Goal: Task Accomplishment & Management: Manage account settings

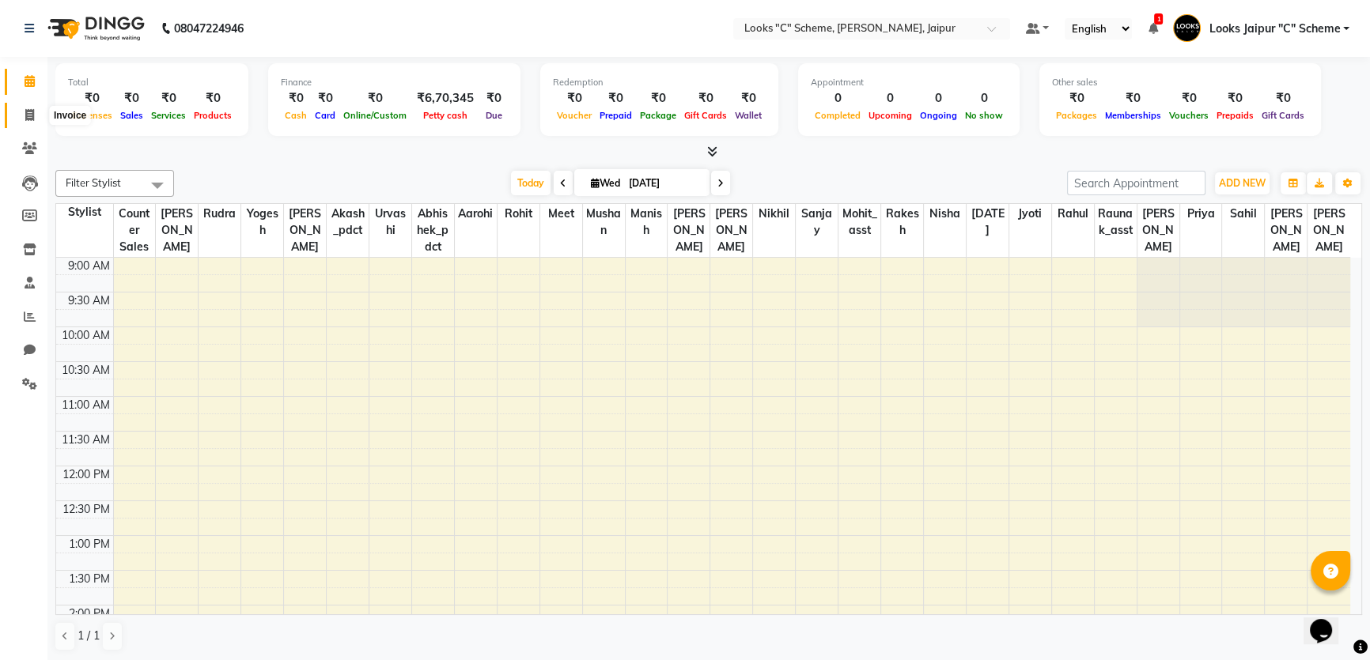
click at [36, 114] on span at bounding box center [30, 116] width 28 height 18
select select "service"
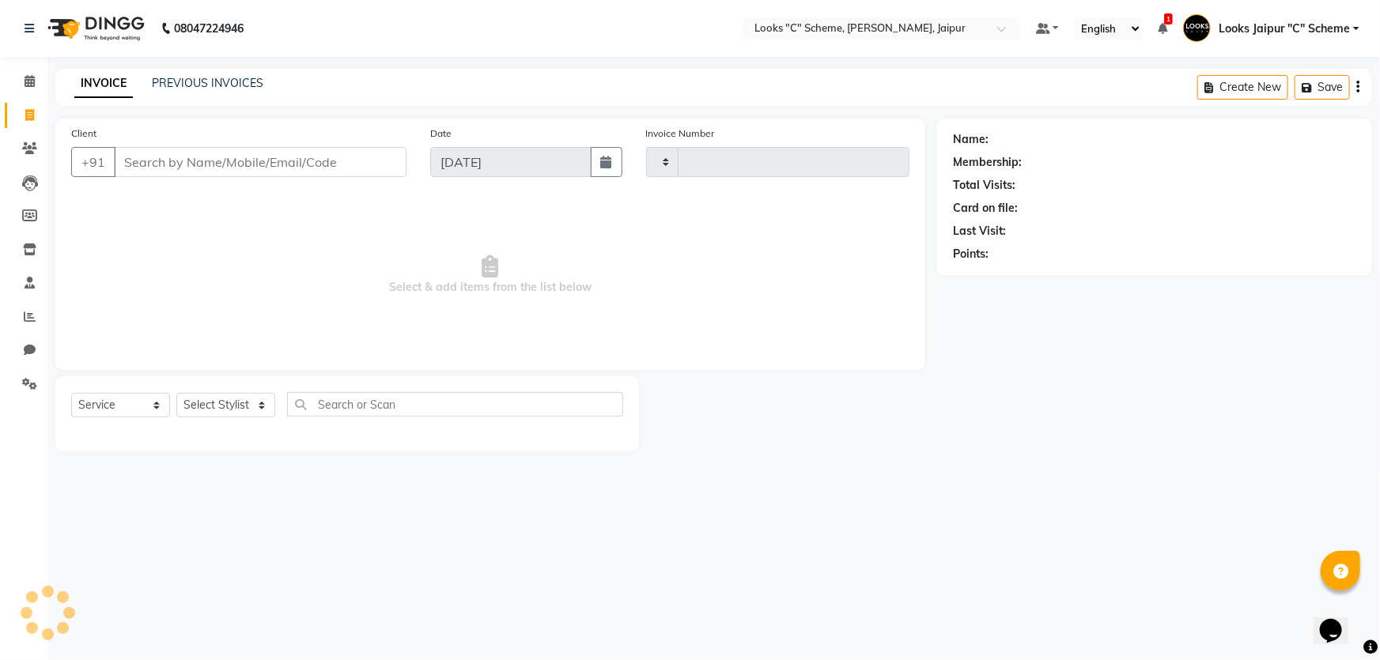
type input "4375"
select select "4315"
click at [166, 174] on input "Client" at bounding box center [260, 162] width 293 height 30
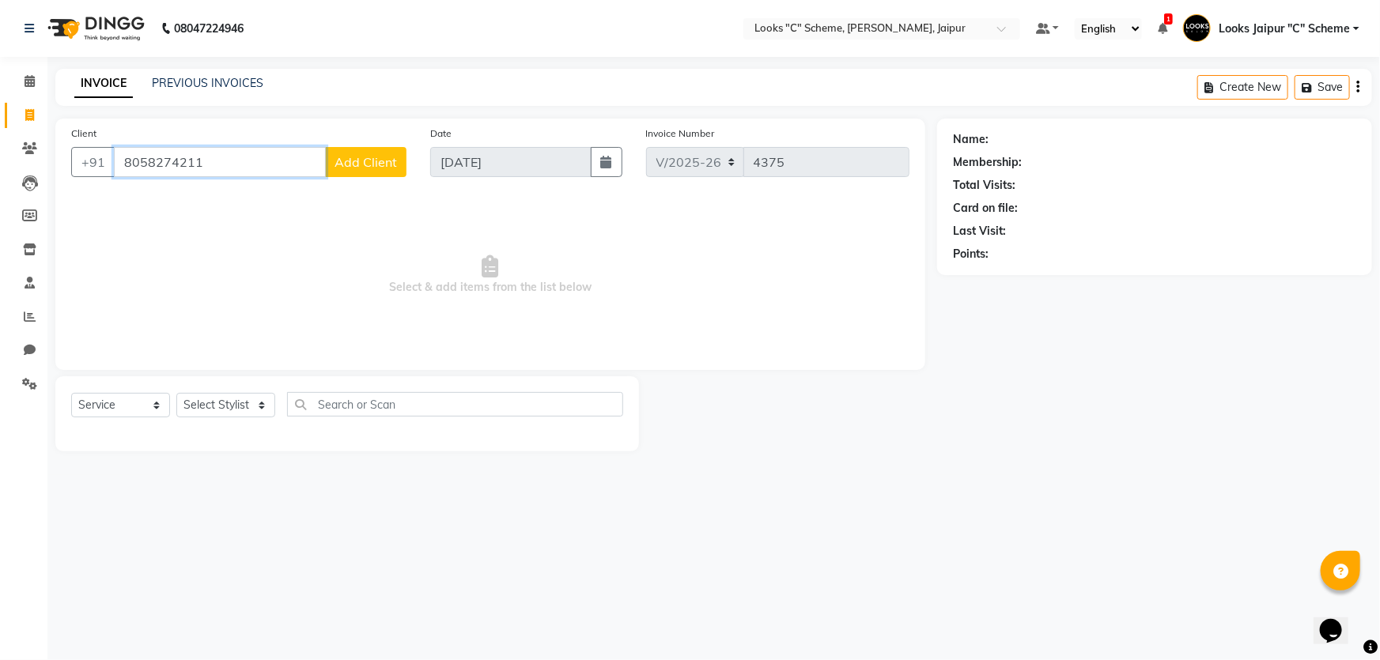
type input "8058274211"
click at [361, 159] on span "Add Client" at bounding box center [366, 162] width 62 height 16
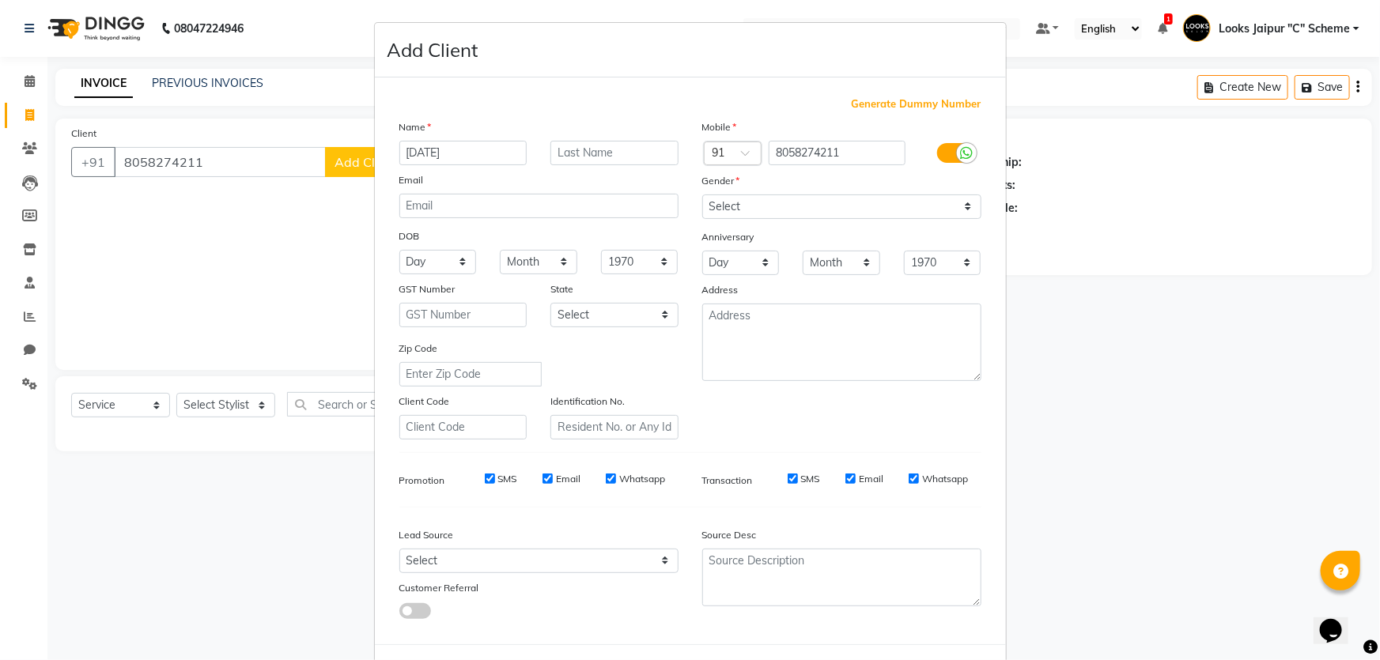
type input "[DATE]"
click at [842, 210] on select "Select [DEMOGRAPHIC_DATA] [DEMOGRAPHIC_DATA] Other Prefer Not To Say" at bounding box center [841, 207] width 279 height 25
select select "[DEMOGRAPHIC_DATA]"
click at [702, 195] on select "Select [DEMOGRAPHIC_DATA] [DEMOGRAPHIC_DATA] Other Prefer Not To Say" at bounding box center [841, 207] width 279 height 25
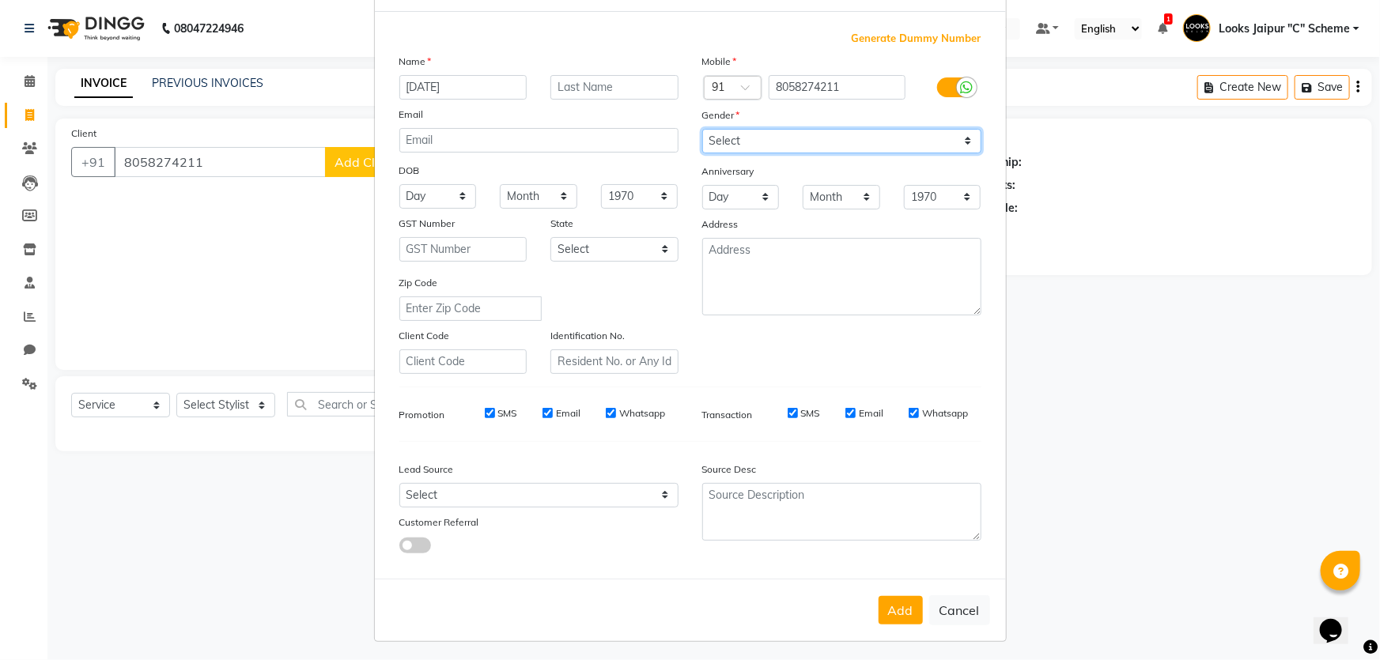
scroll to position [74, 0]
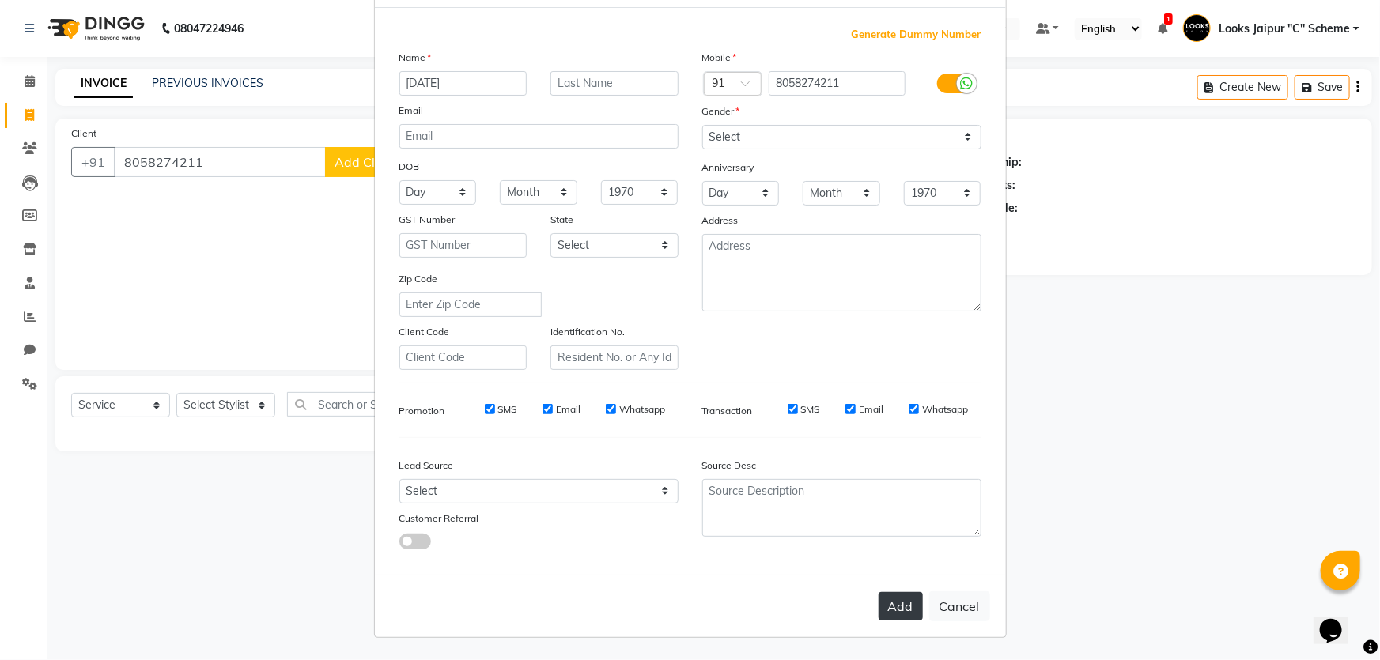
click at [895, 615] on button "Add" at bounding box center [901, 606] width 44 height 28
select select
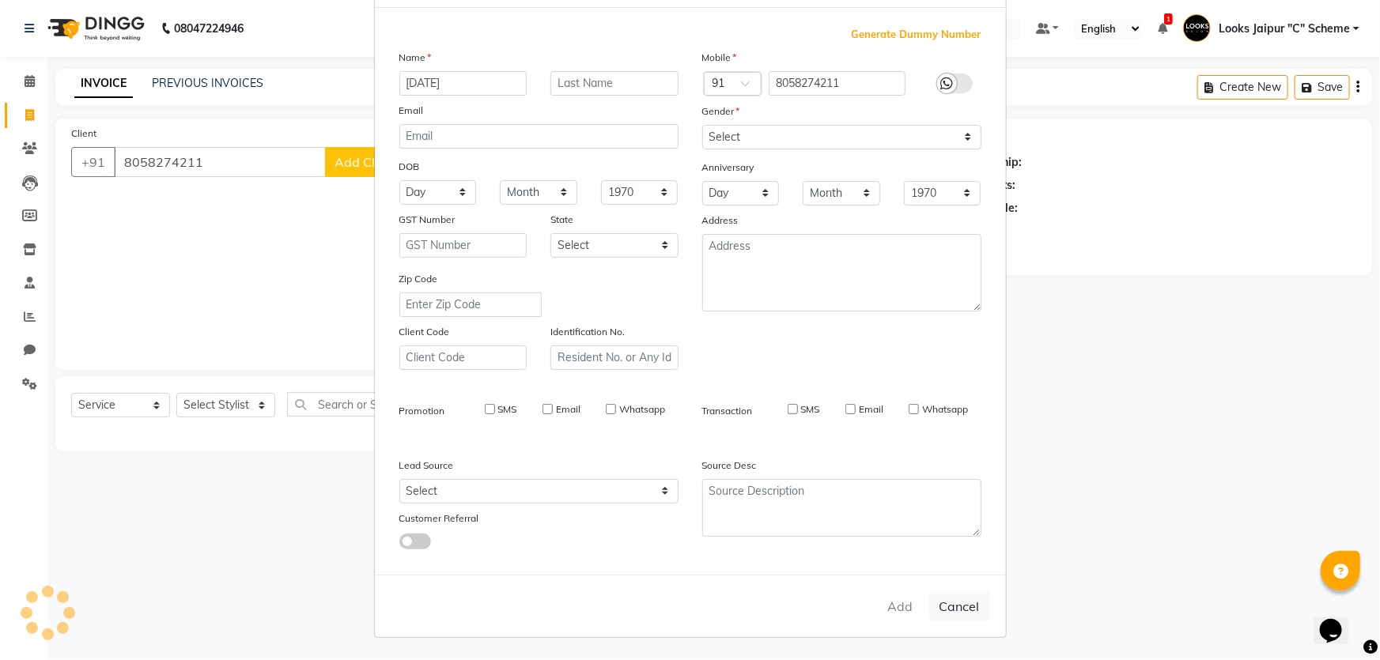
select select
checkbox input "false"
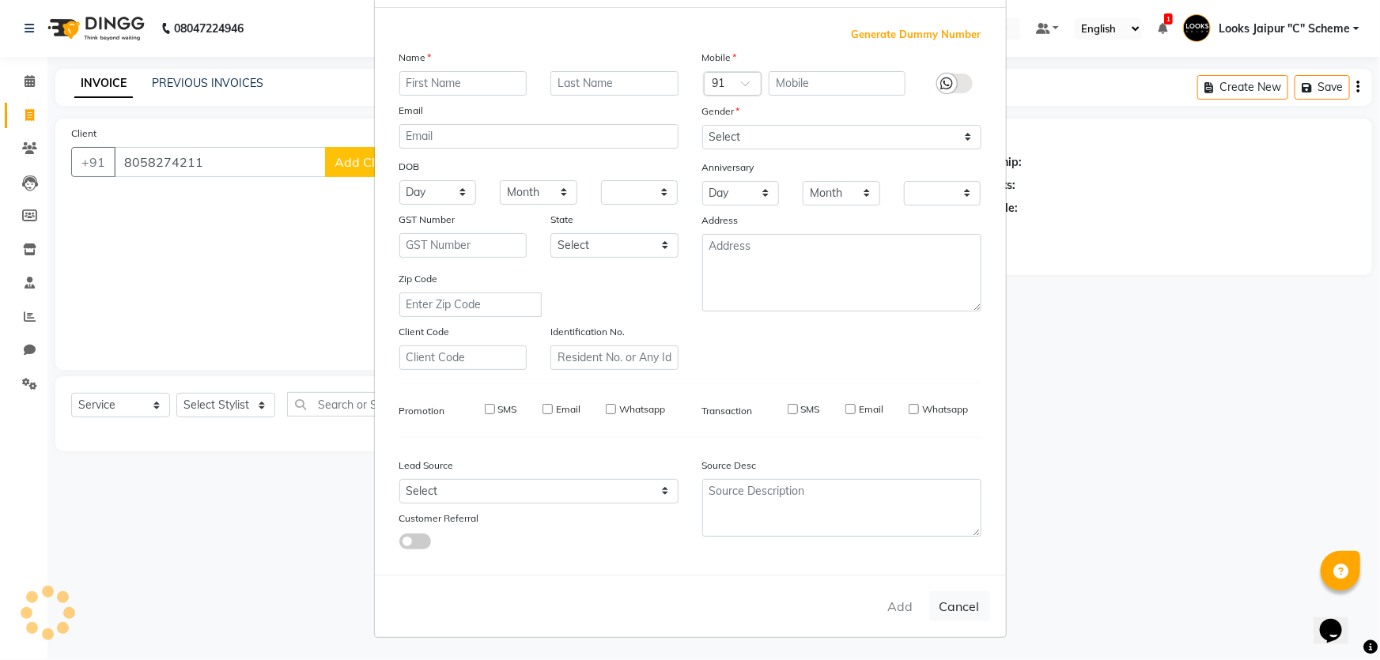
checkbox input "false"
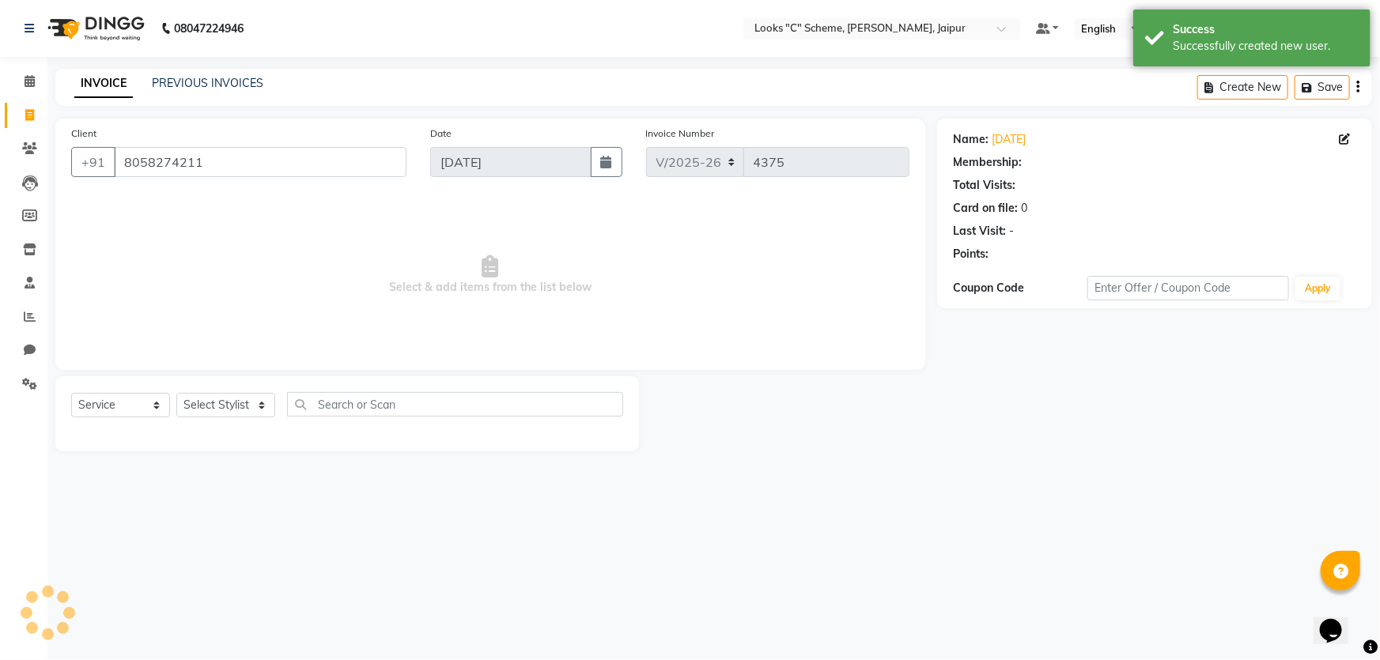
select select "1: Object"
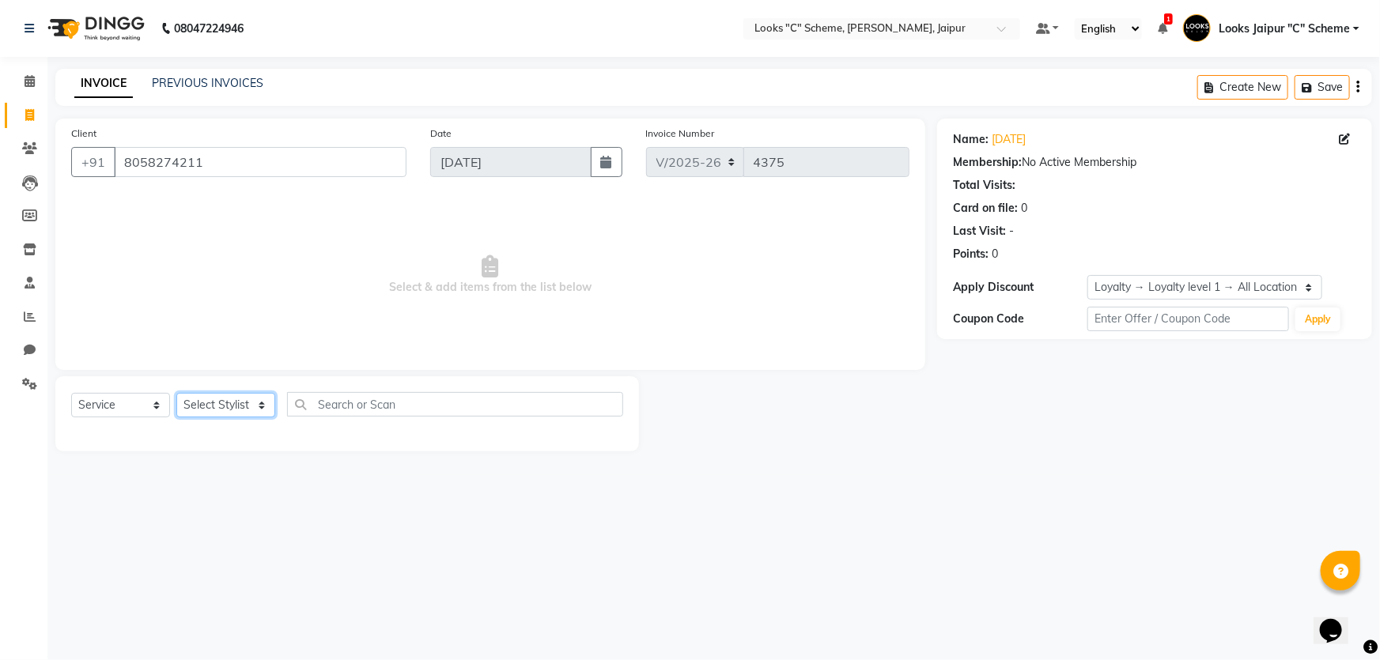
click at [240, 396] on select "Select Stylist [PERSON_NAME] Akash_pdct [PERSON_NAME] [PERSON_NAME] Counter Sal…" at bounding box center [225, 405] width 99 height 25
select select "23769"
click at [176, 393] on select "Select Stylist [PERSON_NAME] Akash_pdct [PERSON_NAME] [PERSON_NAME] Counter Sal…" at bounding box center [225, 405] width 99 height 25
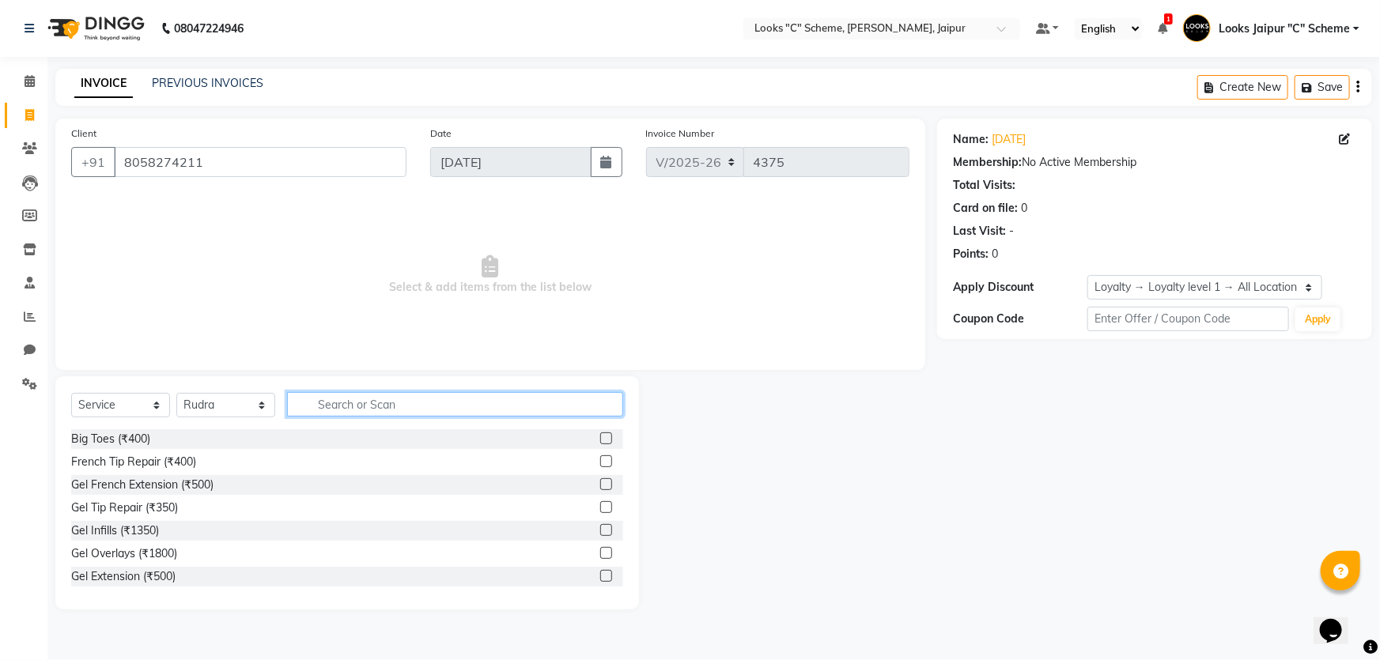
click at [327, 399] on input "text" at bounding box center [455, 404] width 336 height 25
type input "CUT"
click at [600, 463] on label at bounding box center [606, 462] width 12 height 12
click at [600, 463] on input "checkbox" at bounding box center [605, 462] width 10 height 10
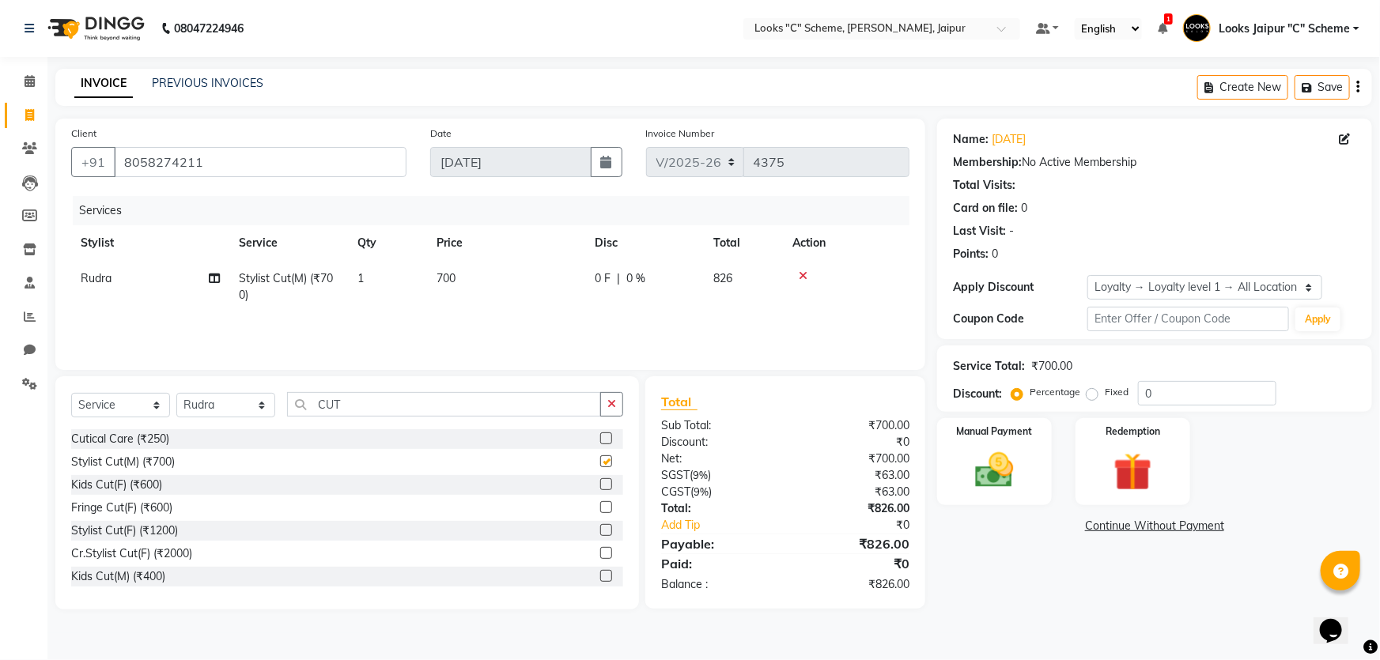
checkbox input "false"
click at [350, 405] on input "CUT" at bounding box center [444, 404] width 314 height 25
type input "C"
click at [134, 409] on select "Select Service Product Membership Package Voucher Prepaid Gift Card" at bounding box center [120, 405] width 99 height 25
select select "product"
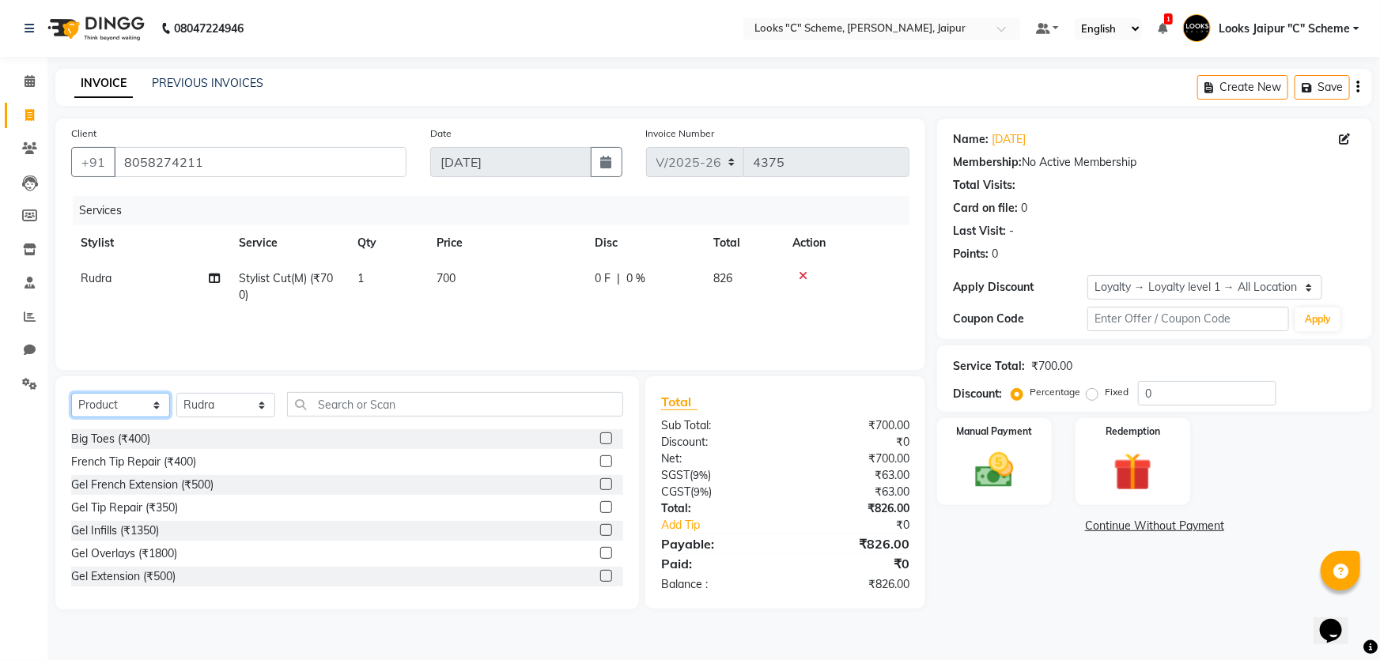
click at [71, 393] on select "Select Service Product Membership Package Voucher Prepaid Gift Card" at bounding box center [120, 405] width 99 height 25
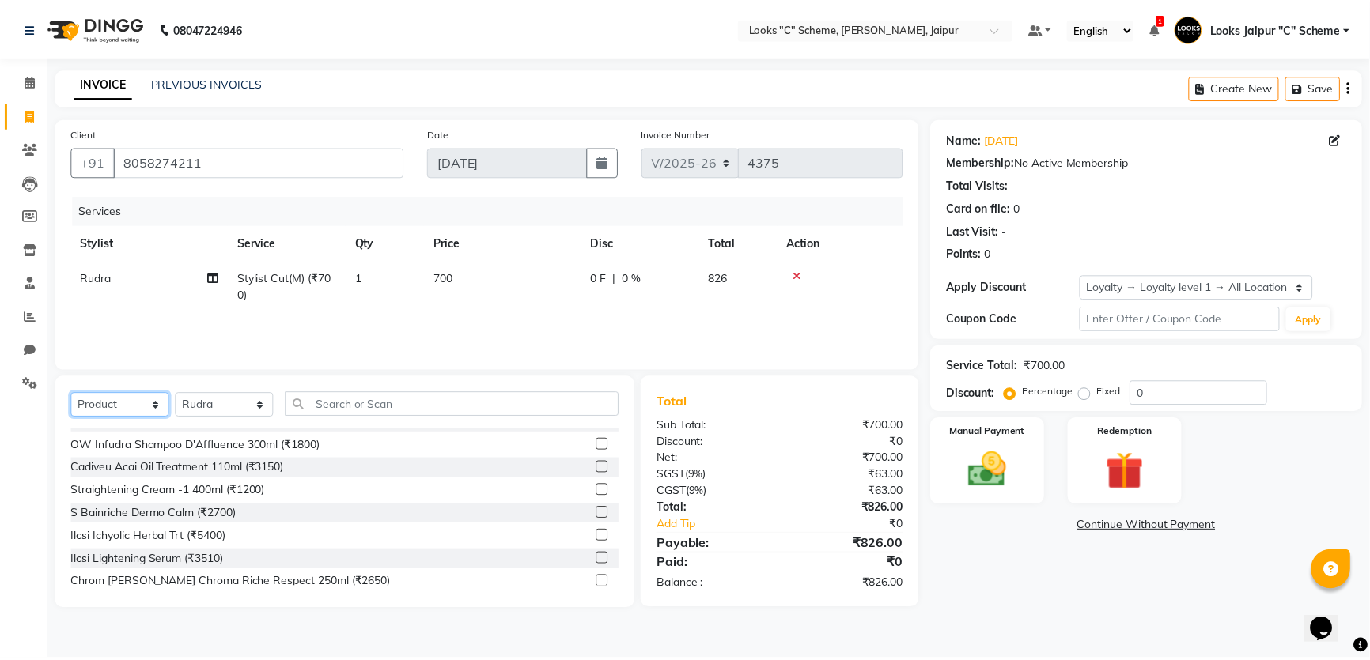
scroll to position [862, 0]
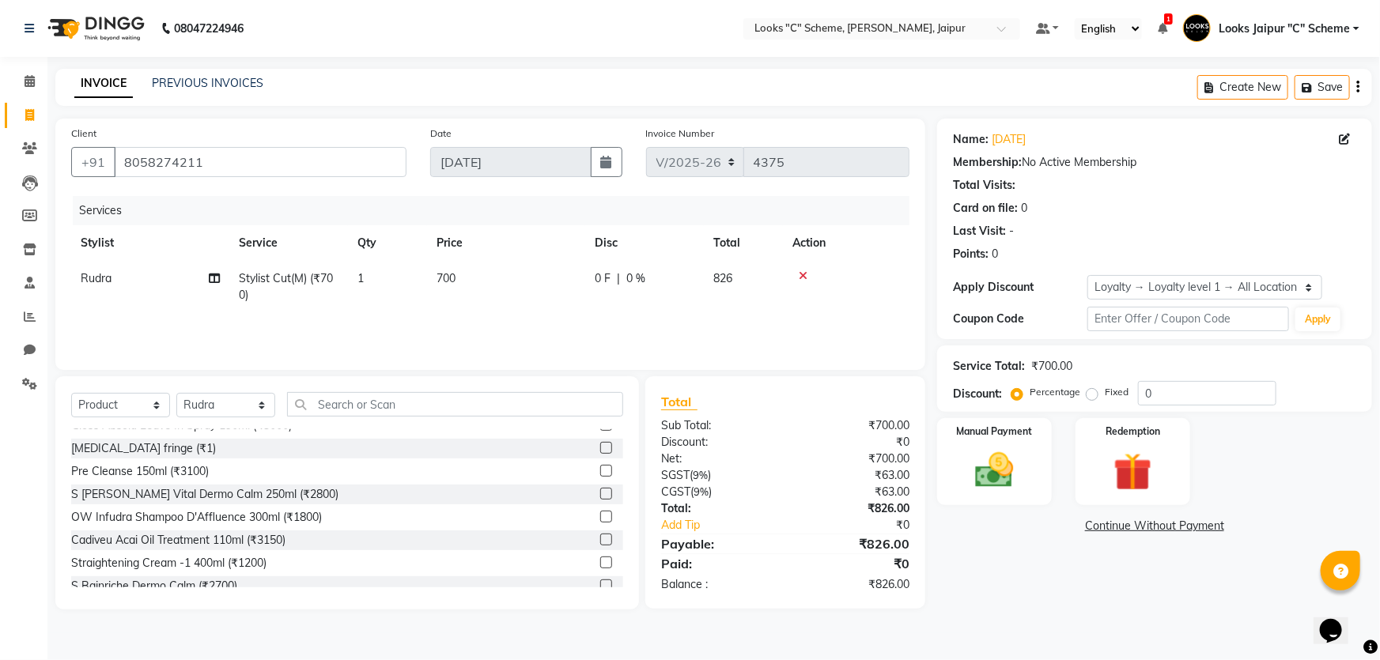
click at [600, 493] on label at bounding box center [606, 494] width 12 height 12
click at [600, 493] on input "checkbox" at bounding box center [605, 495] width 10 height 10
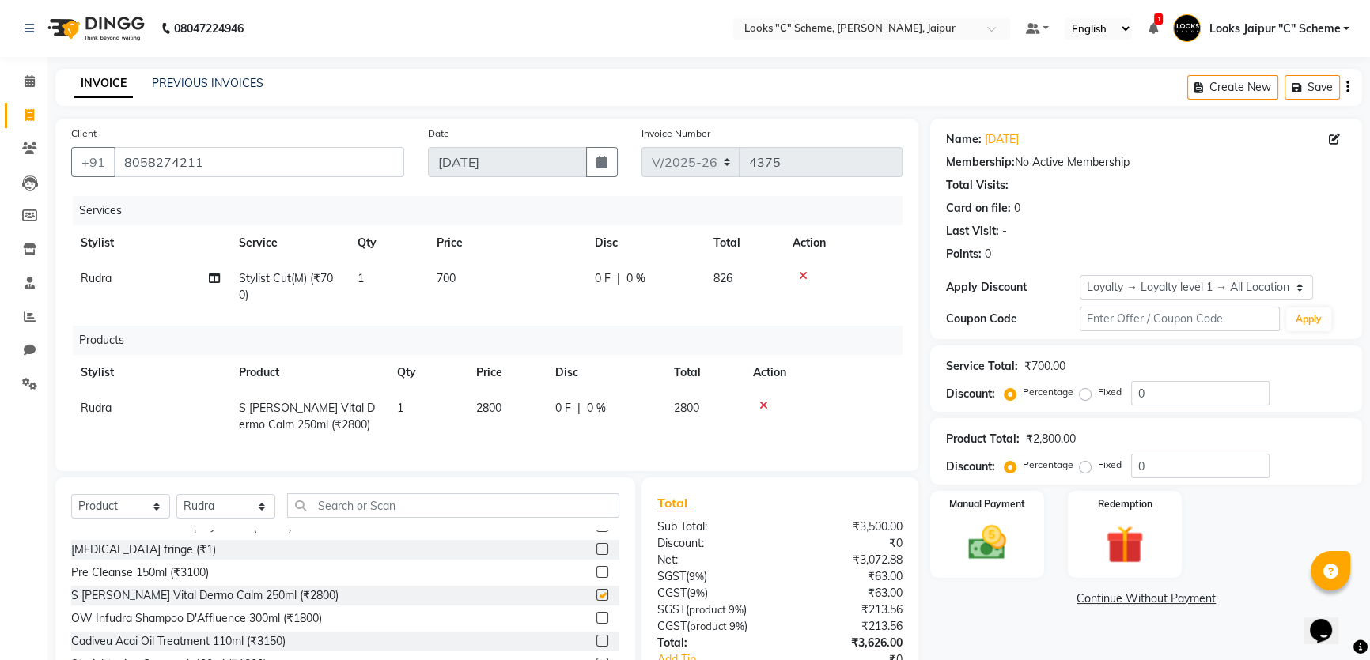
checkbox input "false"
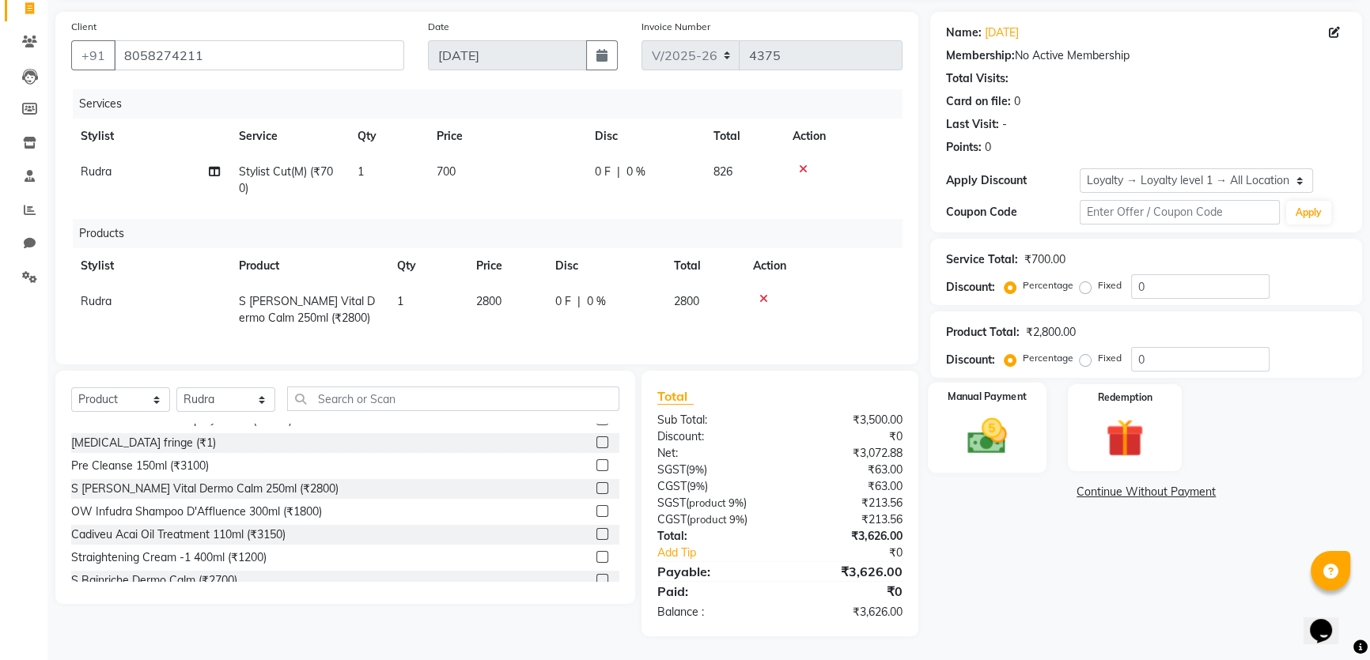
click at [994, 434] on img at bounding box center [988, 436] width 64 height 45
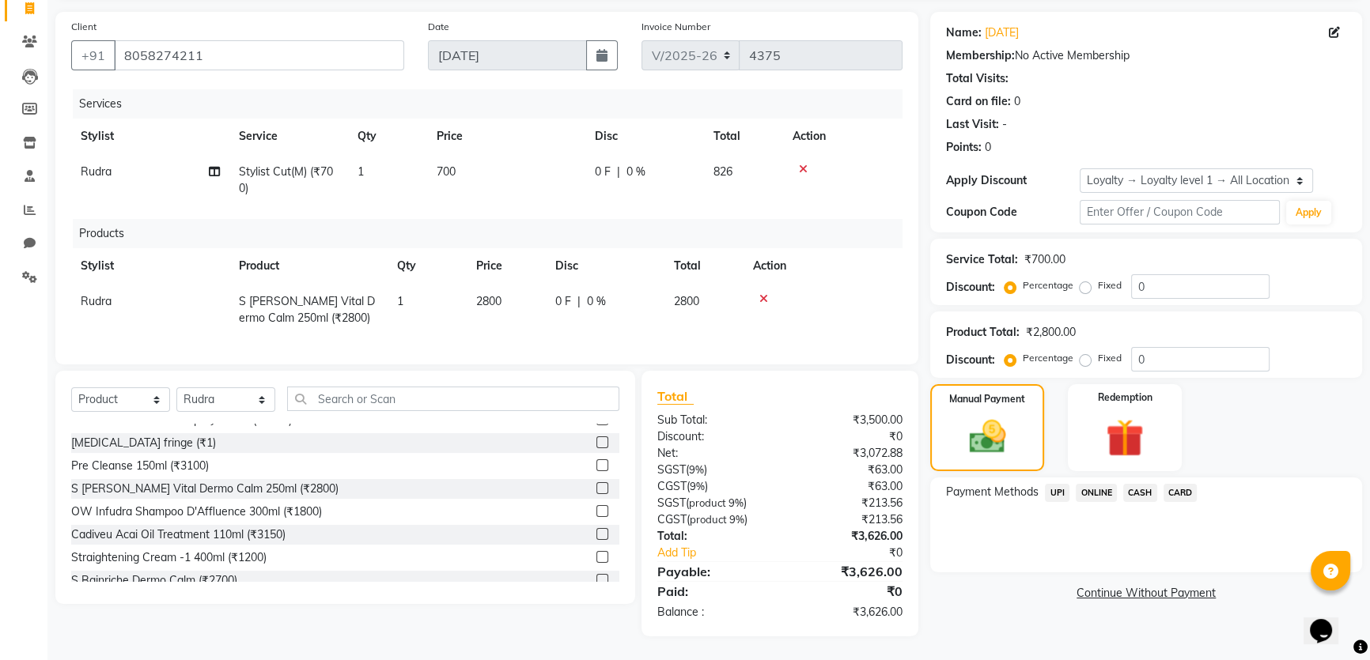
click at [1055, 484] on span "UPI" at bounding box center [1057, 493] width 25 height 18
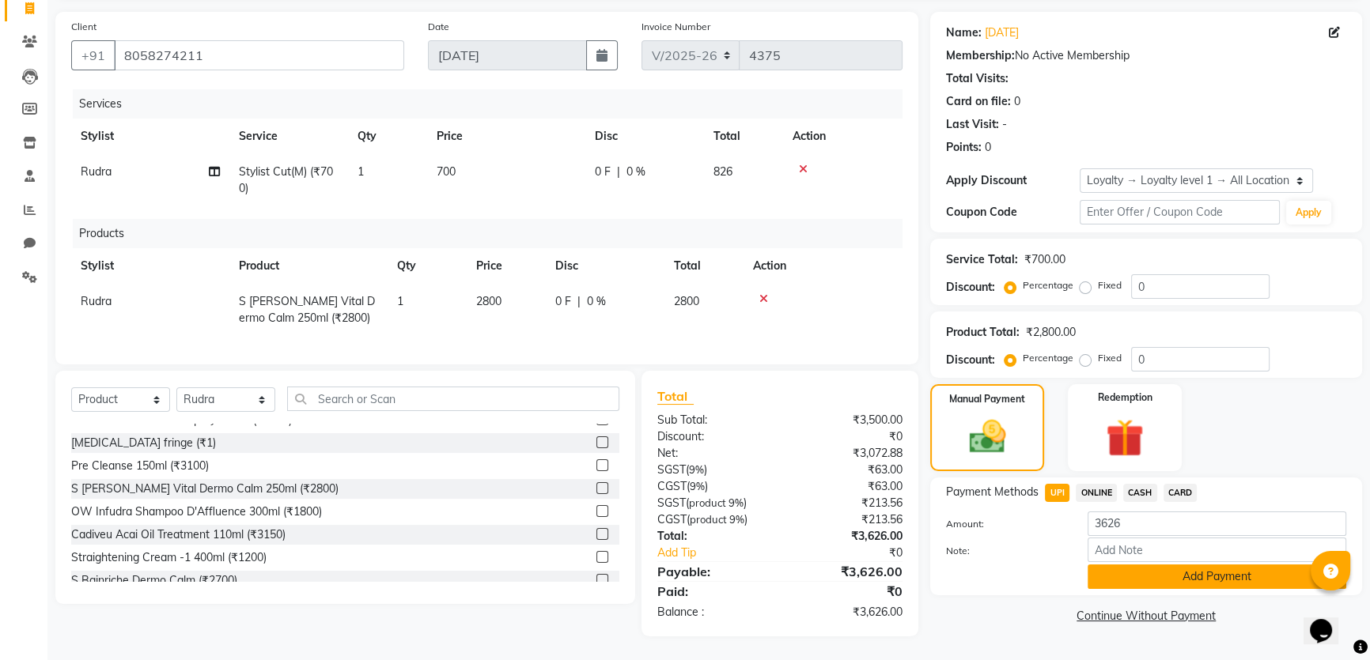
click at [1117, 565] on button "Add Payment" at bounding box center [1217, 577] width 259 height 25
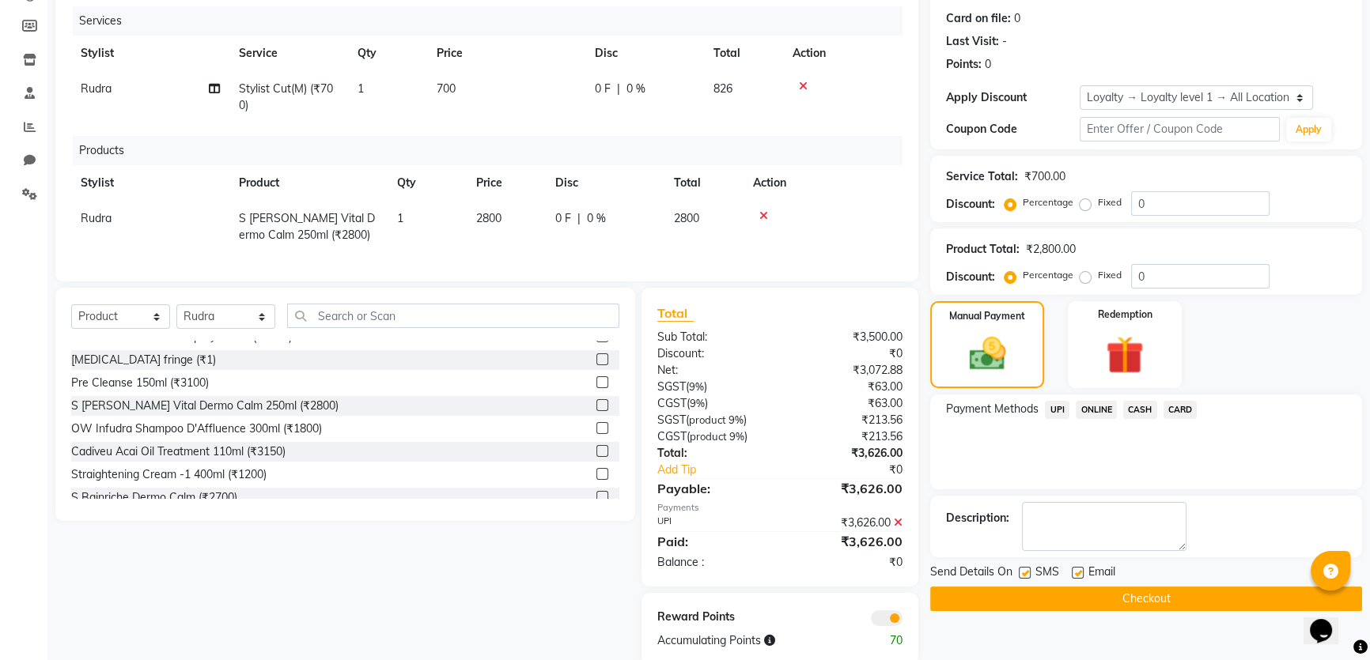
scroll to position [229, 0]
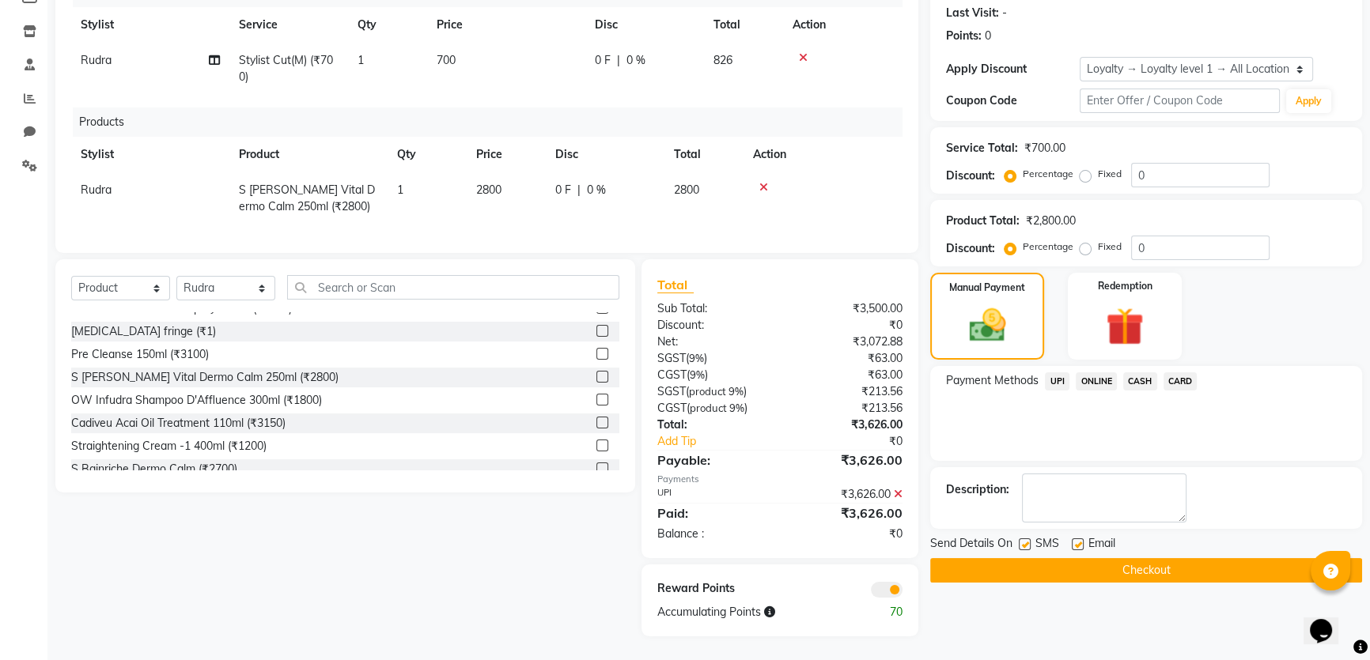
click at [1103, 562] on button "Checkout" at bounding box center [1146, 570] width 432 height 25
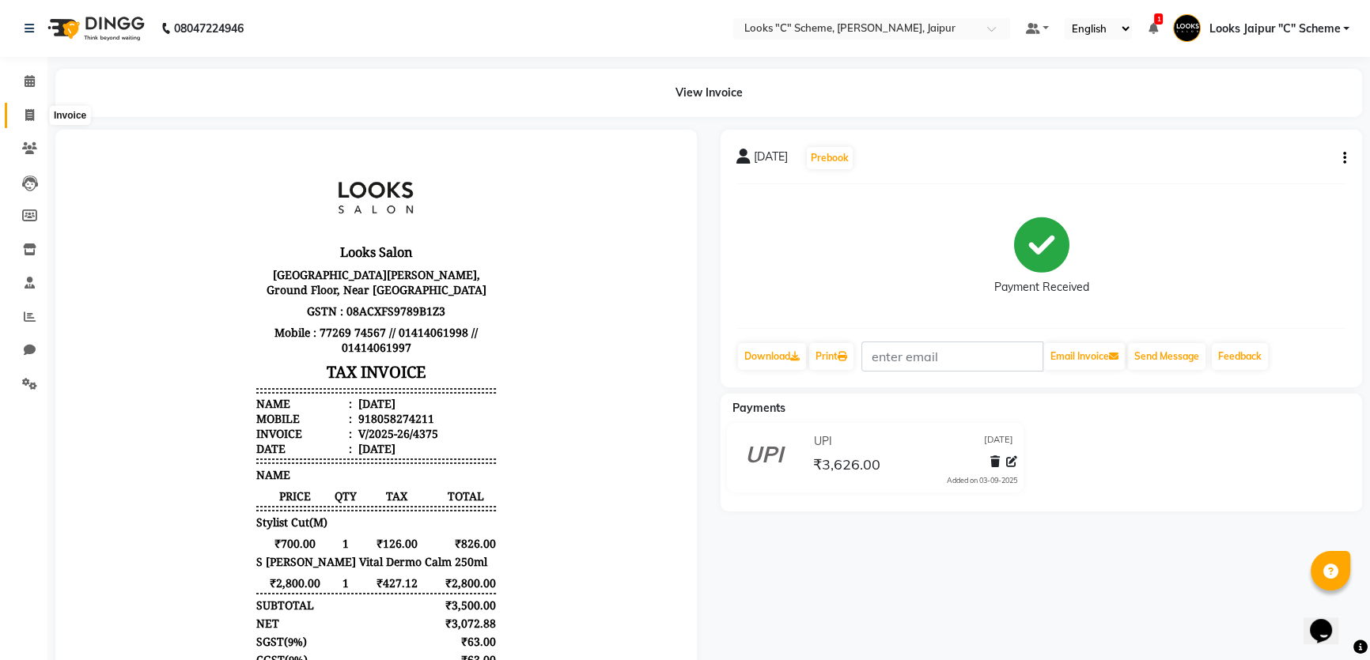
click at [25, 112] on icon at bounding box center [29, 115] width 9 height 12
select select "service"
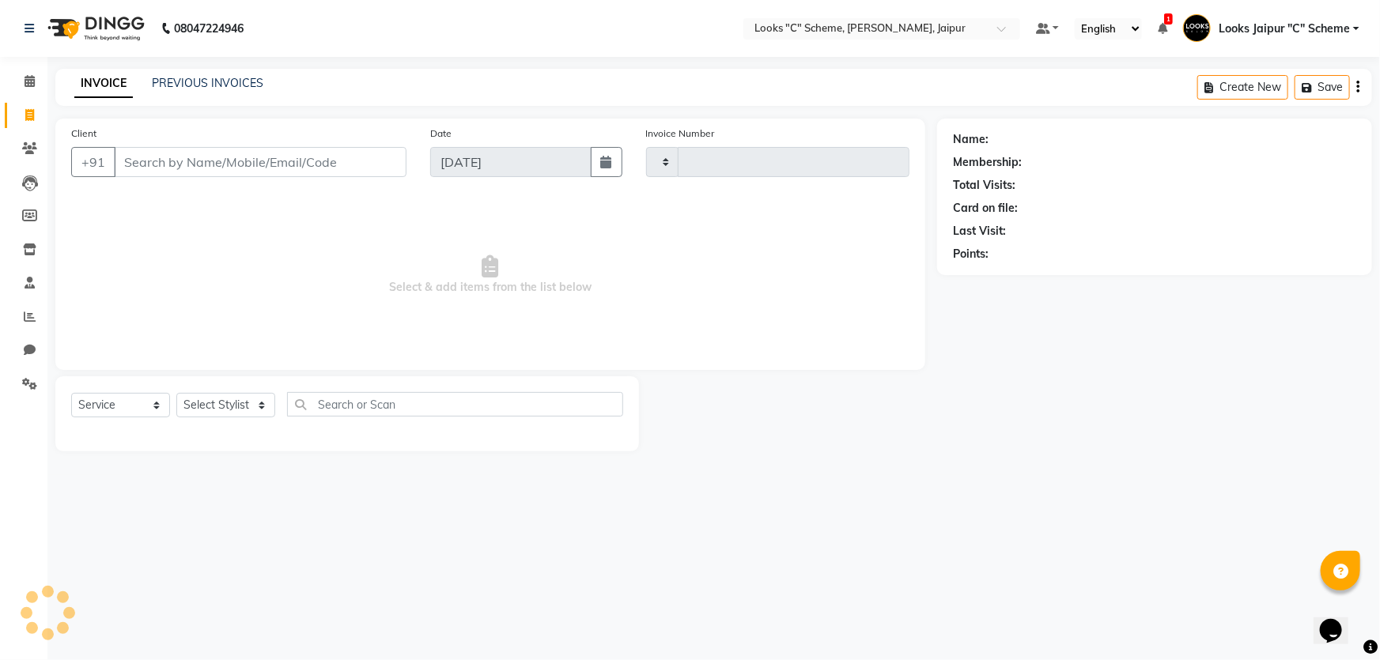
type input "4376"
select select "4315"
click at [128, 161] on input "Client" at bounding box center [260, 162] width 293 height 30
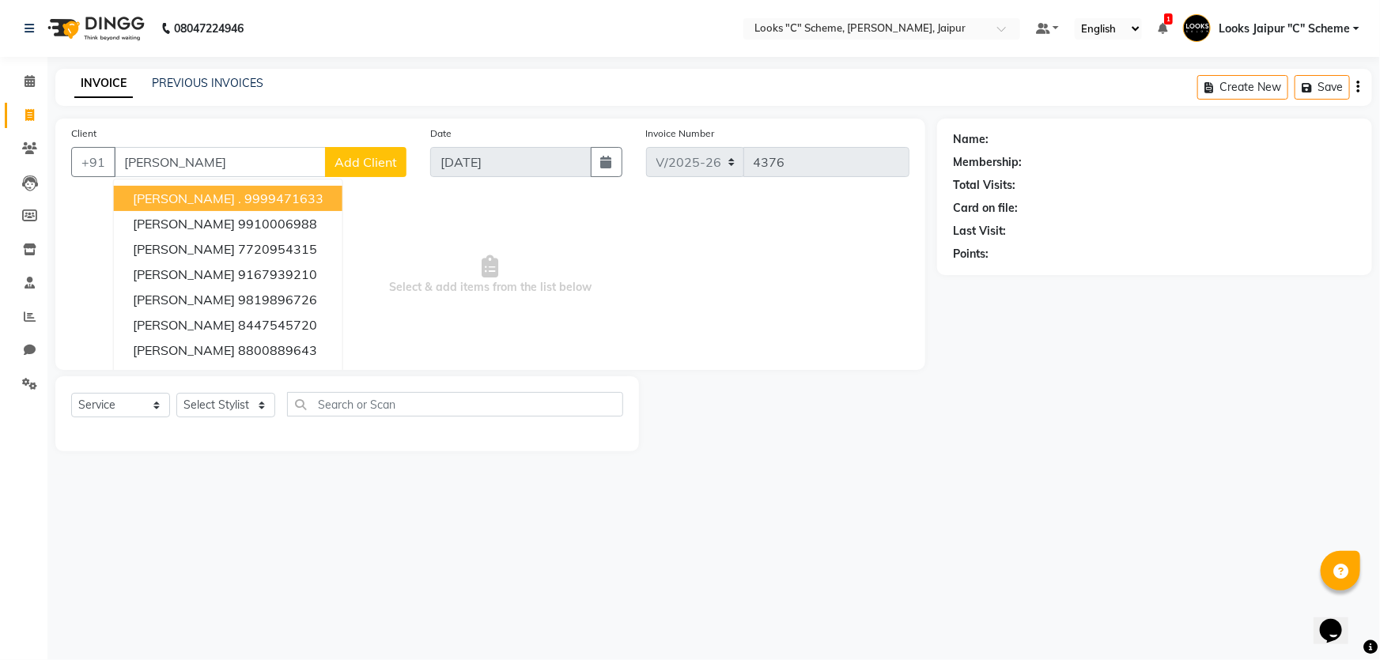
click at [244, 199] on ngb-highlight "9999471633" at bounding box center [283, 199] width 79 height 16
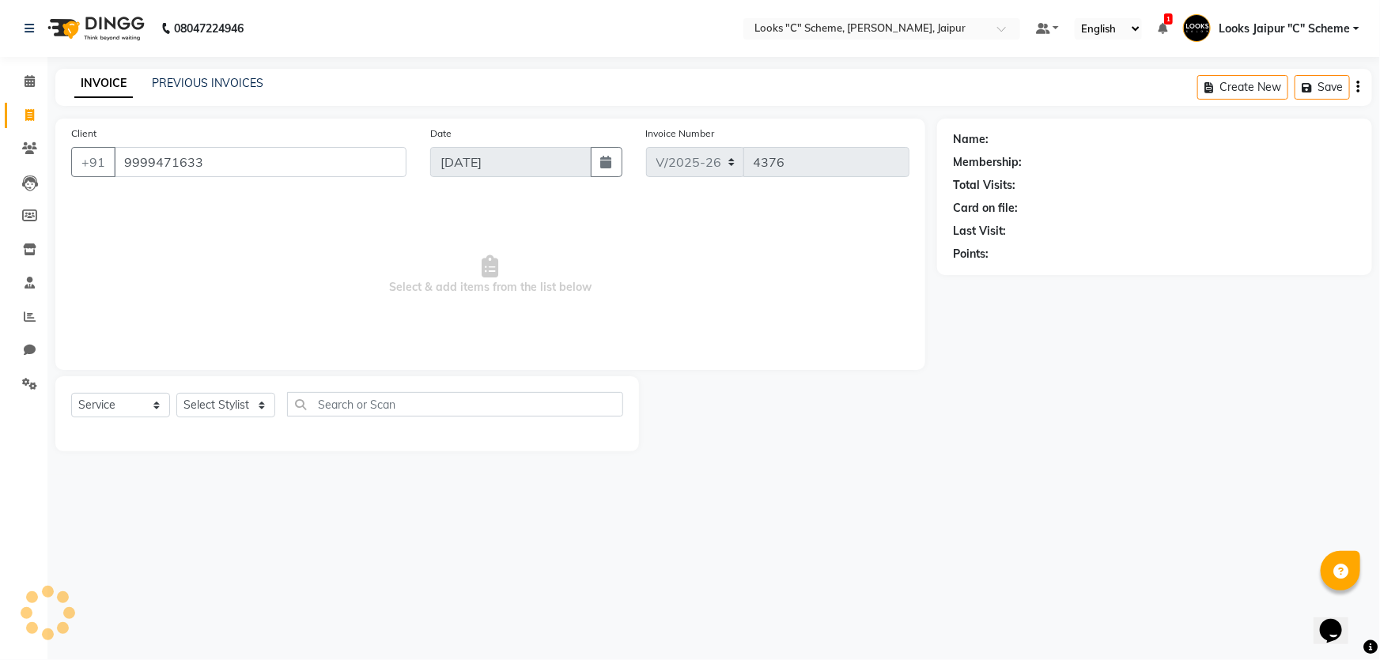
type input "9999471633"
select select "1: Object"
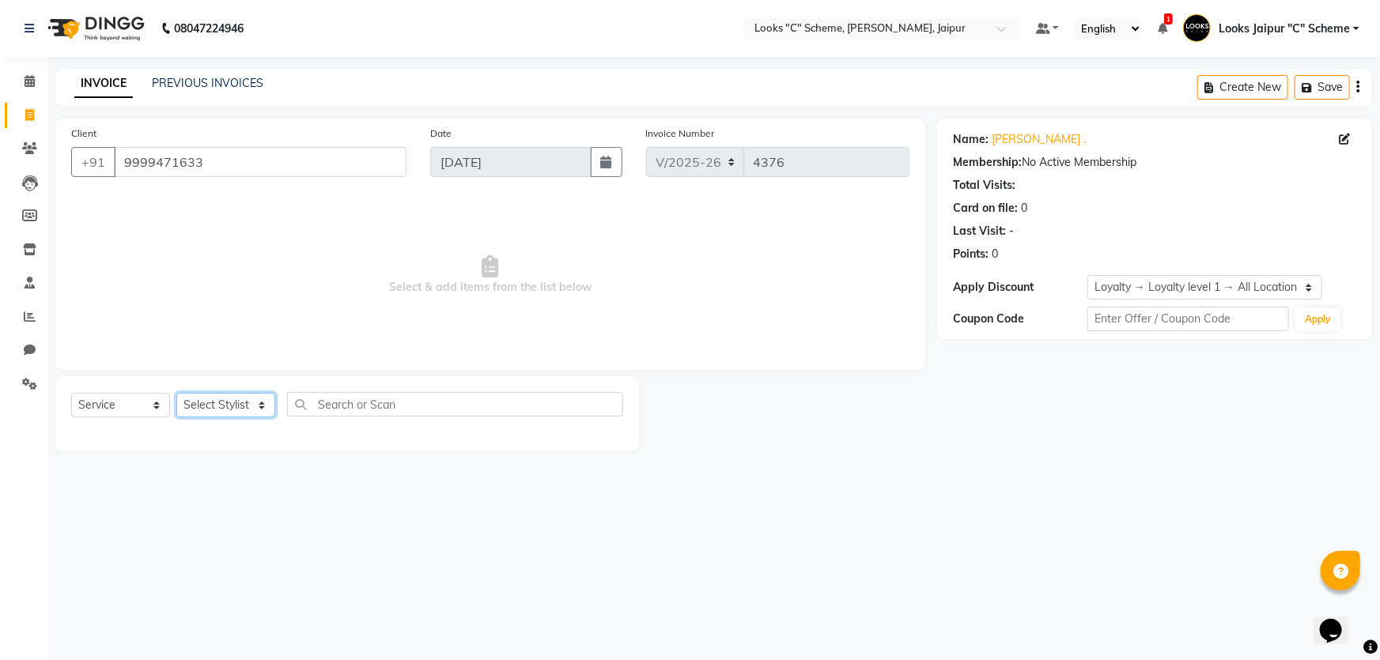
click at [233, 414] on select "Select Stylist [PERSON_NAME] Akash_pdct [PERSON_NAME] [PERSON_NAME] Counter Sal…" at bounding box center [225, 405] width 99 height 25
select select "84484"
click at [176, 393] on select "Select Stylist [PERSON_NAME] Akash_pdct [PERSON_NAME] [PERSON_NAME] Counter Sal…" at bounding box center [225, 405] width 99 height 25
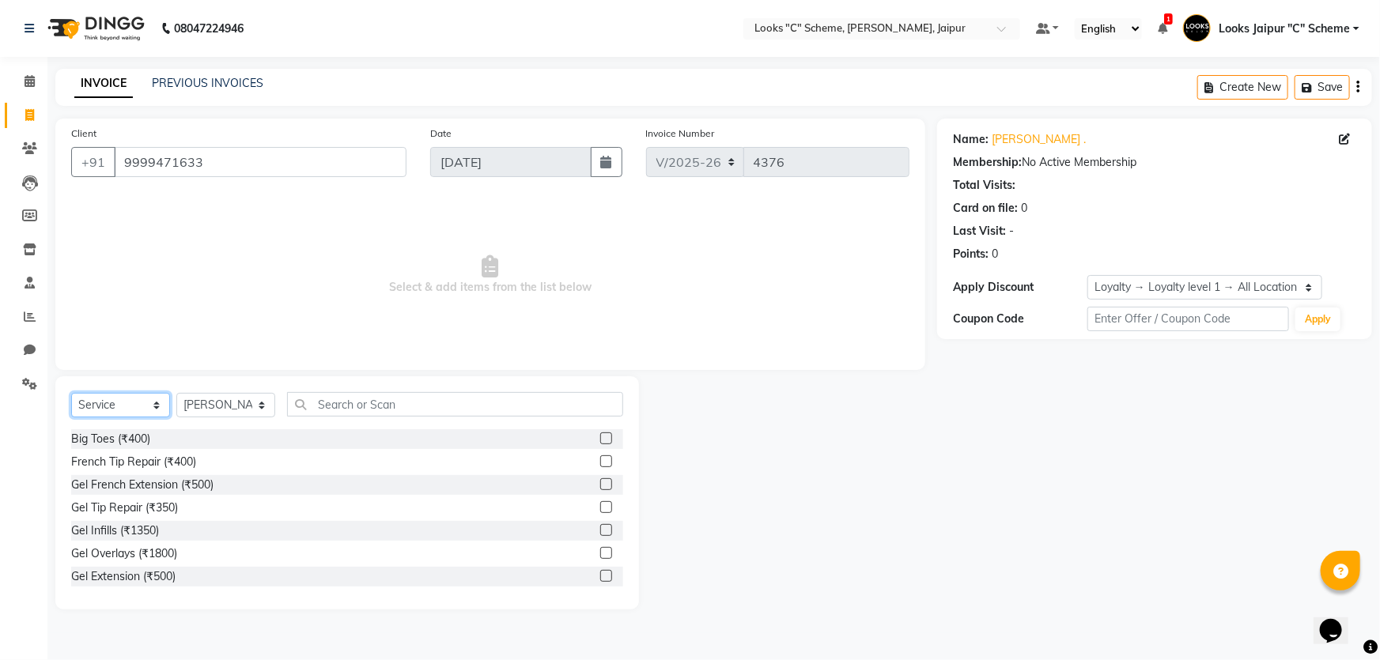
click at [108, 403] on select "Select Service Product Membership Package Voucher Prepaid Gift Card" at bounding box center [120, 405] width 99 height 25
click at [115, 408] on select "Select Service Product Membership Package Voucher Prepaid Gift Card" at bounding box center [120, 405] width 99 height 25
click at [119, 403] on select "Select Service Product Membership Package Voucher Prepaid Gift Card" at bounding box center [120, 405] width 99 height 25
select select "product"
click at [71, 393] on select "Select Service Product Membership Package Voucher Prepaid Gift Card" at bounding box center [120, 405] width 99 height 25
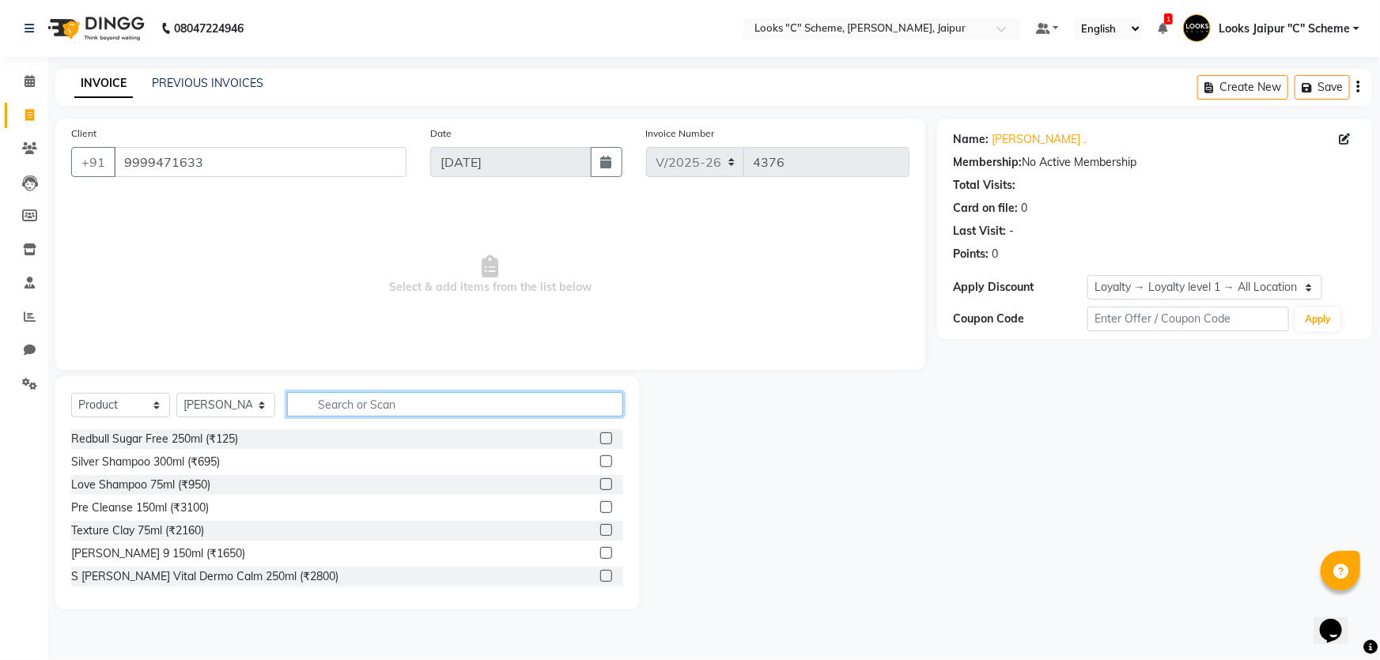
click at [361, 403] on input "text" at bounding box center [455, 404] width 336 height 25
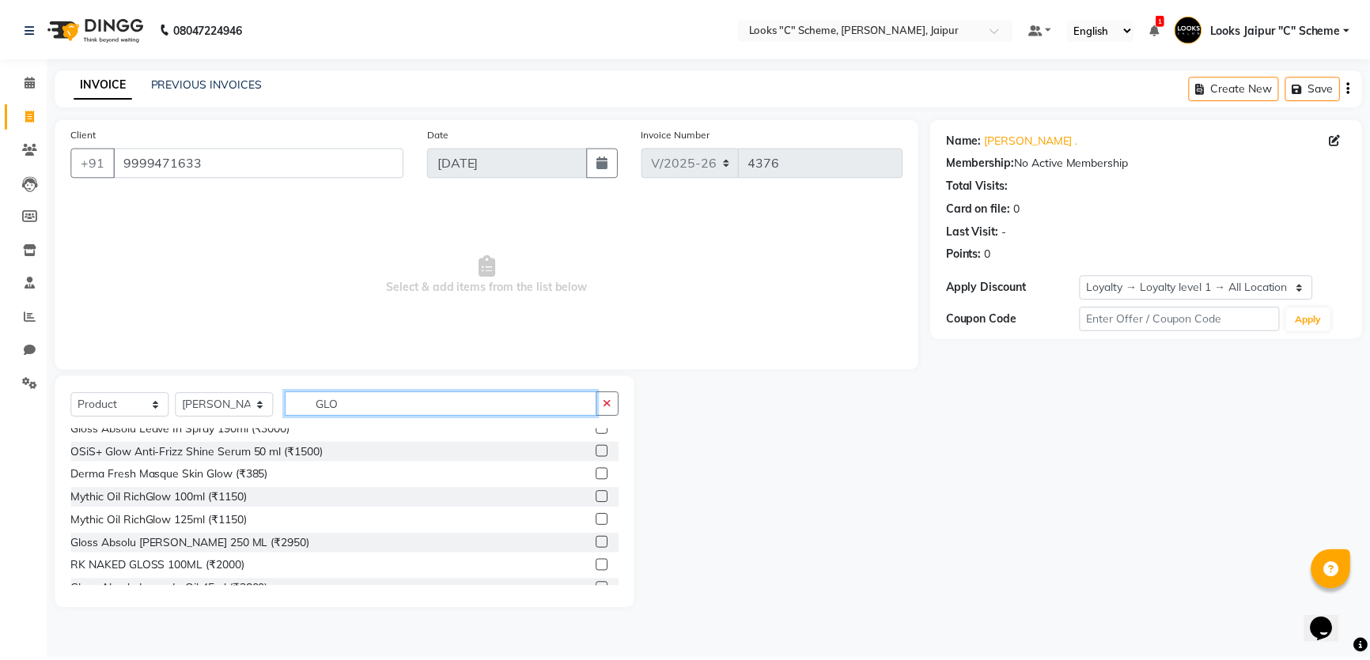
scroll to position [71, 0]
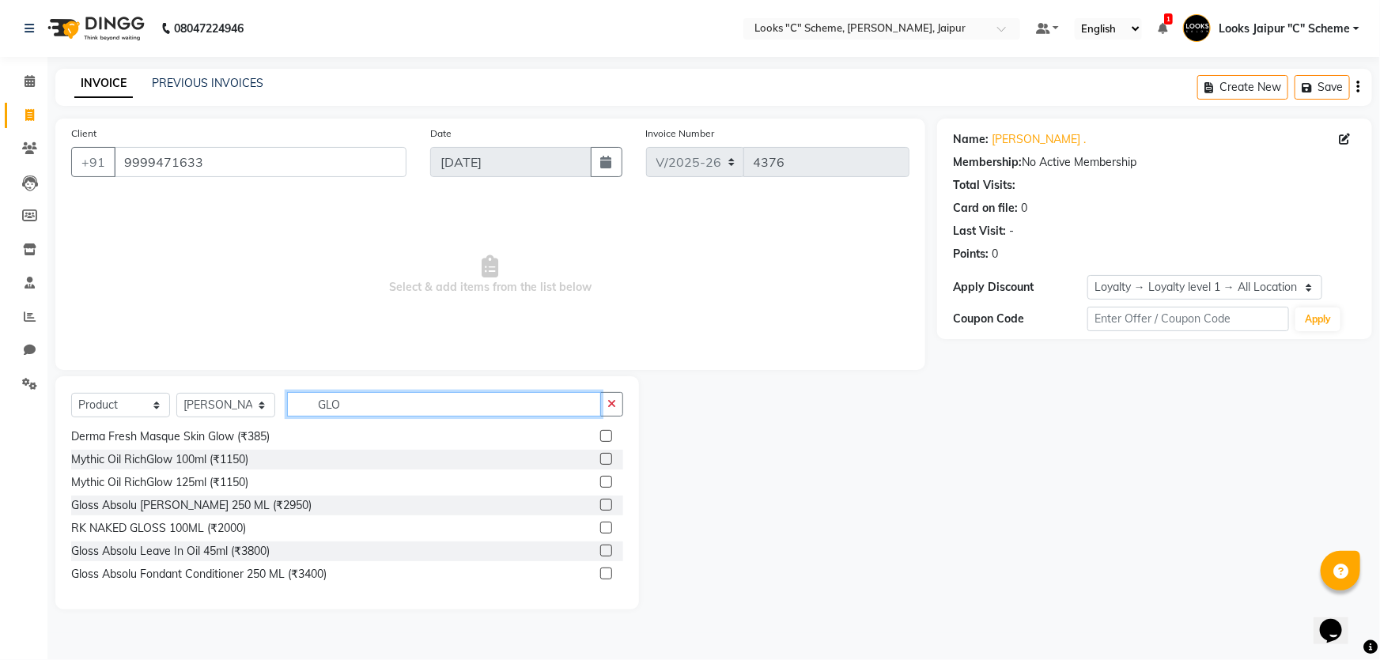
type input "GLO"
click at [600, 503] on label at bounding box center [606, 505] width 12 height 12
click at [600, 503] on input "checkbox" at bounding box center [605, 506] width 10 height 10
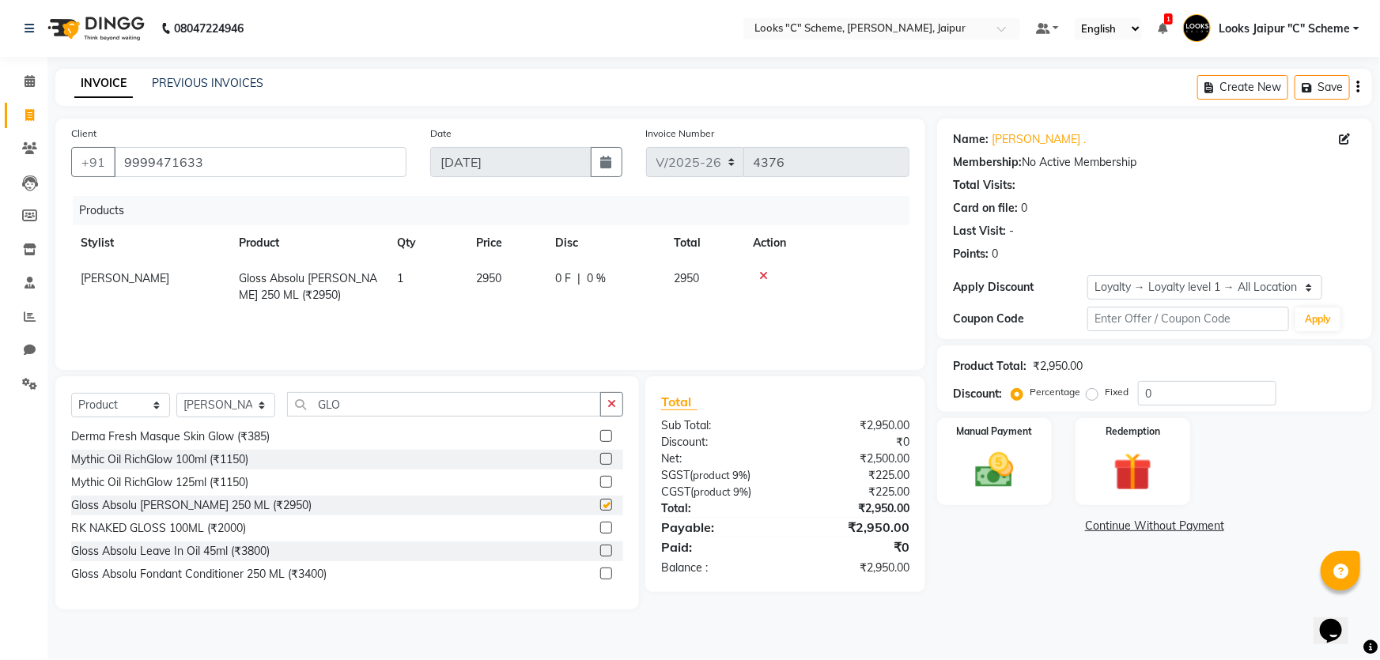
checkbox input "false"
click at [1020, 479] on img at bounding box center [995, 471] width 65 height 46
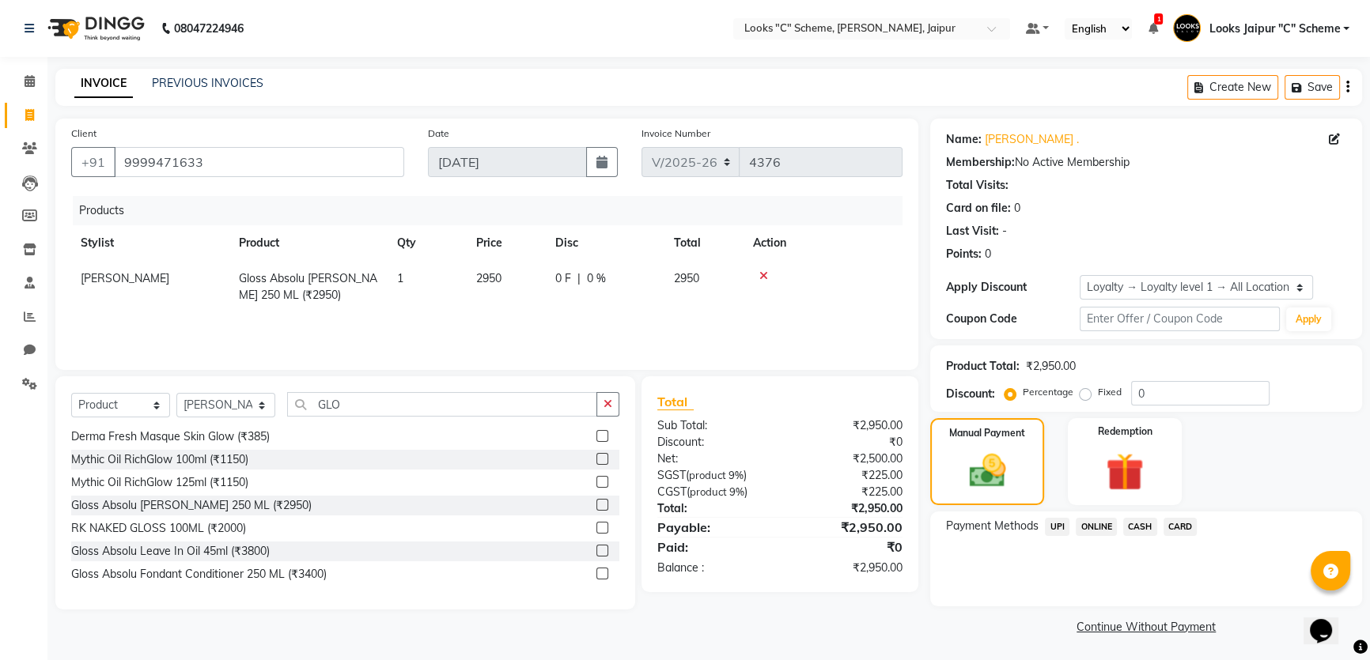
click at [1143, 532] on span "CASH" at bounding box center [1140, 527] width 34 height 18
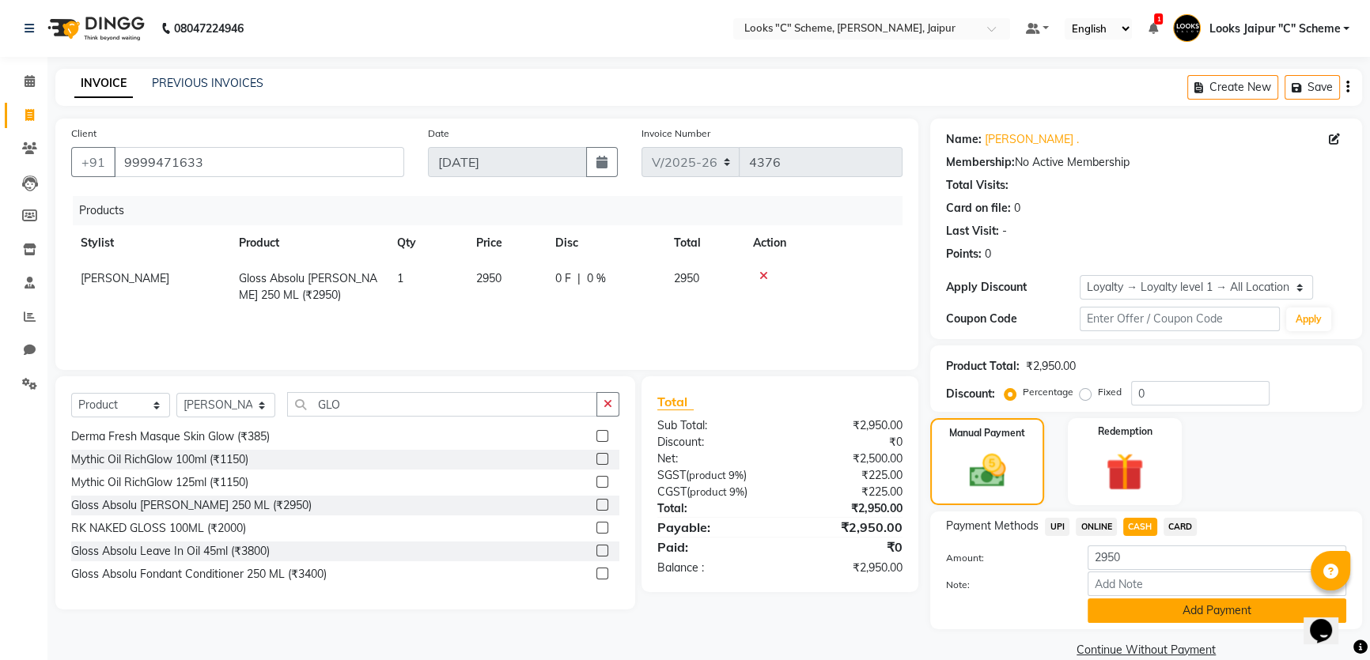
click at [1115, 605] on button "Add Payment" at bounding box center [1217, 611] width 259 height 25
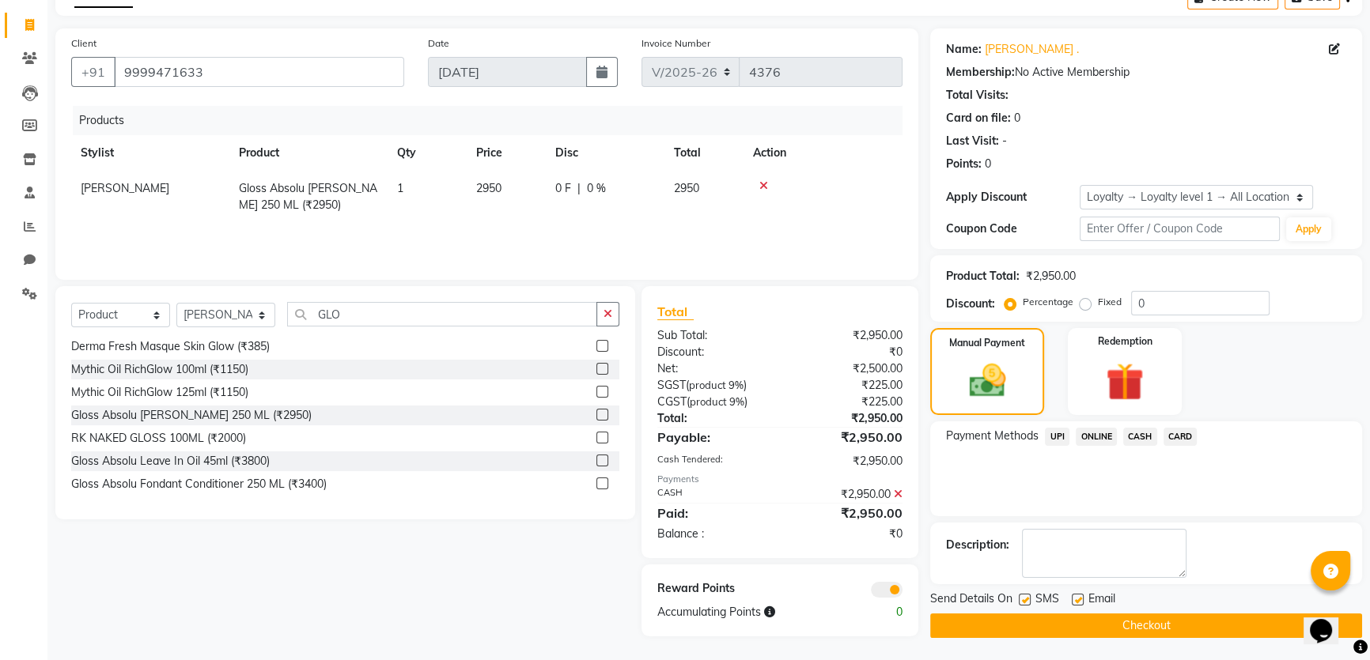
scroll to position [91, 0]
click at [1027, 597] on label at bounding box center [1025, 599] width 12 height 12
click at [1027, 597] on input "checkbox" at bounding box center [1024, 600] width 10 height 10
checkbox input "false"
click at [1077, 596] on label at bounding box center [1078, 599] width 12 height 12
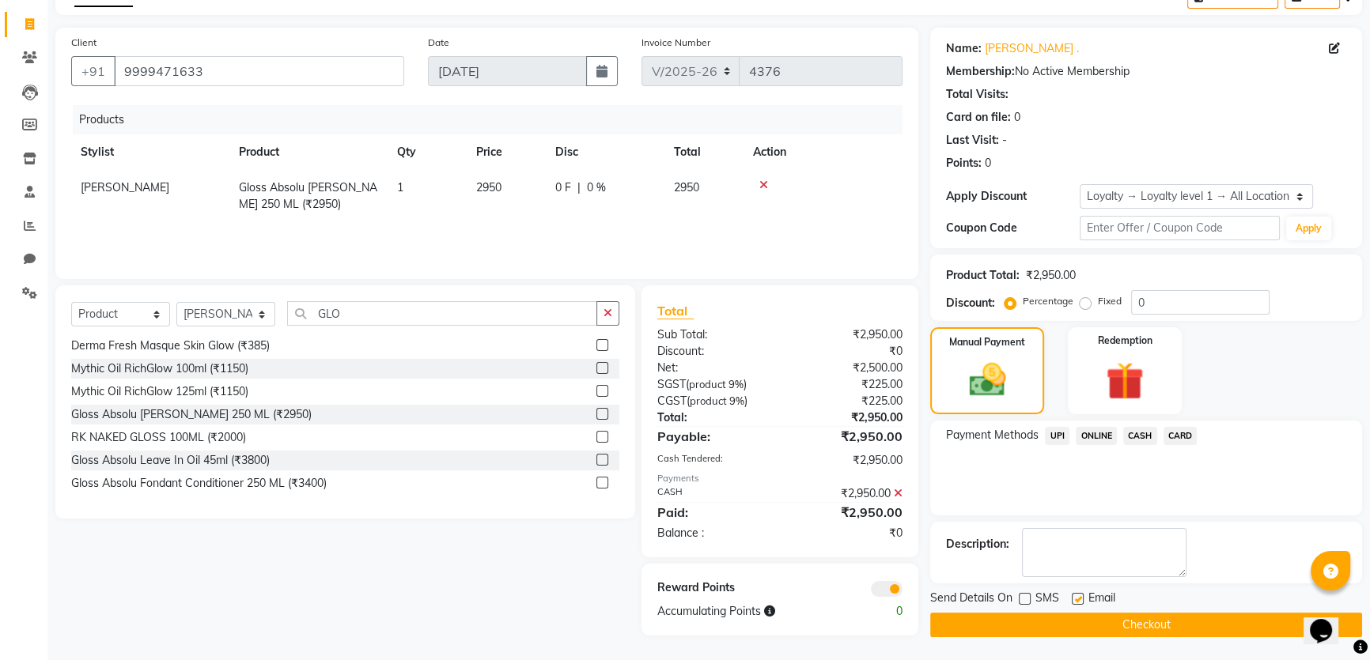
click at [1077, 596] on input "checkbox" at bounding box center [1077, 600] width 10 height 10
checkbox input "false"
click at [103, 182] on span "[PERSON_NAME]" at bounding box center [125, 187] width 89 height 14
select select "84484"
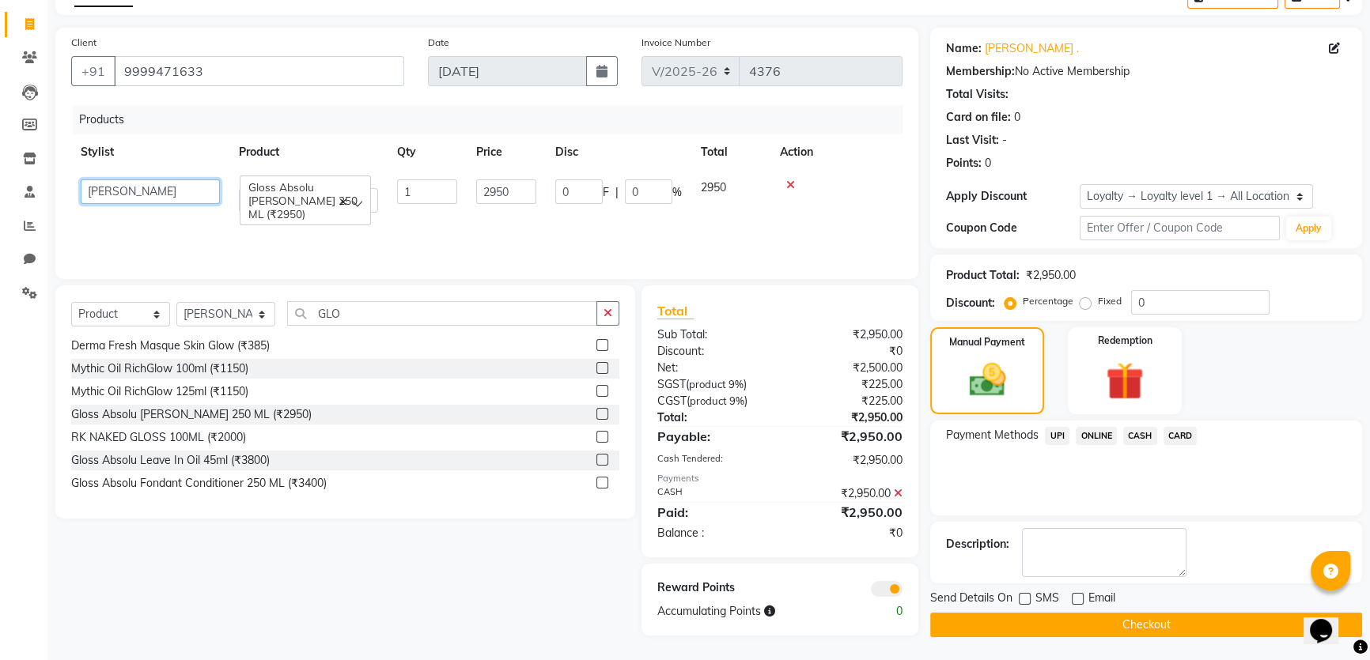
click at [142, 192] on select "[PERSON_NAME] Akash_pdct [PERSON_NAME] [PERSON_NAME] Counter Sales Jyoti Looks …" at bounding box center [150, 192] width 139 height 25
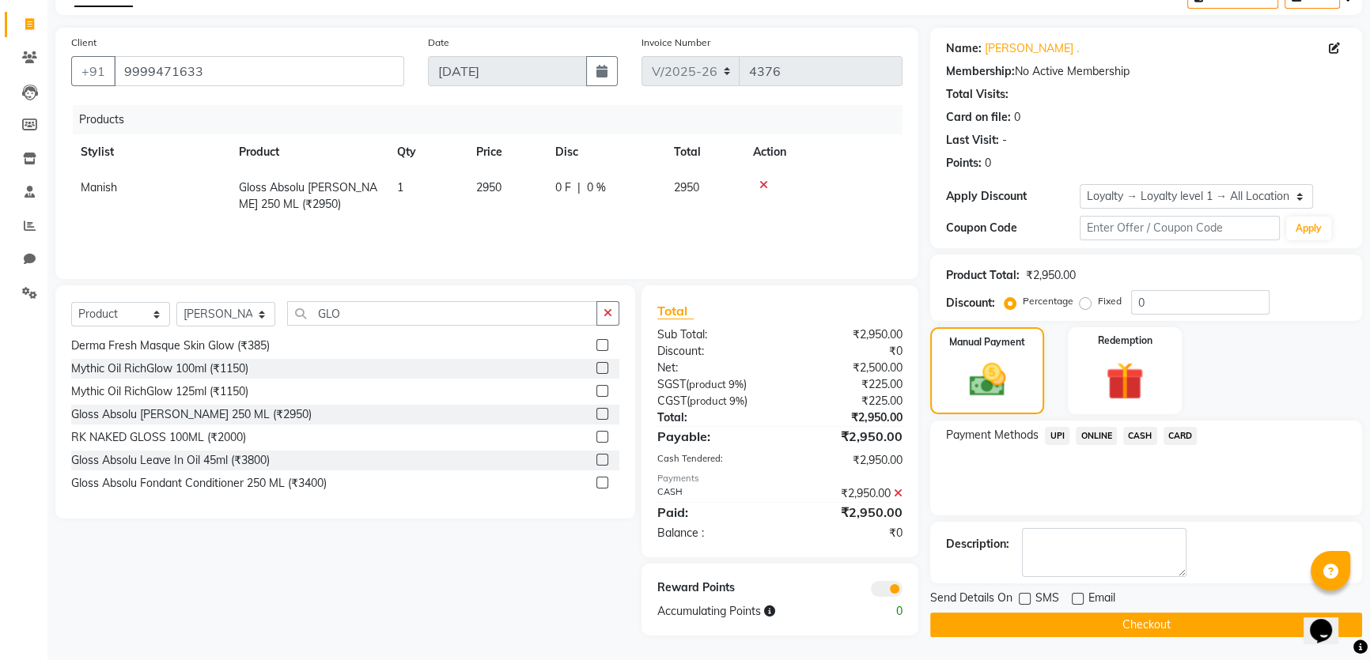
click at [948, 617] on button "Checkout" at bounding box center [1146, 625] width 432 height 25
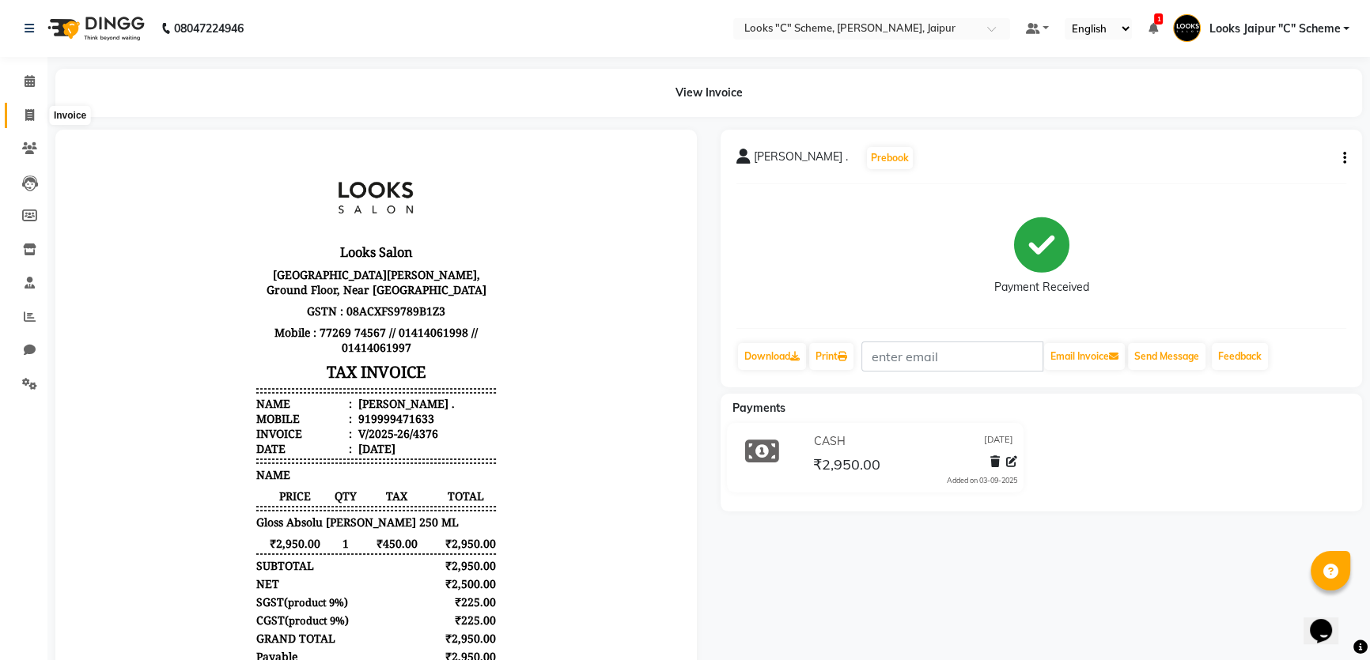
click at [25, 111] on icon at bounding box center [29, 115] width 9 height 12
select select "4315"
select select "service"
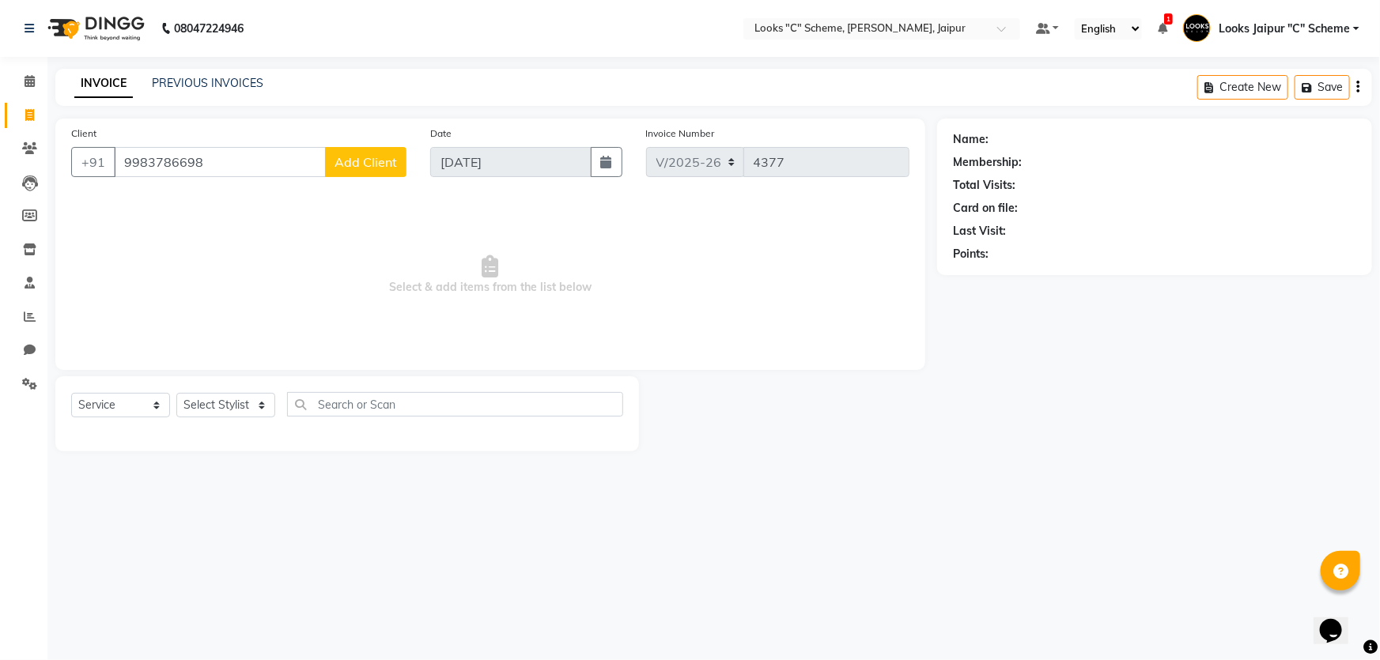
type input "9983786698"
click at [349, 168] on span "Add Client" at bounding box center [366, 162] width 62 height 16
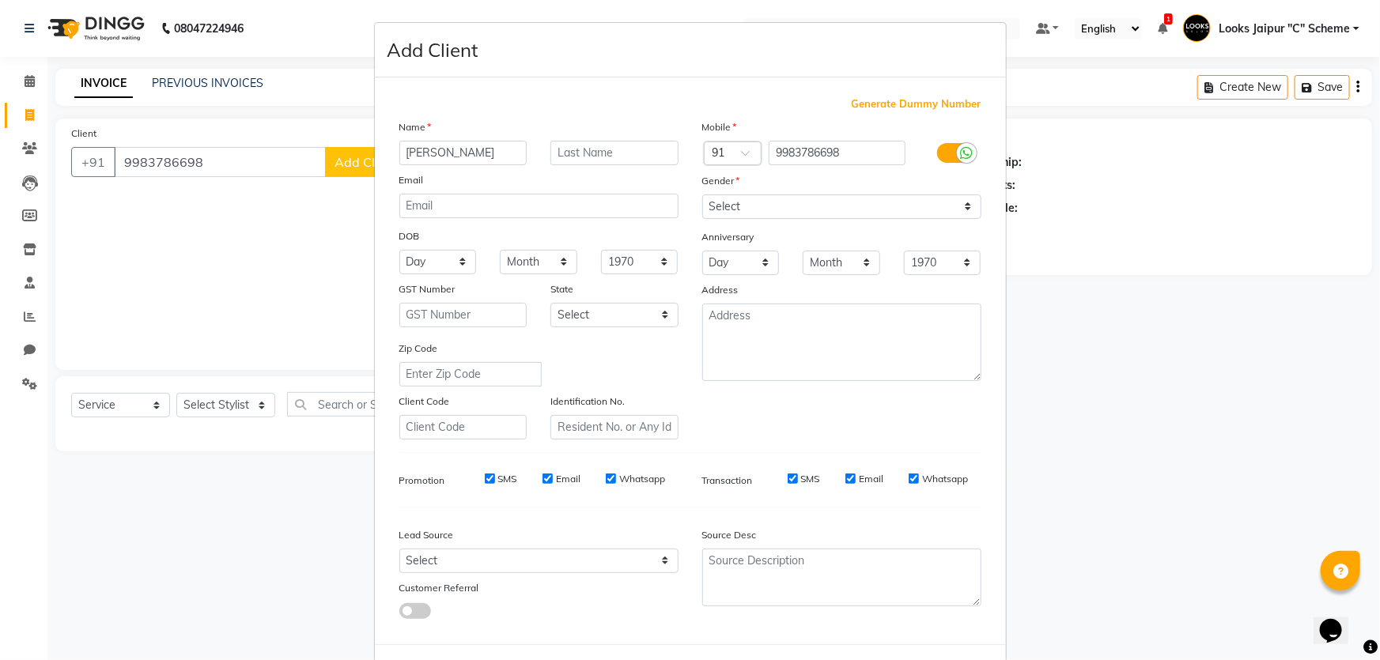
type input "[PERSON_NAME]"
click at [746, 207] on select "Select [DEMOGRAPHIC_DATA] [DEMOGRAPHIC_DATA] Other Prefer Not To Say" at bounding box center [841, 207] width 279 height 25
select select "[DEMOGRAPHIC_DATA]"
click at [702, 195] on select "Select [DEMOGRAPHIC_DATA] [DEMOGRAPHIC_DATA] Other Prefer Not To Say" at bounding box center [841, 207] width 279 height 25
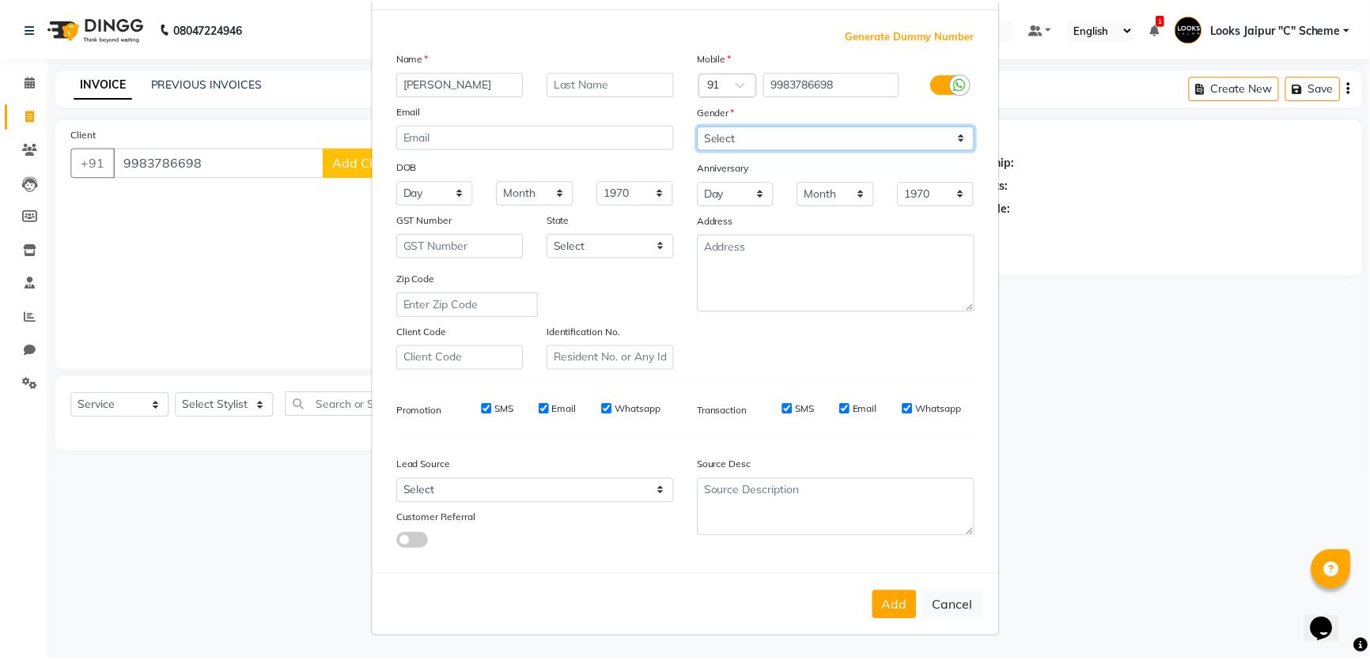
scroll to position [74, 0]
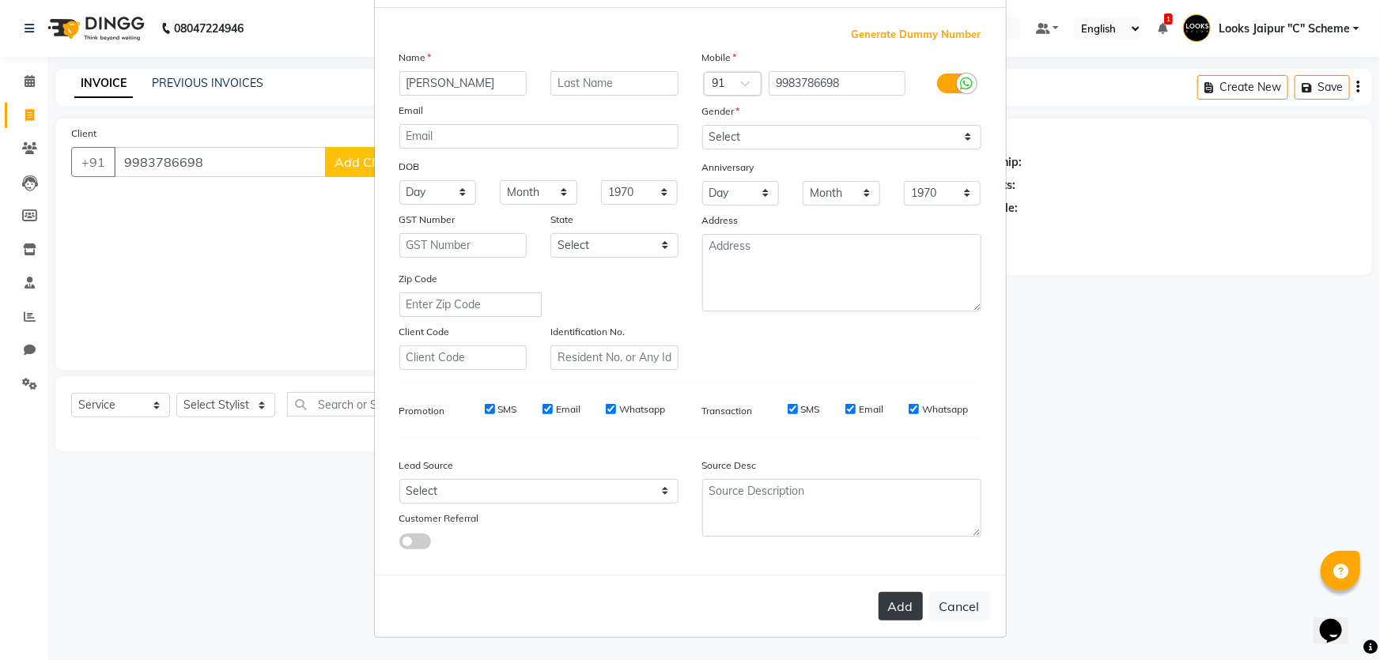
click at [895, 611] on button "Add" at bounding box center [901, 606] width 44 height 28
select select
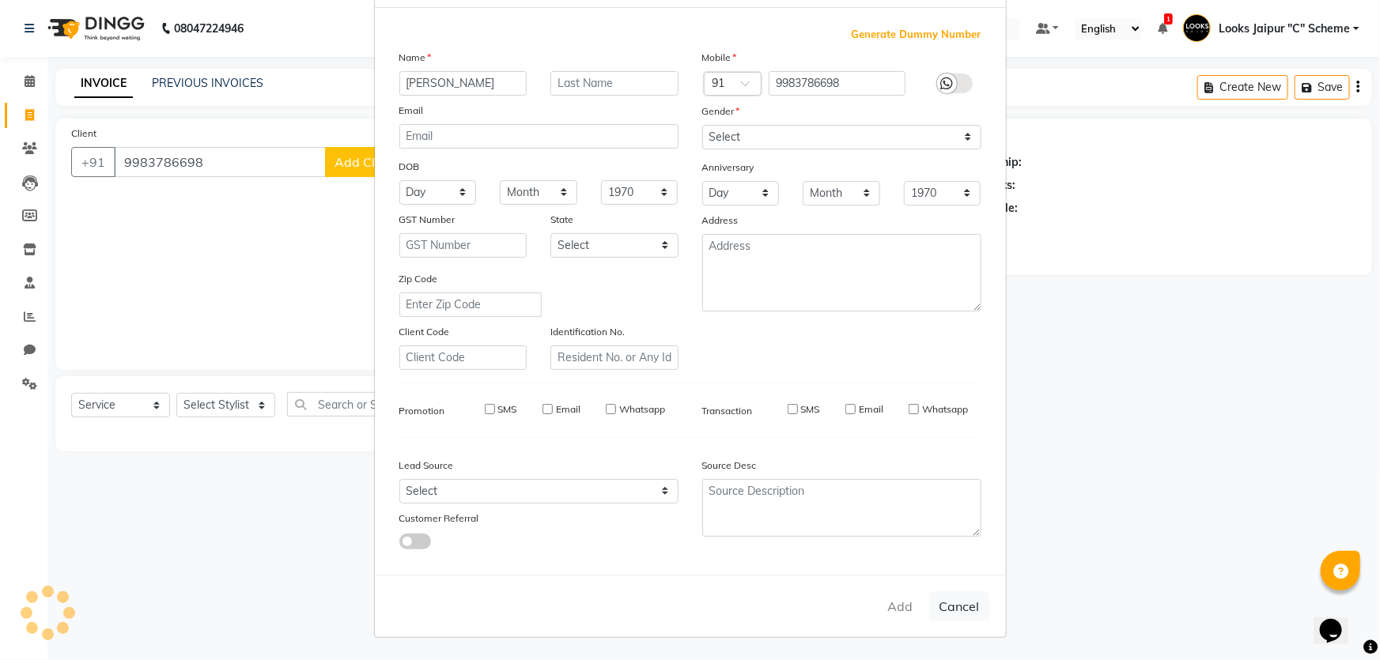
select select
checkbox input "false"
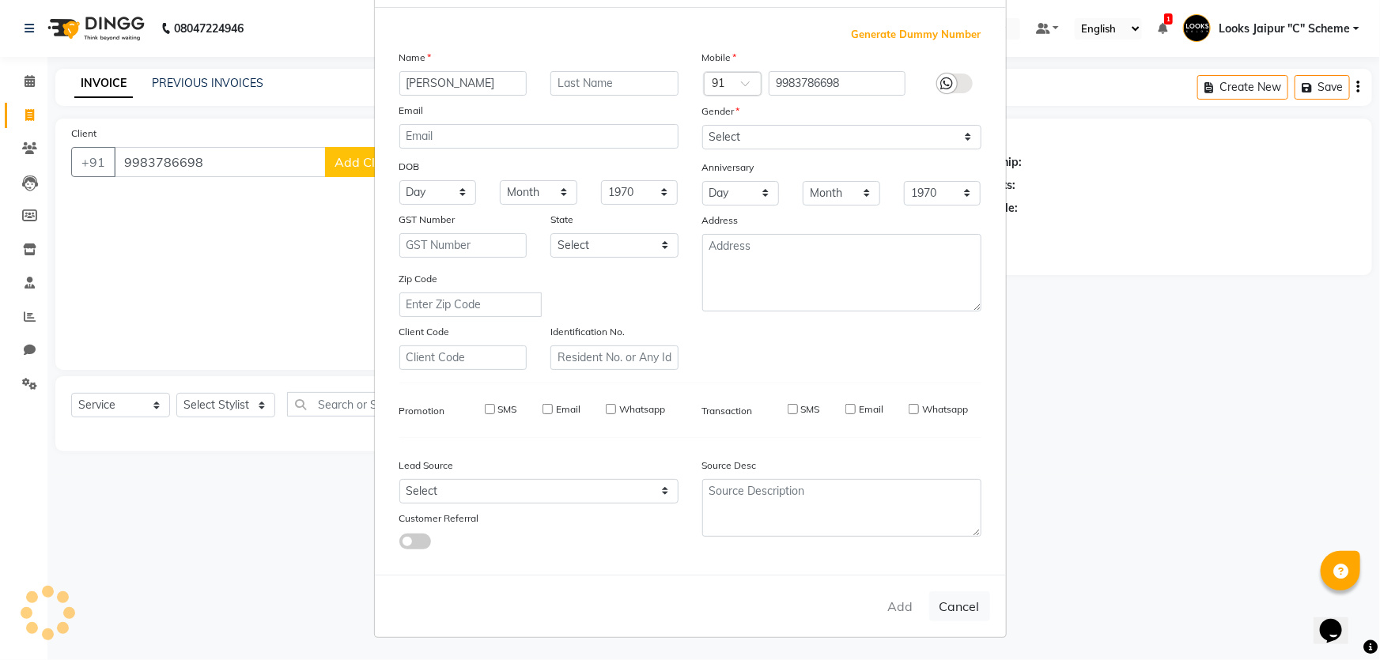
checkbox input "false"
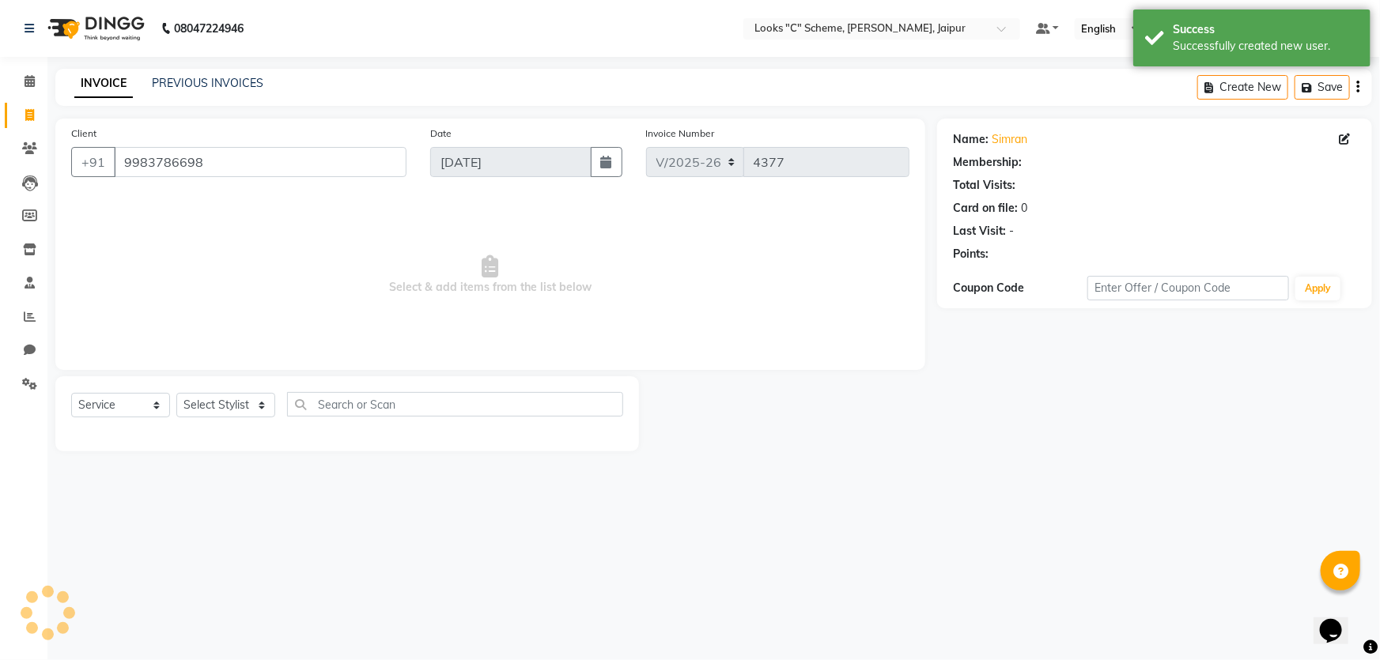
select select "1: Object"
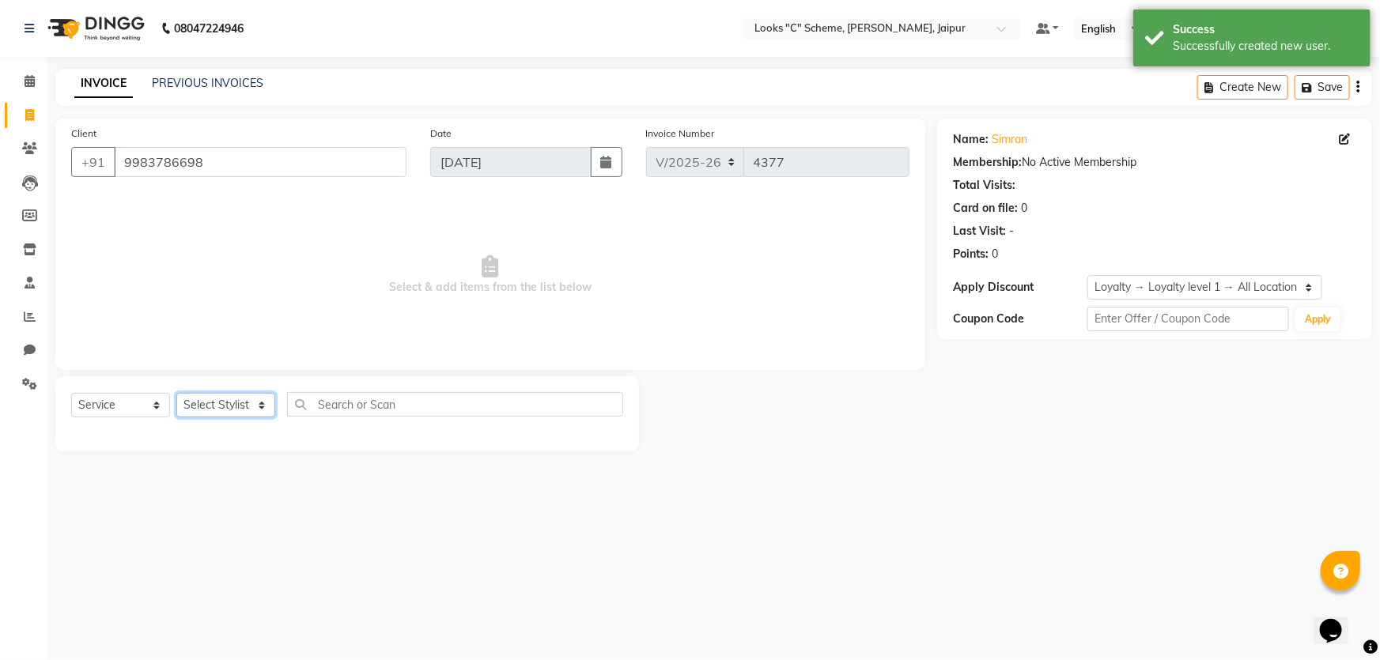
click at [221, 406] on select "Select Stylist [PERSON_NAME] Akash_pdct [PERSON_NAME] [PERSON_NAME] Counter Sal…" at bounding box center [225, 405] width 99 height 25
click at [176, 393] on select "Select Stylist [PERSON_NAME] Akash_pdct [PERSON_NAME] [PERSON_NAME] Counter Sal…" at bounding box center [225, 405] width 99 height 25
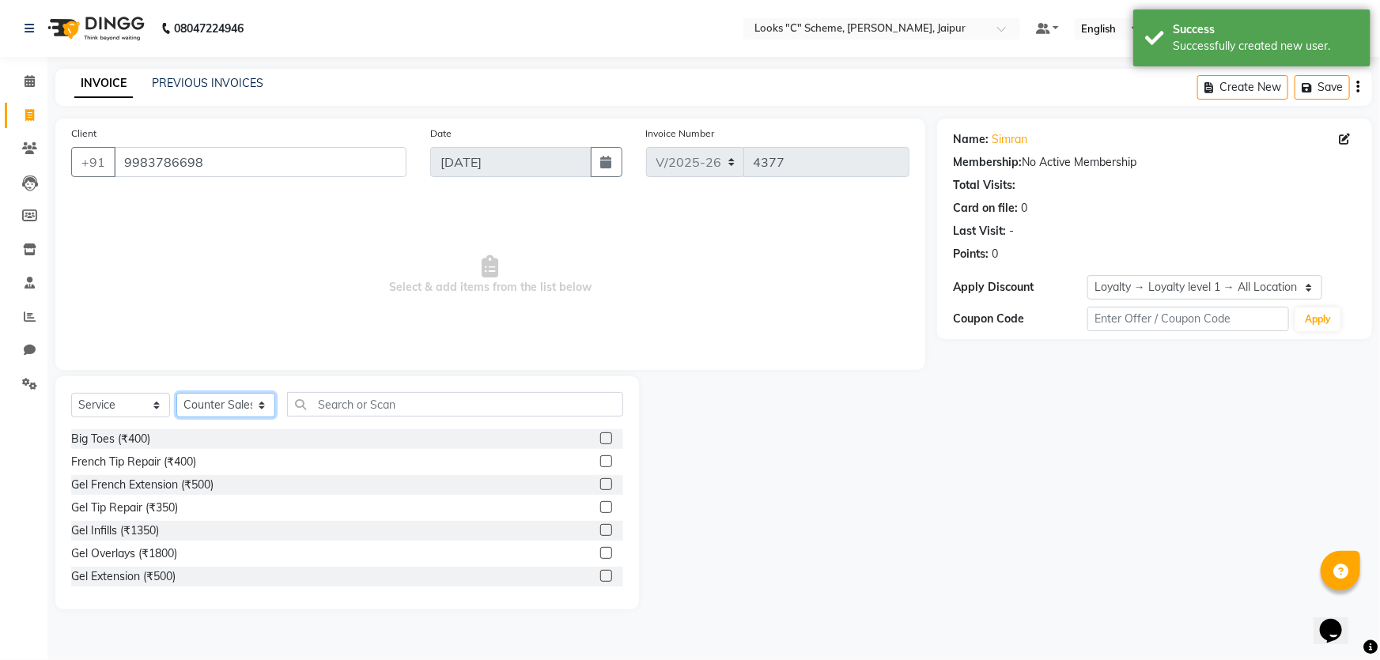
click at [262, 403] on select "Select Stylist [PERSON_NAME] Akash_pdct [PERSON_NAME] [PERSON_NAME] Counter Sal…" at bounding box center [225, 405] width 99 height 25
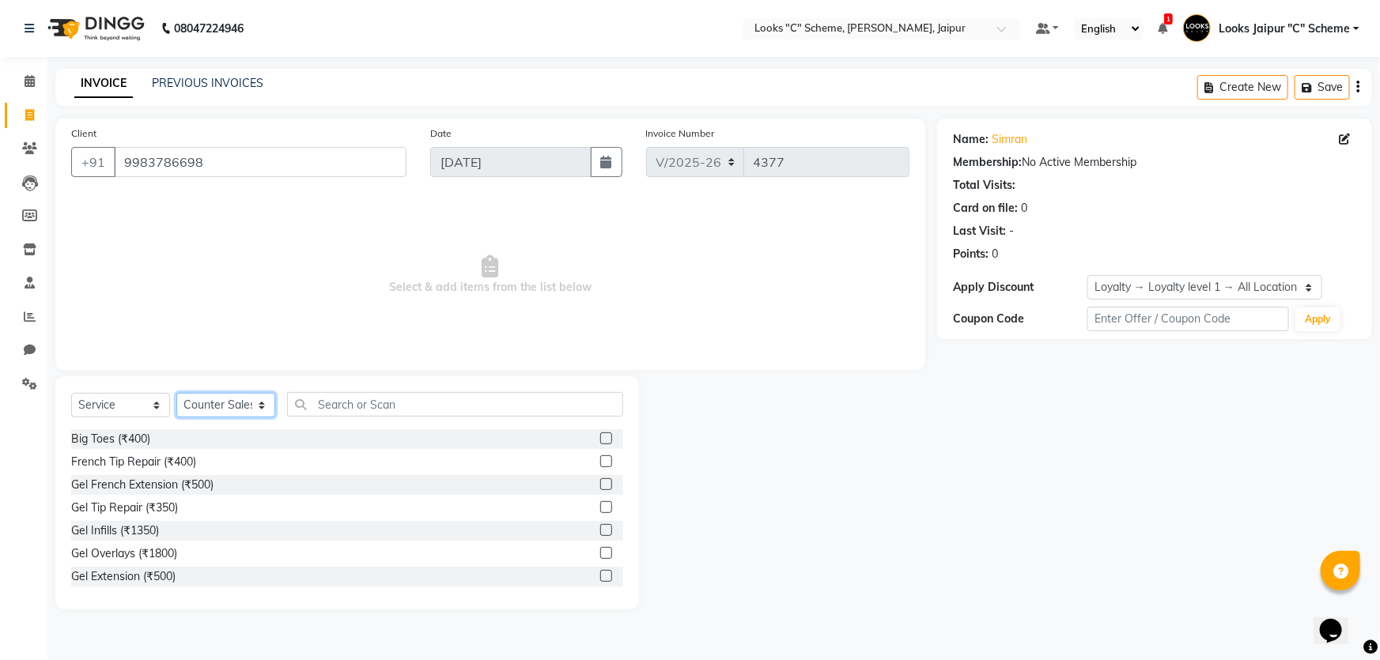
select select "61092"
click at [176, 393] on select "Select Stylist [PERSON_NAME] Akash_pdct [PERSON_NAME] [PERSON_NAME] Counter Sal…" at bounding box center [225, 405] width 99 height 25
click at [359, 418] on div "Select Service Product Membership Package Voucher Prepaid Gift Card Select Styl…" at bounding box center [347, 410] width 552 height 37
click at [363, 407] on input "text" at bounding box center [455, 404] width 336 height 25
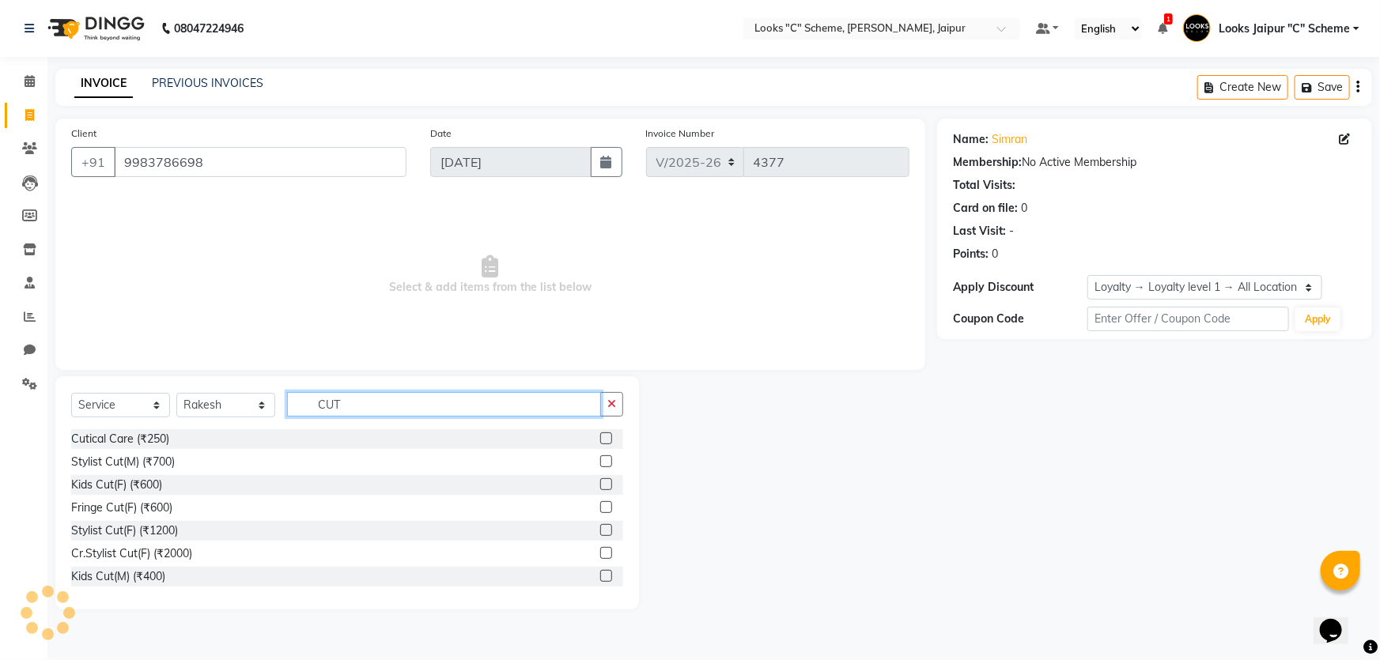
type input "CUT"
click at [600, 530] on label at bounding box center [606, 530] width 12 height 12
click at [600, 530] on input "checkbox" at bounding box center [605, 531] width 10 height 10
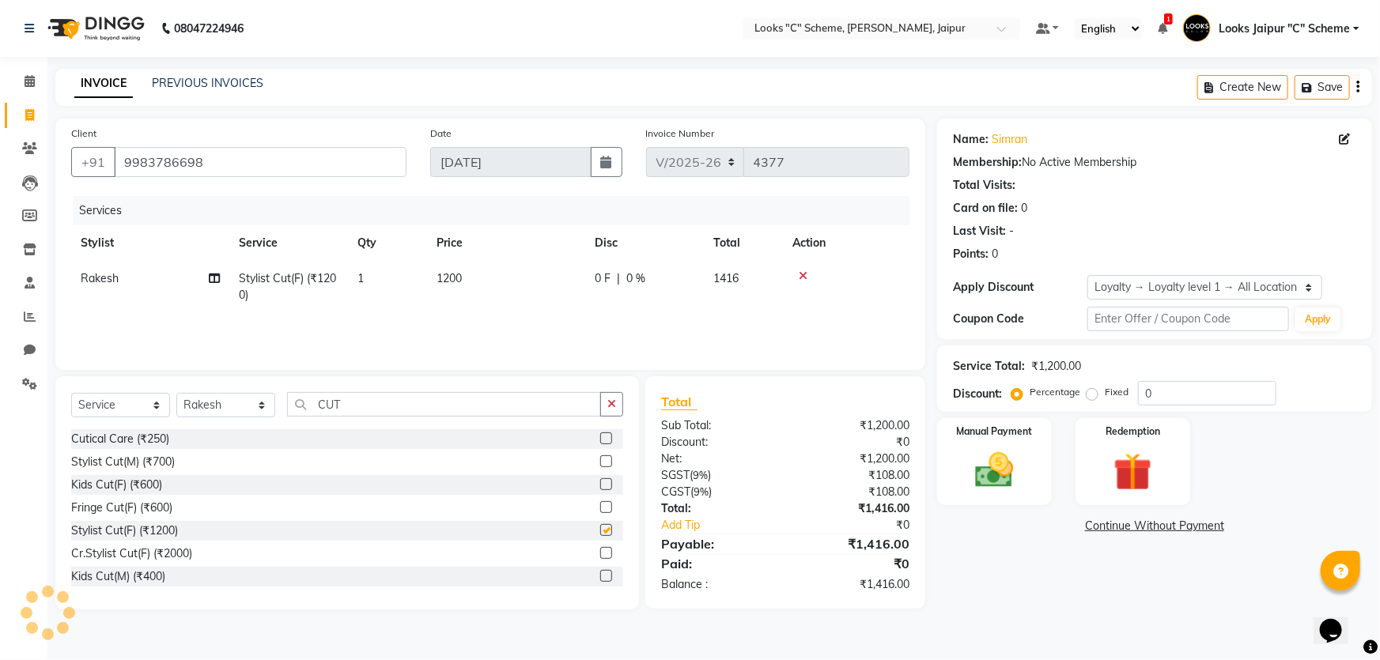
checkbox input "false"
click at [237, 408] on select "Select Stylist [PERSON_NAME] Akash_pdct [PERSON_NAME] [PERSON_NAME] Counter Sal…" at bounding box center [225, 405] width 99 height 25
select select "30005"
click at [176, 393] on select "Select Stylist [PERSON_NAME] Akash_pdct [PERSON_NAME] [PERSON_NAME] Counter Sal…" at bounding box center [225, 405] width 99 height 25
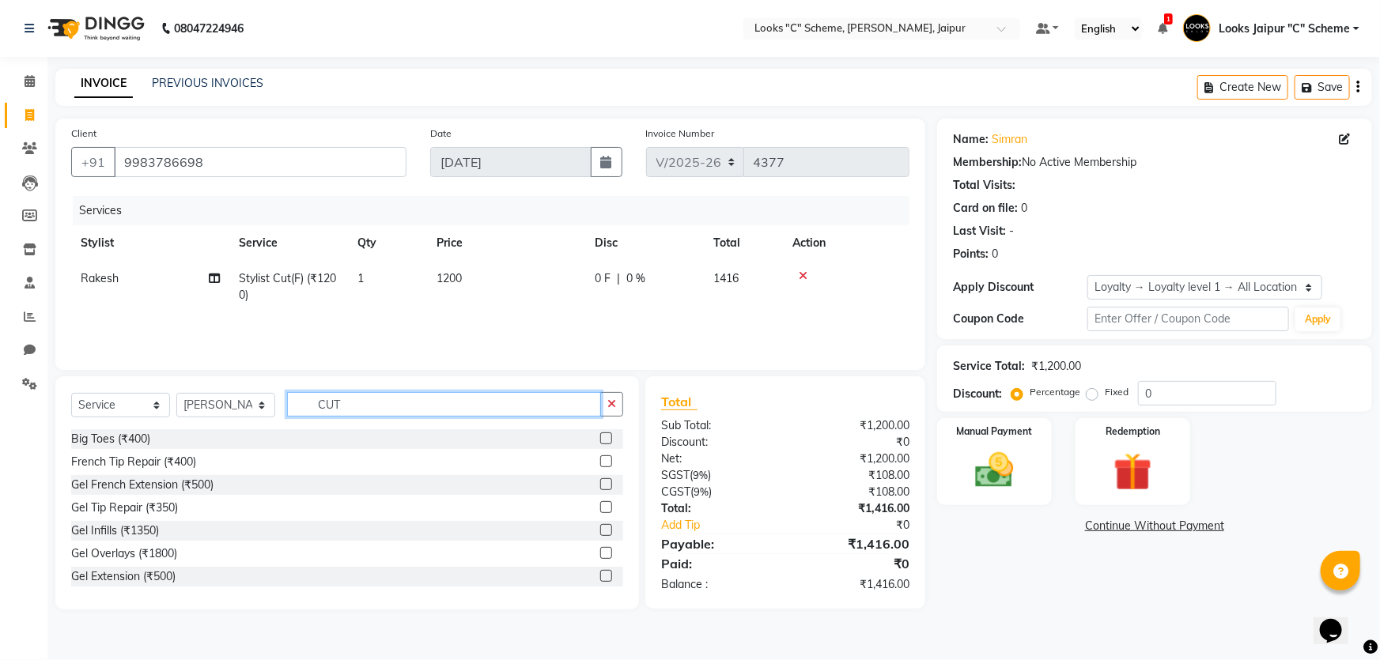
click at [400, 413] on input "CUT" at bounding box center [444, 404] width 314 height 25
type input "C"
type input "UPP"
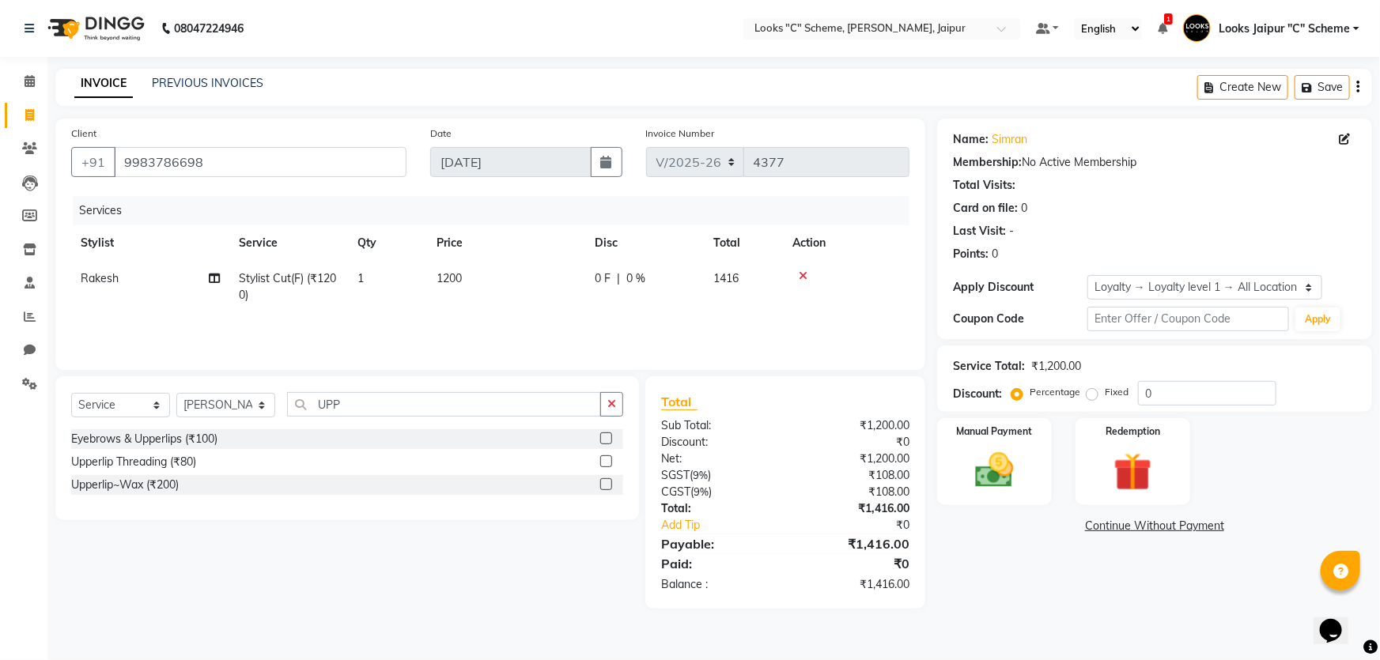
click at [607, 464] on label at bounding box center [606, 462] width 12 height 12
click at [607, 464] on input "checkbox" at bounding box center [605, 462] width 10 height 10
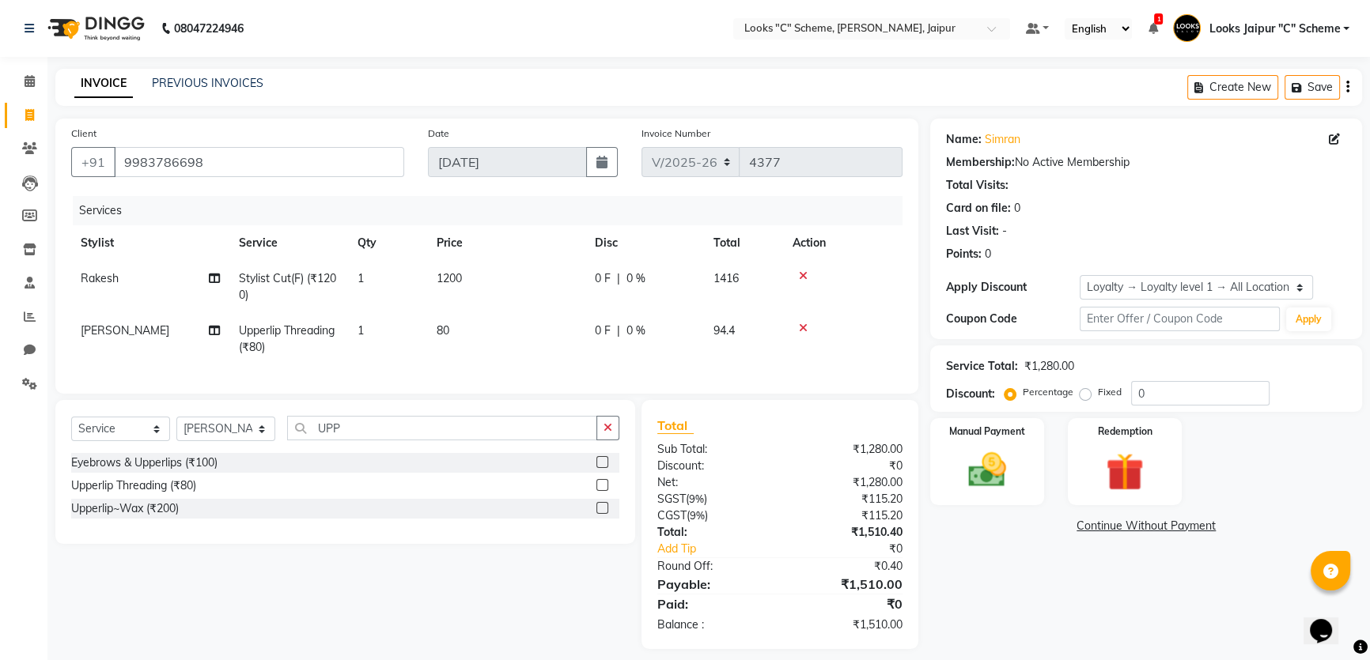
checkbox input "false"
drag, startPoint x: 519, startPoint y: 364, endPoint x: 523, endPoint y: 332, distance: 31.9
click at [519, 363] on td "80" at bounding box center [506, 339] width 158 height 52
select select "30005"
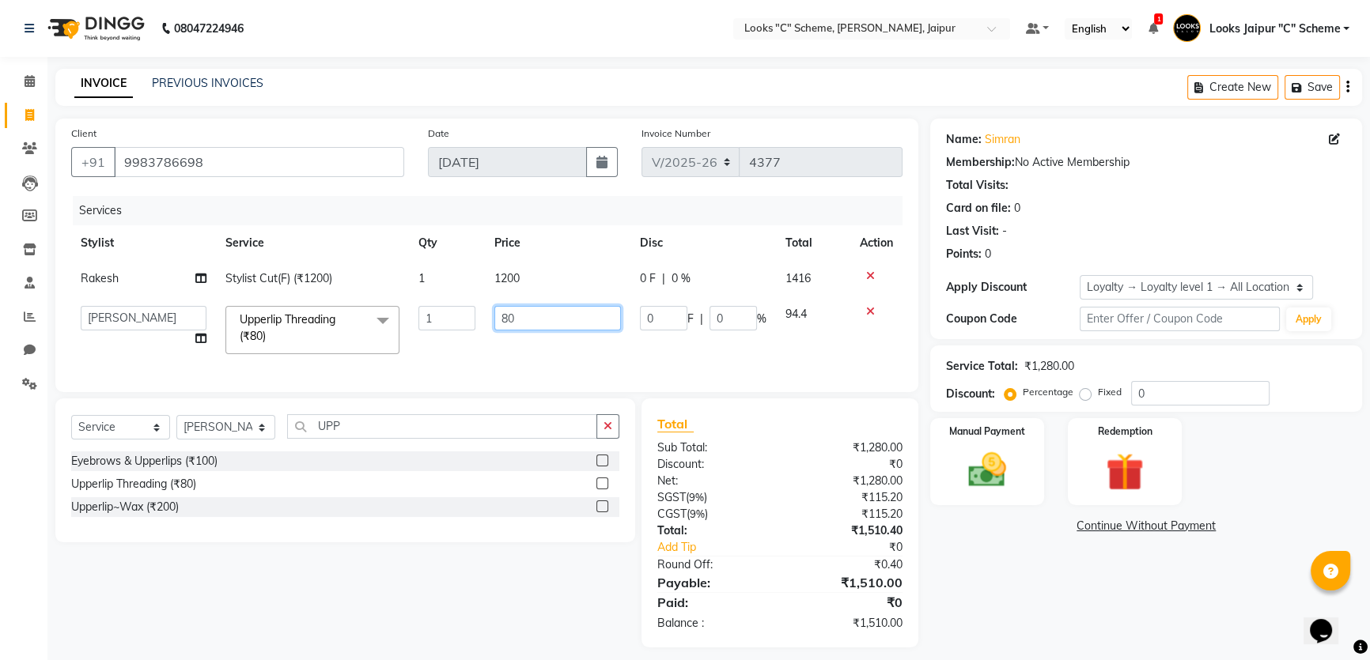
click at [537, 308] on input "80" at bounding box center [557, 318] width 127 height 25
type input "8"
type input "70"
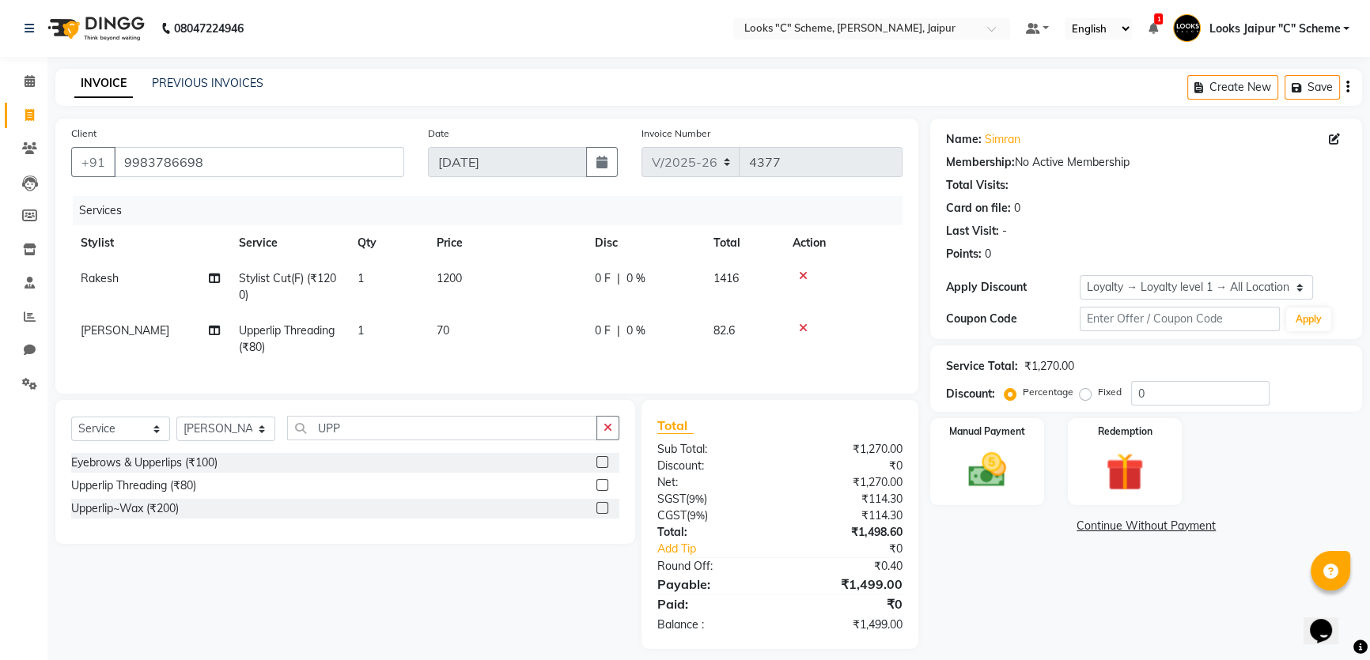
click at [817, 540] on div "₹1,498.60" at bounding box center [847, 532] width 134 height 17
click at [467, 331] on td "70" at bounding box center [506, 339] width 158 height 52
select select "30005"
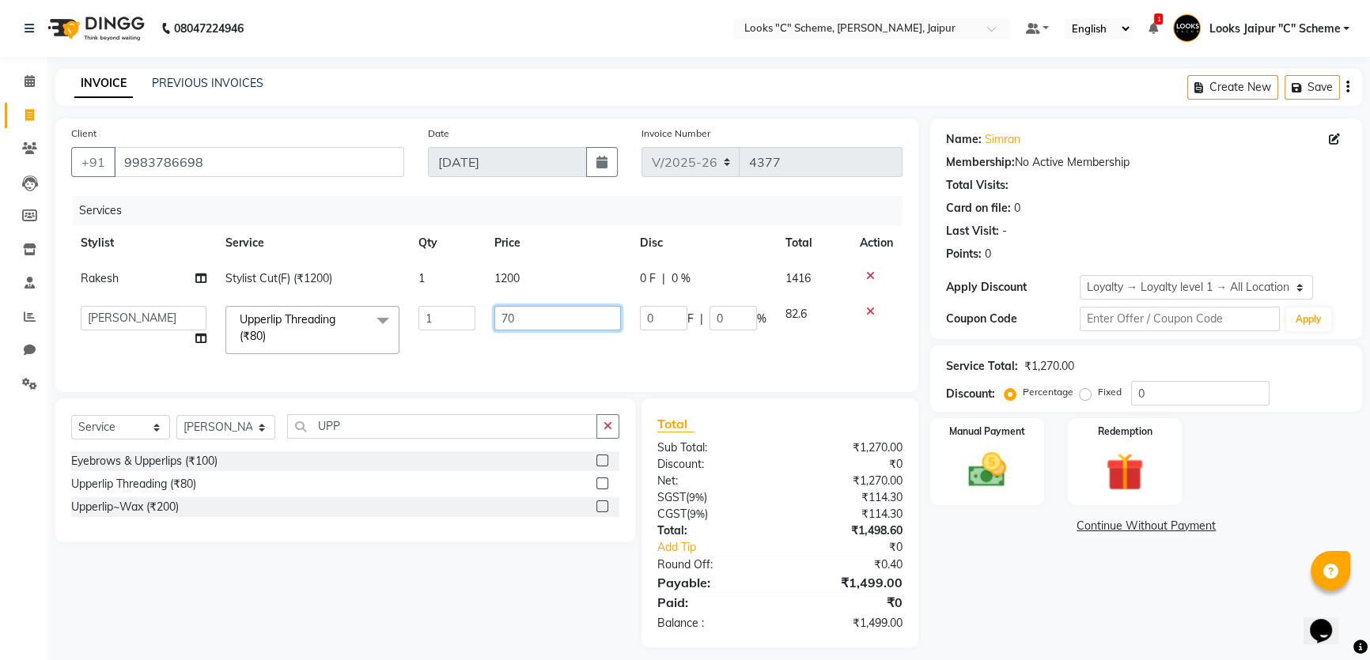
click at [542, 321] on input "70" at bounding box center [557, 318] width 127 height 25
type input "69"
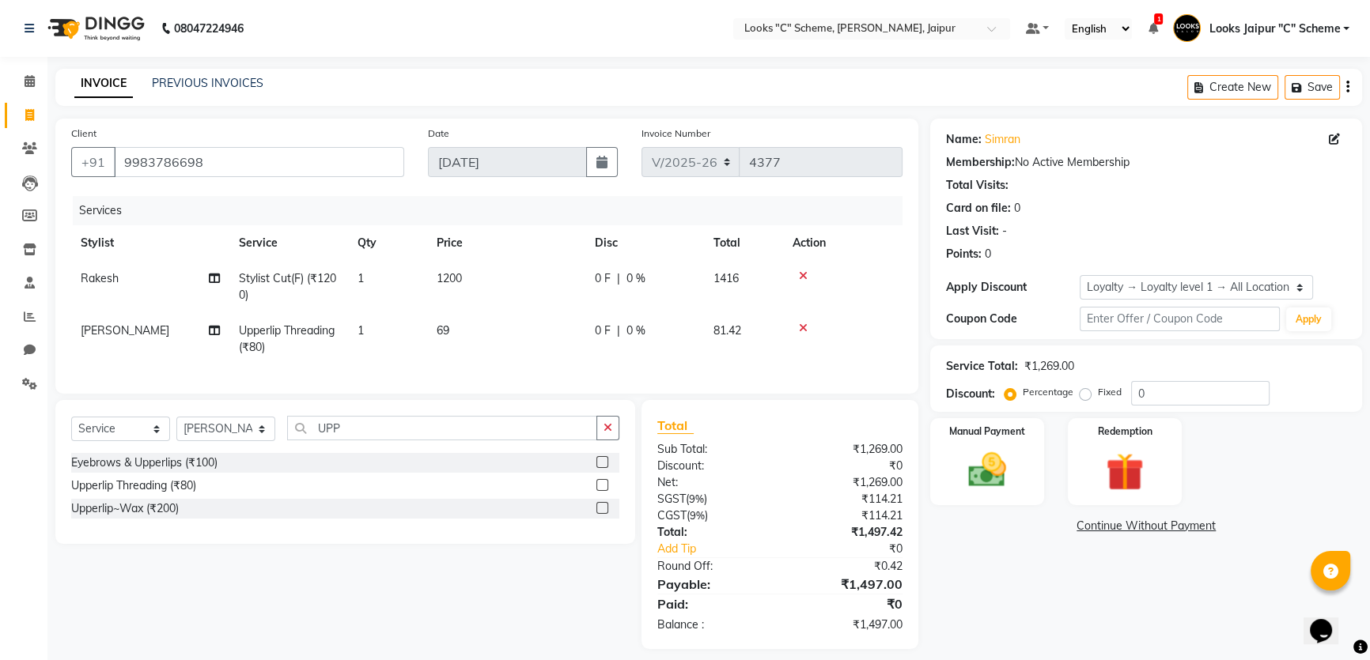
click at [504, 349] on td "69" at bounding box center [506, 339] width 158 height 52
select select "30005"
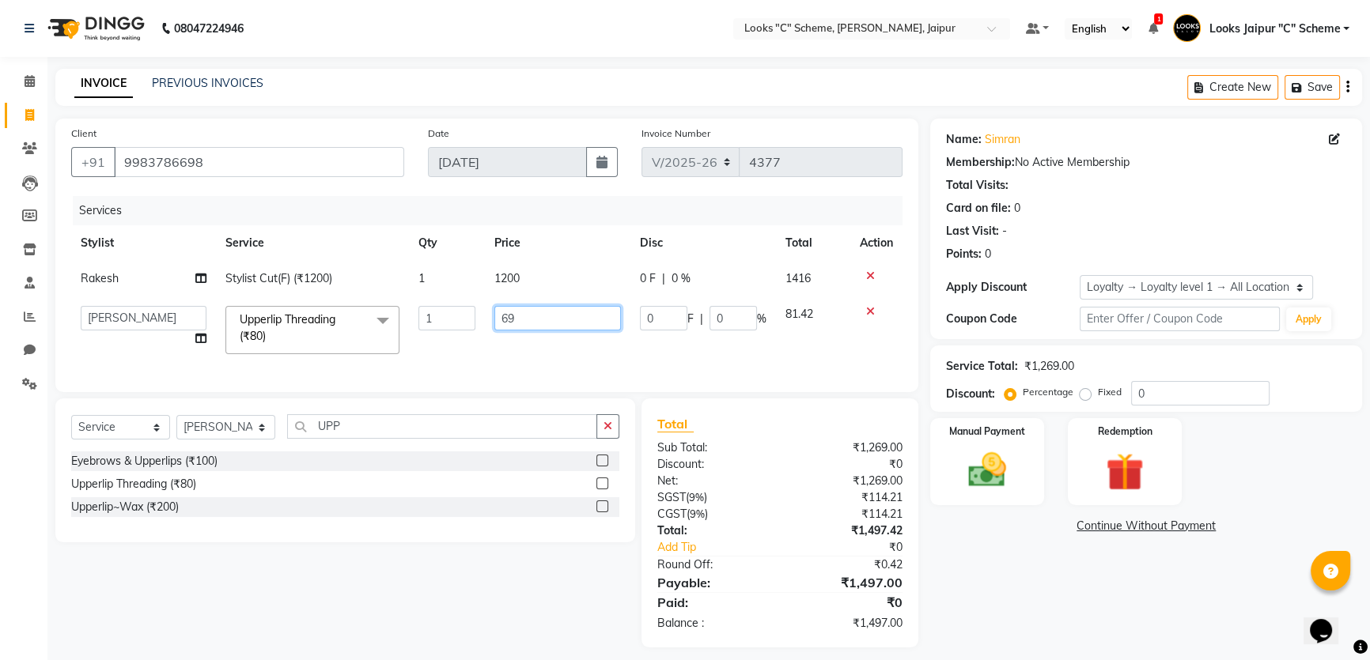
click at [539, 321] on input "69" at bounding box center [557, 318] width 127 height 25
type input "69.5"
click at [756, 556] on link "Add Tip" at bounding box center [723, 547] width 157 height 17
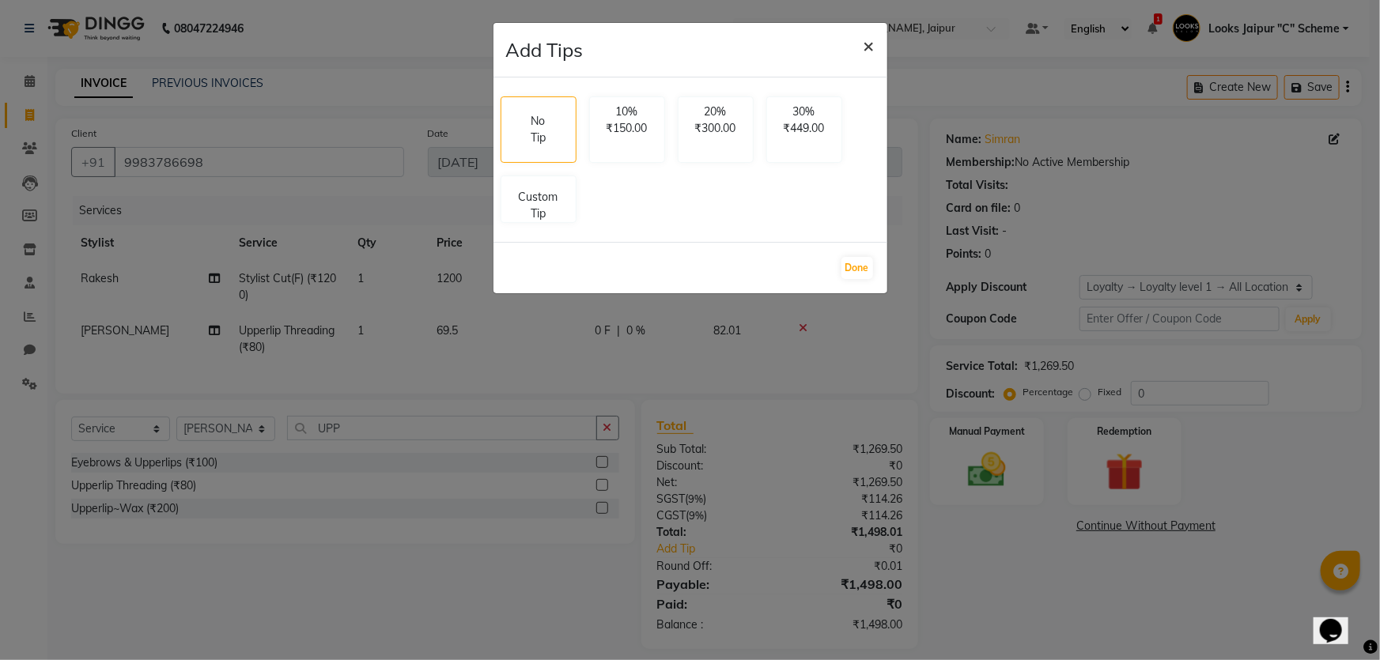
click at [869, 41] on span "×" at bounding box center [869, 45] width 11 height 24
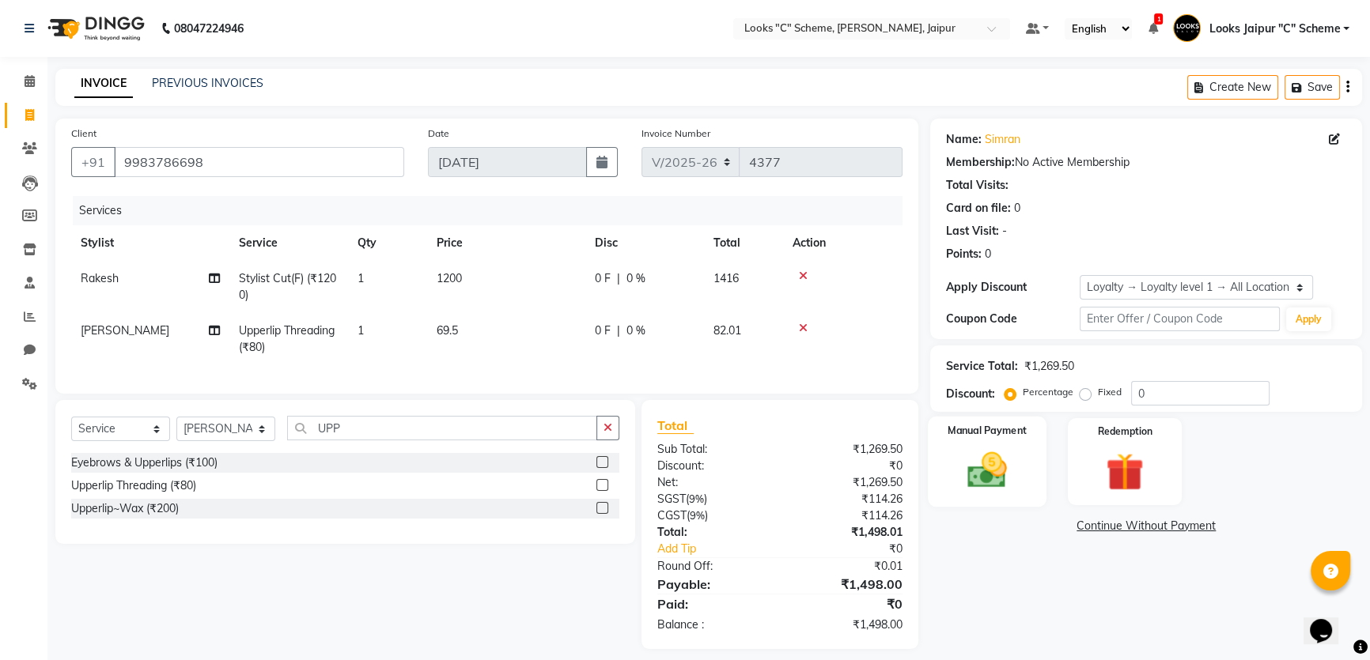
click at [1006, 483] on img at bounding box center [988, 470] width 64 height 45
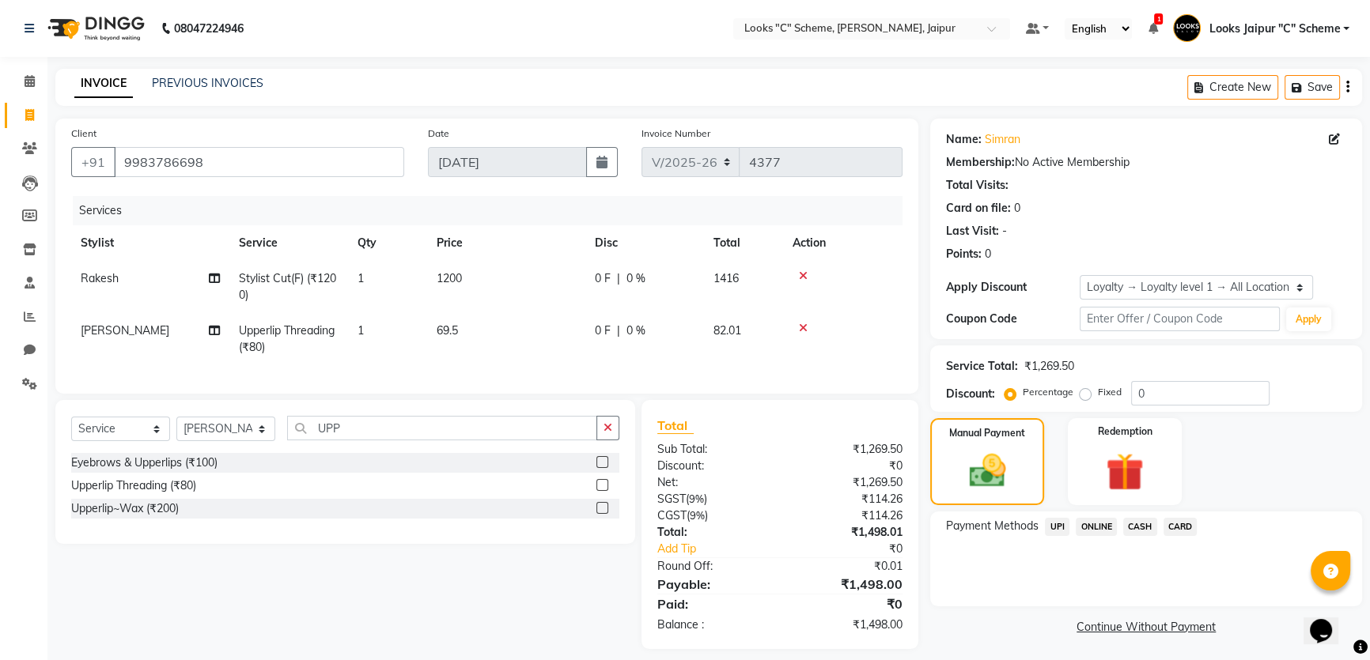
click at [1139, 530] on span "CASH" at bounding box center [1140, 527] width 34 height 18
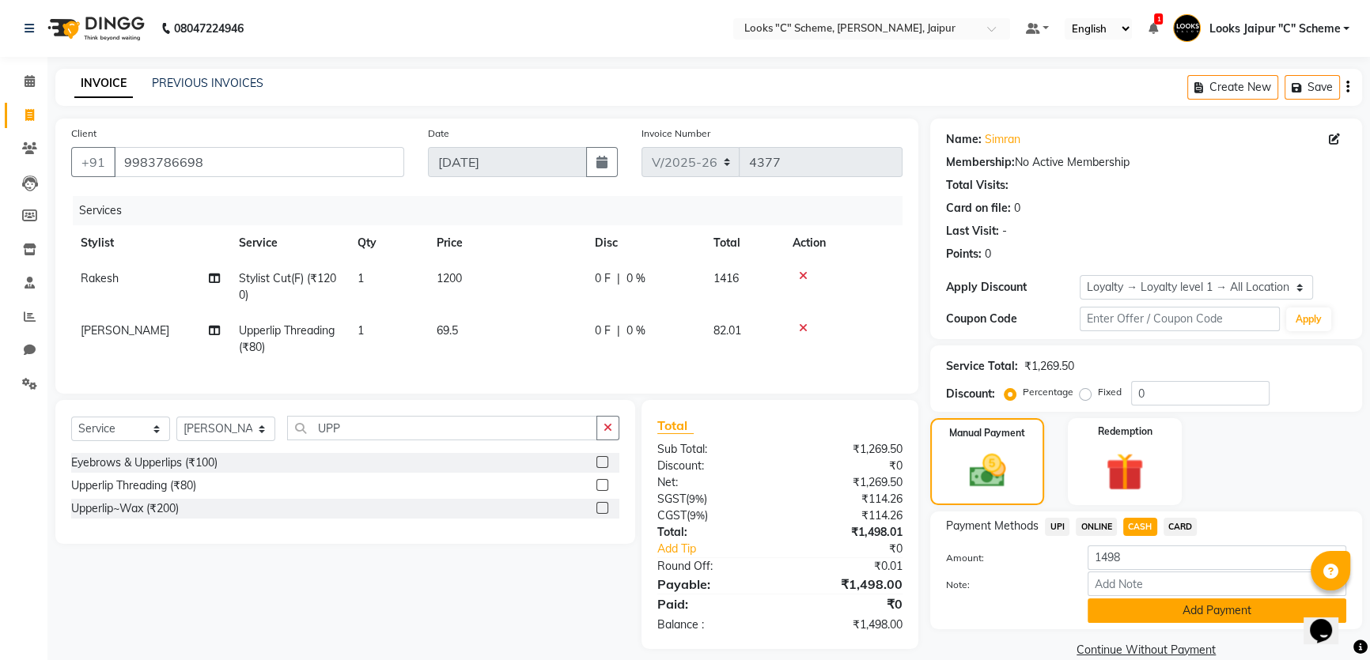
click at [1148, 615] on button "Add Payment" at bounding box center [1217, 611] width 259 height 25
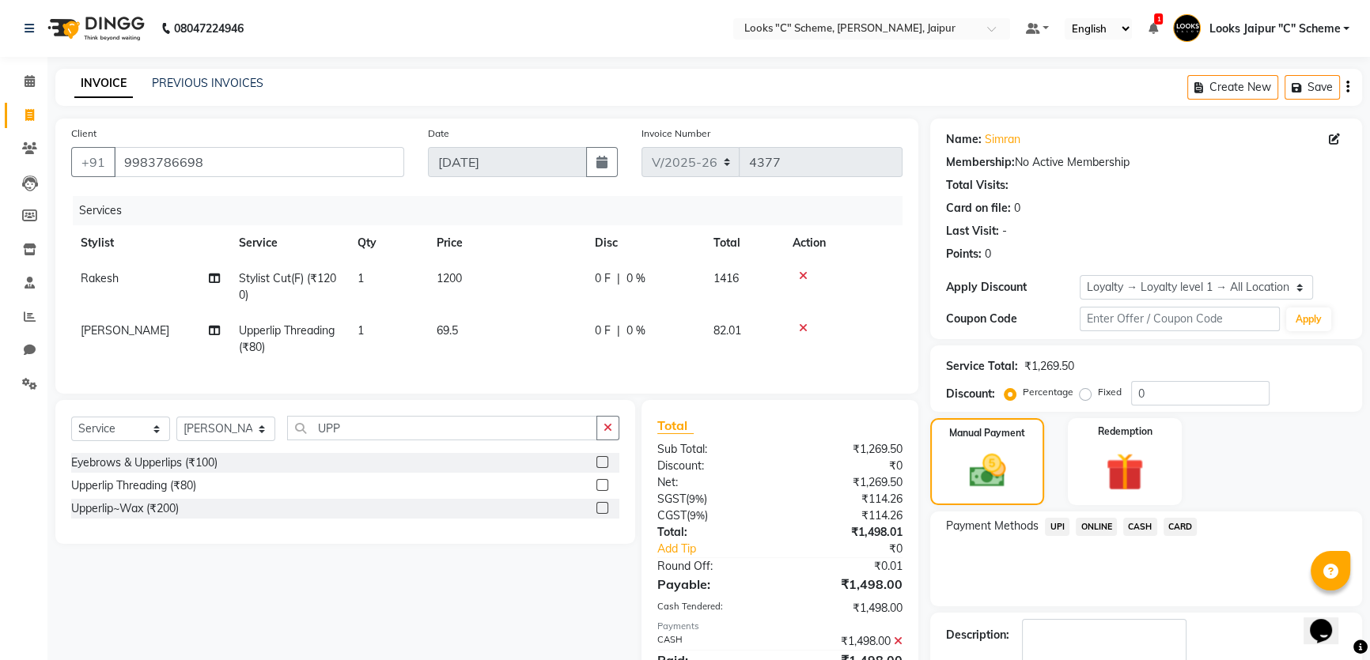
scroll to position [158, 0]
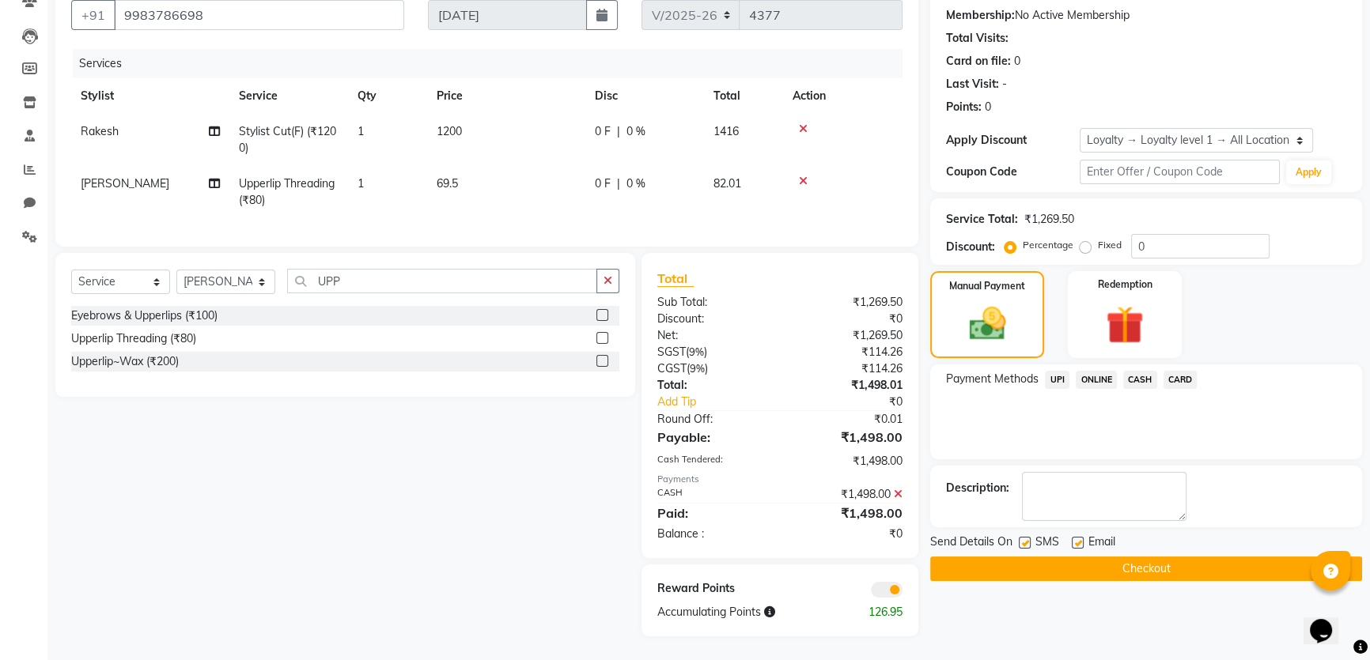
click at [1139, 561] on button "Checkout" at bounding box center [1146, 569] width 432 height 25
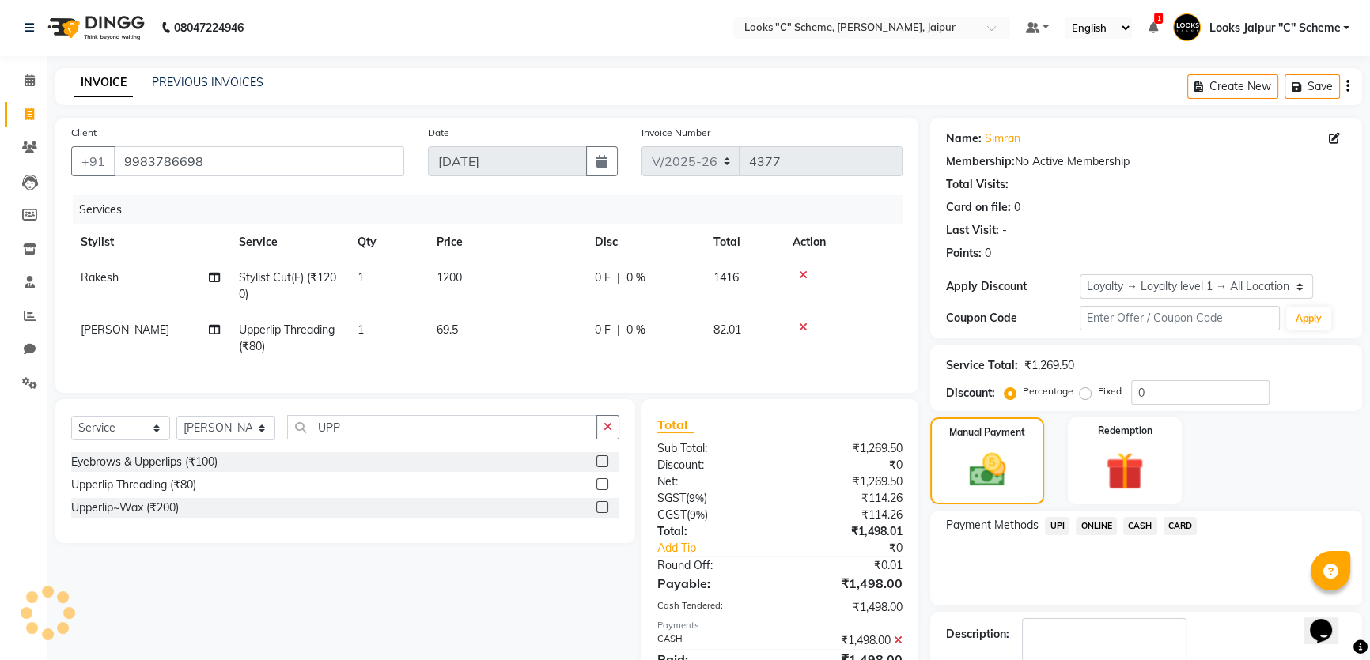
scroll to position [0, 0]
click at [31, 79] on icon at bounding box center [30, 81] width 10 height 12
click at [34, 86] on icon at bounding box center [30, 81] width 10 height 12
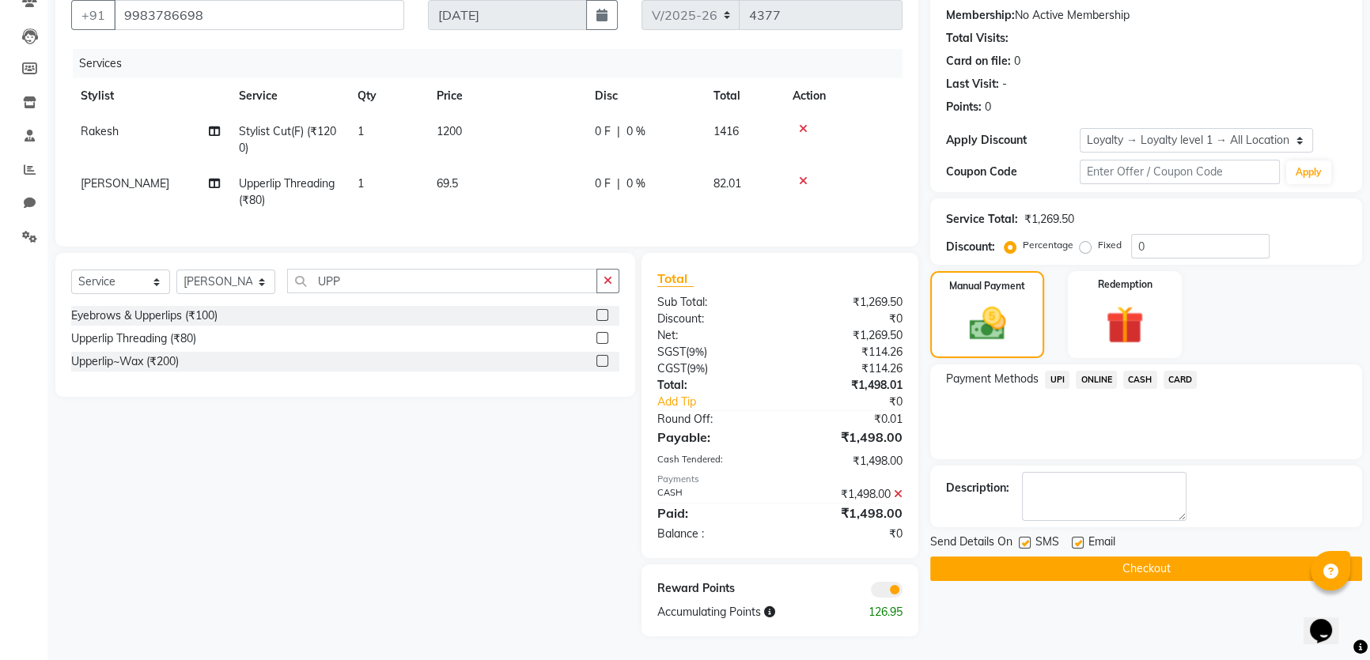
scroll to position [158, 0]
click at [1142, 557] on button "Checkout" at bounding box center [1146, 569] width 432 height 25
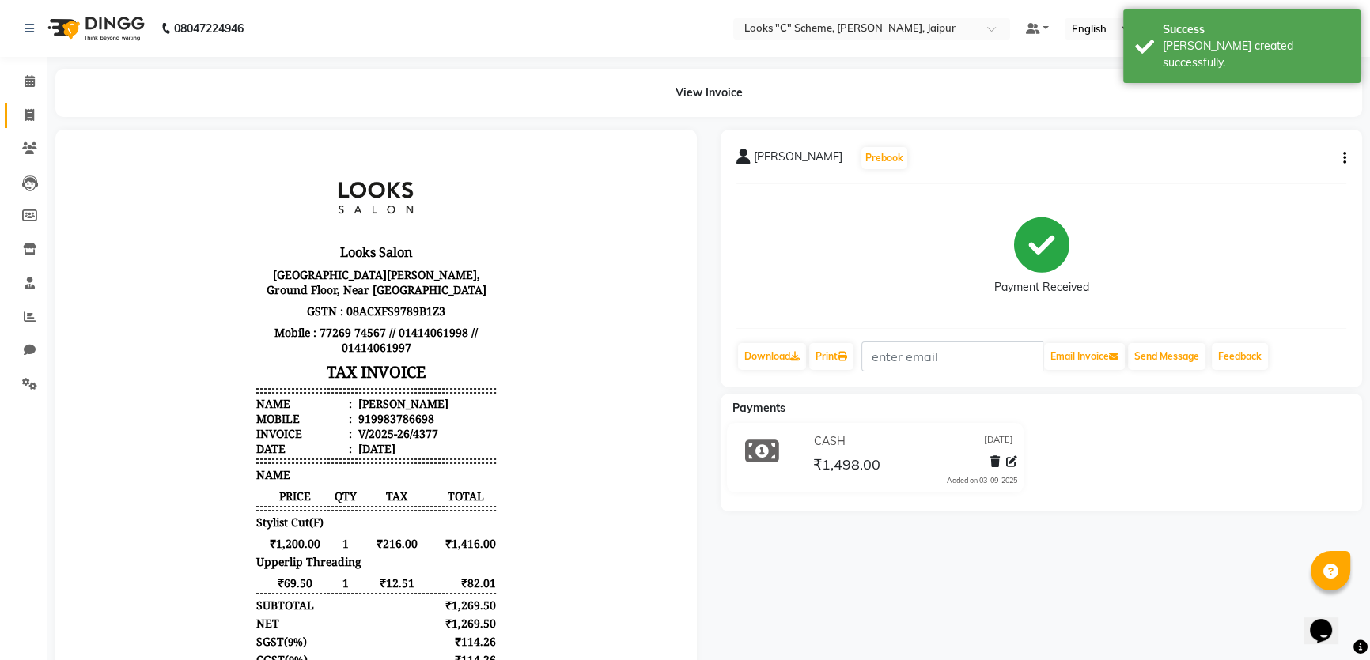
click at [21, 115] on span at bounding box center [30, 116] width 28 height 18
select select "service"
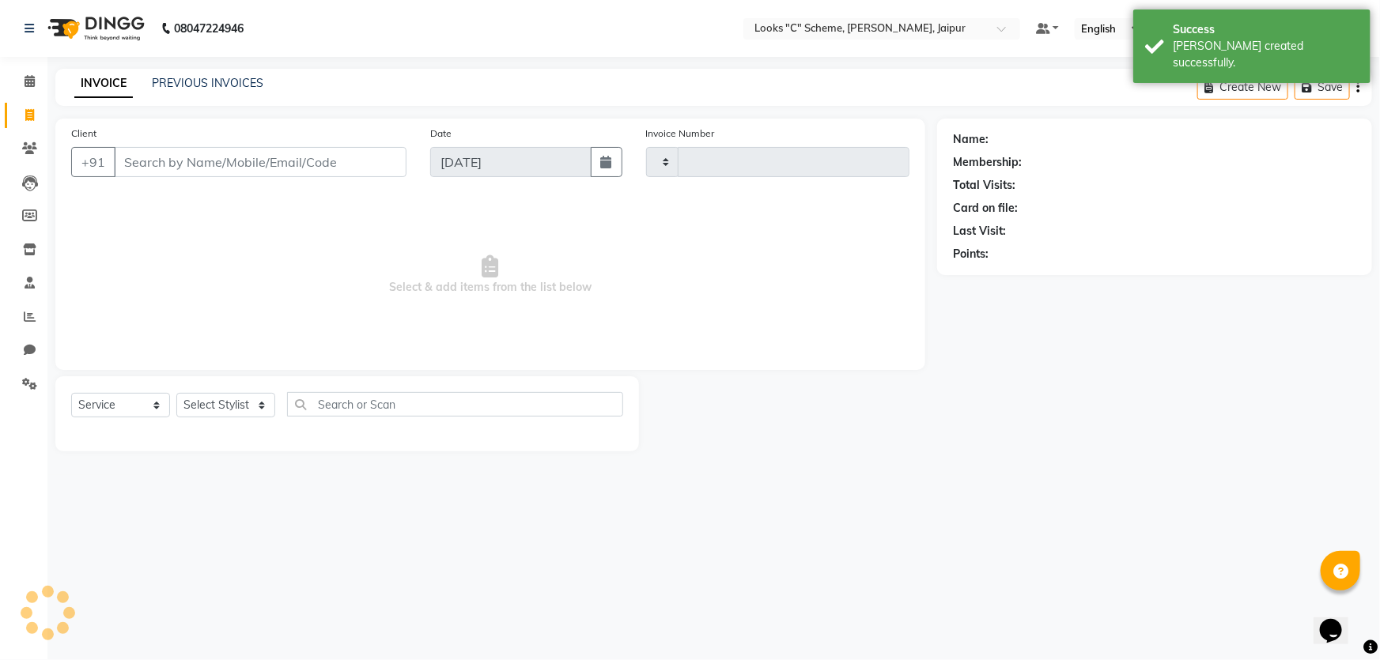
type input "4378"
select select "4315"
click at [165, 158] on input "Client" at bounding box center [260, 162] width 293 height 30
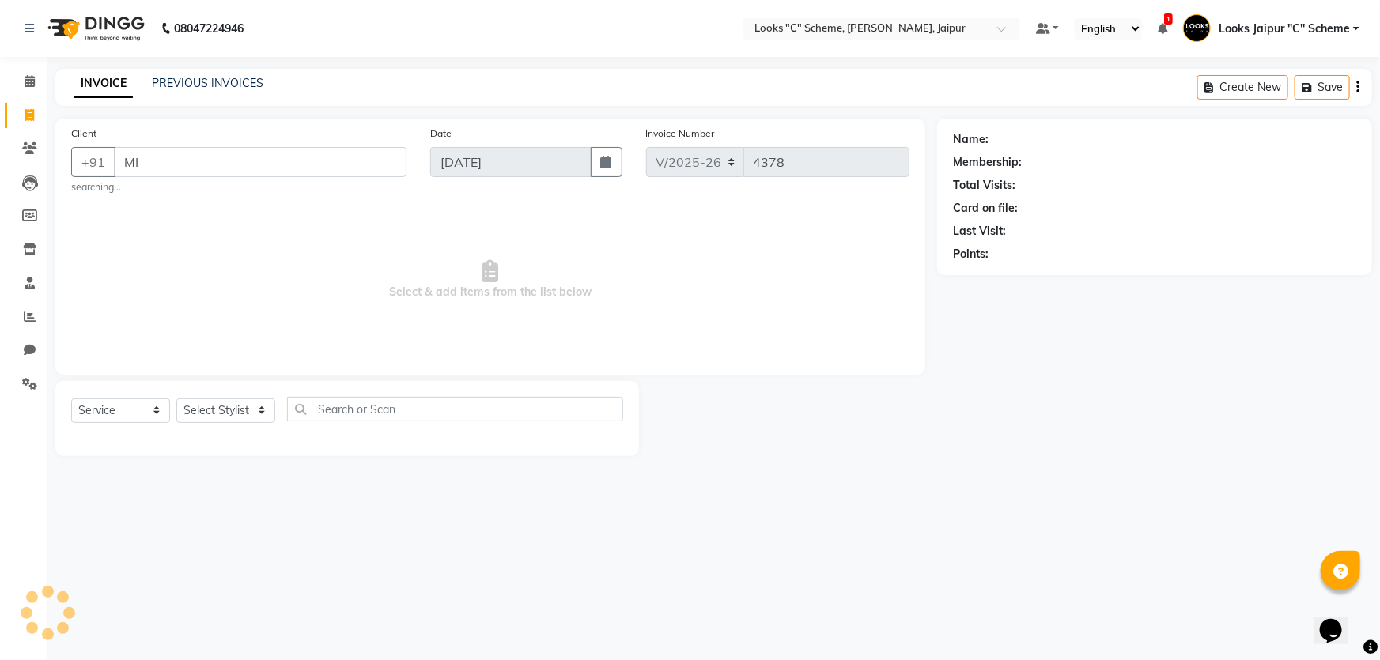
type input "M"
type input "W"
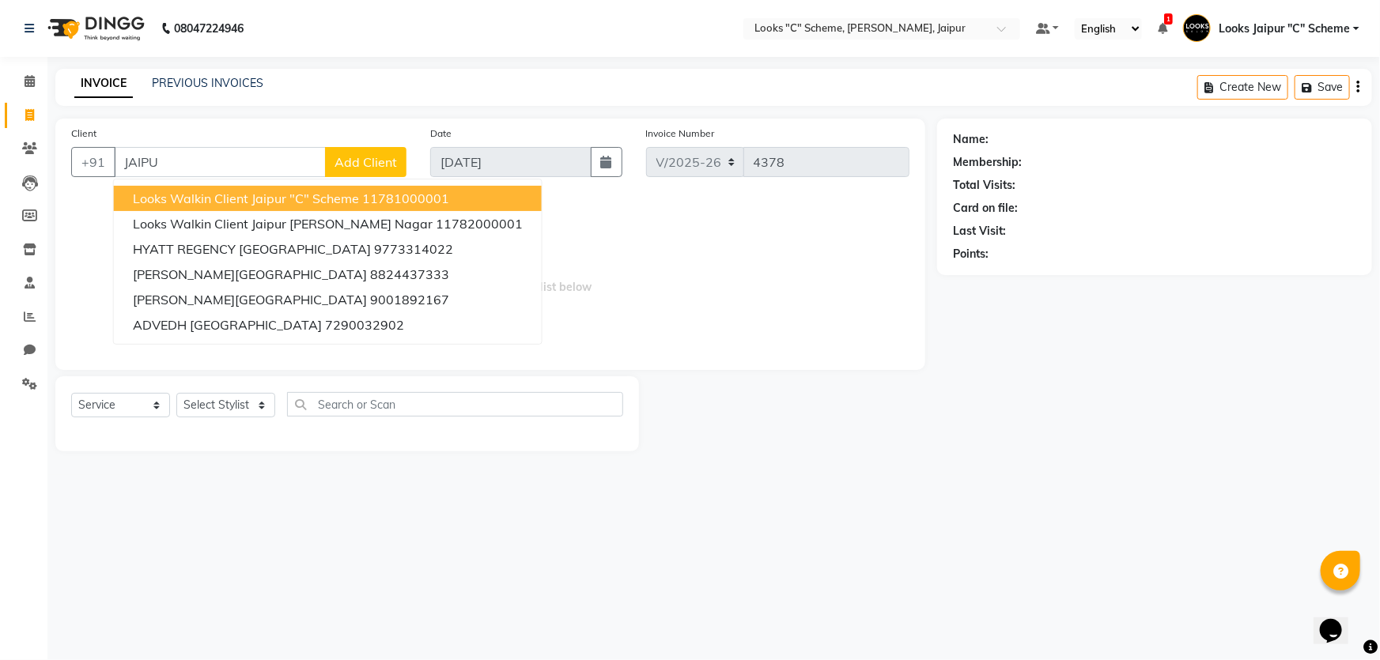
click at [267, 203] on span "Looks Walkin Client Jaipur "C" Scheme" at bounding box center [246, 199] width 226 height 16
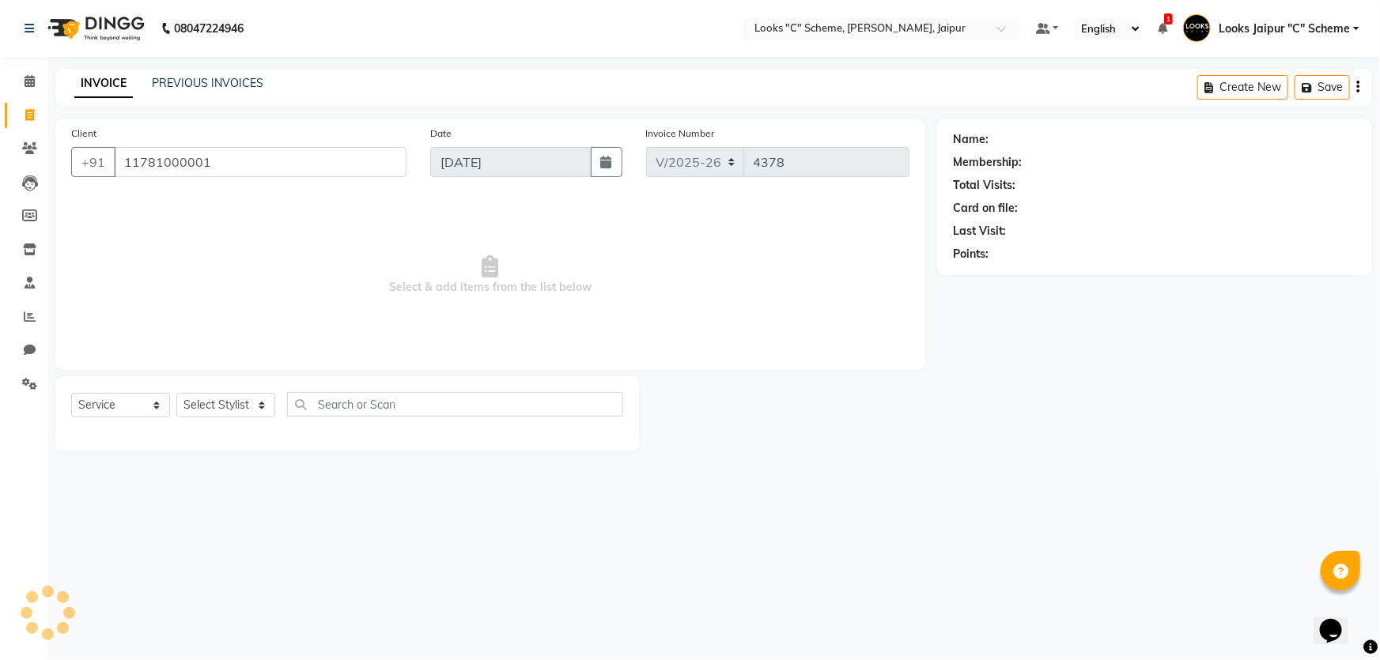
type input "11781000001"
select select "1: Object"
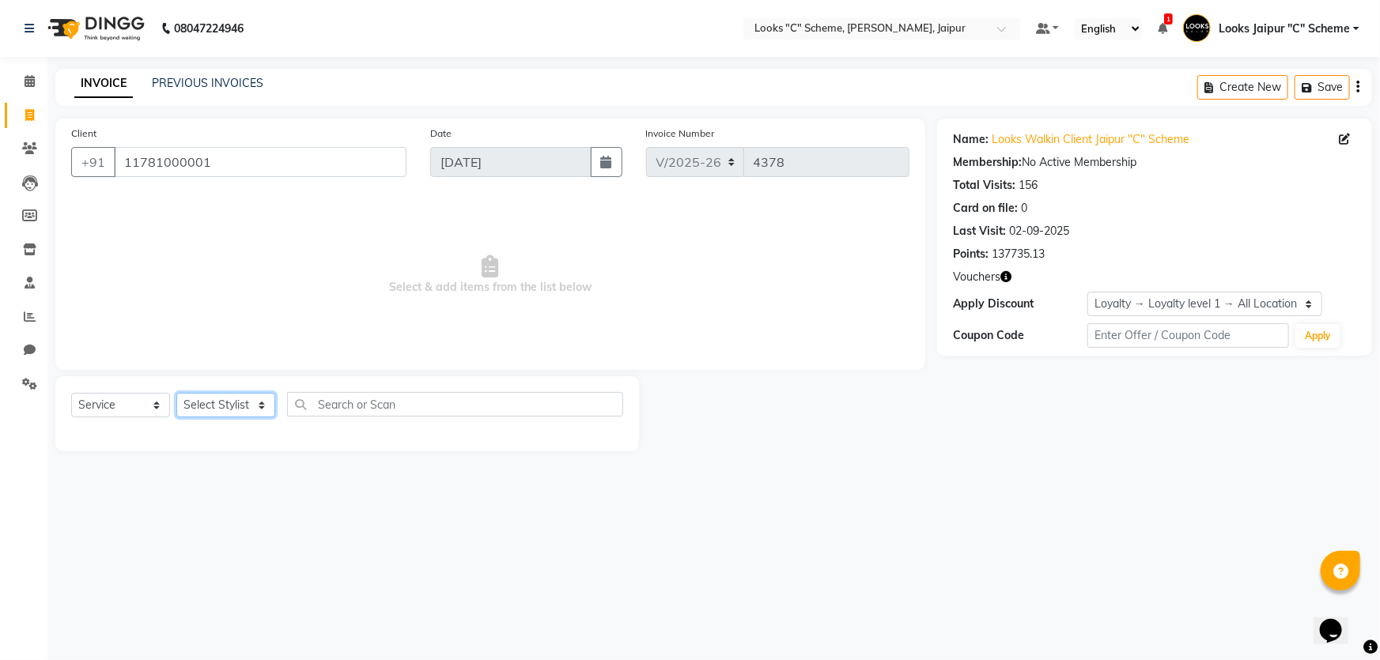
click at [236, 403] on select "Select Stylist [PERSON_NAME] Akash_pdct [PERSON_NAME] [PERSON_NAME] Counter Sal…" at bounding box center [225, 405] width 99 height 25
select select "67984"
click at [176, 393] on select "Select Stylist [PERSON_NAME] Akash_pdct [PERSON_NAME] [PERSON_NAME] Counter Sal…" at bounding box center [225, 405] width 99 height 25
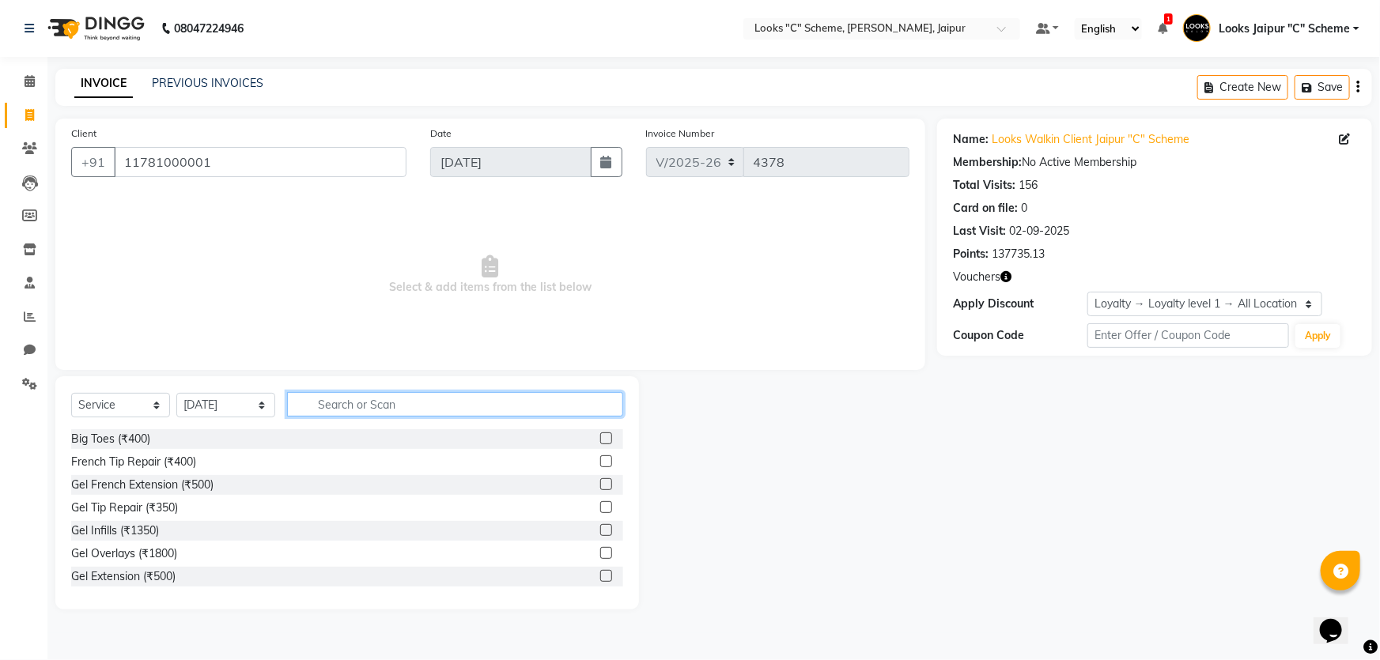
click at [302, 407] on input "text" at bounding box center [455, 404] width 336 height 25
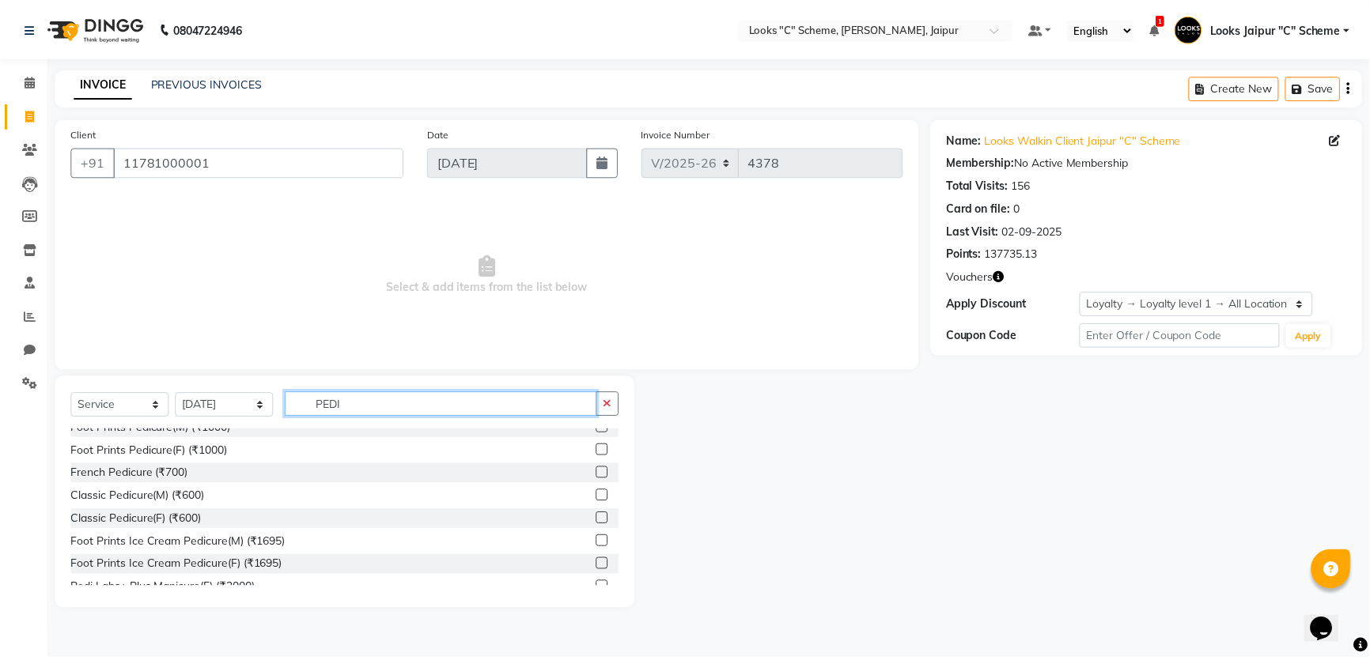
scroll to position [143, 0]
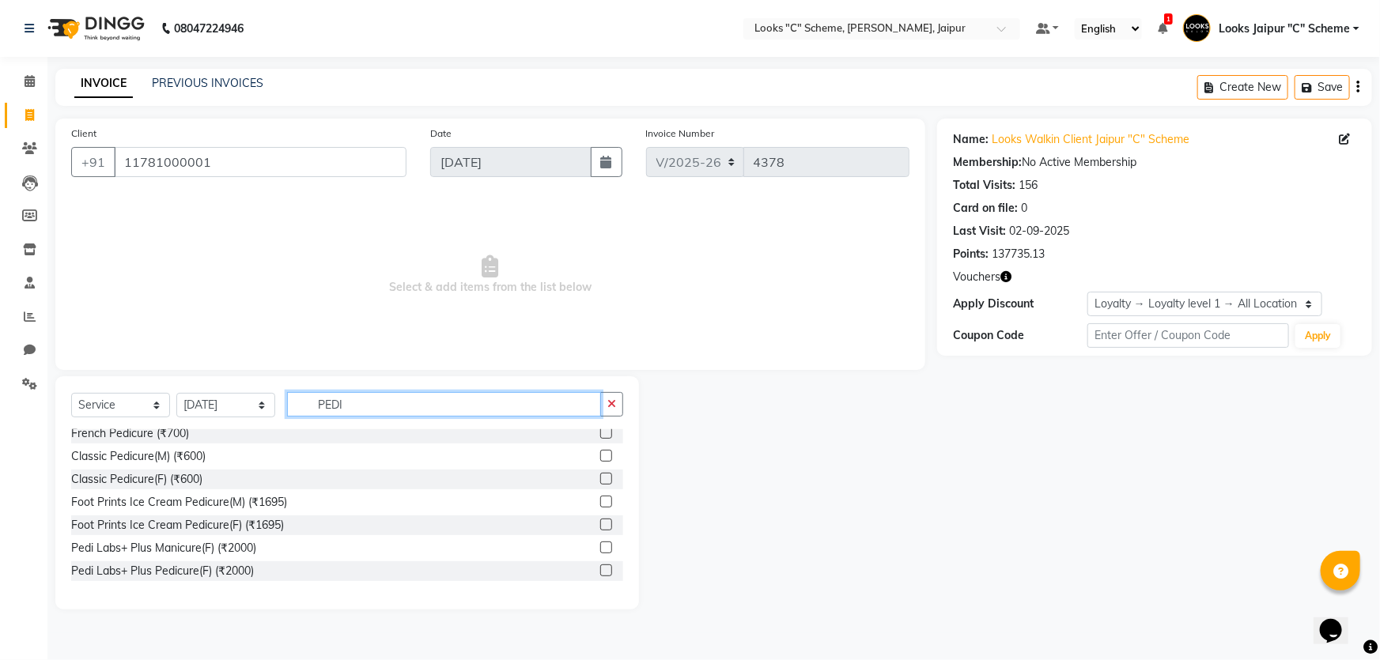
type input "PEDI"
click at [600, 565] on label at bounding box center [606, 571] width 12 height 12
click at [600, 566] on input "checkbox" at bounding box center [605, 571] width 10 height 10
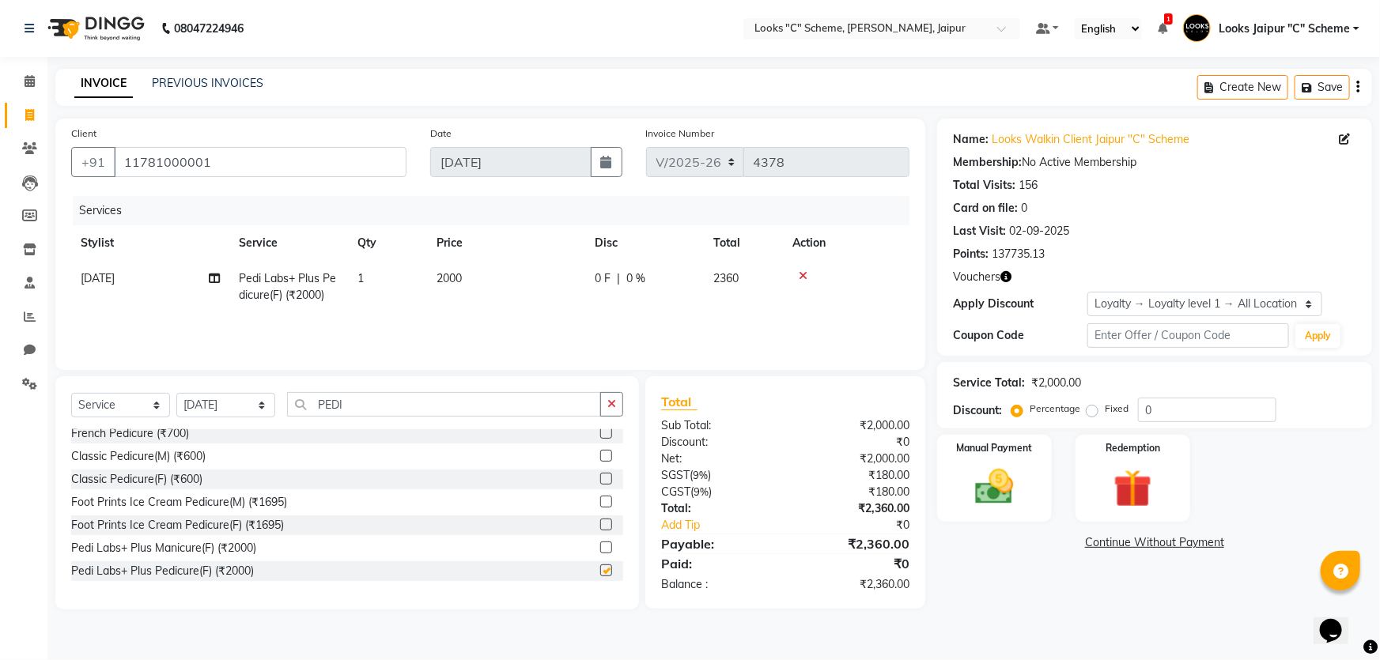
checkbox input "false"
click at [498, 277] on td "2000" at bounding box center [506, 287] width 158 height 52
select select "67984"
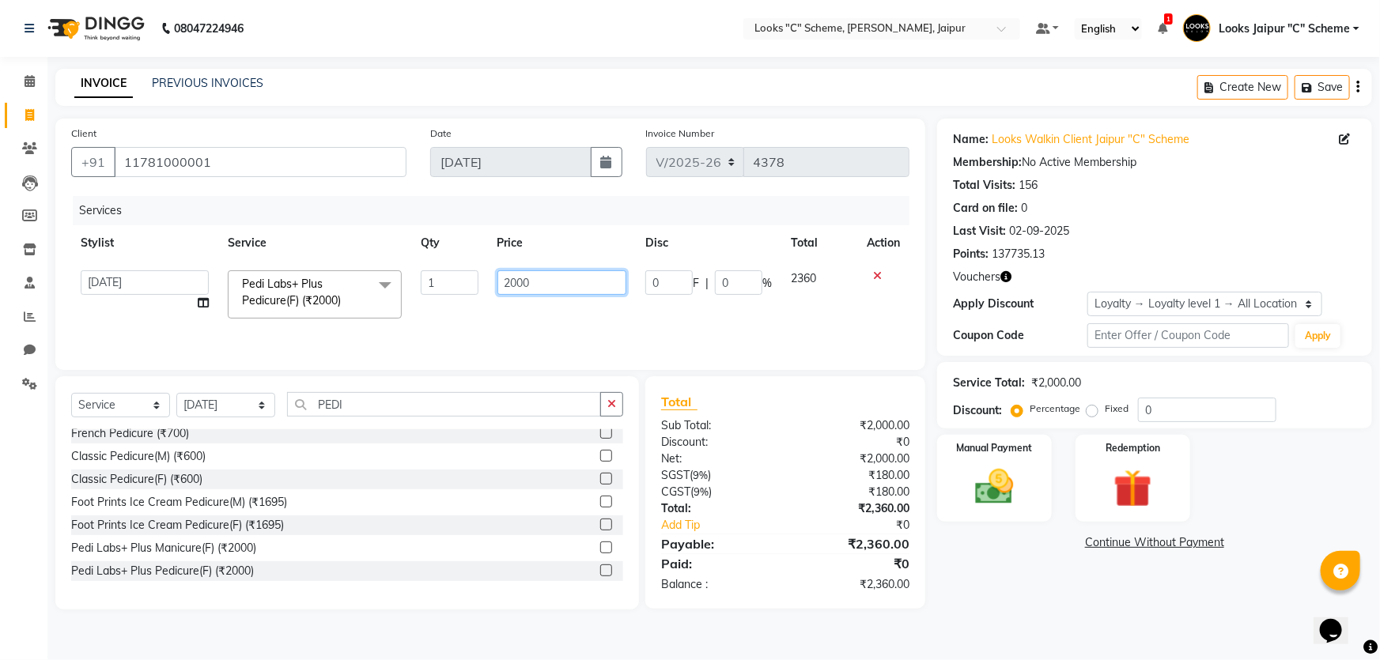
click at [559, 283] on input "2000" at bounding box center [563, 283] width 130 height 25
type input "2500"
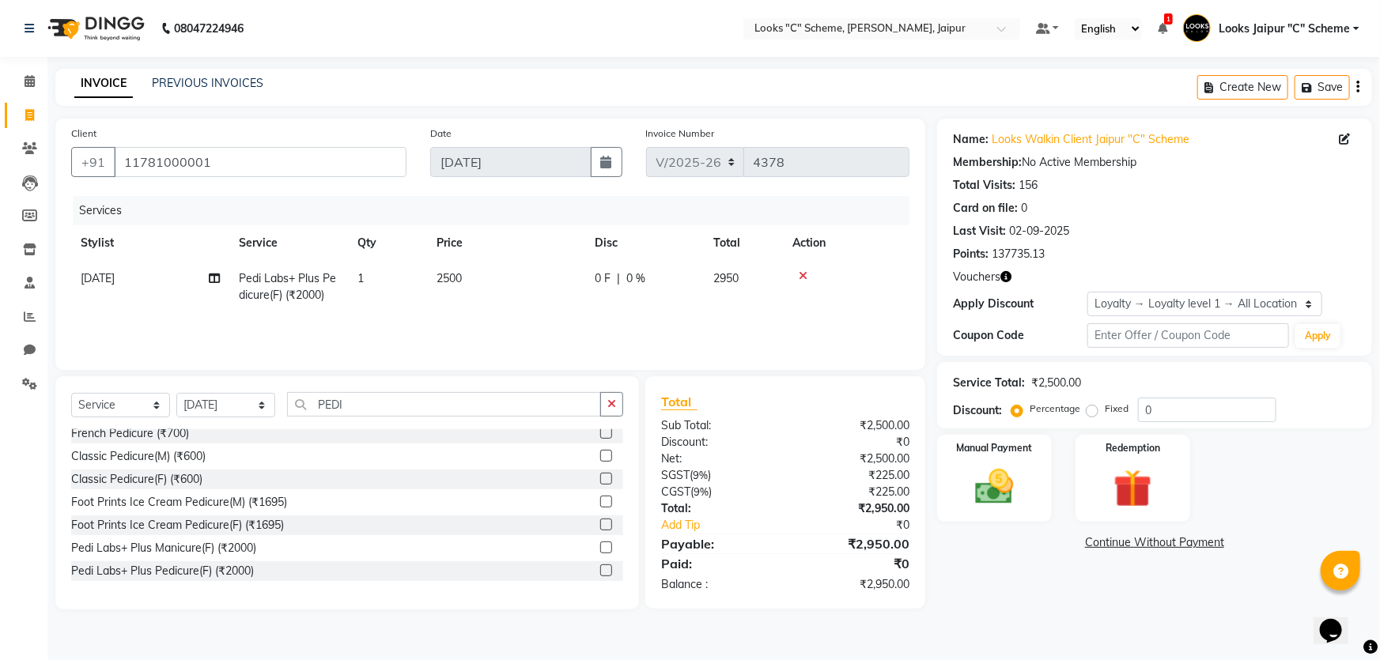
click at [796, 461] on div "₹2,500.00" at bounding box center [853, 459] width 136 height 17
click at [985, 498] on img at bounding box center [995, 487] width 65 height 46
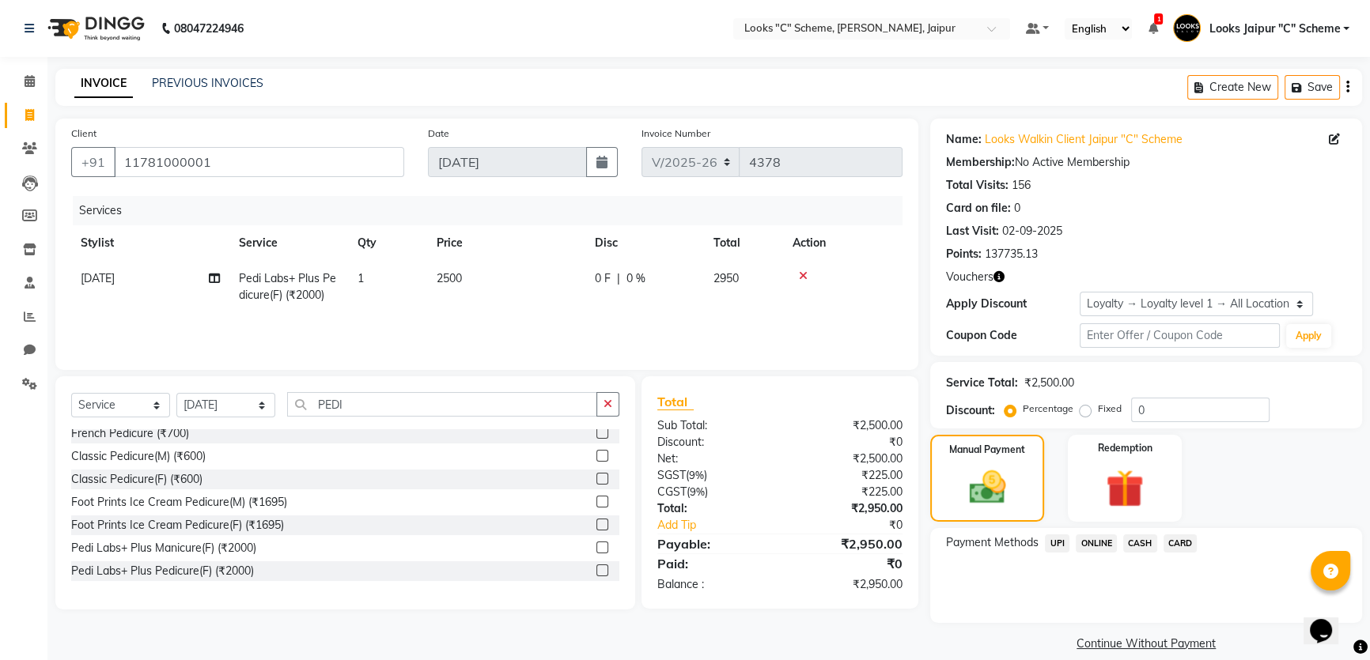
click at [1139, 545] on span "CASH" at bounding box center [1140, 544] width 34 height 18
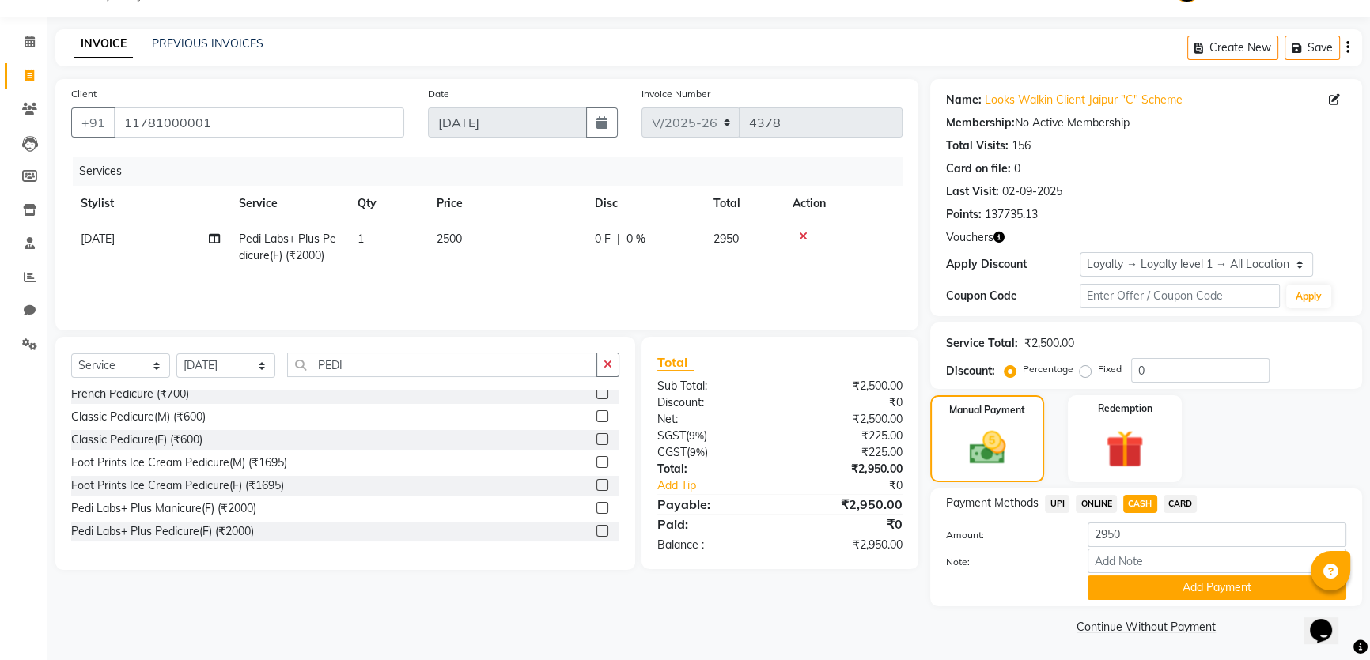
scroll to position [40, 0]
click at [503, 251] on td "2500" at bounding box center [506, 247] width 158 height 52
select select "67984"
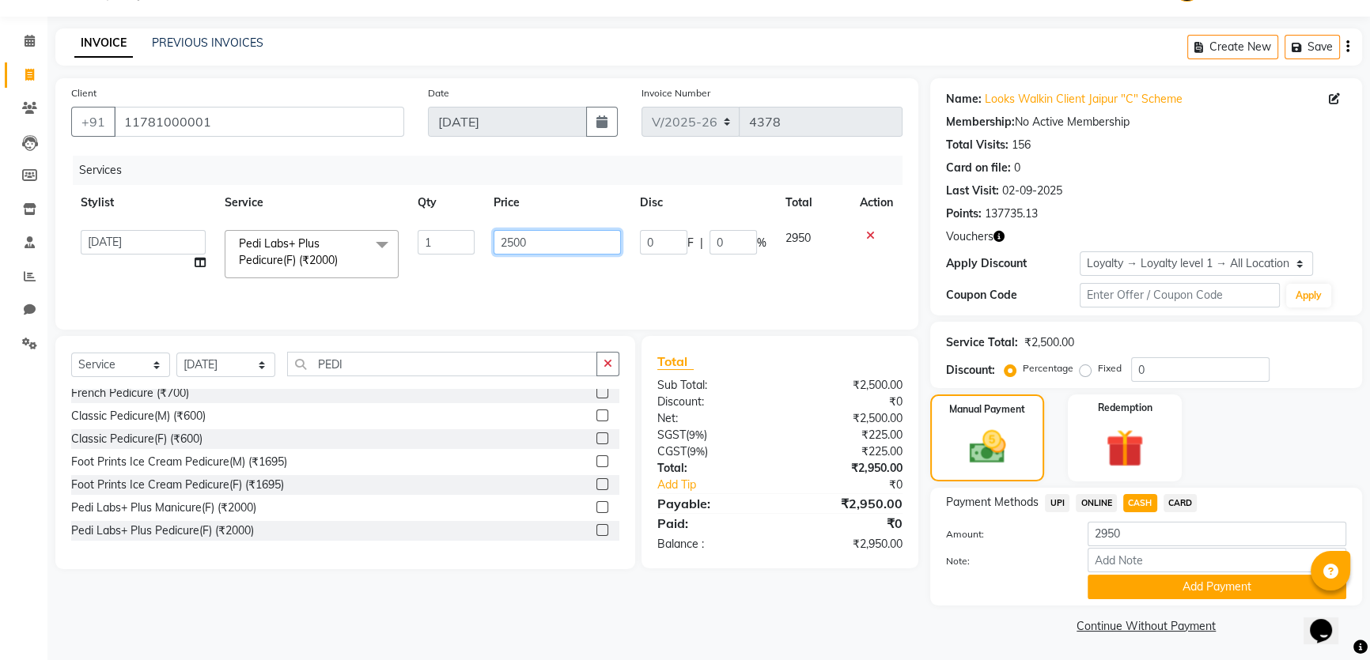
click at [545, 240] on input "2500" at bounding box center [557, 242] width 127 height 25
type input "2200"
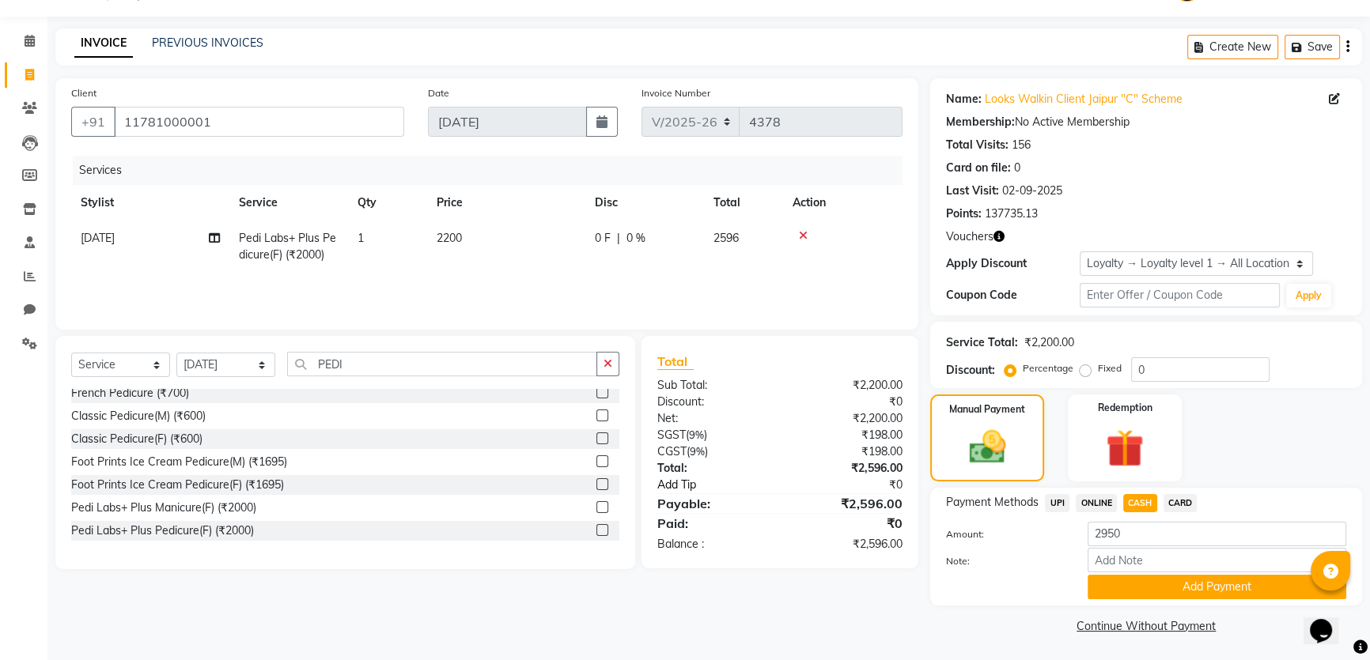
click at [692, 485] on link "Add Tip" at bounding box center [723, 485] width 157 height 17
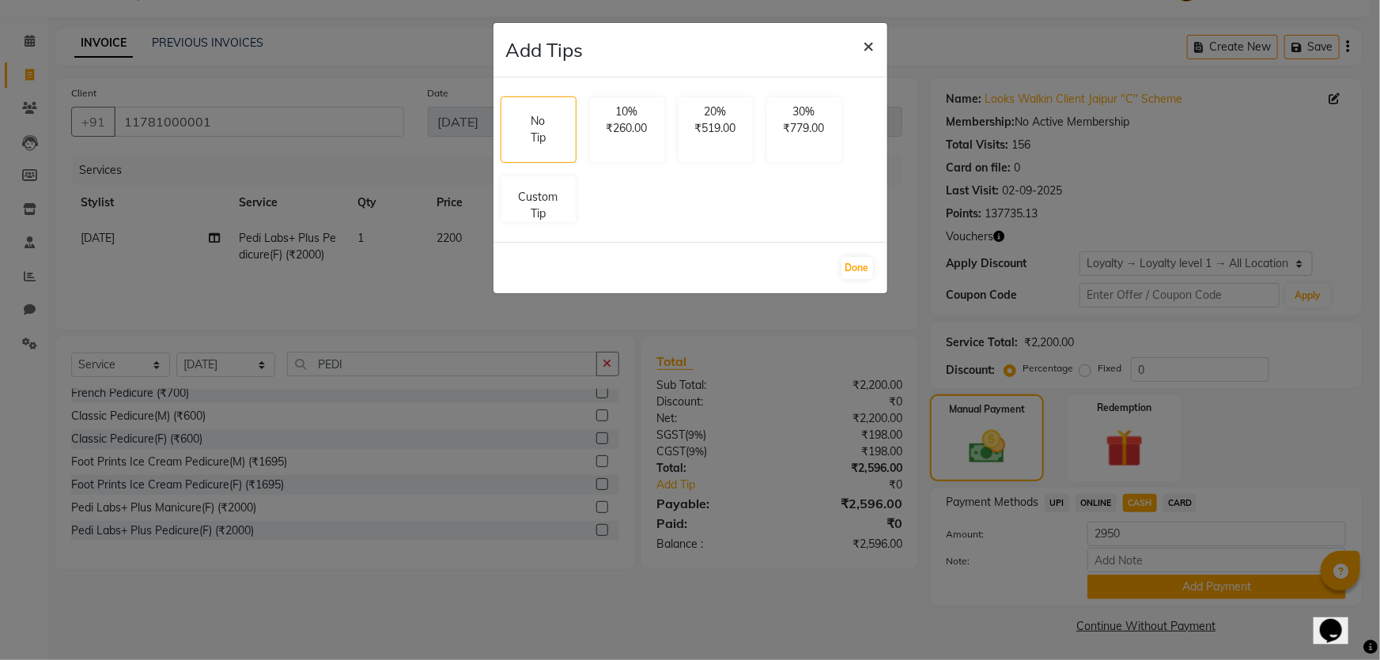
click at [862, 45] on button "×" at bounding box center [869, 45] width 36 height 44
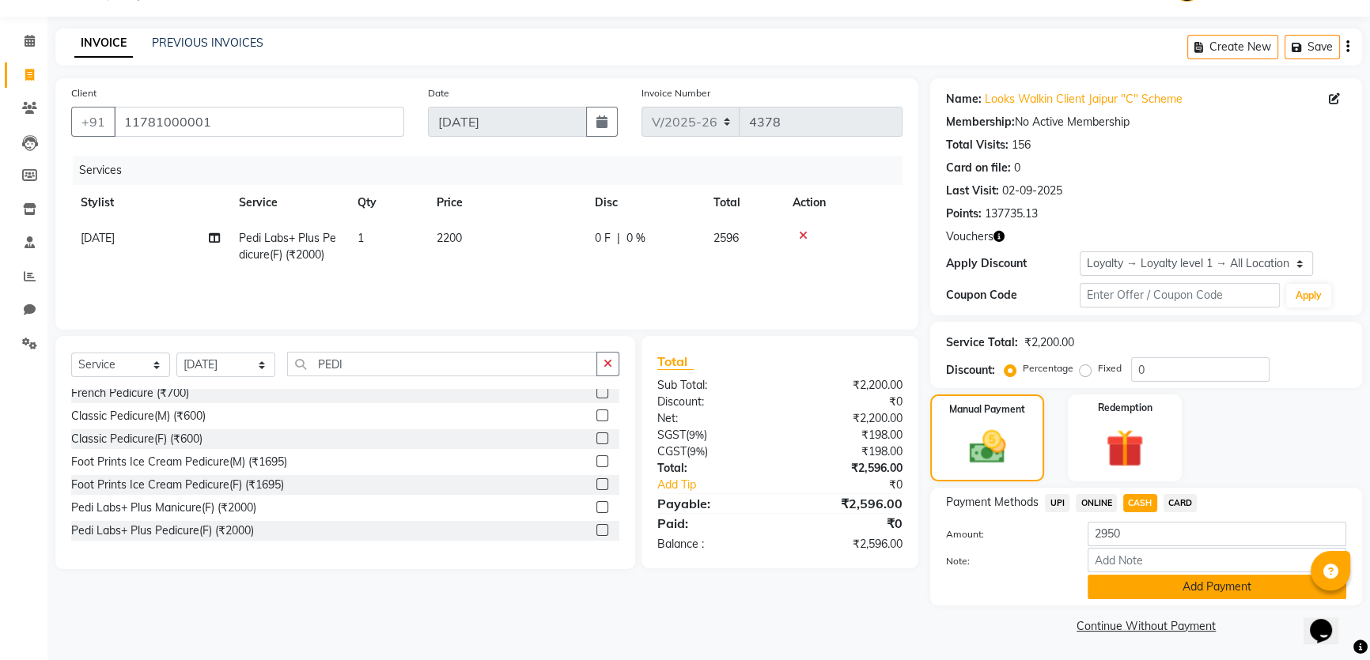
click at [1151, 590] on button "Add Payment" at bounding box center [1217, 587] width 259 height 25
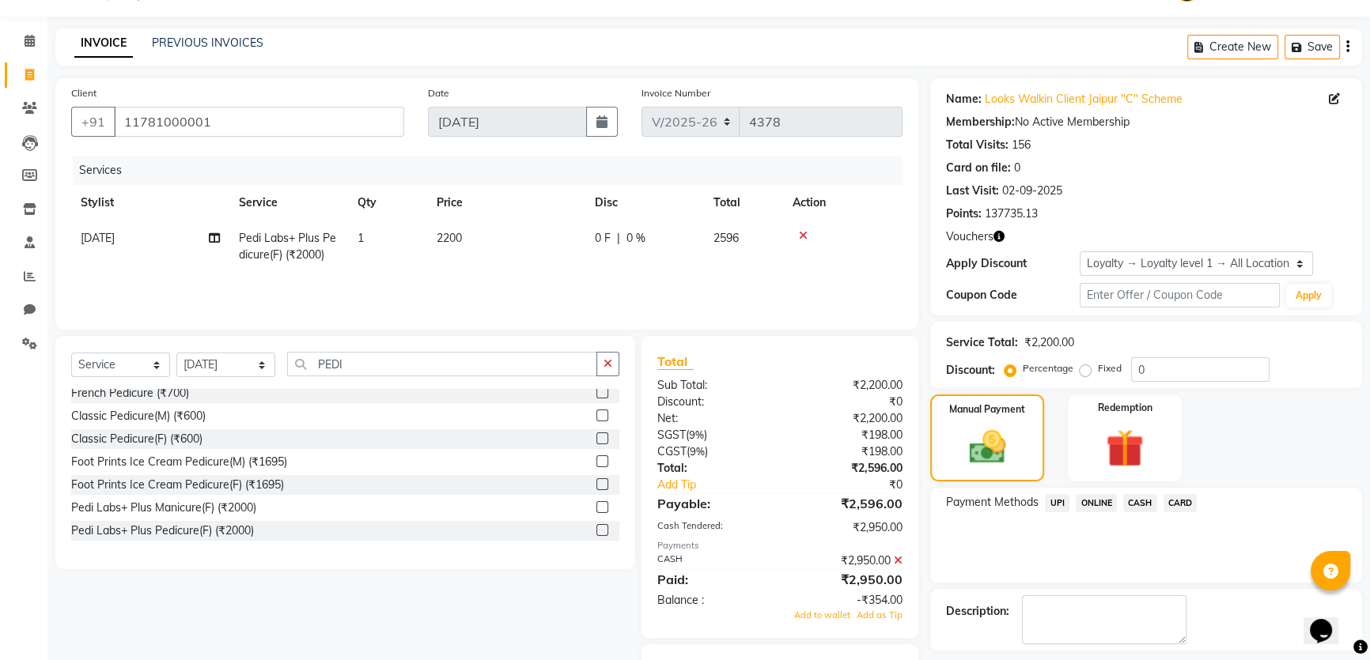
scroll to position [120, 0]
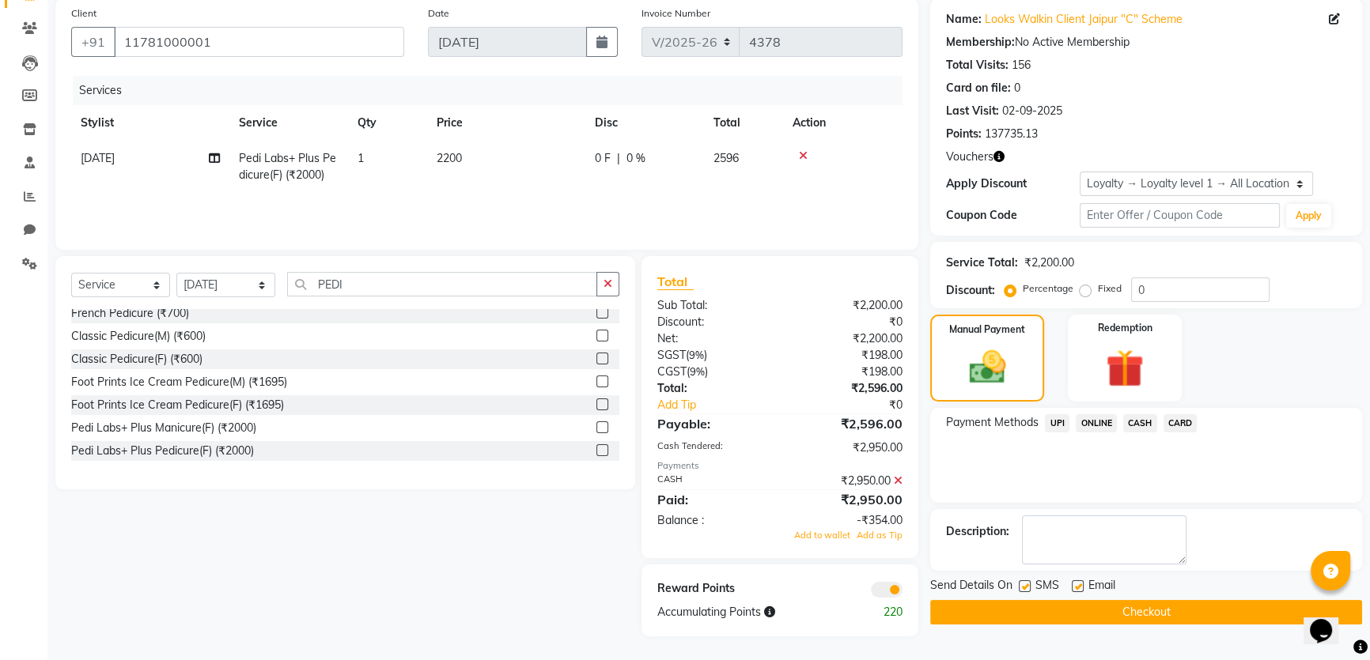
click at [896, 481] on icon at bounding box center [898, 480] width 9 height 11
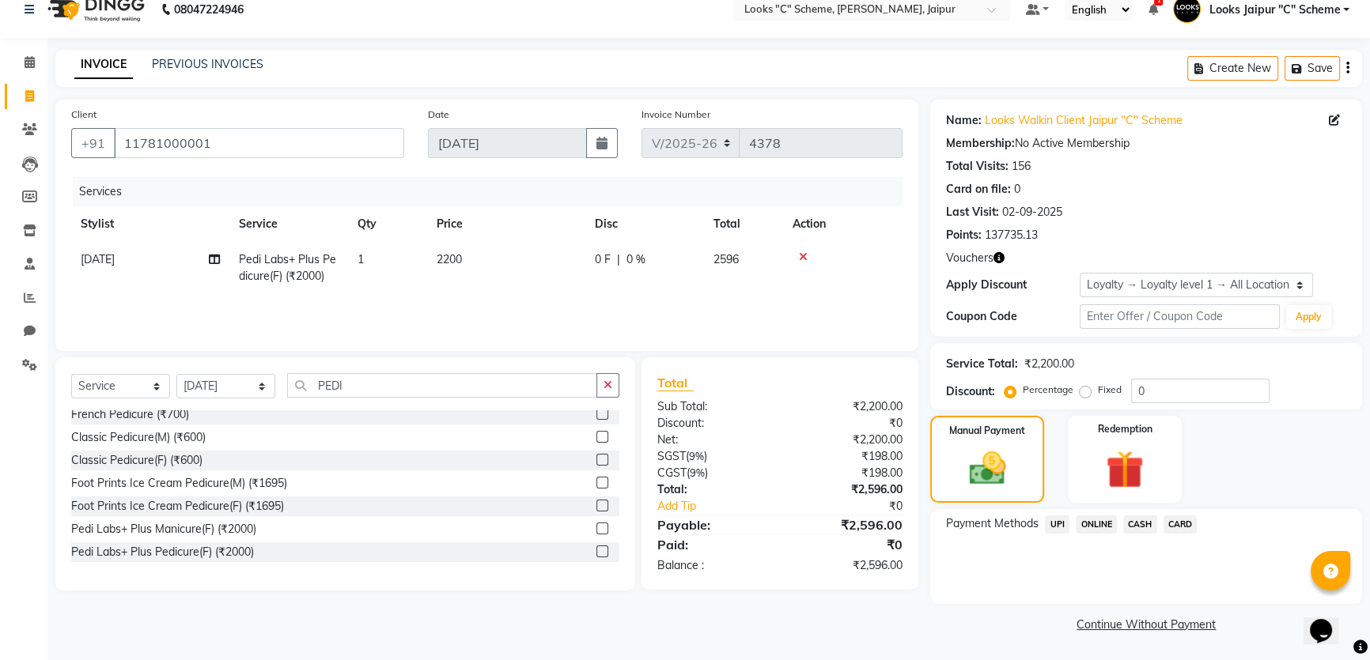
scroll to position [17, 0]
click at [1138, 520] on span "CASH" at bounding box center [1140, 526] width 34 height 18
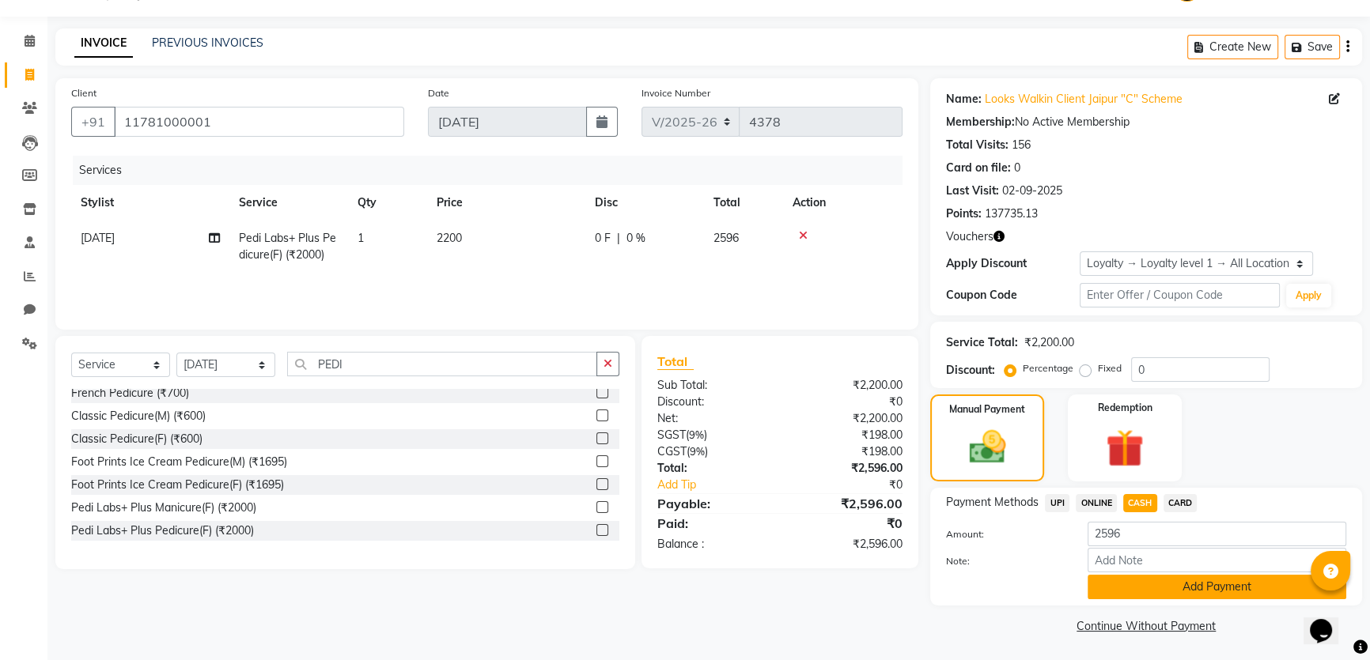
click at [1158, 596] on button "Add Payment" at bounding box center [1217, 587] width 259 height 25
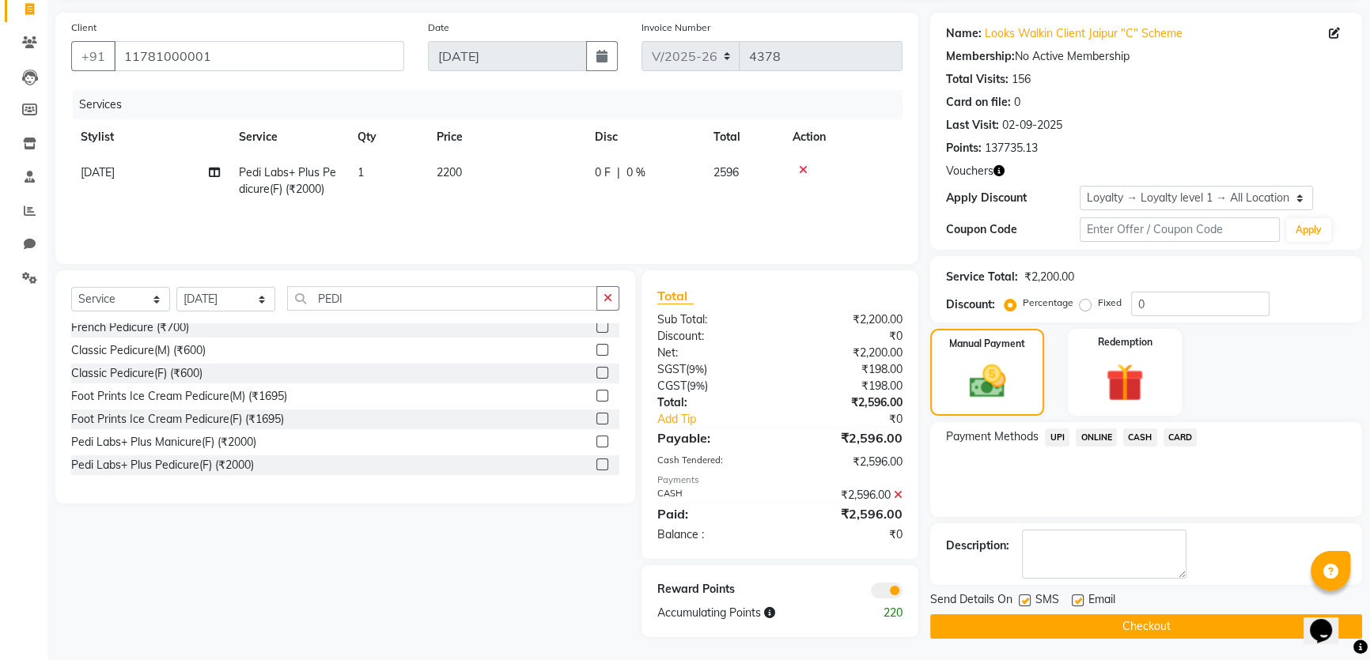
scroll to position [108, 0]
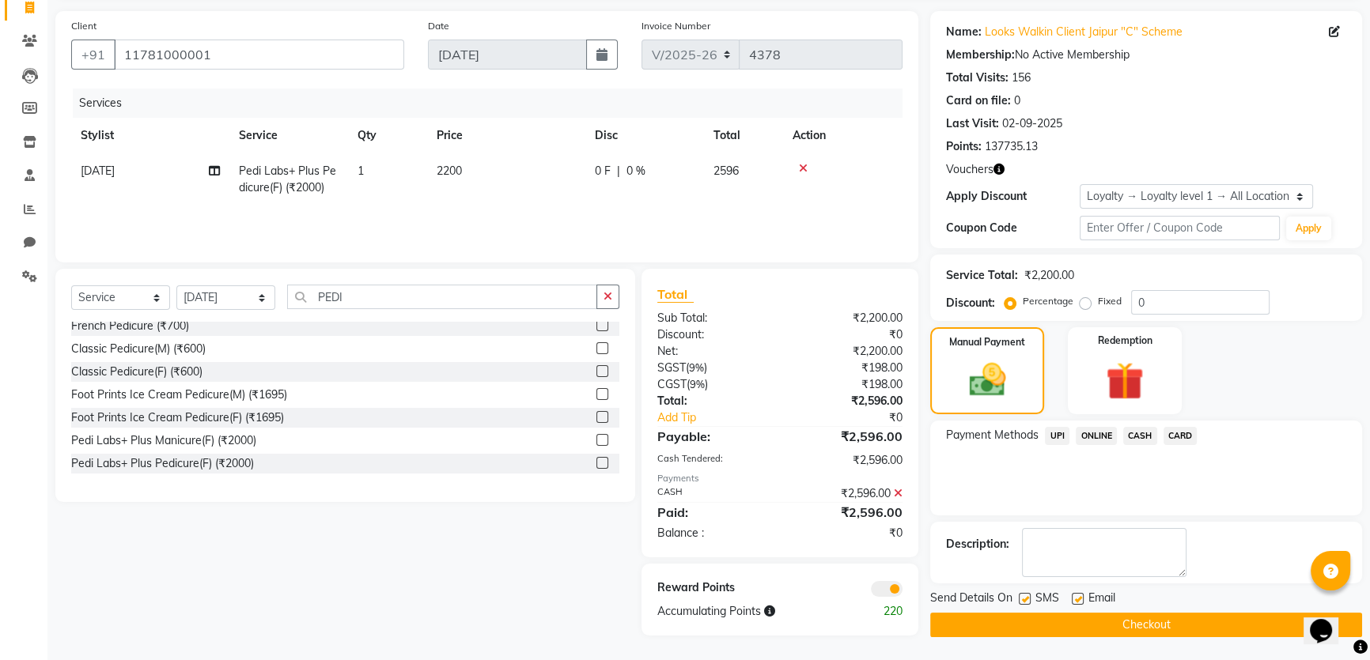
click at [997, 618] on button "Checkout" at bounding box center [1146, 625] width 432 height 25
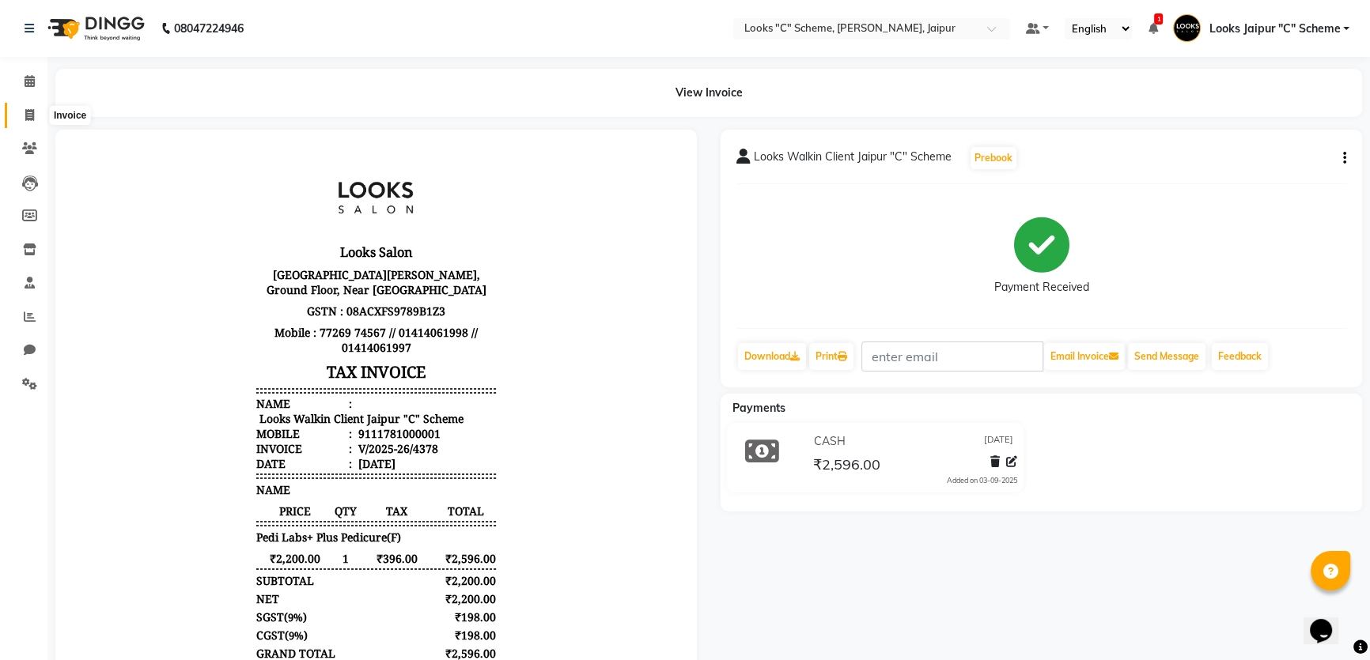
click at [36, 112] on span at bounding box center [30, 116] width 28 height 18
select select "service"
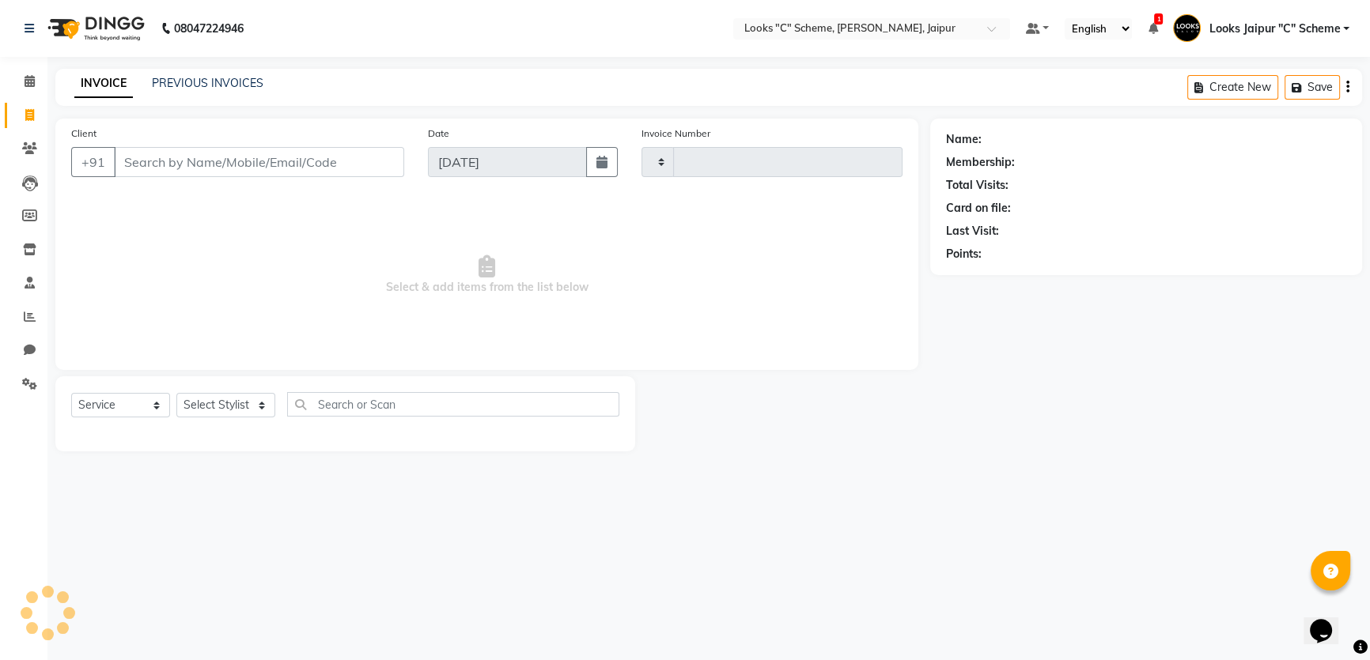
type input "4379"
select select "4315"
click at [109, 138] on div "Client +91" at bounding box center [238, 157] width 359 height 65
click at [171, 173] on input "Client" at bounding box center [260, 162] width 293 height 30
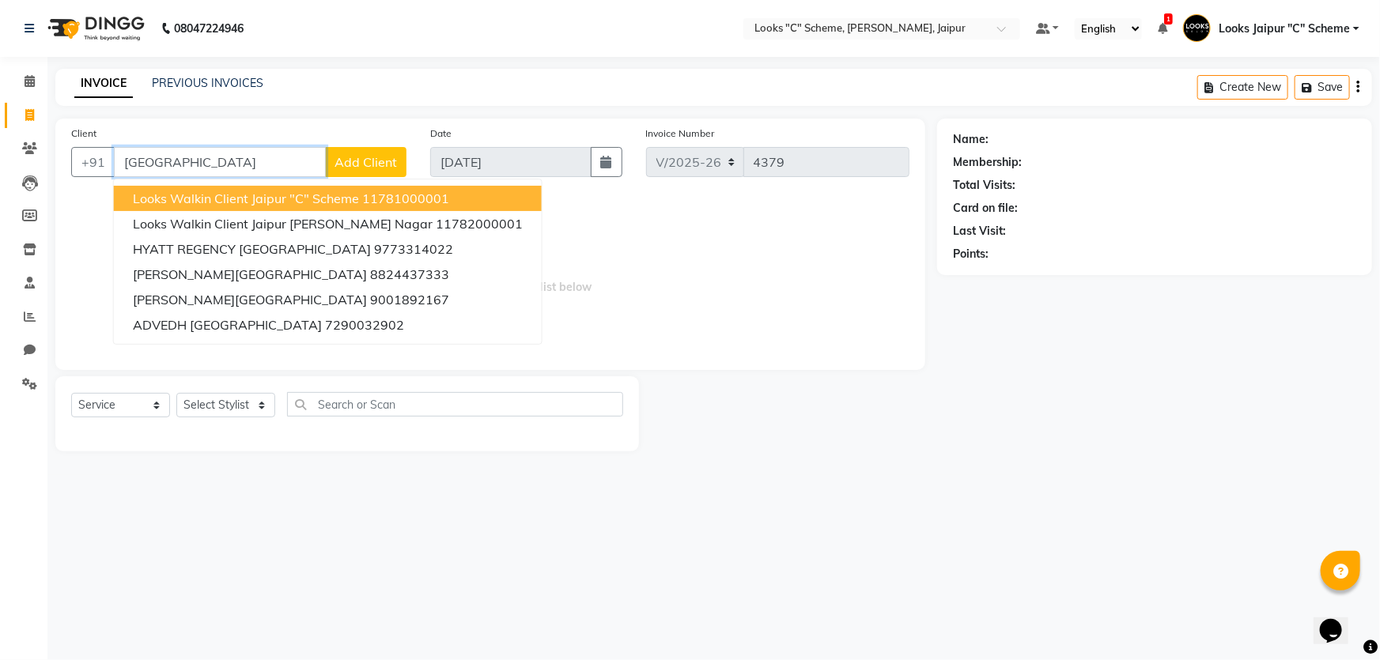
click at [214, 201] on span "Looks Walkin Client Jaipur "C" Scheme" at bounding box center [246, 199] width 226 height 16
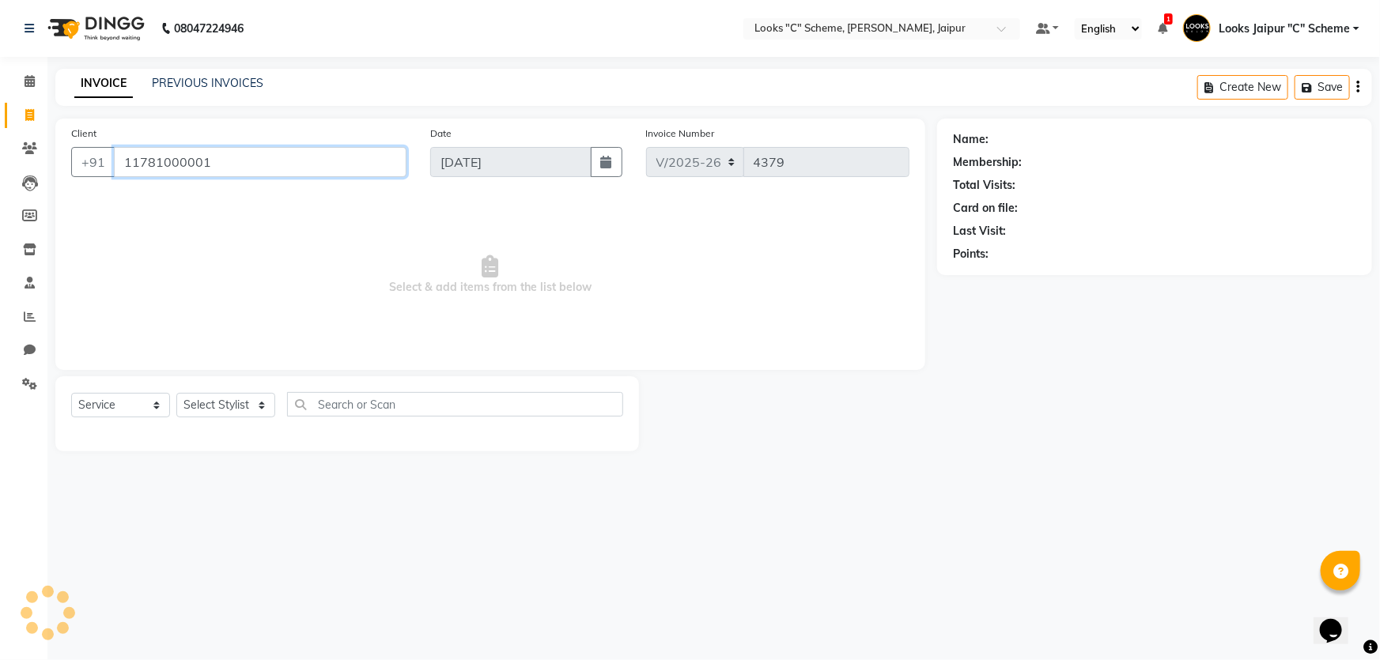
type input "11781000001"
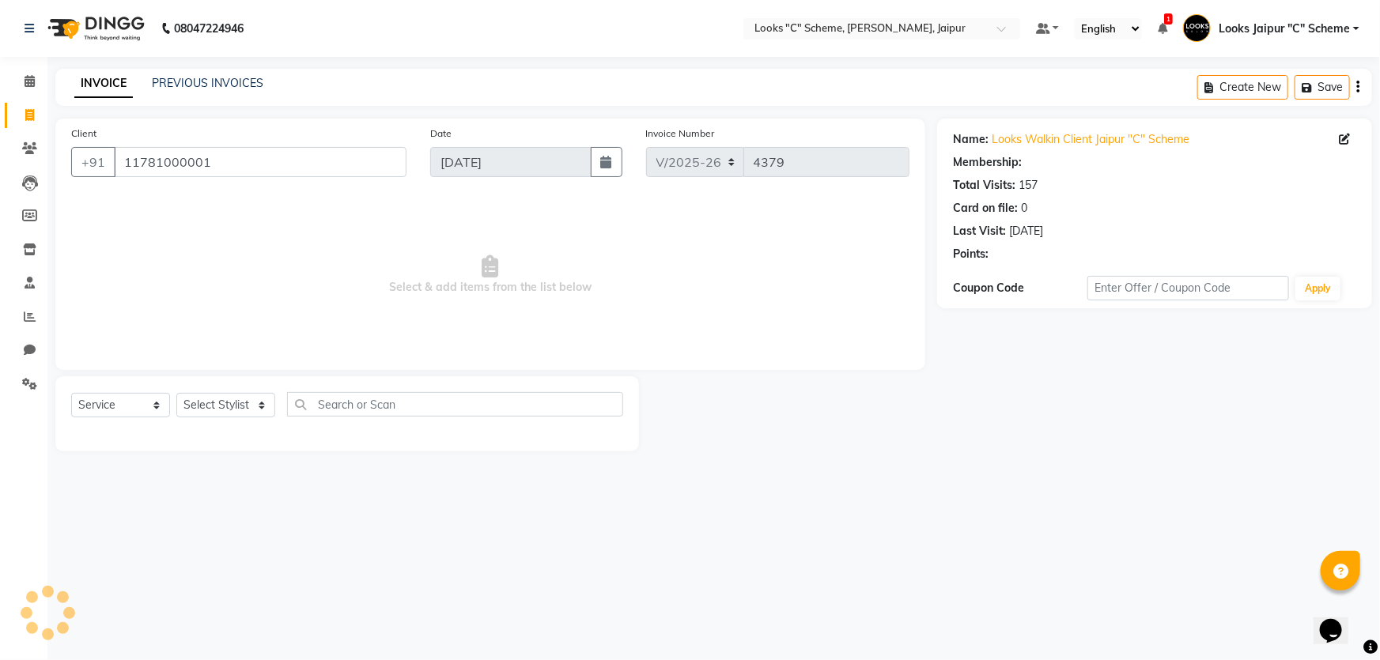
select select "1: Object"
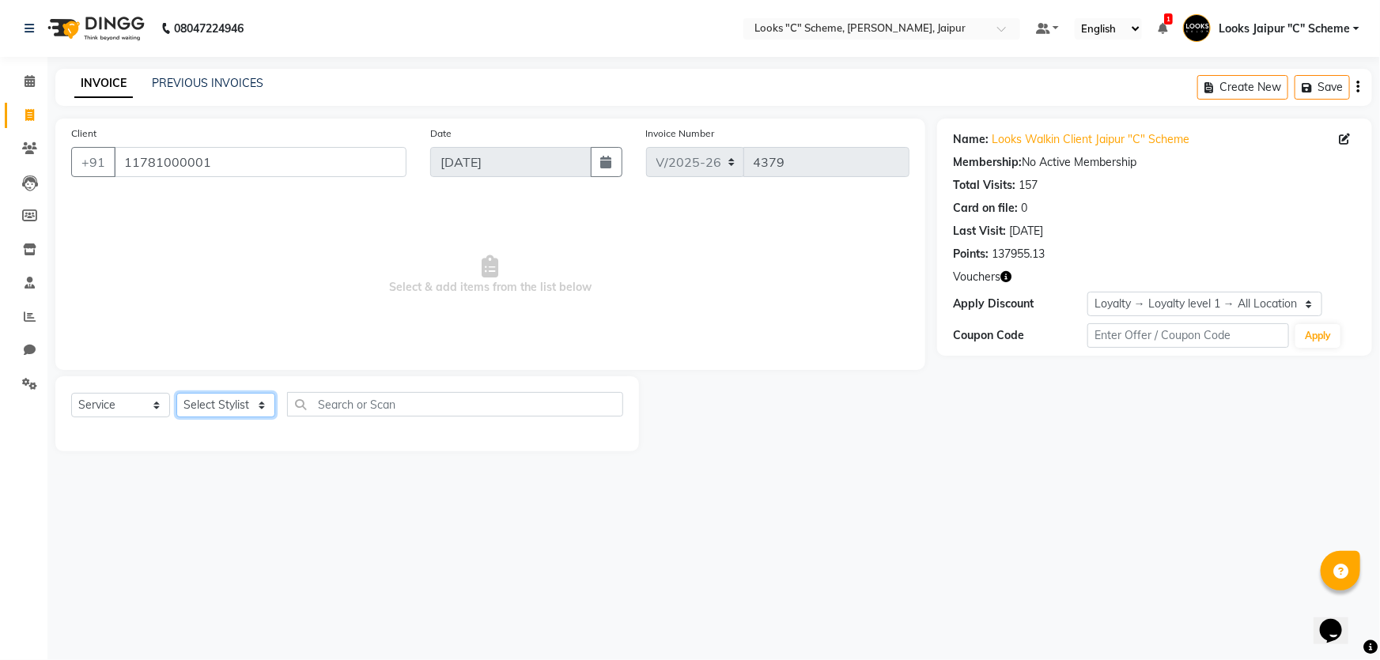
click at [235, 416] on select "Select Stylist [PERSON_NAME] Akash_pdct [PERSON_NAME] [PERSON_NAME] Counter Sal…" at bounding box center [225, 405] width 99 height 25
select select "23769"
click at [176, 393] on select "Select Stylist [PERSON_NAME] Akash_pdct [PERSON_NAME] [PERSON_NAME] Counter Sal…" at bounding box center [225, 405] width 99 height 25
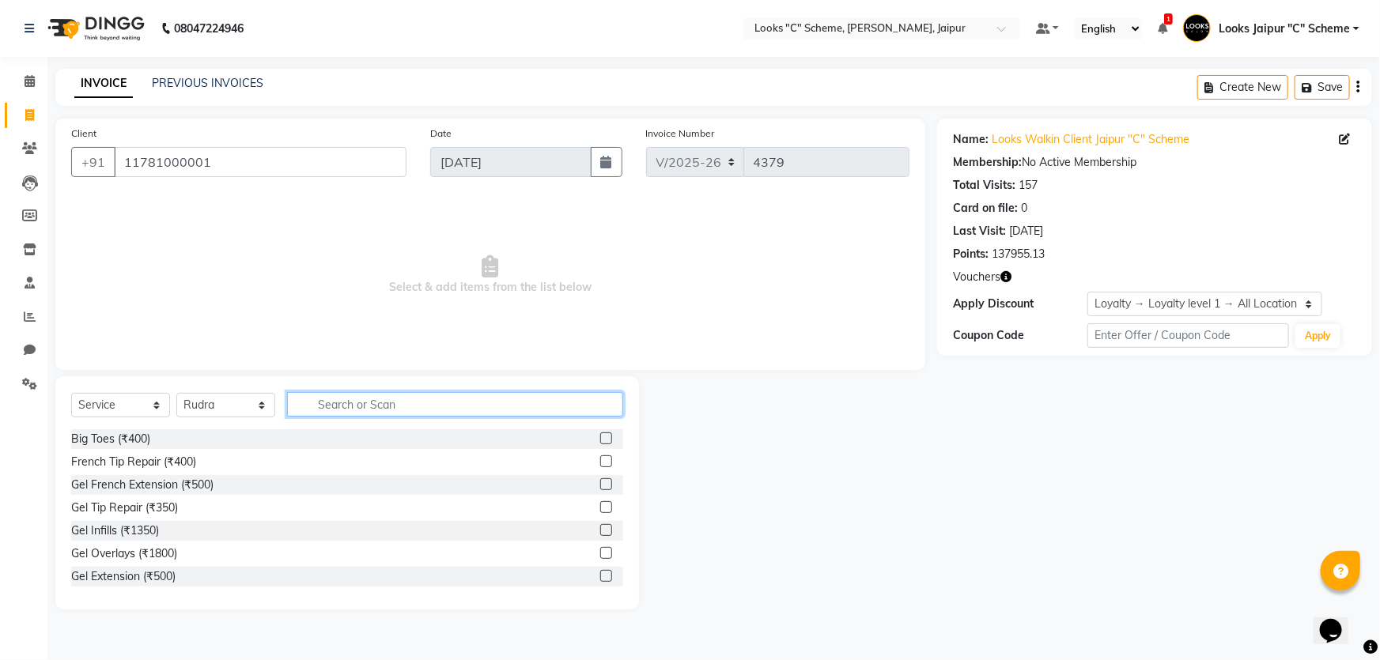
click at [316, 395] on input "text" at bounding box center [455, 404] width 336 height 25
type input "WASH"
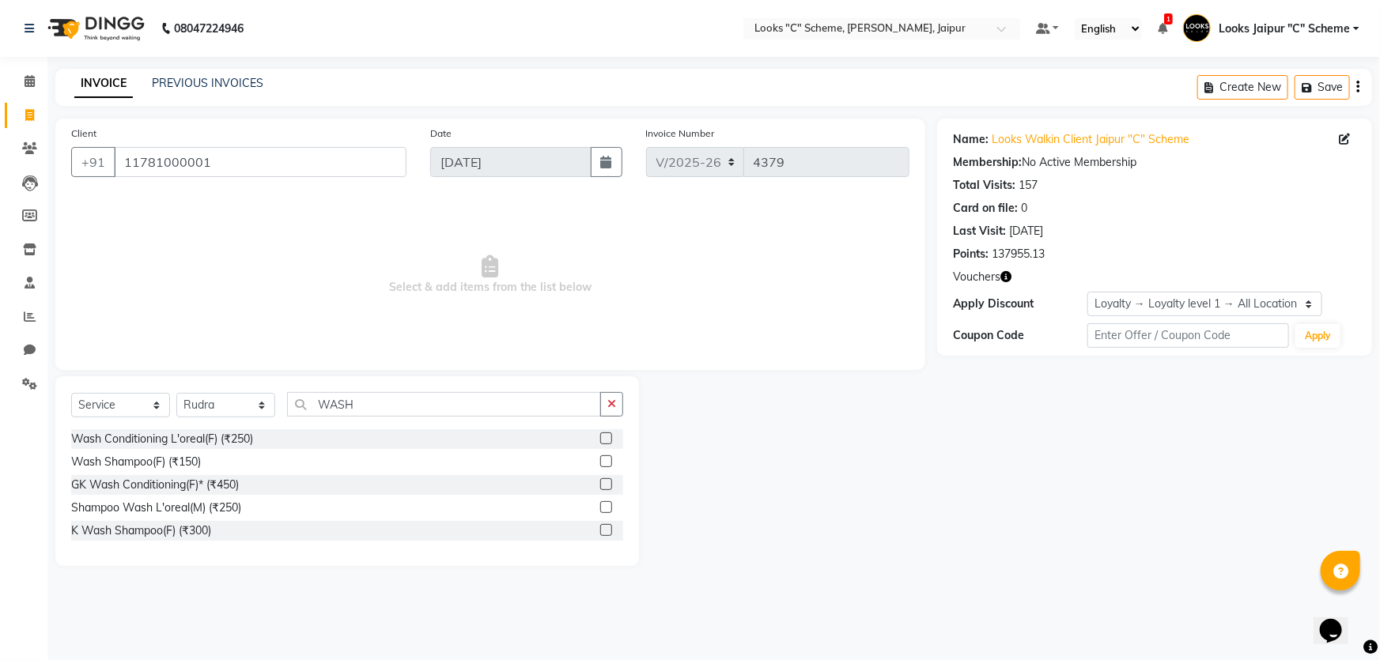
click at [606, 506] on label at bounding box center [606, 507] width 12 height 12
click at [606, 506] on input "checkbox" at bounding box center [605, 508] width 10 height 10
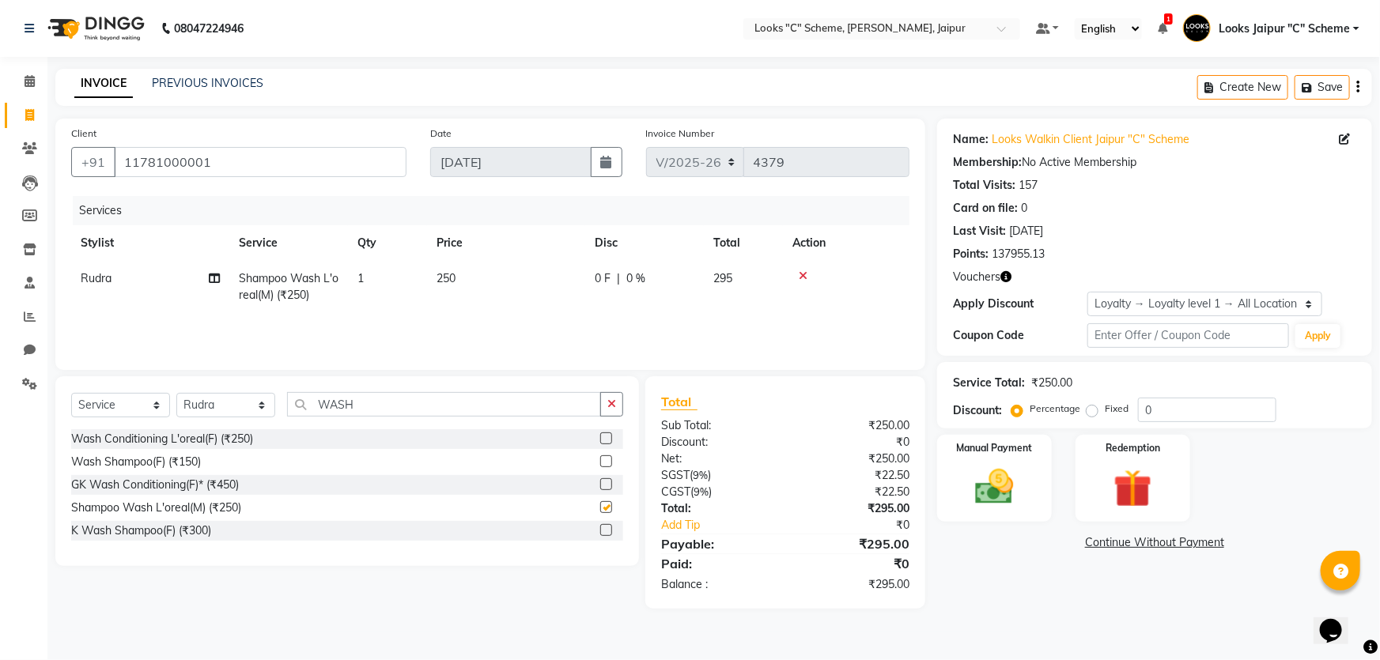
checkbox input "false"
drag, startPoint x: 459, startPoint y: 304, endPoint x: 491, endPoint y: 290, distance: 35.4
click at [459, 304] on td "250" at bounding box center [506, 287] width 158 height 52
select select "23769"
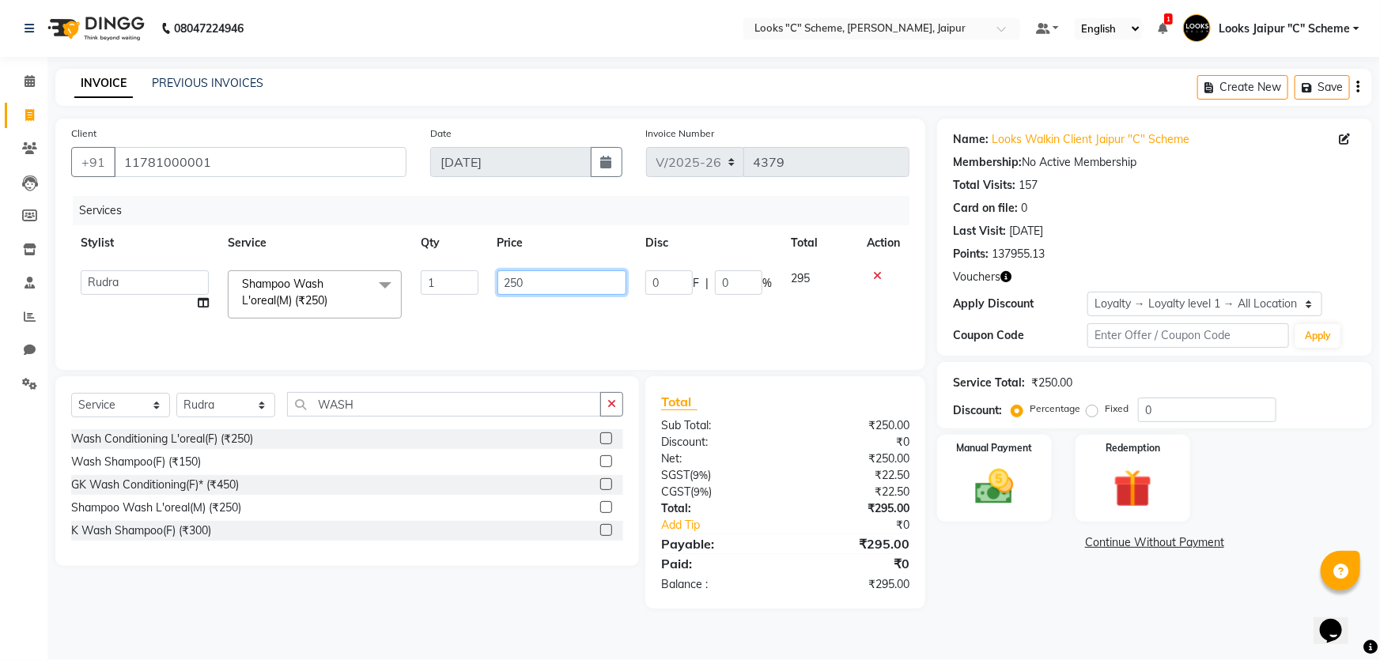
click at [549, 282] on input "250" at bounding box center [563, 283] width 130 height 25
type input "2"
type input "500"
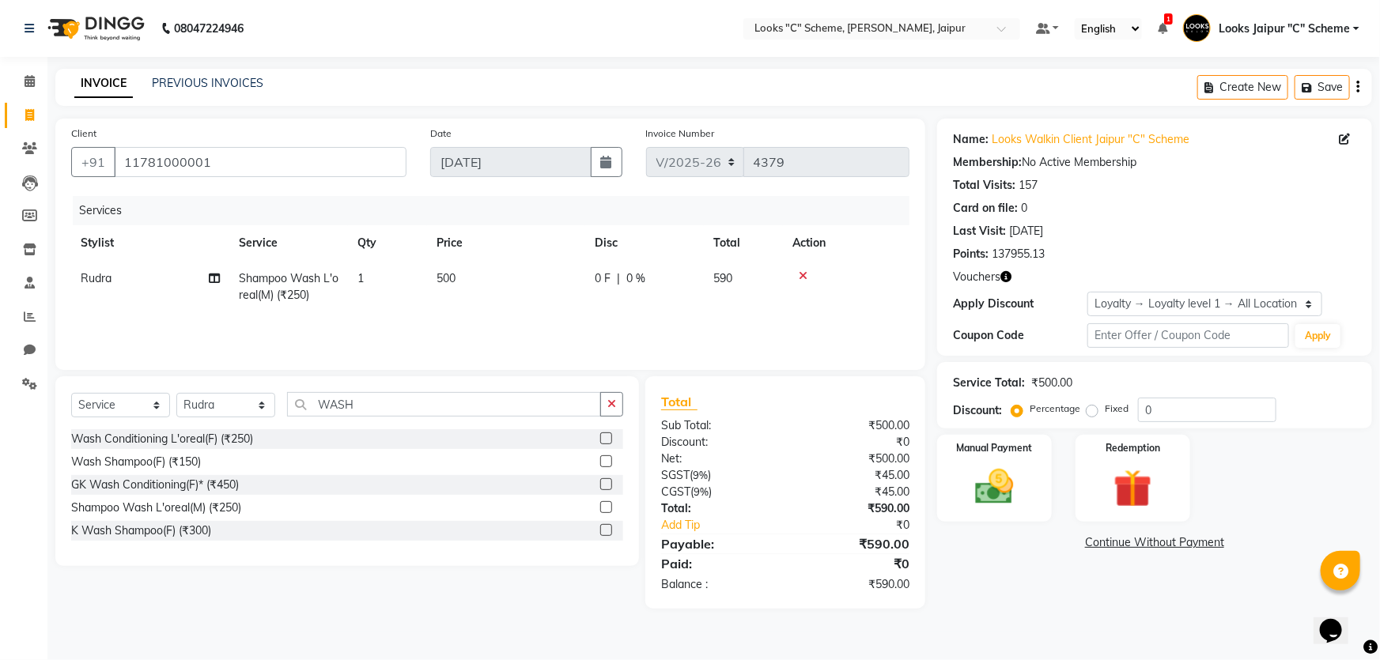
click at [786, 617] on main "INVOICE PREVIOUS INVOICES Create New Save Client [PHONE_NUMBER] Date [DATE] Inv…" at bounding box center [713, 351] width 1333 height 564
click at [976, 473] on img at bounding box center [995, 487] width 65 height 46
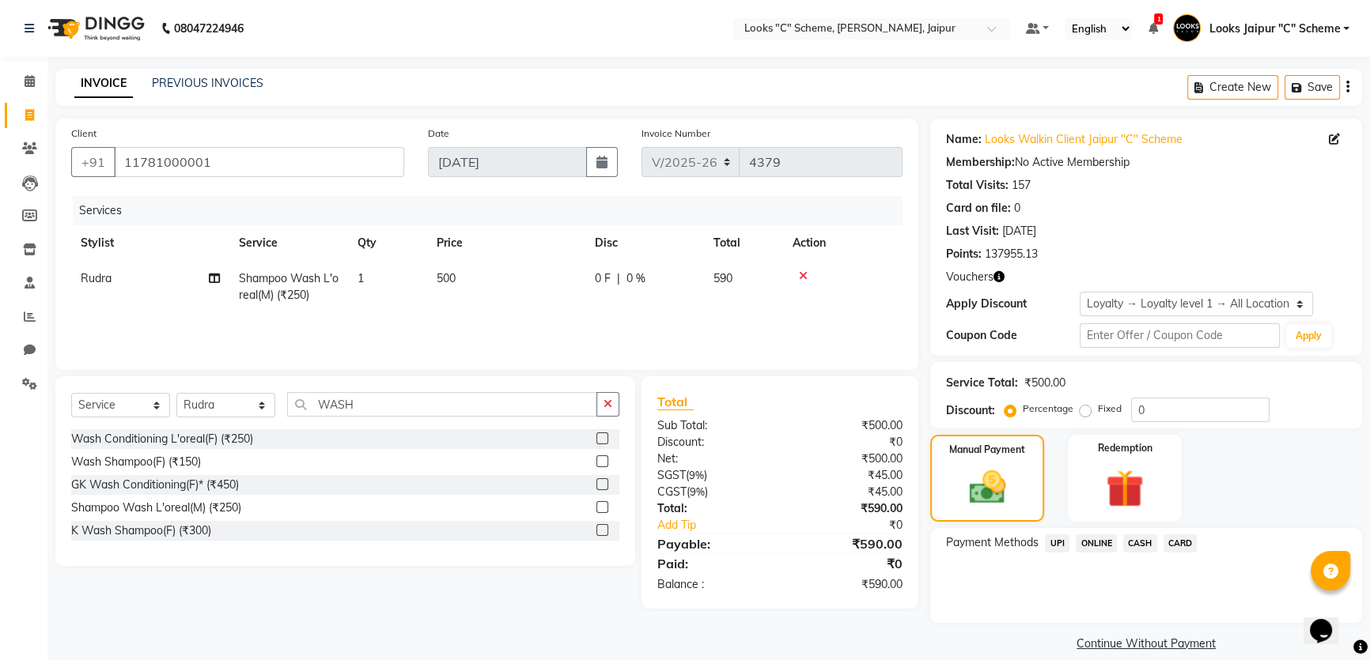
click at [1142, 546] on span "CASH" at bounding box center [1140, 544] width 34 height 18
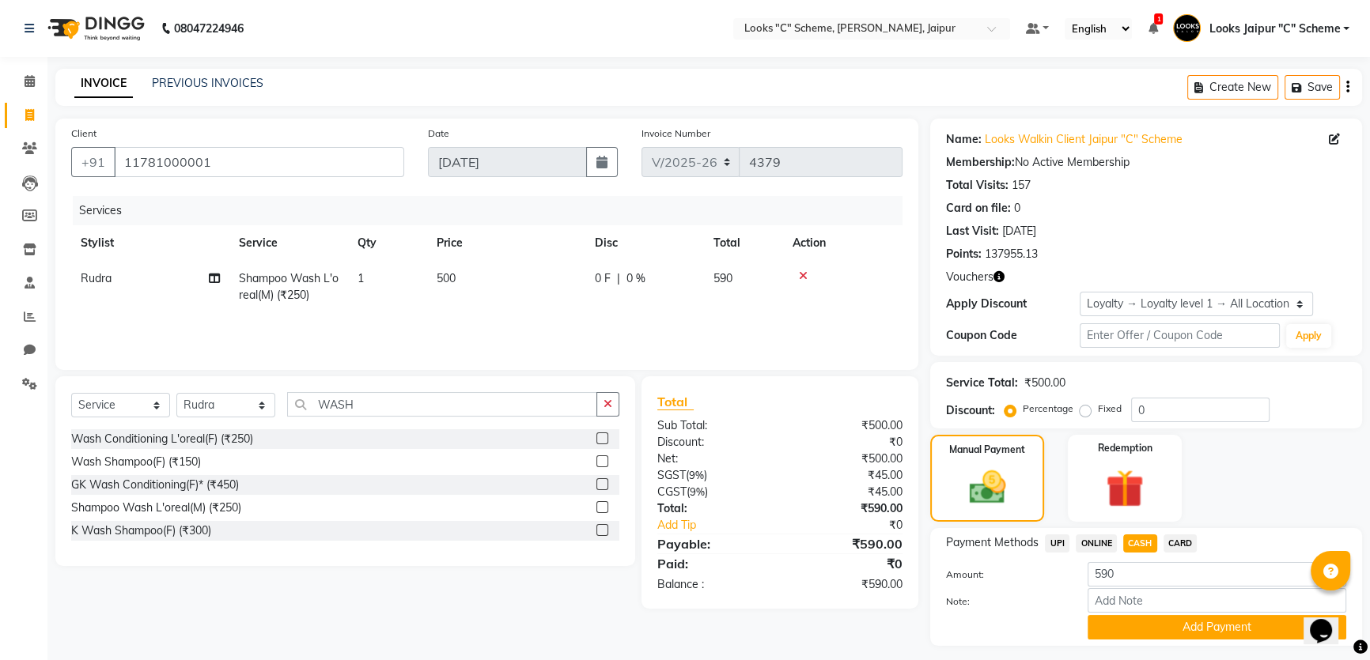
scroll to position [40, 0]
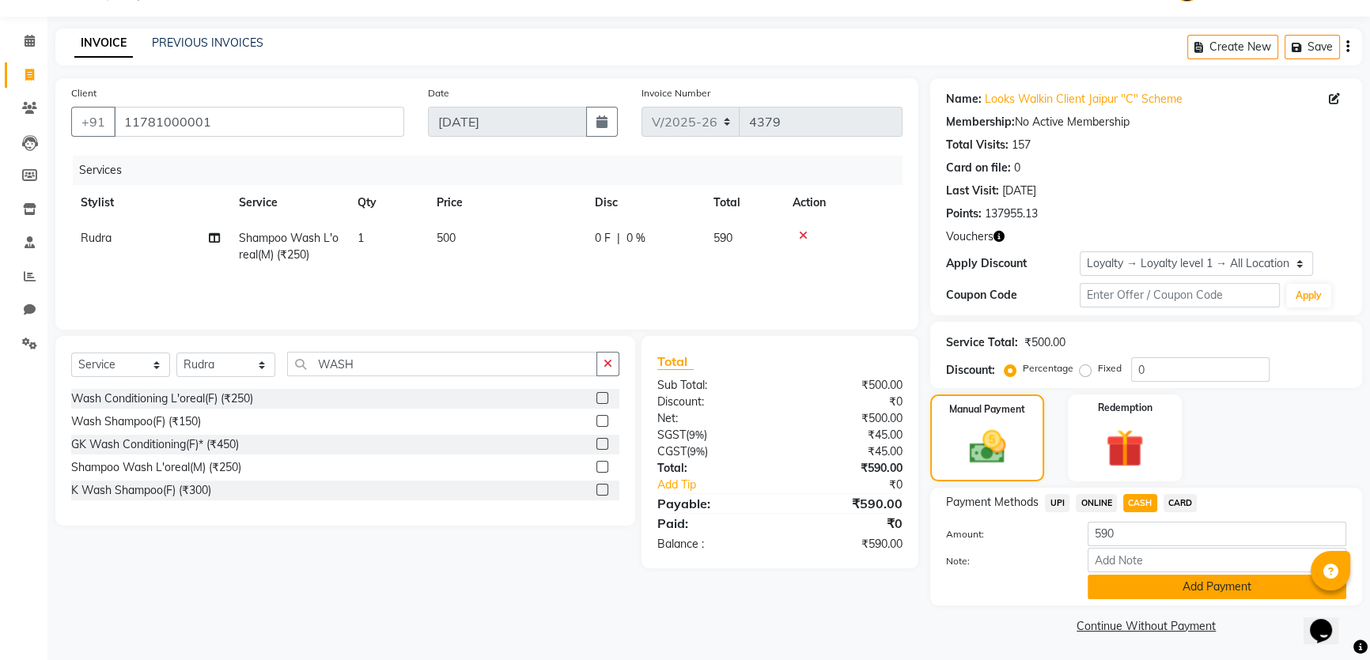
click at [1155, 589] on button "Add Payment" at bounding box center [1217, 587] width 259 height 25
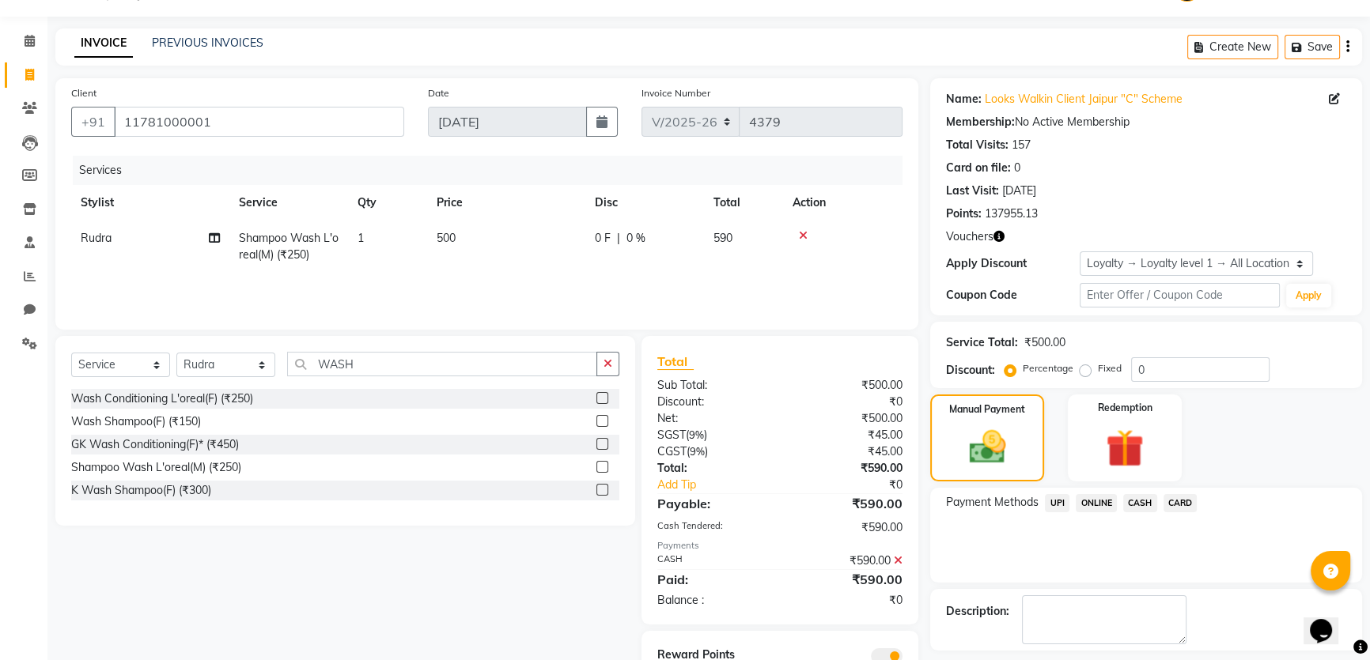
scroll to position [108, 0]
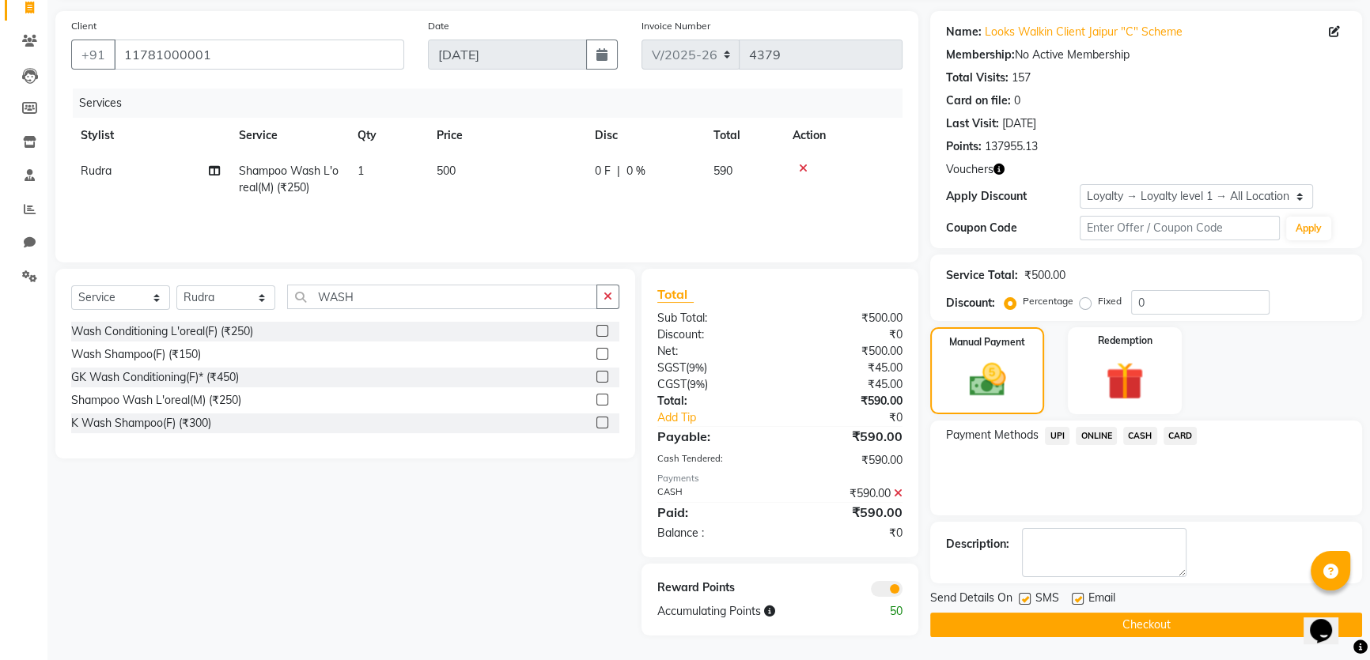
click at [1026, 602] on label at bounding box center [1025, 599] width 12 height 12
click at [1026, 602] on input "checkbox" at bounding box center [1024, 600] width 10 height 10
checkbox input "false"
click at [1073, 601] on label at bounding box center [1078, 599] width 12 height 12
click at [1073, 601] on input "checkbox" at bounding box center [1077, 600] width 10 height 10
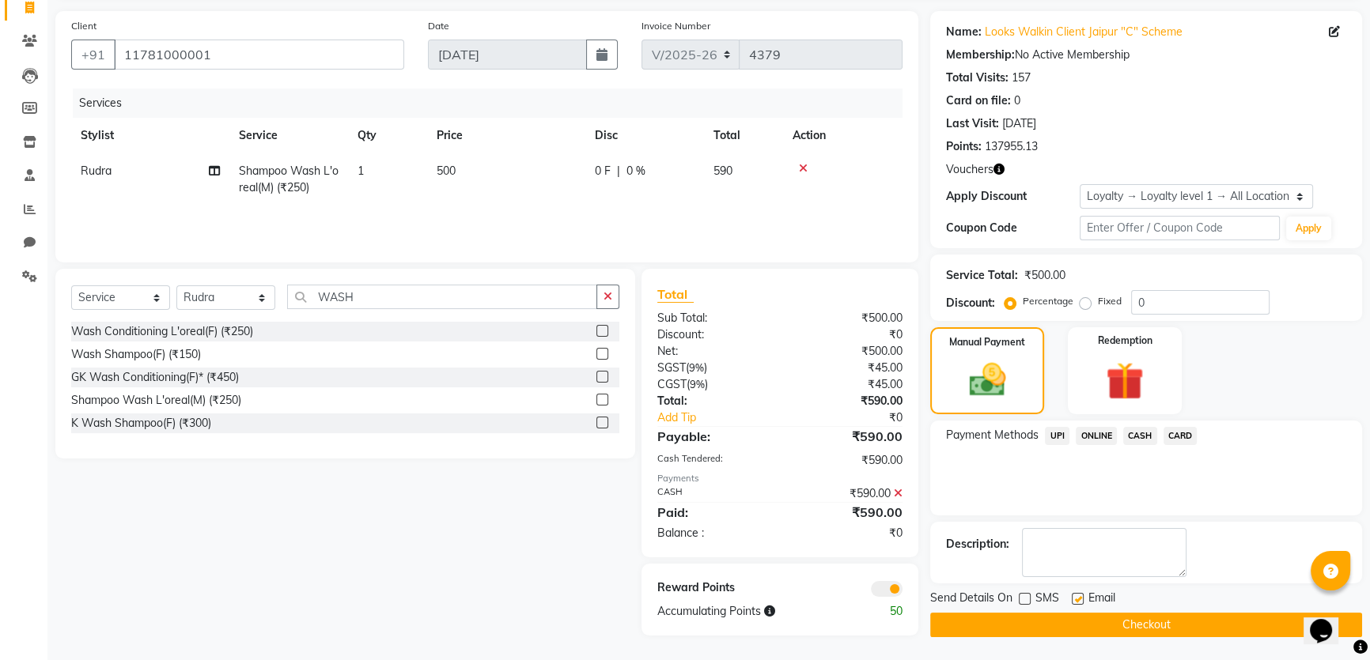
checkbox input "false"
click at [1073, 617] on button "Checkout" at bounding box center [1146, 625] width 432 height 25
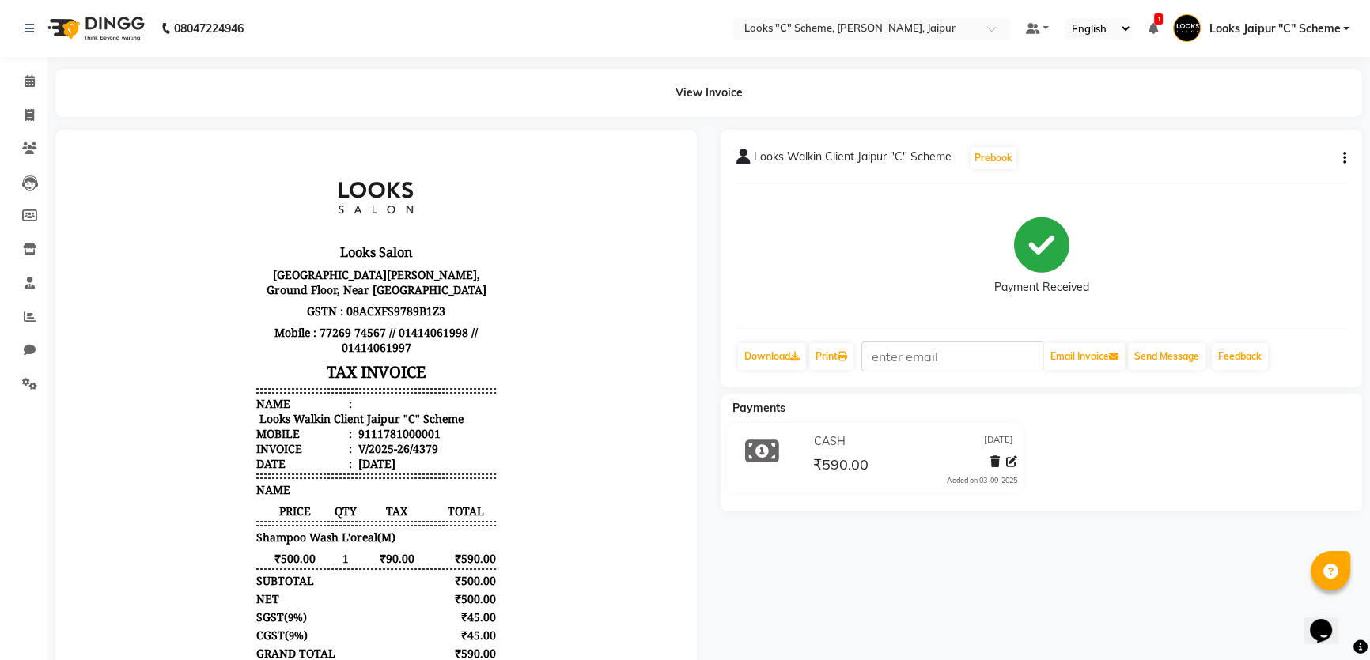
click at [617, 490] on body "Looks Salon [GEOGRAPHIC_DATA][PERSON_NAME], Ground Floor, Near [GEOGRAPHIC_DATA…" at bounding box center [376, 480] width 597 height 657
click at [28, 78] on icon at bounding box center [30, 81] width 10 height 12
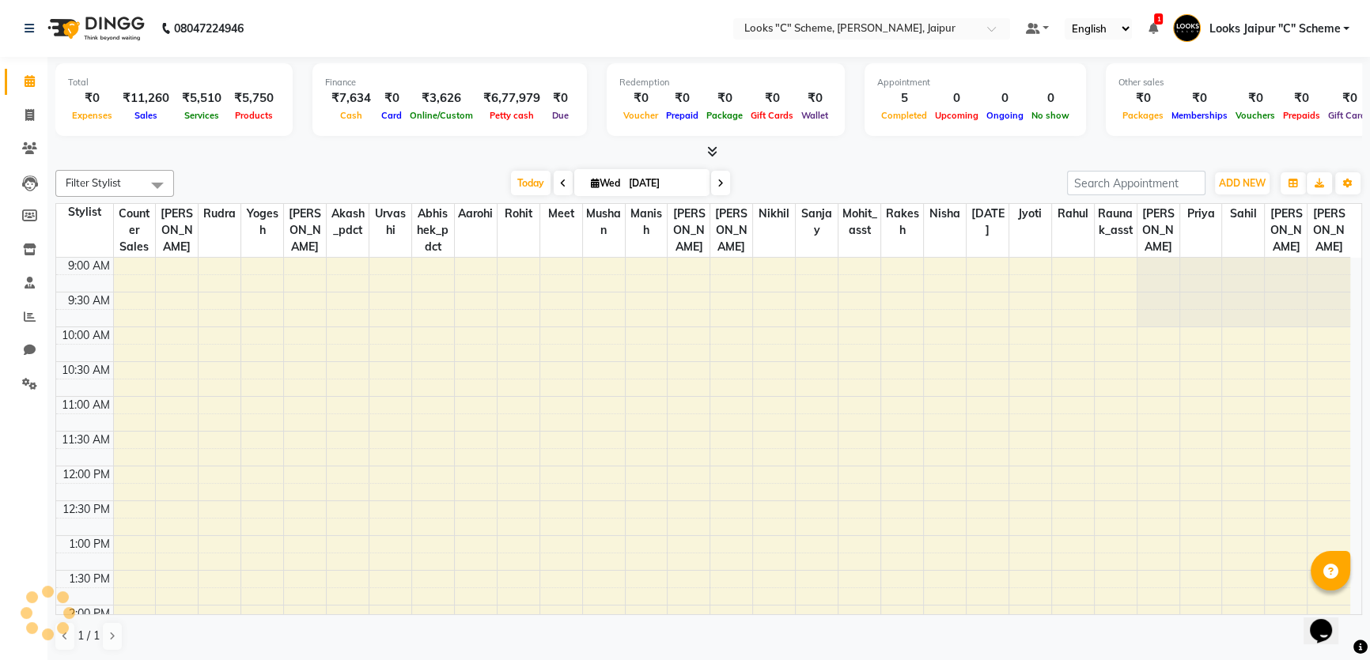
scroll to position [417, 0]
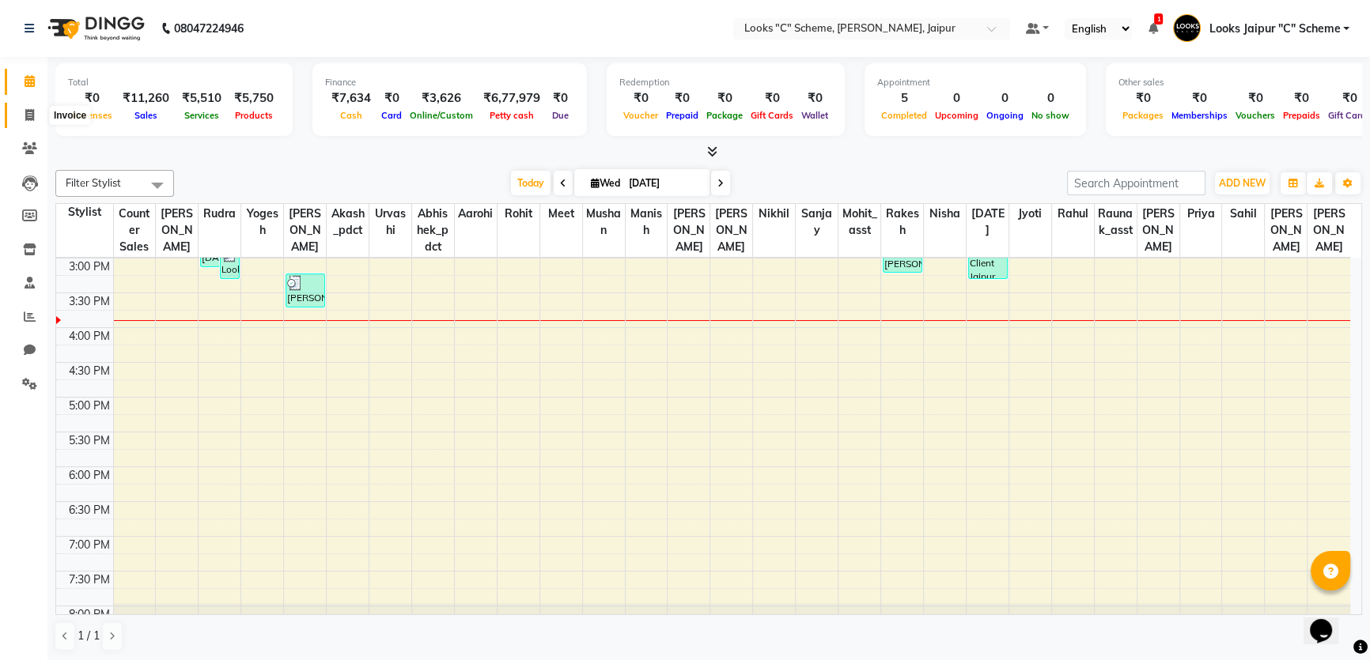
click at [31, 112] on icon at bounding box center [29, 115] width 9 height 12
select select "service"
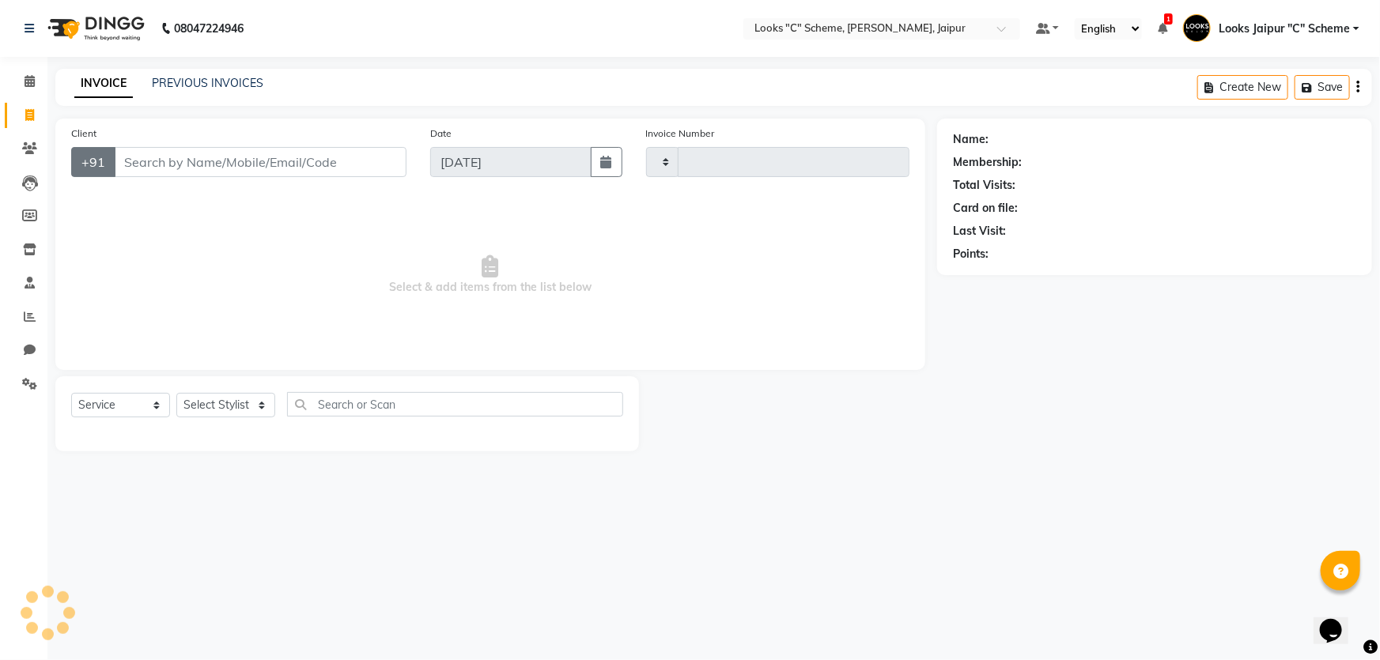
type input "4380"
select select "4315"
click at [202, 168] on input "Client" at bounding box center [260, 162] width 293 height 30
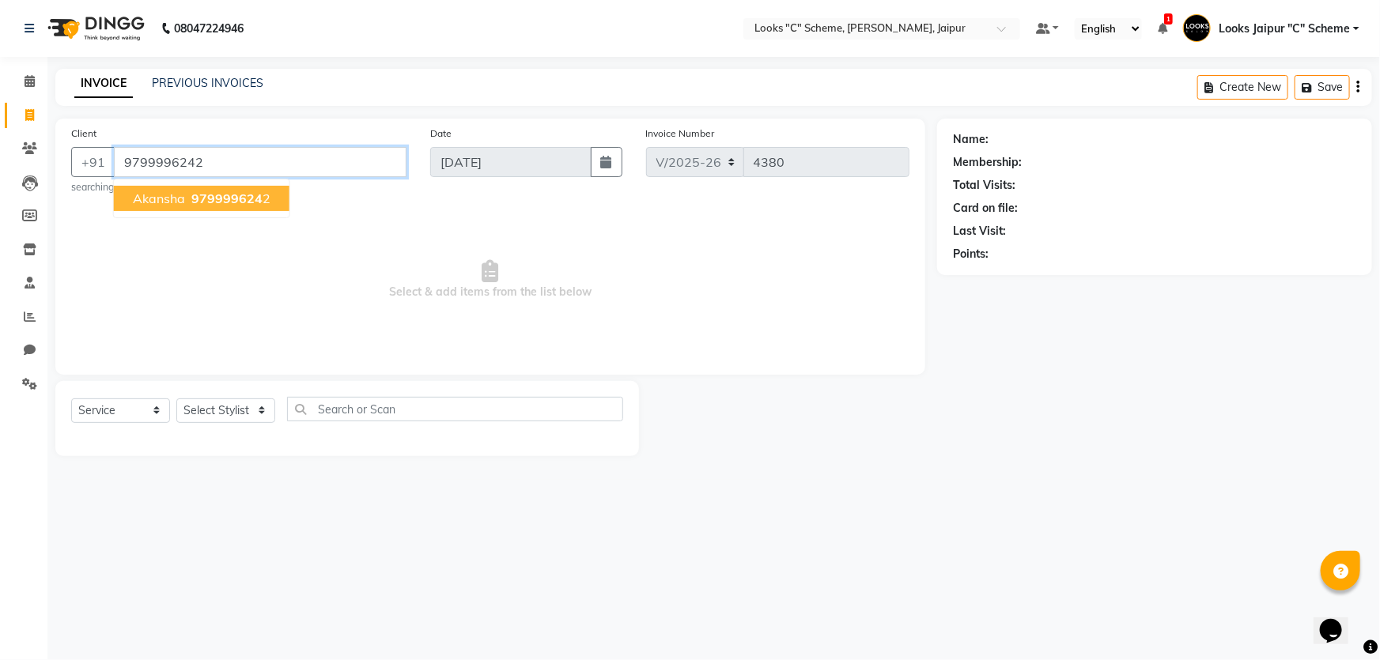
type input "9799996242"
select select "1: Object"
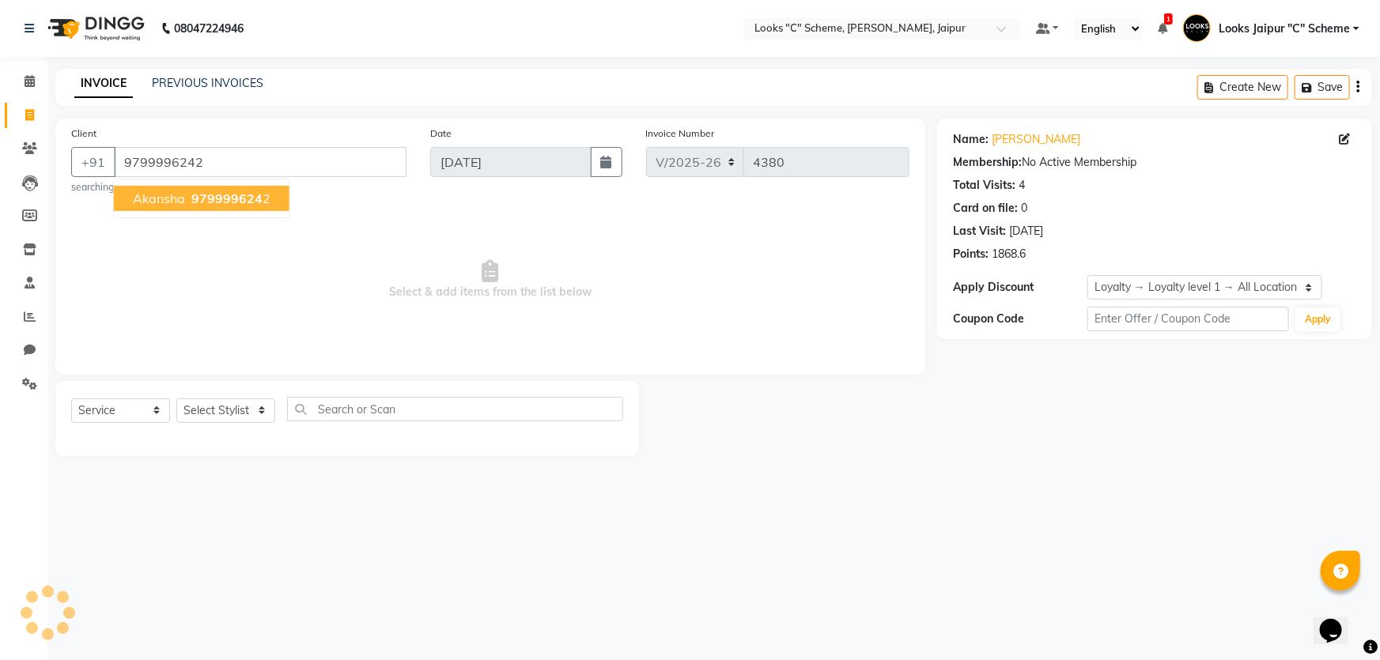
drag, startPoint x: 229, startPoint y: 191, endPoint x: 227, endPoint y: 202, distance: 12.1
click at [229, 195] on span "979999624" at bounding box center [226, 199] width 71 height 16
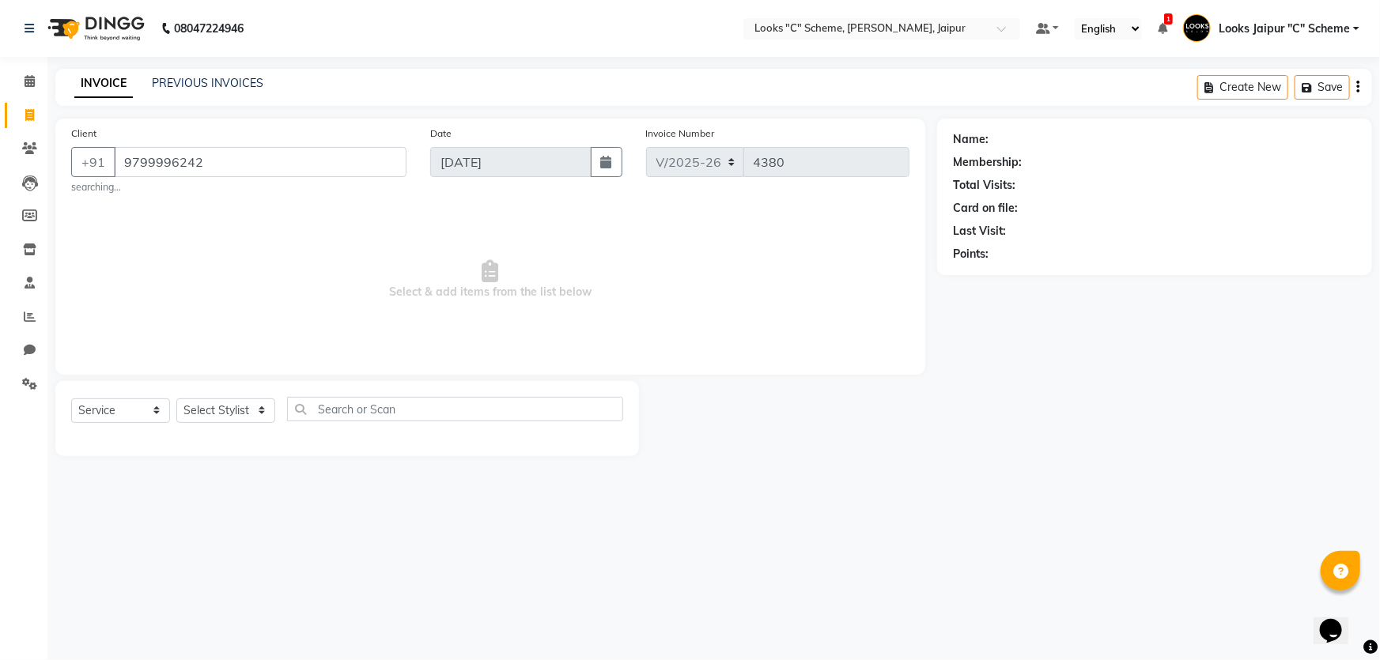
select select "1: Object"
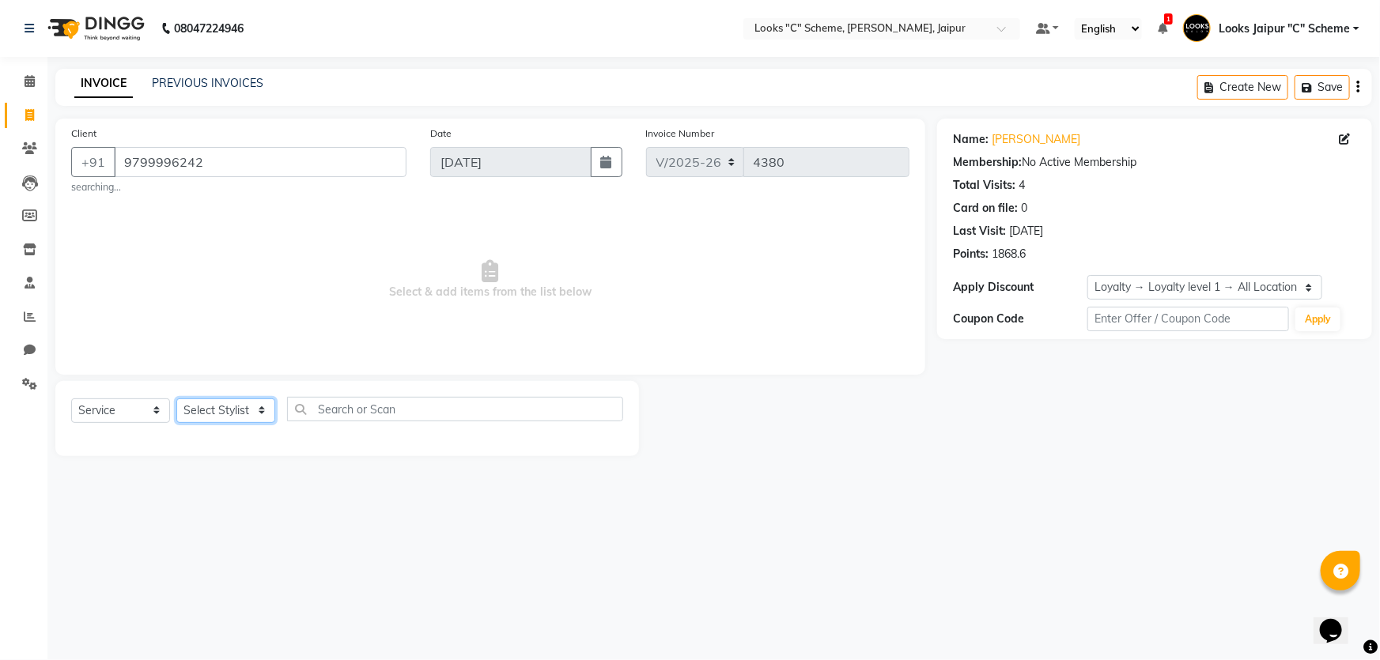
click at [214, 412] on select "Select Stylist [PERSON_NAME] Akash_pdct [PERSON_NAME] [PERSON_NAME] Counter Sal…" at bounding box center [225, 411] width 99 height 25
select select "23769"
click at [176, 399] on select "Select Stylist [PERSON_NAME] Akash_pdct [PERSON_NAME] [PERSON_NAME] Counter Sal…" at bounding box center [225, 411] width 99 height 25
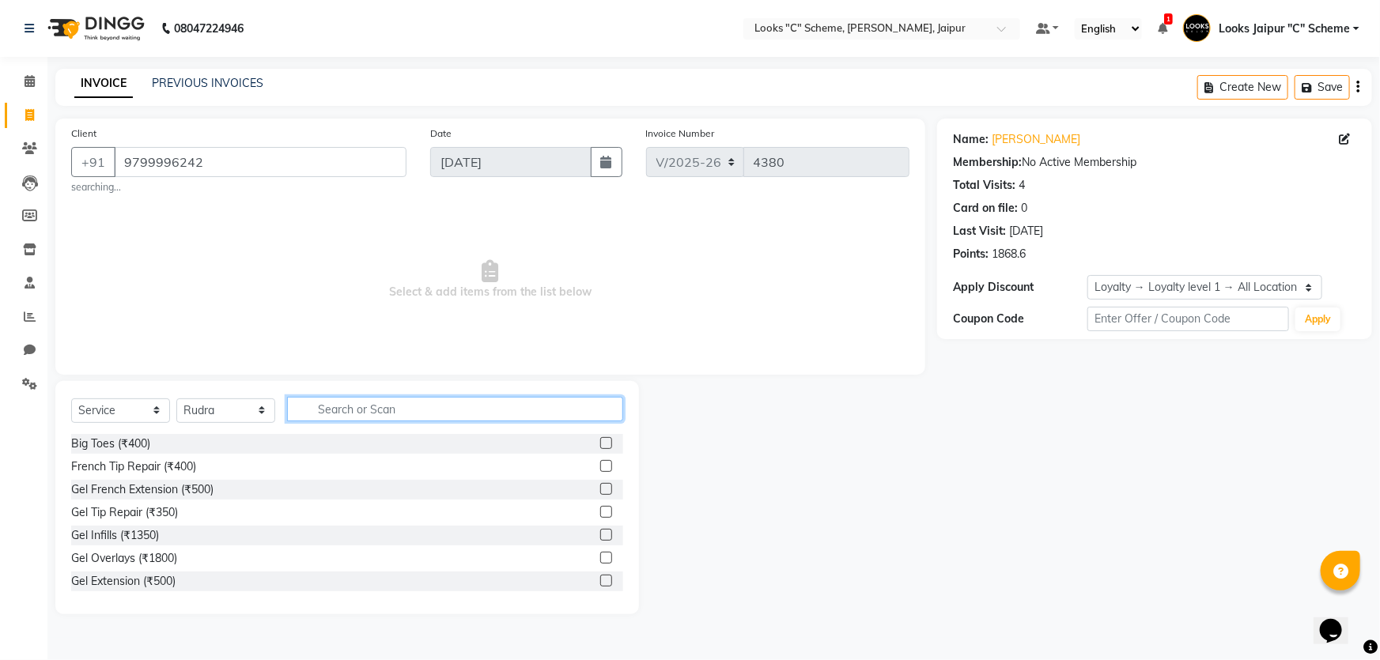
click at [324, 410] on input "text" at bounding box center [455, 409] width 336 height 25
type input "CUT"
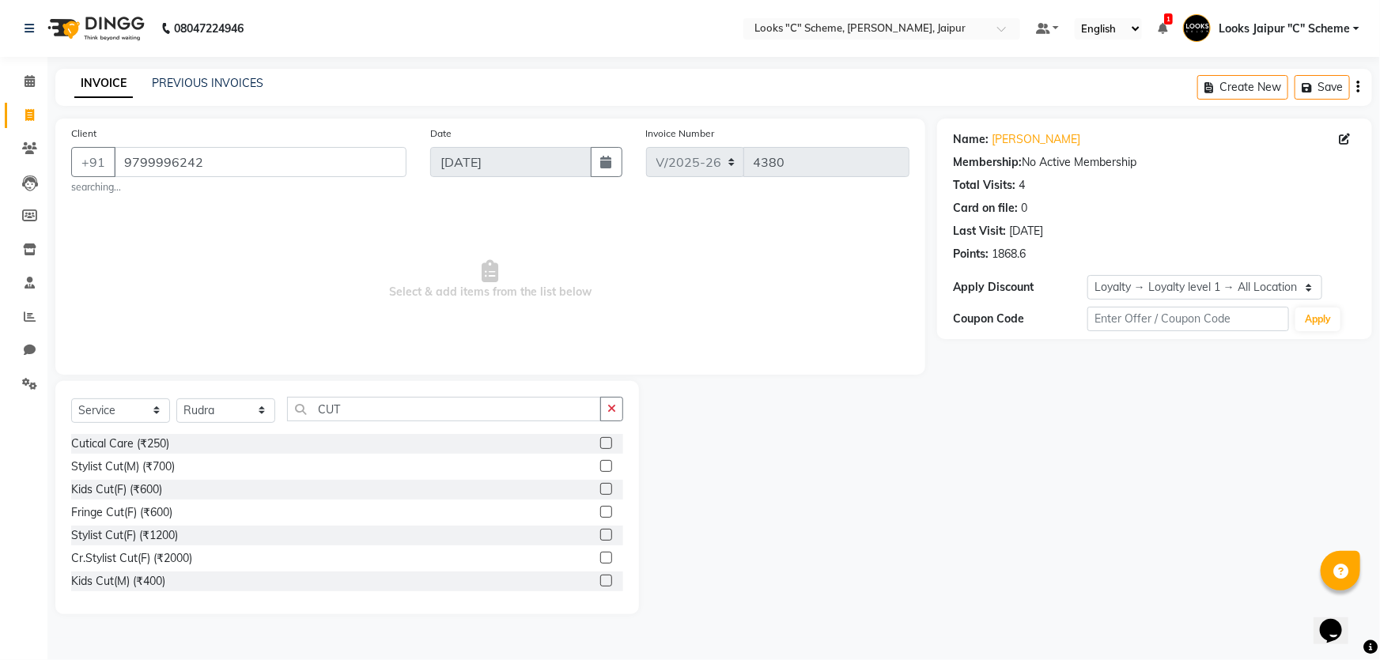
click at [600, 467] on label at bounding box center [606, 466] width 12 height 12
click at [600, 467] on input "checkbox" at bounding box center [605, 467] width 10 height 10
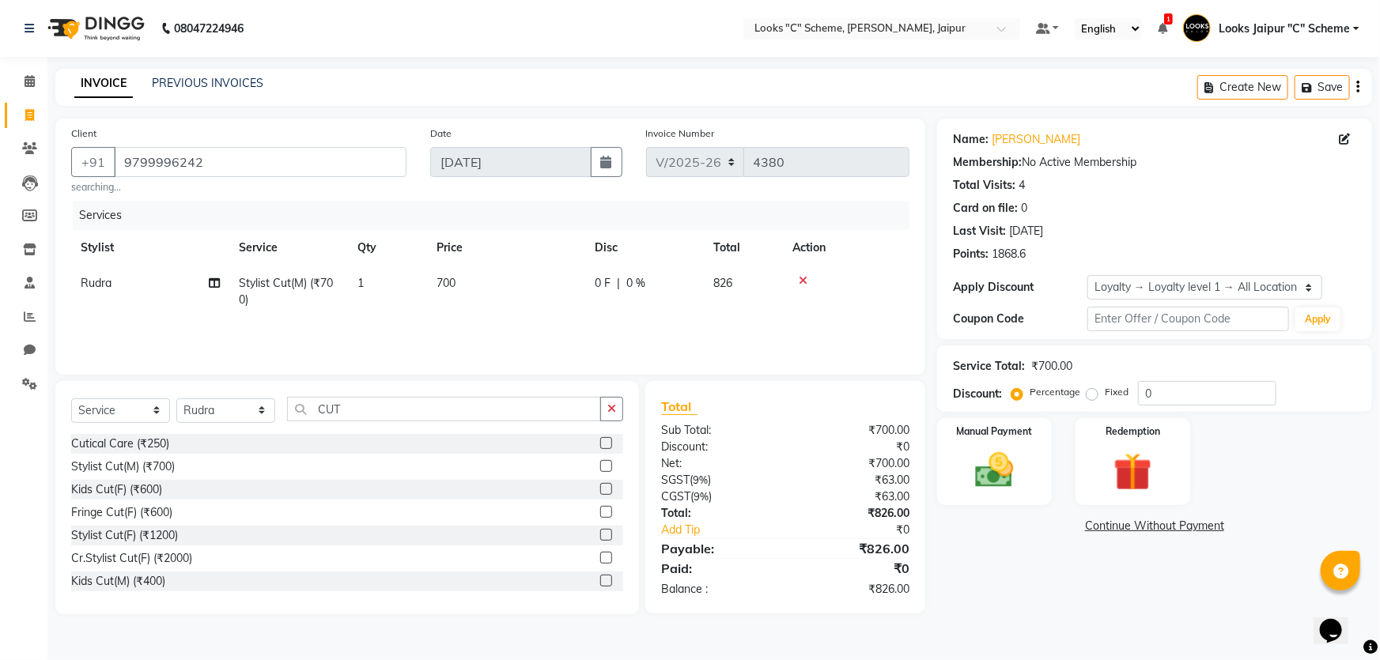
click at [600, 467] on label at bounding box center [606, 466] width 12 height 12
click at [600, 467] on input "checkbox" at bounding box center [605, 467] width 10 height 10
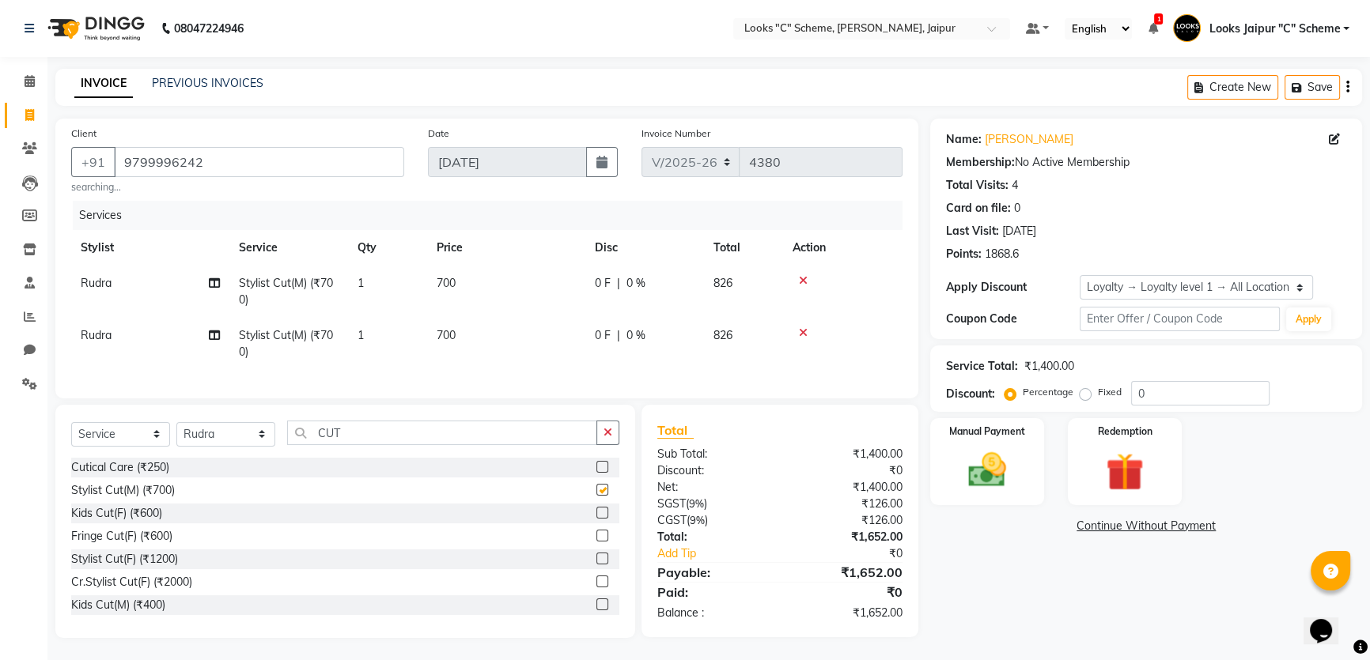
checkbox input "false"
click at [105, 337] on span "Rudra" at bounding box center [96, 335] width 31 height 14
select select "23769"
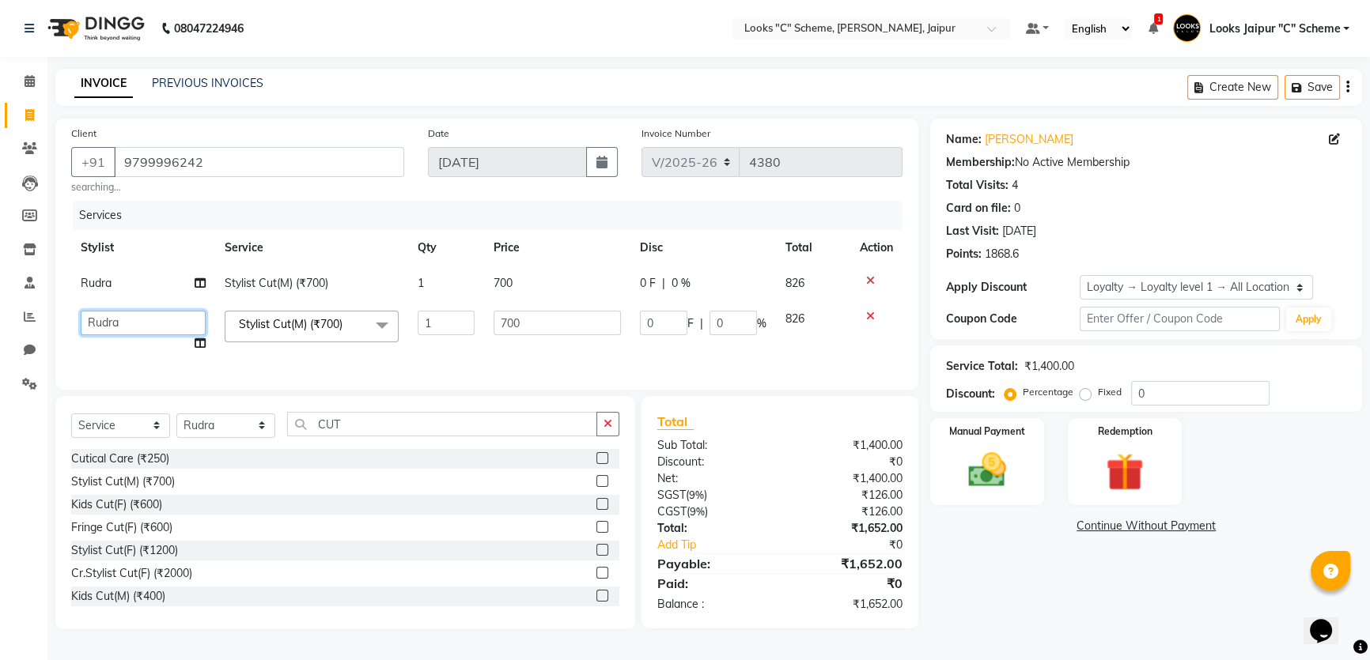
click at [119, 326] on select "[PERSON_NAME] Akash_pdct [PERSON_NAME] [PERSON_NAME] Counter Sales Jyoti Looks …" at bounding box center [143, 323] width 125 height 25
select select "52178"
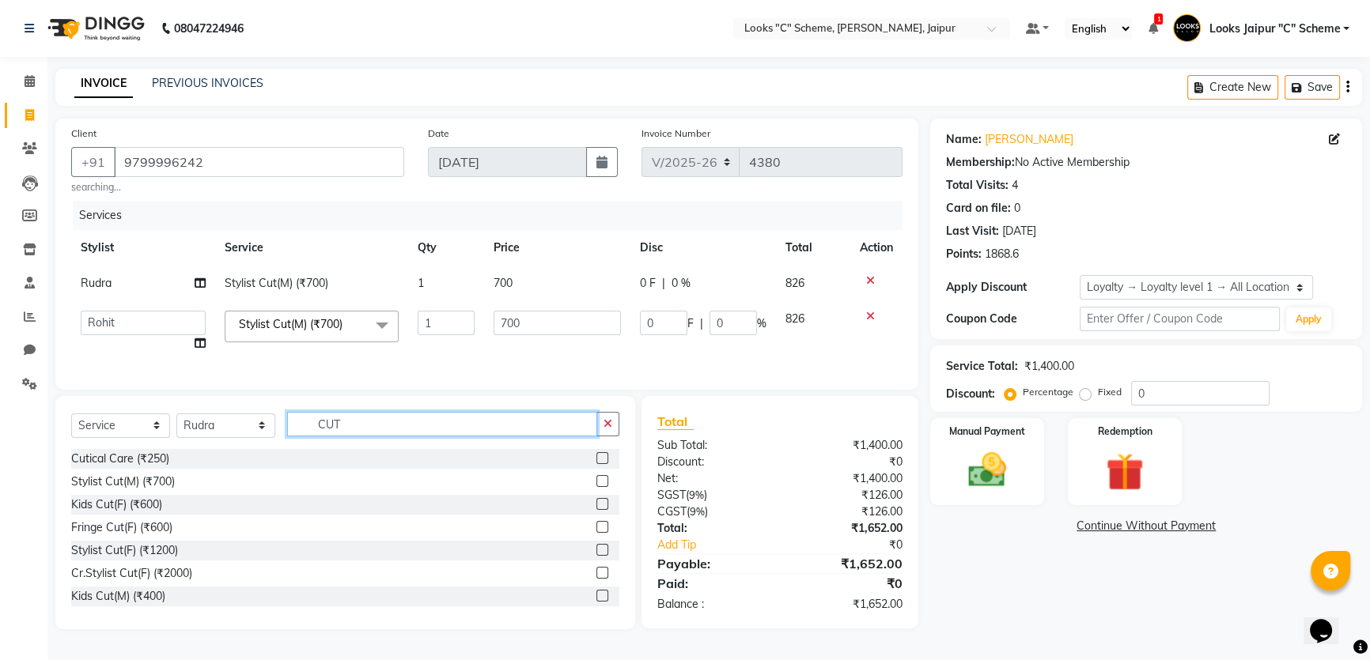
click at [350, 430] on input "CUT" at bounding box center [442, 424] width 310 height 25
type input "C"
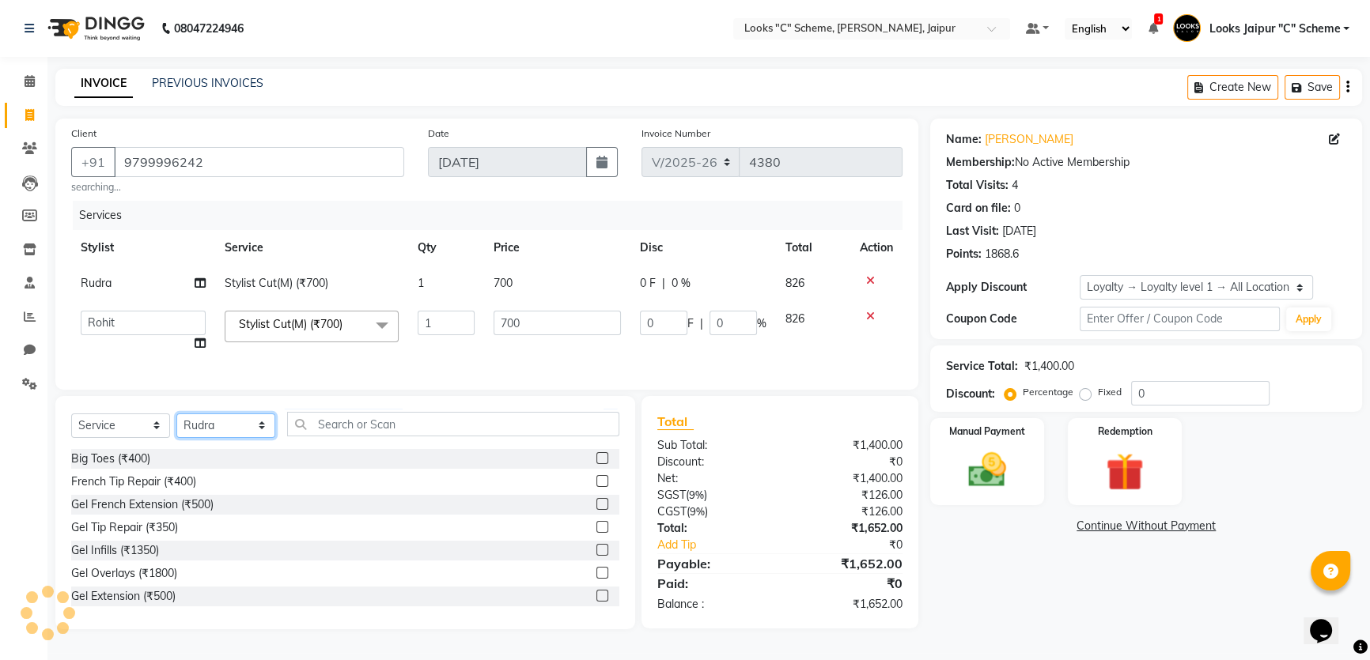
click at [206, 437] on select "Select Stylist [PERSON_NAME] Akash_pdct [PERSON_NAME] [PERSON_NAME] Counter Sal…" at bounding box center [225, 426] width 99 height 25
select select "31339"
click at [176, 424] on select "Select Stylist [PERSON_NAME] Akash_pdct [PERSON_NAME] [PERSON_NAME] Counter Sal…" at bounding box center [225, 426] width 99 height 25
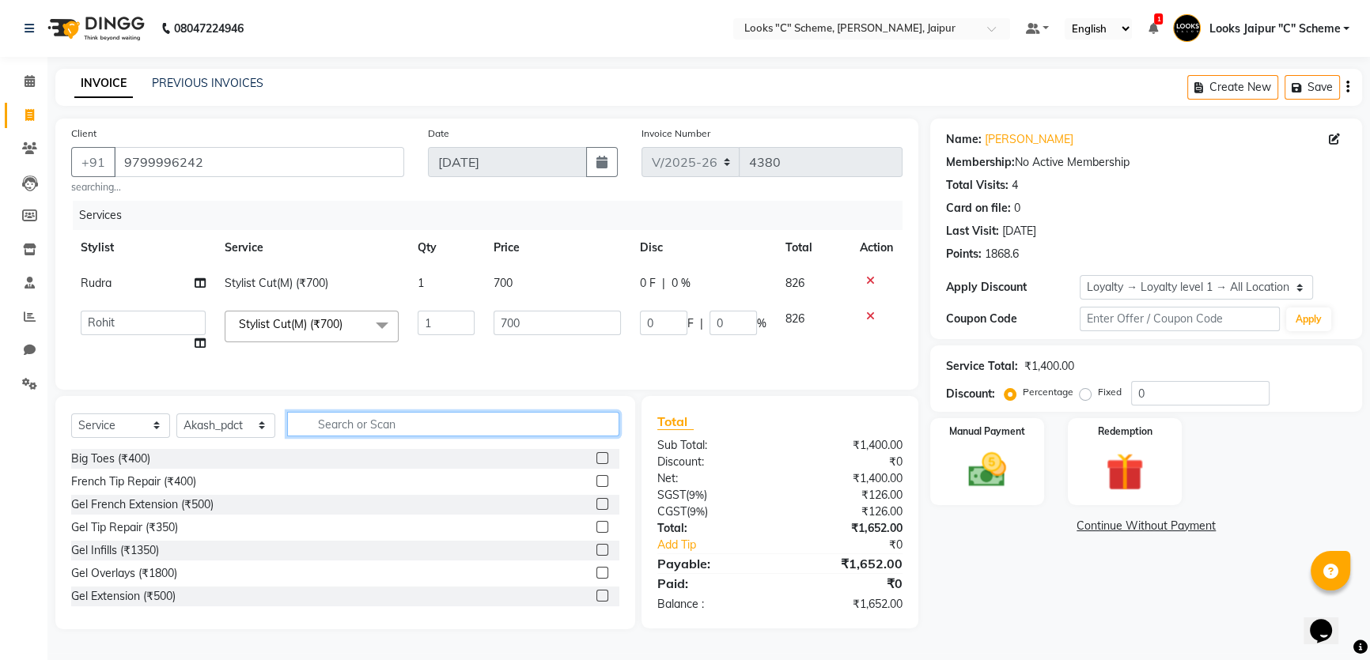
click at [333, 433] on input "text" at bounding box center [453, 424] width 332 height 25
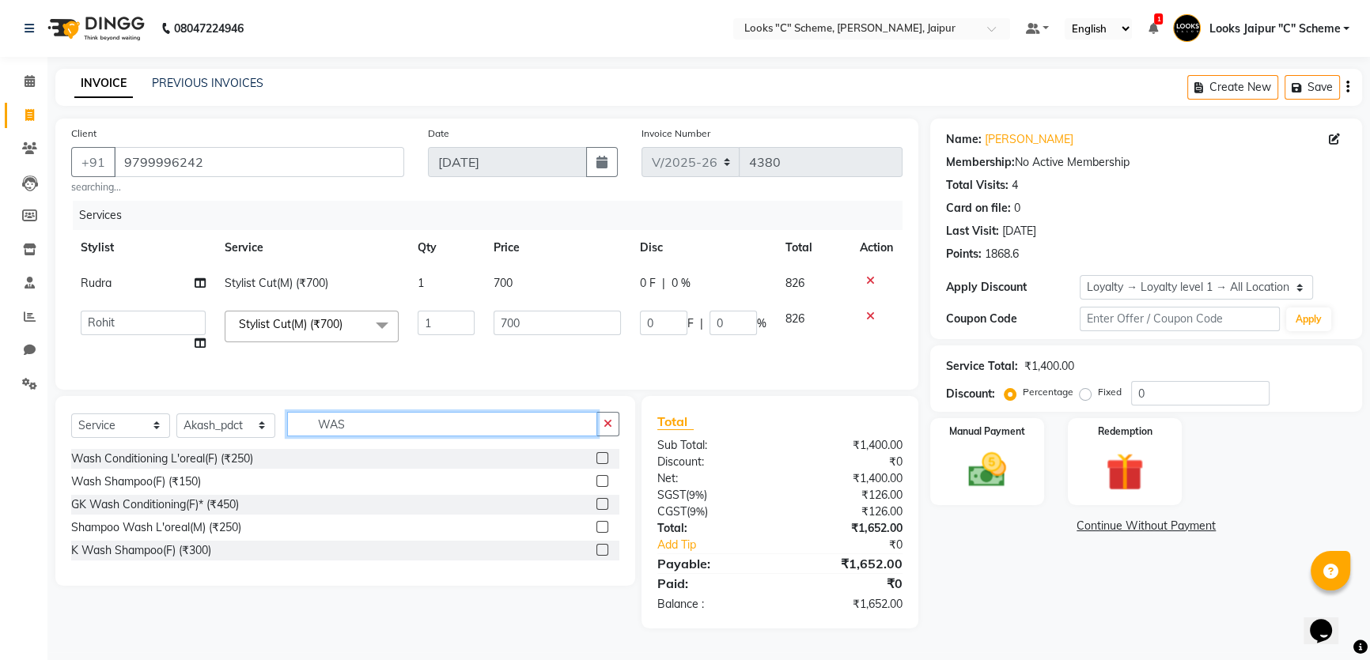
type input "WAS"
click at [600, 533] on label at bounding box center [602, 527] width 12 height 12
click at [600, 533] on input "checkbox" at bounding box center [601, 528] width 10 height 10
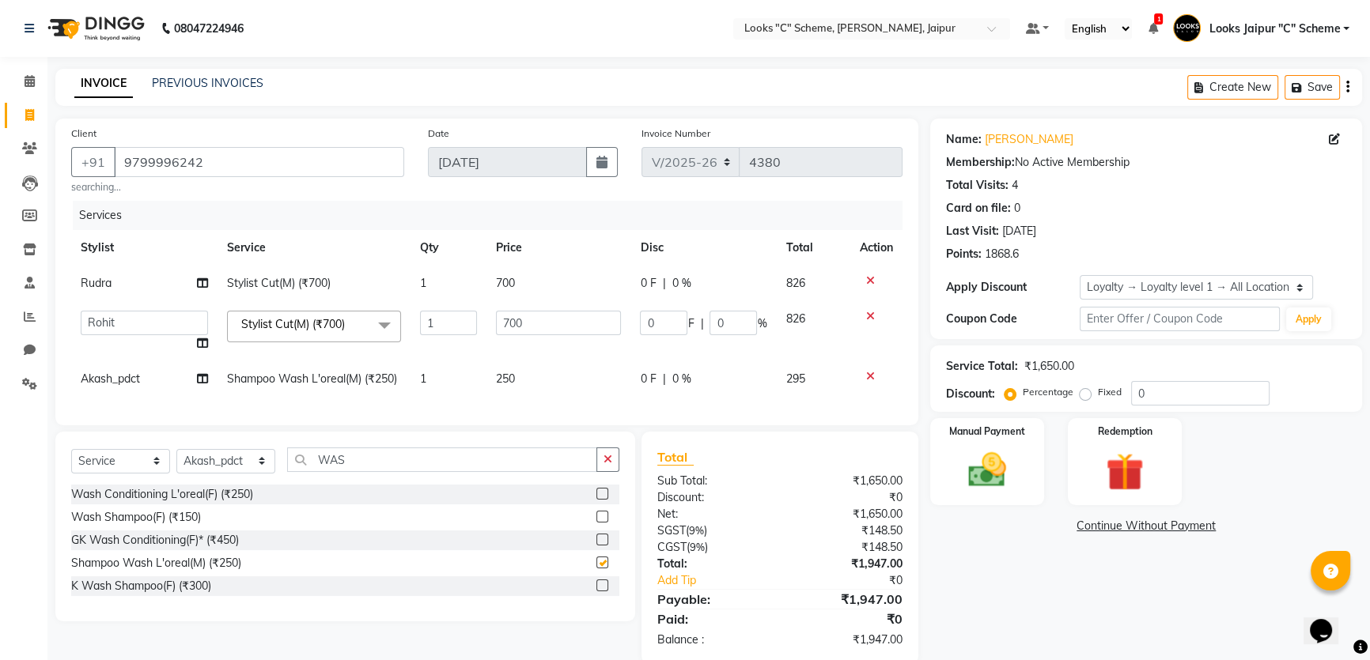
checkbox input "false"
click at [514, 388] on td "250" at bounding box center [558, 379] width 145 height 36
select select "31339"
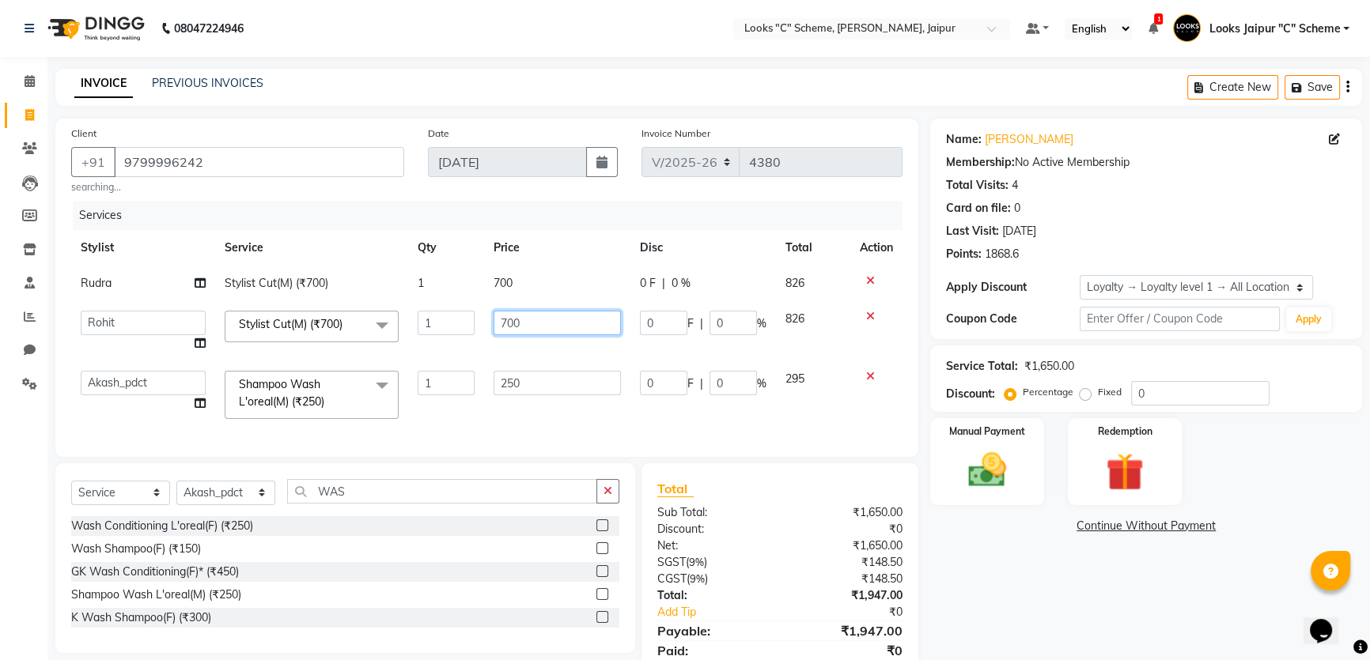
drag, startPoint x: 576, startPoint y: 356, endPoint x: 569, endPoint y: 379, distance: 24.0
click at [570, 377] on tbody "Rudra Stylist Cut(M) (₹700) 1 700 0 F | 0 % 826 Aarohi [PERSON_NAME] Abhishek_p…" at bounding box center [486, 347] width 831 height 163
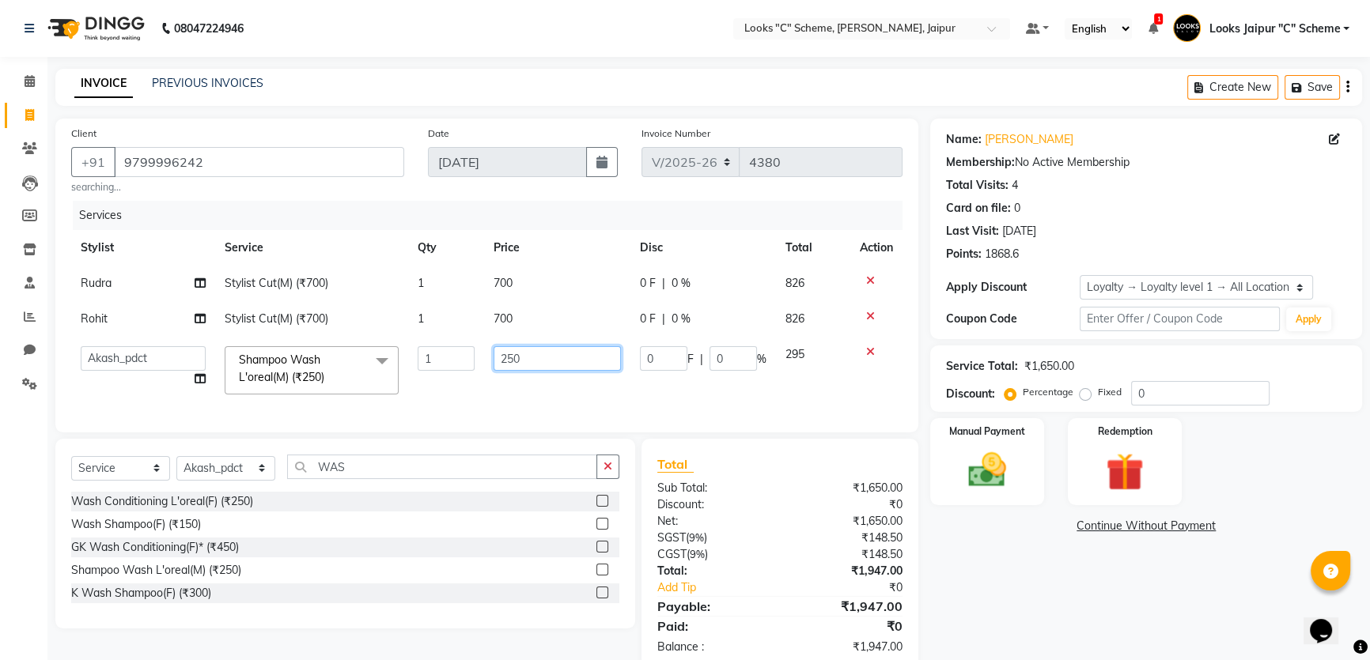
click at [506, 379] on td "250" at bounding box center [557, 370] width 146 height 67
click at [517, 359] on input "50" at bounding box center [557, 358] width 127 height 25
type input "500"
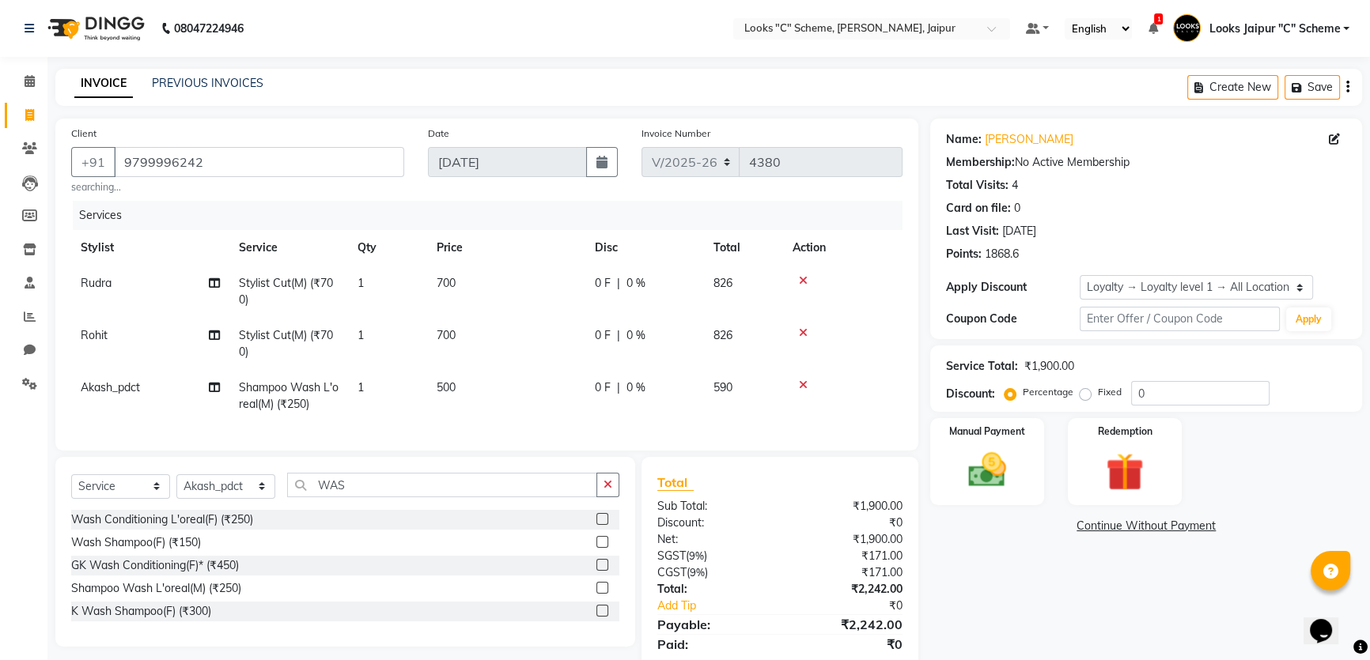
click at [707, 494] on div "Total Sub Total: ₹1,900.00 Discount: ₹0 Net: ₹1,900.00 SGST ( 9% ) ₹171.00 CGST…" at bounding box center [780, 573] width 246 height 201
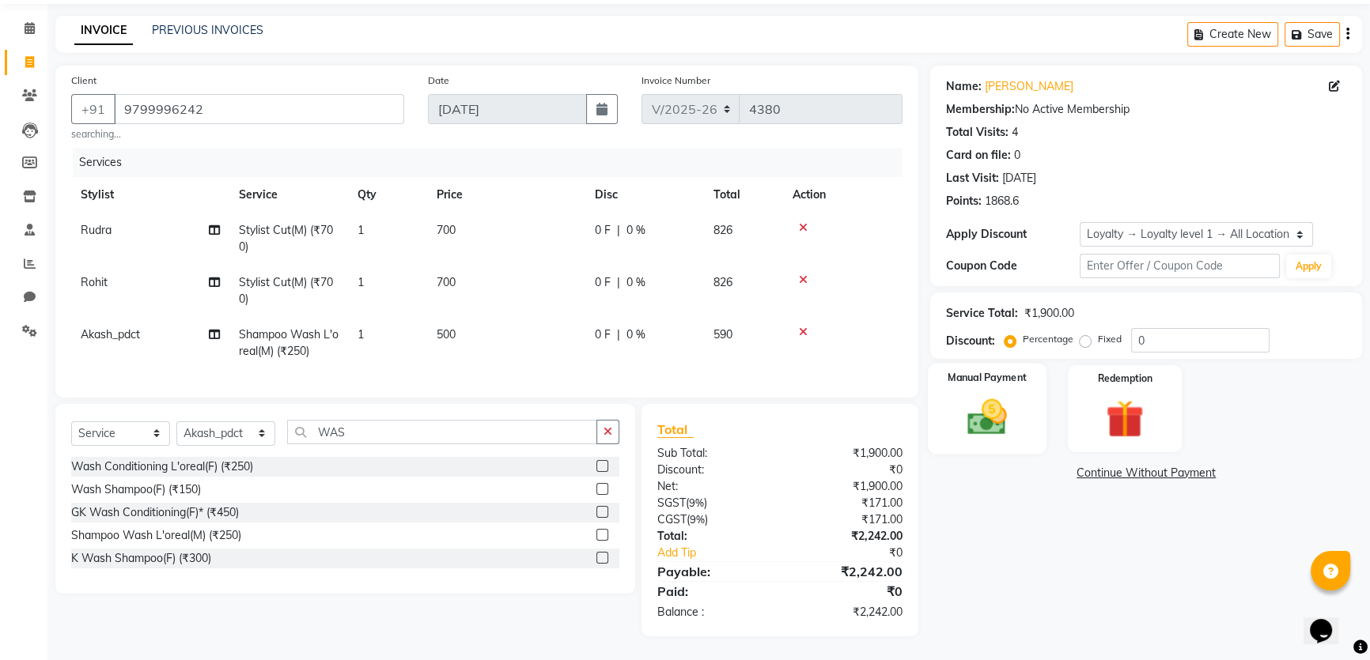
click at [1001, 416] on img at bounding box center [988, 417] width 64 height 45
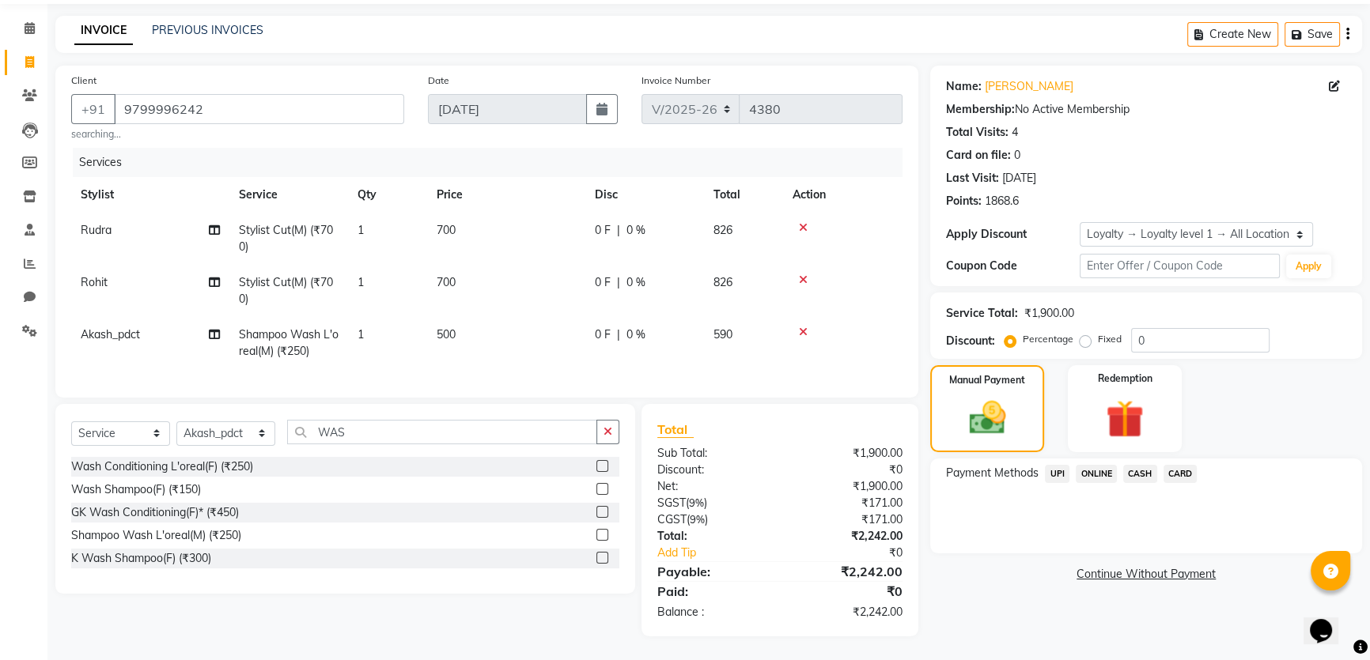
click at [1137, 465] on span "CASH" at bounding box center [1140, 474] width 34 height 18
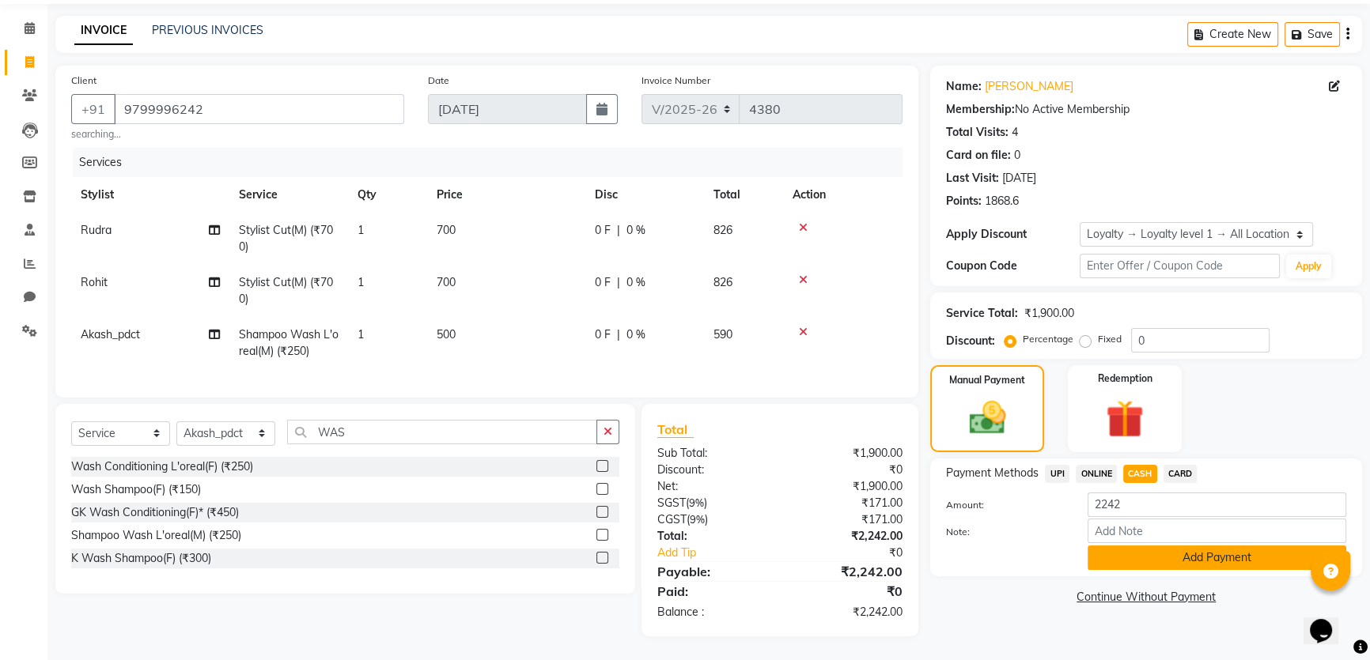
click at [1122, 547] on button "Add Payment" at bounding box center [1217, 558] width 259 height 25
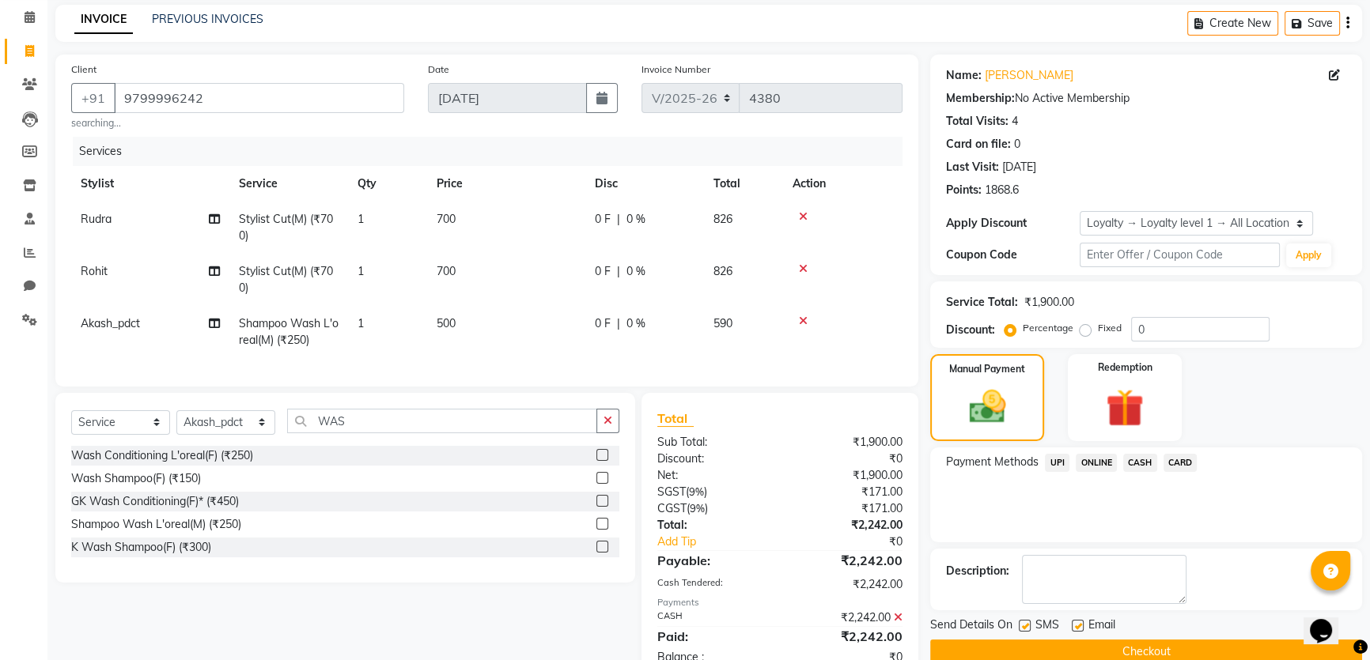
scroll to position [199, 0]
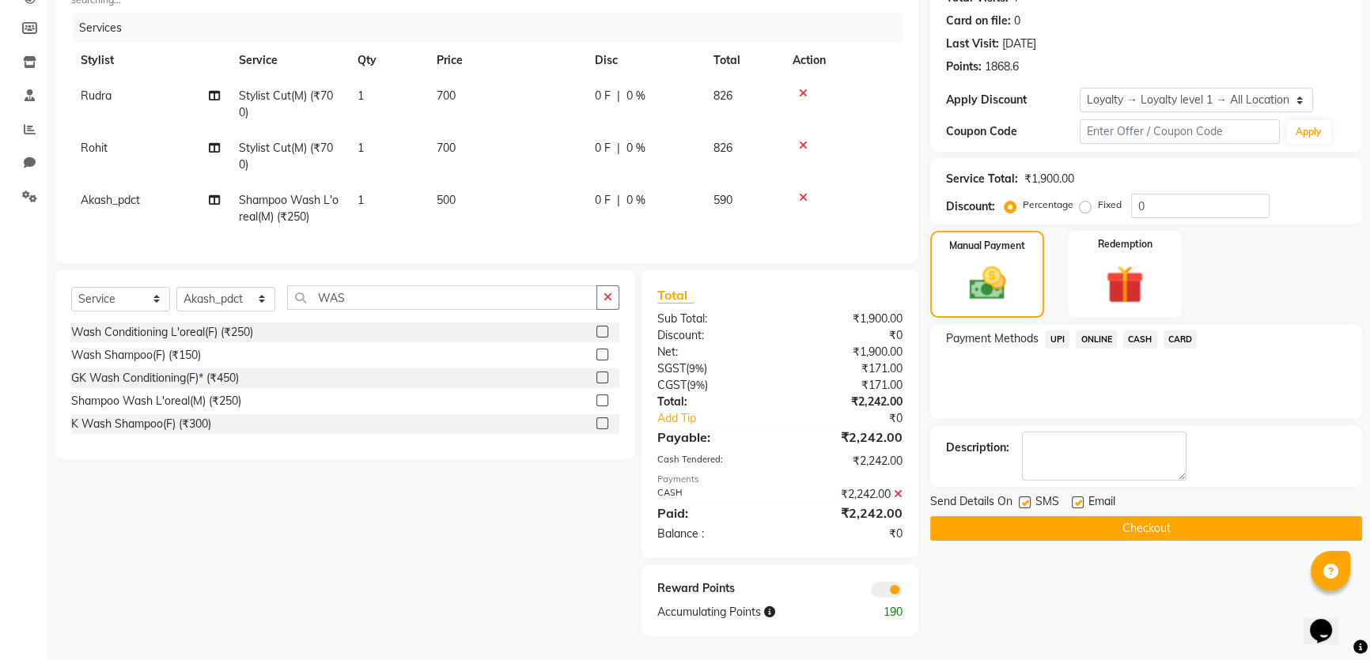
click at [1079, 497] on label at bounding box center [1078, 503] width 12 height 12
click at [1079, 498] on input "checkbox" at bounding box center [1077, 503] width 10 height 10
checkbox input "false"
click at [1078, 517] on button "Checkout" at bounding box center [1146, 529] width 432 height 25
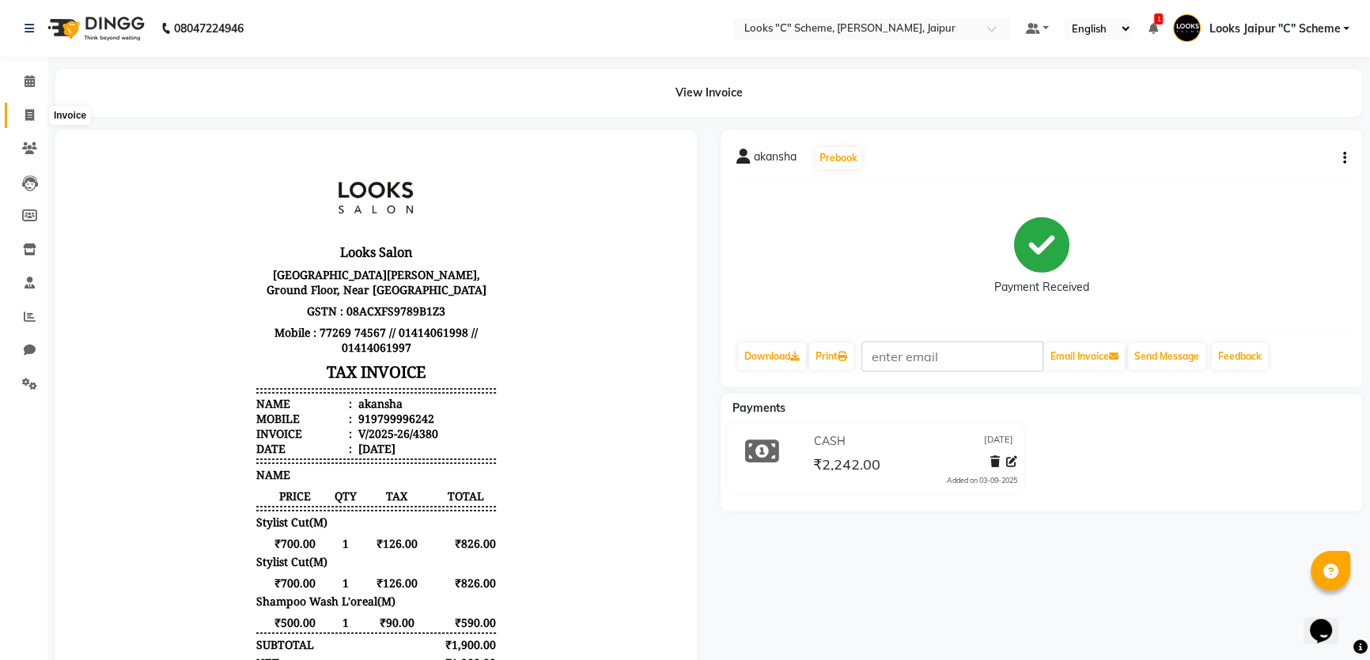
click at [21, 115] on span at bounding box center [30, 116] width 28 height 18
select select "4315"
select select "service"
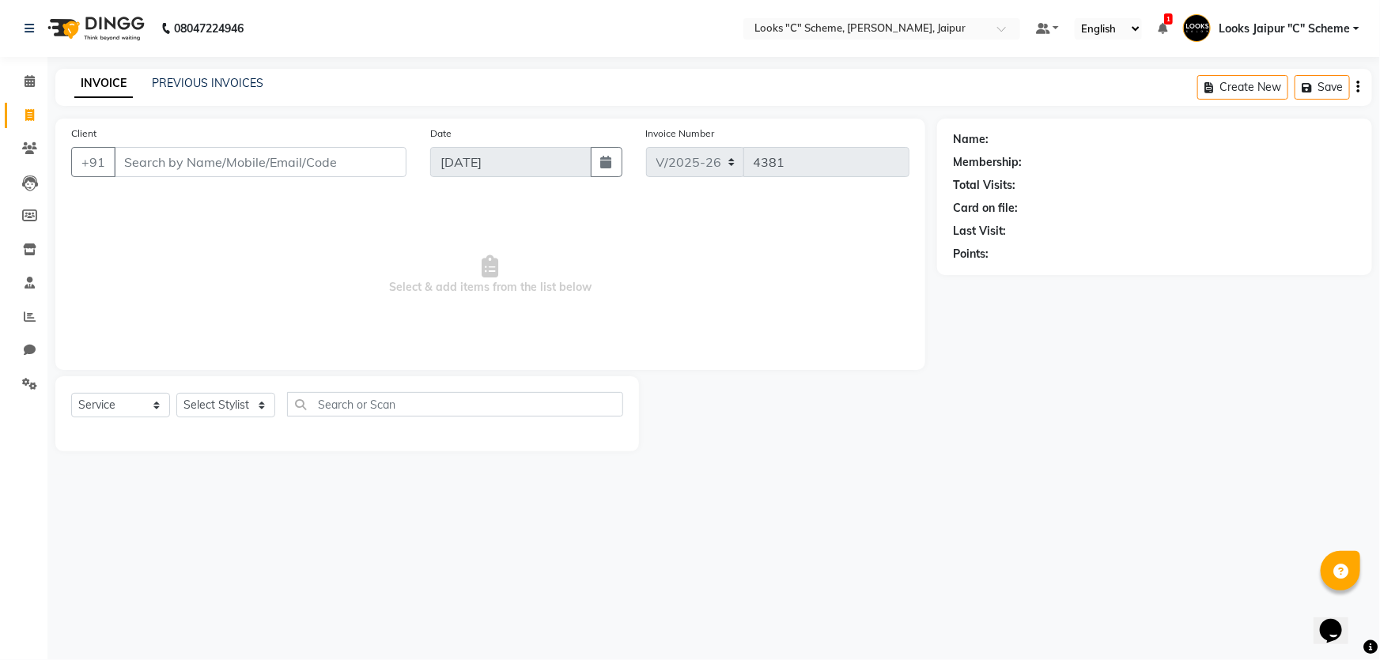
click at [144, 158] on input "Client" at bounding box center [260, 162] width 293 height 30
type input "7988170851"
click at [377, 161] on span "Add Client" at bounding box center [366, 162] width 62 height 16
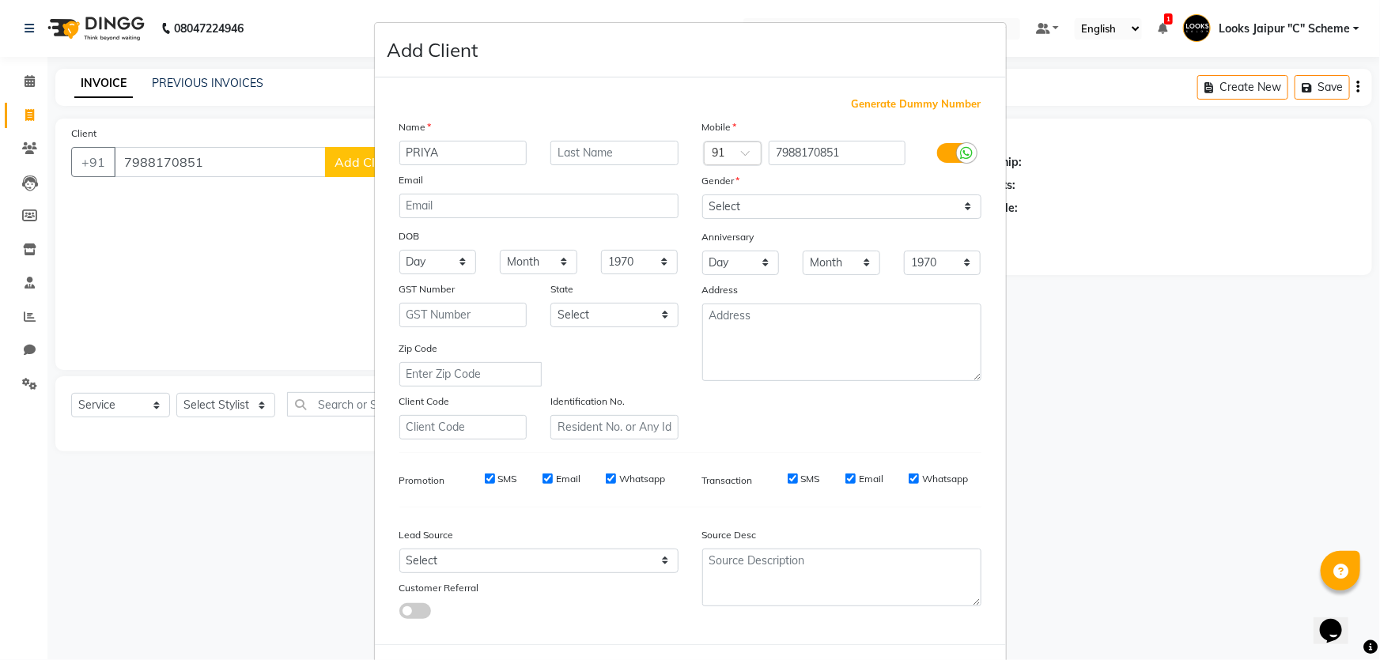
type input "PRIYA"
click at [785, 206] on select "Select [DEMOGRAPHIC_DATA] [DEMOGRAPHIC_DATA] Other Prefer Not To Say" at bounding box center [841, 207] width 279 height 25
select select "[DEMOGRAPHIC_DATA]"
click at [702, 195] on select "Select [DEMOGRAPHIC_DATA] [DEMOGRAPHIC_DATA] Other Prefer Not To Say" at bounding box center [841, 207] width 279 height 25
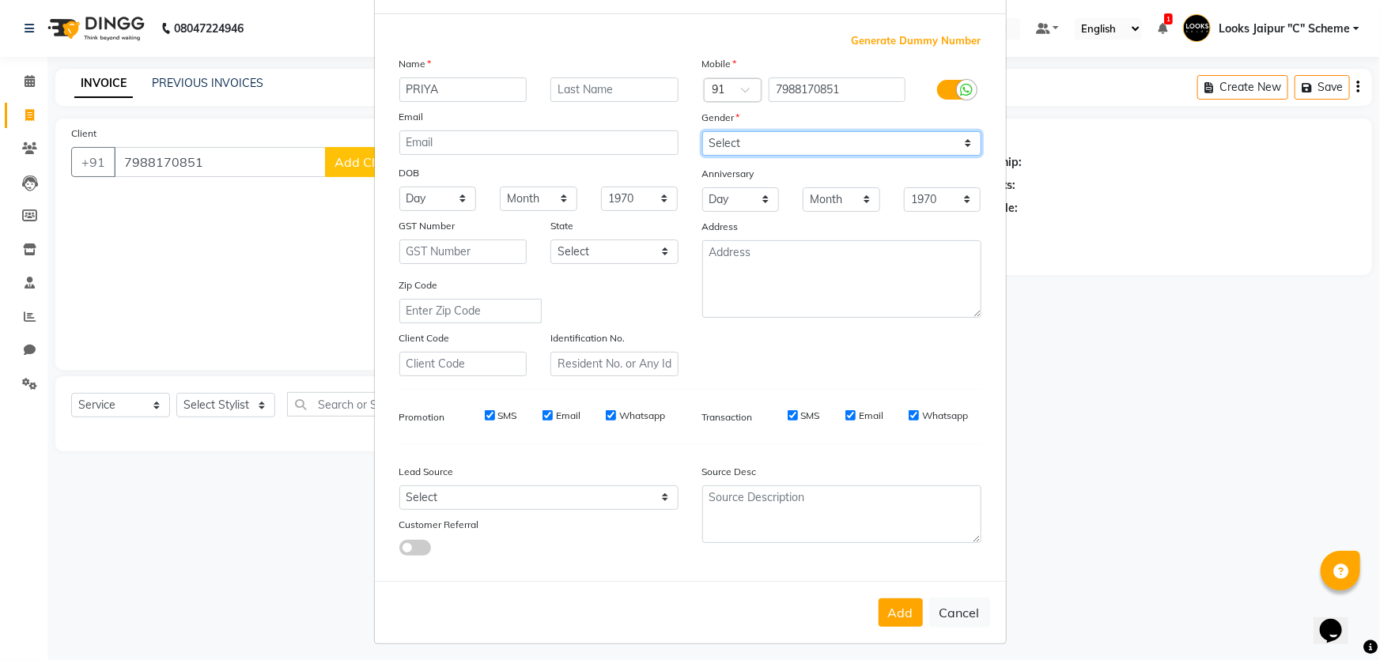
scroll to position [74, 0]
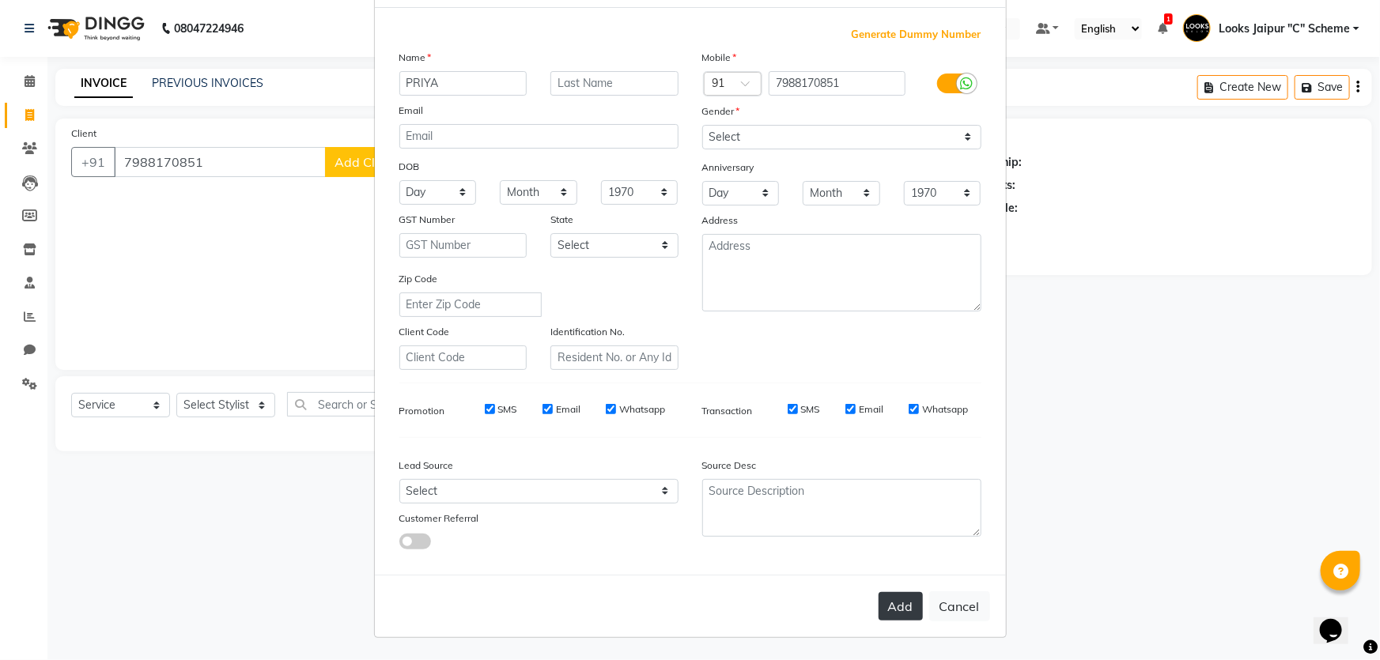
click at [899, 611] on button "Add" at bounding box center [901, 606] width 44 height 28
select select
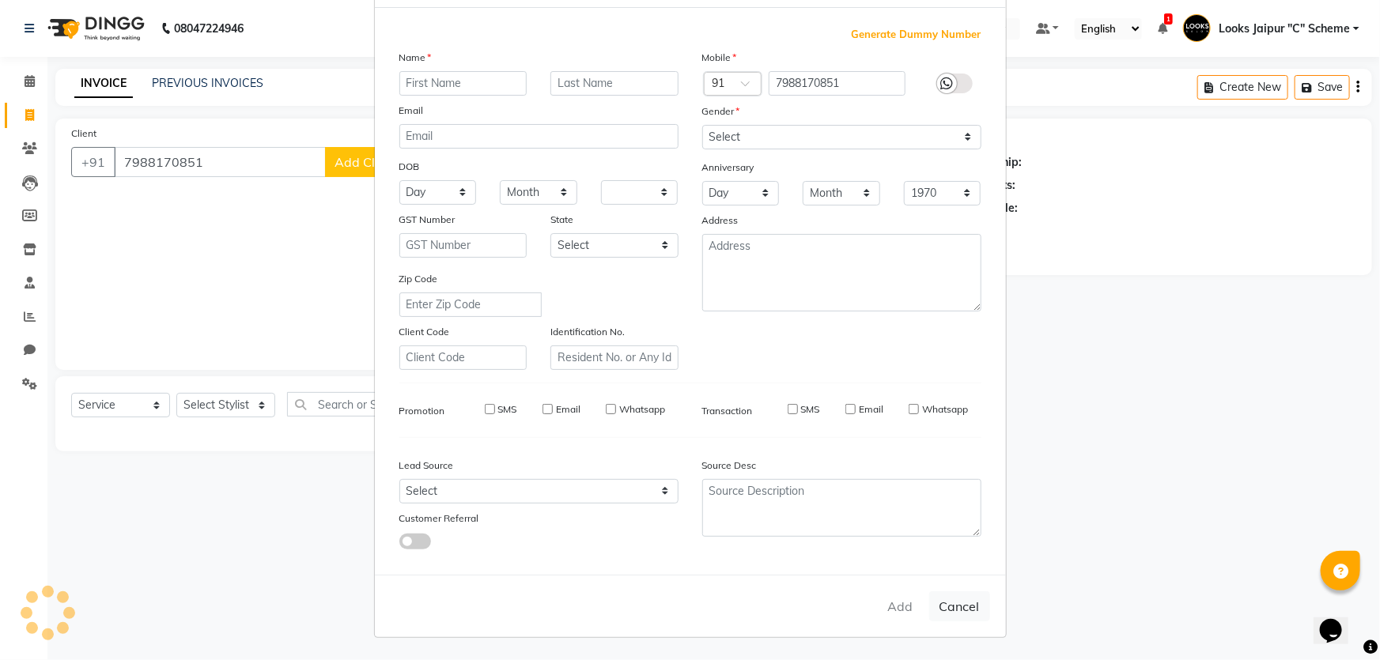
select select
checkbox input "false"
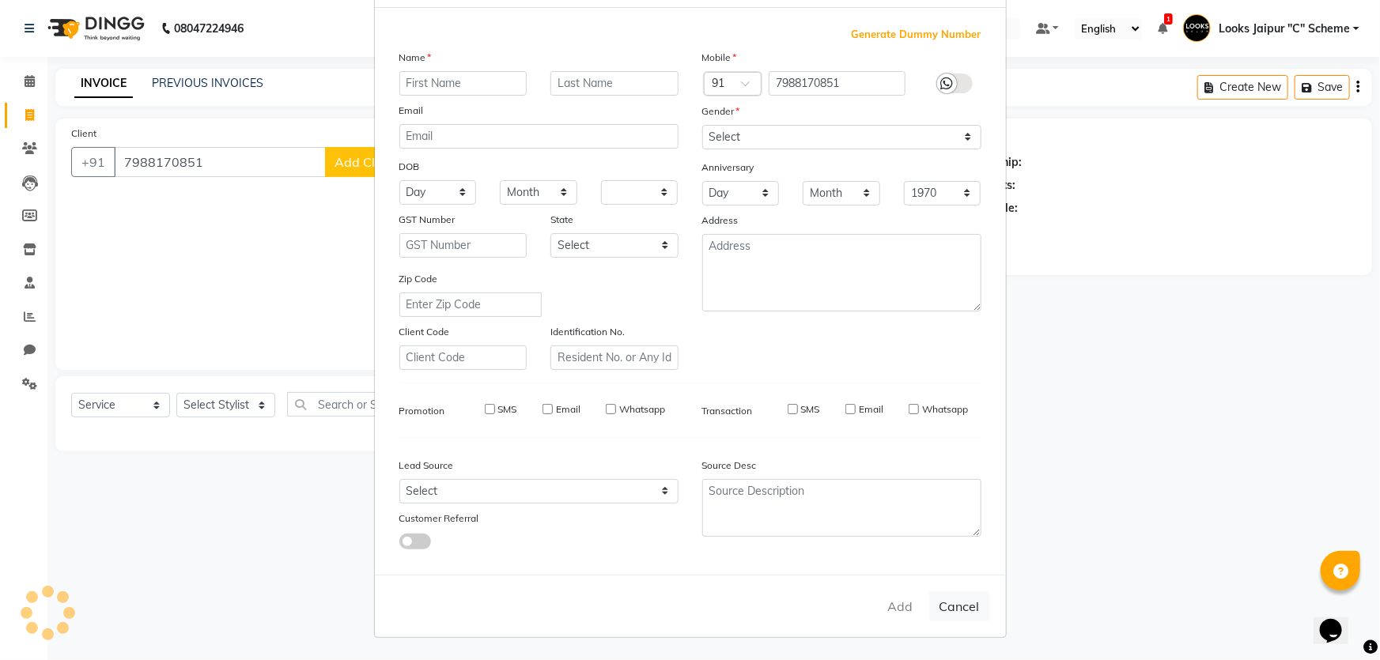
checkbox input "false"
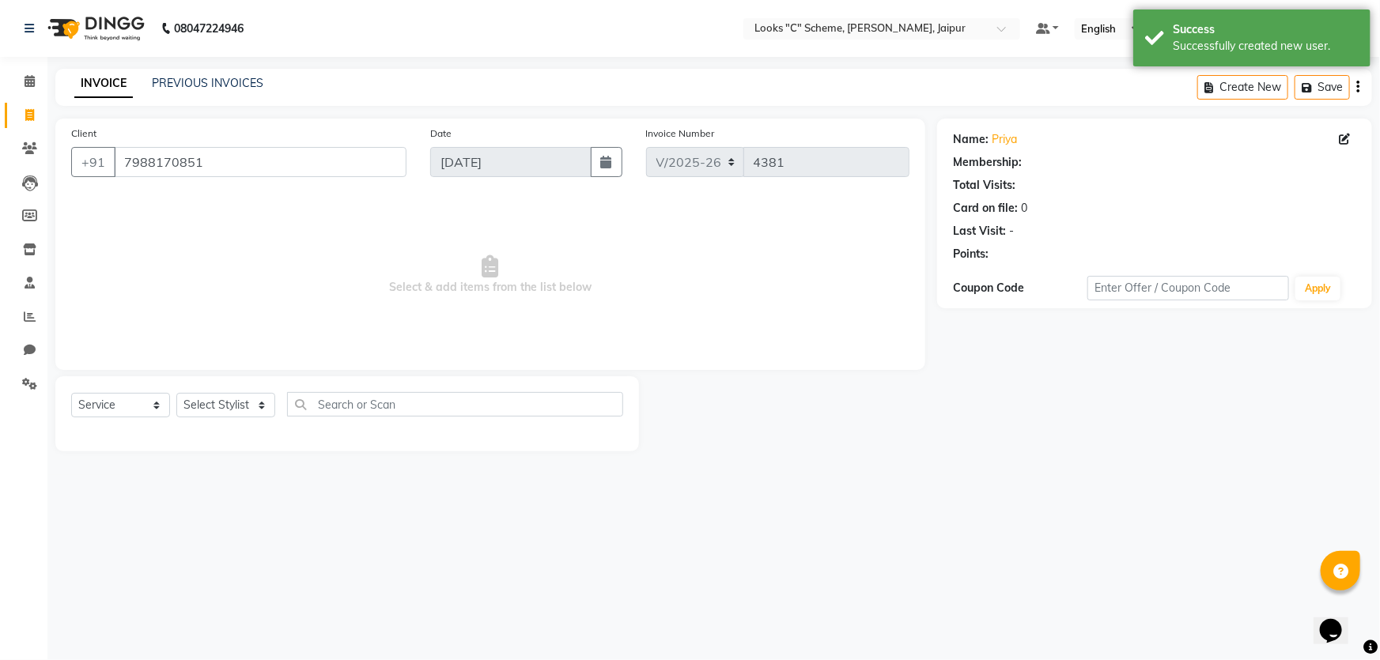
select select "1: Object"
click at [216, 407] on select "Select Stylist [PERSON_NAME] Akash_pdct [PERSON_NAME] [PERSON_NAME] Counter Sal…" at bounding box center [225, 405] width 99 height 25
select select "39467"
click at [176, 393] on select "Select Stylist [PERSON_NAME] Akash_pdct [PERSON_NAME] [PERSON_NAME] Counter Sal…" at bounding box center [225, 405] width 99 height 25
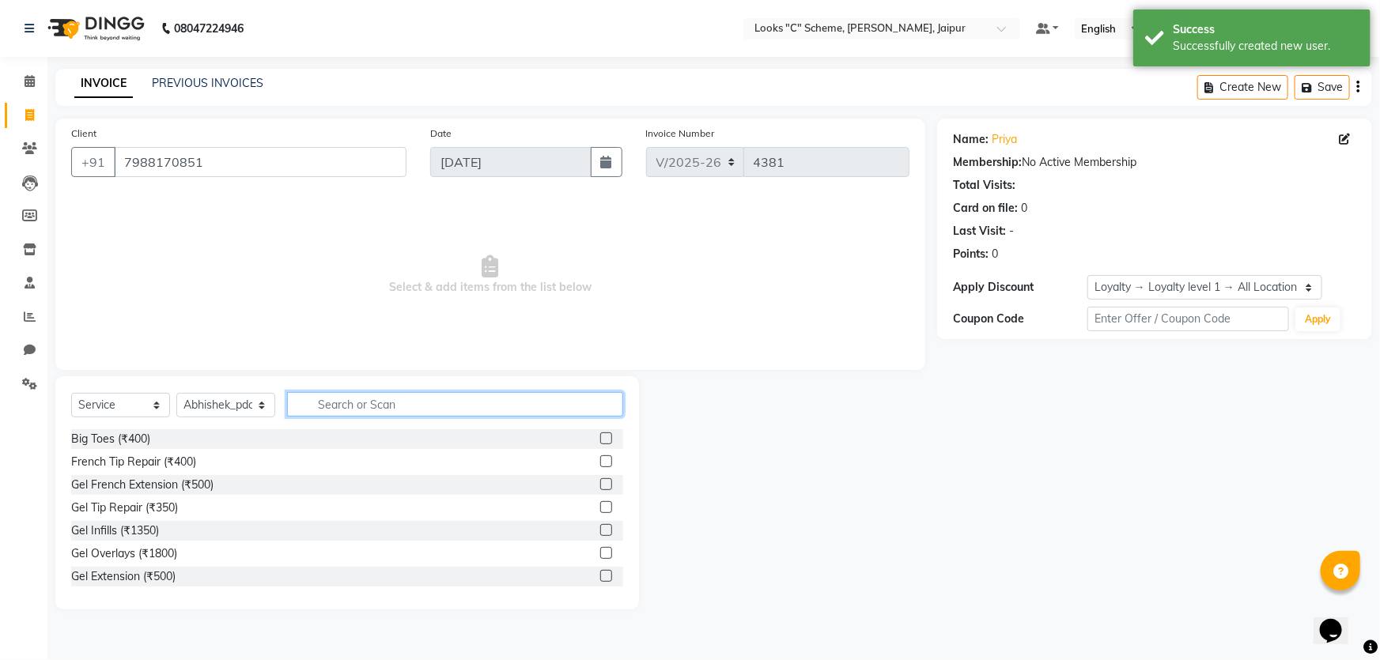
click at [402, 410] on input "text" at bounding box center [455, 404] width 336 height 25
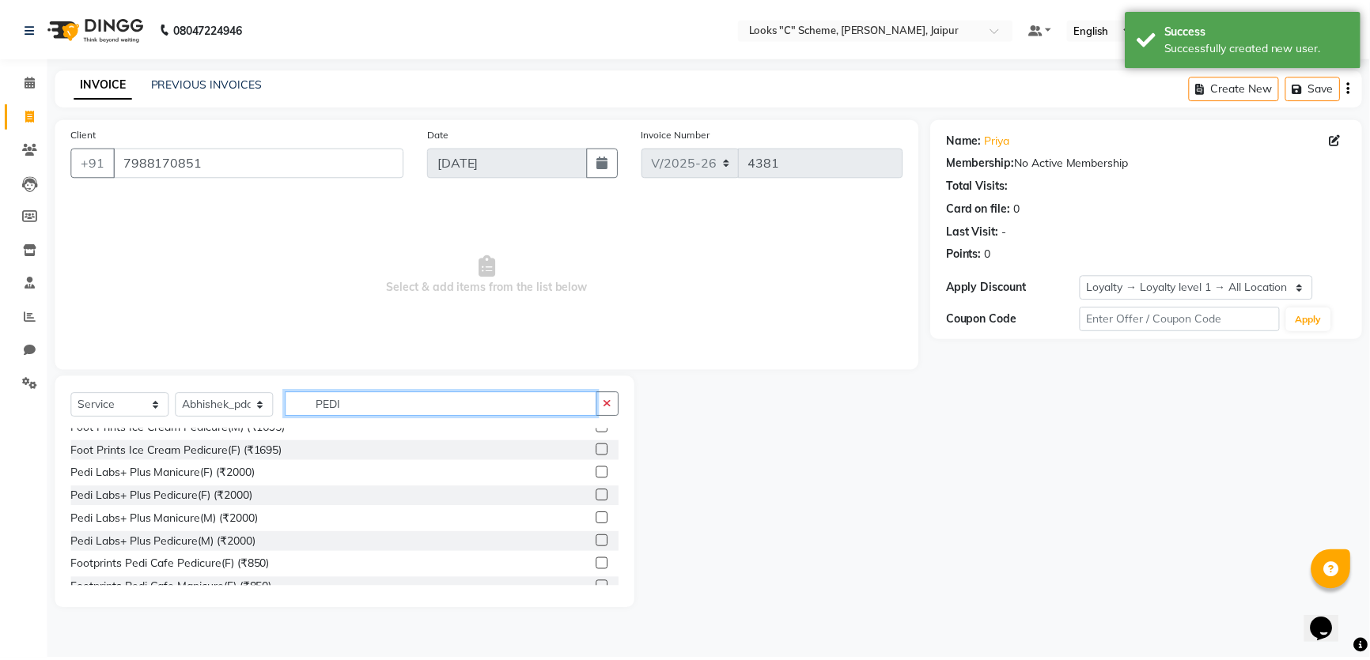
scroll to position [231, 0]
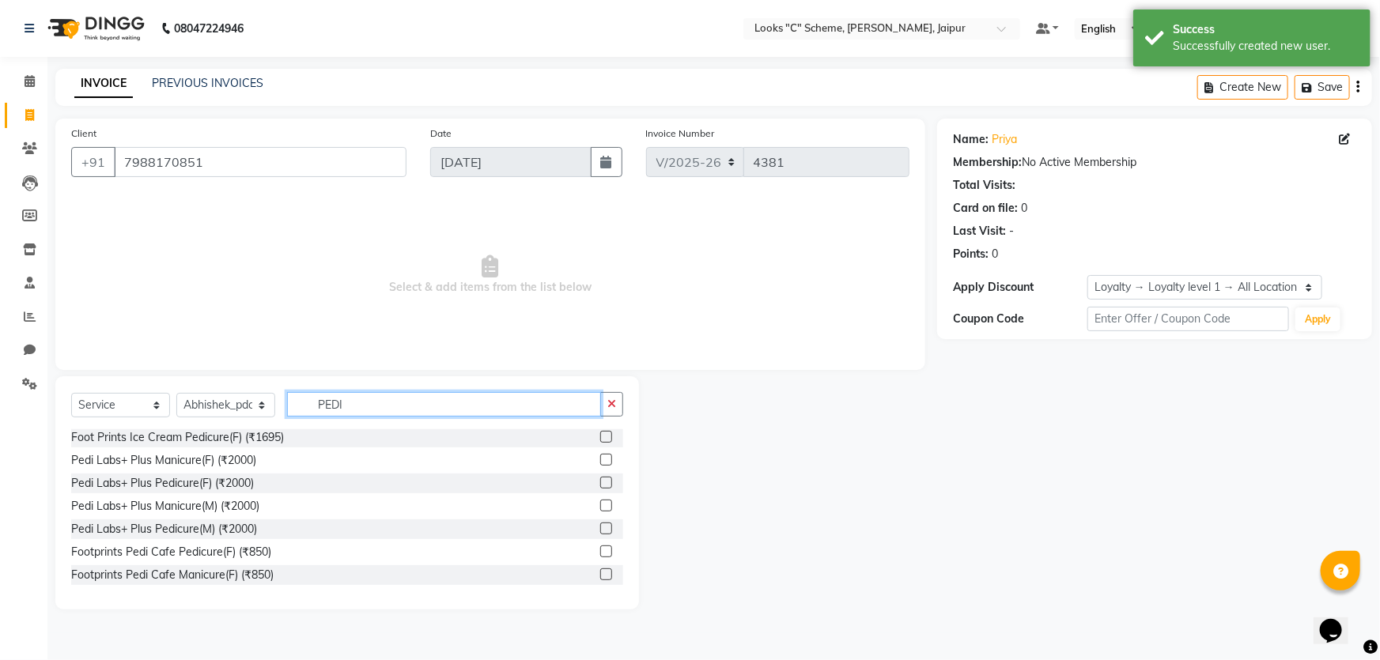
type input "PEDI"
click at [600, 484] on label at bounding box center [606, 483] width 12 height 12
click at [600, 484] on input "checkbox" at bounding box center [605, 484] width 10 height 10
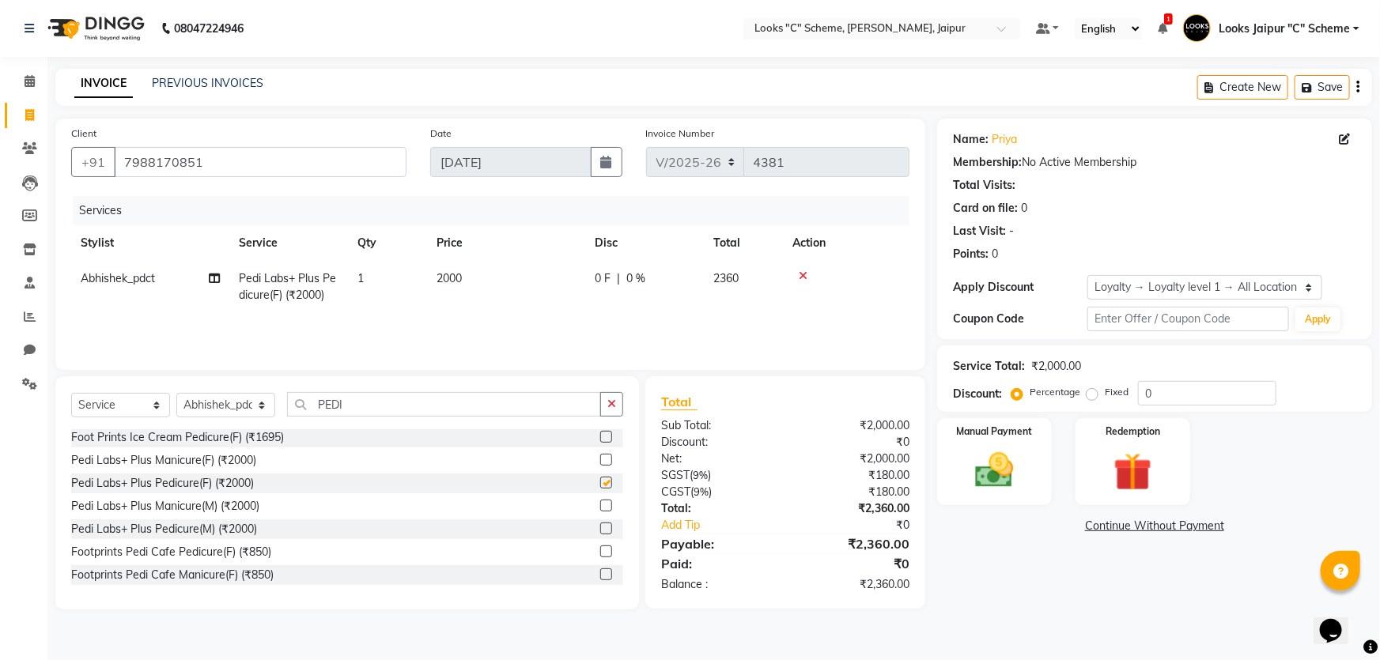
checkbox input "false"
click at [449, 272] on span "2000" at bounding box center [449, 278] width 25 height 14
select select "39467"
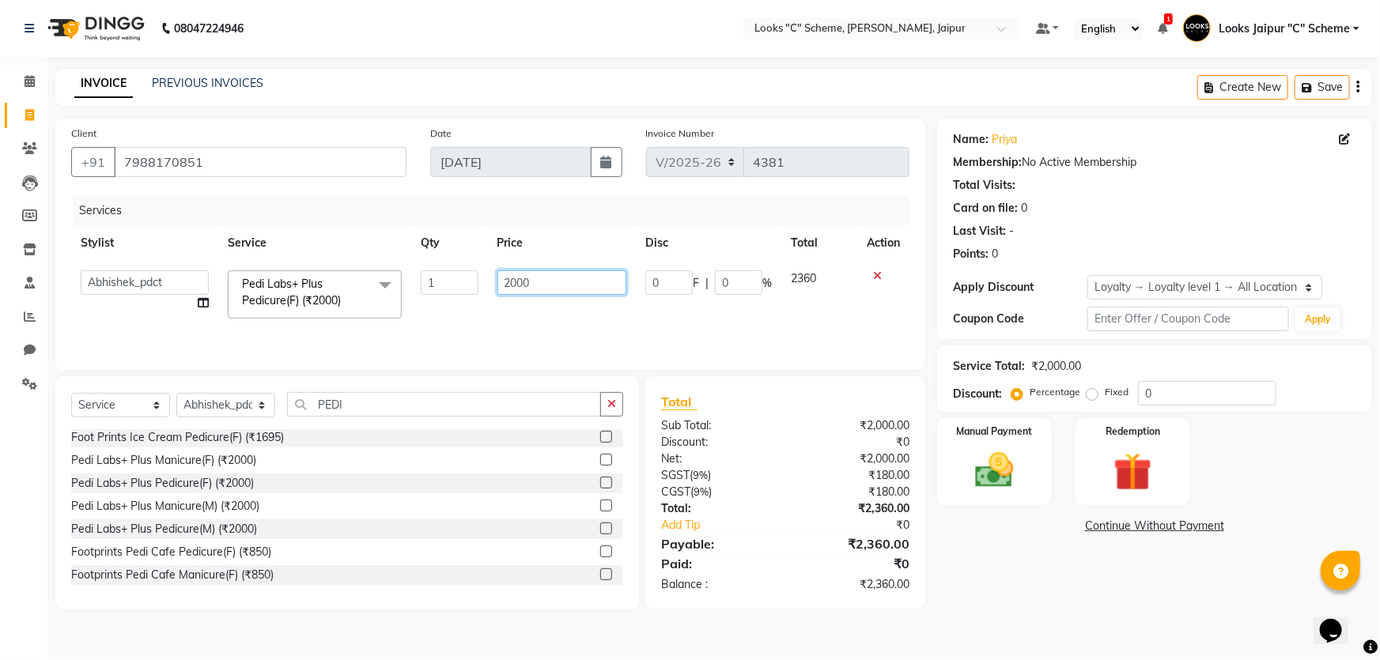
click at [519, 284] on input "2000" at bounding box center [563, 283] width 130 height 25
type input "2500"
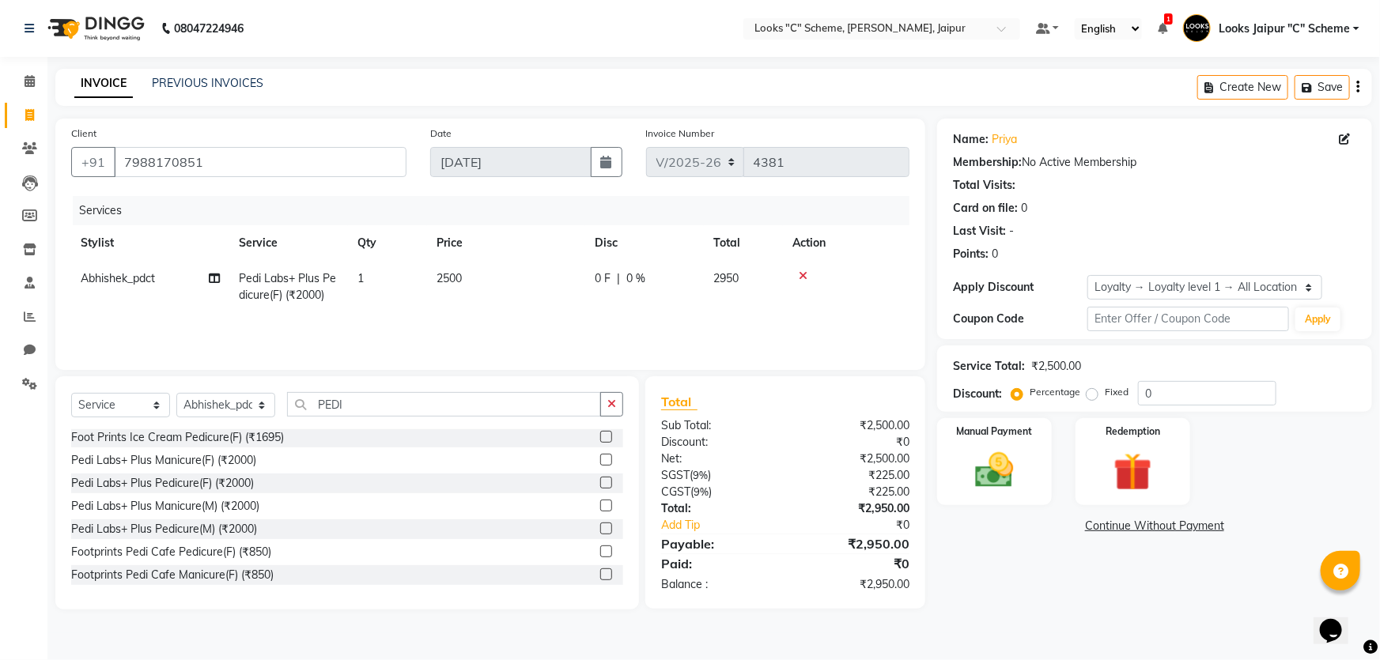
click at [763, 407] on div "Total" at bounding box center [785, 401] width 248 height 19
click at [600, 508] on label at bounding box center [606, 506] width 12 height 12
click at [600, 508] on input "checkbox" at bounding box center [605, 506] width 10 height 10
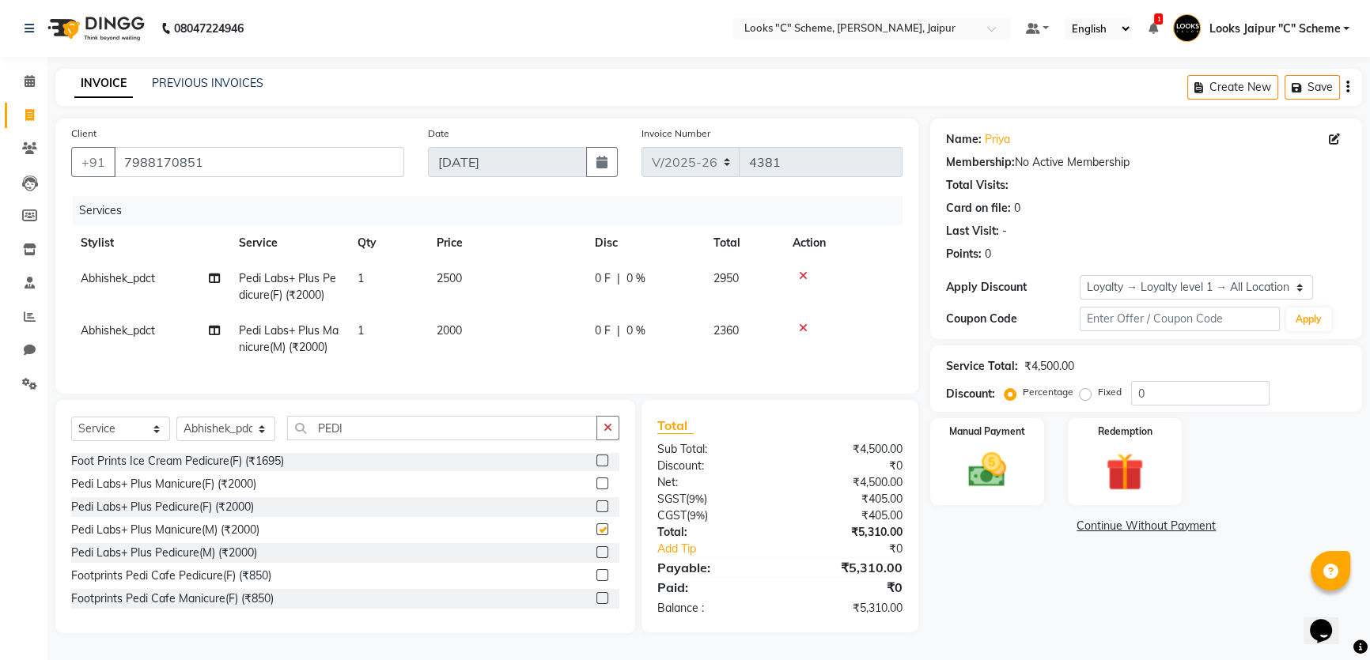
checkbox input "false"
click at [447, 333] on span "2000" at bounding box center [449, 331] width 25 height 14
select select "39467"
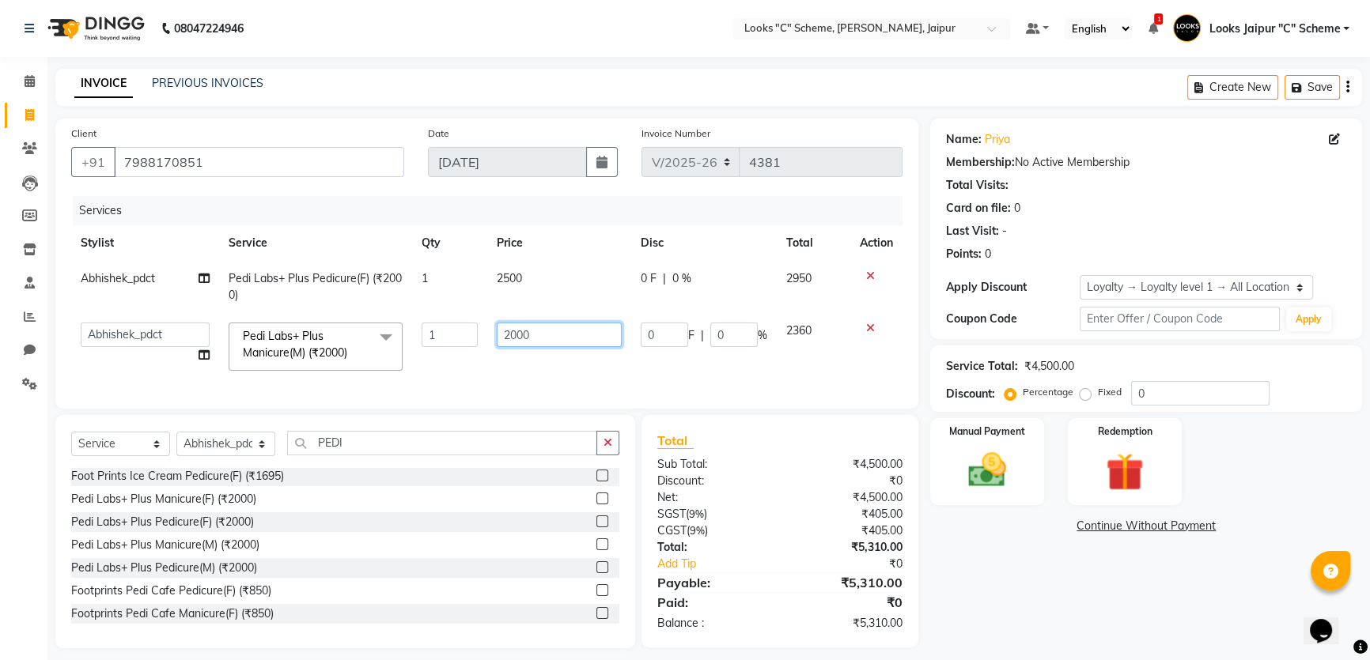
click at [517, 334] on input "2000" at bounding box center [559, 335] width 125 height 25
type input "2500"
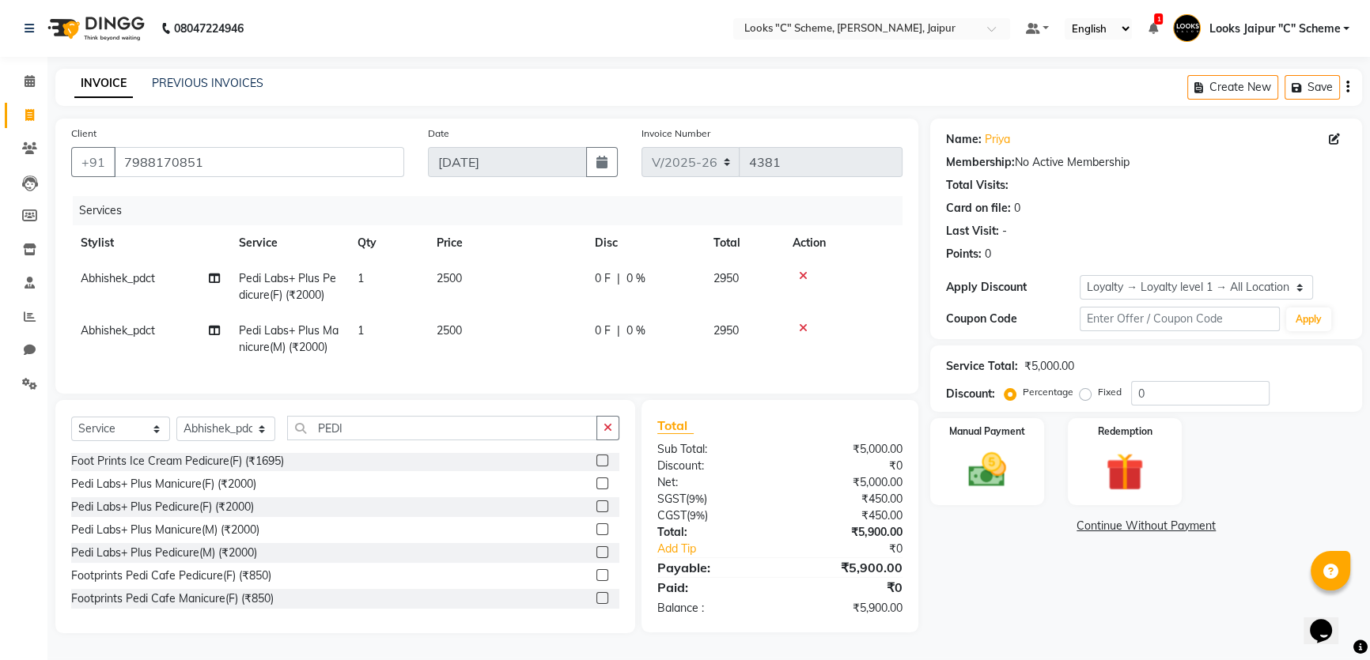
click at [767, 434] on div "Total Sub Total: ₹5,000.00 Discount: ₹0 Net: ₹5,000.00 SGST ( 9% ) ₹450.00 CGST…" at bounding box center [781, 516] width 278 height 233
click at [134, 332] on span "Abhishek_pdct" at bounding box center [118, 331] width 74 height 14
select select "39467"
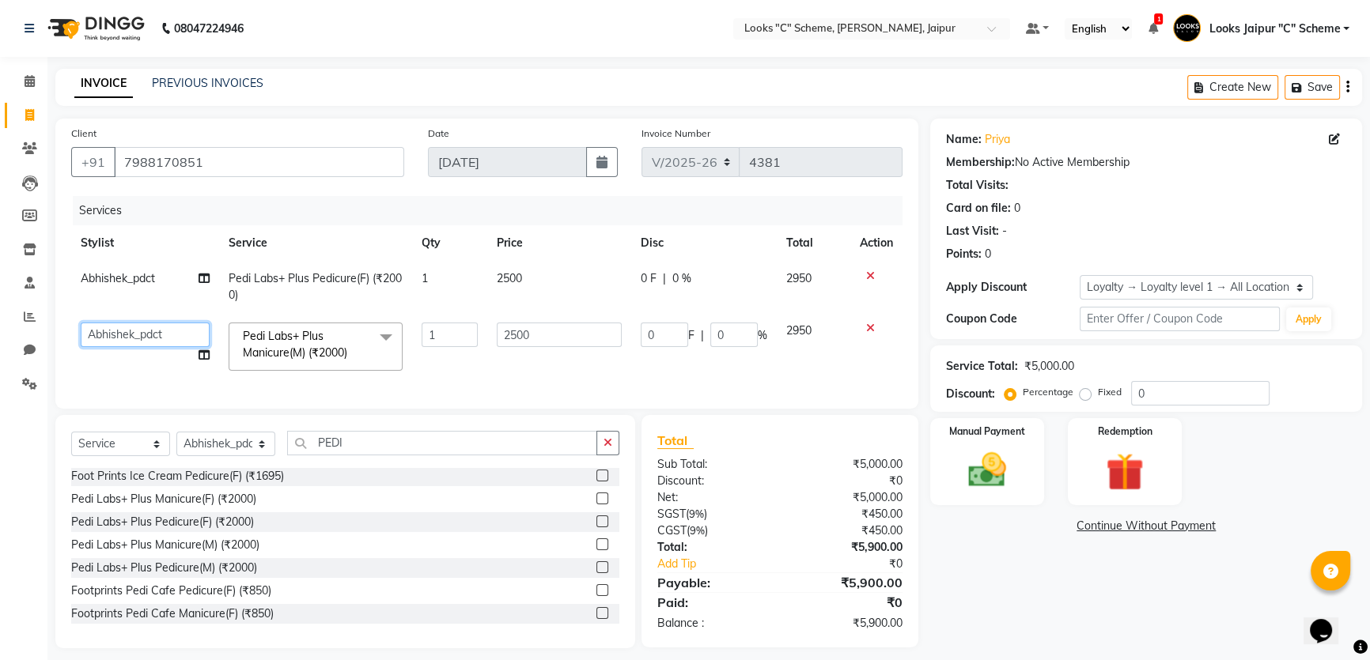
click at [145, 338] on select "[PERSON_NAME] Akash_pdct [PERSON_NAME] [PERSON_NAME] Counter Sales Jyoti Looks …" at bounding box center [145, 335] width 129 height 25
select select "67985"
click at [787, 523] on div "₹450.00" at bounding box center [847, 514] width 134 height 17
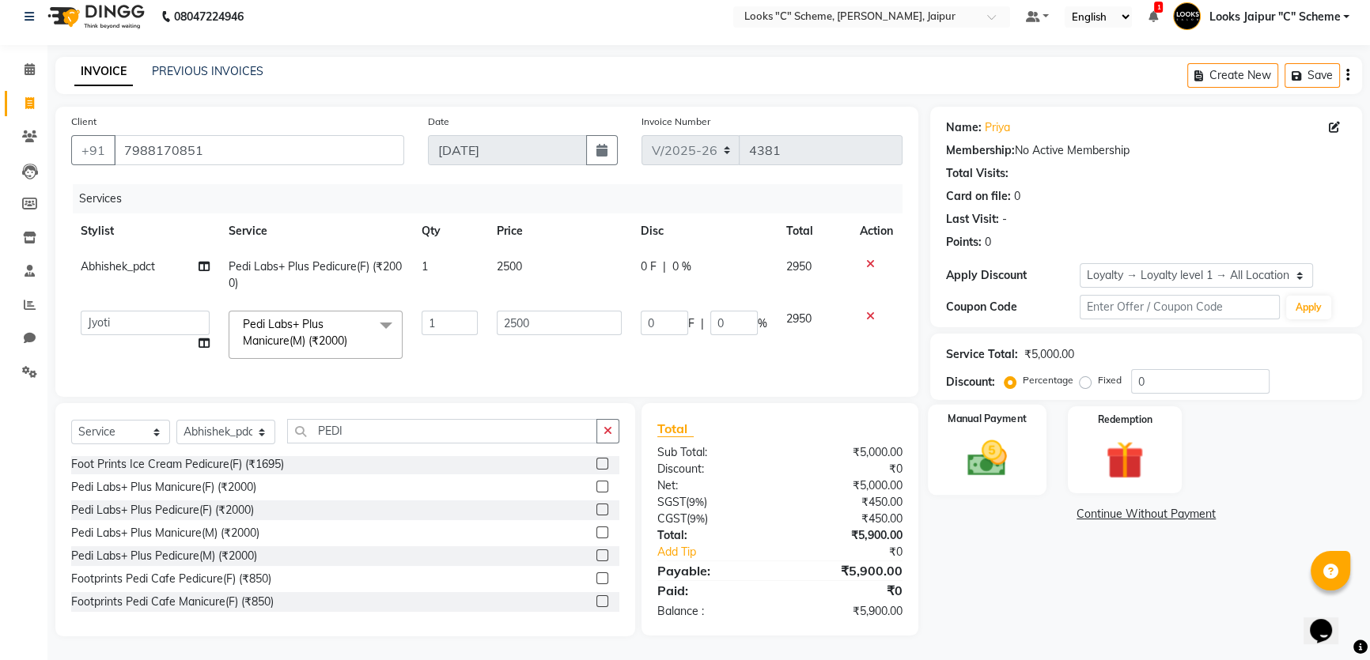
click at [980, 423] on div "Manual Payment" at bounding box center [987, 450] width 119 height 90
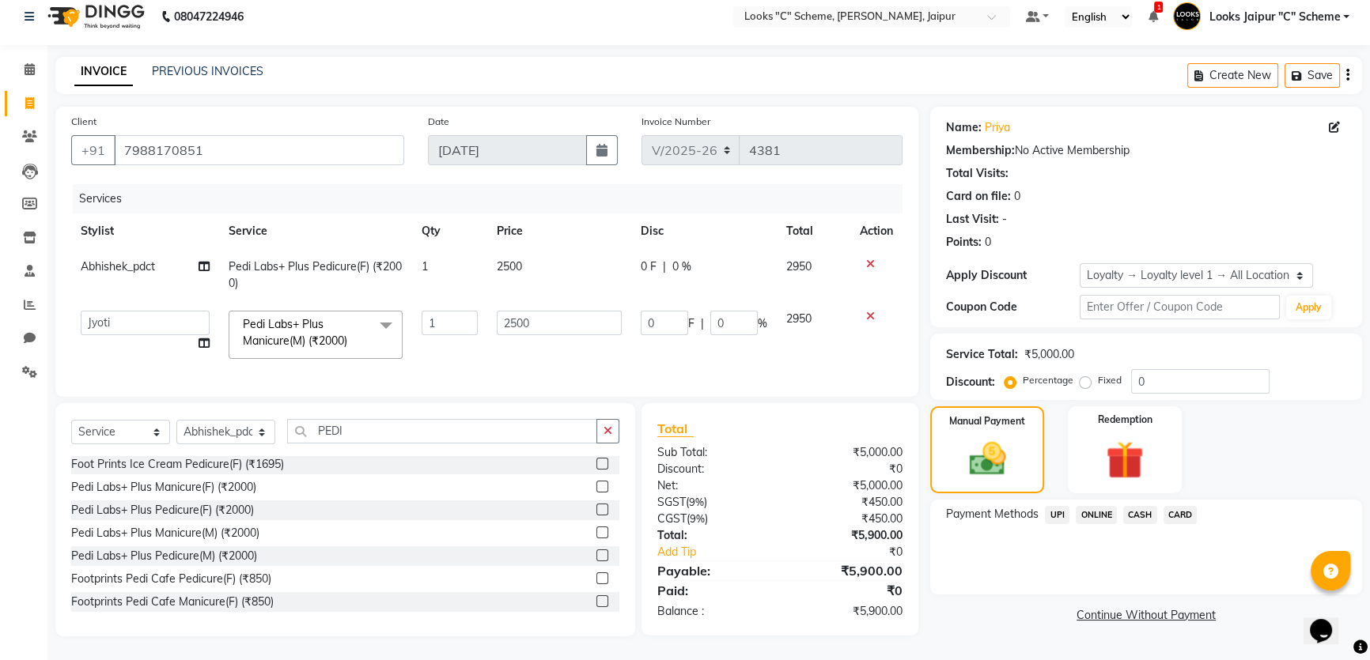
click at [1181, 506] on span "CARD" at bounding box center [1181, 515] width 34 height 18
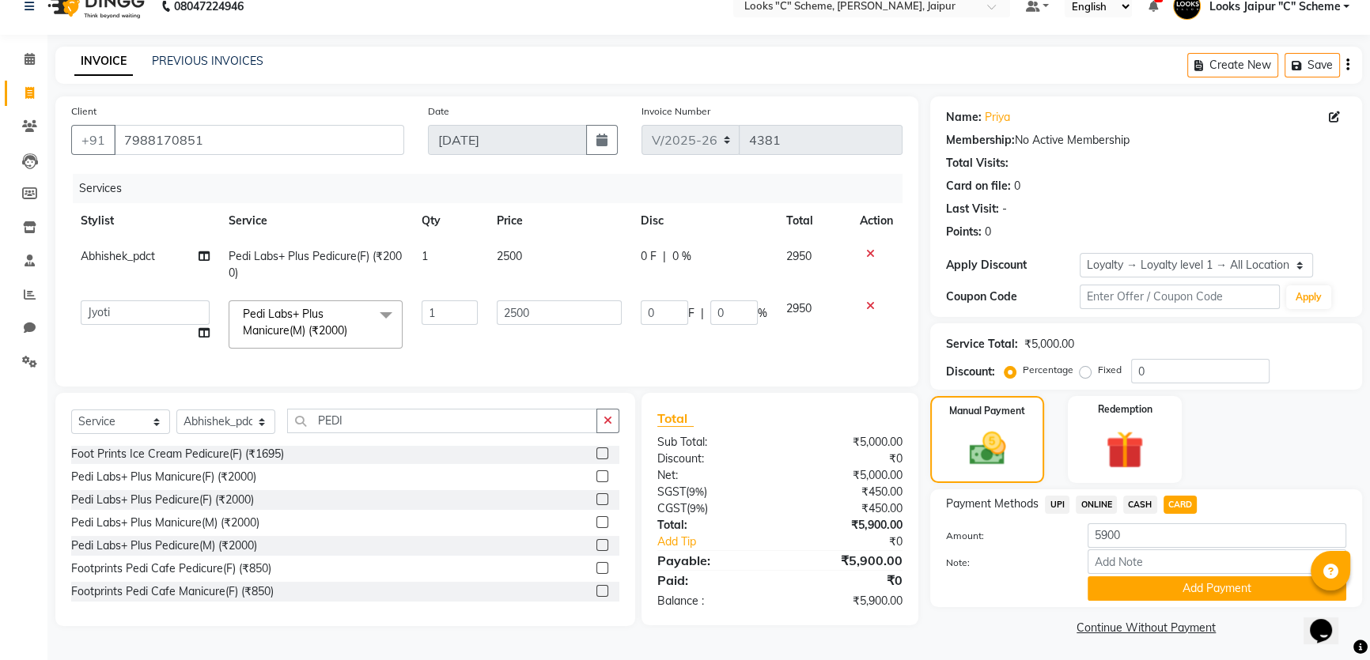
scroll to position [24, 0]
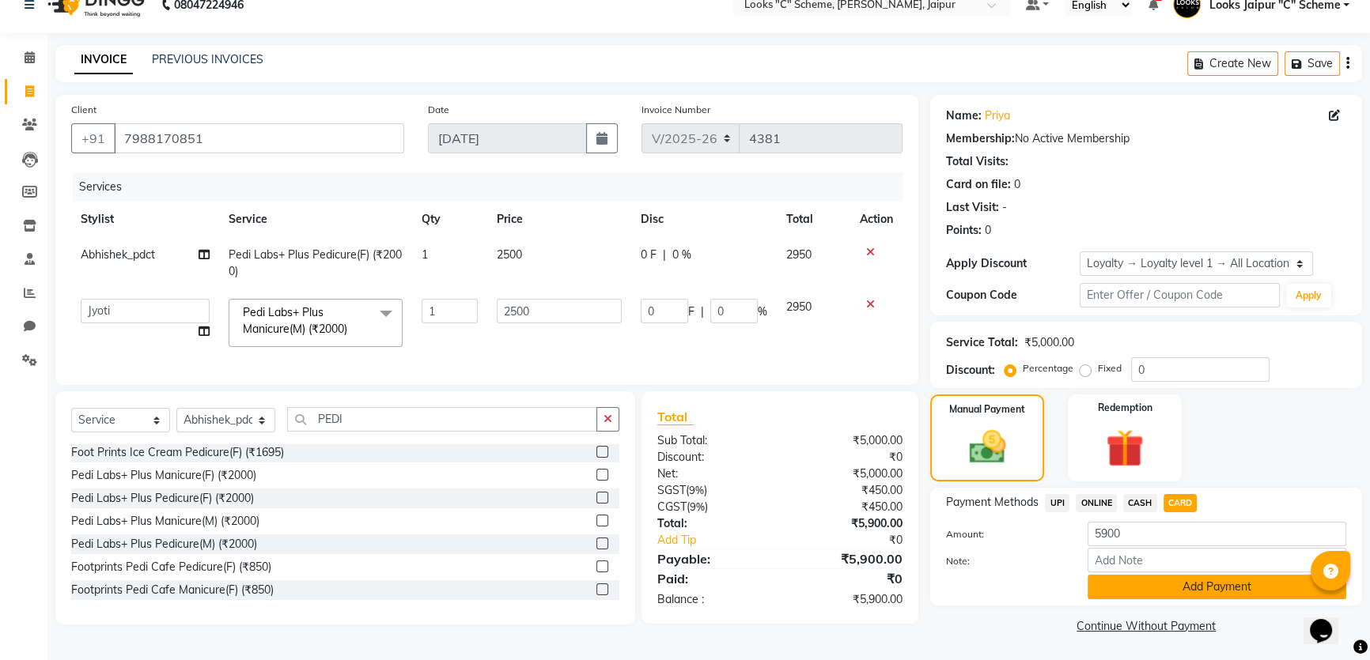
click at [1115, 590] on button "Add Payment" at bounding box center [1217, 587] width 259 height 25
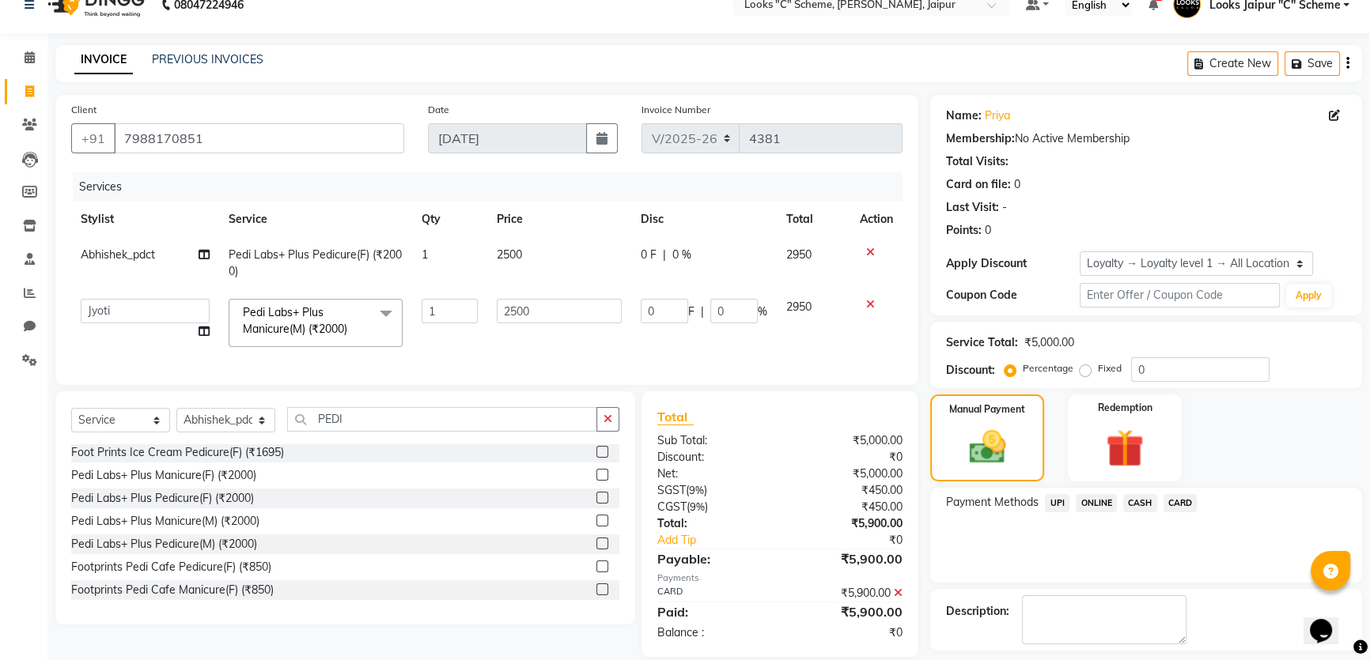
scroll to position [134, 0]
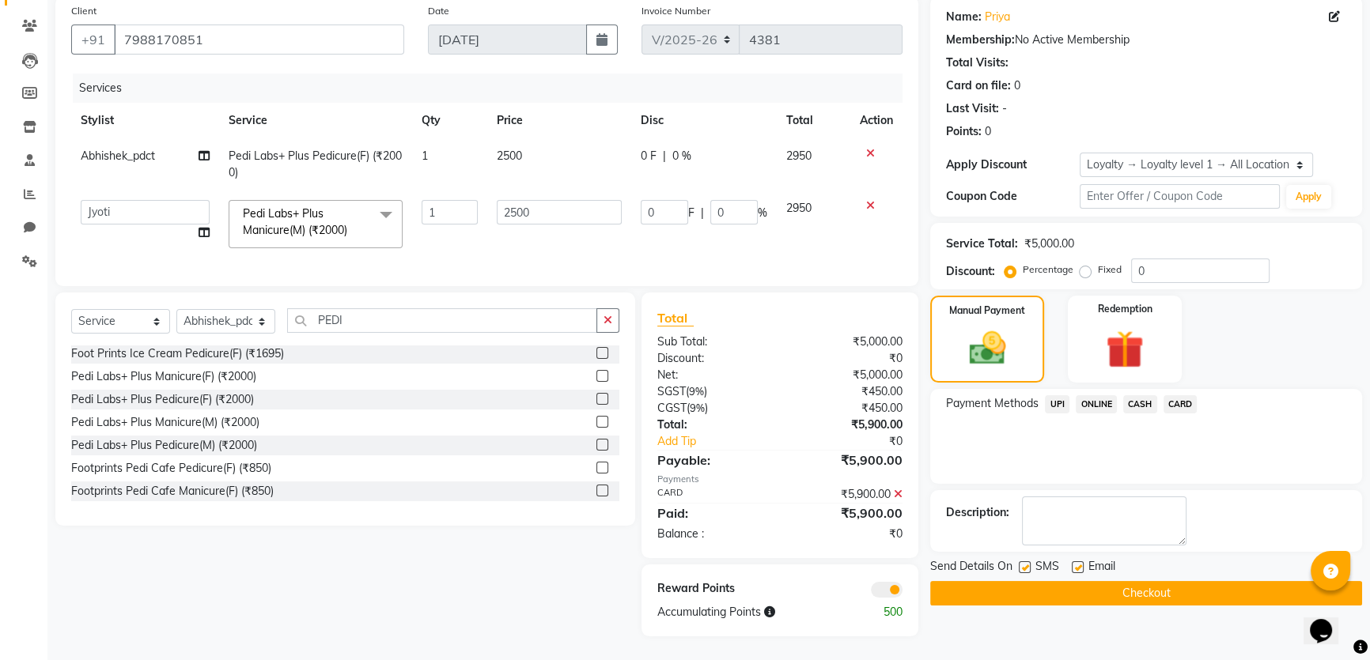
click at [1111, 585] on button "Checkout" at bounding box center [1146, 593] width 432 height 25
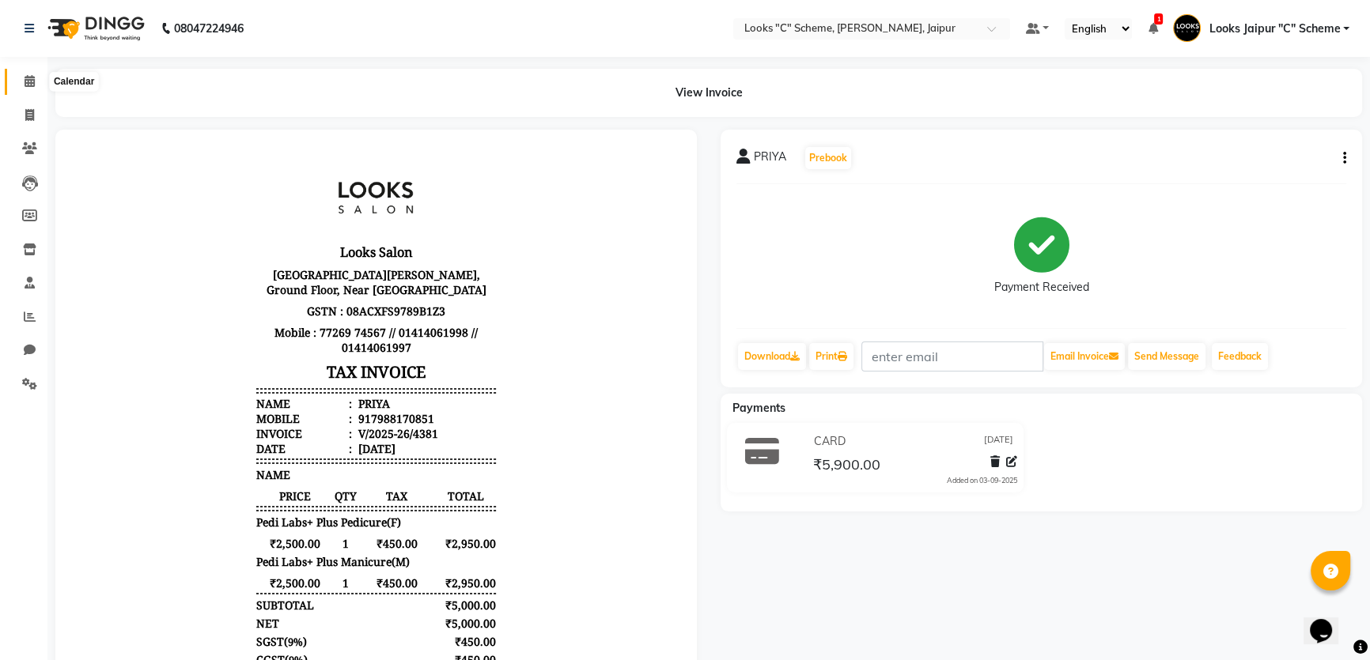
click at [30, 81] on icon at bounding box center [30, 81] width 10 height 12
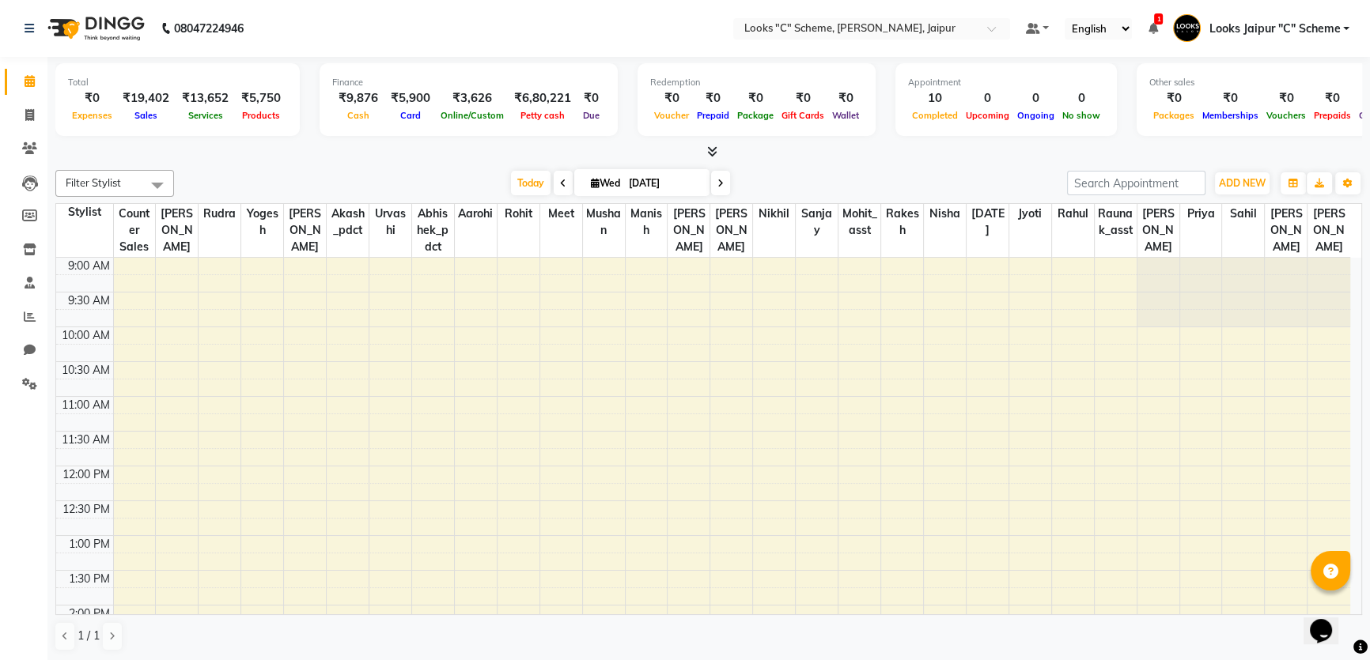
click at [703, 146] on span at bounding box center [709, 152] width 17 height 17
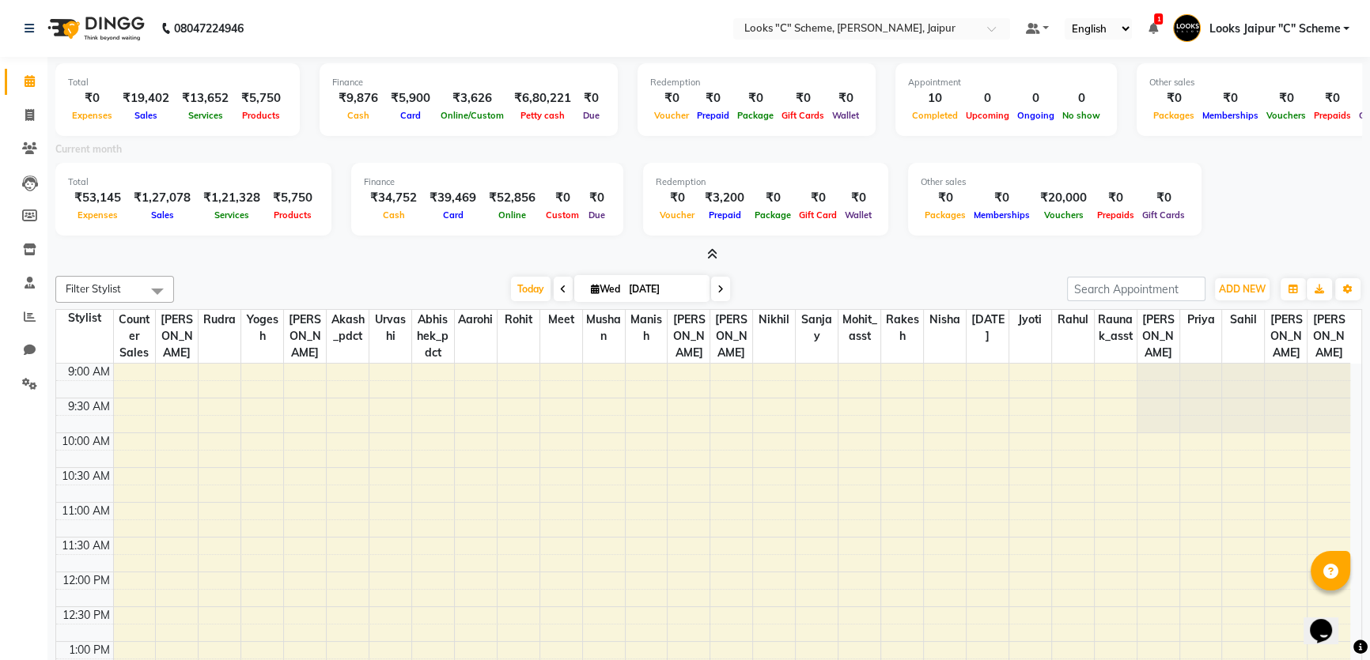
click at [727, 254] on div at bounding box center [708, 255] width 1307 height 17
click at [716, 250] on icon at bounding box center [712, 254] width 10 height 12
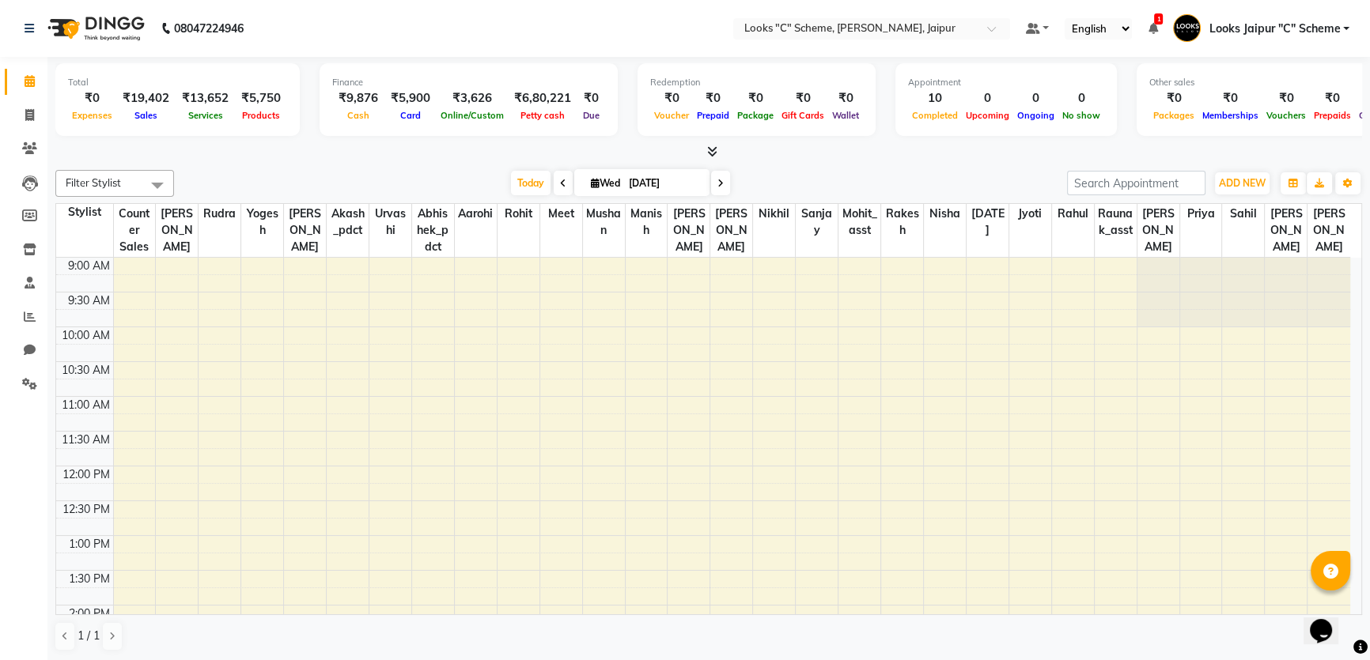
click at [314, 156] on div at bounding box center [708, 152] width 1307 height 17
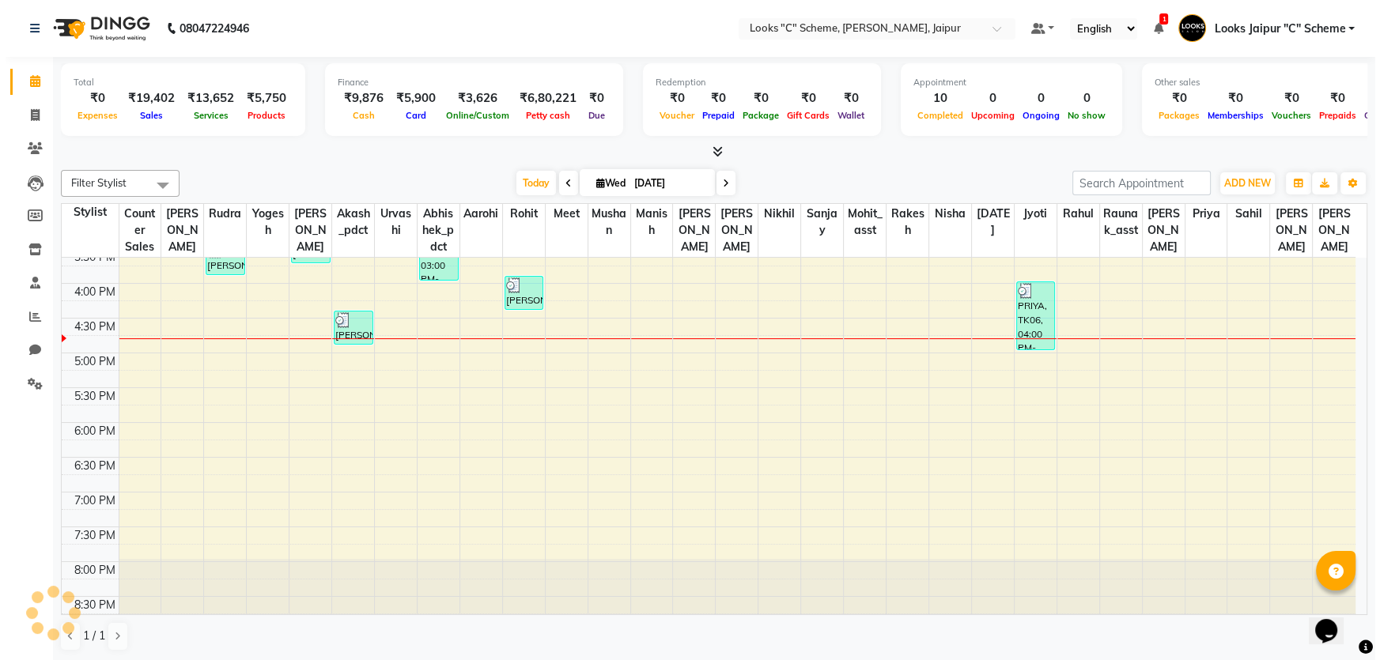
scroll to position [475, 0]
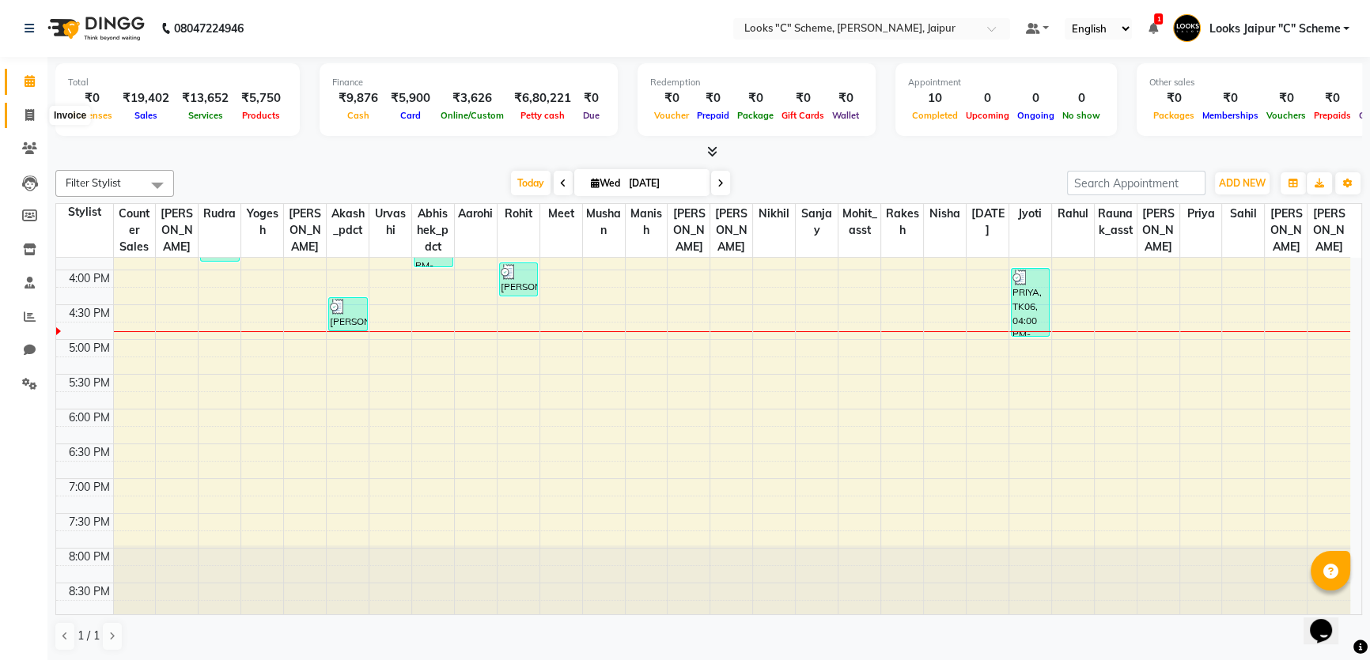
click at [26, 122] on span at bounding box center [30, 116] width 28 height 18
select select "service"
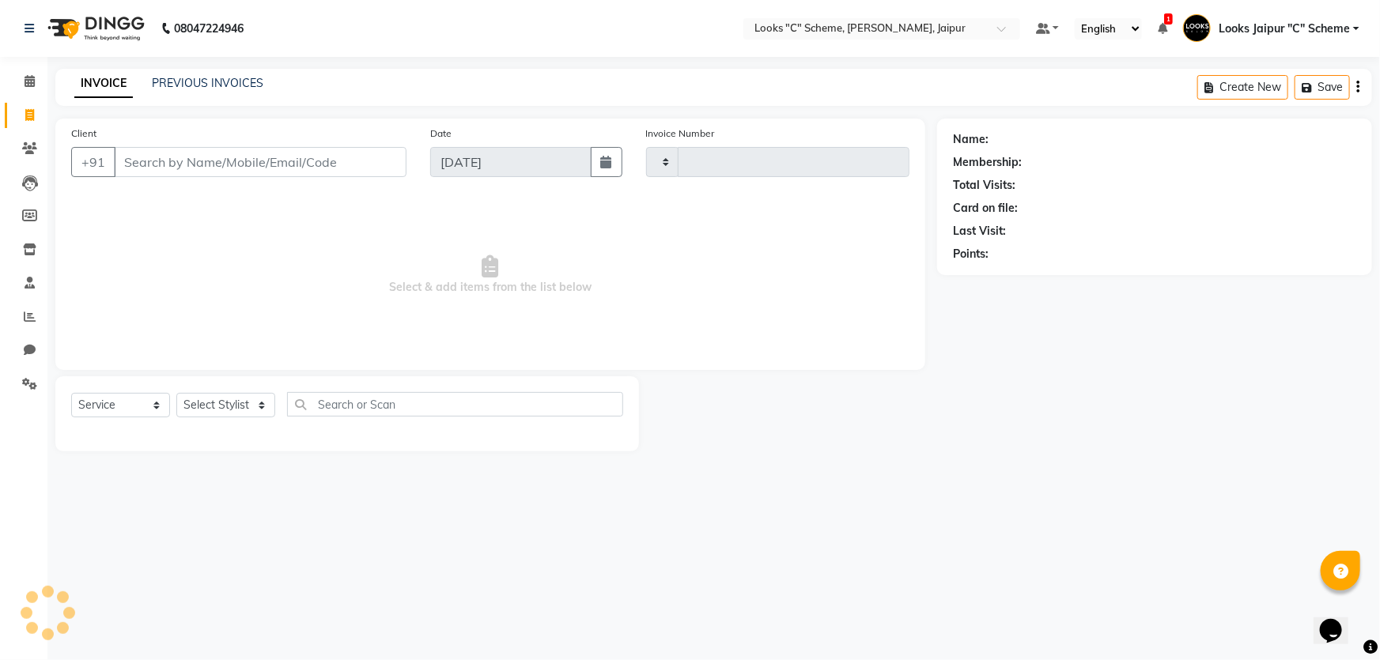
type input "4382"
select select "4315"
click at [207, 166] on input "Client" at bounding box center [260, 162] width 293 height 30
click at [202, 163] on input "Client" at bounding box center [260, 162] width 293 height 30
click at [202, 150] on input "Client" at bounding box center [260, 162] width 293 height 30
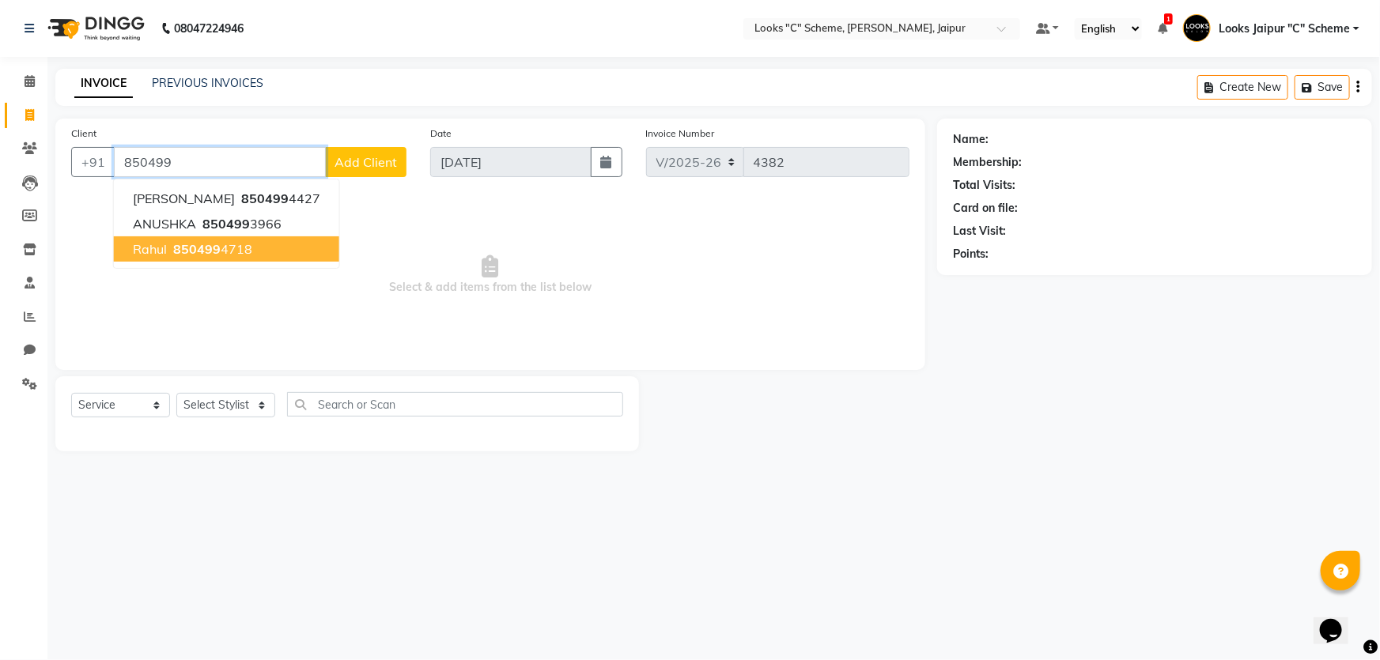
click at [242, 252] on ngb-highlight "850499 4718" at bounding box center [211, 249] width 82 height 16
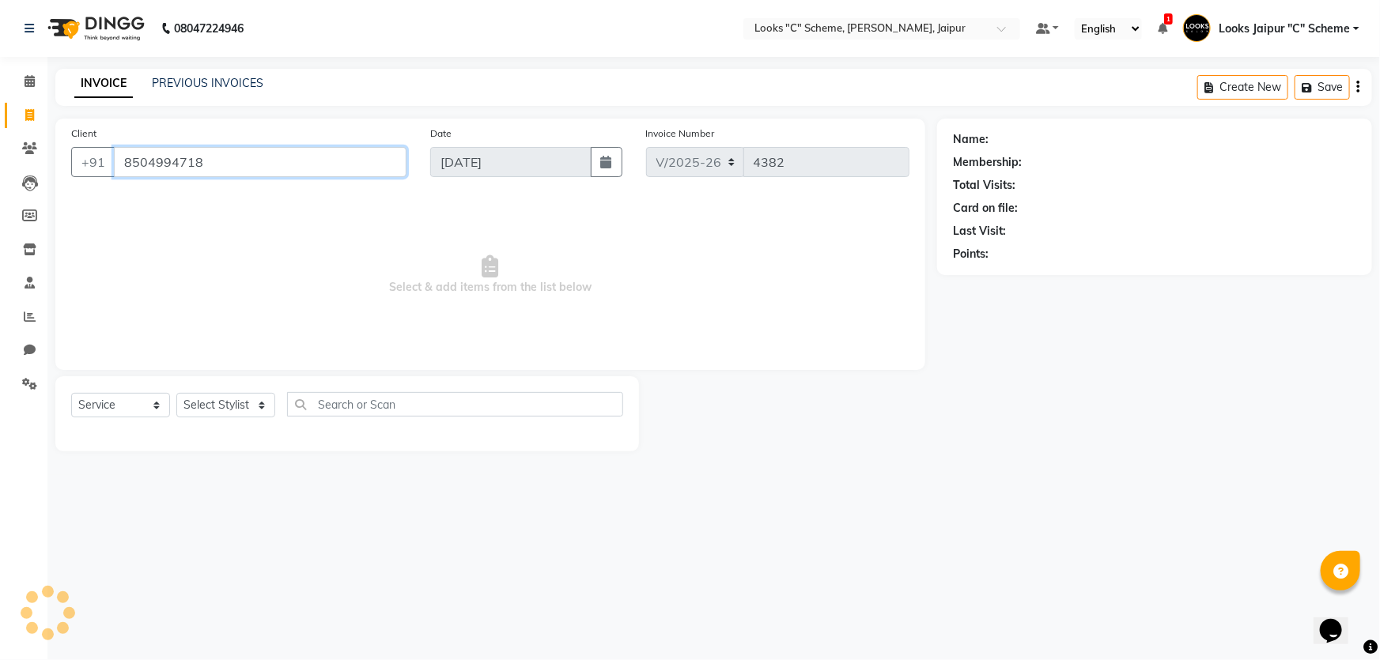
type input "8504994718"
select select "1: Object"
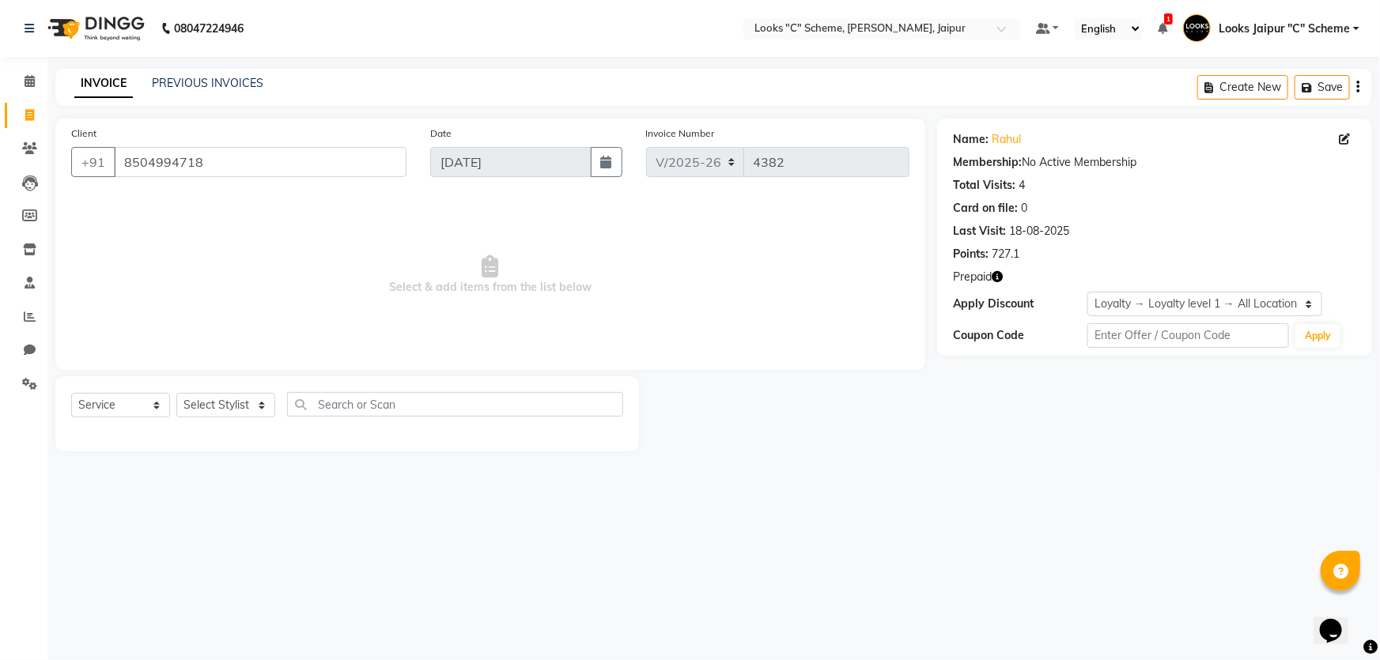
click at [989, 277] on span "Prepaid" at bounding box center [972, 277] width 39 height 17
click at [994, 275] on icon "button" at bounding box center [997, 276] width 11 height 11
drag, startPoint x: 165, startPoint y: 413, endPoint x: 85, endPoint y: 398, distance: 82.1
click at [161, 413] on select "Select Service Product Membership Package Voucher Prepaid Gift Card" at bounding box center [120, 405] width 99 height 25
click at [240, 411] on select "Select Stylist [PERSON_NAME] Akash_pdct [PERSON_NAME] [PERSON_NAME] Counter Sal…" at bounding box center [225, 405] width 99 height 25
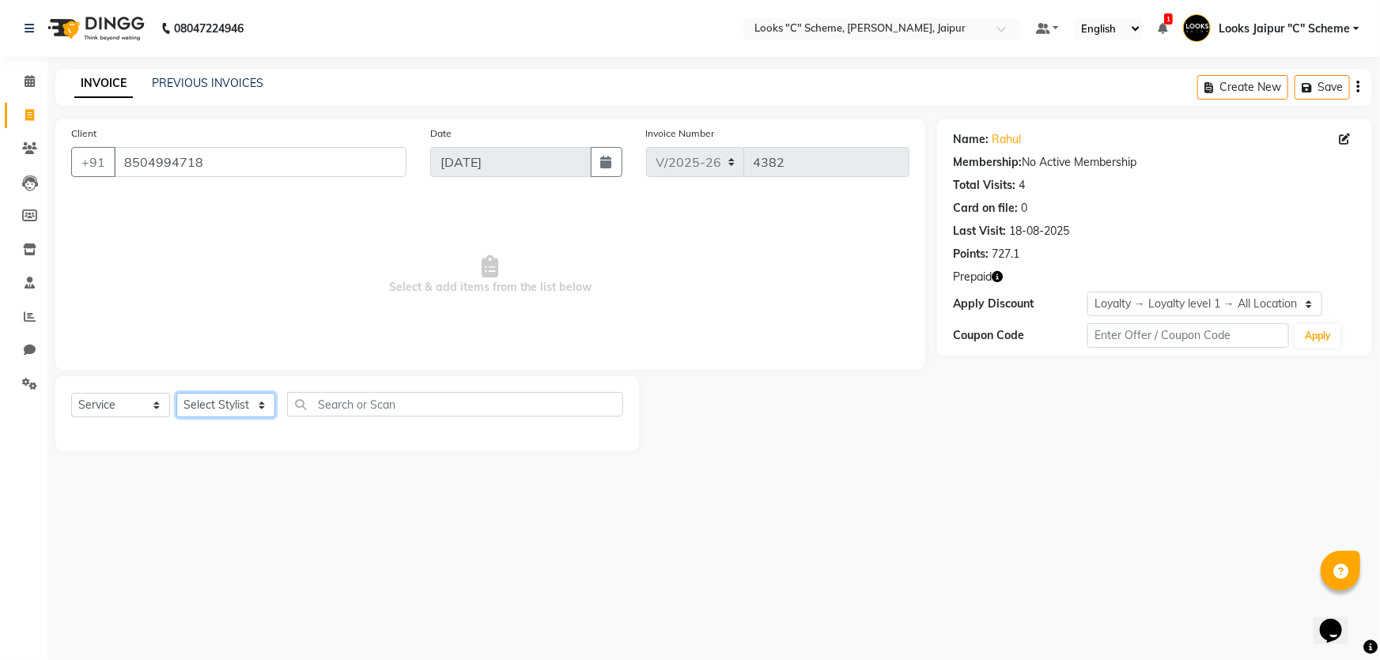
select select "52178"
click at [176, 393] on select "Select Stylist [PERSON_NAME] Akash_pdct [PERSON_NAME] [PERSON_NAME] Counter Sal…" at bounding box center [225, 405] width 99 height 25
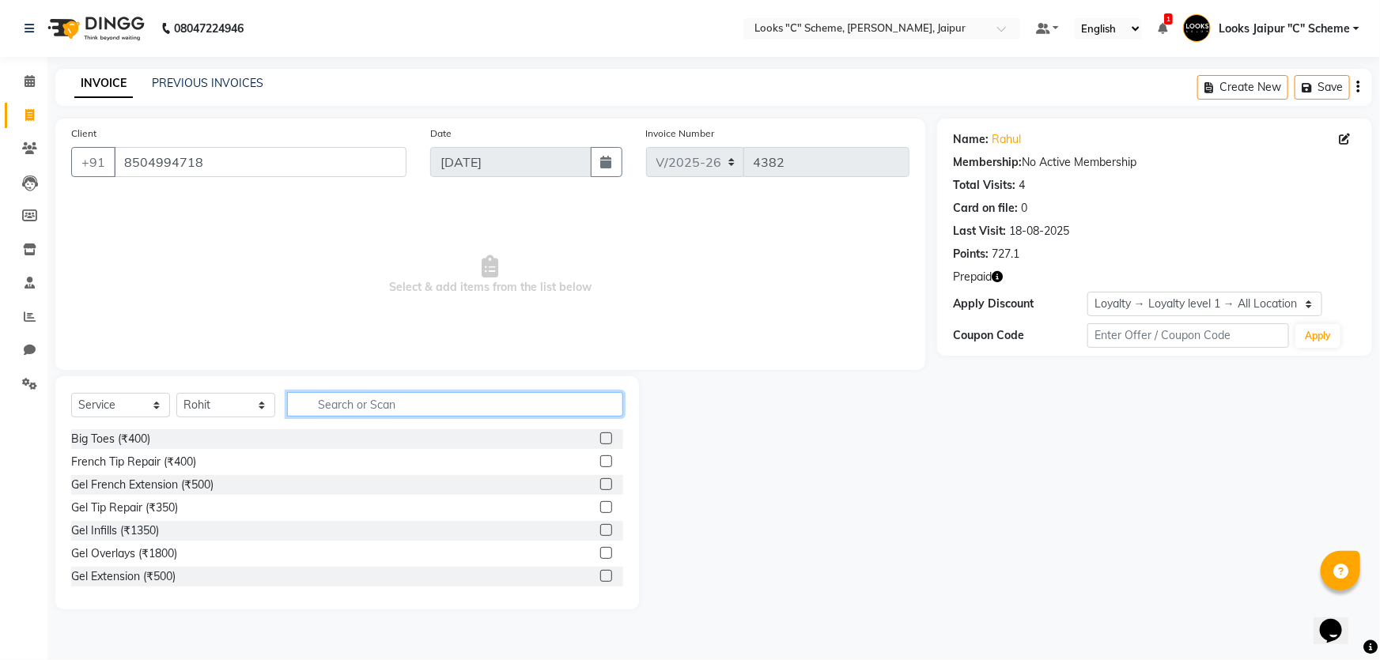
click at [339, 407] on input "text" at bounding box center [455, 404] width 336 height 25
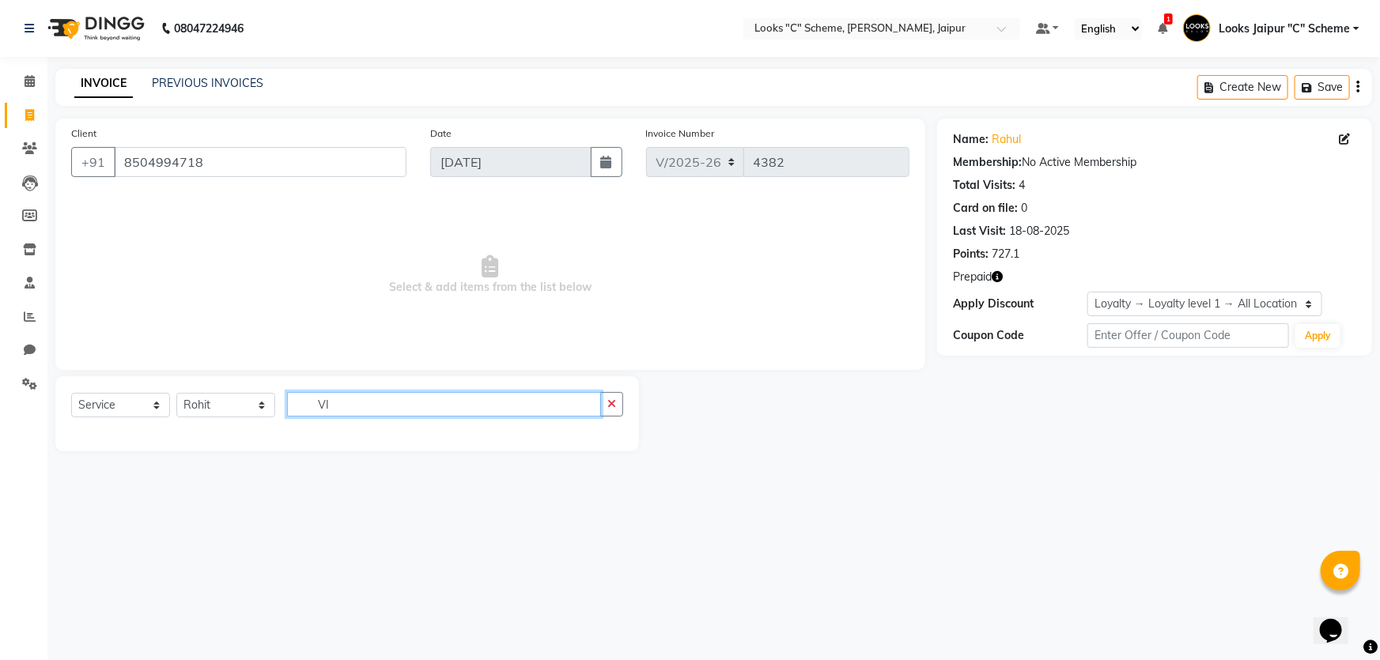
type input "V"
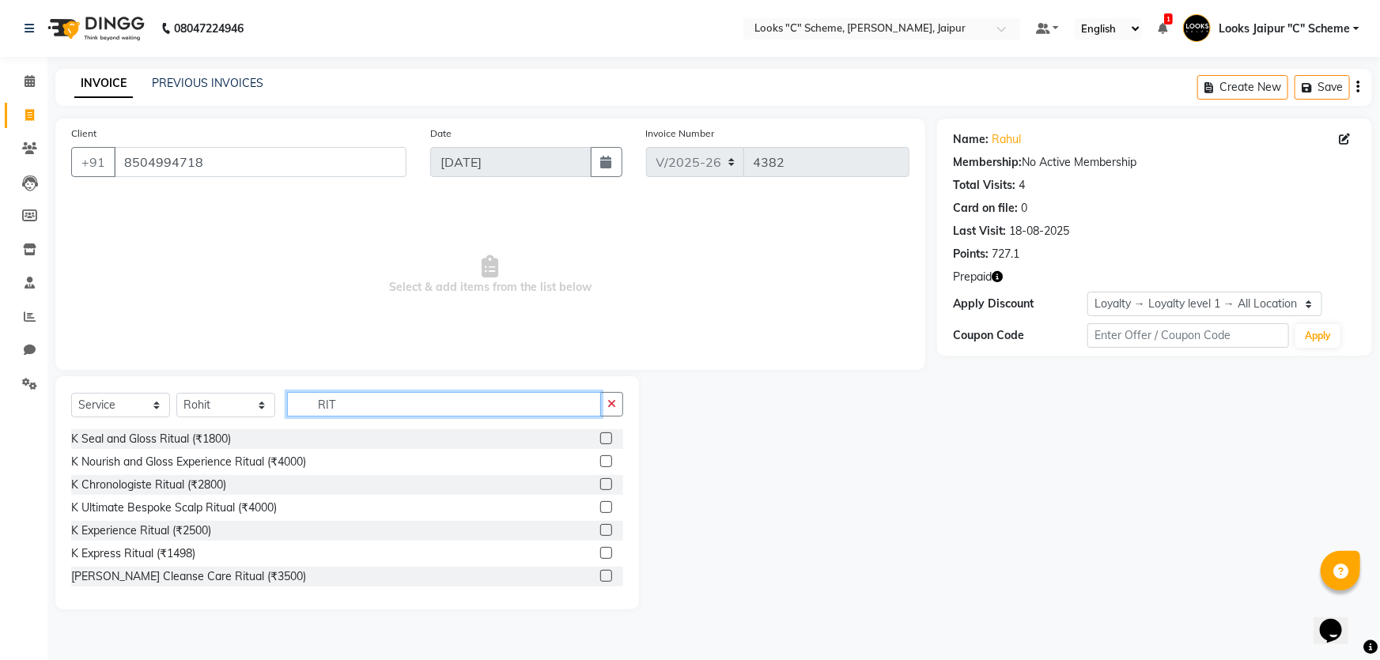
type input "RIT"
click at [600, 460] on label at bounding box center [606, 462] width 12 height 12
click at [600, 460] on input "checkbox" at bounding box center [605, 462] width 10 height 10
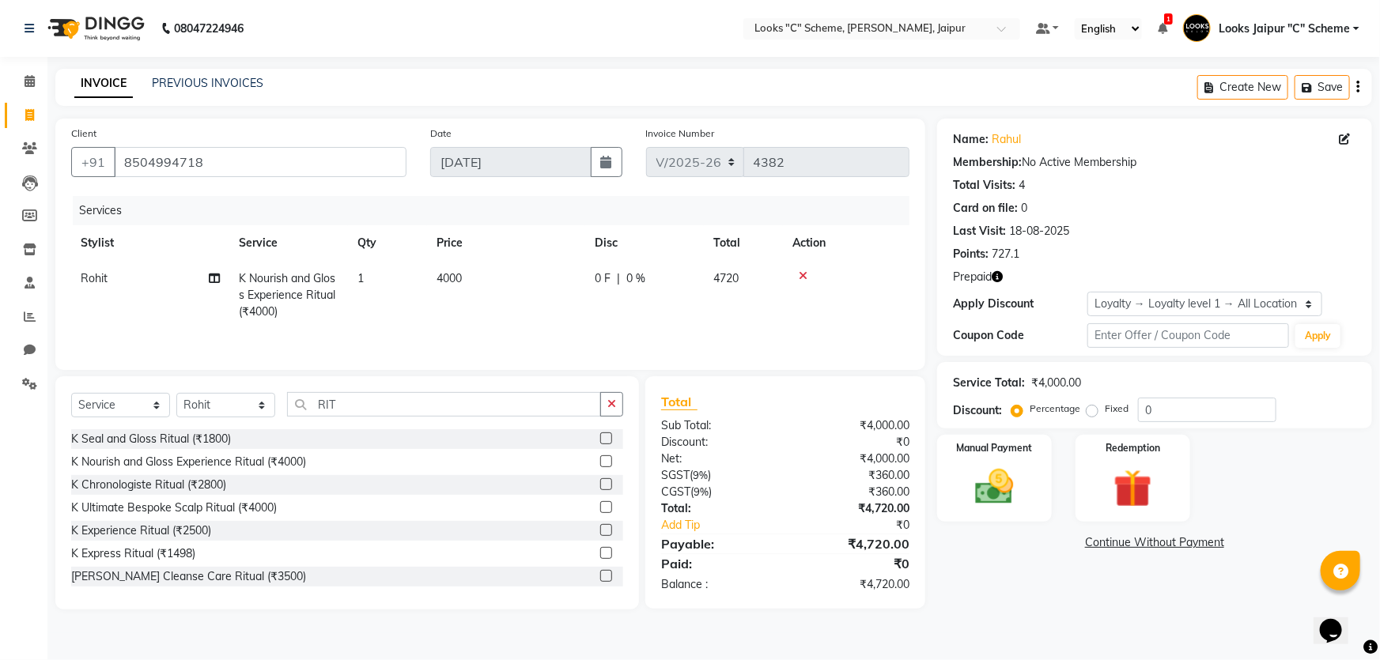
checkbox input "false"
drag, startPoint x: 473, startPoint y: 291, endPoint x: 490, endPoint y: 280, distance: 20.6
click at [473, 290] on td "4000" at bounding box center [506, 295] width 158 height 69
select select "52178"
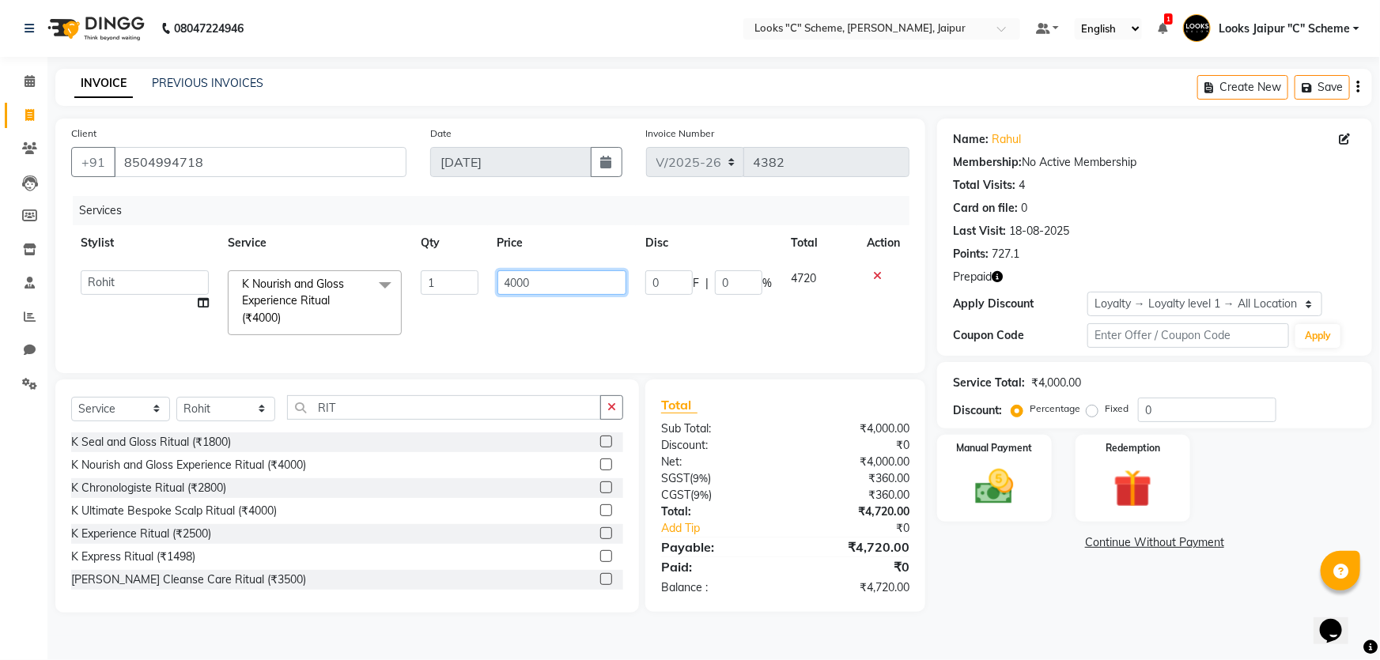
click at [559, 273] on input "4000" at bounding box center [563, 283] width 130 height 25
type input "4"
type input "5500"
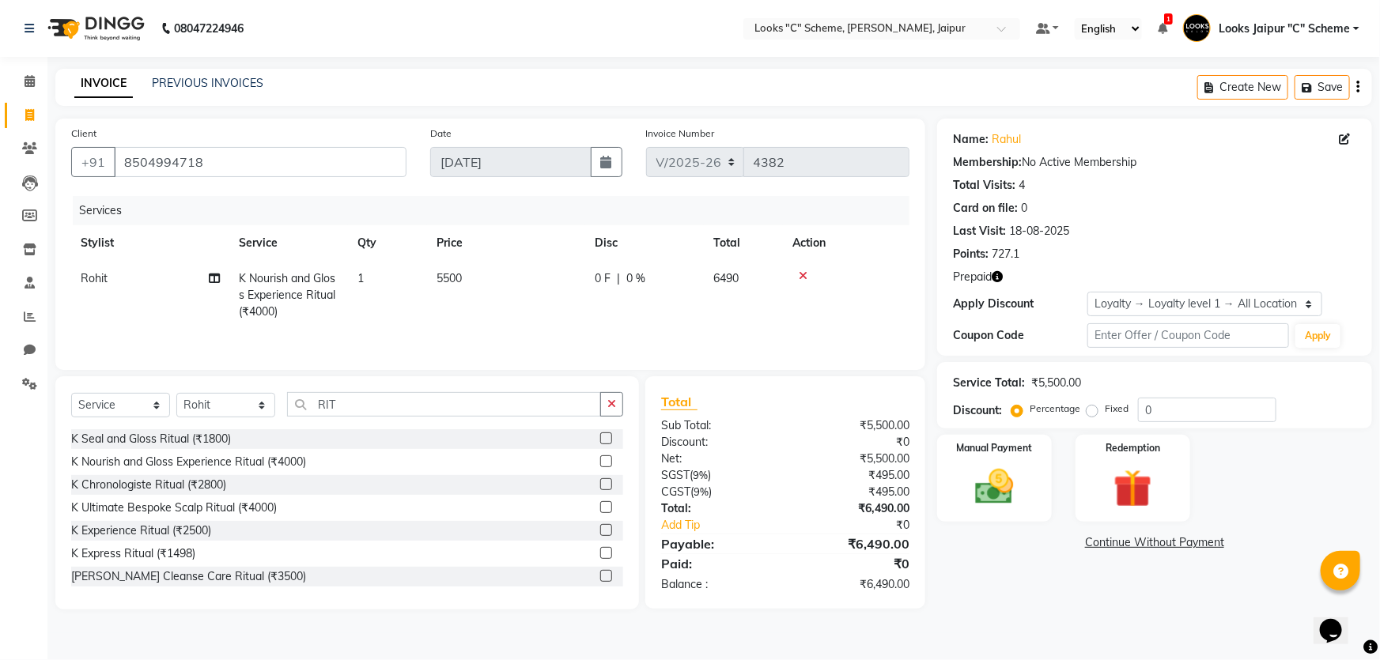
click at [575, 307] on td "5500" at bounding box center [506, 295] width 158 height 69
select select "52178"
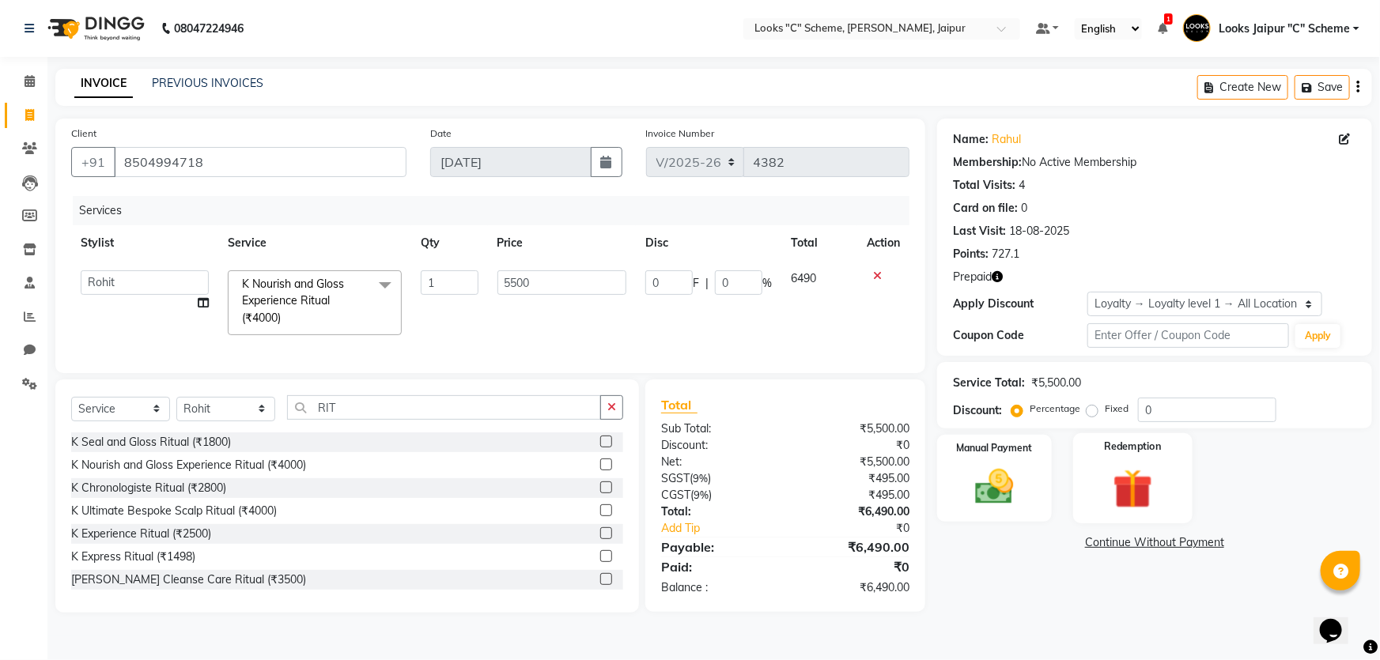
click at [1139, 464] on div "Redemption" at bounding box center [1132, 478] width 119 height 91
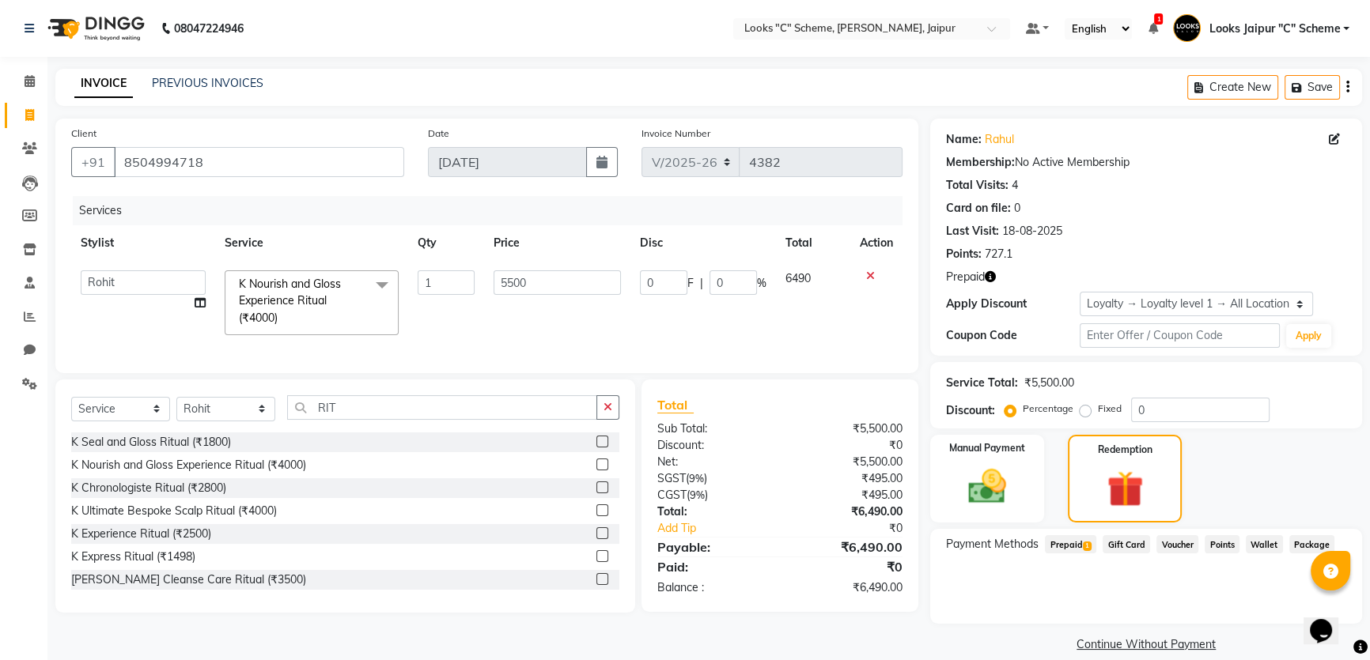
click at [1068, 543] on span "Prepaid 1" at bounding box center [1070, 545] width 51 height 18
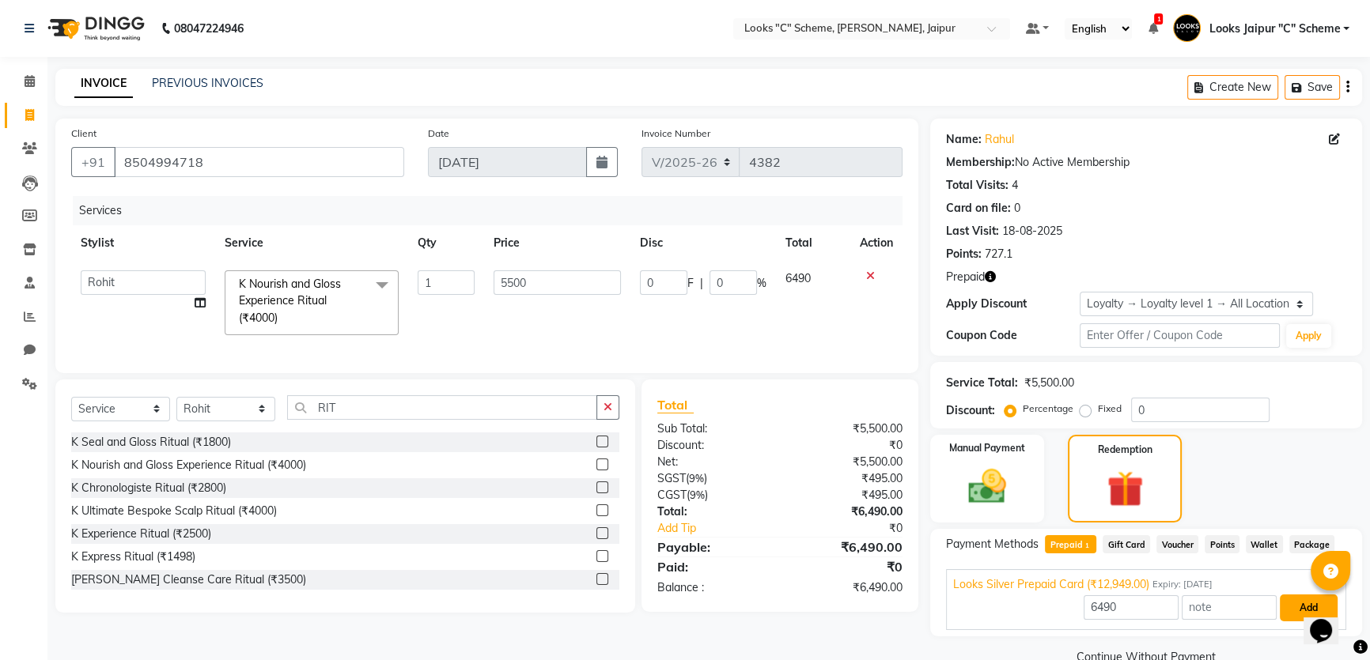
click at [1297, 606] on button "Add" at bounding box center [1309, 608] width 58 height 27
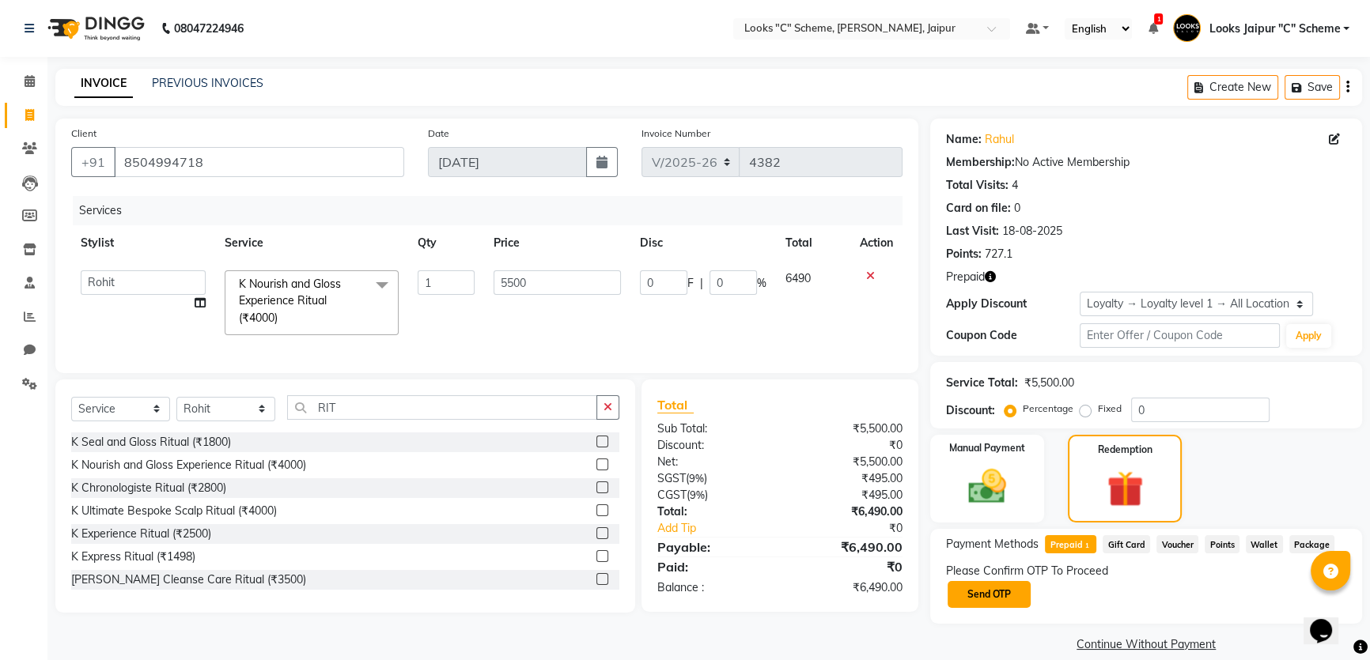
click at [979, 593] on button "Send OTP" at bounding box center [989, 594] width 83 height 27
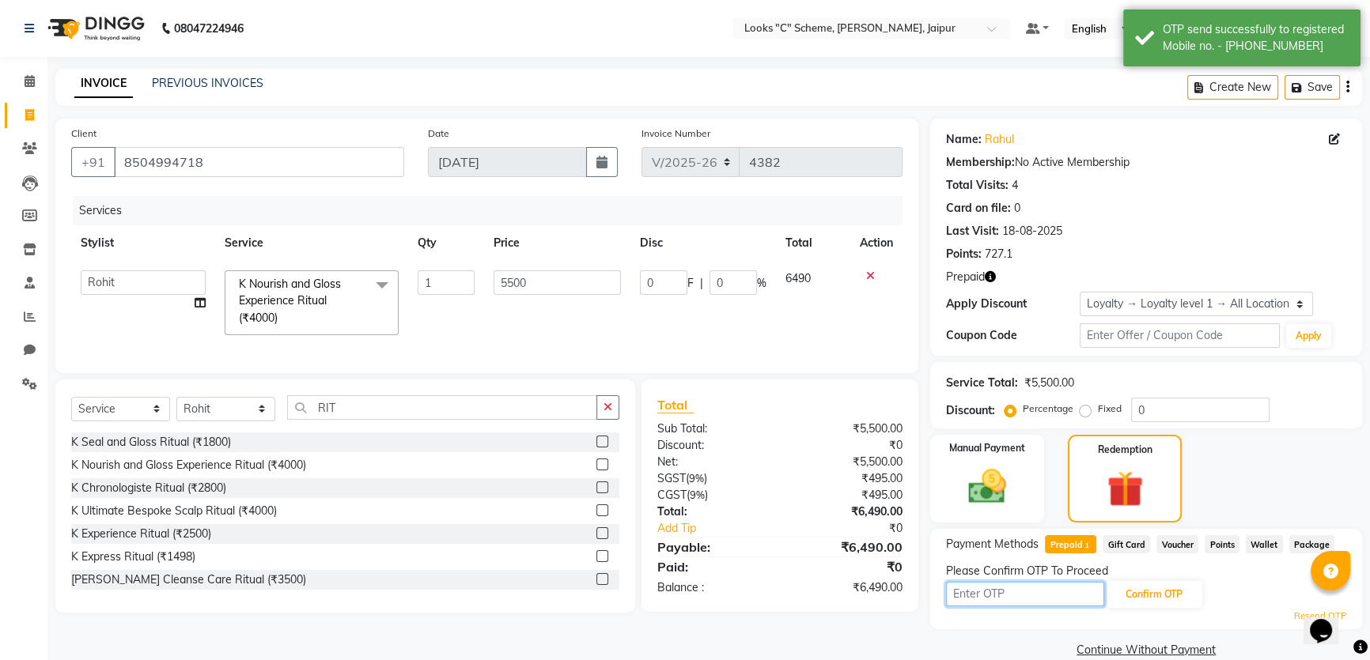
click at [999, 588] on input "text" at bounding box center [1025, 594] width 158 height 25
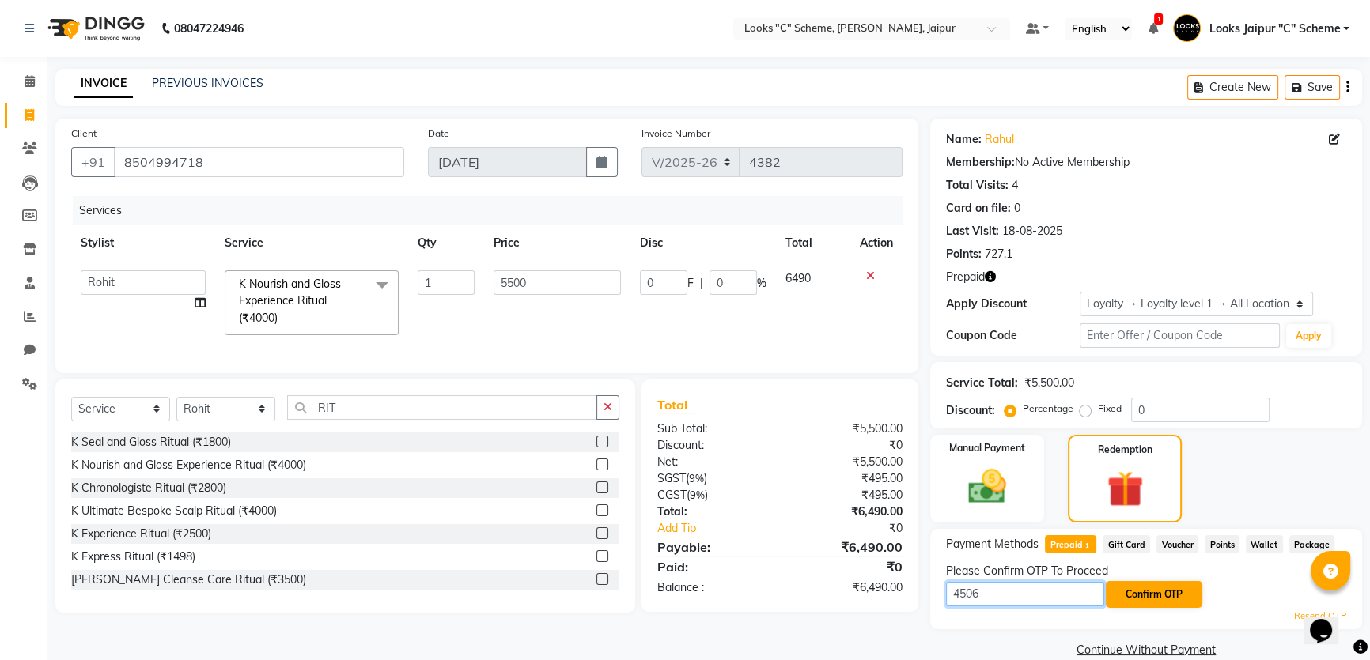
type input "4506"
click at [1139, 588] on button "Confirm OTP" at bounding box center [1154, 594] width 97 height 27
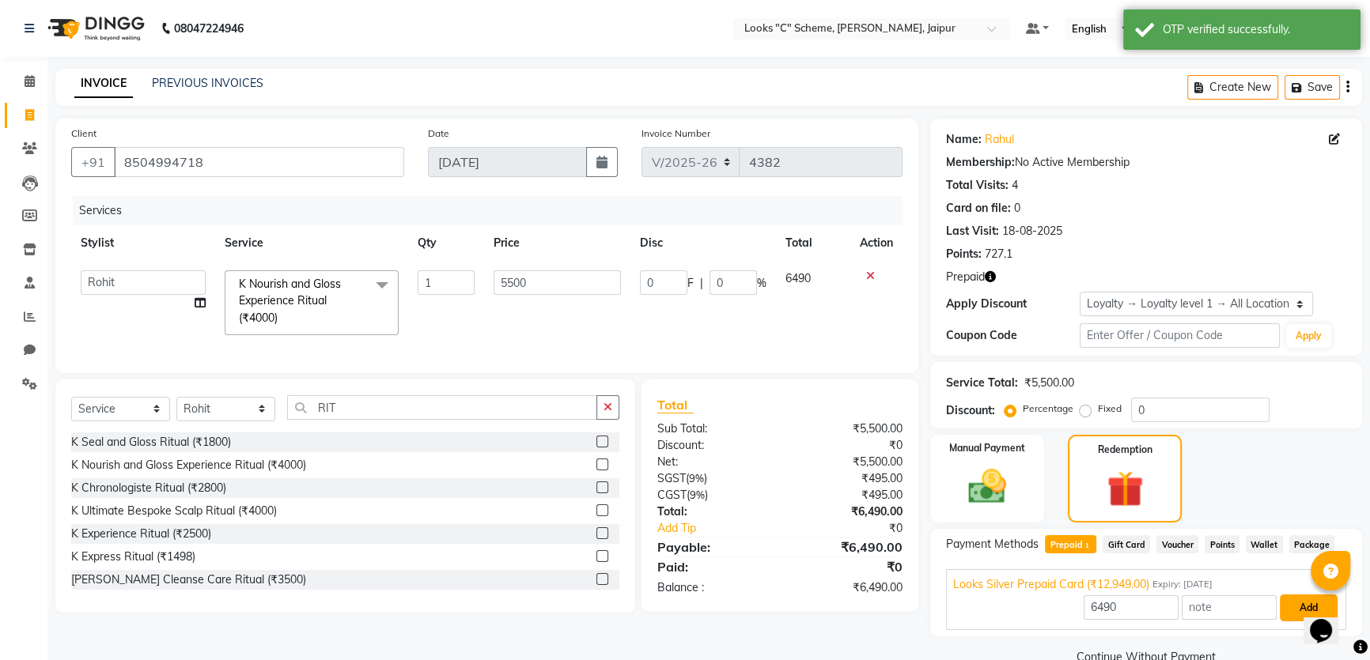
click at [1289, 609] on button "Add" at bounding box center [1309, 608] width 58 height 27
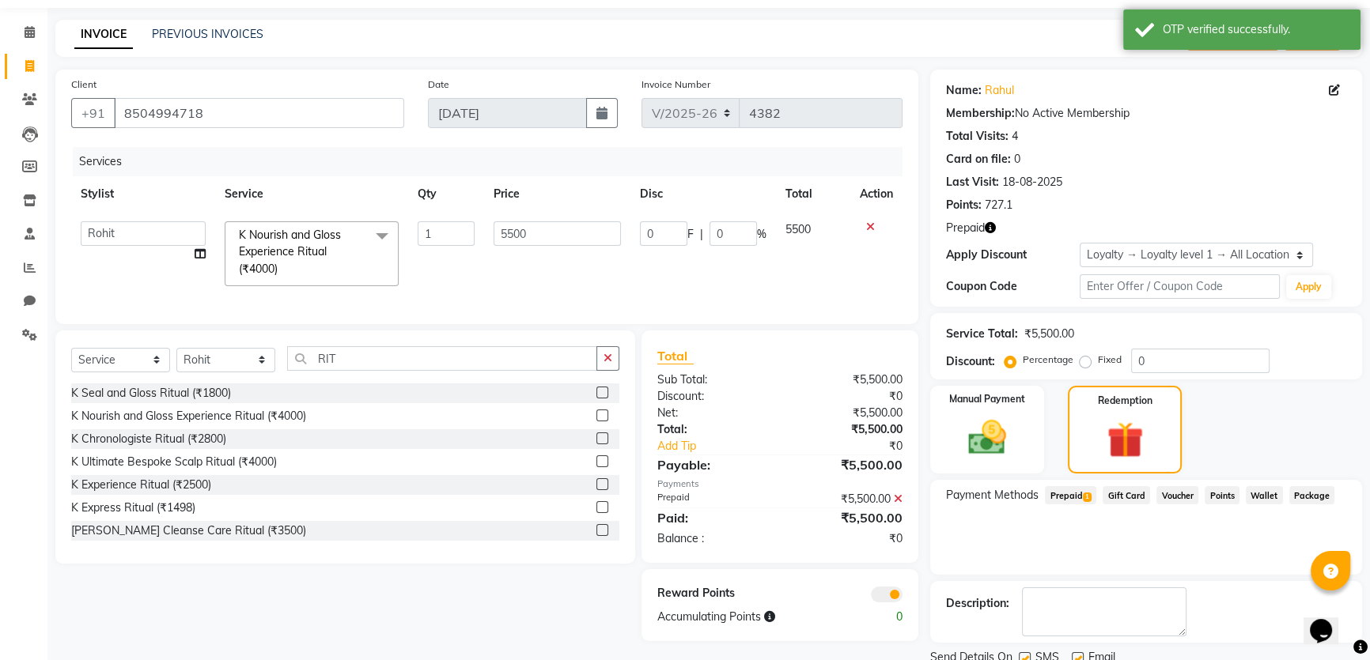
scroll to position [108, 0]
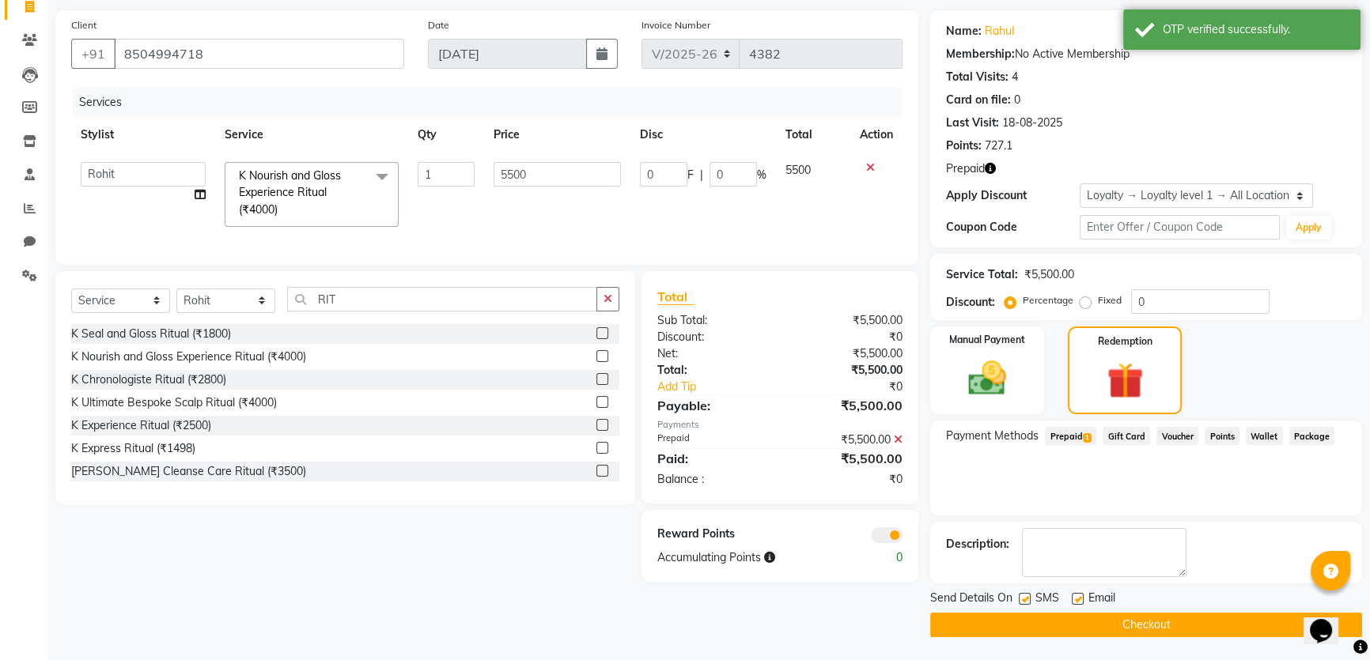
click at [1163, 626] on button "Checkout" at bounding box center [1146, 625] width 432 height 25
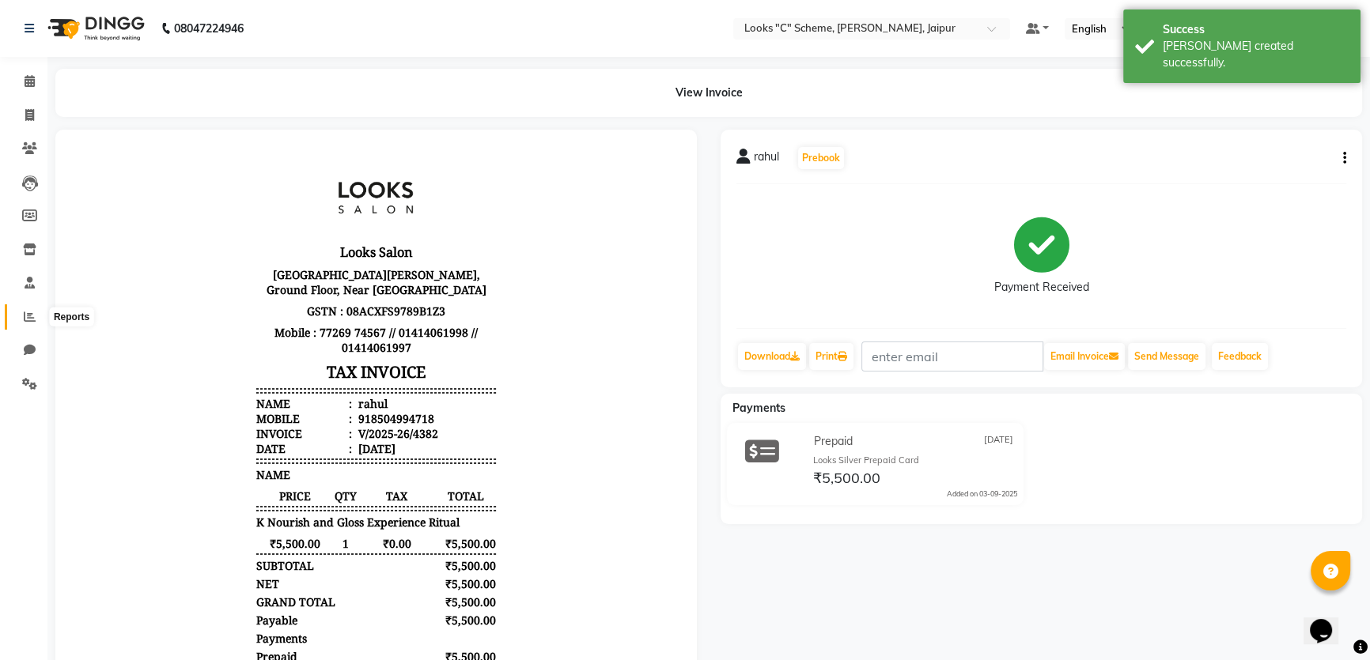
click at [31, 323] on icon at bounding box center [30, 317] width 12 height 12
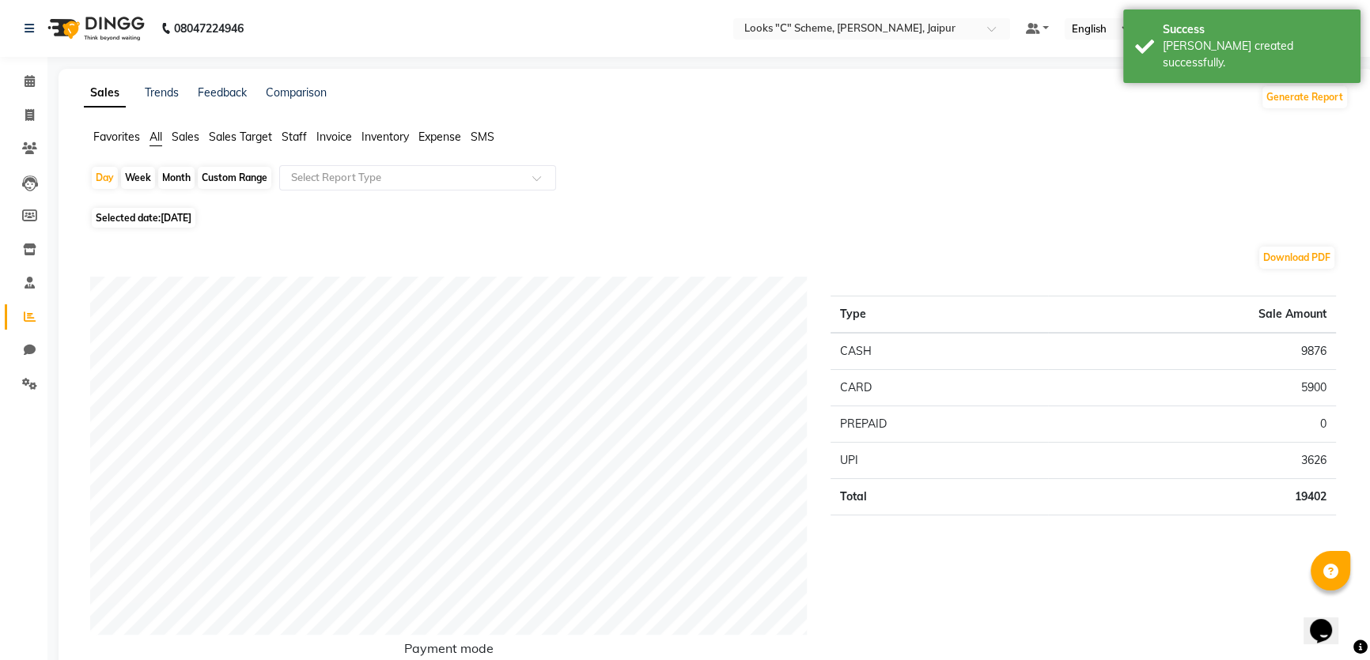
click at [308, 138] on ul "Favorites All Sales Sales Target Staff Invoice Inventory Expense SMS" at bounding box center [716, 137] width 1265 height 17
click at [293, 129] on li "Staff" at bounding box center [294, 137] width 25 height 17
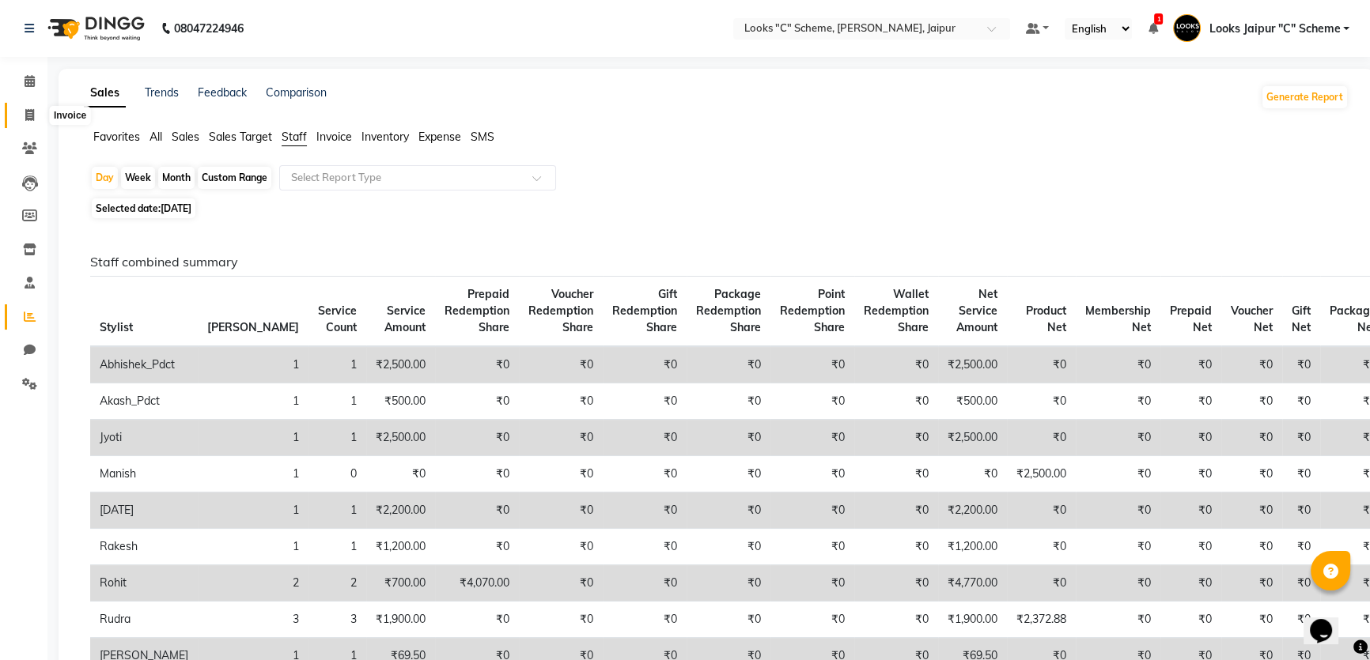
click at [30, 115] on icon at bounding box center [29, 115] width 9 height 12
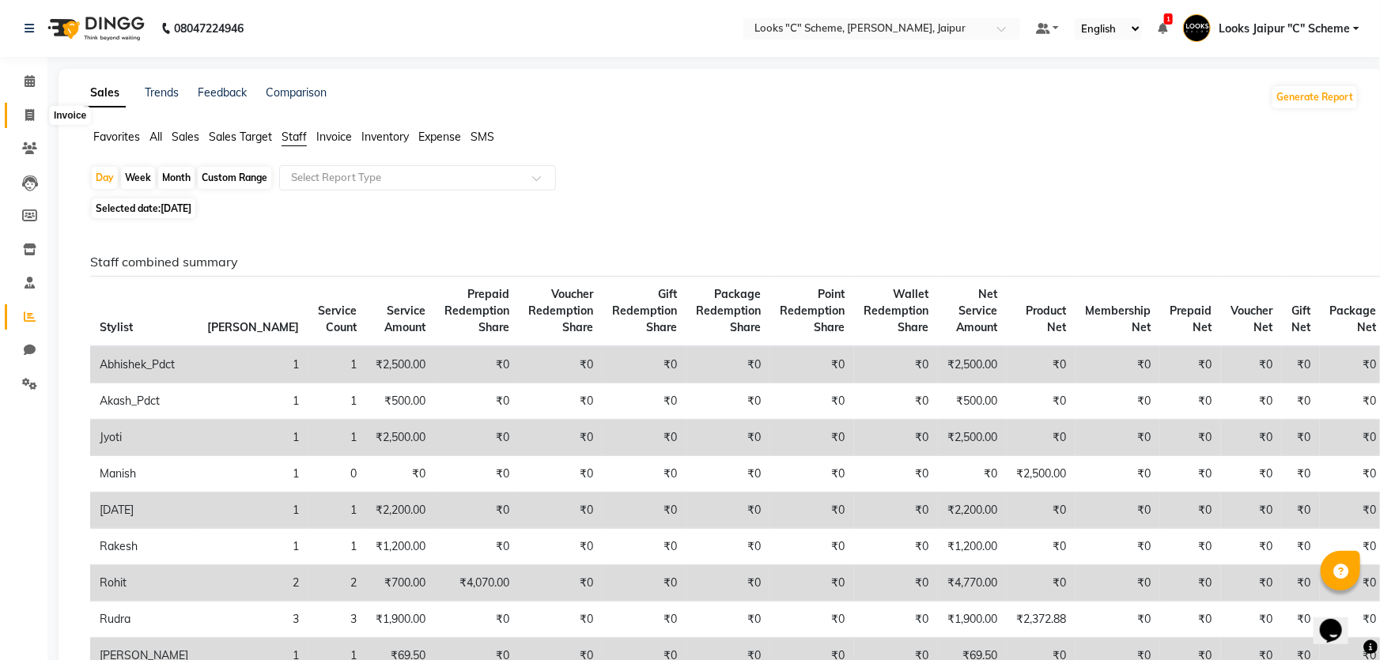
select select "4315"
select select "service"
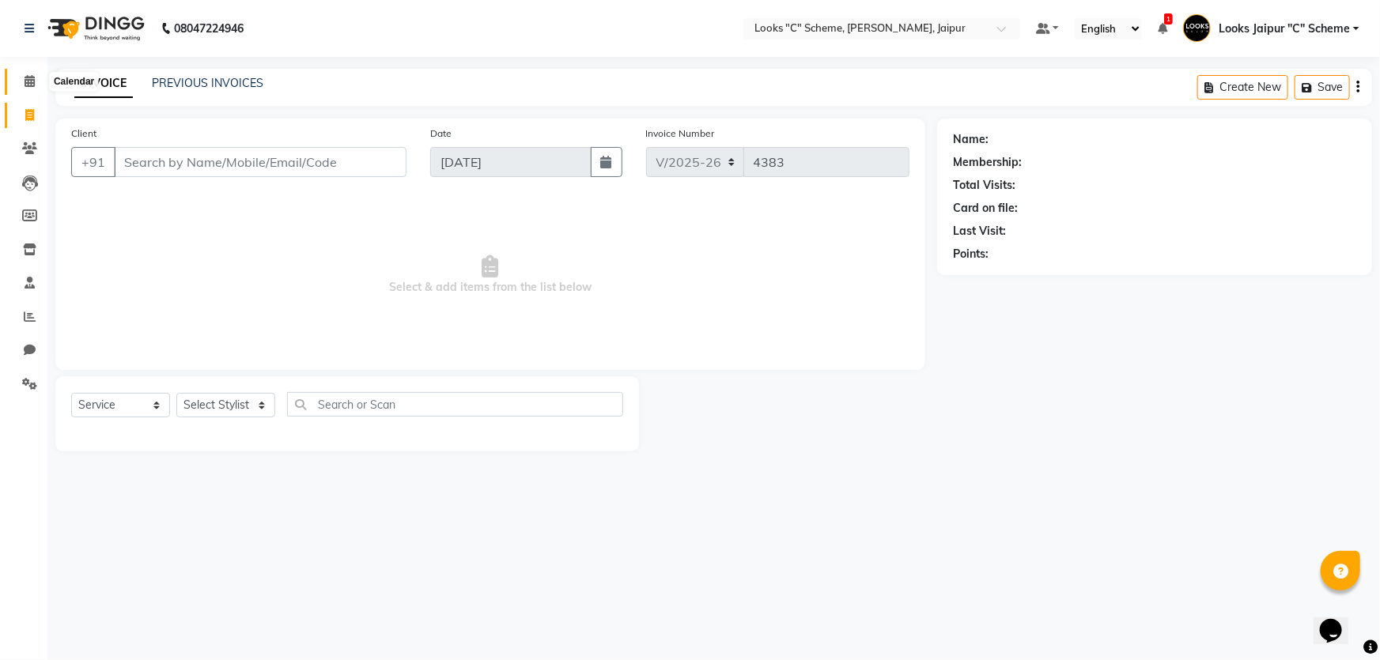
click at [25, 80] on icon at bounding box center [30, 81] width 10 height 12
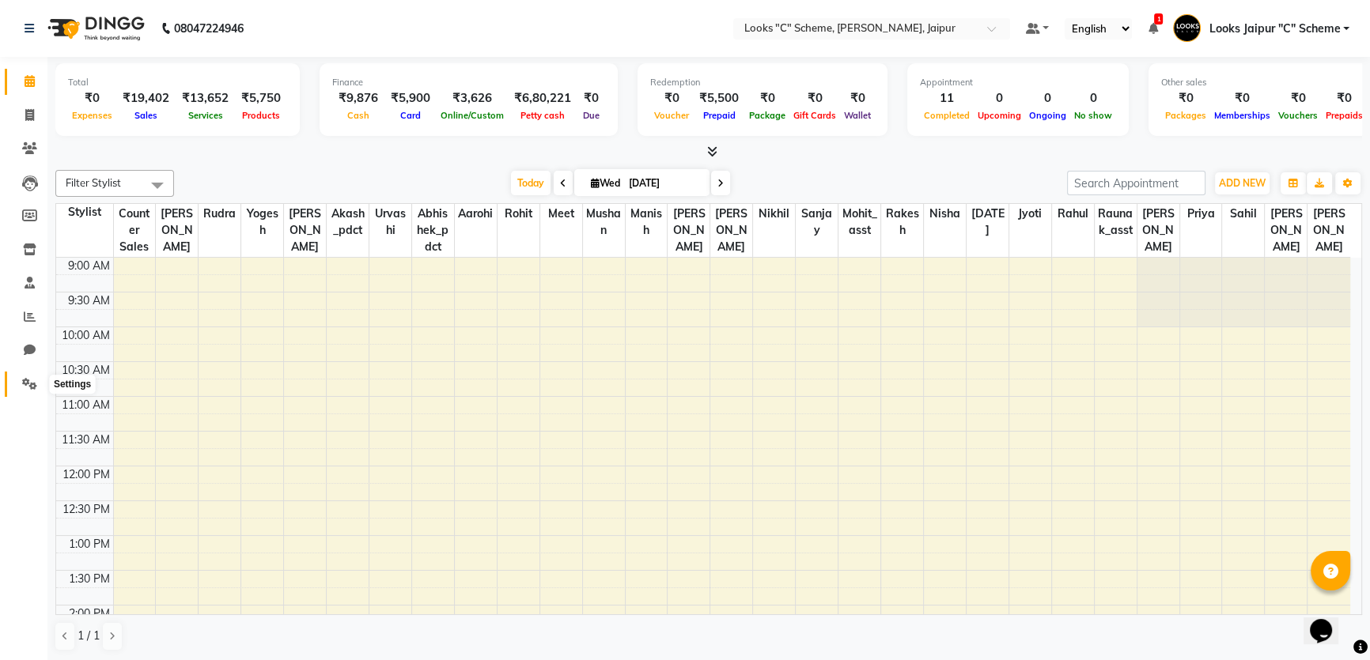
click at [29, 383] on icon at bounding box center [29, 384] width 15 height 12
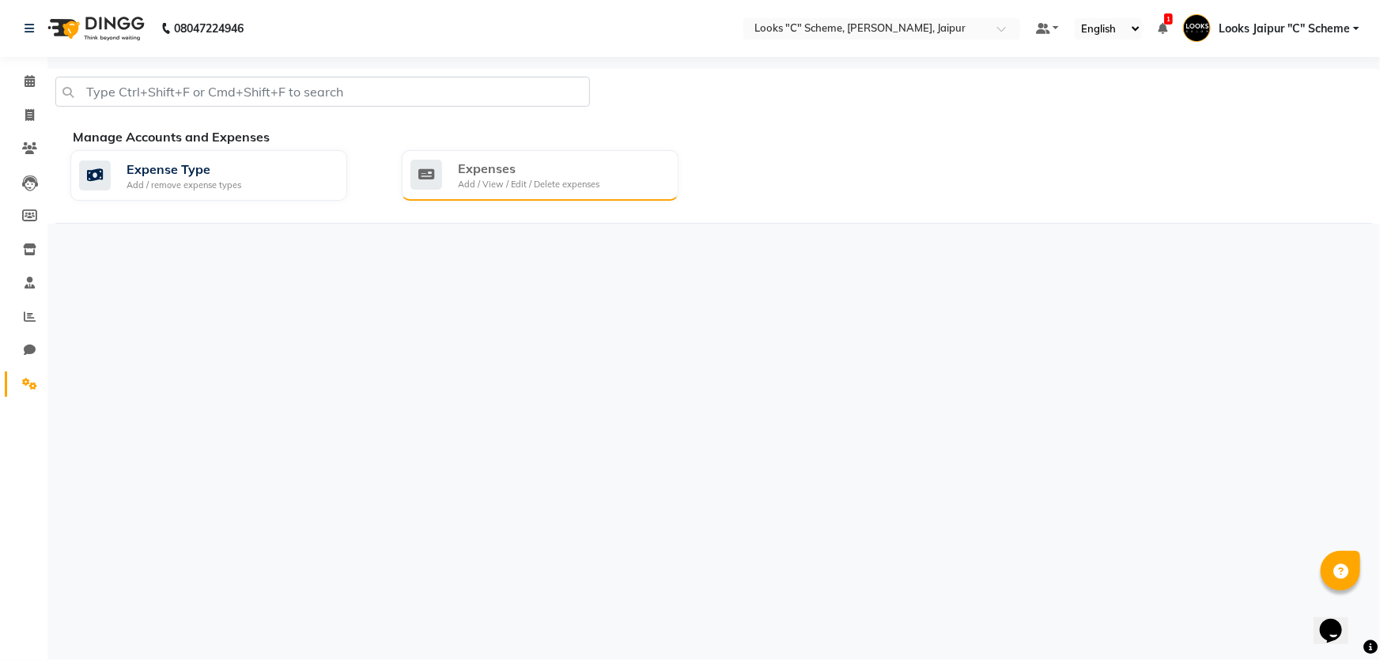
click at [497, 174] on div "Expenses" at bounding box center [529, 168] width 142 height 19
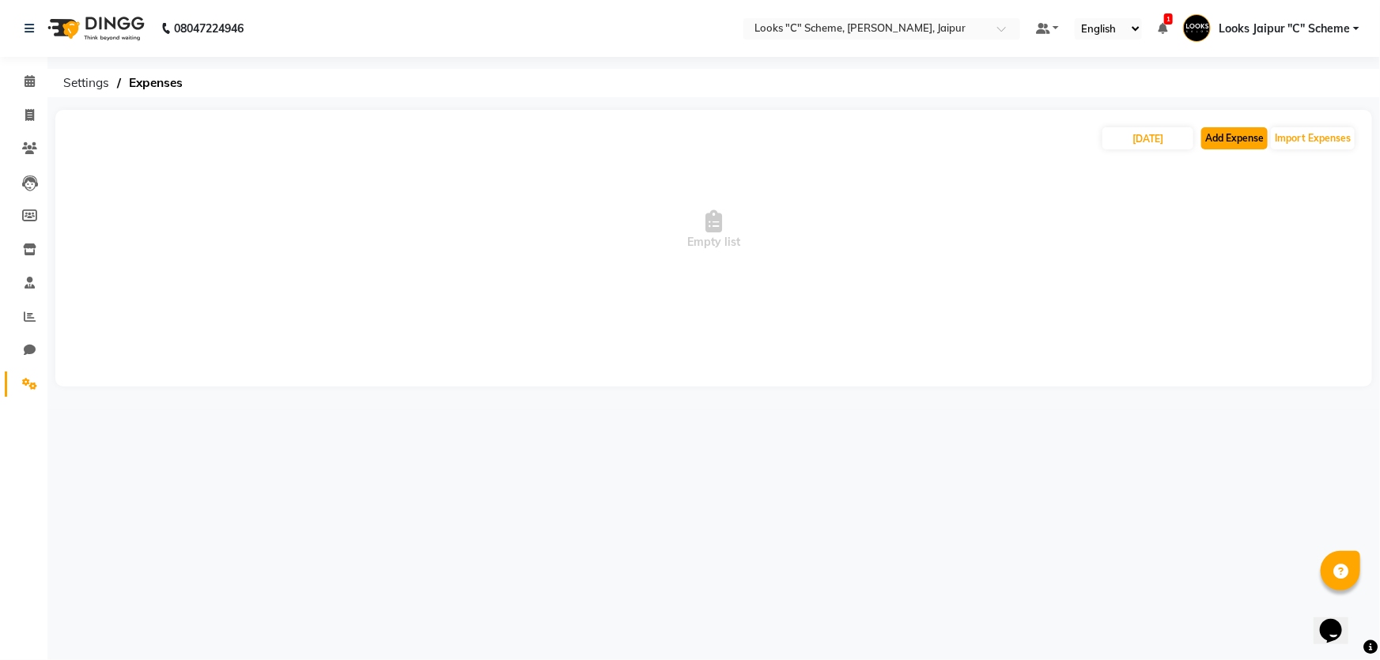
click at [1250, 142] on button "Add Expense" at bounding box center [1235, 138] width 66 height 22
select select "1"
select select "3120"
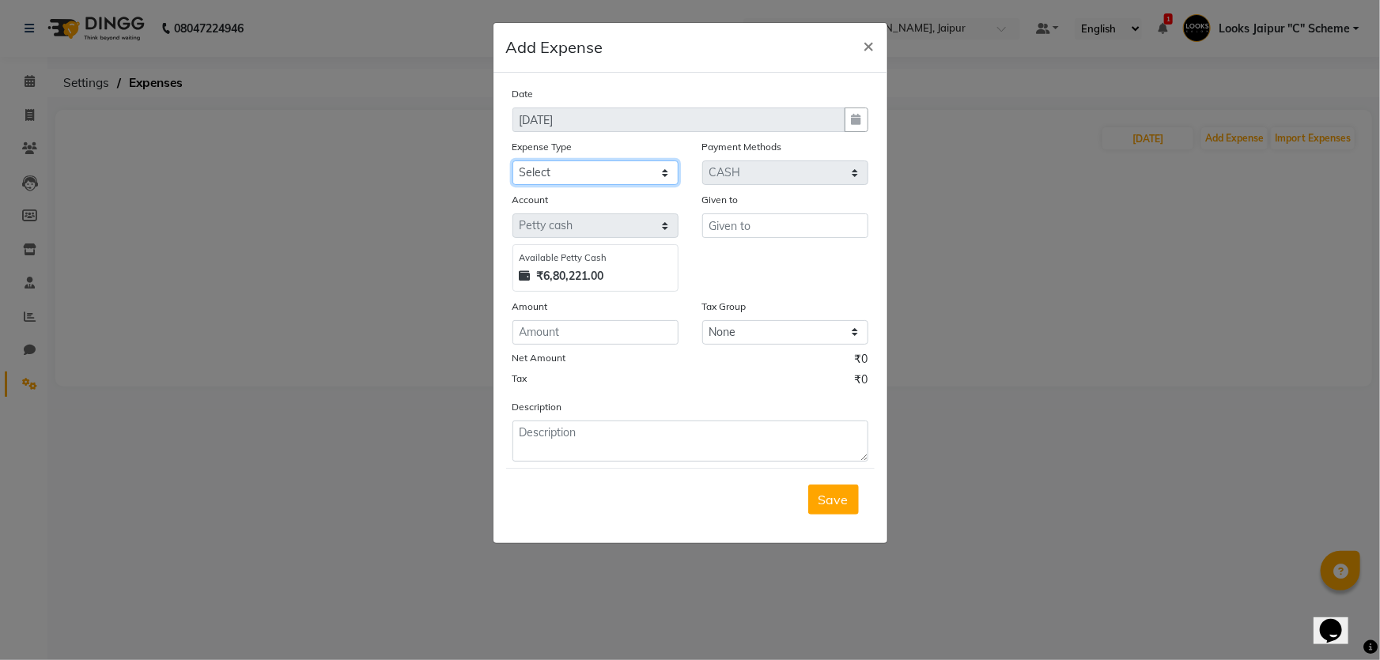
click at [617, 181] on select "Select Bank Deposit Blinkit Cash Handover CLIENT Client ordered food Client Ref…" at bounding box center [596, 173] width 166 height 25
select select "24472"
click at [513, 161] on select "Select Bank Deposit Blinkit Cash Handover CLIENT Client ordered food Client Ref…" at bounding box center [596, 173] width 166 height 25
click at [615, 343] on input "number" at bounding box center [596, 332] width 166 height 25
type input "130"
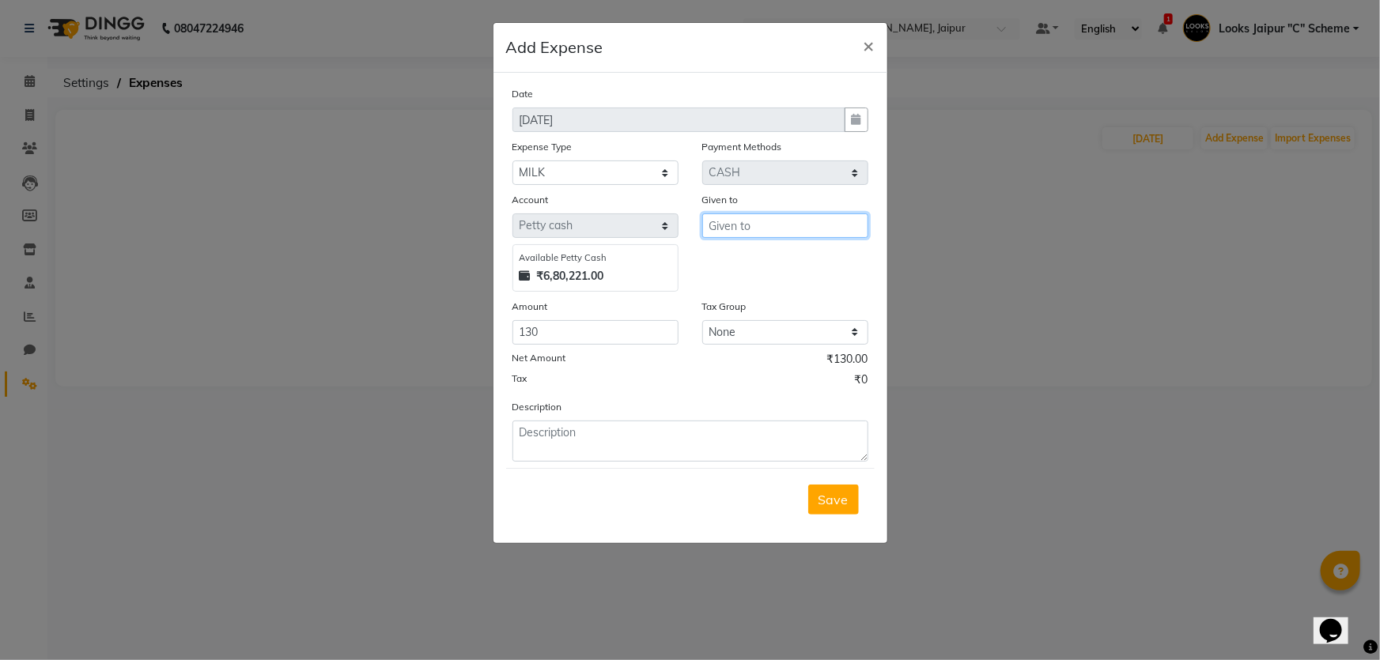
click at [790, 227] on input "text" at bounding box center [785, 226] width 166 height 25
type input "KISHAN"
click at [838, 502] on span "Save" at bounding box center [834, 500] width 30 height 16
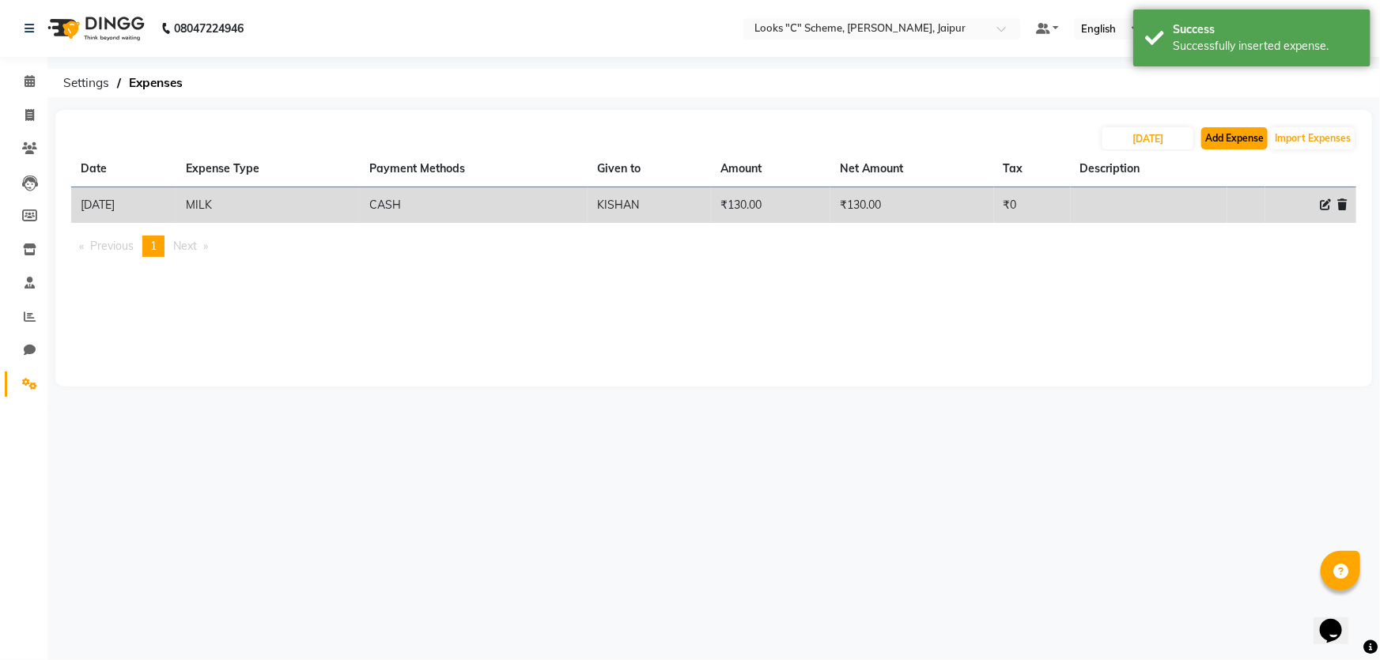
click at [1242, 134] on button "Add Expense" at bounding box center [1235, 138] width 66 height 22
select select "1"
select select "3120"
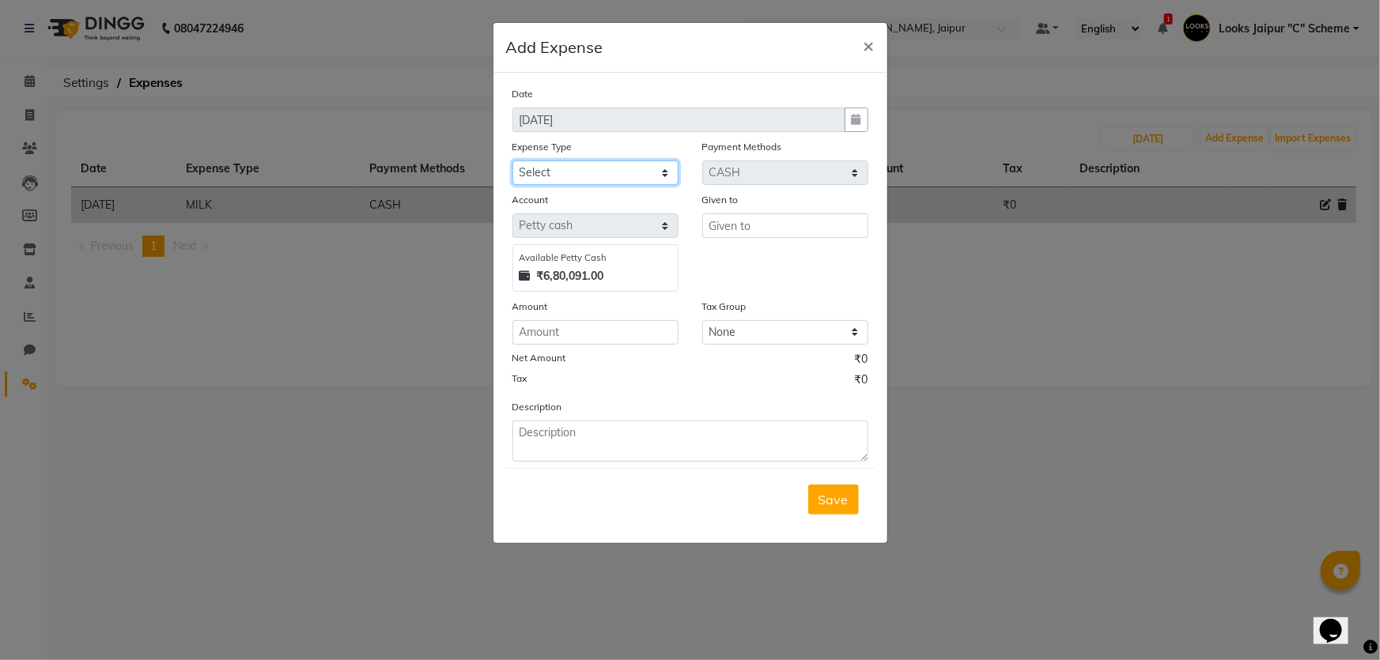
click at [643, 173] on select "Select Bank Deposit Blinkit Cash Handover CLIENT Client ordered food Client Ref…" at bounding box center [596, 173] width 166 height 25
select select "24372"
click at [513, 161] on select "Select Bank Deposit Blinkit Cash Handover CLIENT Client ordered food Client Ref…" at bounding box center [596, 173] width 166 height 25
click at [619, 320] on div "Amount" at bounding box center [596, 309] width 166 height 22
click at [617, 332] on input "number" at bounding box center [596, 332] width 166 height 25
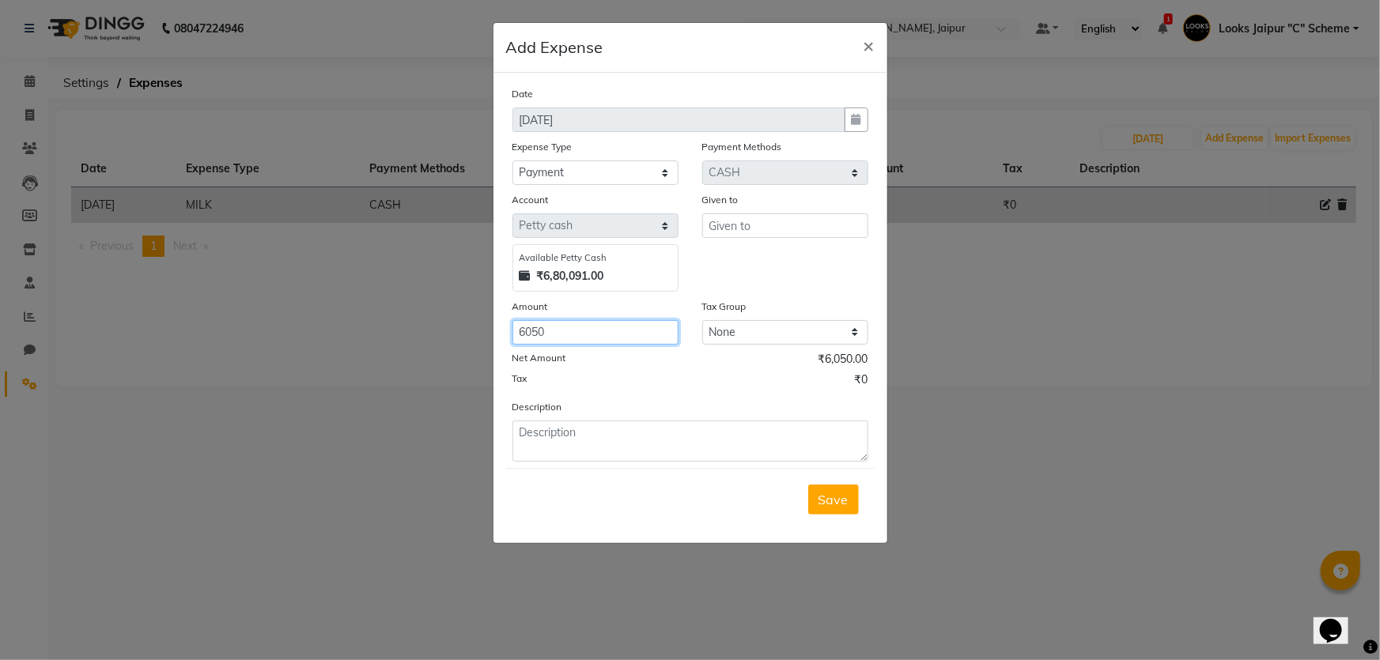
type input "6050"
click at [766, 230] on input "text" at bounding box center [785, 226] width 166 height 25
type input "[PERSON_NAME]"
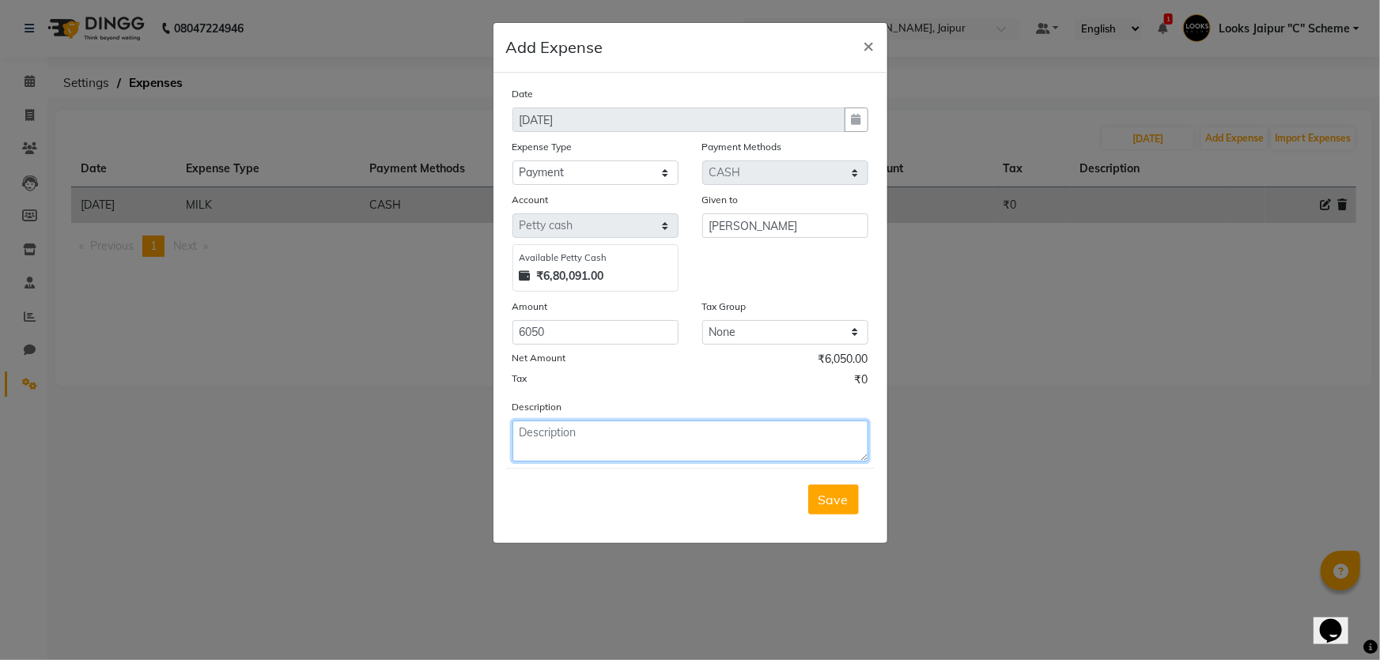
click at [706, 454] on textarea at bounding box center [691, 441] width 356 height 41
type textarea "COFFEE POWDER"
click at [834, 506] on span "Save" at bounding box center [834, 500] width 30 height 16
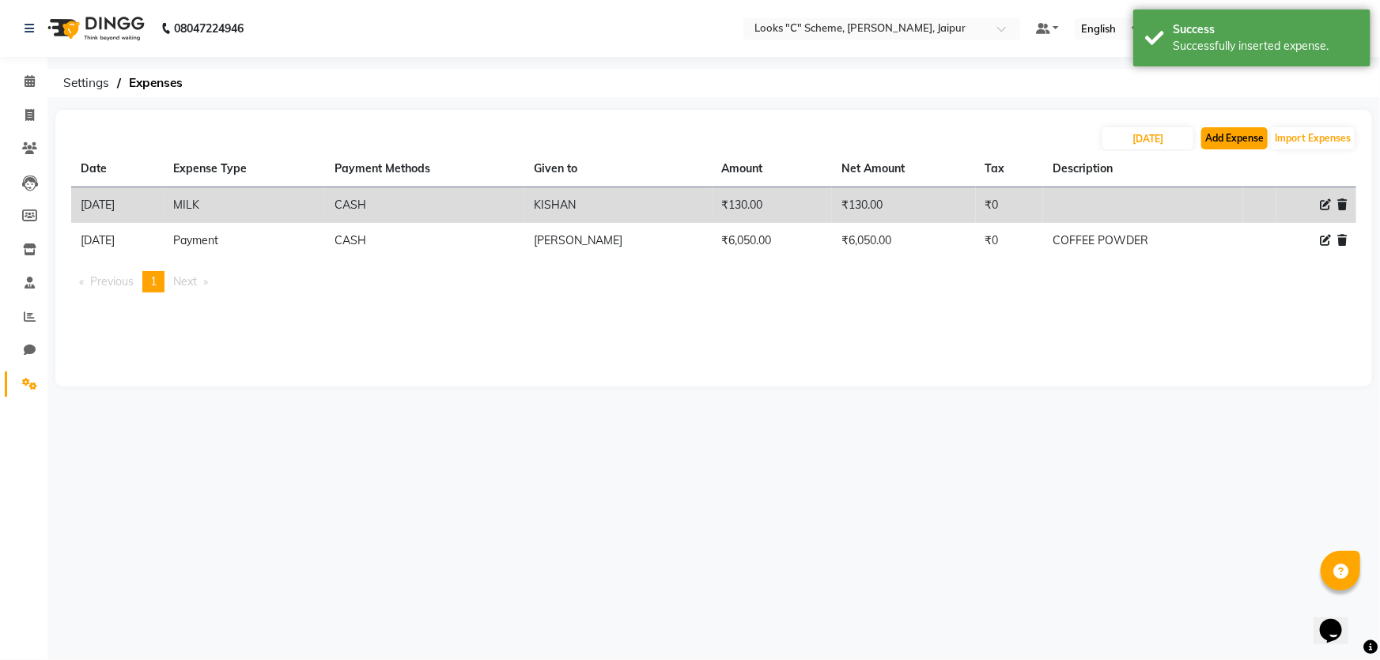
click at [1242, 134] on button "Add Expense" at bounding box center [1235, 138] width 66 height 22
select select "1"
select select "3120"
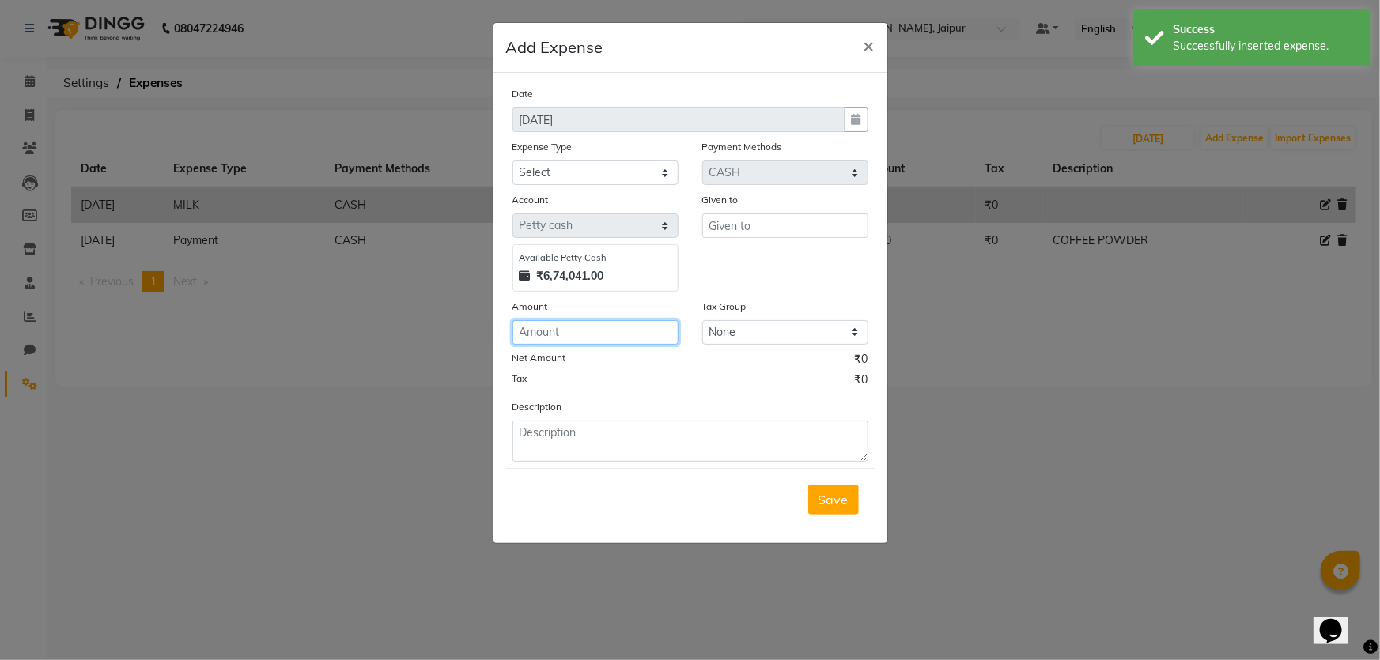
click at [558, 326] on input "number" at bounding box center [596, 332] width 166 height 25
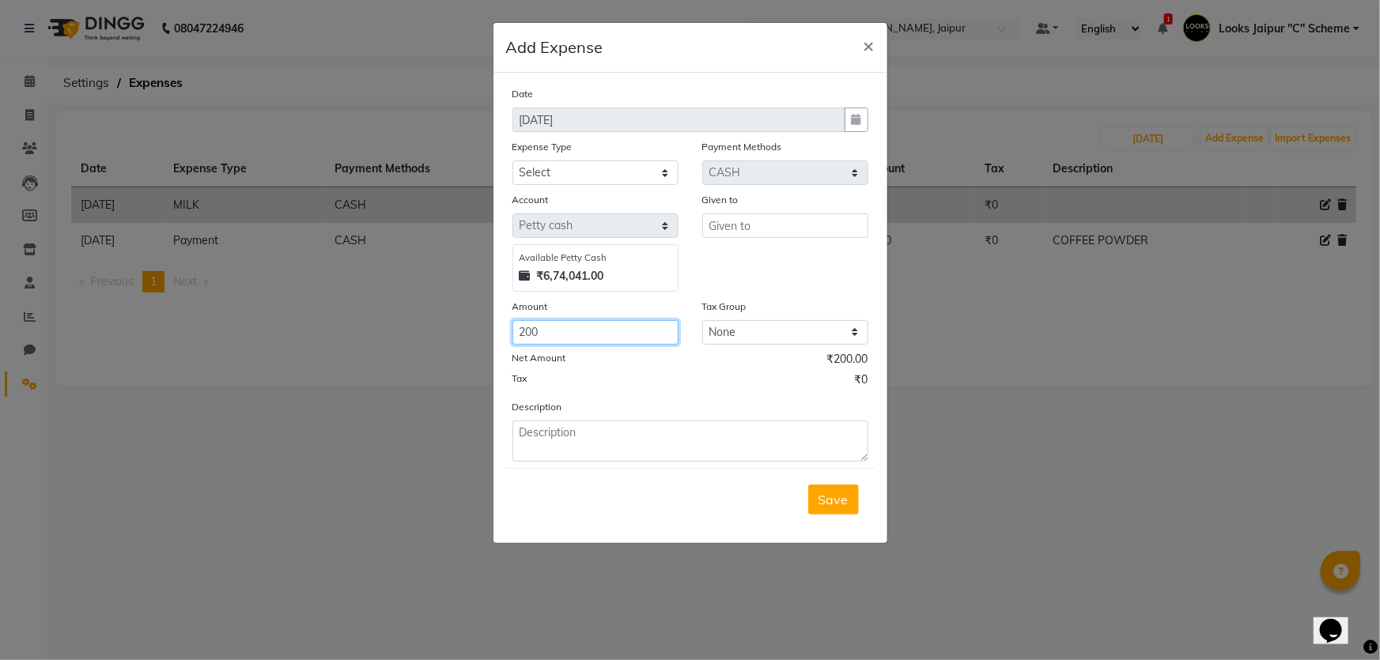
type input "200"
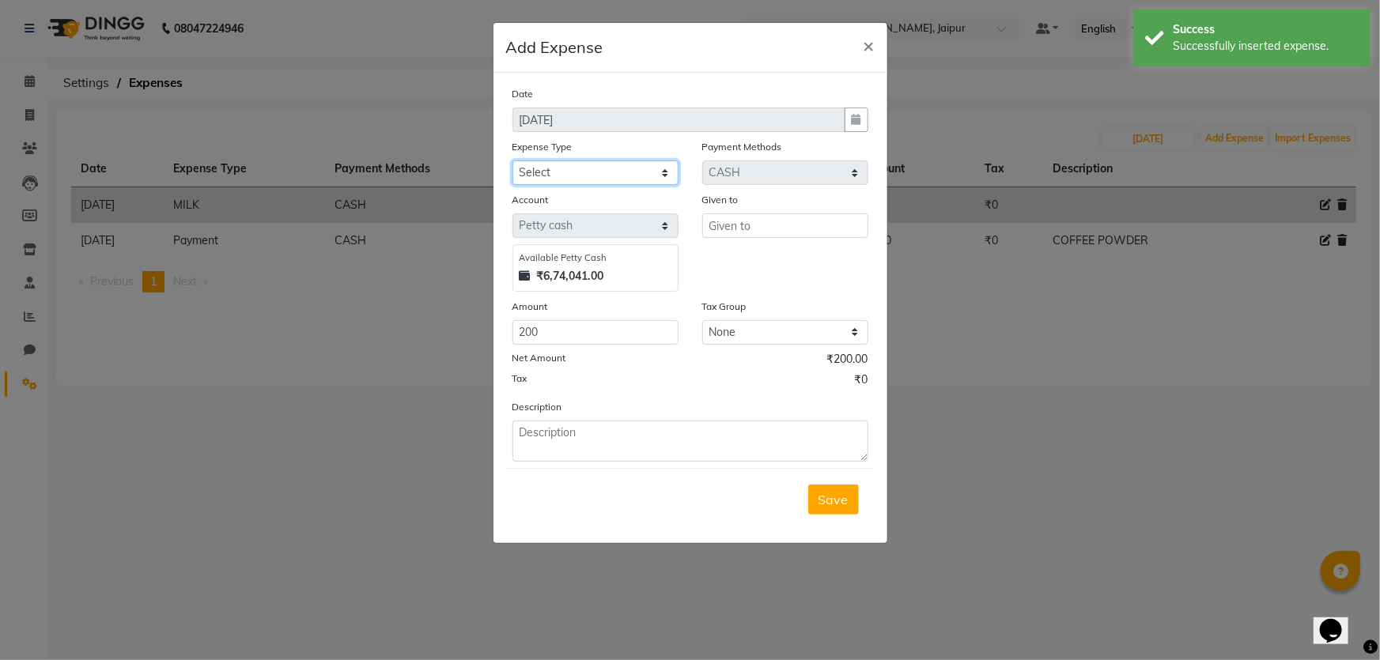
click at [597, 173] on select "Select Bank Deposit Blinkit Cash Handover CLIENT Client ordered food Client Ref…" at bounding box center [596, 173] width 166 height 25
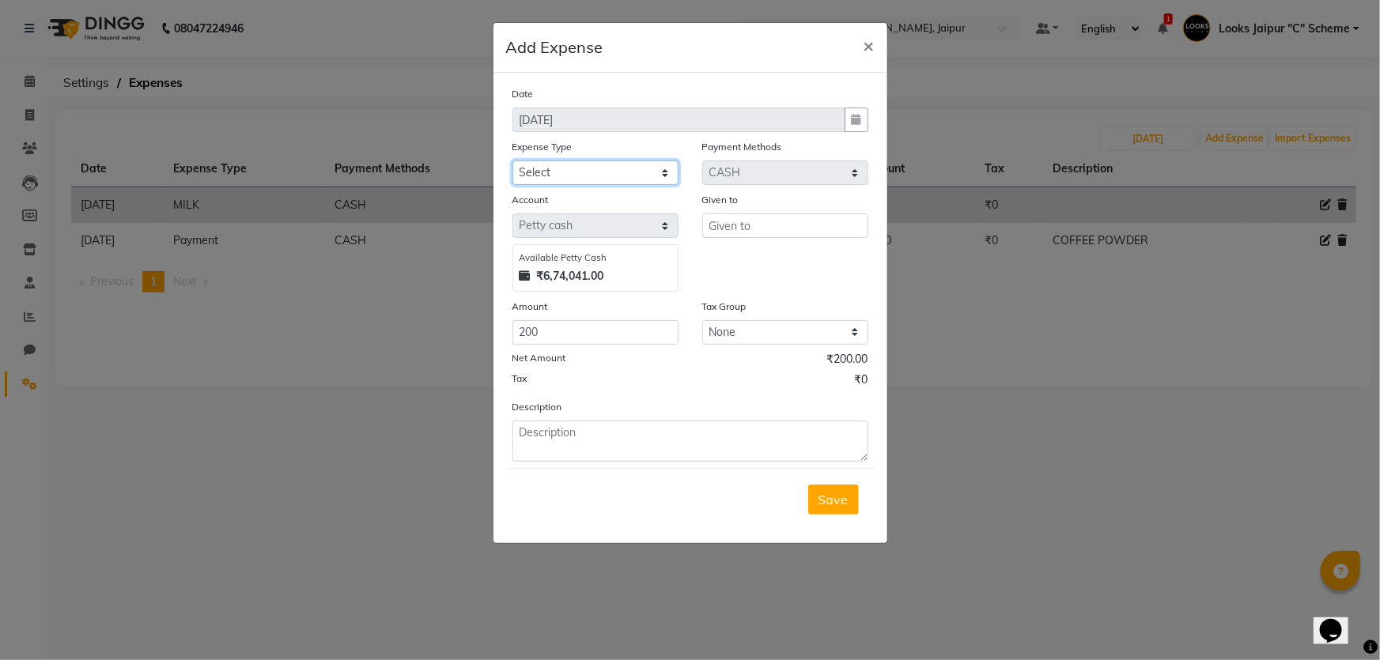
select select "24170"
click at [513, 161] on select "Select Bank Deposit Blinkit Cash Handover CLIENT Client ordered food Client Ref…" at bounding box center [596, 173] width 166 height 25
click at [781, 232] on input "text" at bounding box center [785, 226] width 166 height 25
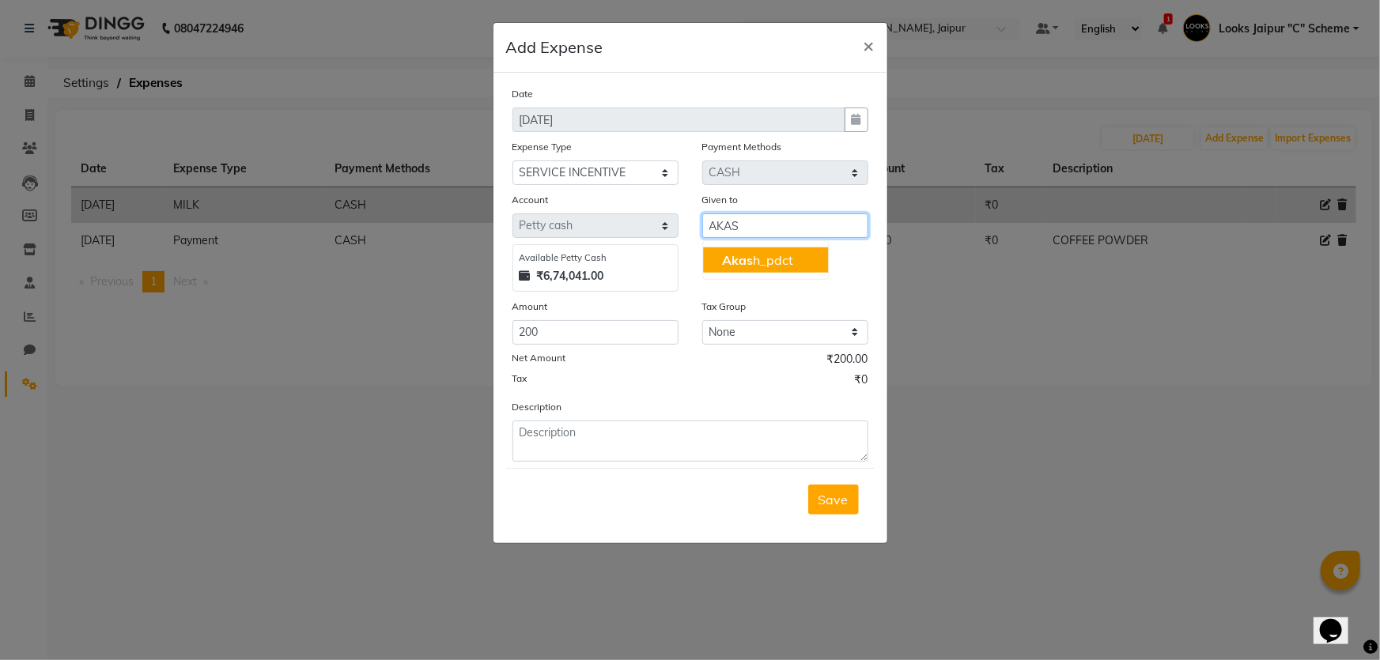
click at [758, 253] on ngb-highlight "Akas h_pdct" at bounding box center [757, 260] width 71 height 16
type input "Akash_pdct"
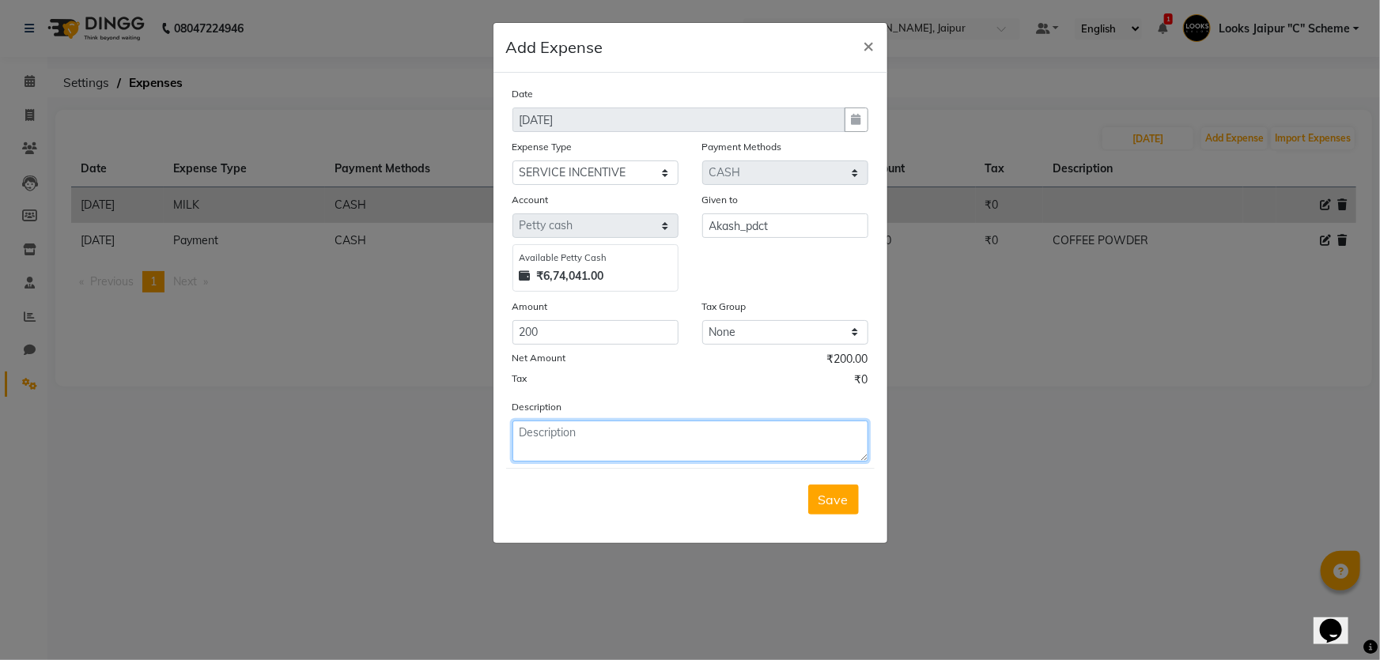
click at [554, 457] on textarea at bounding box center [691, 441] width 356 height 41
click at [545, 432] on textarea "INC I SETP" at bounding box center [691, 441] width 356 height 41
type textarea "INC 1 SETP"
click at [832, 506] on span "Save" at bounding box center [834, 500] width 30 height 16
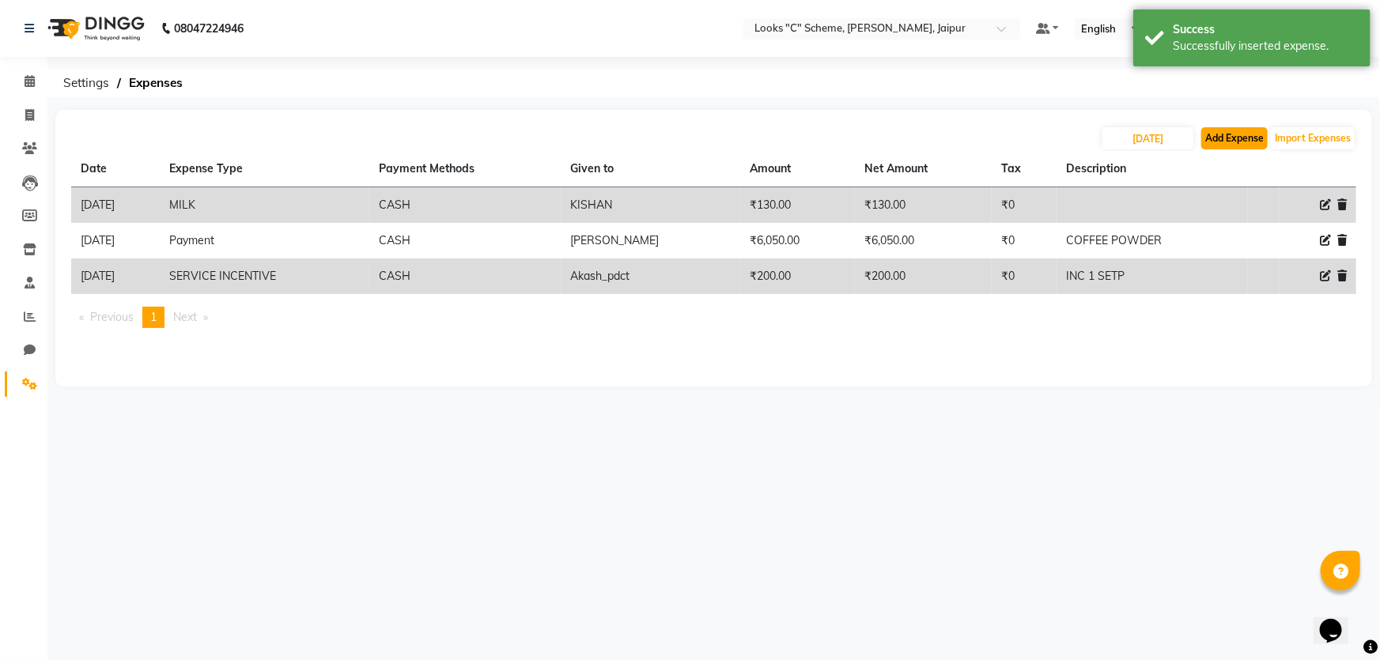
click at [1244, 140] on button "Add Expense" at bounding box center [1235, 138] width 66 height 22
select select "1"
select select "3120"
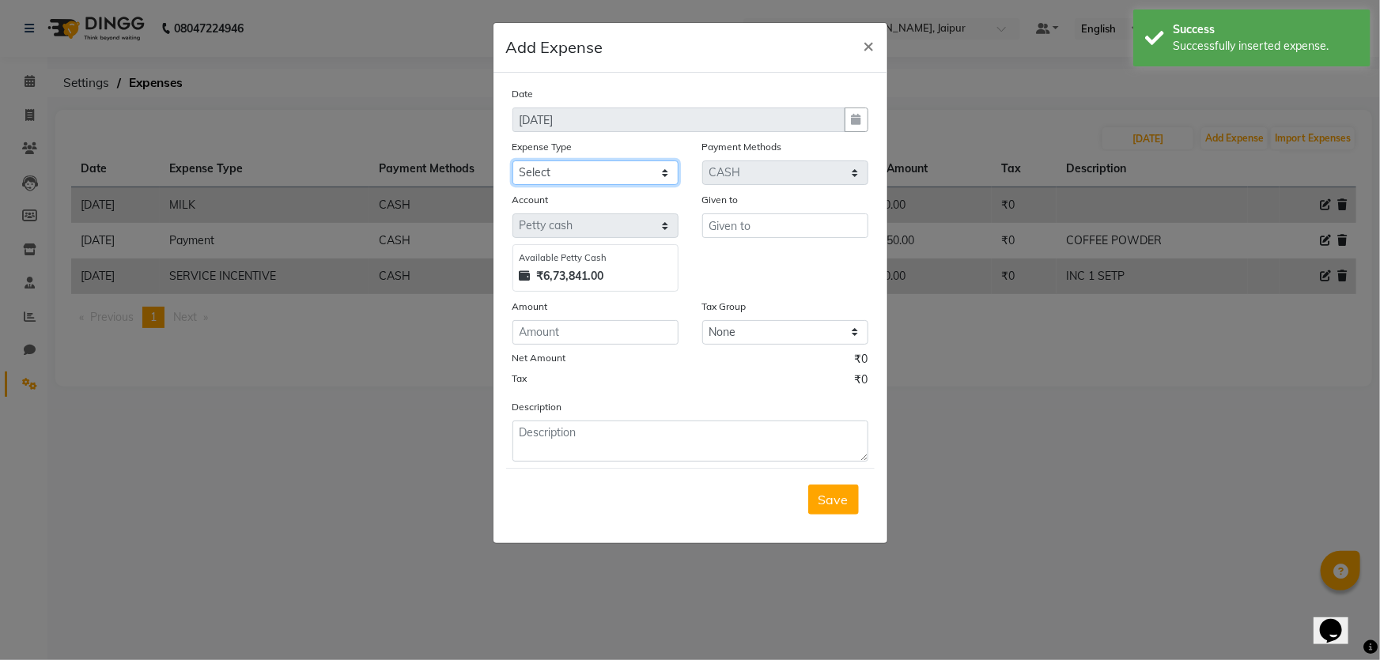
click at [623, 181] on select "Select Bank Deposit Blinkit Cash Handover CLIENT Client ordered food Client Ref…" at bounding box center [596, 173] width 166 height 25
select select "24170"
click at [513, 161] on select "Select Bank Deposit Blinkit Cash Handover CLIENT Client ordered food Client Ref…" at bounding box center [596, 173] width 166 height 25
click at [611, 322] on input "number" at bounding box center [596, 332] width 166 height 25
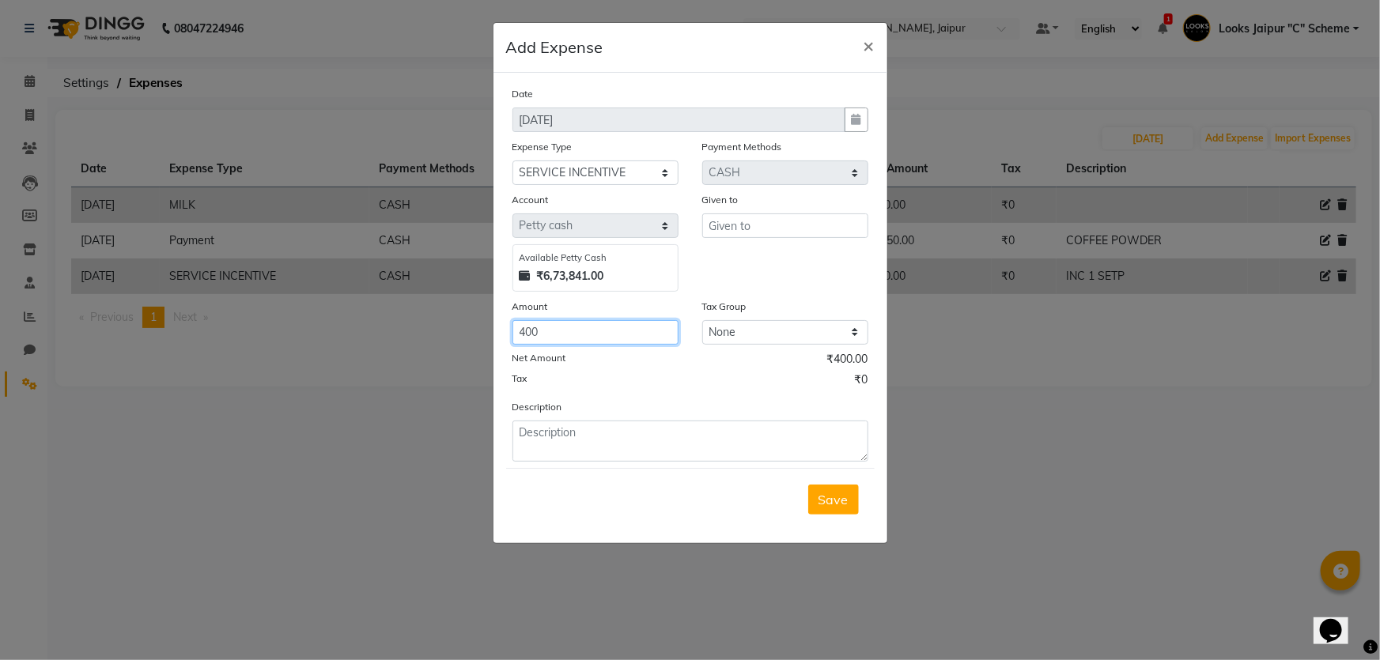
type input "400"
click at [739, 229] on input "text" at bounding box center [785, 226] width 166 height 25
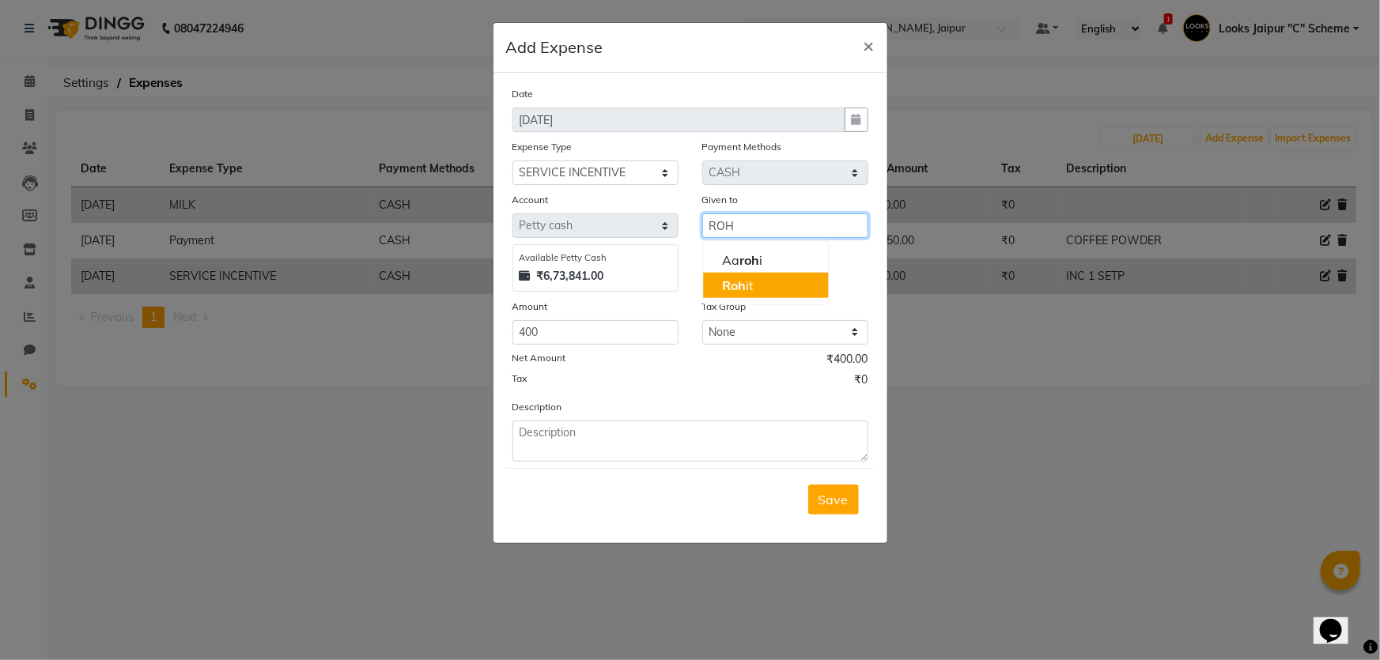
click at [747, 290] on ngb-highlight "Roh it" at bounding box center [738, 286] width 32 height 16
type input "Rohit"
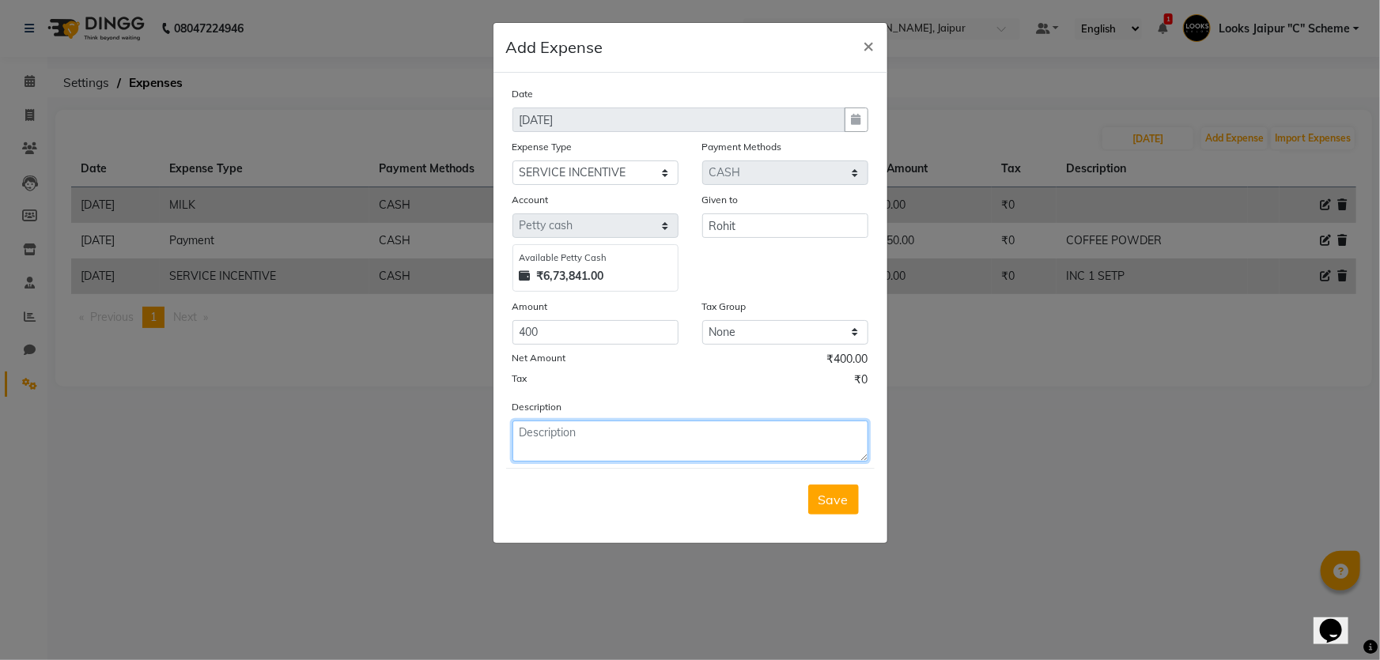
click at [640, 458] on textarea at bounding box center [691, 441] width 356 height 41
type textarea "2 SETP INC"
click at [842, 506] on span "Save" at bounding box center [834, 500] width 30 height 16
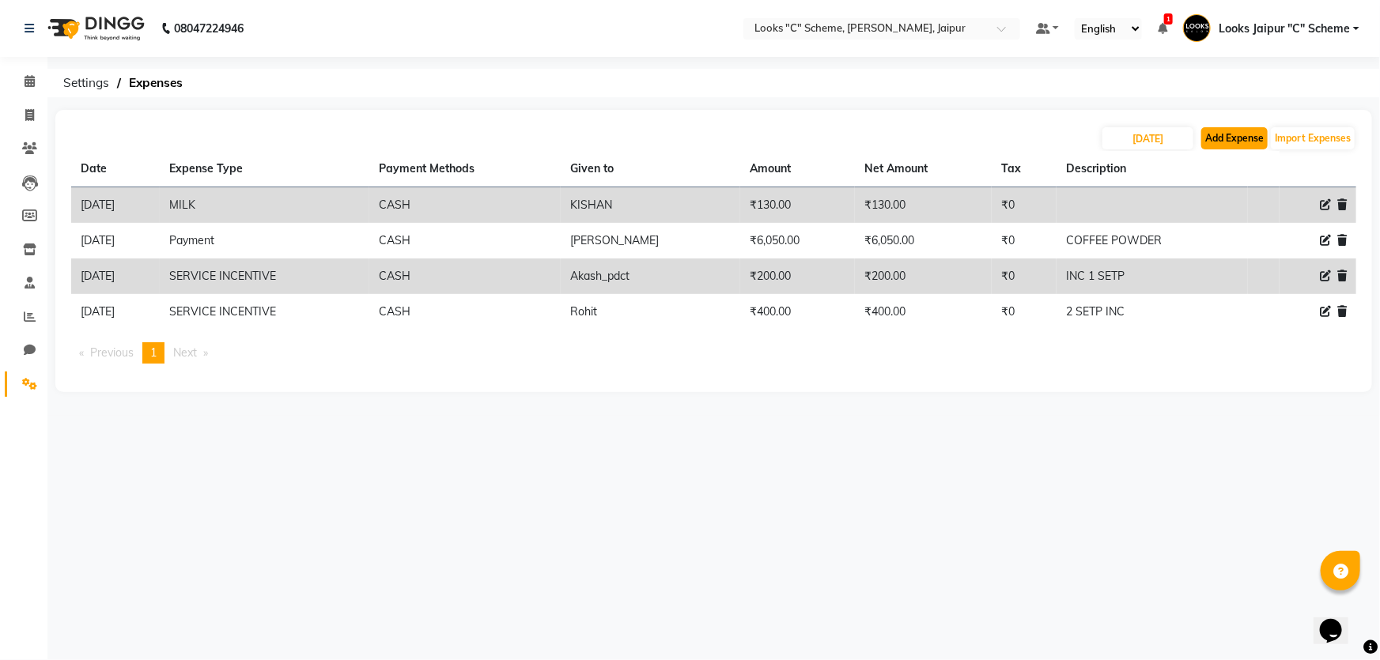
click at [1237, 138] on button "Add Expense" at bounding box center [1235, 138] width 66 height 22
select select "1"
select select "3120"
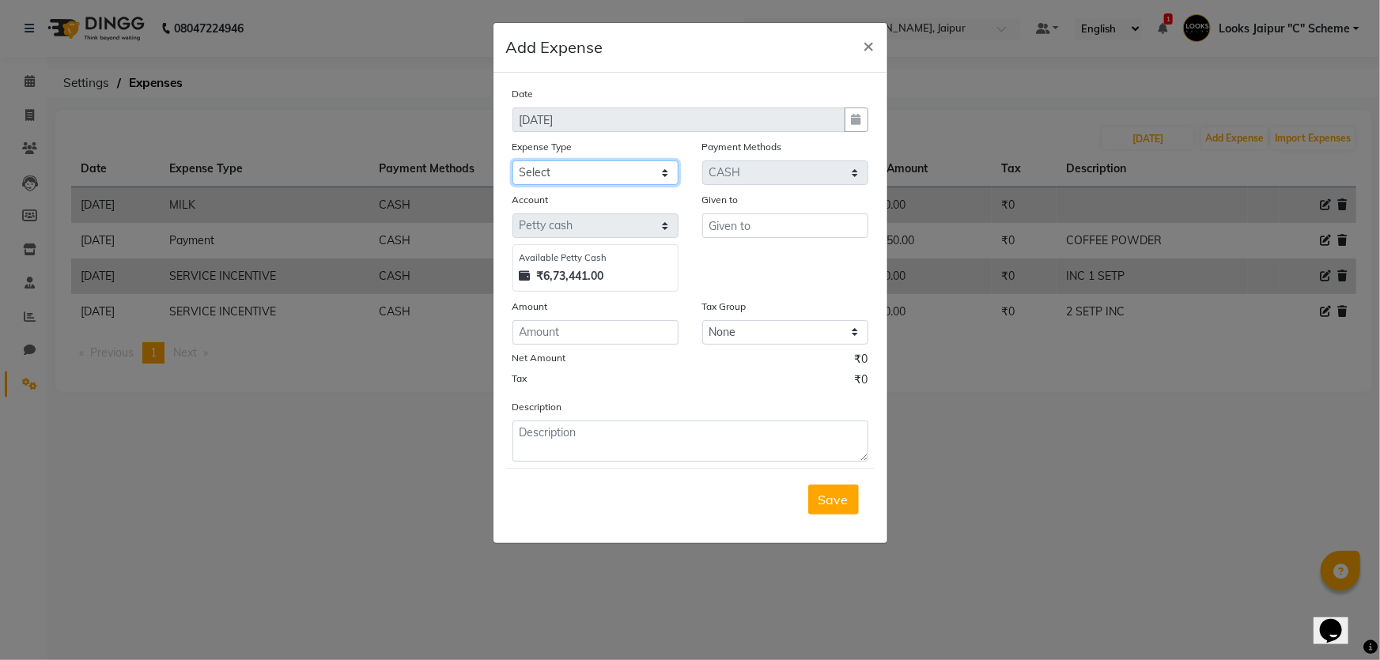
click at [588, 162] on select "Select Bank Deposit Blinkit Cash Handover CLIENT Client ordered food Client Ref…" at bounding box center [596, 173] width 166 height 25
select select "24170"
click at [513, 161] on select "Select Bank Deposit Blinkit Cash Handover CLIENT Client ordered food Client Ref…" at bounding box center [596, 173] width 166 height 25
click at [600, 335] on input "number" at bounding box center [596, 332] width 166 height 25
type input "1440"
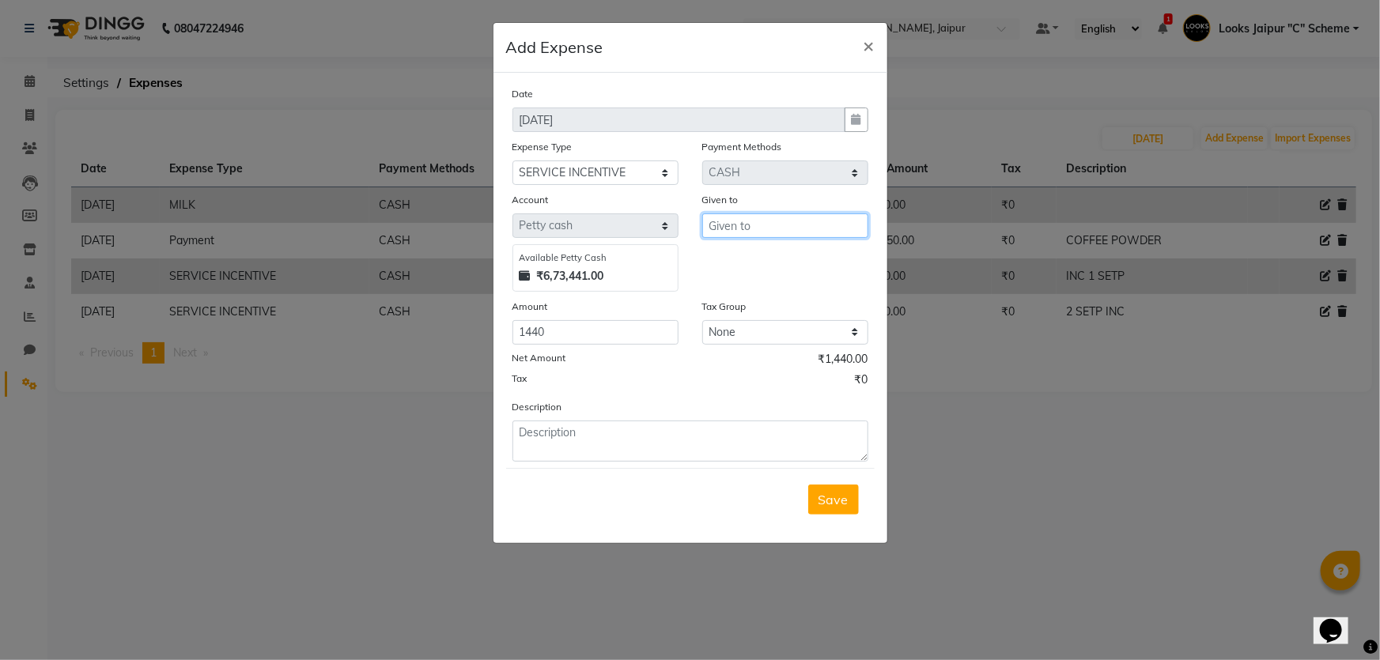
click at [731, 233] on input "text" at bounding box center [785, 226] width 166 height 25
click at [781, 254] on button "Rak esh" at bounding box center [765, 260] width 125 height 25
type input "Rakesh"
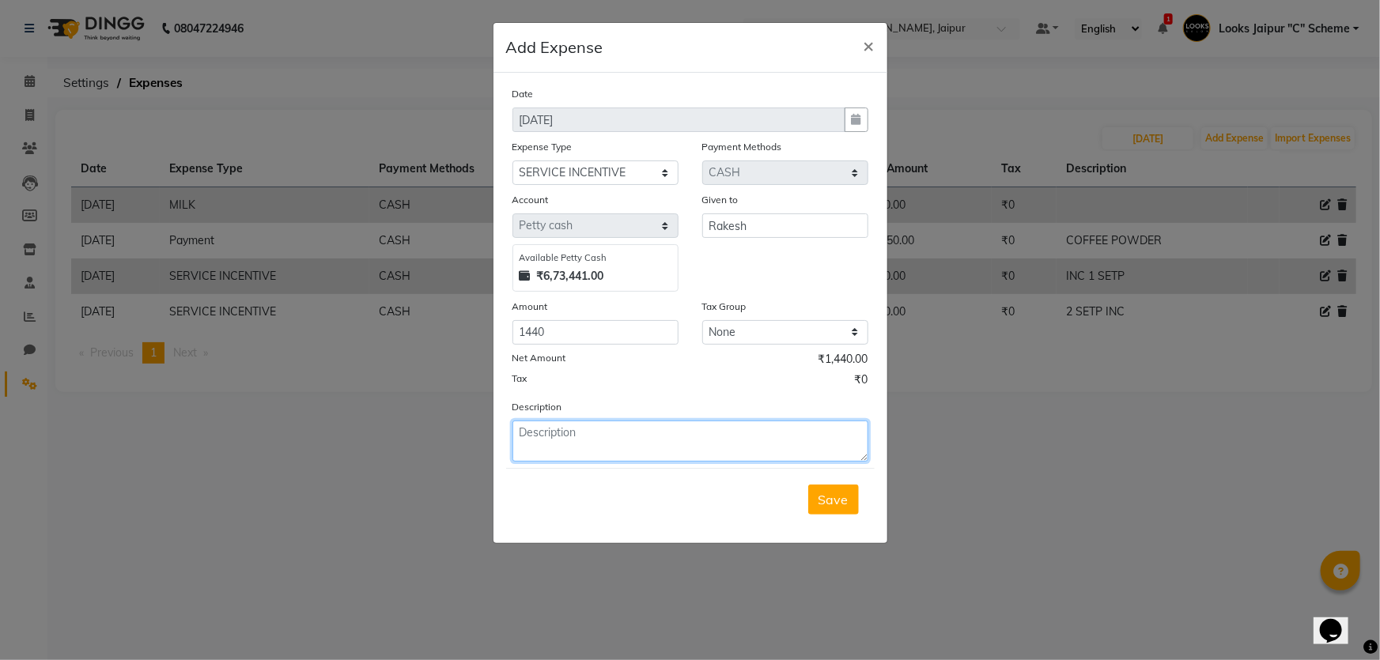
click at [622, 427] on textarea at bounding box center [691, 441] width 356 height 41
type textarea "[DATE] 2 SETP INC"
click at [838, 508] on span "Save" at bounding box center [834, 500] width 30 height 16
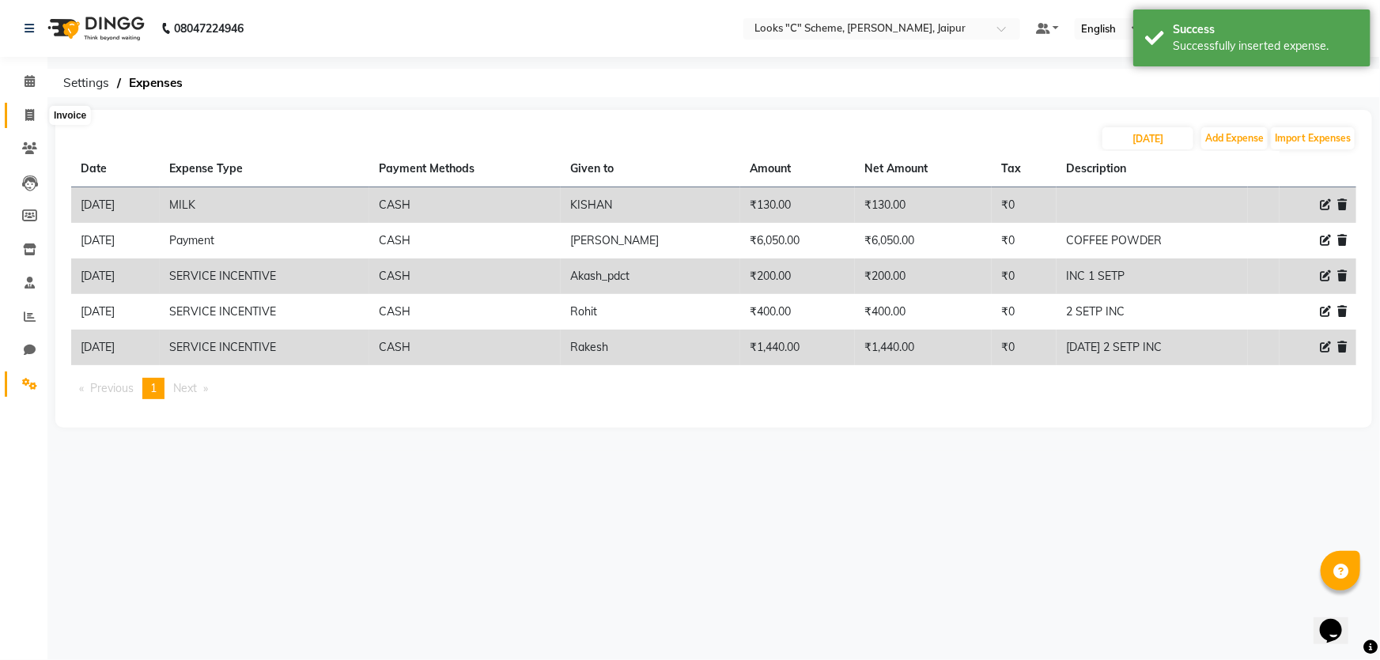
click at [29, 118] on icon at bounding box center [29, 115] width 9 height 12
select select "service"
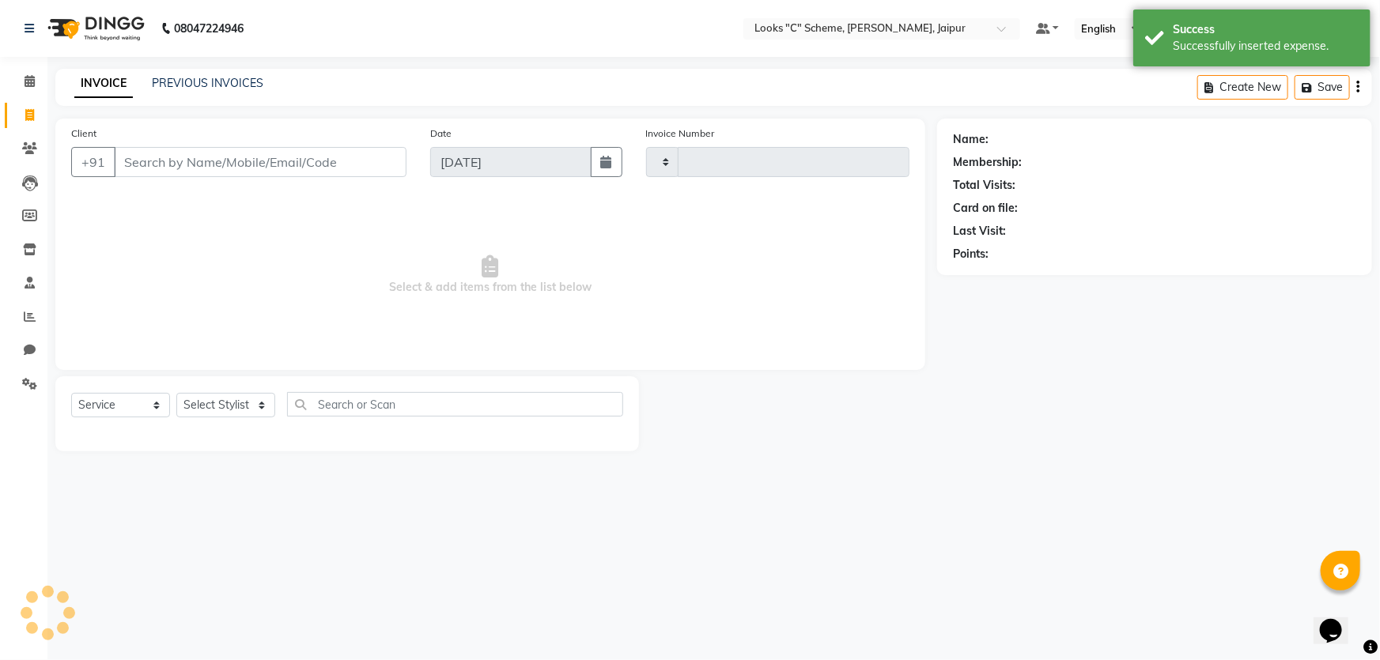
type input "4383"
select select "4315"
click at [26, 87] on span at bounding box center [30, 82] width 28 height 18
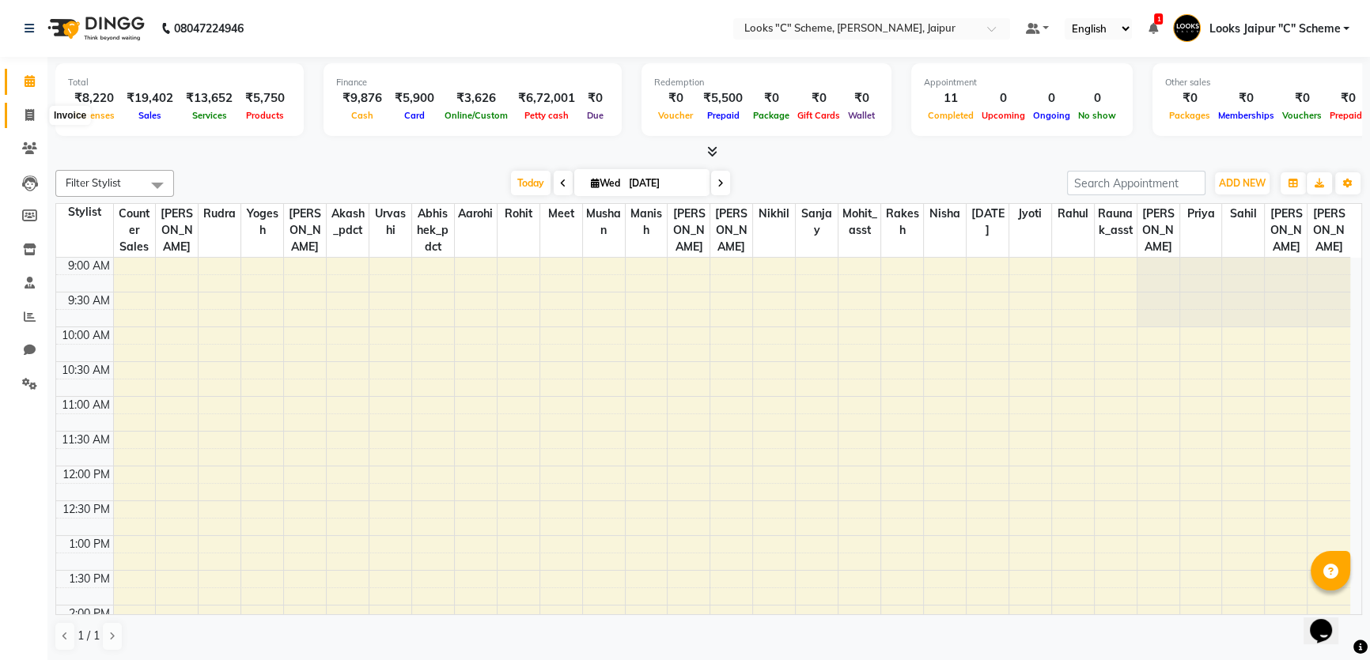
click at [33, 111] on icon at bounding box center [29, 115] width 9 height 12
select select "service"
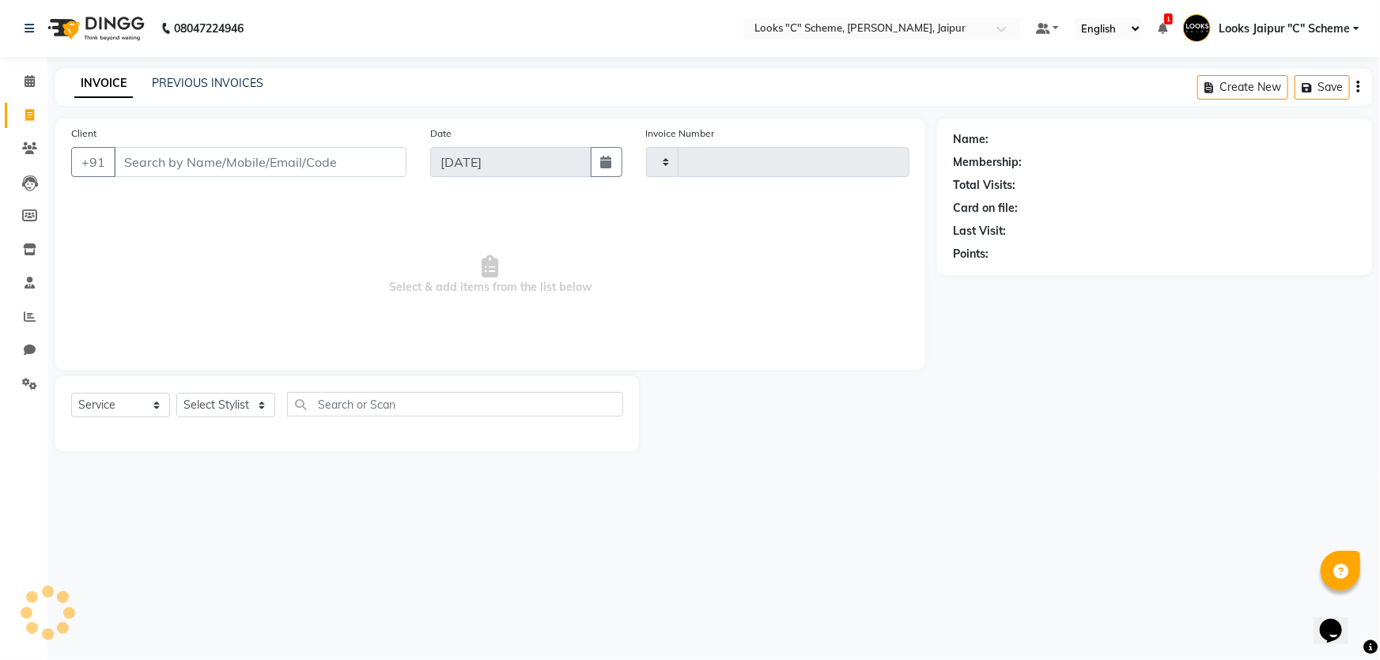
type input "4383"
select select "4315"
click at [181, 72] on div "INVOICE PREVIOUS INVOICES Create New Save" at bounding box center [713, 87] width 1317 height 37
click at [209, 83] on link "PREVIOUS INVOICES" at bounding box center [208, 83] width 112 height 14
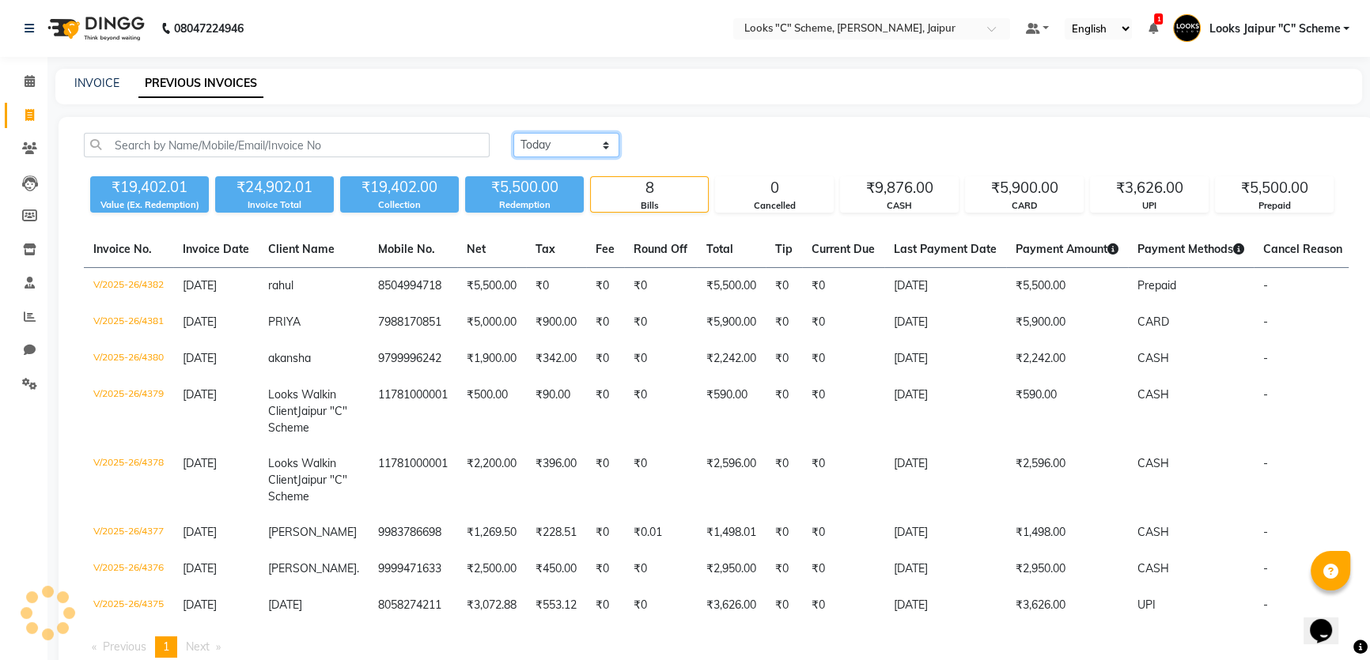
click at [586, 150] on select "[DATE] [DATE] Custom Range" at bounding box center [566, 145] width 106 height 25
select select "[DATE]"
click at [513, 133] on select "[DATE] [DATE] Custom Range" at bounding box center [566, 145] width 106 height 25
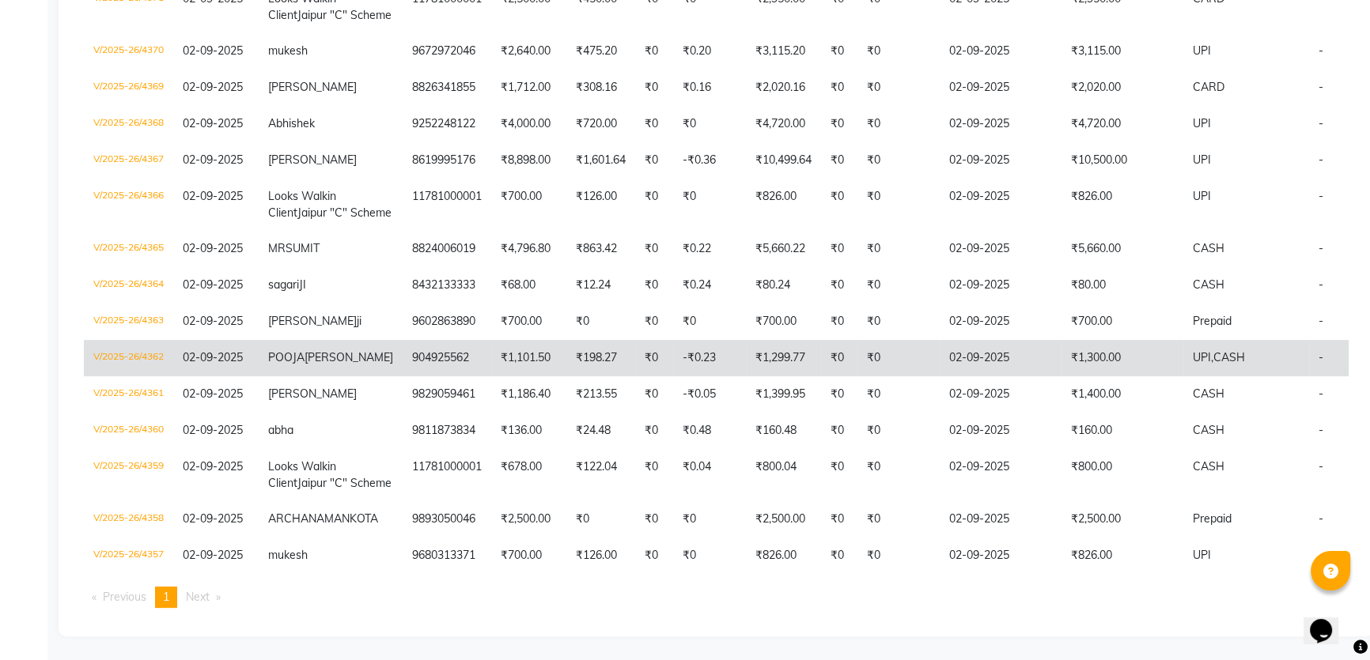
scroll to position [589, 0]
click at [1062, 340] on td "₹1,300.00" at bounding box center [1123, 358] width 122 height 36
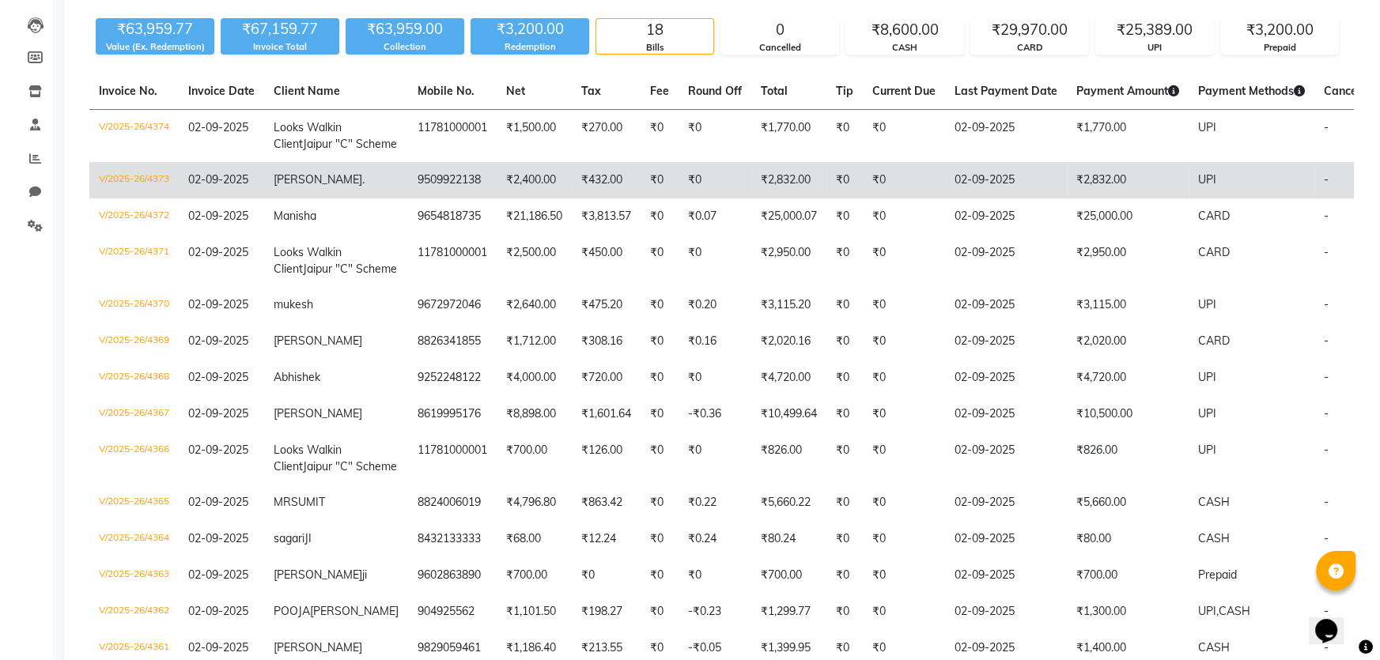
scroll to position [0, 0]
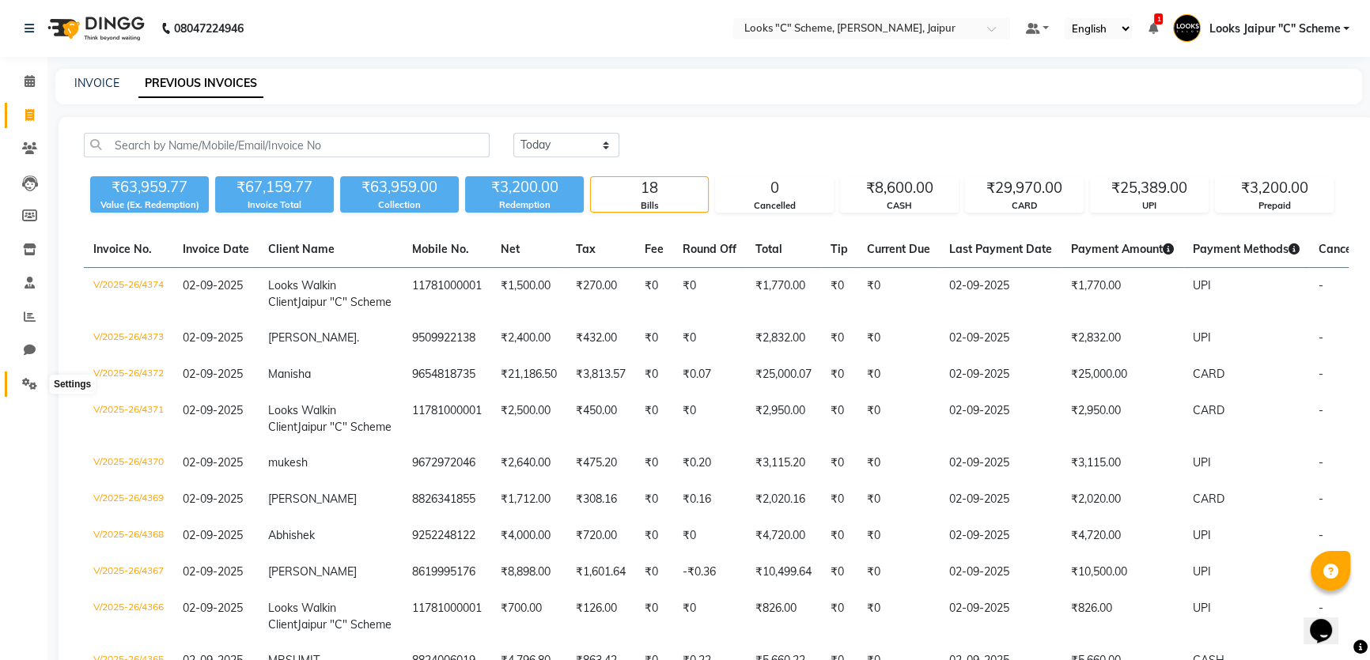
click at [25, 381] on icon at bounding box center [29, 384] width 15 height 12
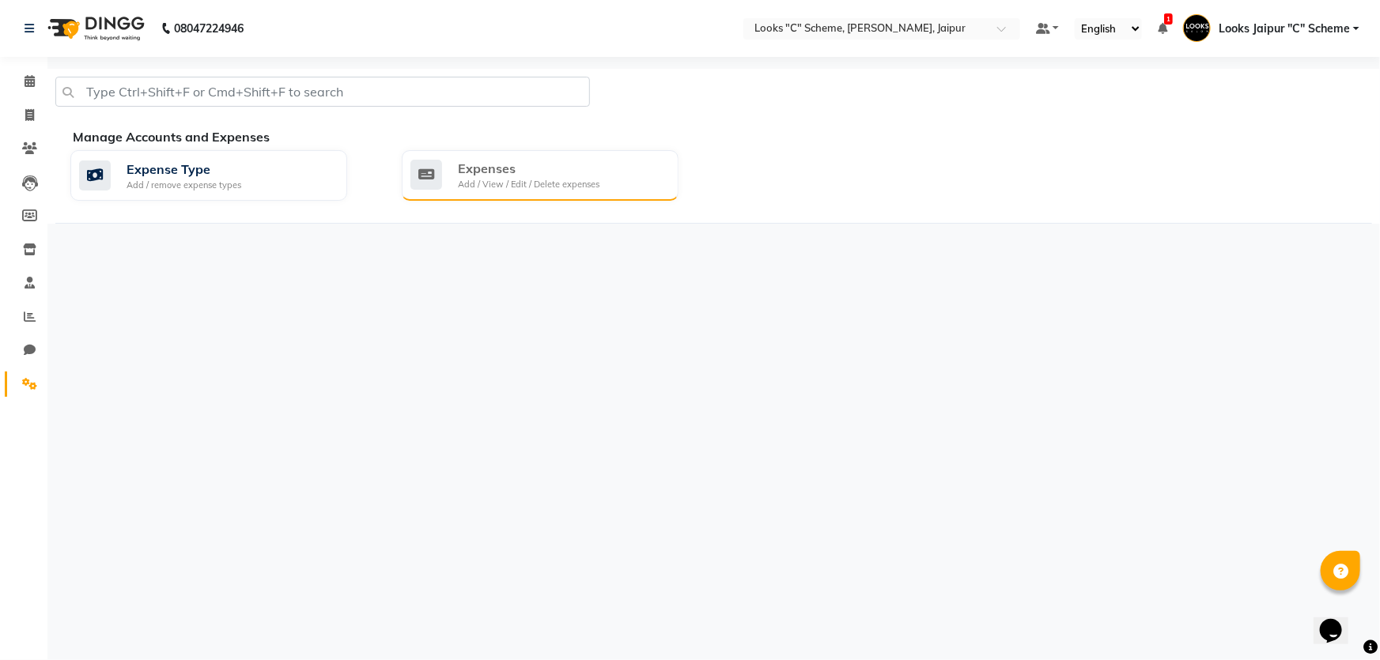
click at [543, 185] on div "Add / View / Edit / Delete expenses" at bounding box center [529, 184] width 142 height 13
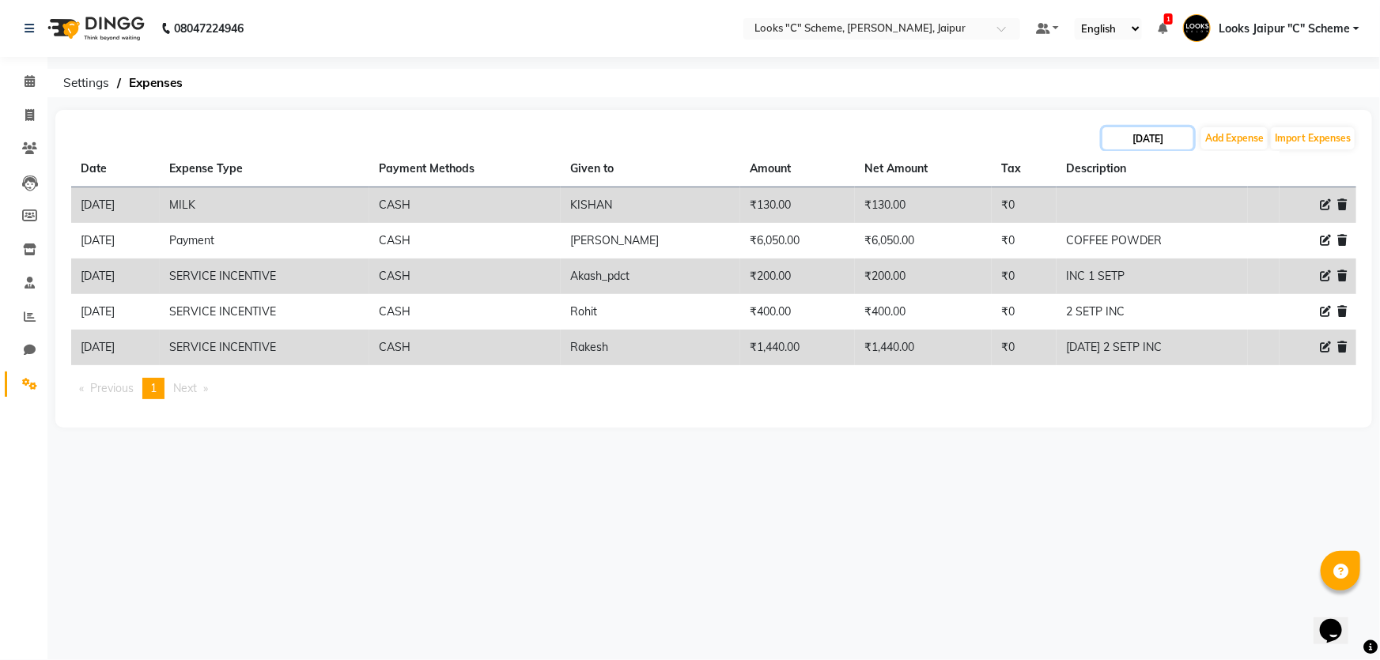
click at [1149, 137] on input "[DATE]" at bounding box center [1148, 138] width 91 height 22
select select "9"
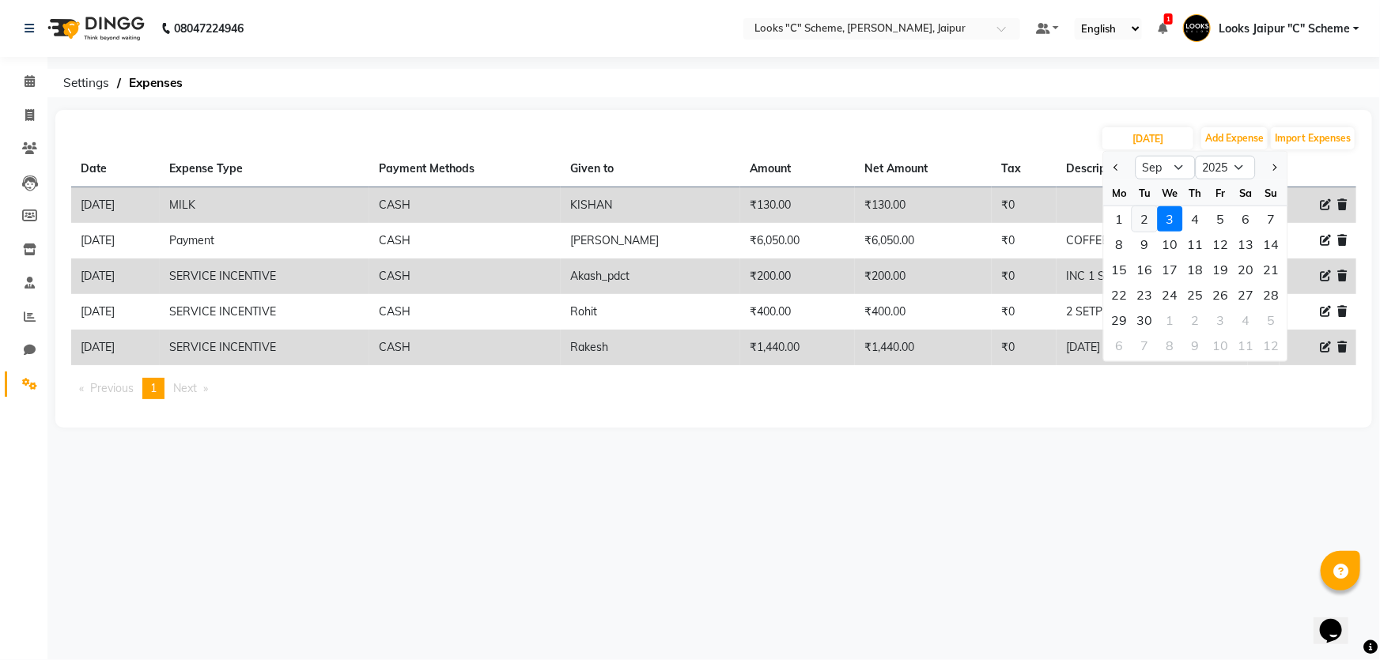
click at [1143, 217] on div "2" at bounding box center [1145, 218] width 25 height 25
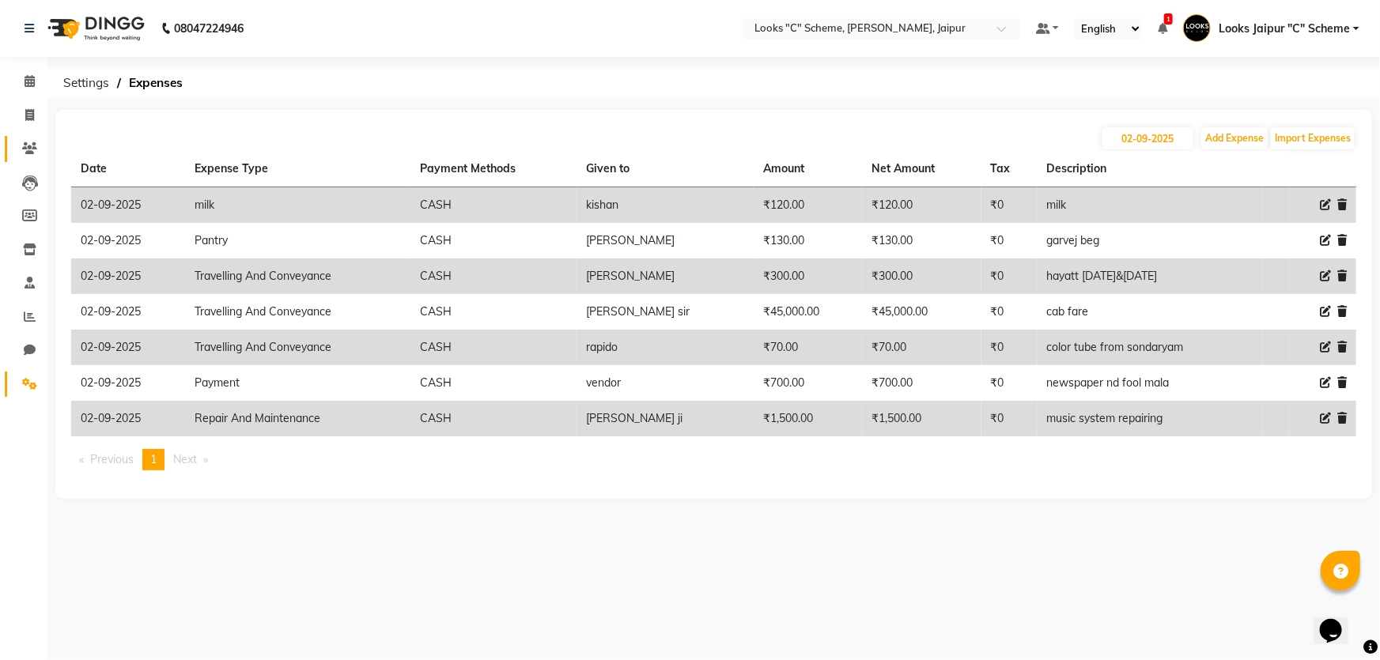
click at [6, 156] on link "Clients" at bounding box center [24, 149] width 38 height 26
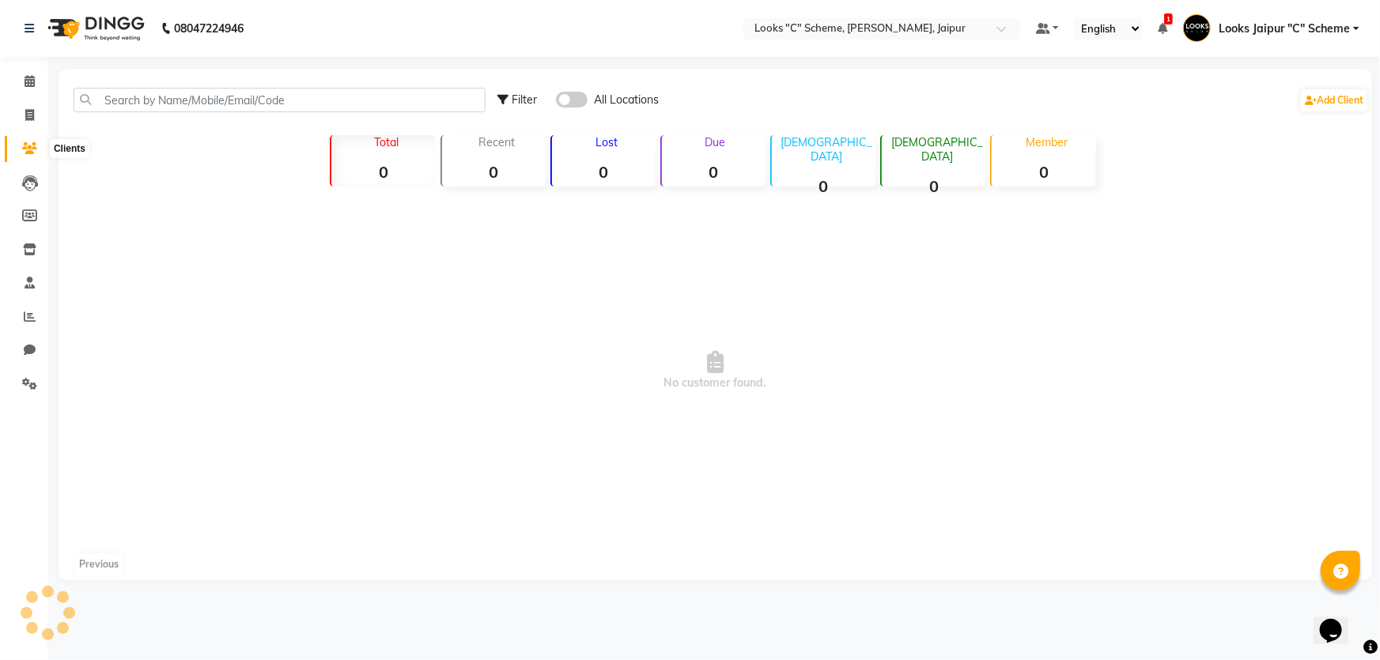
click at [32, 155] on span at bounding box center [30, 149] width 28 height 18
click at [32, 113] on icon at bounding box center [29, 115] width 9 height 12
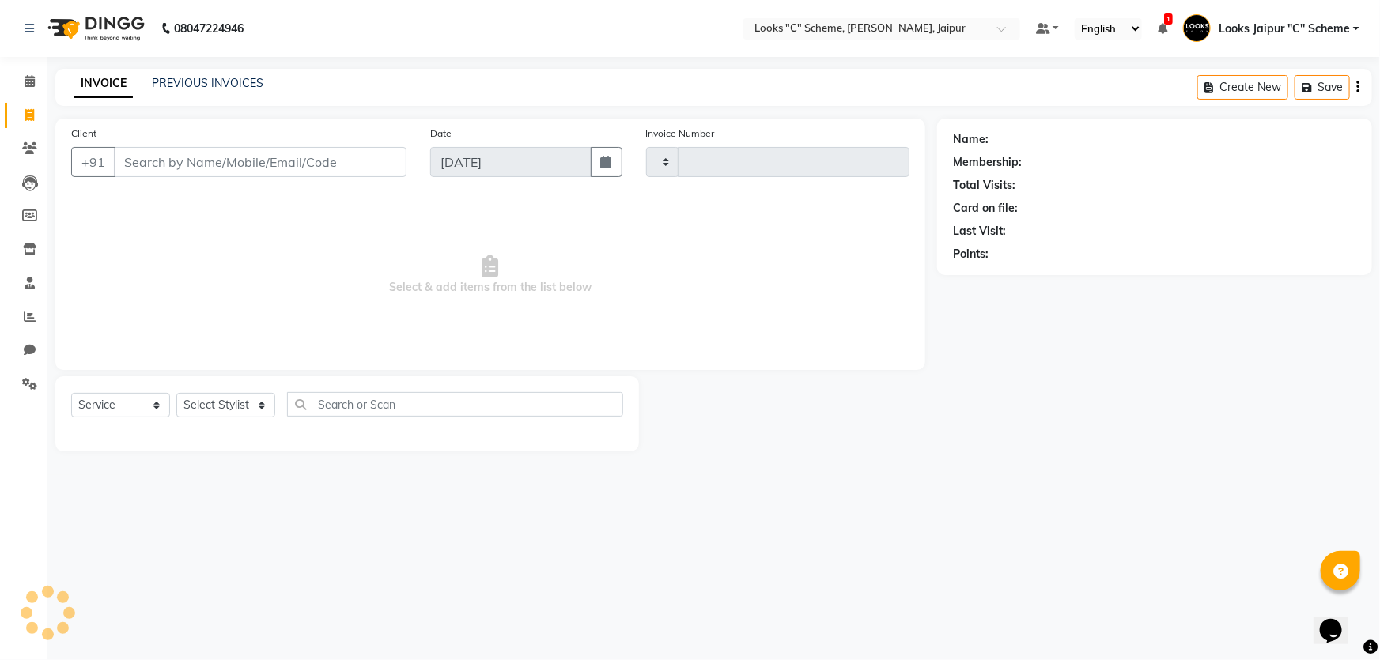
click at [203, 156] on input "Client" at bounding box center [260, 162] width 293 height 30
click at [205, 172] on input "Client" at bounding box center [260, 162] width 293 height 30
click at [207, 168] on input "Client" at bounding box center [260, 162] width 293 height 30
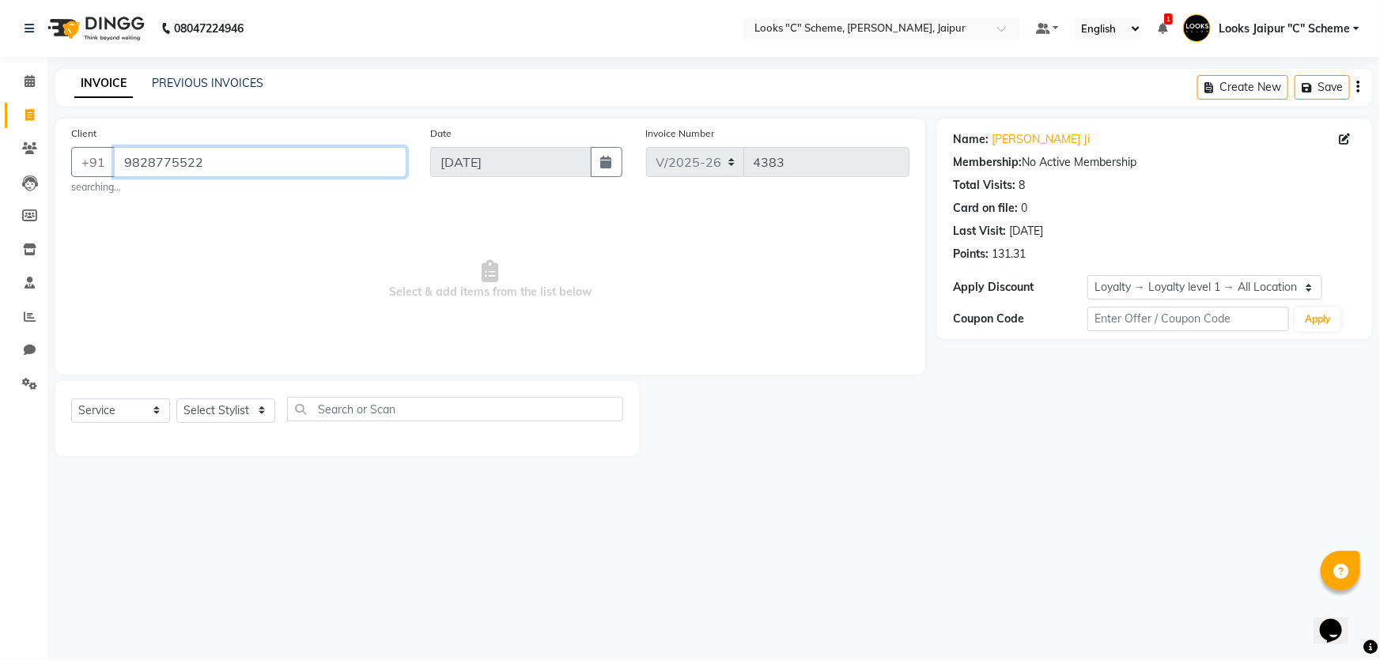
drag, startPoint x: 123, startPoint y: 158, endPoint x: 283, endPoint y: 187, distance: 163.2
click at [283, 187] on div "Client [PHONE_NUMBER] searching..." at bounding box center [238, 160] width 359 height 70
click at [23, 146] on icon at bounding box center [29, 148] width 15 height 12
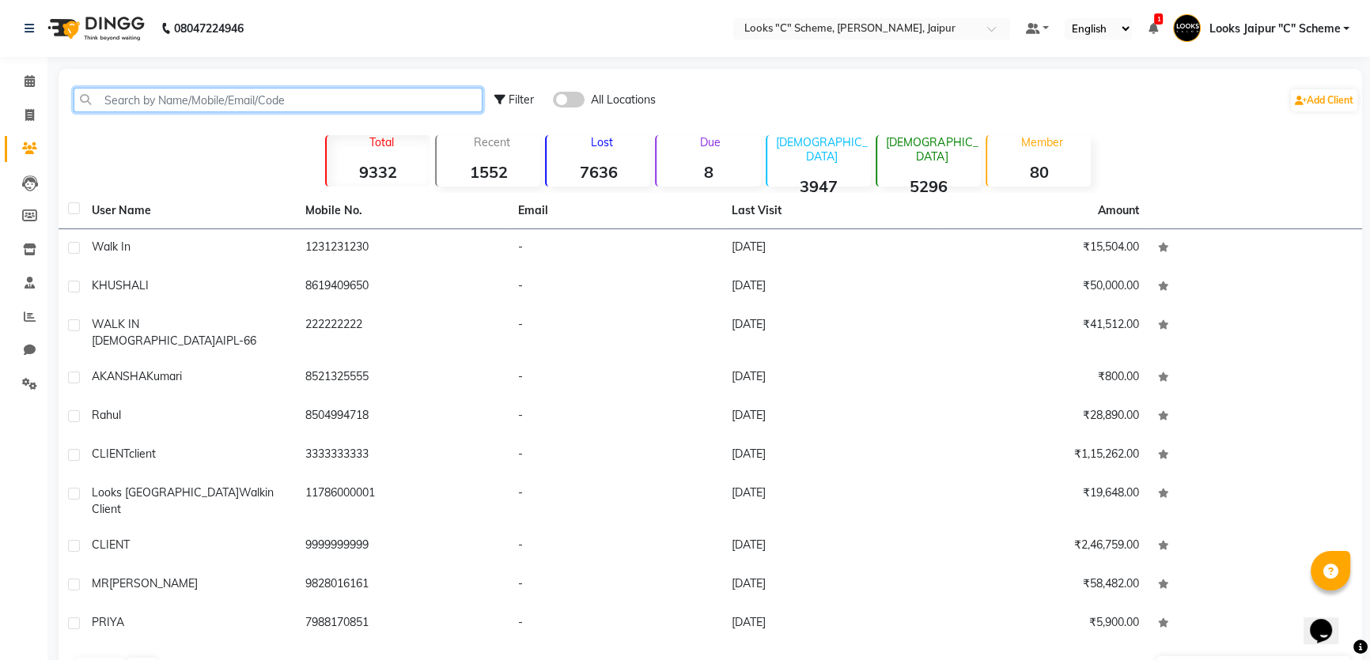
click at [254, 104] on input "text" at bounding box center [278, 100] width 409 height 25
paste input "9828775522"
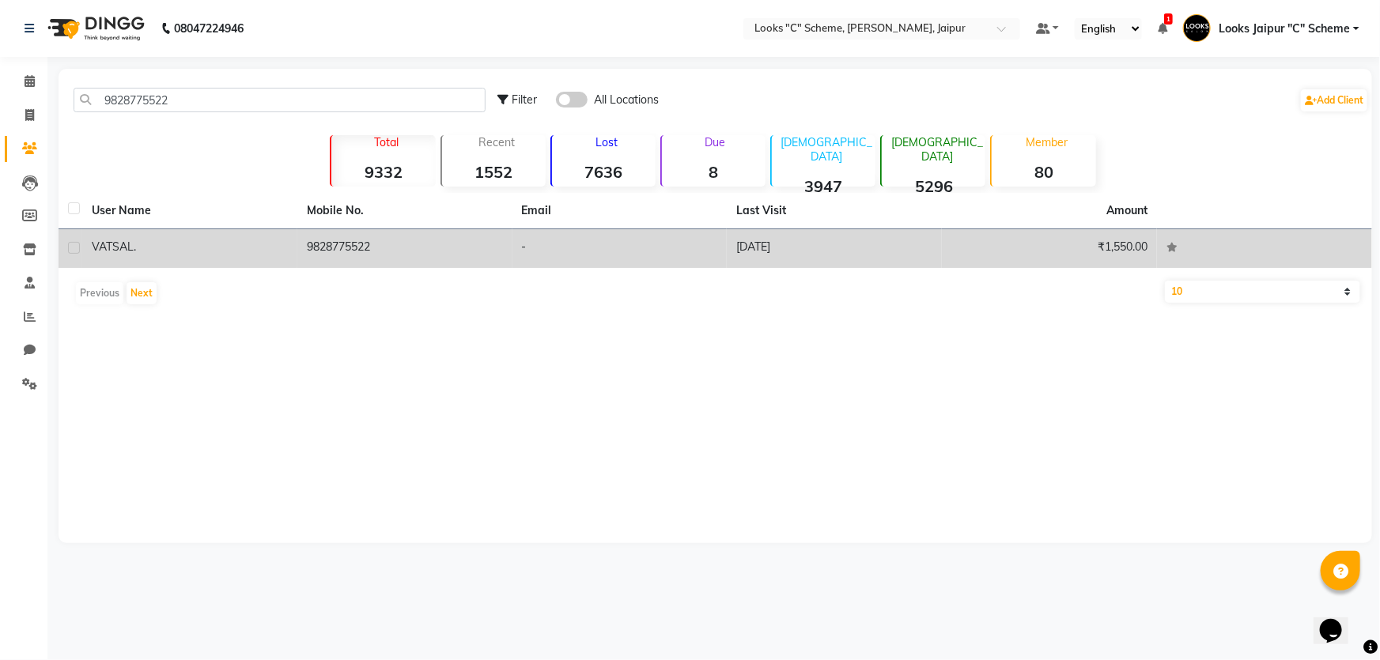
click at [411, 254] on td "9828775522" at bounding box center [404, 248] width 215 height 39
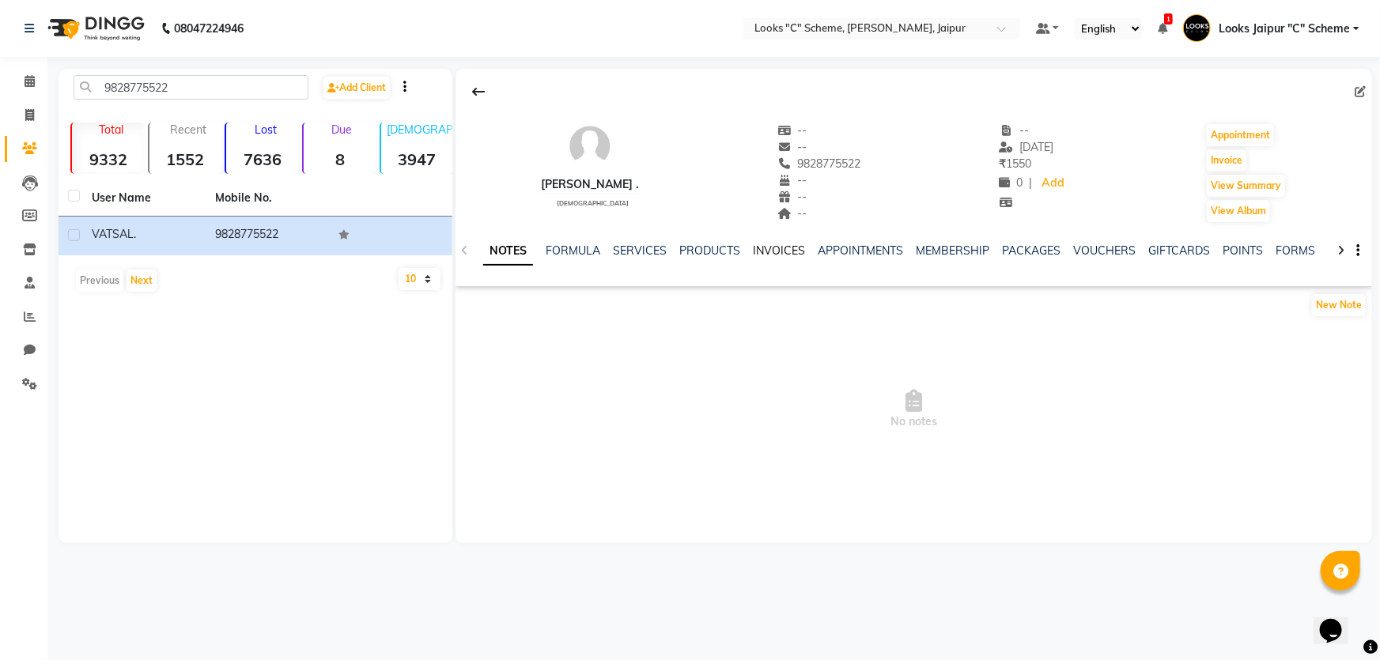
click at [793, 253] on link "INVOICES" at bounding box center [779, 251] width 52 height 14
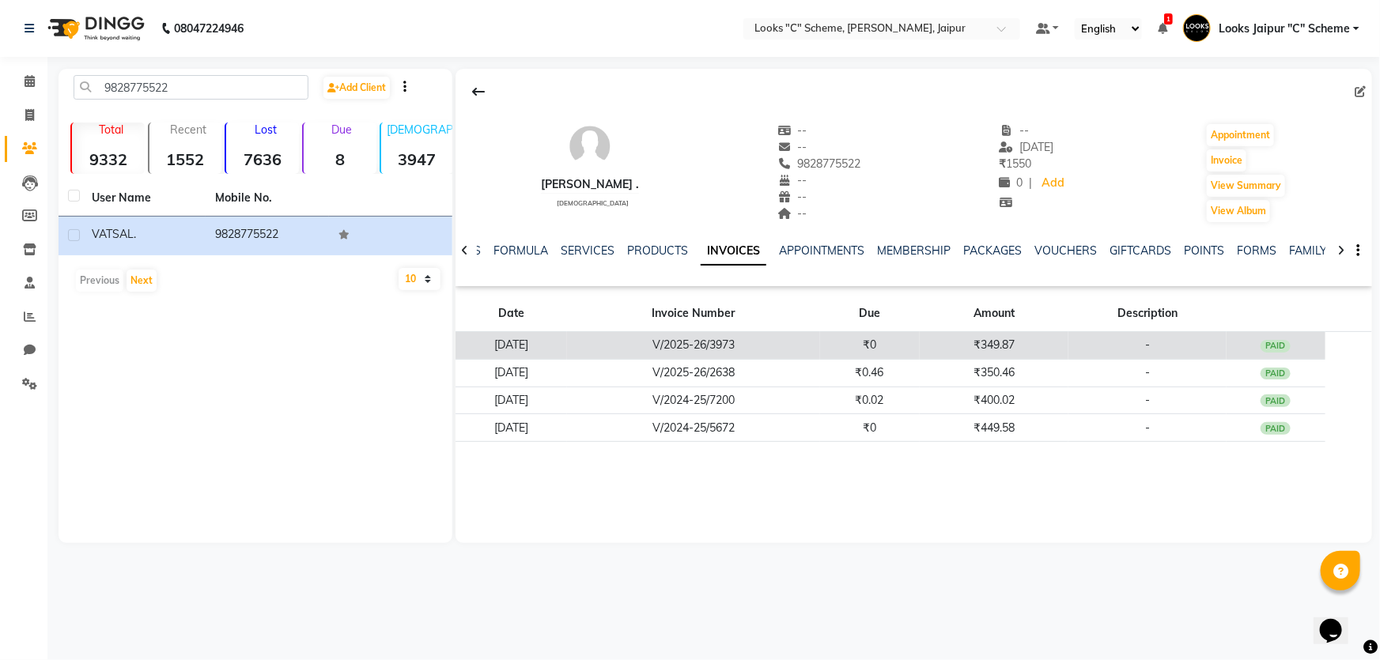
click at [1059, 345] on td "₹349.87" at bounding box center [994, 346] width 149 height 28
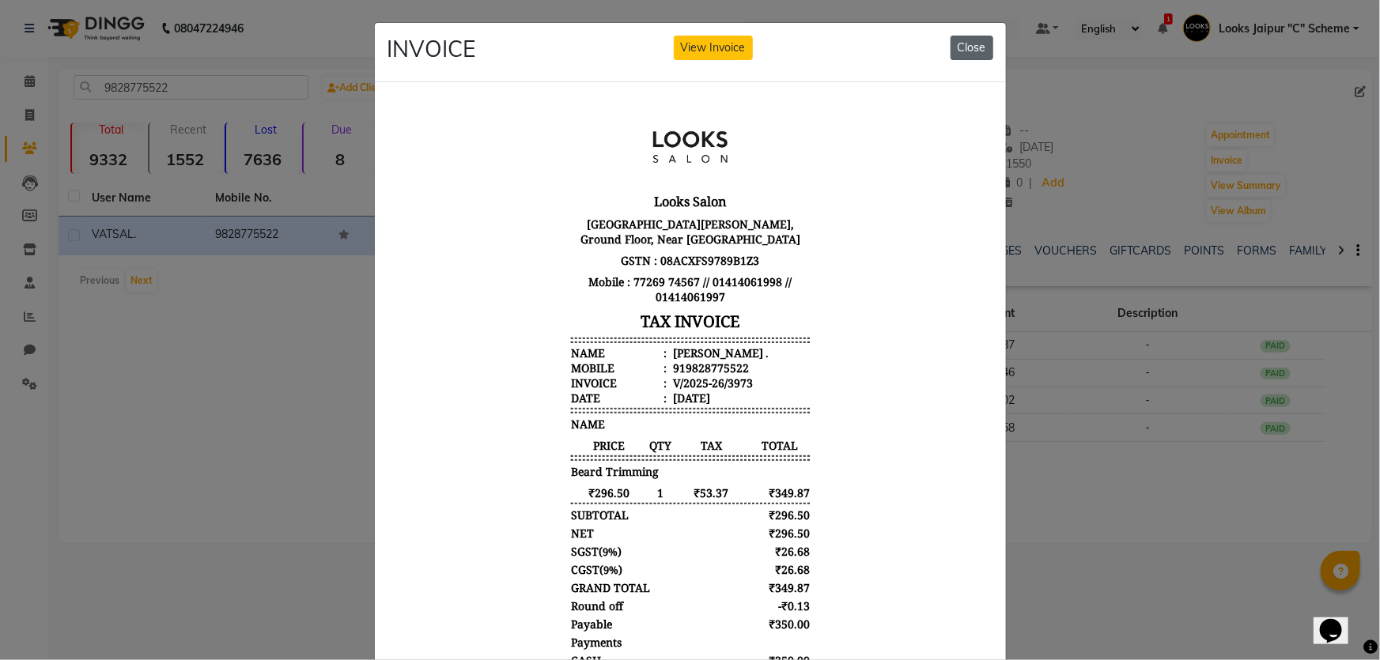
click at [966, 42] on button "Close" at bounding box center [972, 48] width 43 height 25
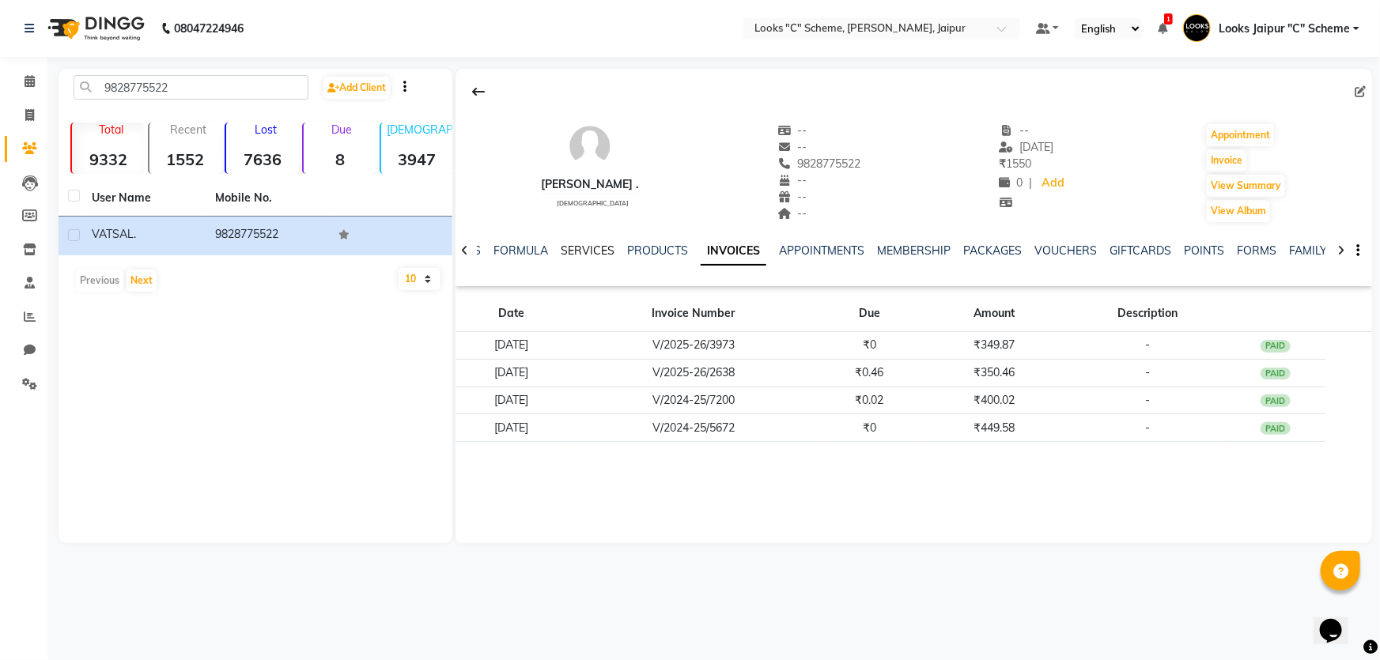
click at [582, 246] on link "SERVICES" at bounding box center [588, 251] width 54 height 14
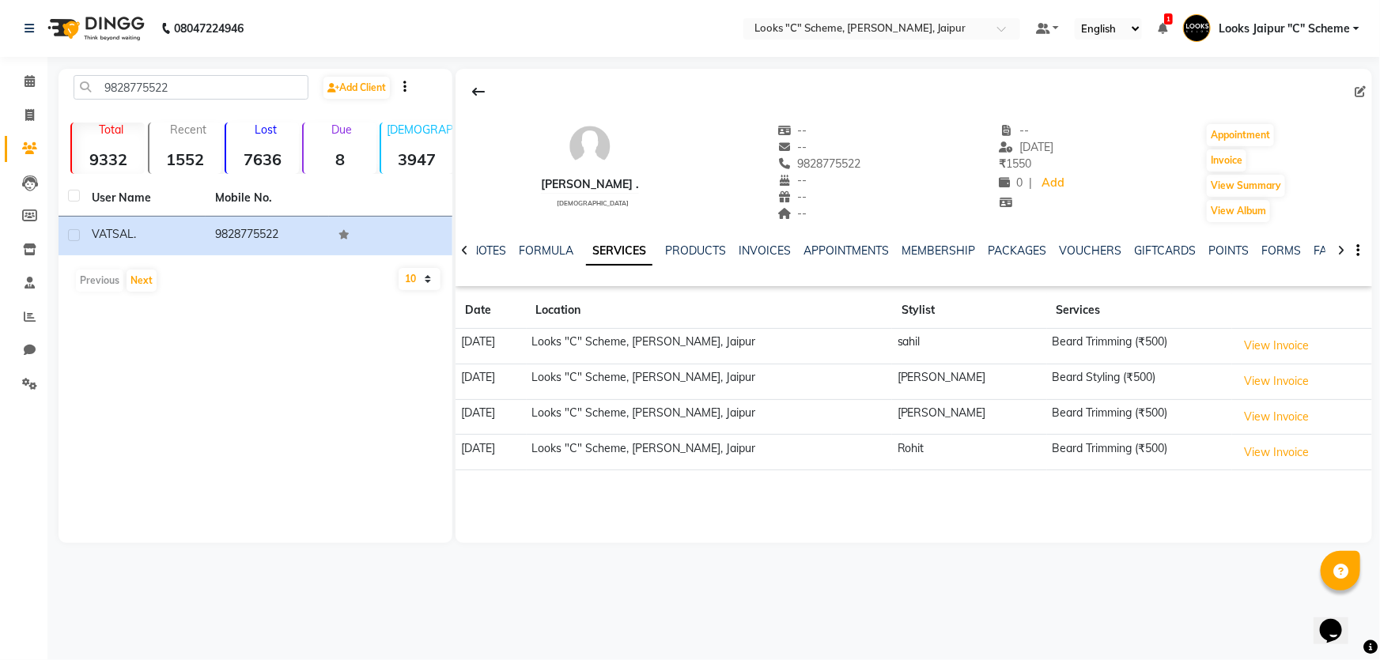
drag, startPoint x: 458, startPoint y: 338, endPoint x: 551, endPoint y: 351, distance: 93.5
click at [526, 351] on td "[DATE]" at bounding box center [491, 347] width 70 height 36
click at [695, 578] on div "08047224946 Select Location × Looks "C" Scheme, Jaipur, Jaipur Default Panel My…" at bounding box center [690, 330] width 1380 height 660
drag, startPoint x: 459, startPoint y: 373, endPoint x: 625, endPoint y: 395, distance: 167.5
click at [625, 395] on tr "[DATE] Looks "C" Scheme, Jaipur, Jaipur [PERSON_NAME] Styling (₹500) View Invoi…" at bounding box center [914, 382] width 917 height 36
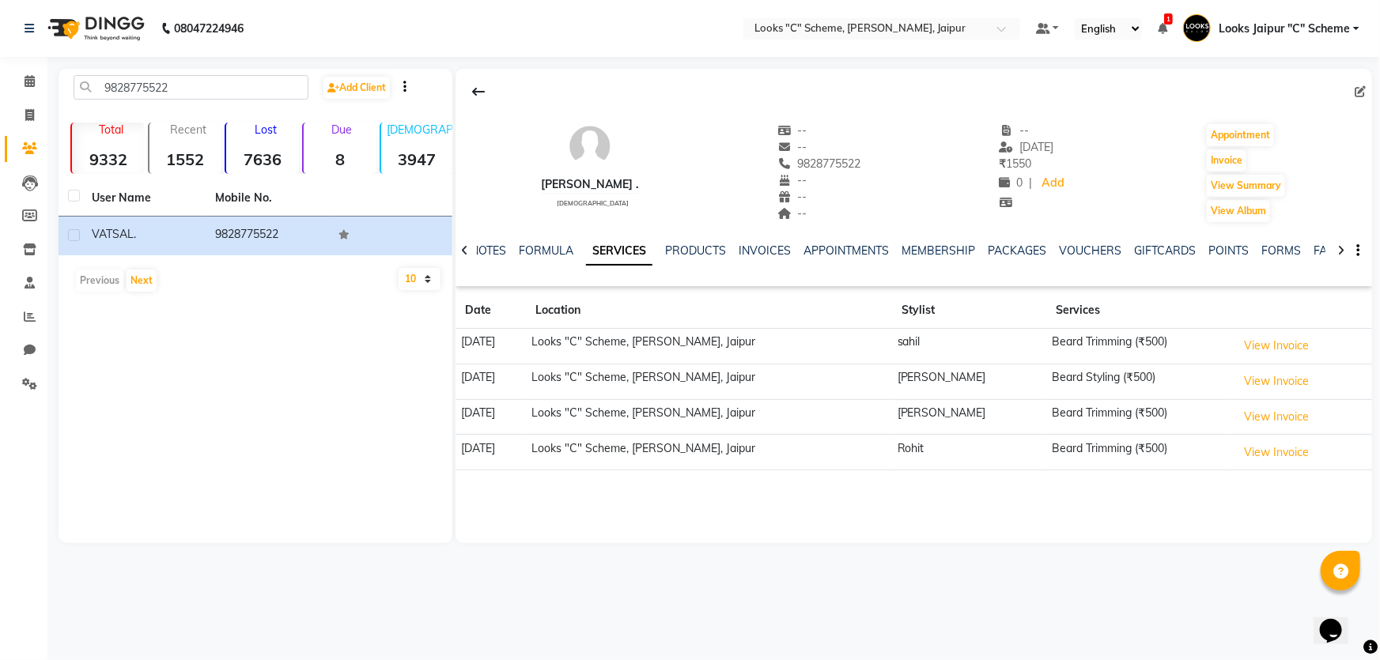
click at [619, 507] on div "[PERSON_NAME] . [DEMOGRAPHIC_DATA] -- -- 9828775522 -- -- -- -- [DATE] ₹ 1550 0…" at bounding box center [914, 306] width 917 height 475
drag, startPoint x: 461, startPoint y: 411, endPoint x: 556, endPoint y: 450, distance: 102.5
click at [526, 418] on td "[DATE]" at bounding box center [491, 417] width 70 height 36
click at [563, 490] on div "[PERSON_NAME] . [DEMOGRAPHIC_DATA] -- -- 9828775522 -- -- -- -- [DATE] ₹ 1550 0…" at bounding box center [914, 306] width 917 height 475
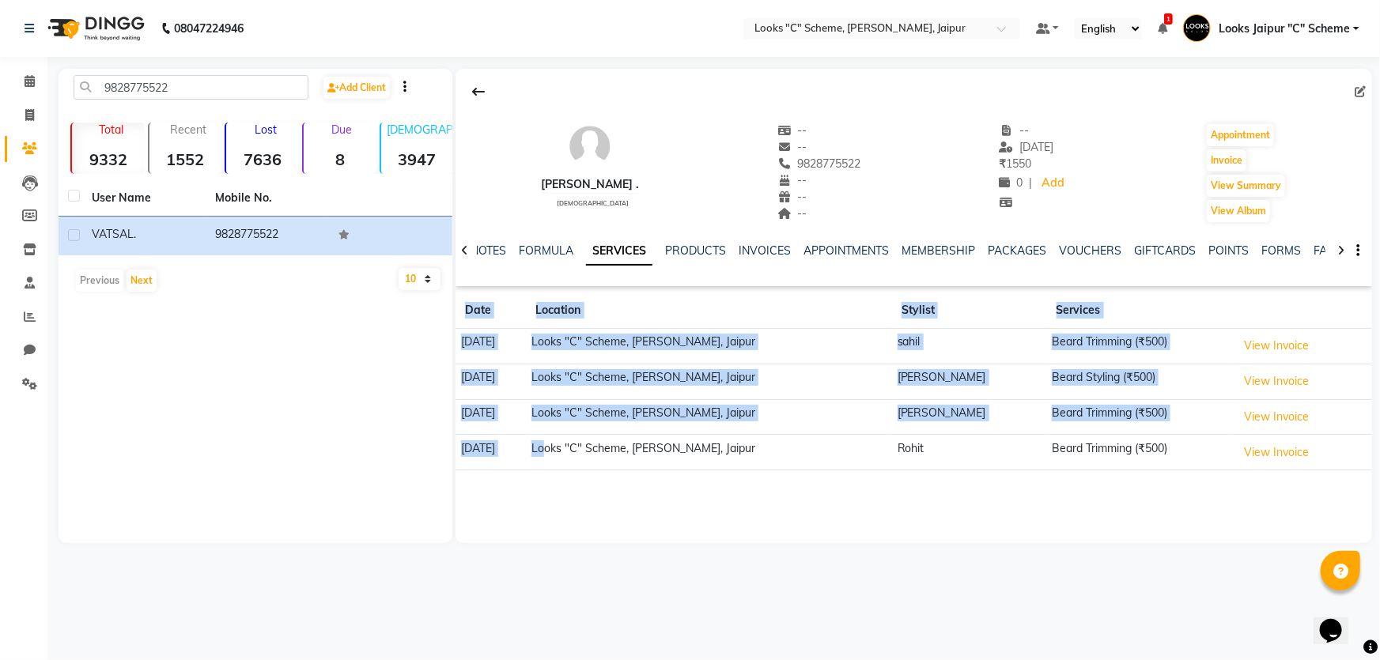
drag, startPoint x: 455, startPoint y: 442, endPoint x: 600, endPoint y: 463, distance: 146.2
click at [600, 463] on app-client-details "[PERSON_NAME] . [DEMOGRAPHIC_DATA] -- -- 9828775522 -- -- -- -- [DATE] ₹ 1550 0…" at bounding box center [912, 306] width 920 height 475
click at [592, 524] on div "[PERSON_NAME] . [DEMOGRAPHIC_DATA] -- -- 9828775522 -- -- -- -- [DATE] ₹ 1550 0…" at bounding box center [914, 306] width 917 height 475
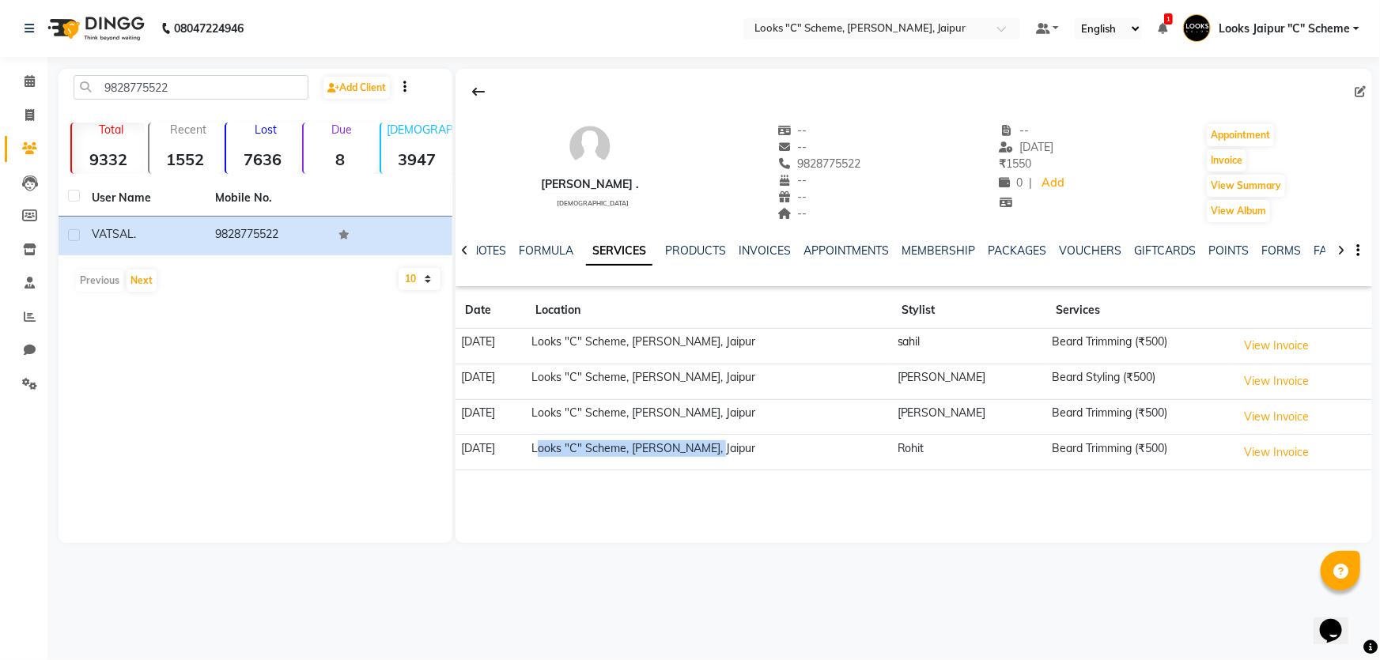
drag, startPoint x: 589, startPoint y: 444, endPoint x: 811, endPoint y: 453, distance: 221.7
click at [811, 453] on td "Looks "C" Scheme, [PERSON_NAME], Jaipur" at bounding box center [710, 453] width 366 height 36
drag, startPoint x: 584, startPoint y: 410, endPoint x: 825, endPoint y: 430, distance: 242.1
click at [825, 430] on tr "[DATE] Looks "C" Scheme, Jaipur, Jaipur [PERSON_NAME] Trimming (₹500) View Invo…" at bounding box center [914, 417] width 917 height 36
drag, startPoint x: 595, startPoint y: 373, endPoint x: 931, endPoint y: 383, distance: 336.3
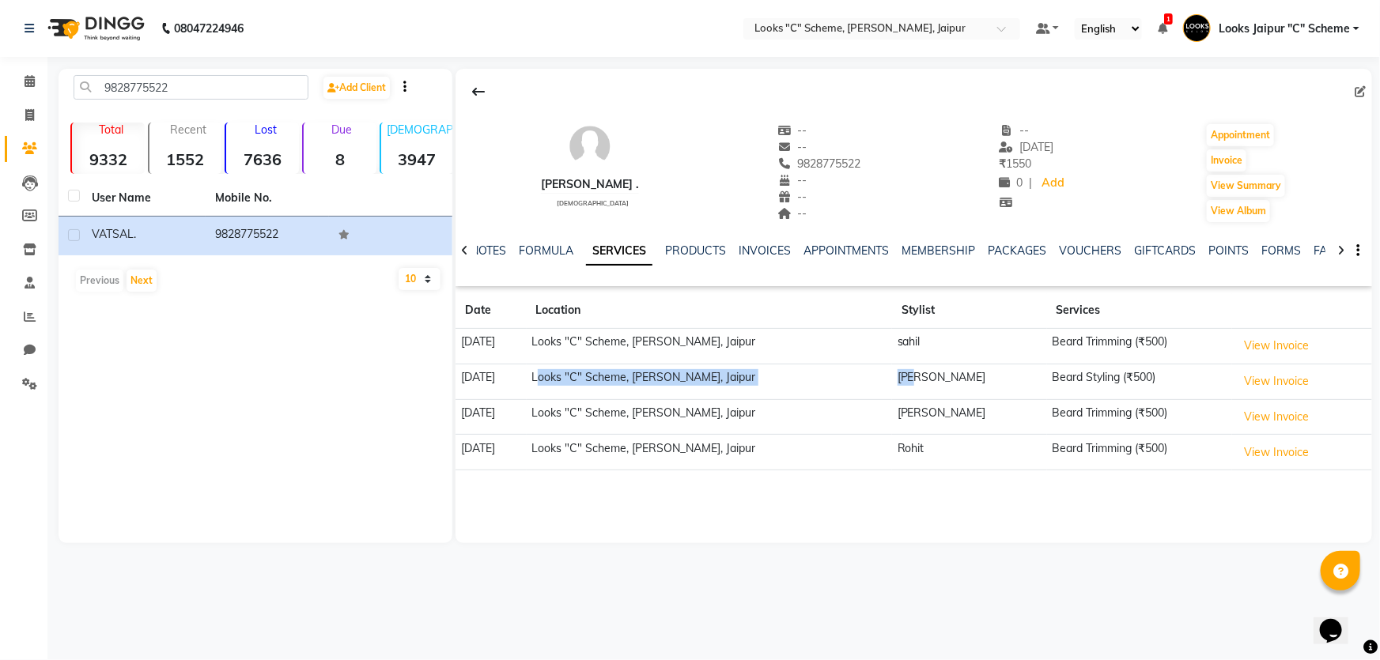
click at [931, 383] on tr "[DATE] Looks "C" Scheme, Jaipur, Jaipur [PERSON_NAME] Styling (₹500) View Invoi…" at bounding box center [914, 382] width 917 height 36
drag, startPoint x: 596, startPoint y: 339, endPoint x: 821, endPoint y: 382, distance: 229.6
click at [831, 354] on td "Looks "C" Scheme, [PERSON_NAME], Jaipur" at bounding box center [710, 347] width 366 height 36
click at [811, 417] on td "Looks "C" Scheme, [PERSON_NAME], Jaipur" at bounding box center [710, 417] width 366 height 36
drag, startPoint x: 575, startPoint y: 339, endPoint x: 819, endPoint y: 371, distance: 246.5
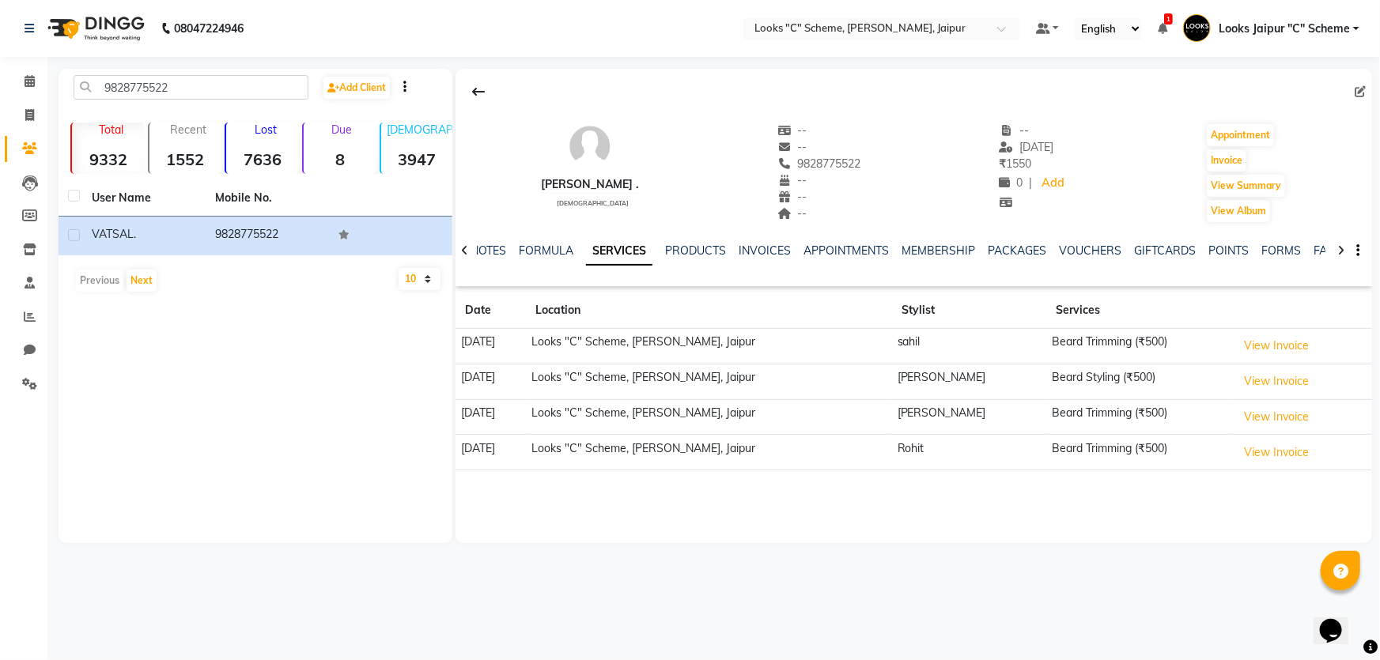
click at [853, 359] on tr "[DATE] Looks "C" Scheme, Jaipur, [GEOGRAPHIC_DATA] [PERSON_NAME] Trimming (₹500…" at bounding box center [914, 347] width 917 height 36
drag, startPoint x: 589, startPoint y: 371, endPoint x: 773, endPoint y: 395, distance: 185.0
click at [798, 387] on td "Looks "C" Scheme, [PERSON_NAME], Jaipur" at bounding box center [710, 382] width 366 height 36
drag, startPoint x: 553, startPoint y: 399, endPoint x: 774, endPoint y: 433, distance: 224.2
click at [774, 433] on tr "[DATE] Looks "C" Scheme, Jaipur, Jaipur [PERSON_NAME] Trimming (₹500) View Invo…" at bounding box center [914, 417] width 917 height 36
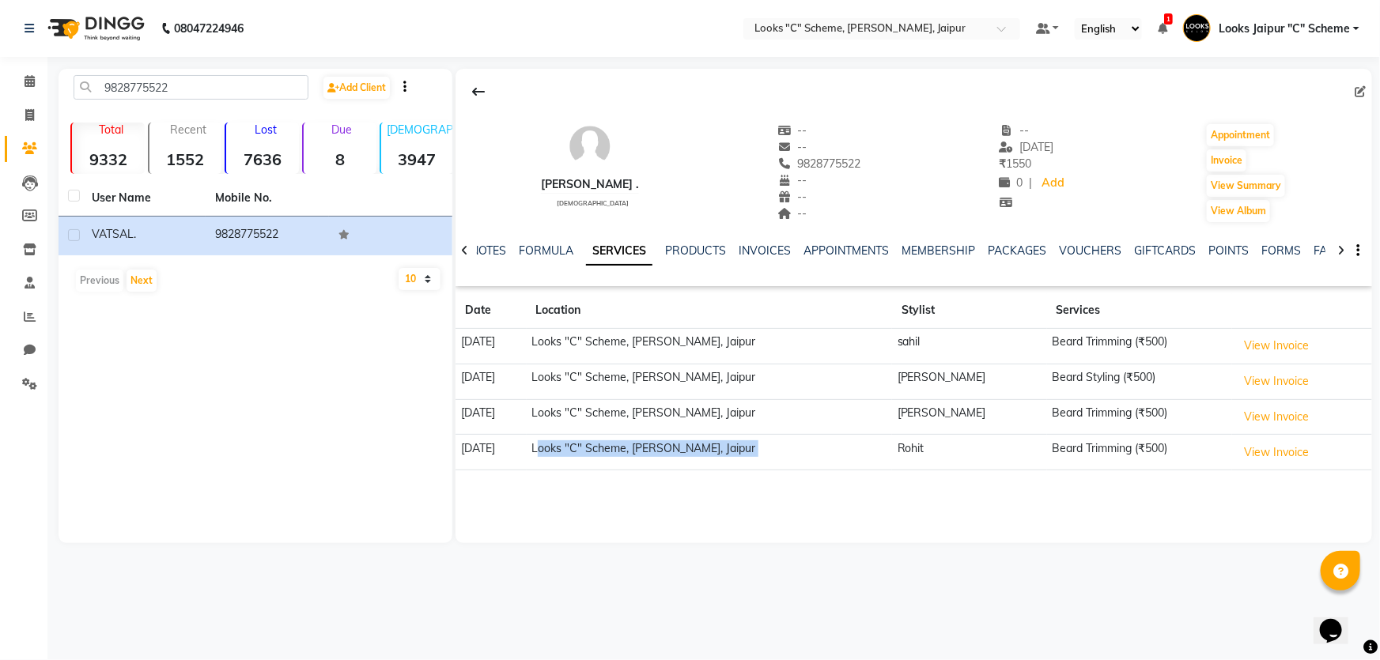
drag, startPoint x: 587, startPoint y: 445, endPoint x: 902, endPoint y: 468, distance: 315.7
click at [902, 468] on tr "[DATE] Looks "C" Scheme, Jaipur, Jaipur [PERSON_NAME] Trimming (₹500) View Invo…" at bounding box center [914, 453] width 917 height 36
click at [870, 505] on div "[PERSON_NAME] . [DEMOGRAPHIC_DATA] -- -- 9828775522 -- -- -- -- [DATE] ₹ 1550 0…" at bounding box center [914, 306] width 917 height 475
click at [25, 316] on icon at bounding box center [30, 317] width 12 height 12
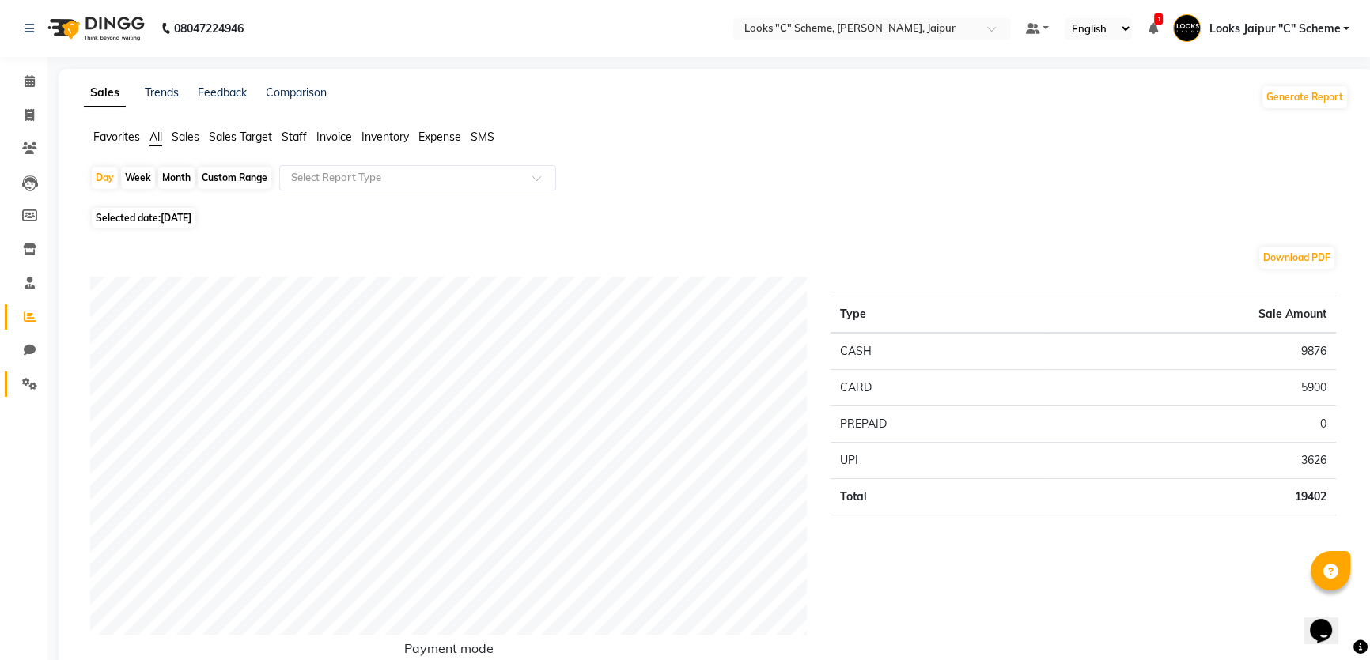
click at [25, 378] on icon at bounding box center [29, 384] width 15 height 12
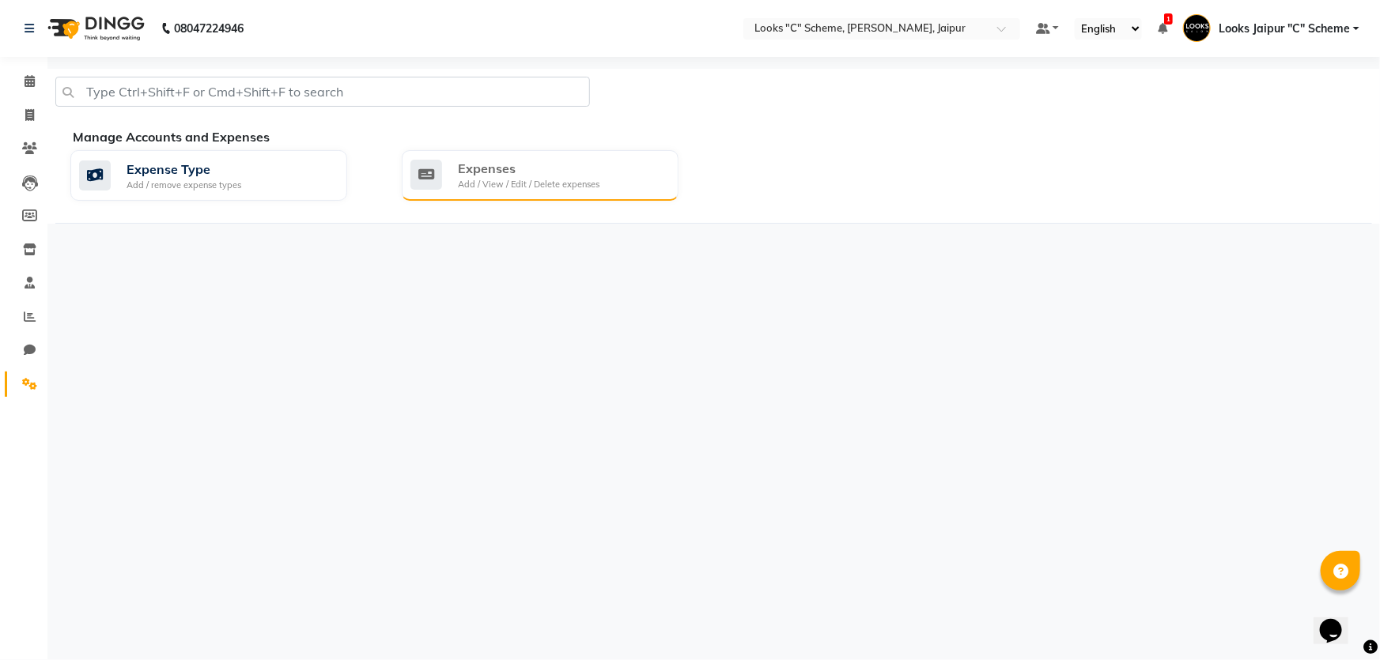
click at [583, 185] on div "Add / View / Edit / Delete expenses" at bounding box center [529, 184] width 142 height 13
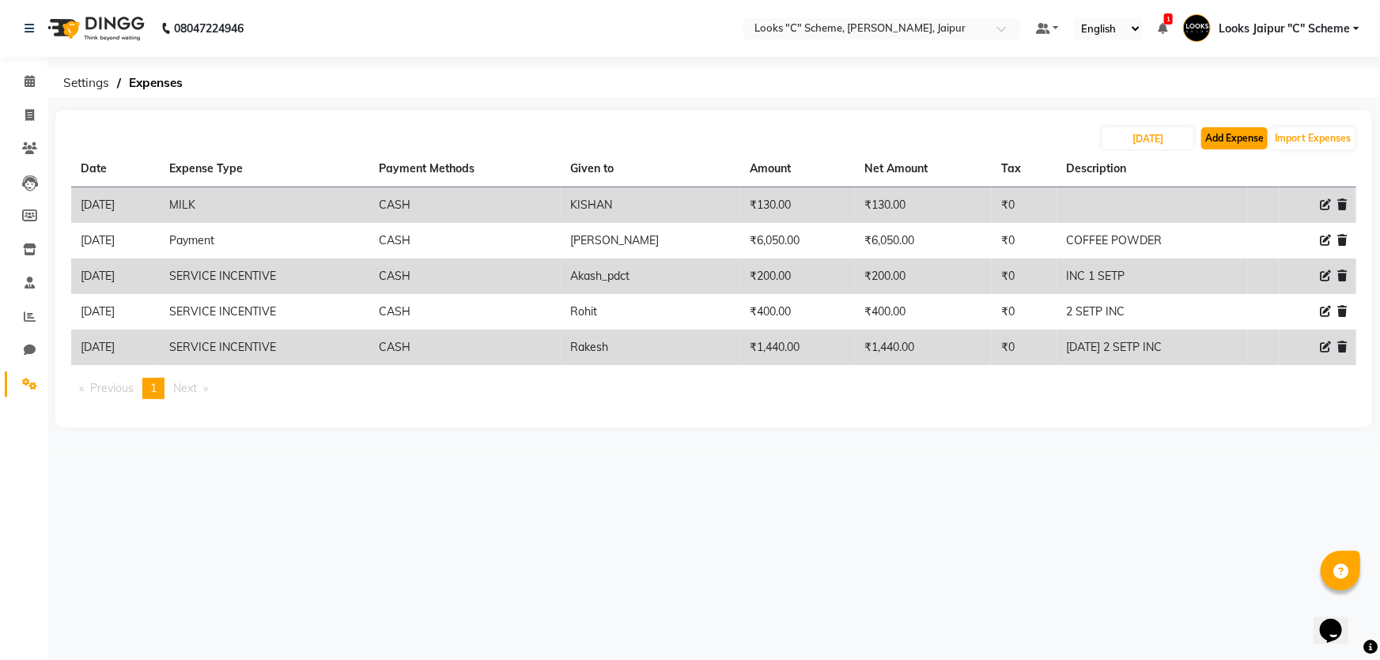
click at [1235, 131] on button "Add Expense" at bounding box center [1235, 138] width 66 height 22
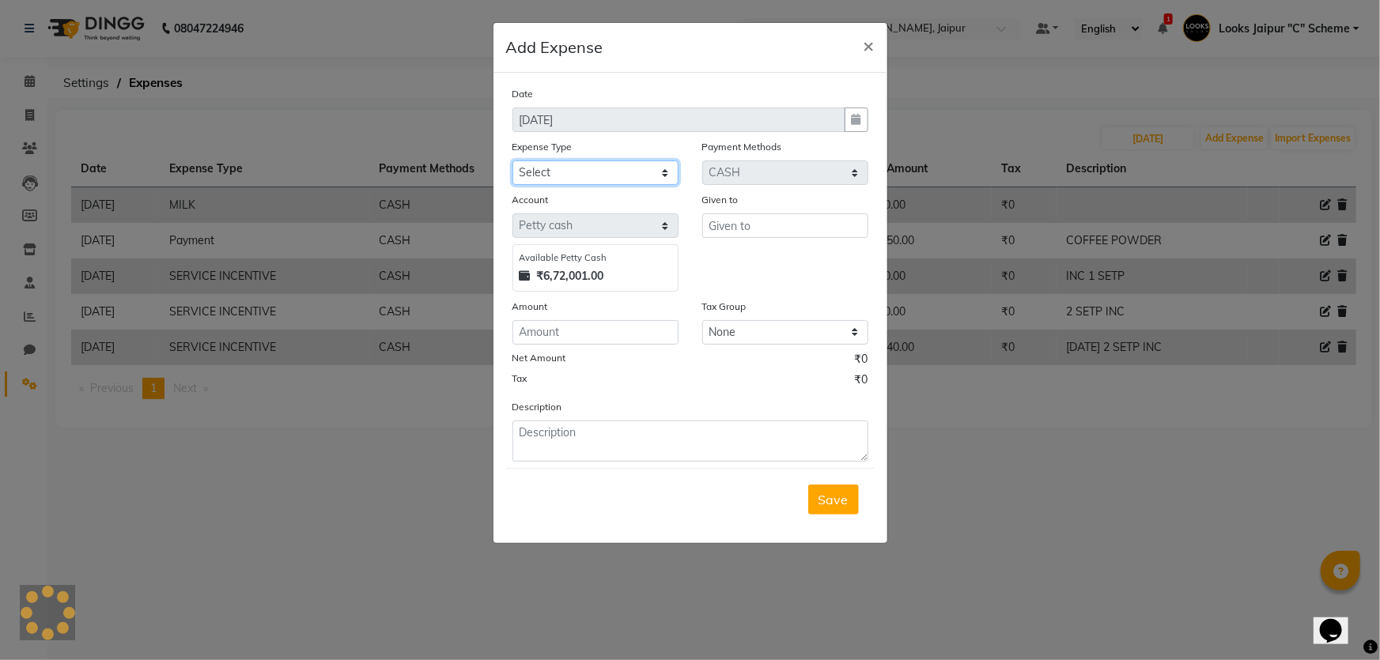
click at [538, 178] on select "Select Bank Deposit Blinkit Cash Handover CLIENT Client ordered food Client Ref…" at bounding box center [596, 173] width 166 height 25
click at [513, 161] on select "Select Bank Deposit Blinkit Cash Handover CLIENT Client ordered food Client Ref…" at bounding box center [596, 173] width 166 height 25
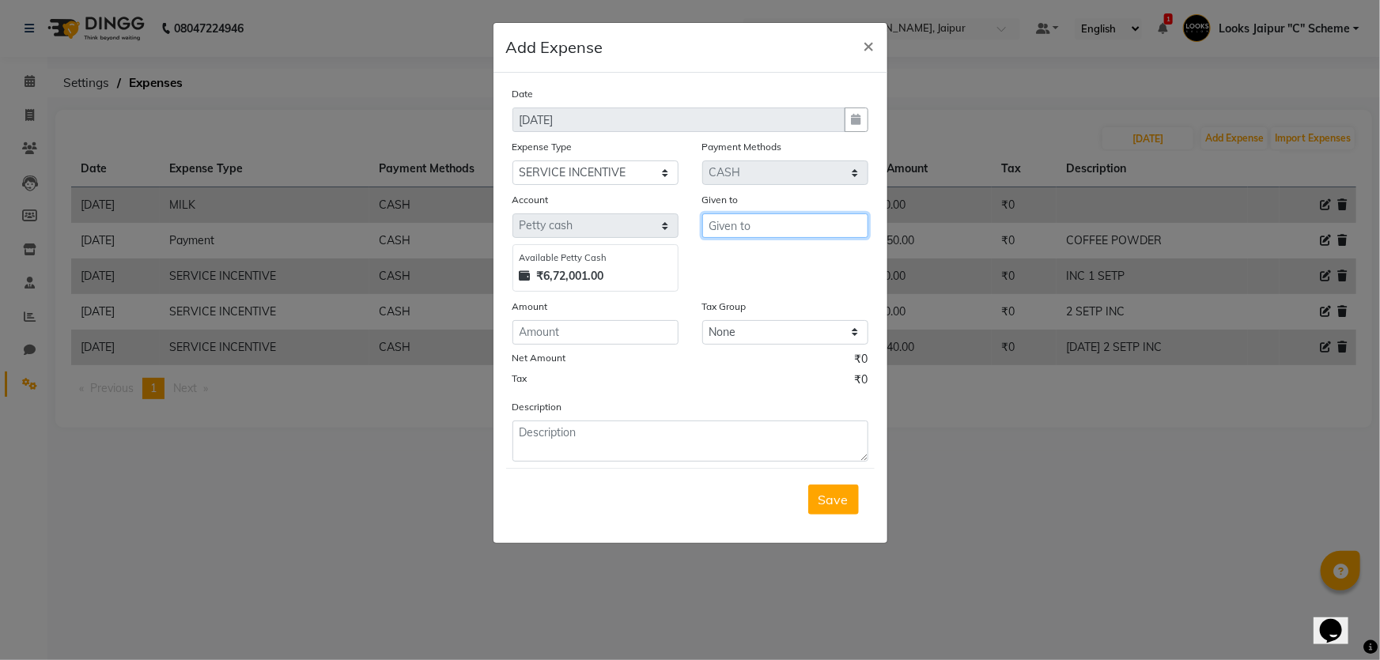
click at [780, 221] on input "text" at bounding box center [785, 226] width 166 height 25
click at [723, 224] on input "text" at bounding box center [785, 226] width 166 height 25
click at [732, 231] on input "text" at bounding box center [785, 226] width 166 height 25
click at [770, 260] on span "[PERSON_NAME]" at bounding box center [775, 260] width 107 height 16
click at [613, 324] on input "number" at bounding box center [596, 332] width 166 height 25
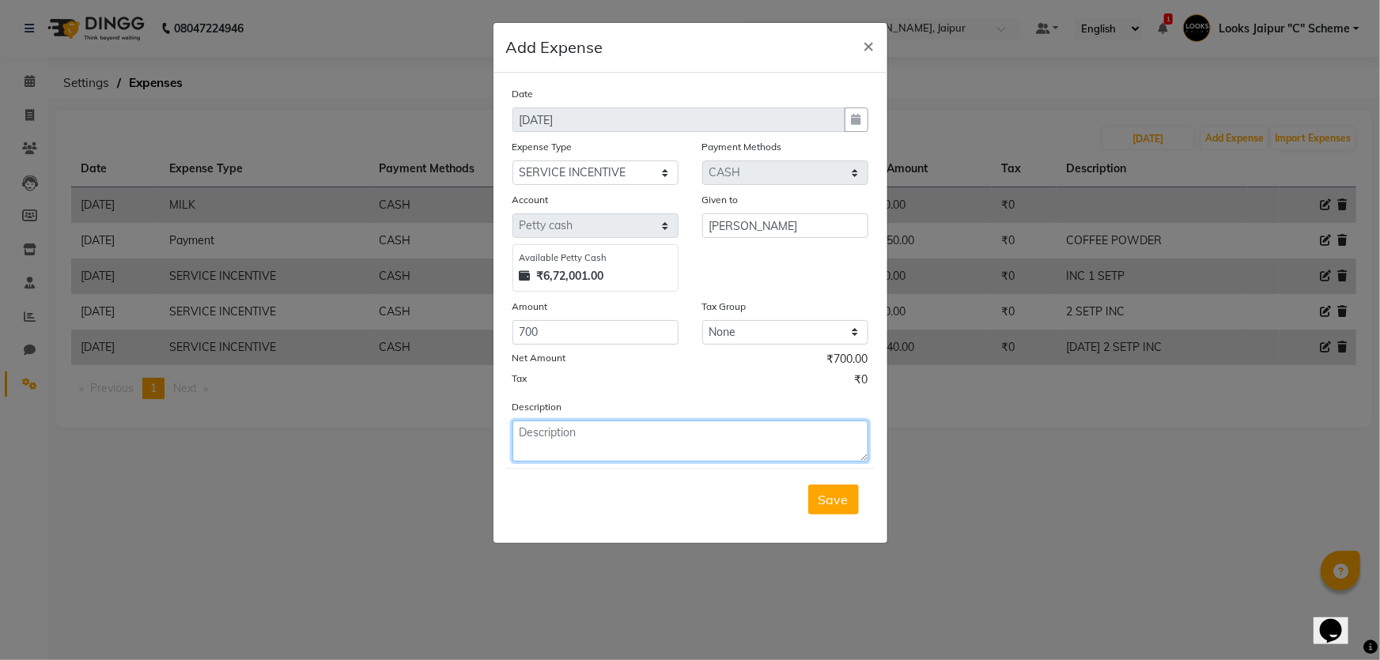
click at [593, 445] on textarea at bounding box center [691, 441] width 356 height 41
click at [844, 508] on span "Save" at bounding box center [834, 500] width 30 height 16
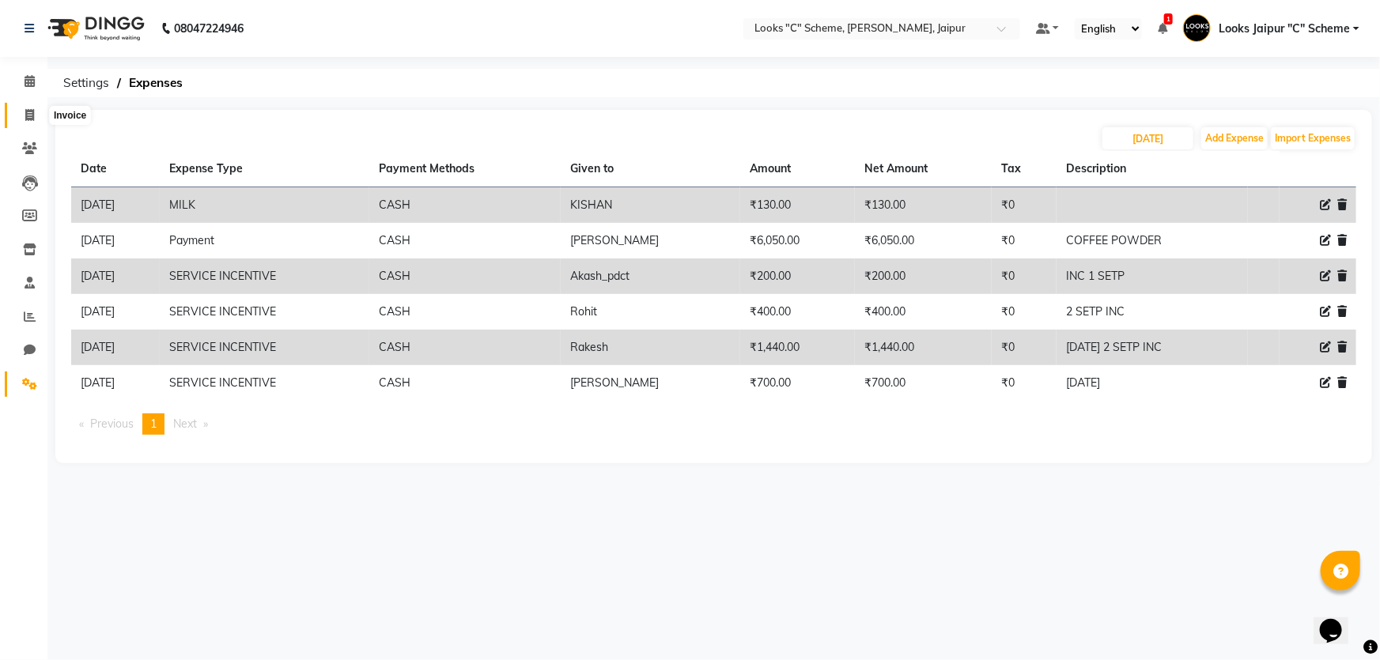
click at [28, 112] on icon at bounding box center [29, 115] width 9 height 12
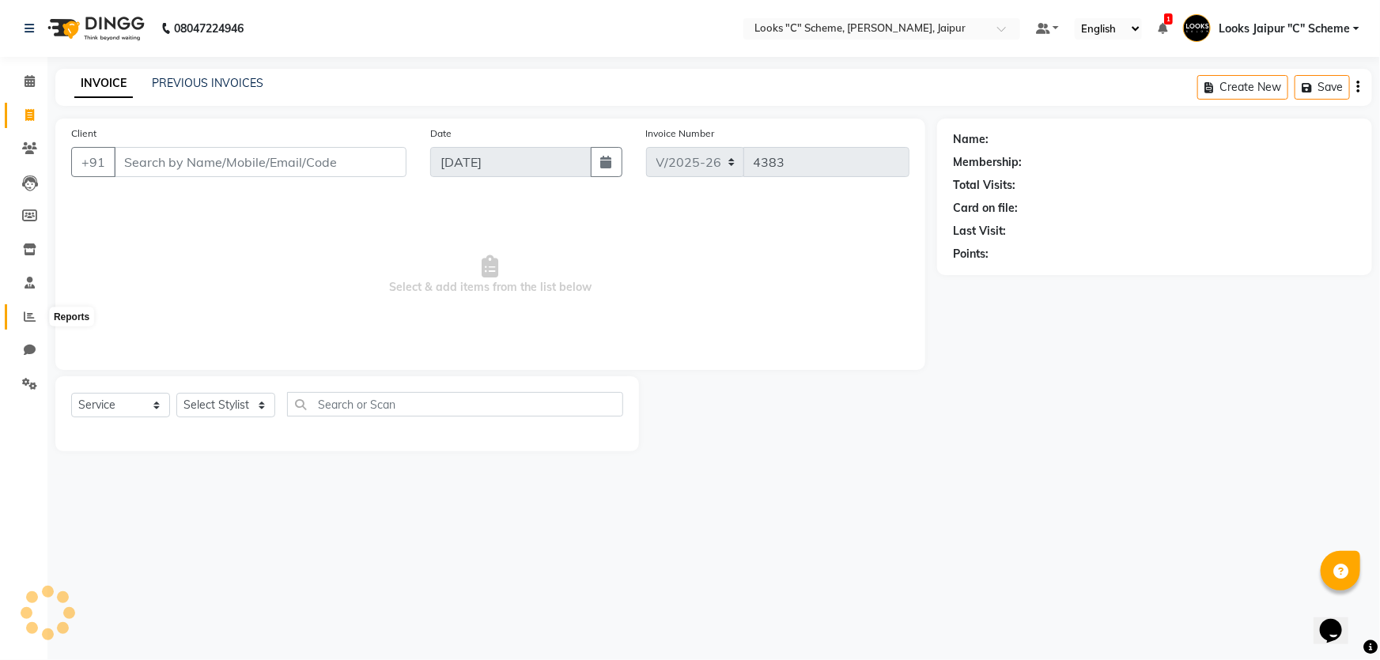
click at [32, 316] on icon at bounding box center [30, 317] width 12 height 12
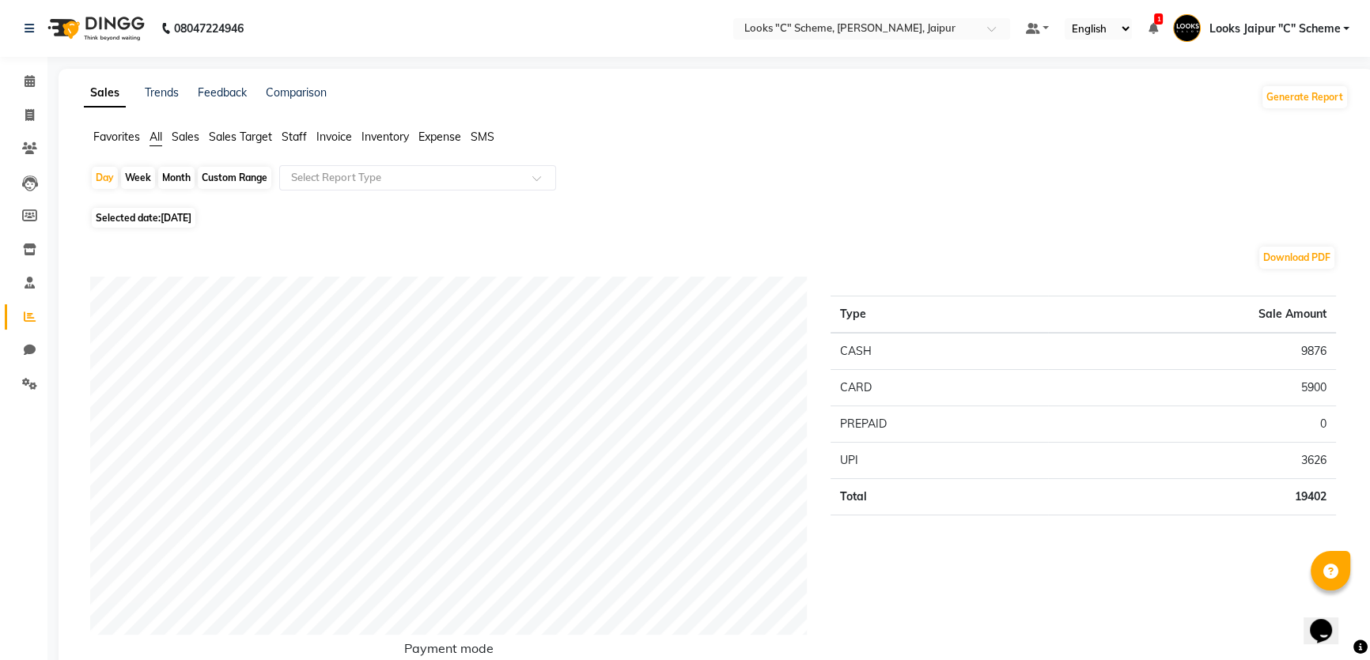
drag, startPoint x: 286, startPoint y: 126, endPoint x: 293, endPoint y: 139, distance: 14.9
click at [293, 139] on span "Staff" at bounding box center [294, 137] width 25 height 14
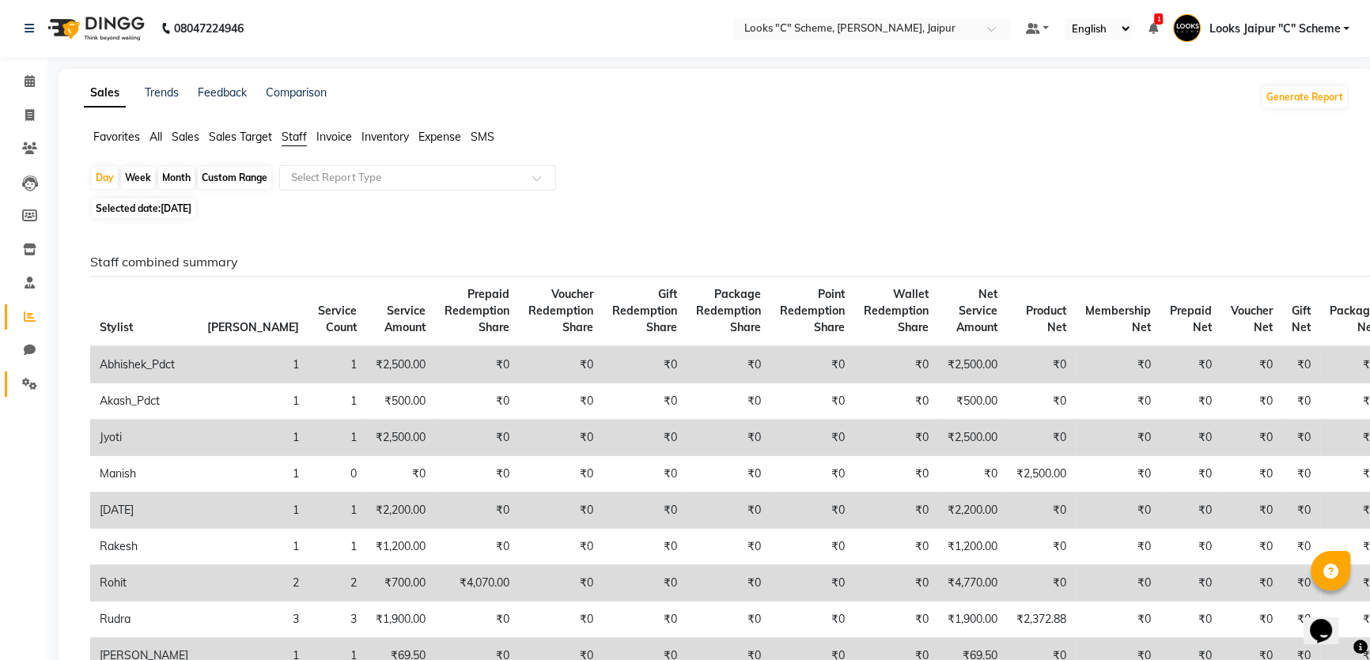
click at [29, 378] on icon at bounding box center [29, 384] width 15 height 12
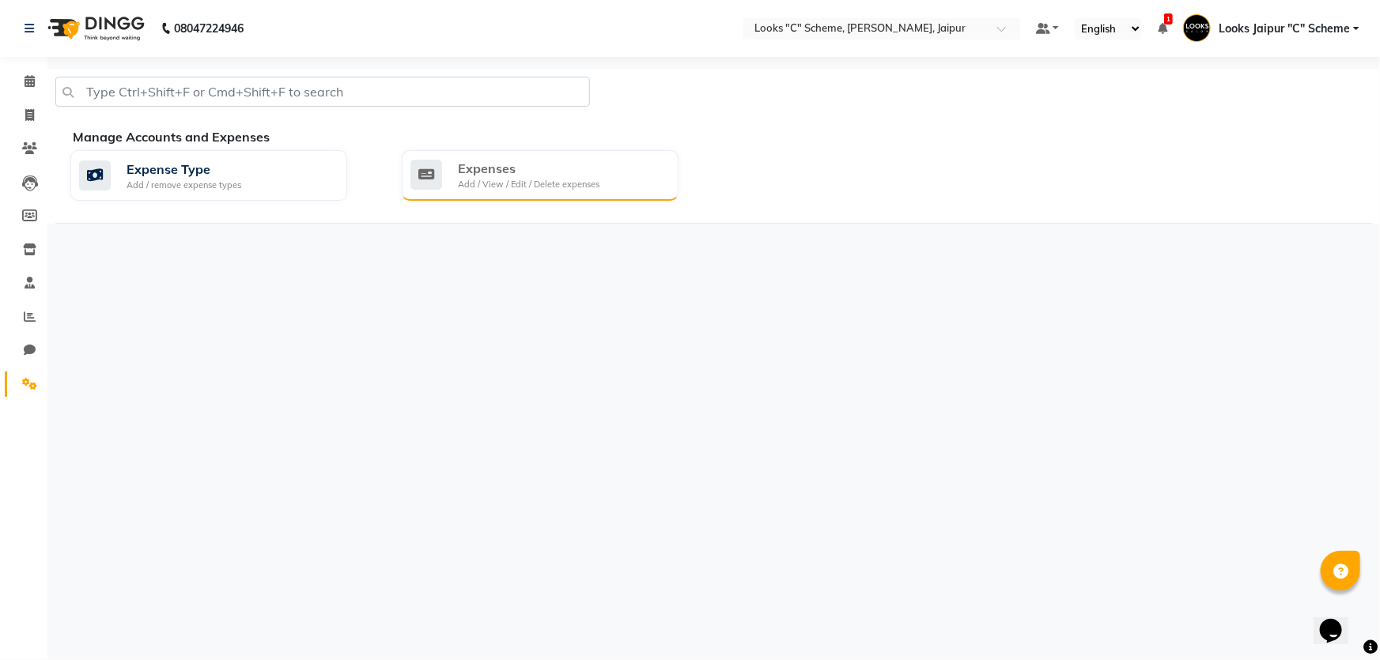
click at [553, 159] on div "Expenses" at bounding box center [529, 168] width 142 height 19
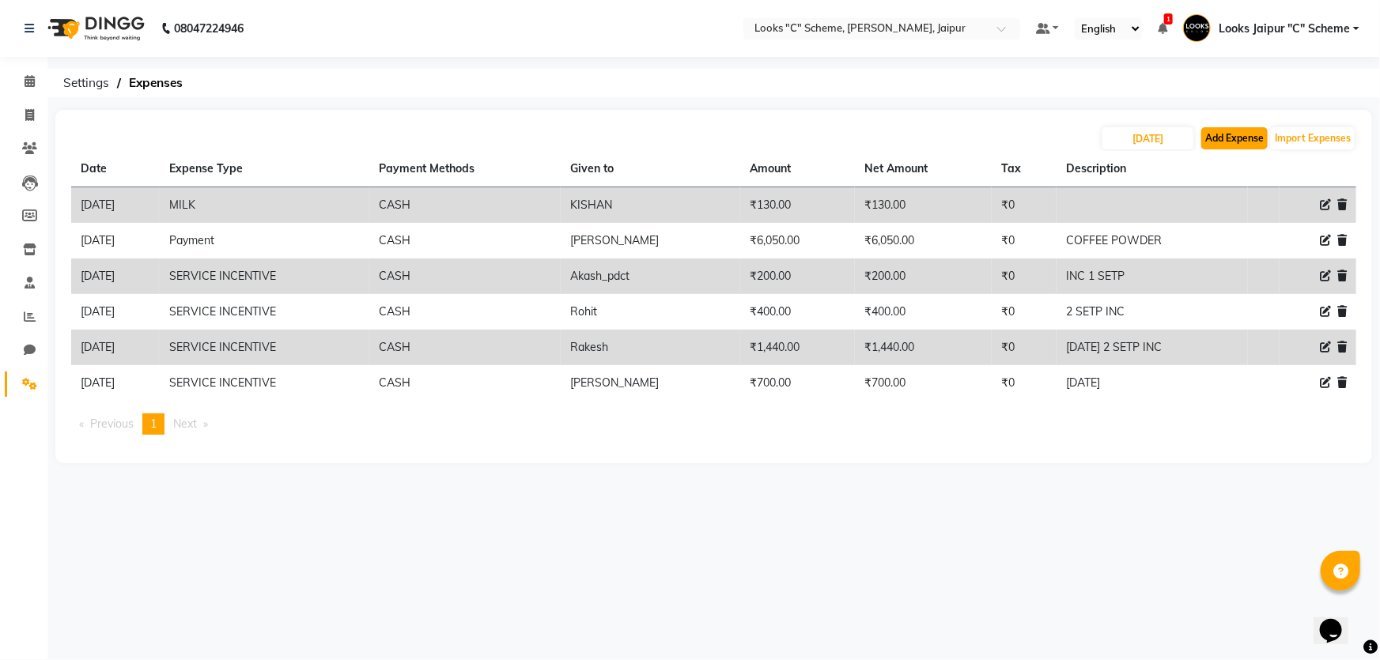
click at [1222, 132] on button "Add Expense" at bounding box center [1235, 138] width 66 height 22
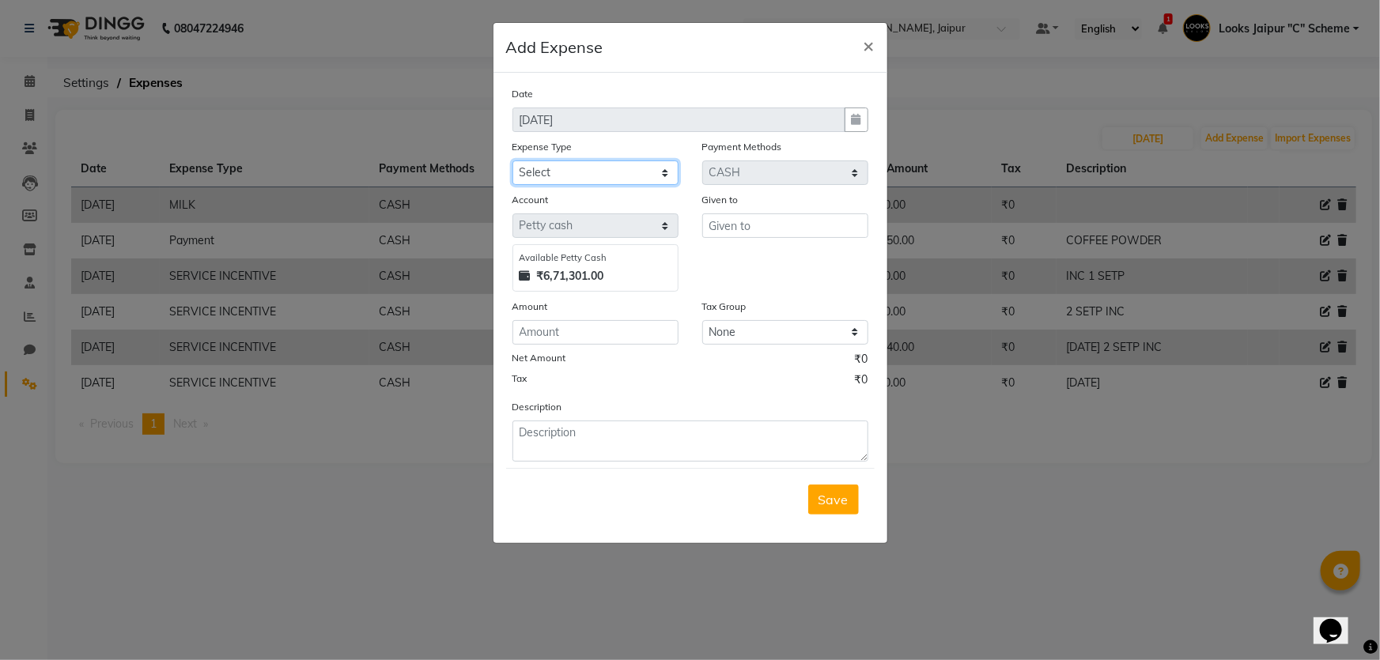
click at [584, 166] on select "Select Bank Deposit Blinkit Cash Handover CLIENT Client ordered food Client Ref…" at bounding box center [596, 173] width 166 height 25
click at [818, 548] on ngb-modal-window "Add Expense × Date [DATE] Expense Type Select Bank Deposit Blinkit Cash Handove…" at bounding box center [690, 330] width 1380 height 660
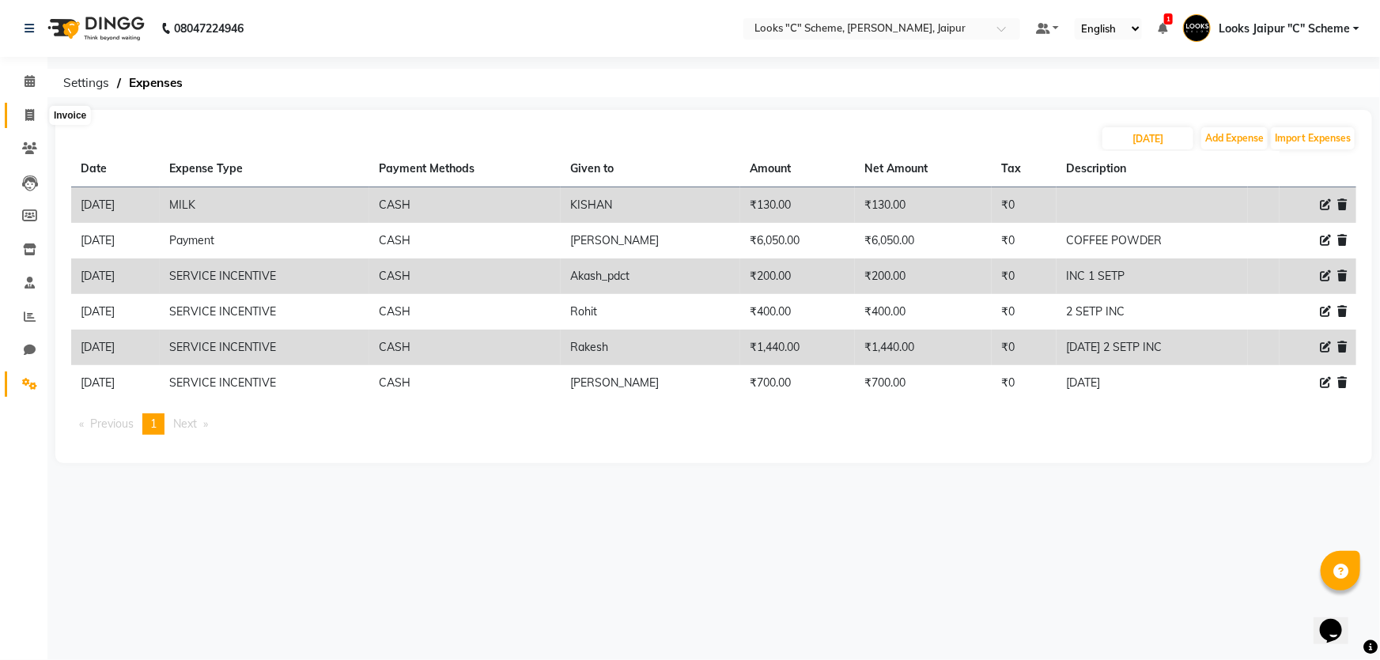
click at [36, 108] on span at bounding box center [30, 116] width 28 height 18
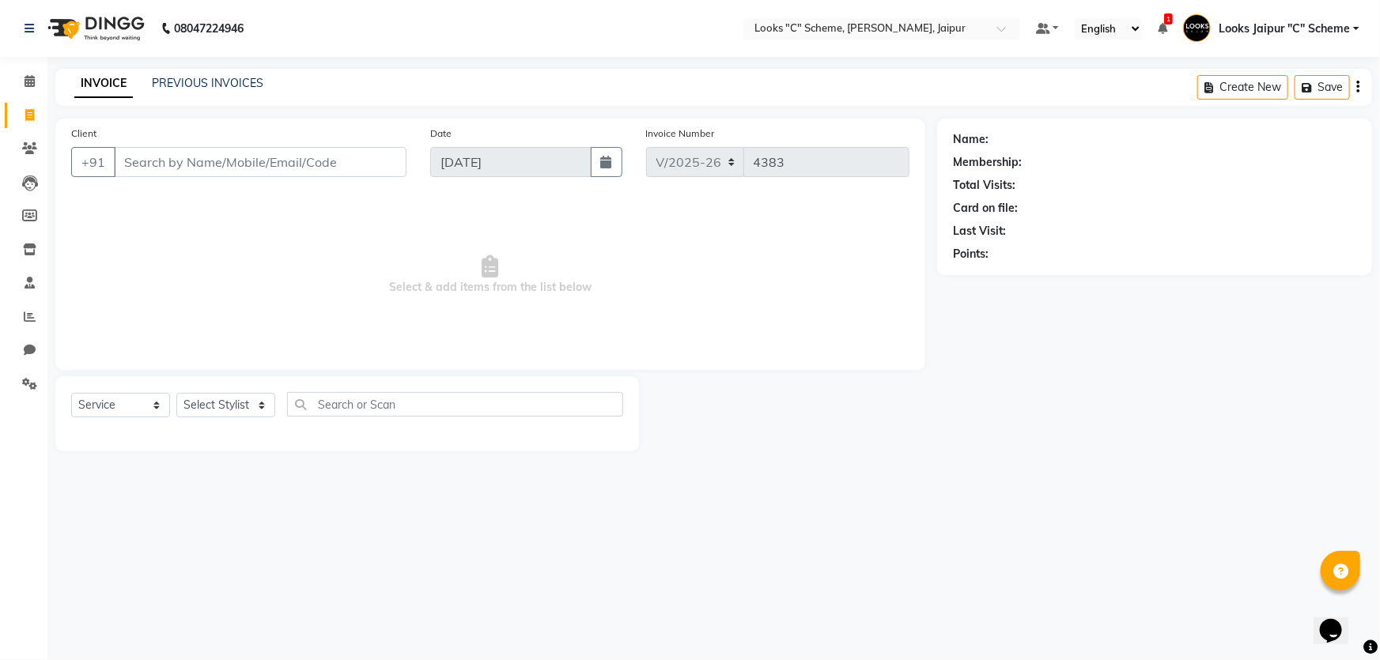
click at [257, 172] on input "Client" at bounding box center [260, 162] width 293 height 30
click at [377, 168] on span "Add Client" at bounding box center [366, 162] width 62 height 16
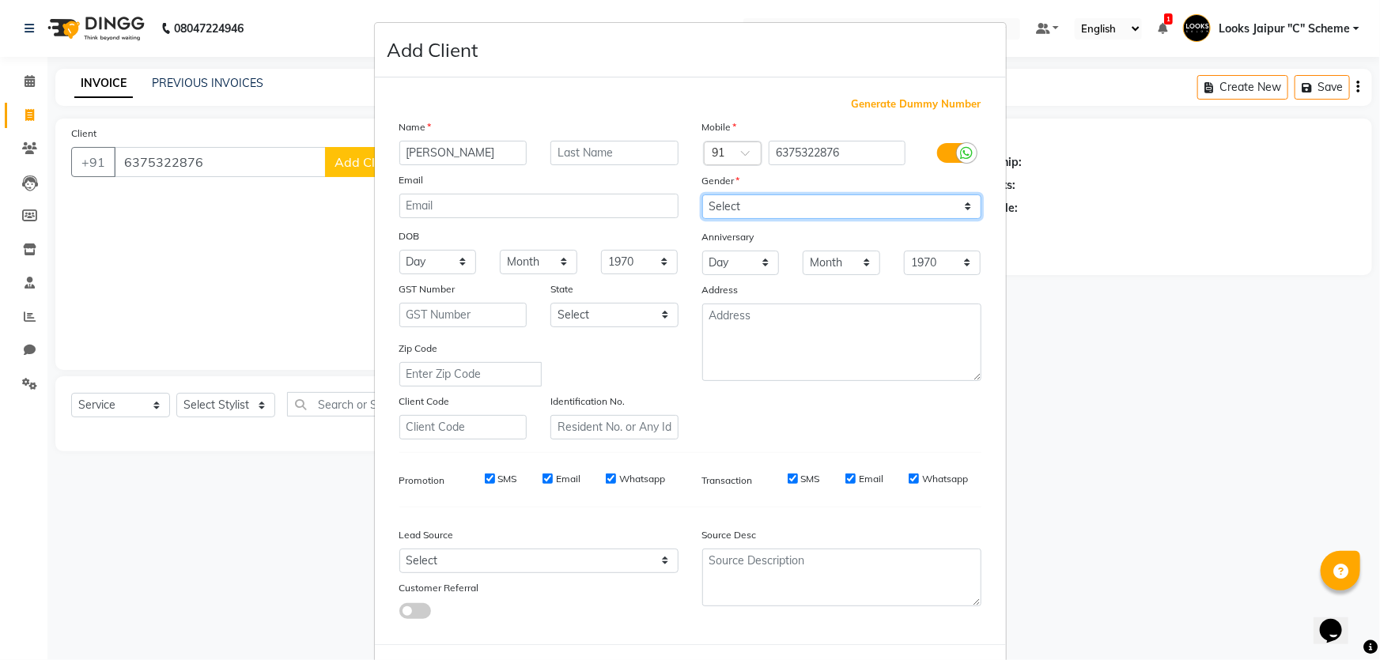
click at [797, 206] on select "Select [DEMOGRAPHIC_DATA] [DEMOGRAPHIC_DATA] Other Prefer Not To Say" at bounding box center [841, 207] width 279 height 25
click at [494, 153] on input "[PERSON_NAME]" at bounding box center [463, 153] width 128 height 25
click at [609, 149] on input "text" at bounding box center [615, 153] width 128 height 25
click at [741, 206] on select "Select [DEMOGRAPHIC_DATA] [DEMOGRAPHIC_DATA] Other Prefer Not To Say" at bounding box center [841, 207] width 279 height 25
click at [702, 195] on select "Select [DEMOGRAPHIC_DATA] [DEMOGRAPHIC_DATA] Other Prefer Not To Say" at bounding box center [841, 207] width 279 height 25
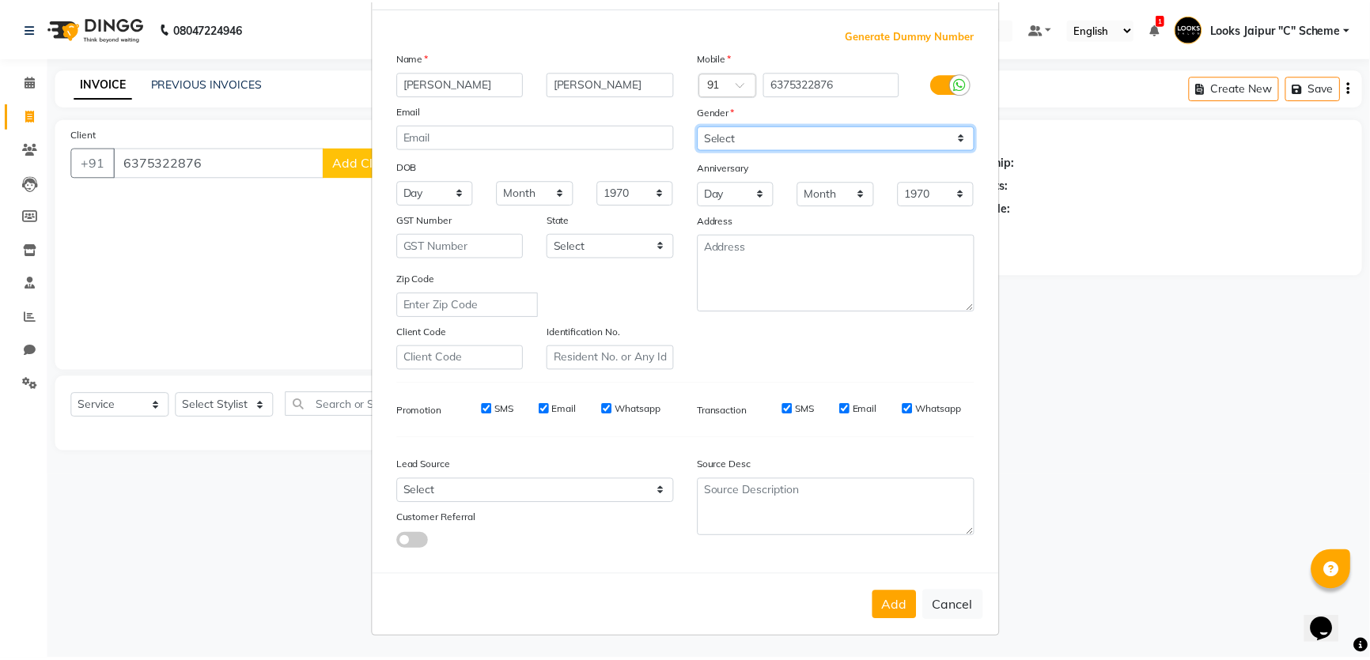
scroll to position [74, 0]
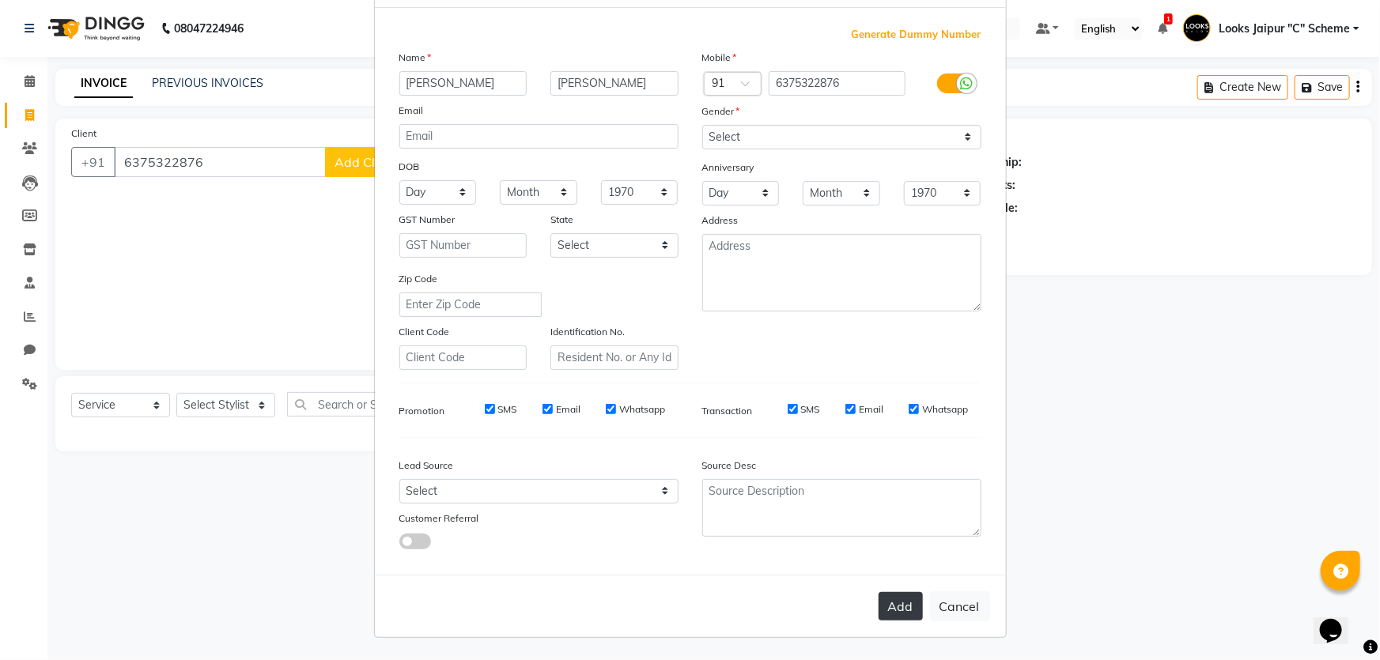
click at [879, 607] on button "Add" at bounding box center [901, 606] width 44 height 28
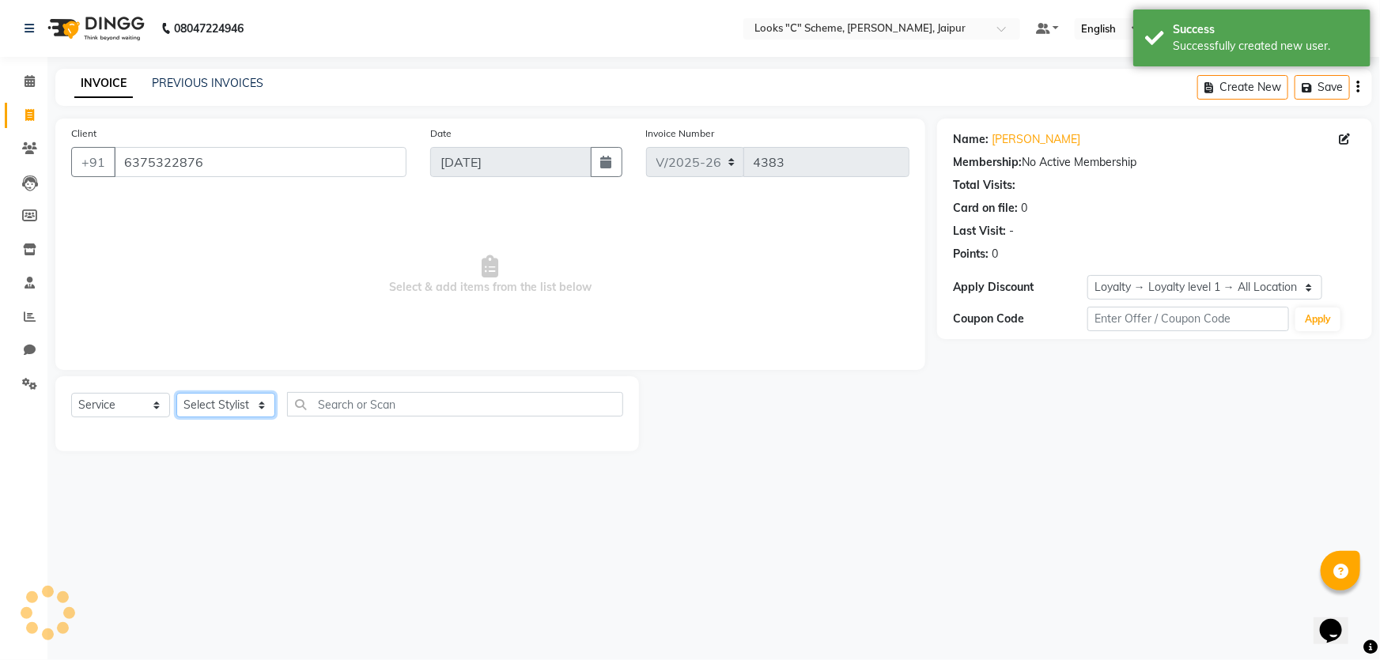
click at [234, 403] on select "Select Stylist [PERSON_NAME] Akash_pdct [PERSON_NAME] [PERSON_NAME] Counter Sal…" at bounding box center [225, 405] width 99 height 25
click at [176, 393] on select "Select Stylist [PERSON_NAME] Akash_pdct [PERSON_NAME] [PERSON_NAME] Counter Sal…" at bounding box center [225, 405] width 99 height 25
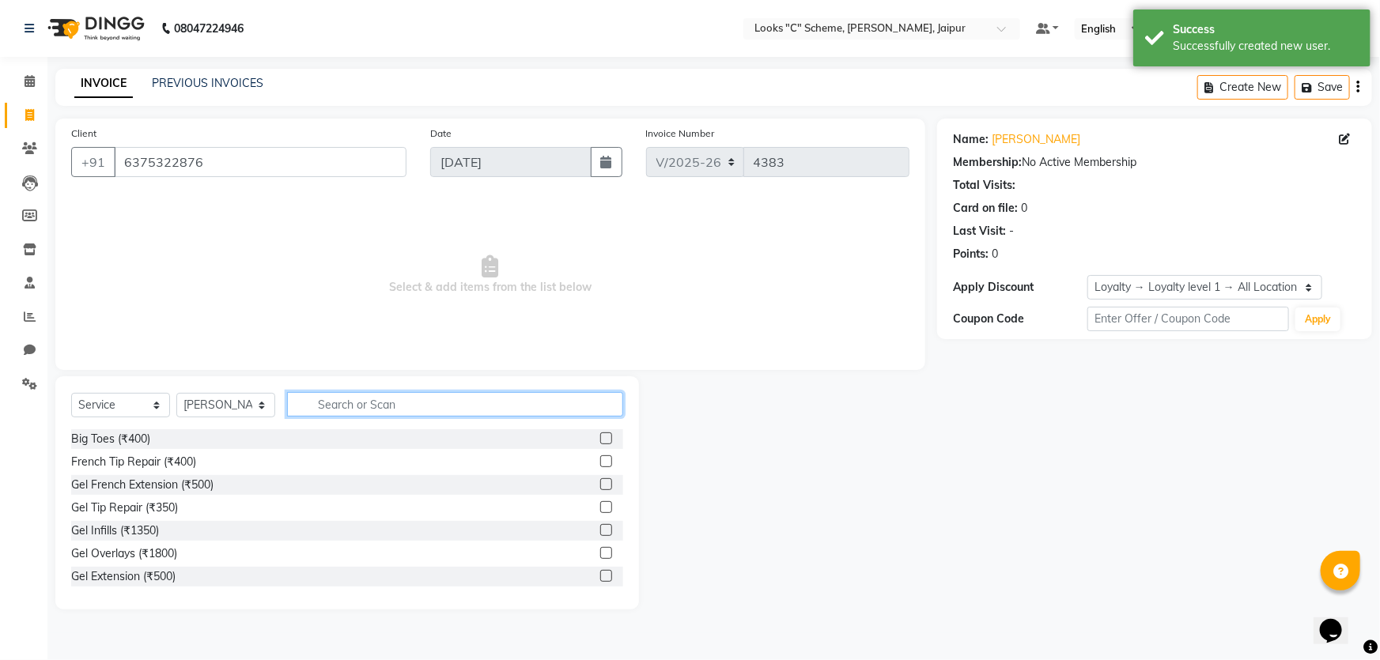
click at [387, 414] on input "text" at bounding box center [455, 404] width 336 height 25
click at [603, 460] on div at bounding box center [611, 462] width 23 height 20
click at [600, 460] on label at bounding box center [606, 462] width 12 height 12
click at [600, 460] on input "checkbox" at bounding box center [605, 462] width 10 height 10
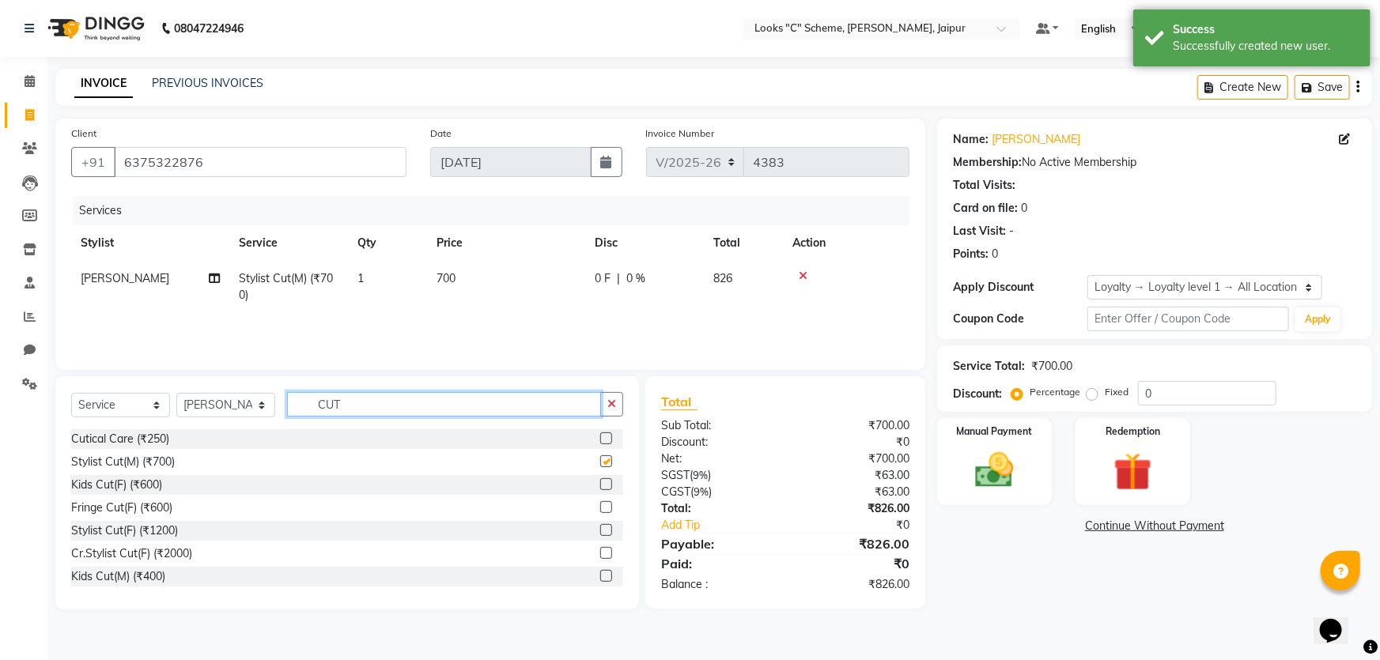
click at [464, 392] on input "CUT" at bounding box center [444, 404] width 314 height 25
click at [461, 406] on input "CUT" at bounding box center [444, 404] width 314 height 25
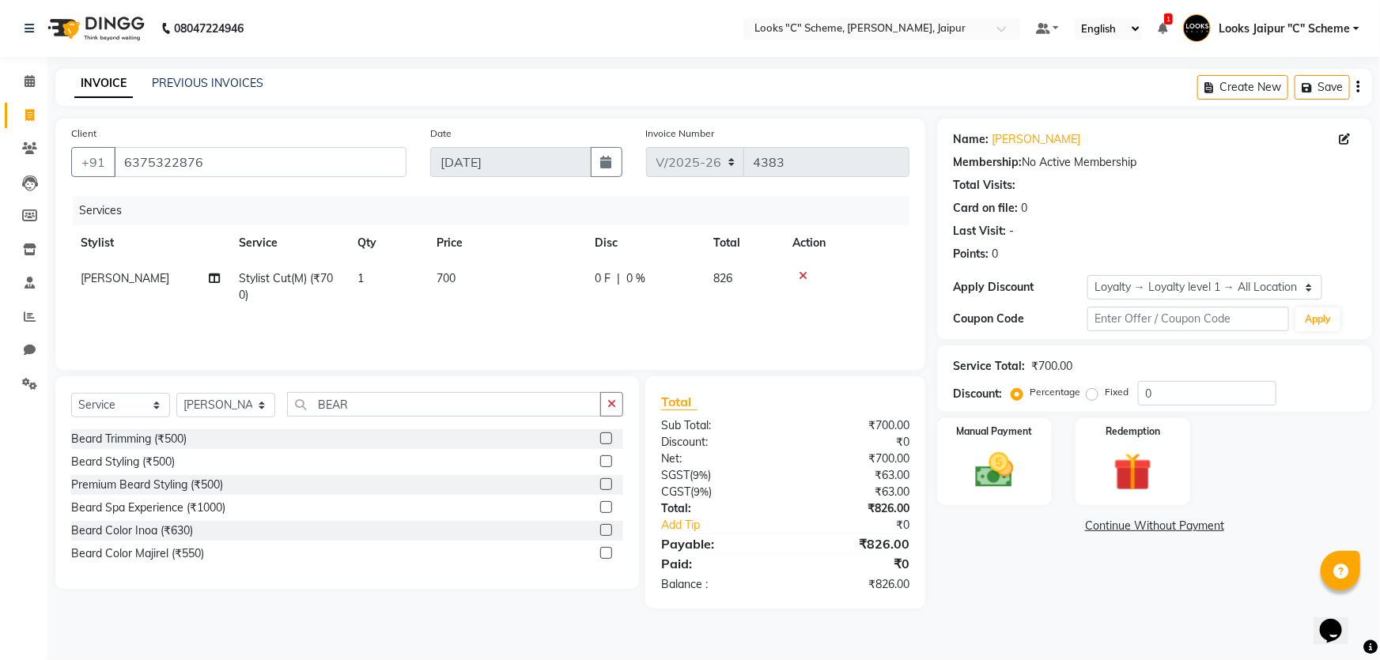
click at [603, 437] on label at bounding box center [606, 439] width 12 height 12
click at [603, 437] on input "checkbox" at bounding box center [605, 439] width 10 height 10
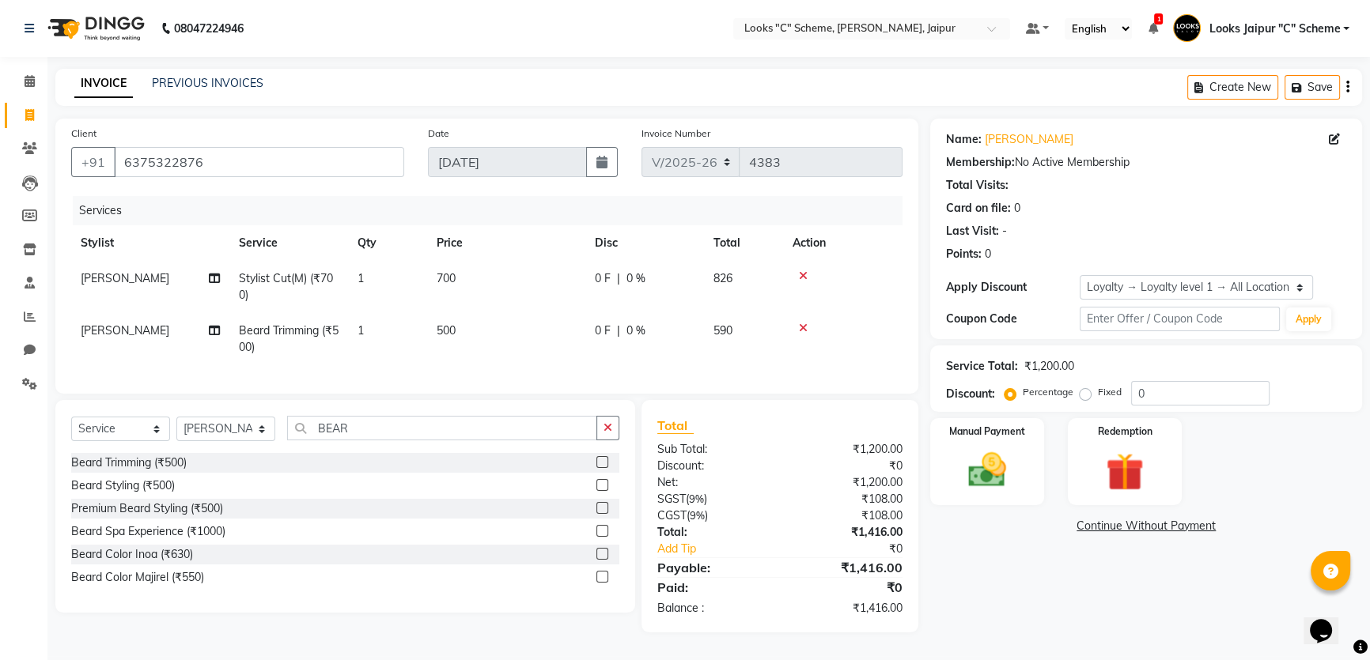
click at [510, 322] on td "500" at bounding box center [506, 339] width 158 height 52
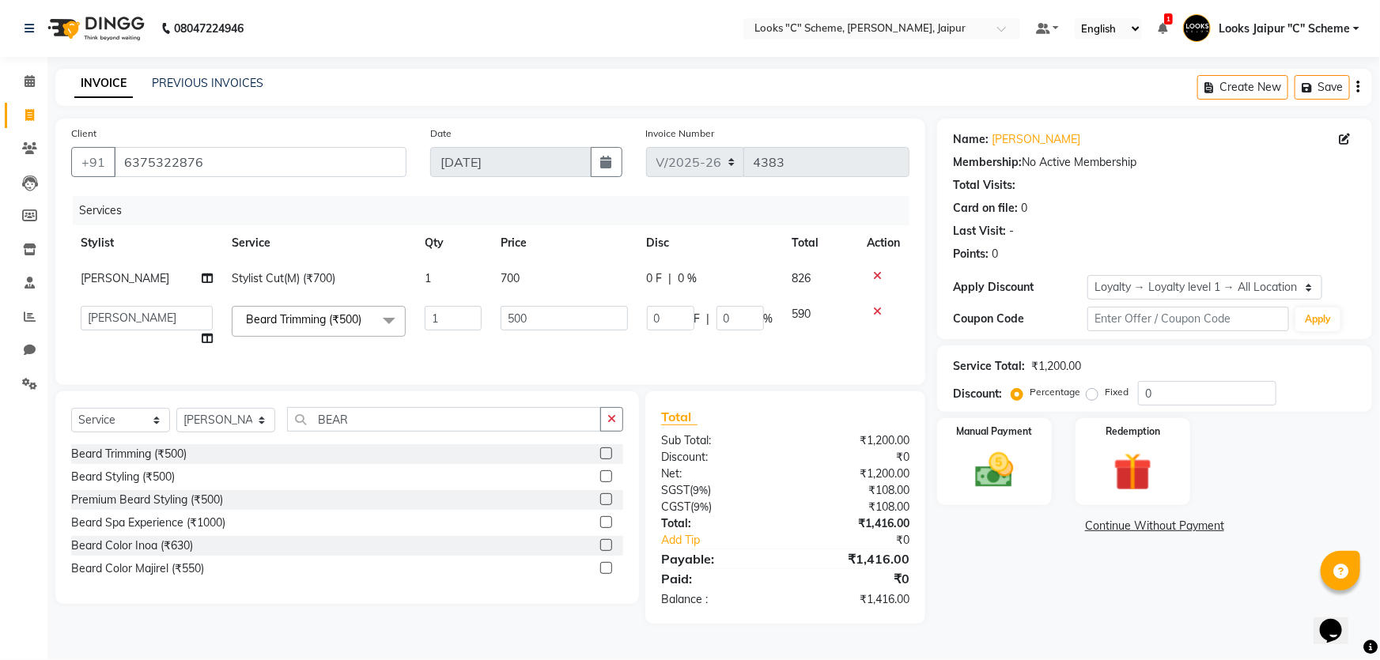
click at [529, 325] on input "500" at bounding box center [564, 318] width 127 height 25
click at [555, 309] on input "number" at bounding box center [564, 318] width 127 height 25
click at [553, 346] on td "300" at bounding box center [560, 327] width 142 height 60
click at [1001, 460] on img at bounding box center [995, 471] width 65 height 46
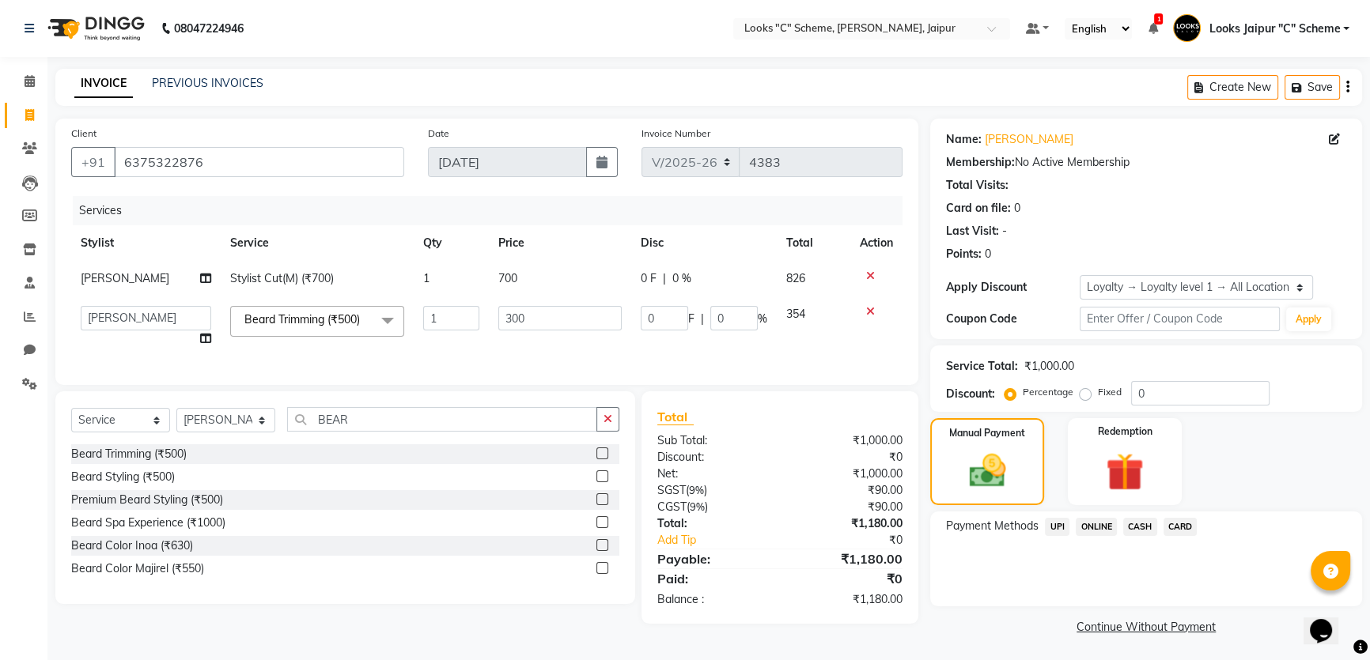
click at [1059, 527] on span "UPI" at bounding box center [1057, 527] width 25 height 18
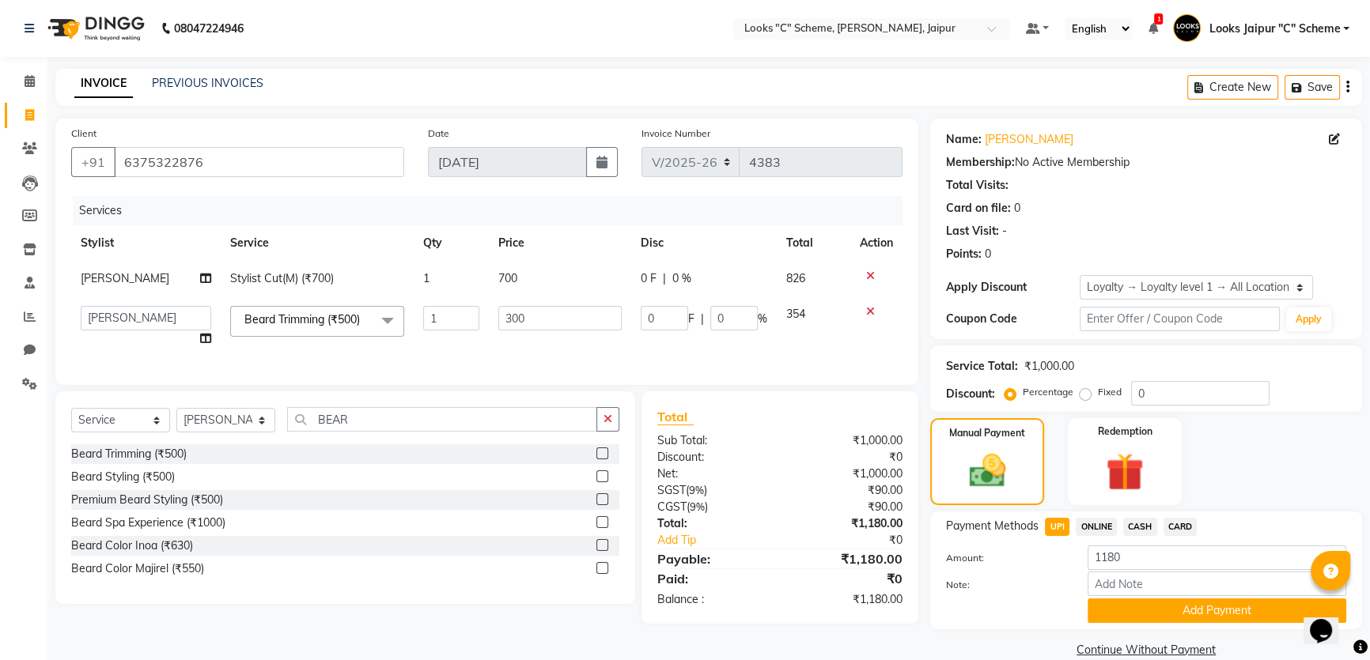
click at [1115, 597] on div "Note:" at bounding box center [1146, 585] width 424 height 27
click at [1118, 610] on button "Add Payment" at bounding box center [1217, 611] width 259 height 25
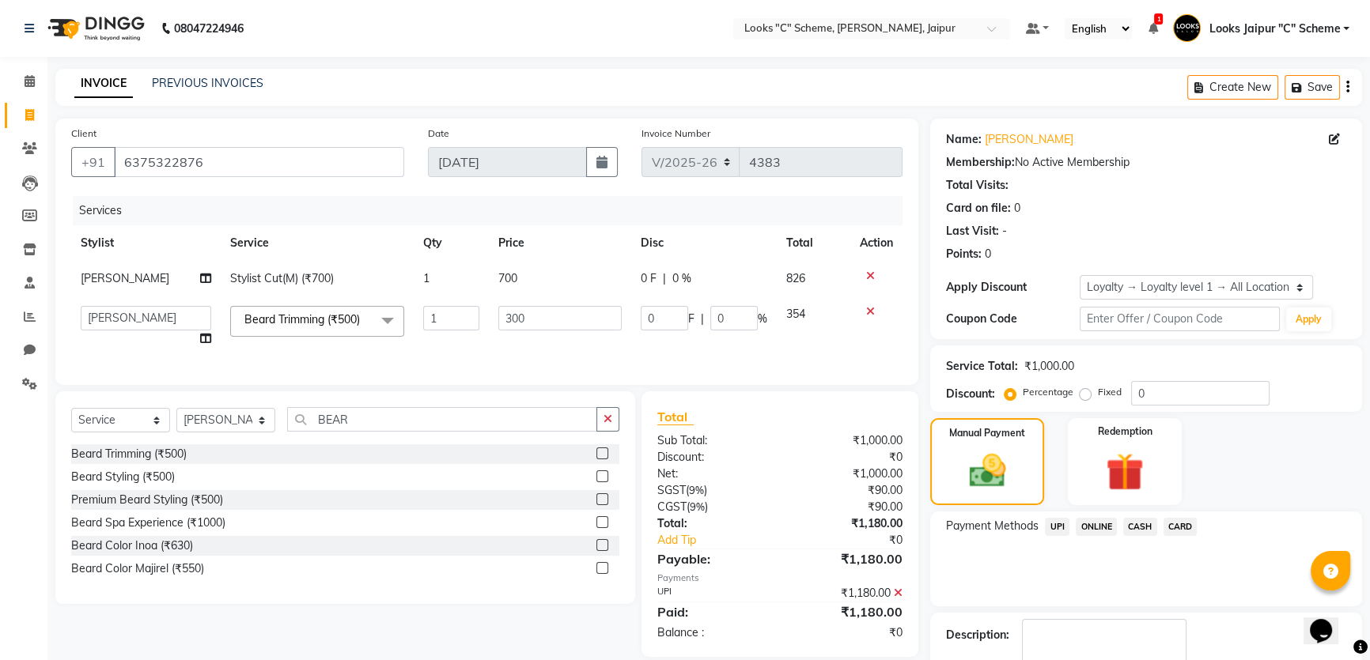
scroll to position [111, 0]
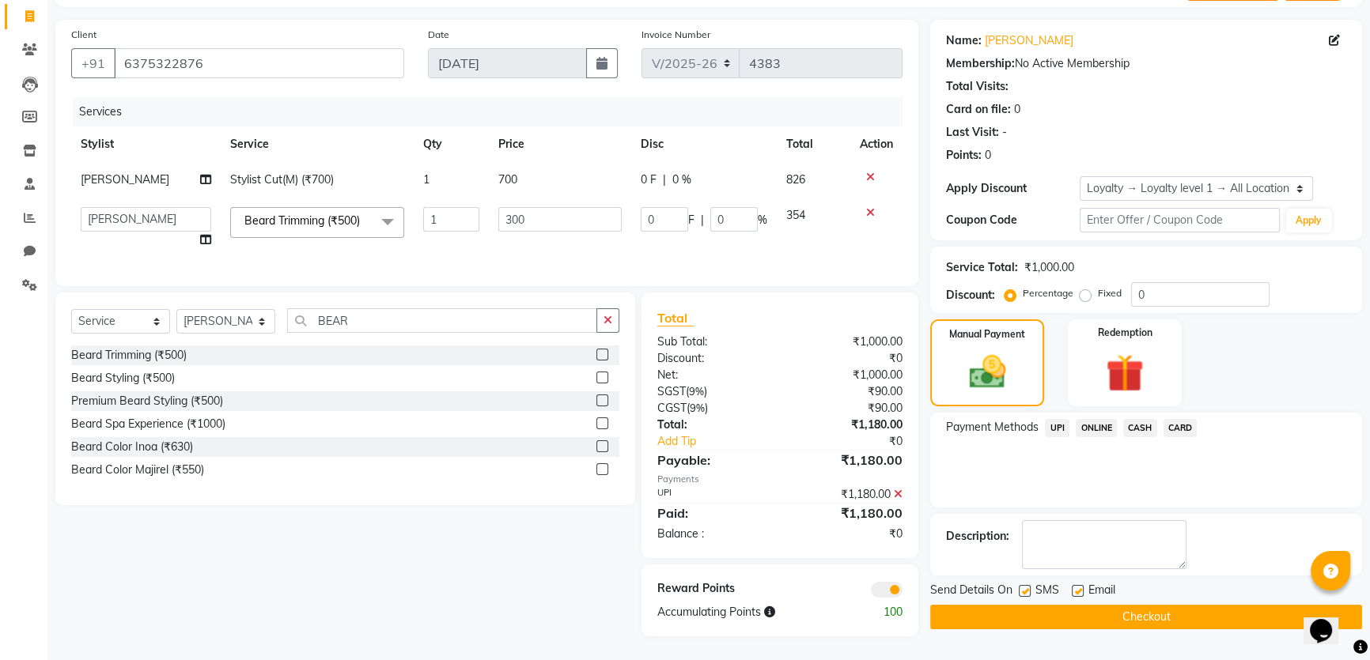
click at [1120, 607] on button "Checkout" at bounding box center [1146, 617] width 432 height 25
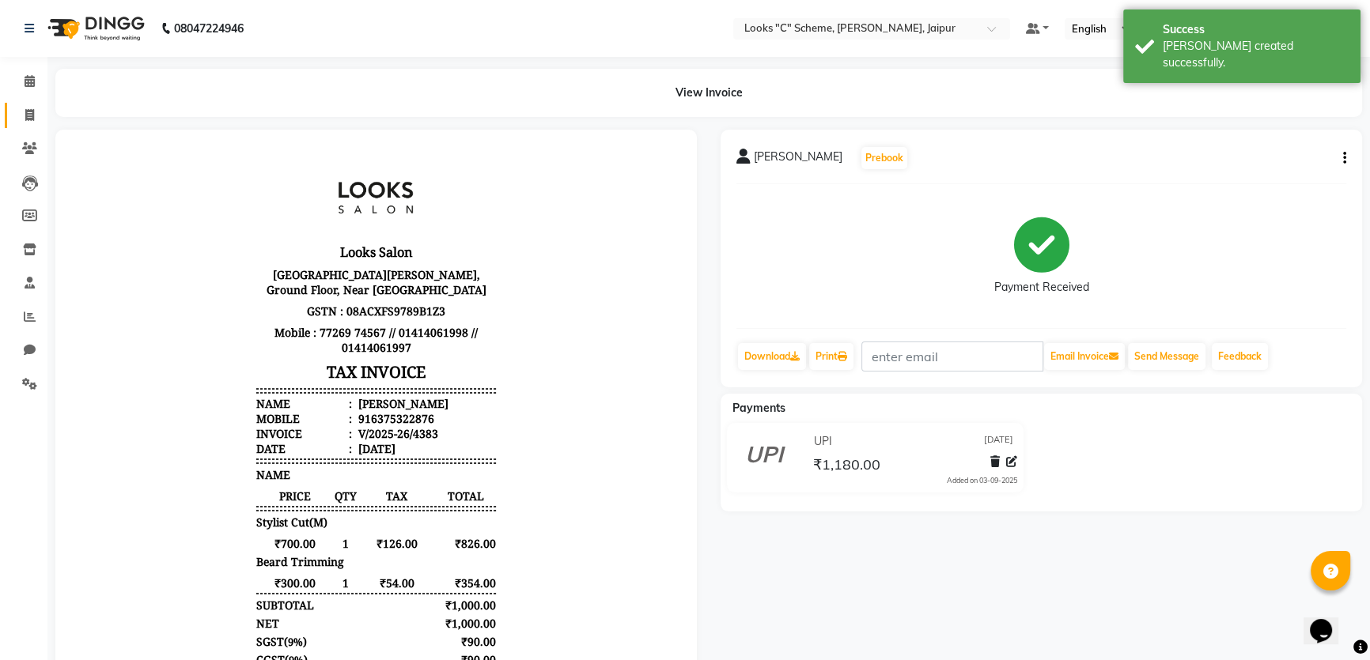
click at [32, 105] on link "Invoice" at bounding box center [24, 116] width 38 height 26
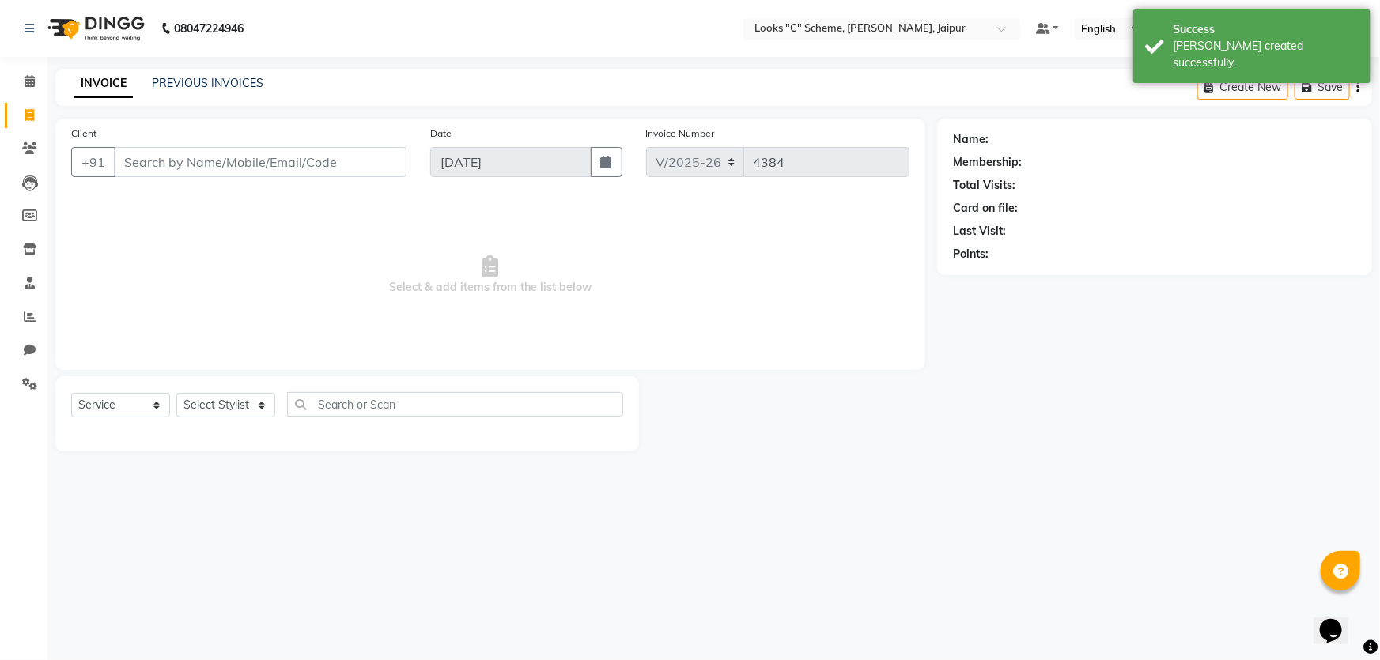
click at [189, 168] on input "Client" at bounding box center [260, 162] width 293 height 30
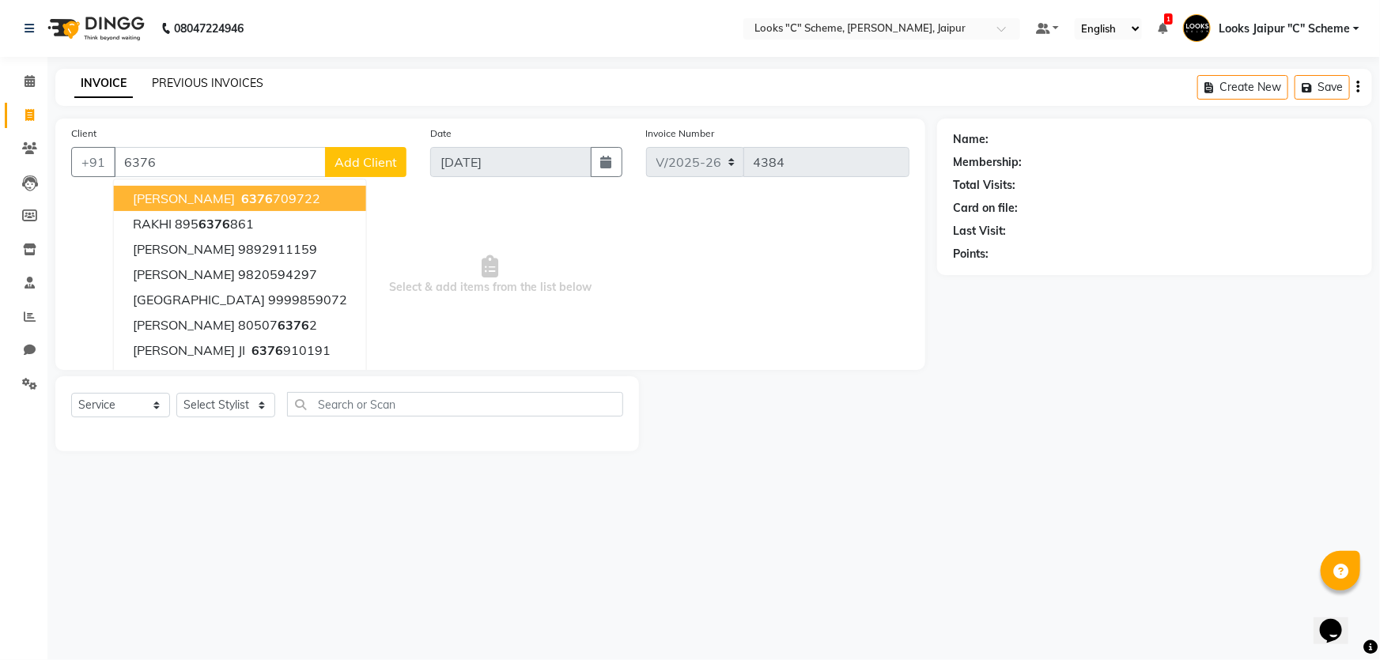
click at [185, 78] on link "PREVIOUS INVOICES" at bounding box center [208, 83] width 112 height 14
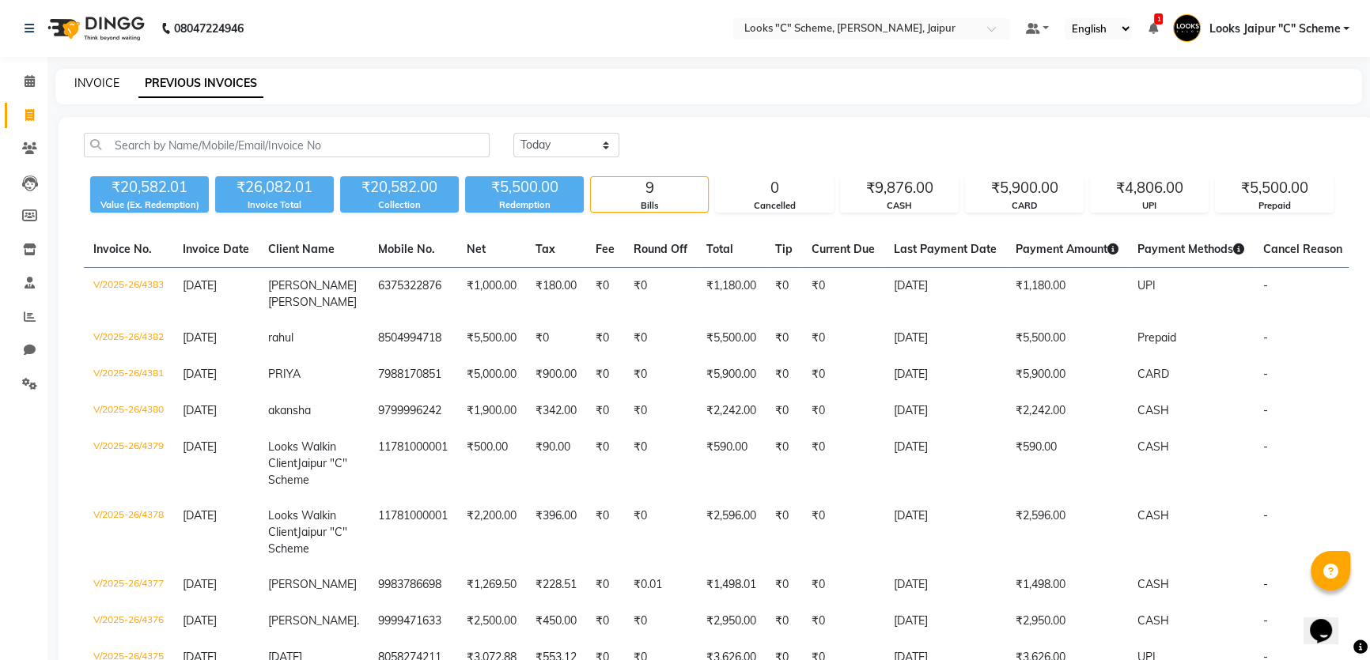
click at [107, 85] on link "INVOICE" at bounding box center [96, 83] width 45 height 14
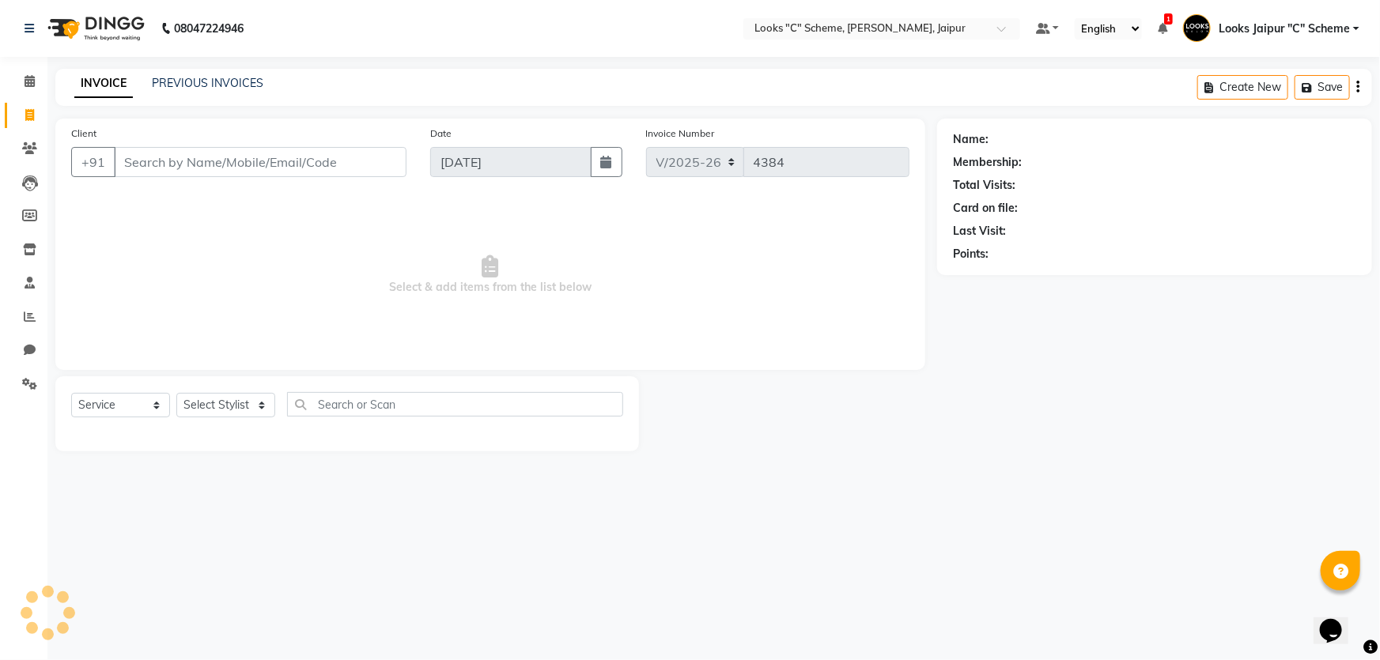
click at [290, 164] on input "Client" at bounding box center [260, 162] width 293 height 30
click at [388, 161] on span "Add Client" at bounding box center [366, 162] width 62 height 16
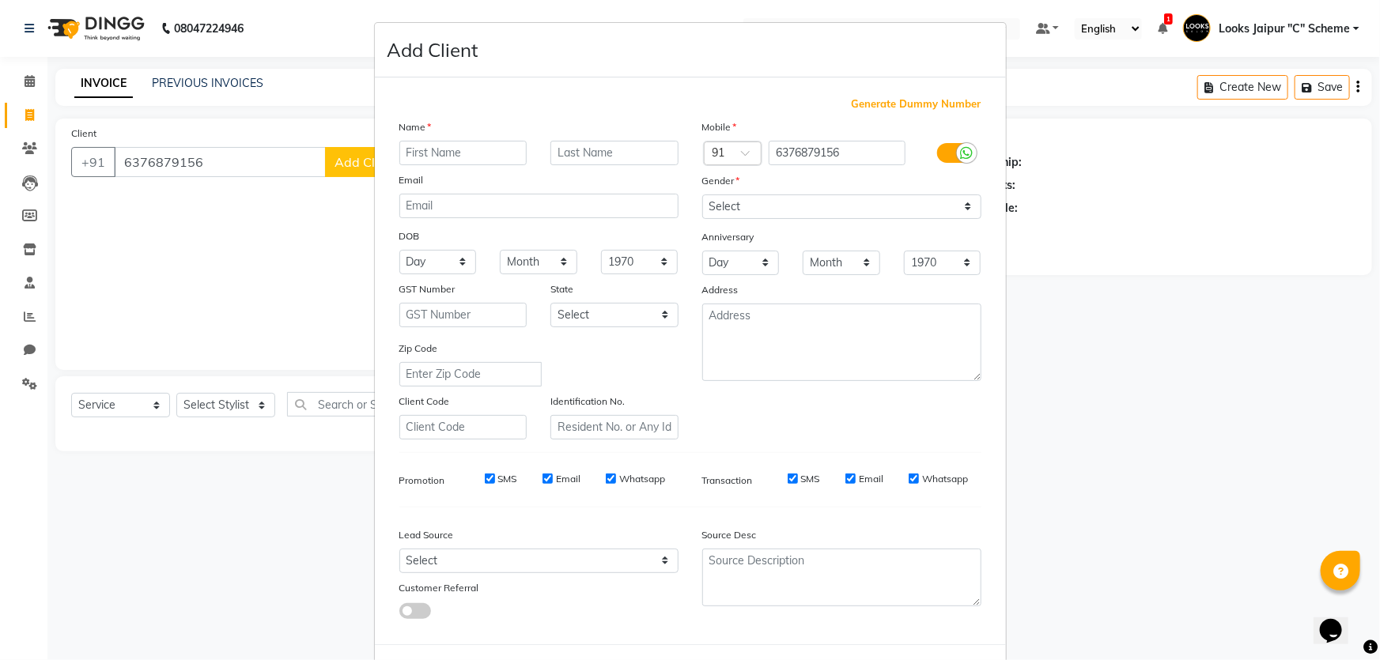
click at [475, 149] on input "text" at bounding box center [463, 153] width 128 height 25
click at [758, 214] on select "Select [DEMOGRAPHIC_DATA] [DEMOGRAPHIC_DATA] Other Prefer Not To Say" at bounding box center [841, 207] width 279 height 25
click at [702, 195] on select "Select [DEMOGRAPHIC_DATA] [DEMOGRAPHIC_DATA] Other Prefer Not To Say" at bounding box center [841, 207] width 279 height 25
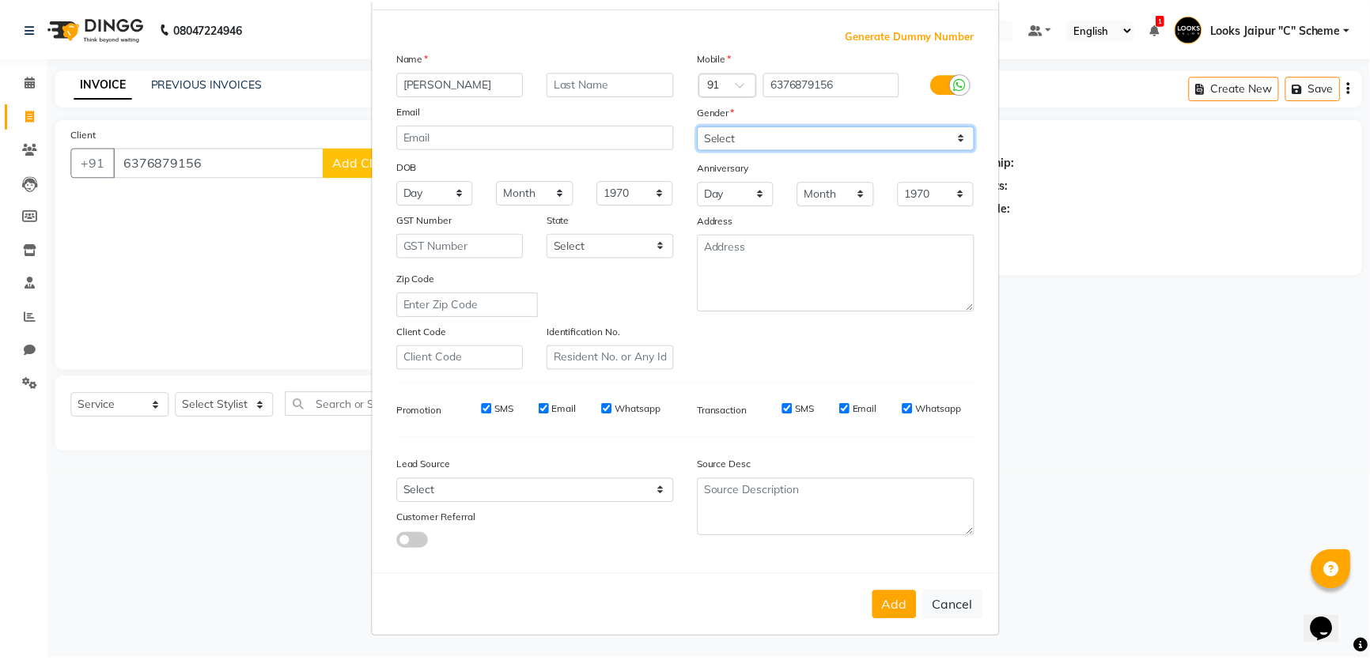
scroll to position [74, 0]
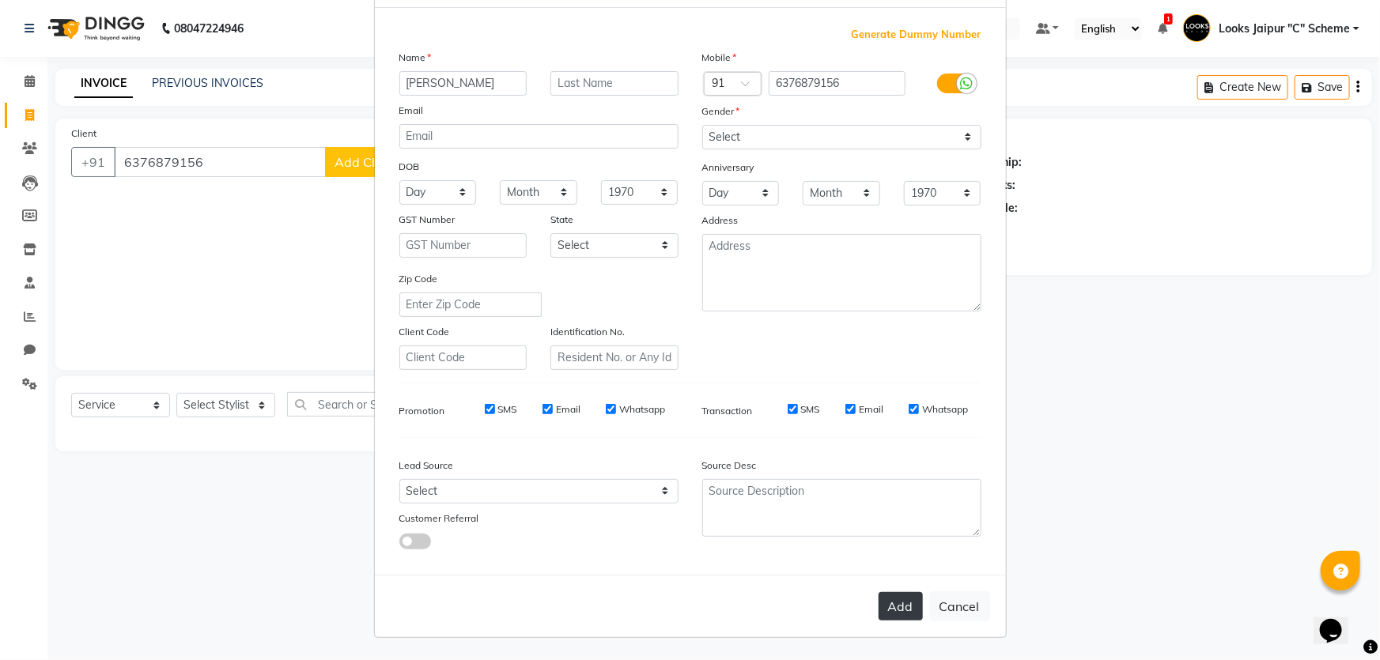
click at [901, 607] on button "Add" at bounding box center [901, 606] width 44 height 28
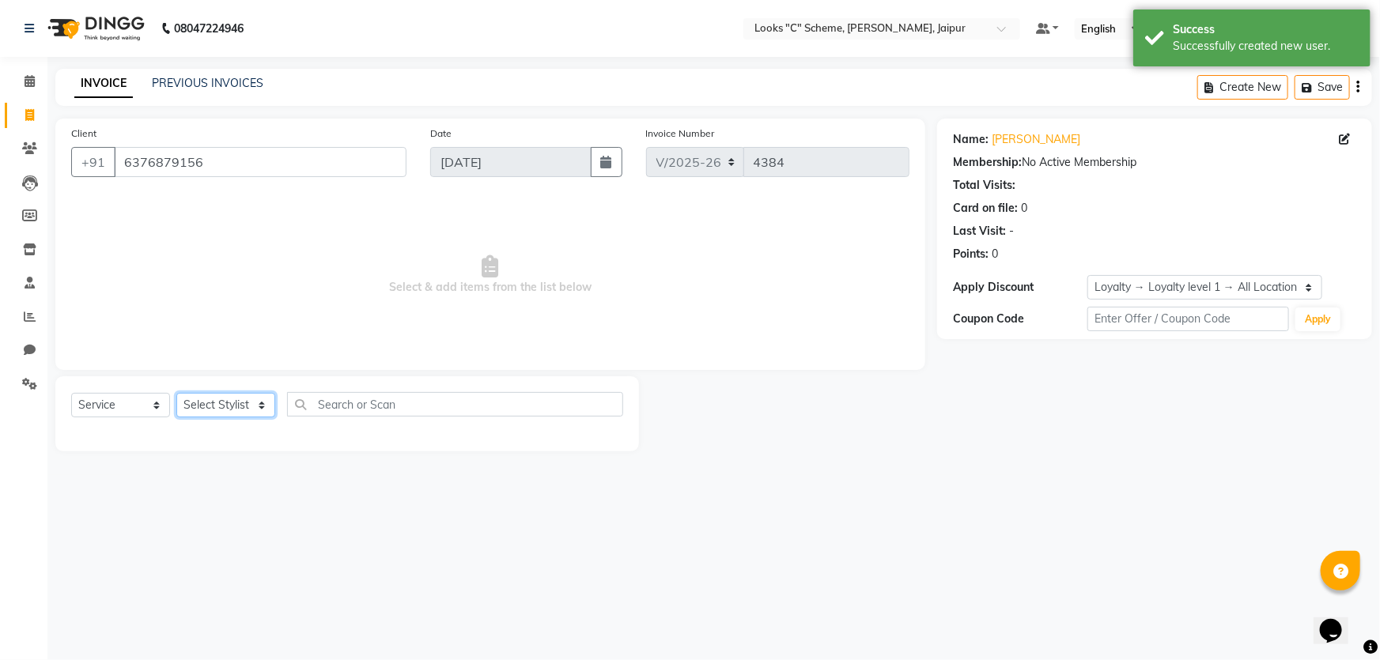
click at [231, 407] on select "Select Stylist [PERSON_NAME] Akash_pdct [PERSON_NAME] [PERSON_NAME] Counter Sal…" at bounding box center [225, 405] width 99 height 25
click at [176, 393] on select "Select Stylist [PERSON_NAME] Akash_pdct [PERSON_NAME] [PERSON_NAME] Counter Sal…" at bounding box center [225, 405] width 99 height 25
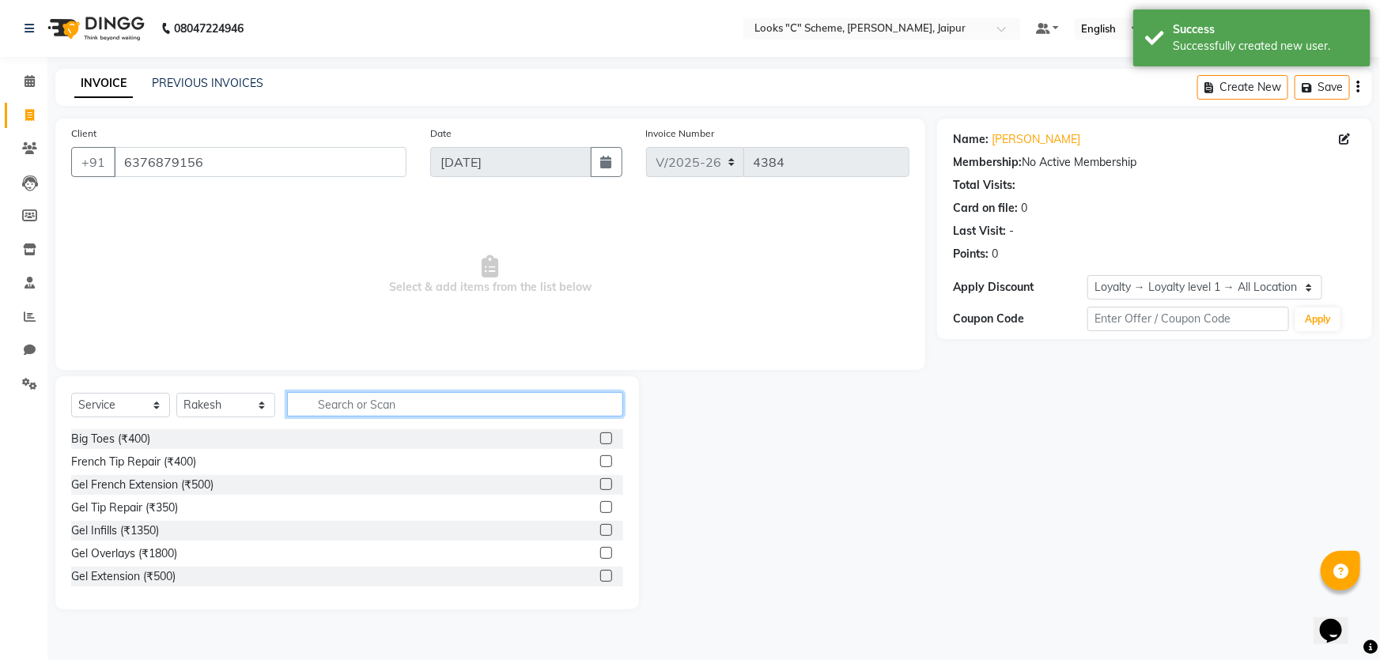
click at [388, 411] on input "text" at bounding box center [455, 404] width 336 height 25
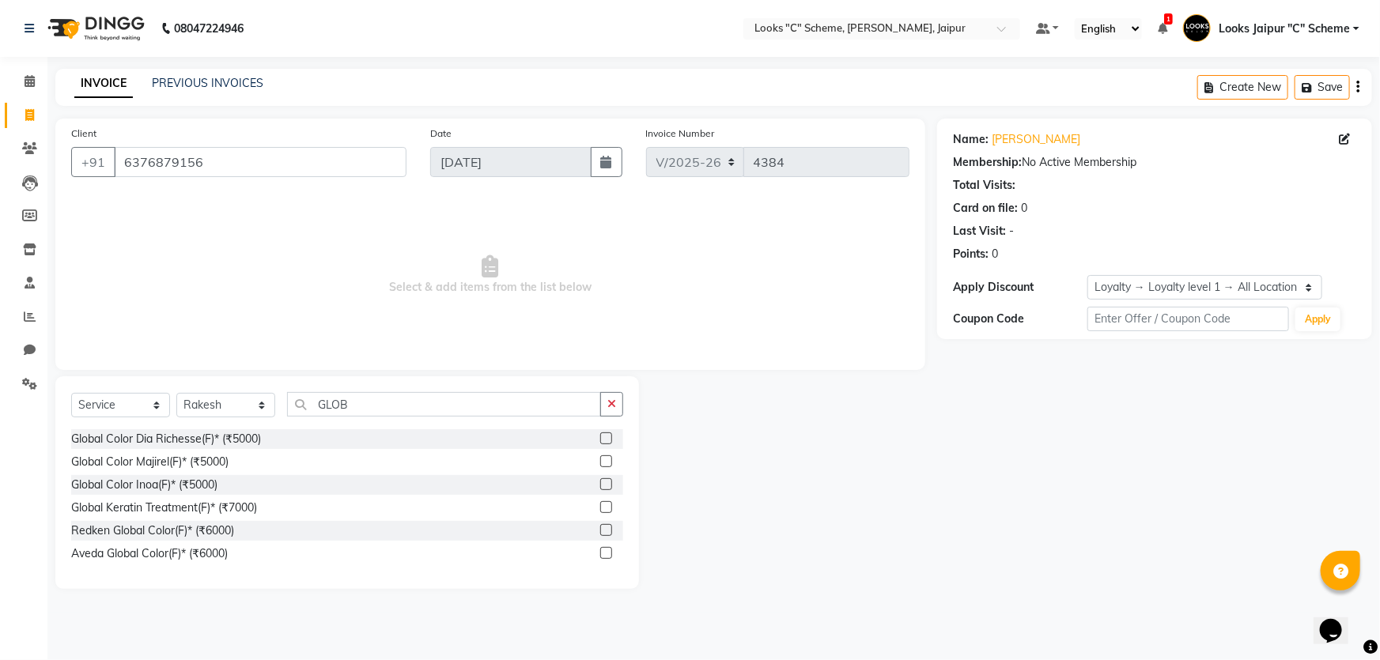
click at [606, 462] on label at bounding box center [606, 462] width 12 height 12
click at [606, 462] on input "checkbox" at bounding box center [605, 462] width 10 height 10
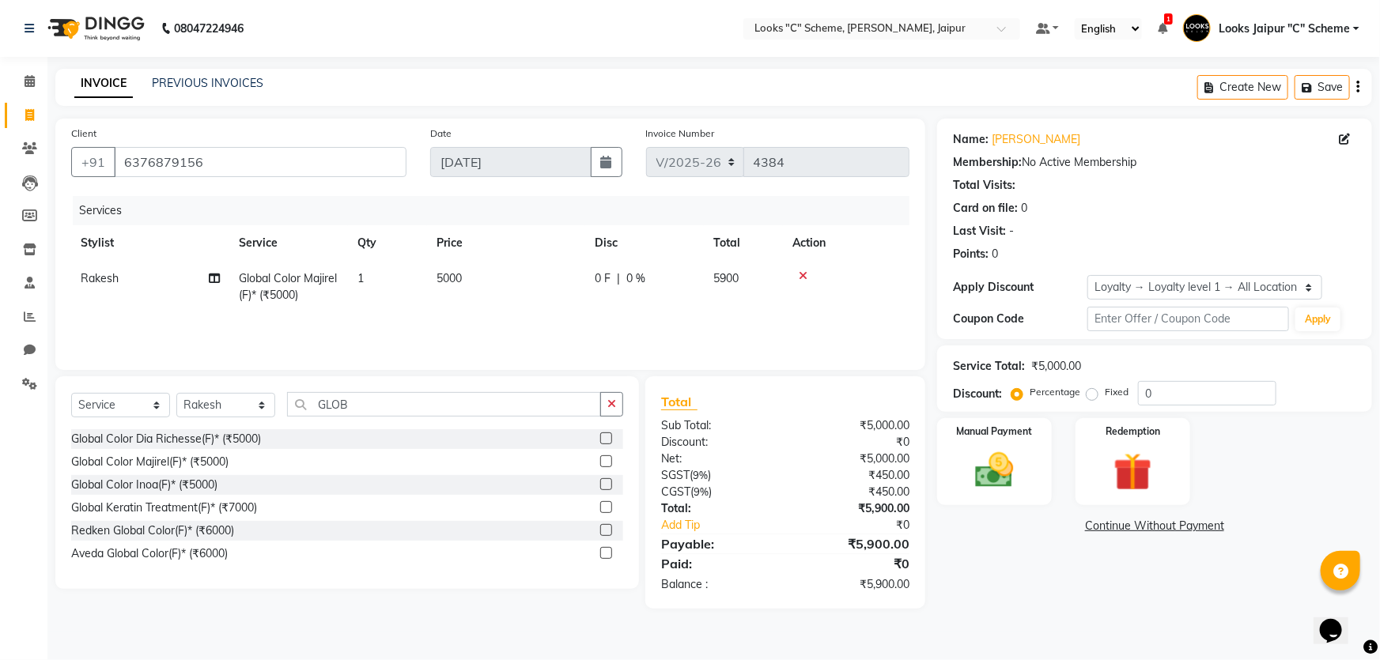
click at [451, 418] on div "Select Service Product Membership Package Voucher Prepaid Gift Card Select Styl…" at bounding box center [347, 410] width 552 height 37
click at [438, 404] on input "GLOB" at bounding box center [444, 404] width 314 height 25
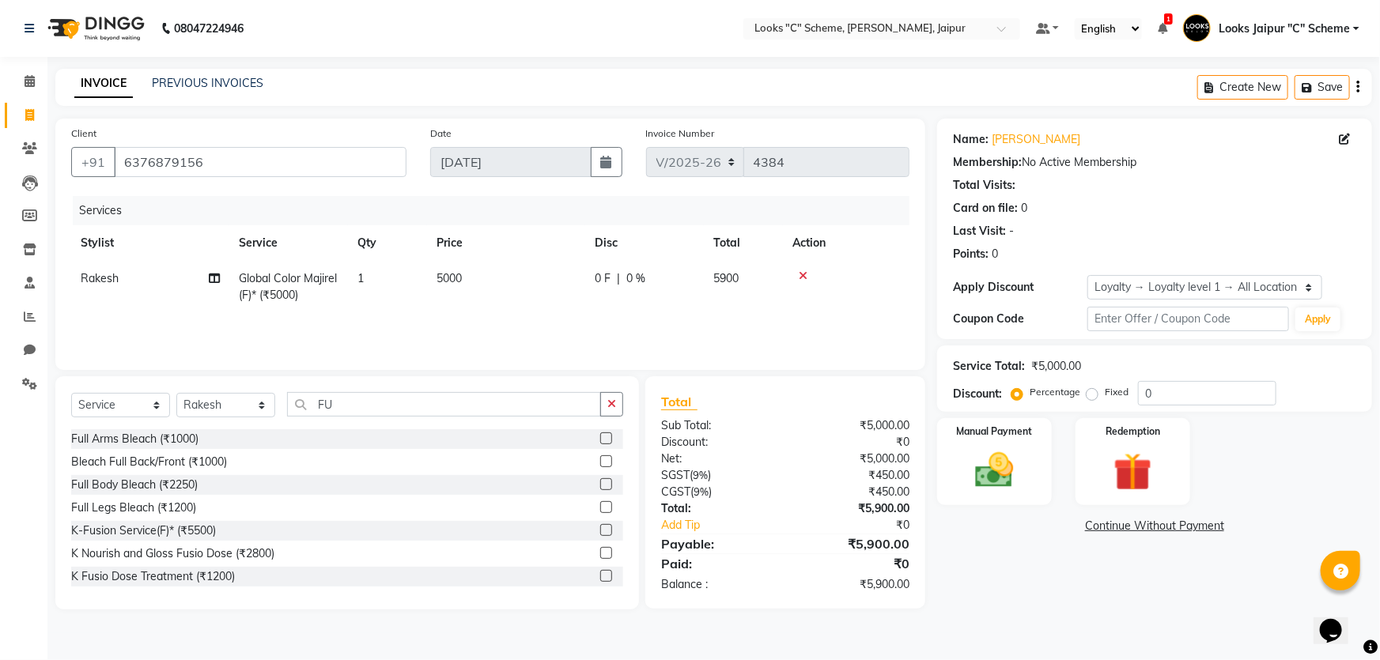
click at [600, 576] on label at bounding box center [606, 576] width 12 height 12
click at [600, 576] on input "checkbox" at bounding box center [605, 577] width 10 height 10
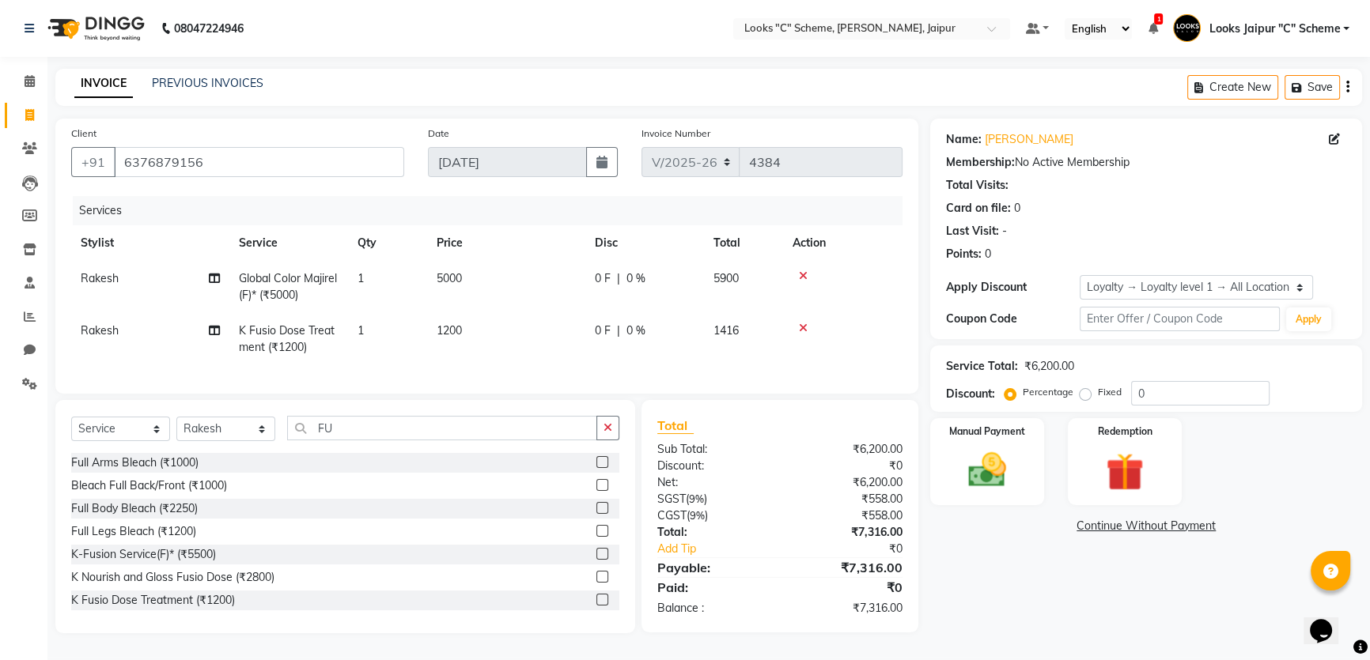
click at [466, 268] on td "5000" at bounding box center [506, 287] width 158 height 52
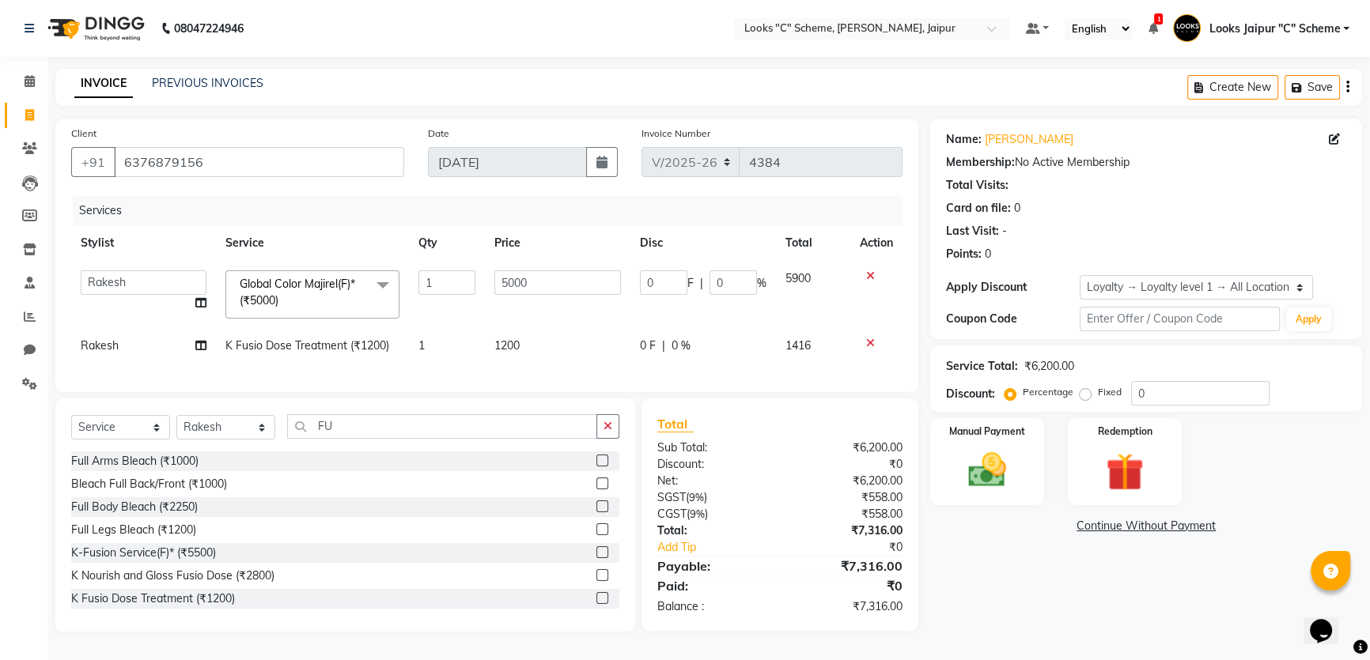
click at [505, 268] on td "5000" at bounding box center [558, 294] width 146 height 67
click at [522, 271] on input "5000" at bounding box center [557, 283] width 127 height 25
click at [532, 281] on input "5000" at bounding box center [557, 283] width 127 height 25
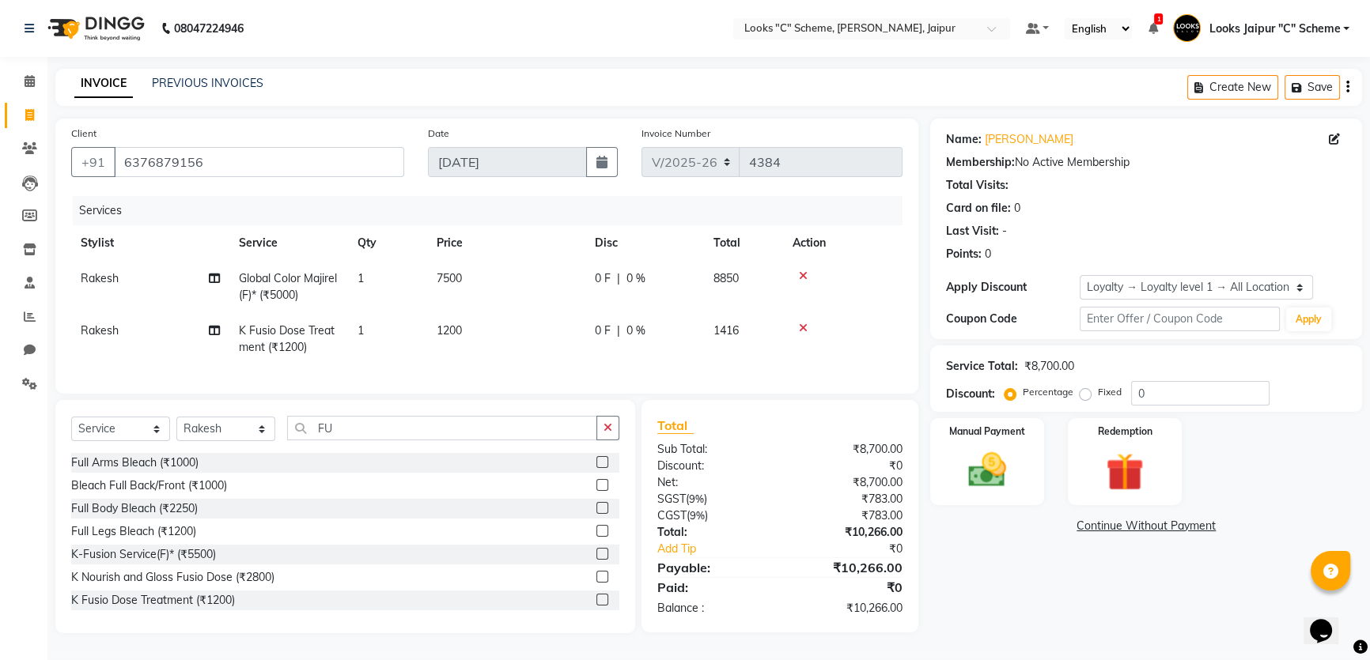
click at [522, 343] on td "1200" at bounding box center [506, 339] width 158 height 52
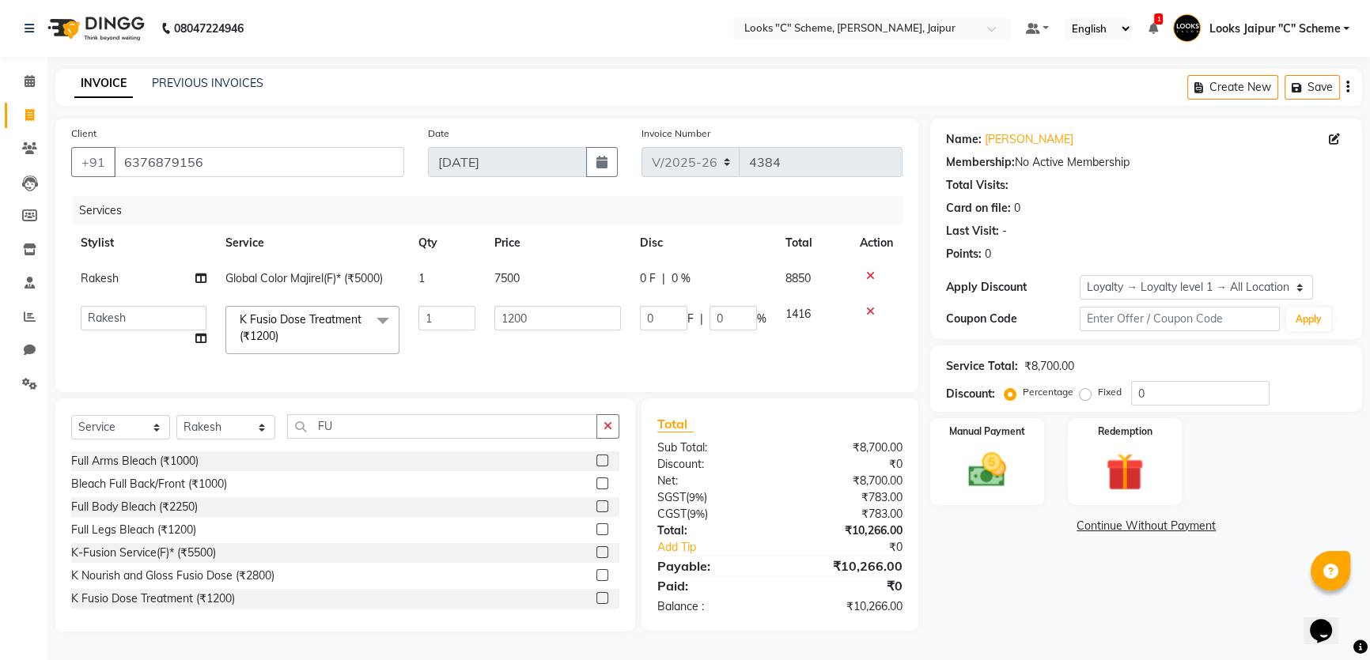
click at [532, 330] on input "1200" at bounding box center [557, 318] width 127 height 25
click at [537, 337] on td "2500" at bounding box center [558, 330] width 146 height 67
click at [948, 467] on div "Manual Payment" at bounding box center [987, 462] width 119 height 90
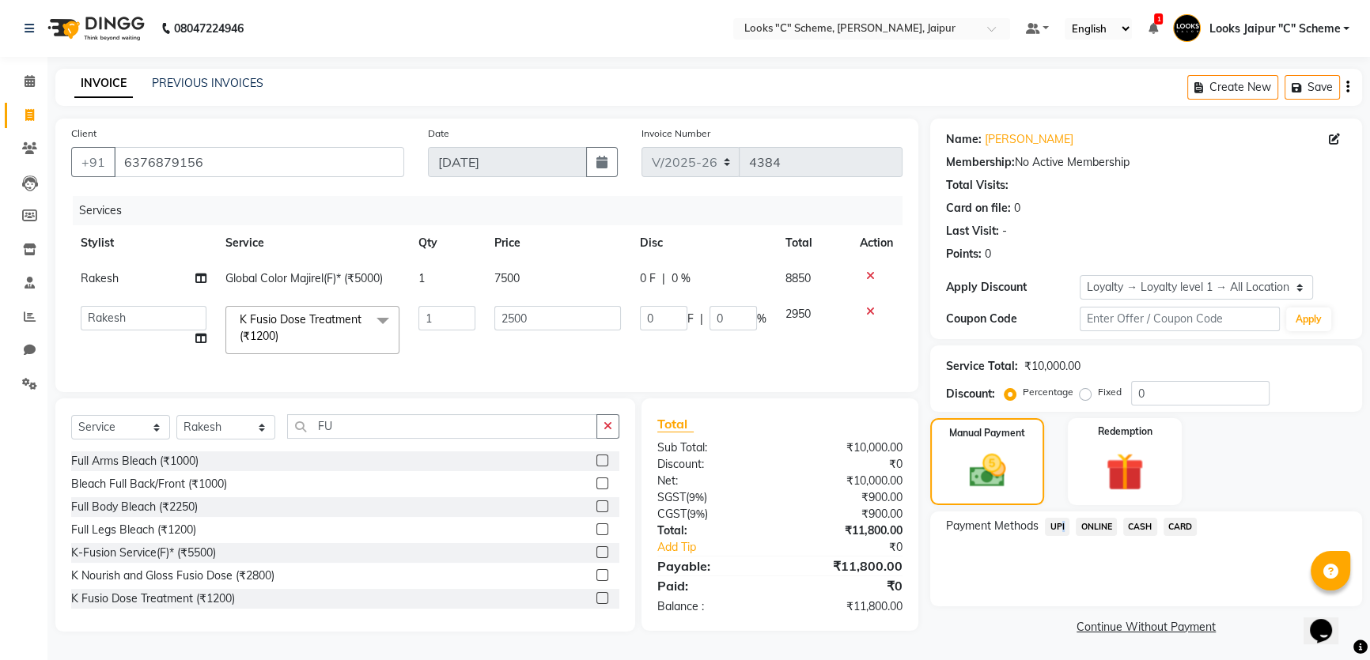
click at [1059, 524] on span "UPI" at bounding box center [1057, 527] width 25 height 18
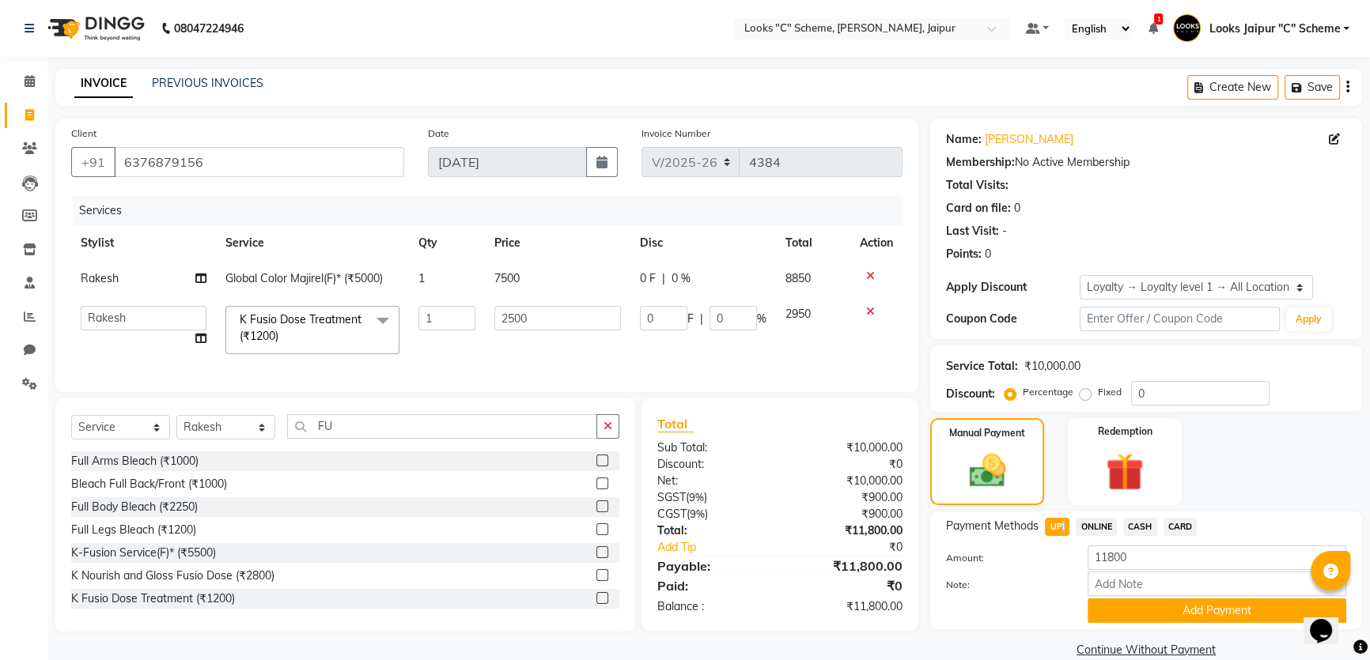
click at [1153, 604] on button "Add Payment" at bounding box center [1217, 611] width 259 height 25
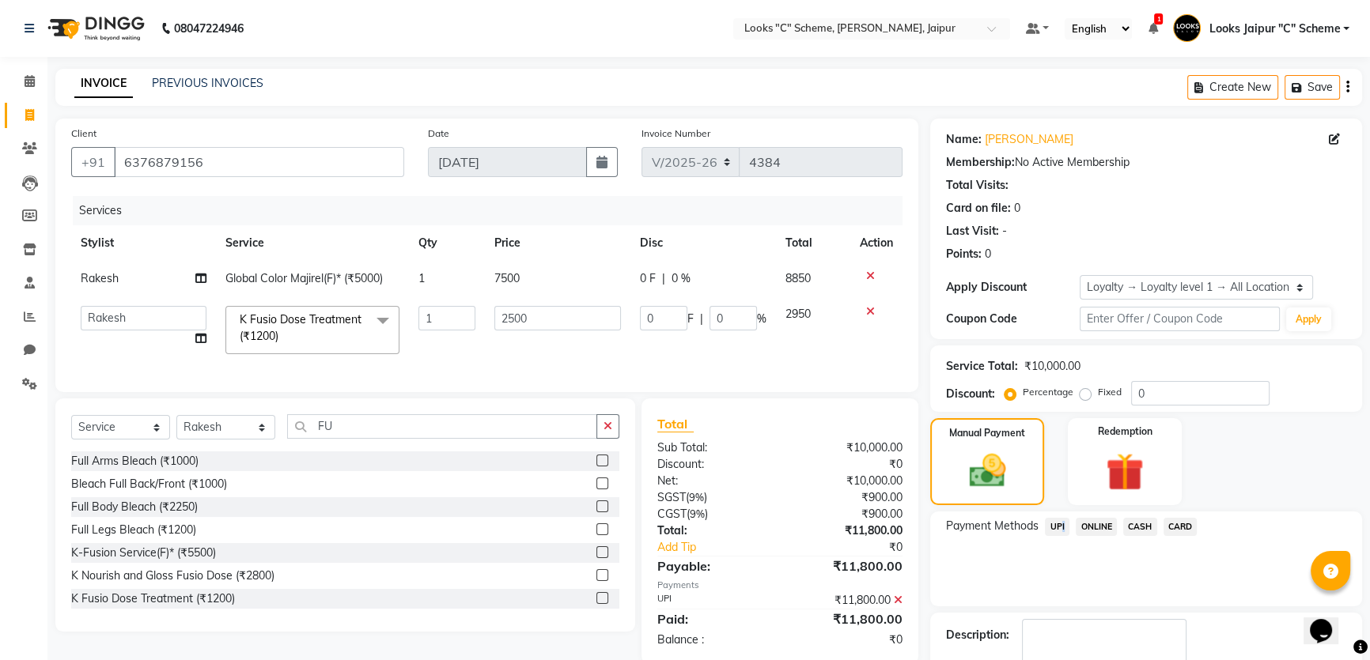
scroll to position [117, 0]
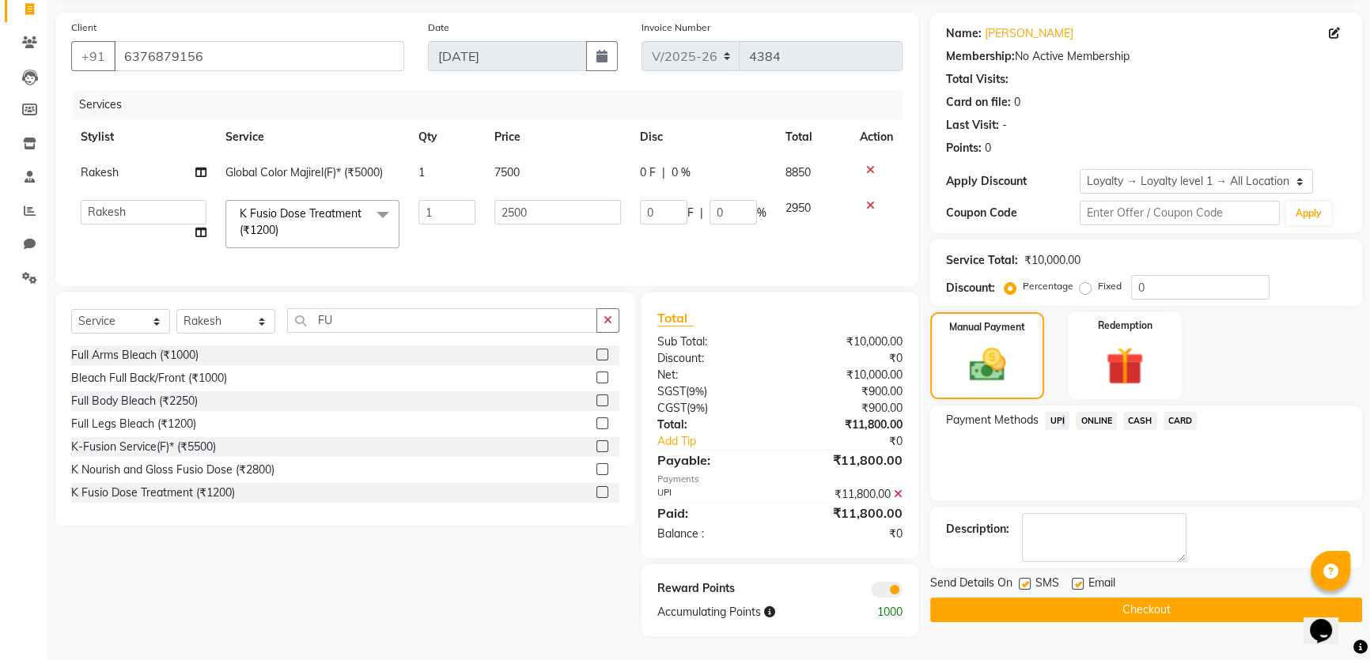
click at [1153, 607] on button "Checkout" at bounding box center [1146, 610] width 432 height 25
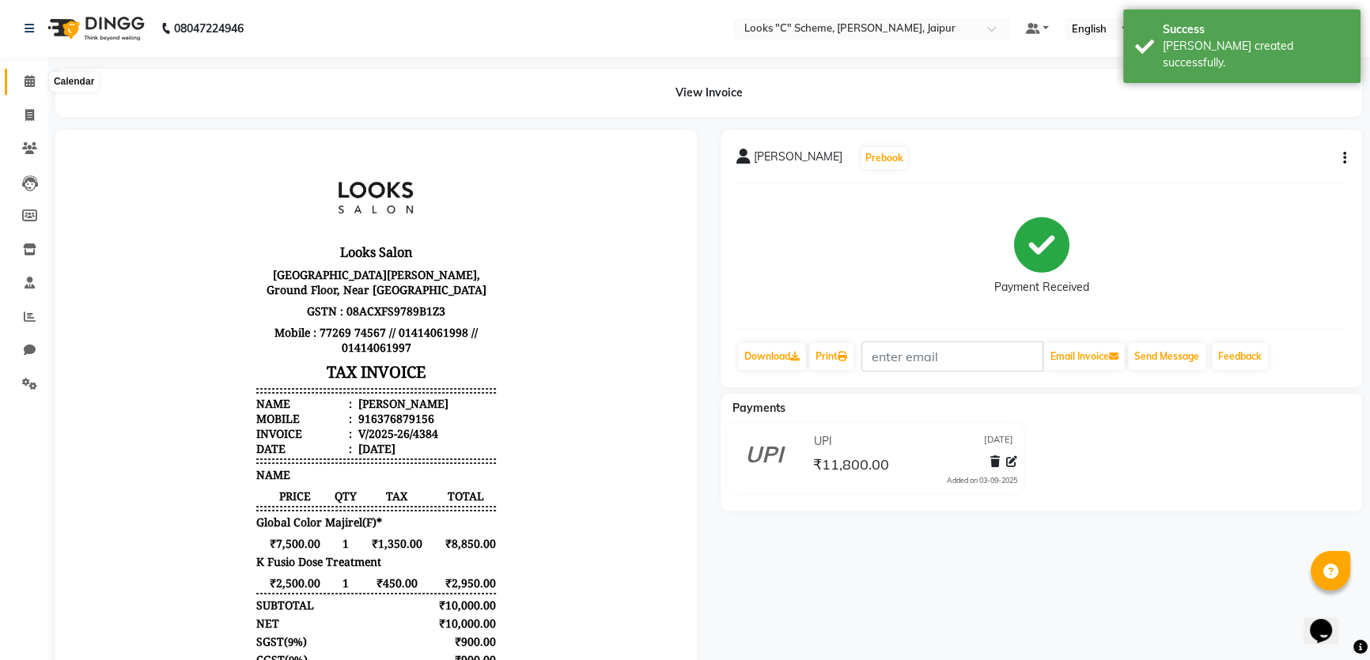
click at [25, 81] on icon at bounding box center [30, 81] width 10 height 12
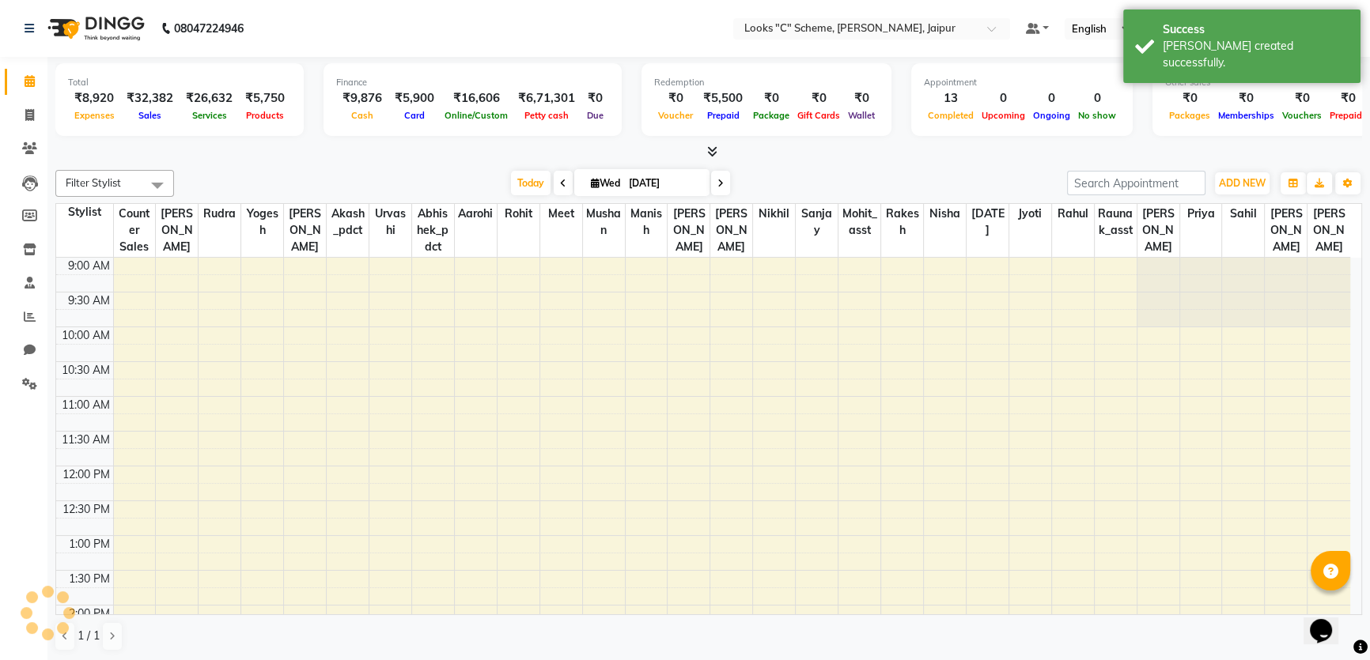
scroll to position [444, 0]
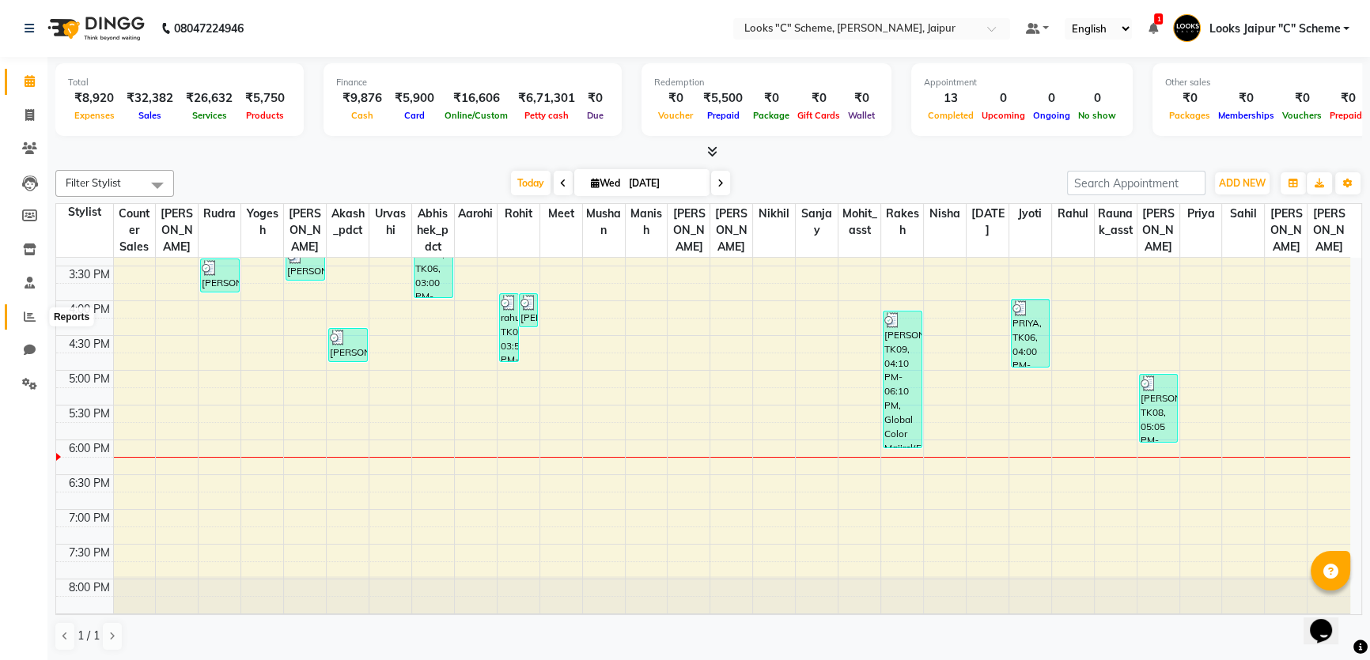
click at [31, 316] on icon at bounding box center [30, 317] width 12 height 12
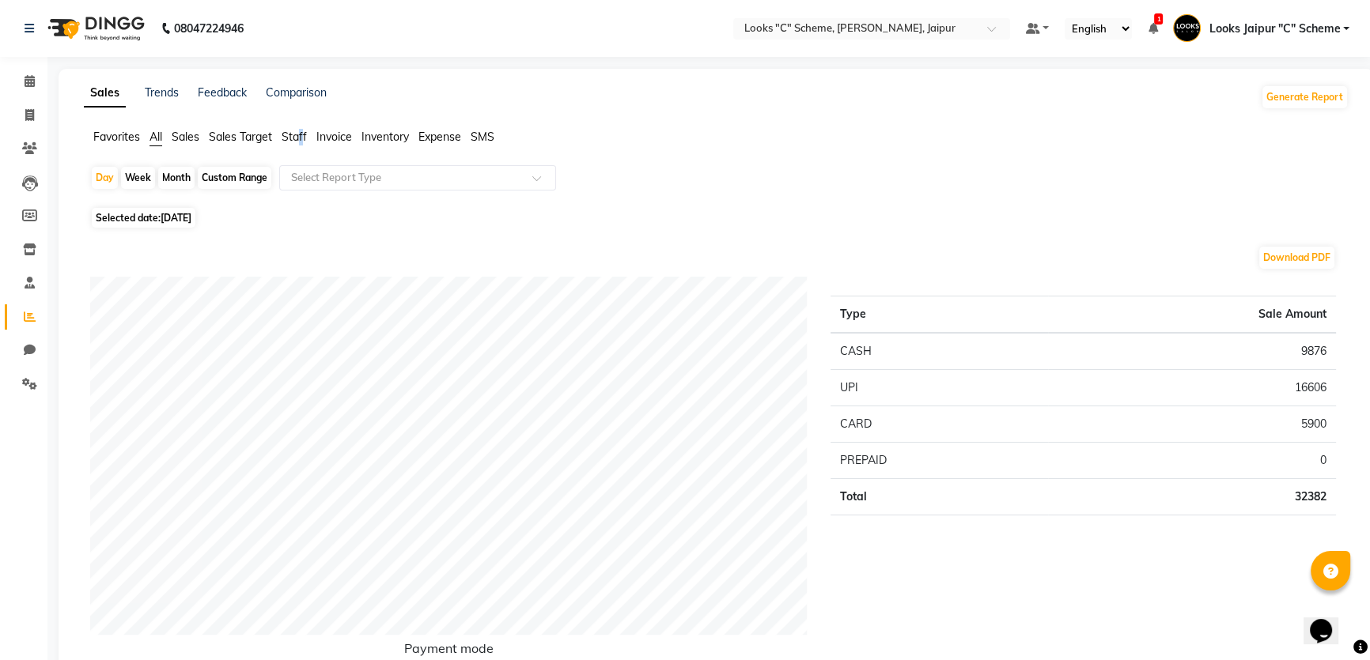
click at [301, 141] on span "Staff" at bounding box center [294, 137] width 25 height 14
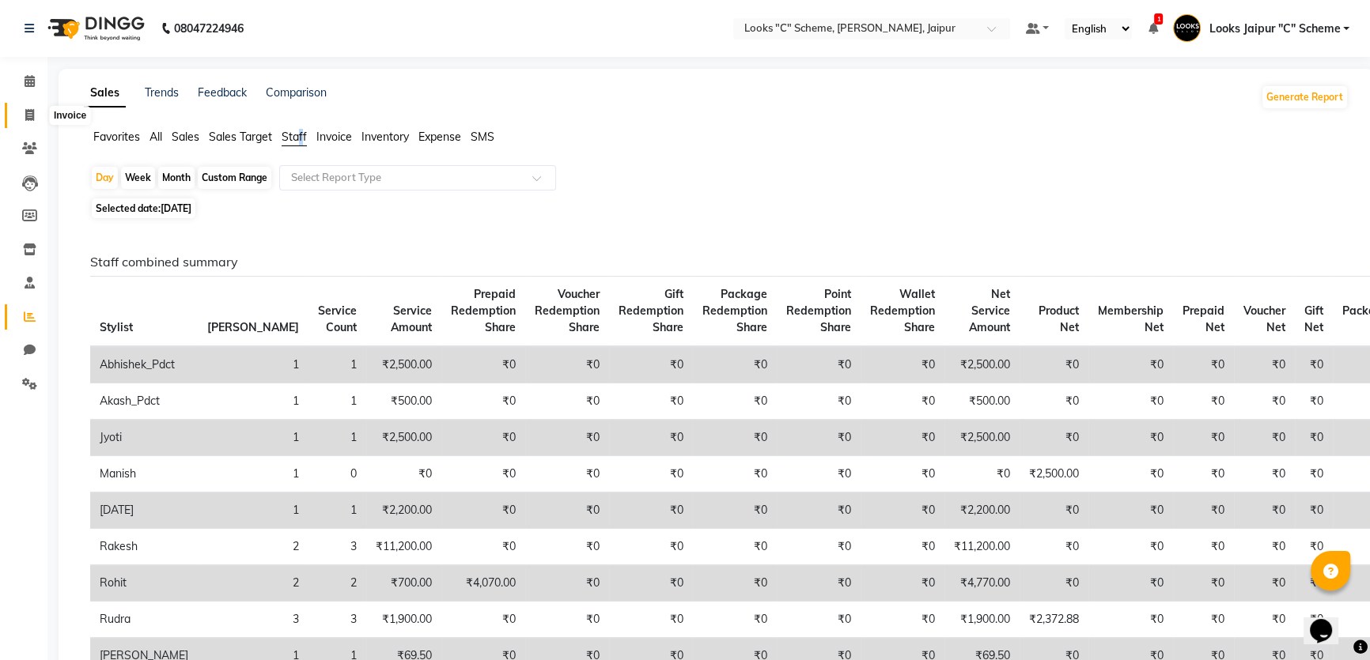
click at [32, 119] on icon at bounding box center [29, 115] width 9 height 12
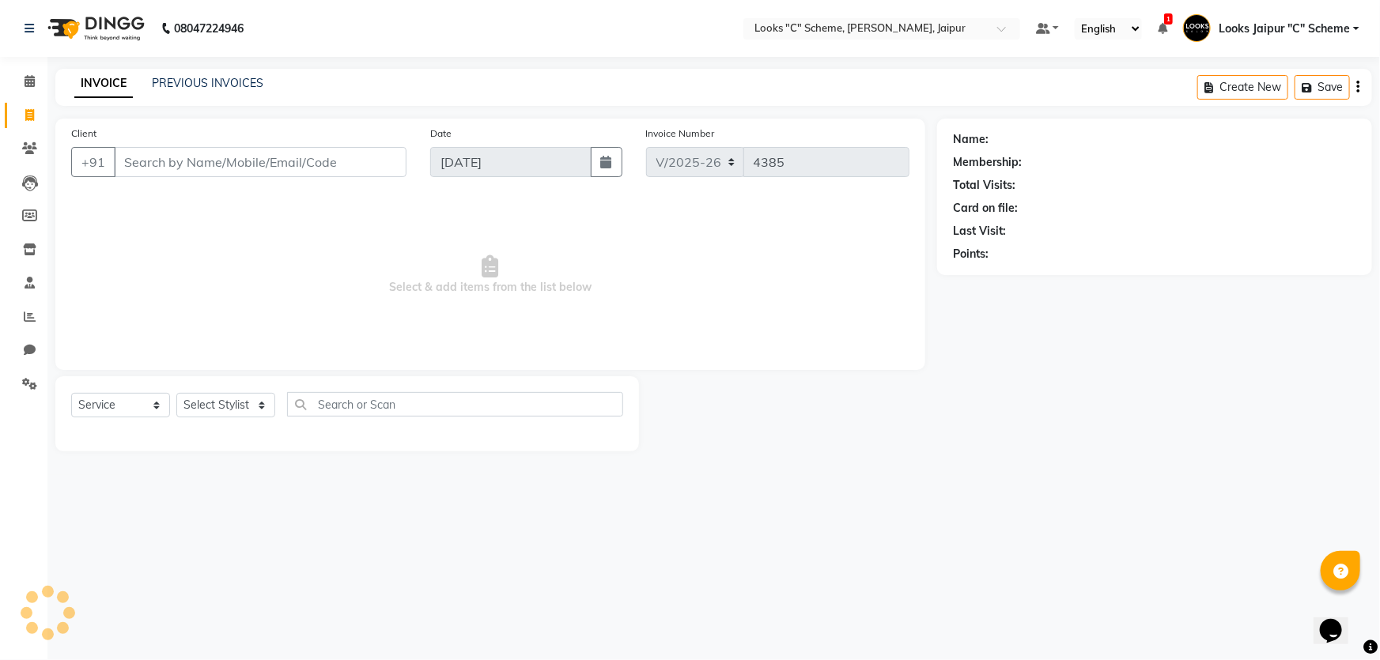
click at [324, 174] on input "Client" at bounding box center [260, 162] width 293 height 30
click at [273, 163] on input "Client" at bounding box center [260, 162] width 293 height 30
click at [191, 150] on input "Client" at bounding box center [260, 162] width 293 height 30
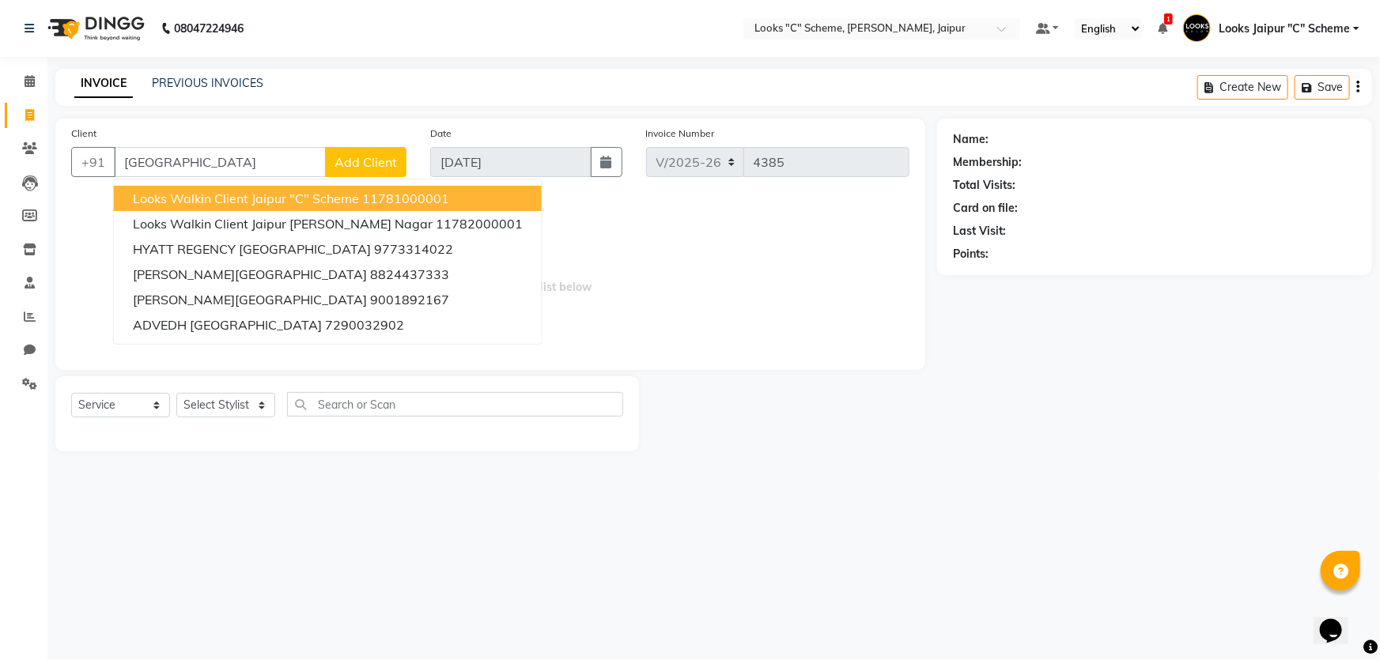
click at [224, 197] on span "Looks Walkin Client Jaipur "C" Scheme" at bounding box center [246, 199] width 226 height 16
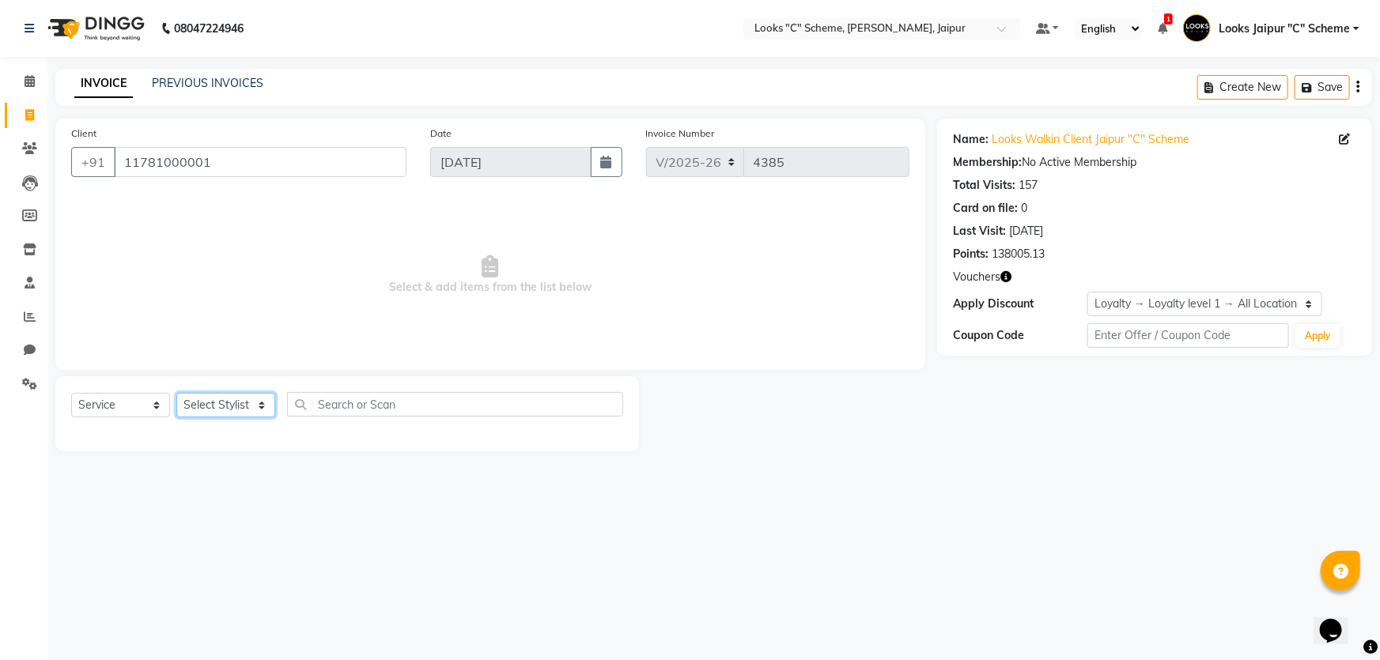
click at [217, 403] on select "Select Stylist [PERSON_NAME] Akash_pdct [PERSON_NAME] [PERSON_NAME] Counter Sal…" at bounding box center [225, 405] width 99 height 25
click at [176, 393] on select "Select Stylist [PERSON_NAME] Akash_pdct [PERSON_NAME] [PERSON_NAME] Counter Sal…" at bounding box center [225, 405] width 99 height 25
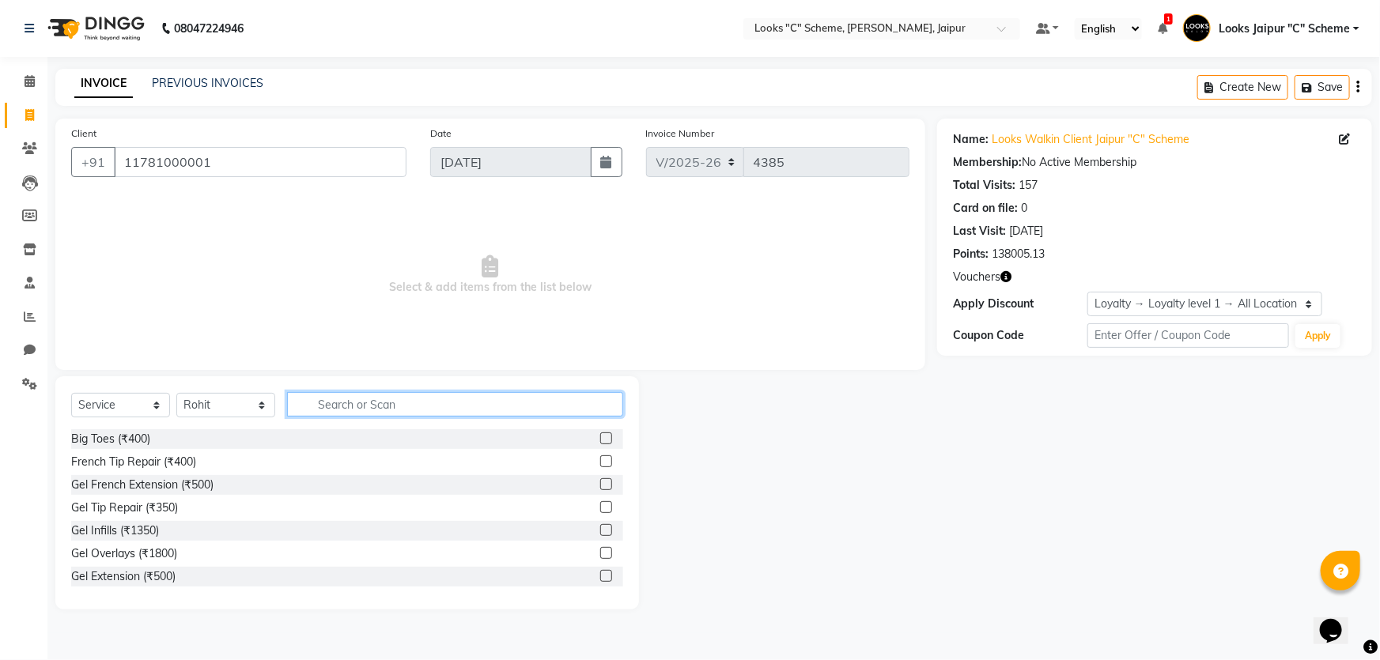
click at [378, 403] on input "text" at bounding box center [455, 404] width 336 height 25
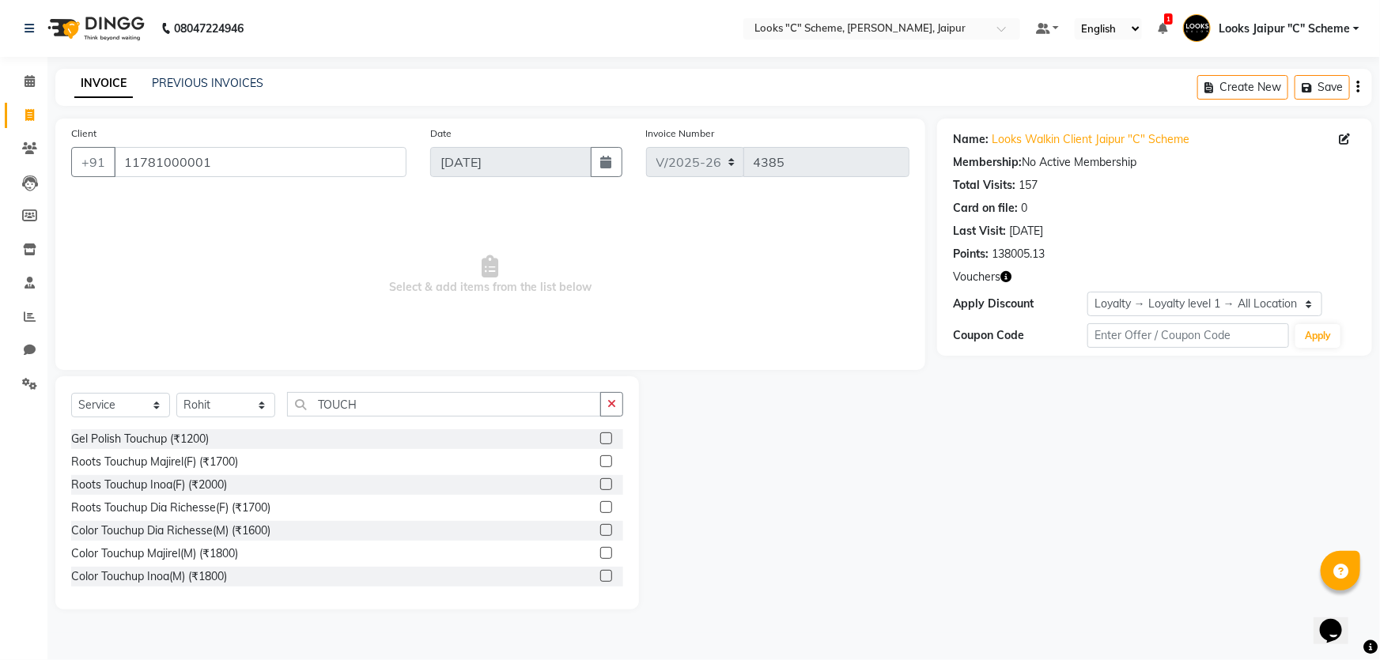
click at [600, 460] on label at bounding box center [606, 462] width 12 height 12
click at [600, 460] on input "checkbox" at bounding box center [605, 462] width 10 height 10
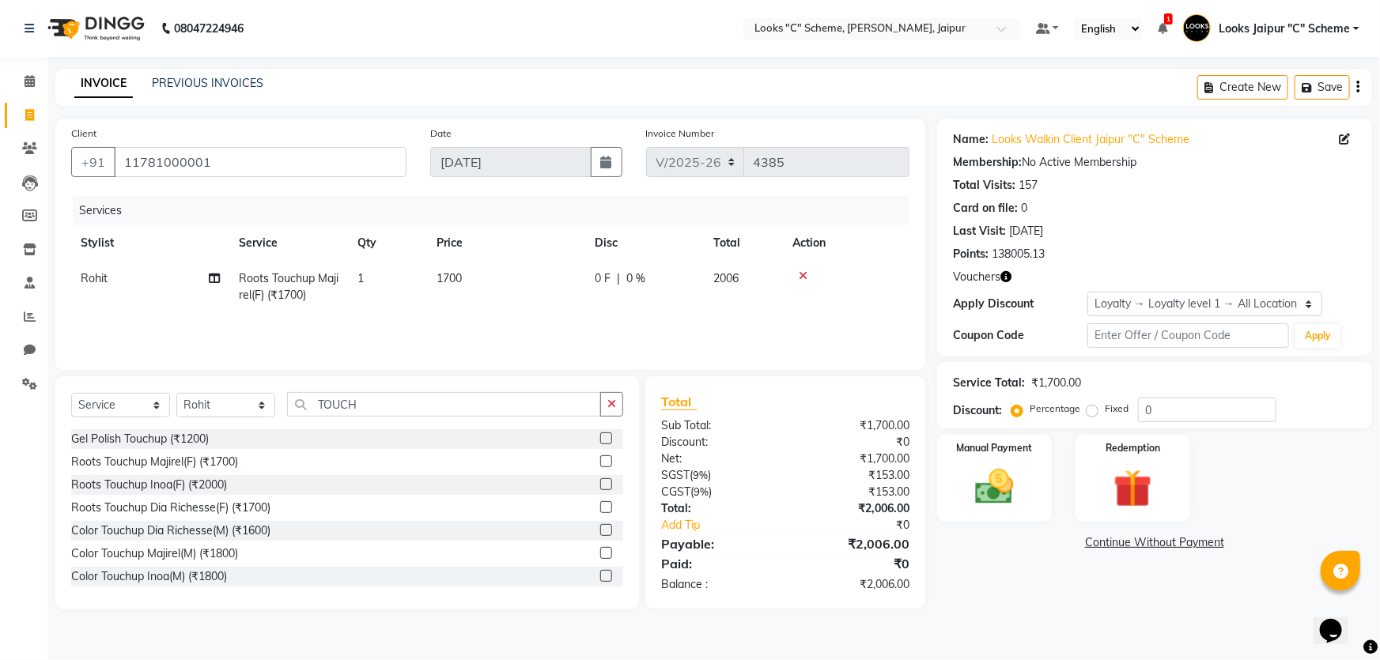
click at [501, 278] on td "1700" at bounding box center [506, 287] width 158 height 52
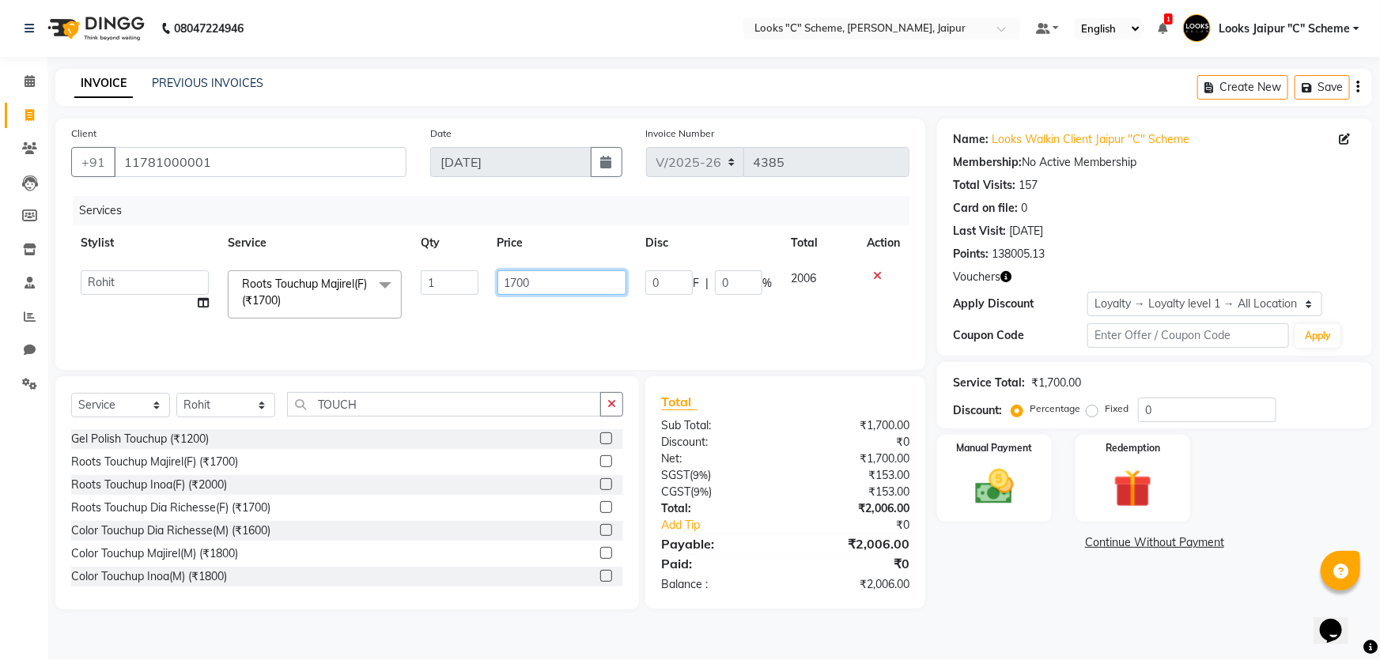
click at [549, 277] on input "1700" at bounding box center [563, 283] width 130 height 25
click at [558, 290] on input "number" at bounding box center [563, 283] width 130 height 25
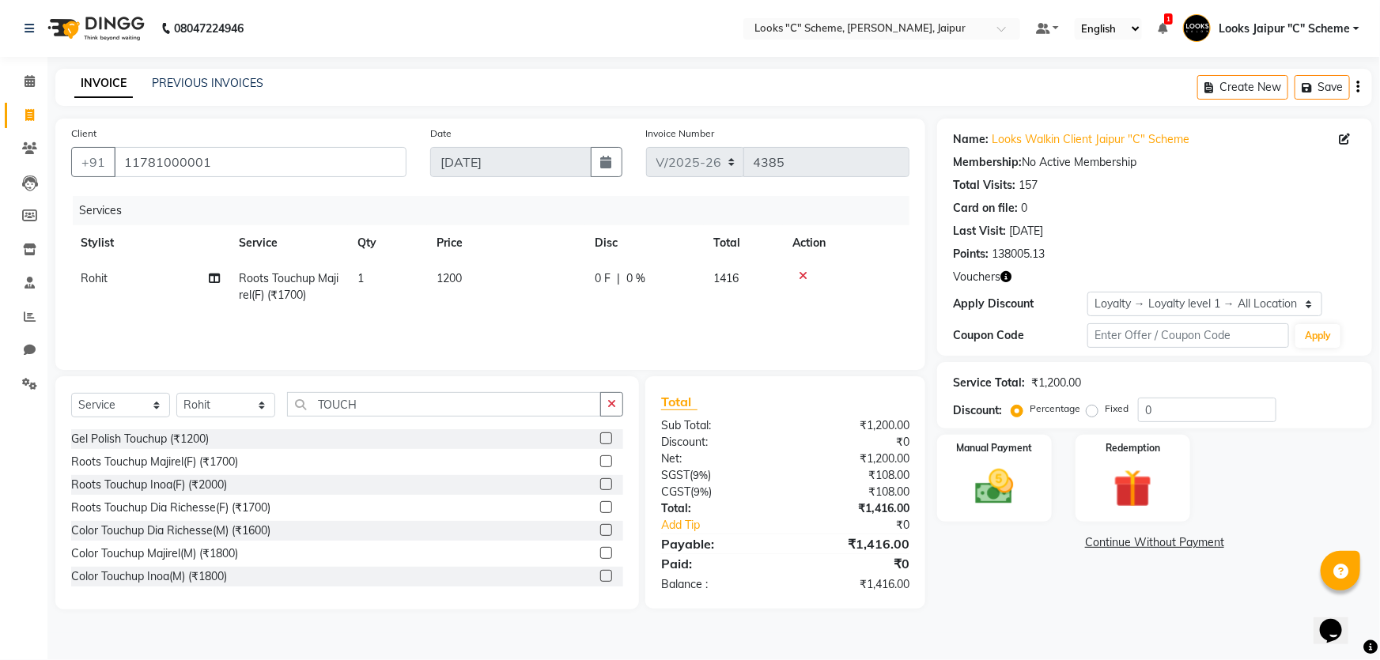
click at [554, 311] on td "1200" at bounding box center [506, 287] width 158 height 52
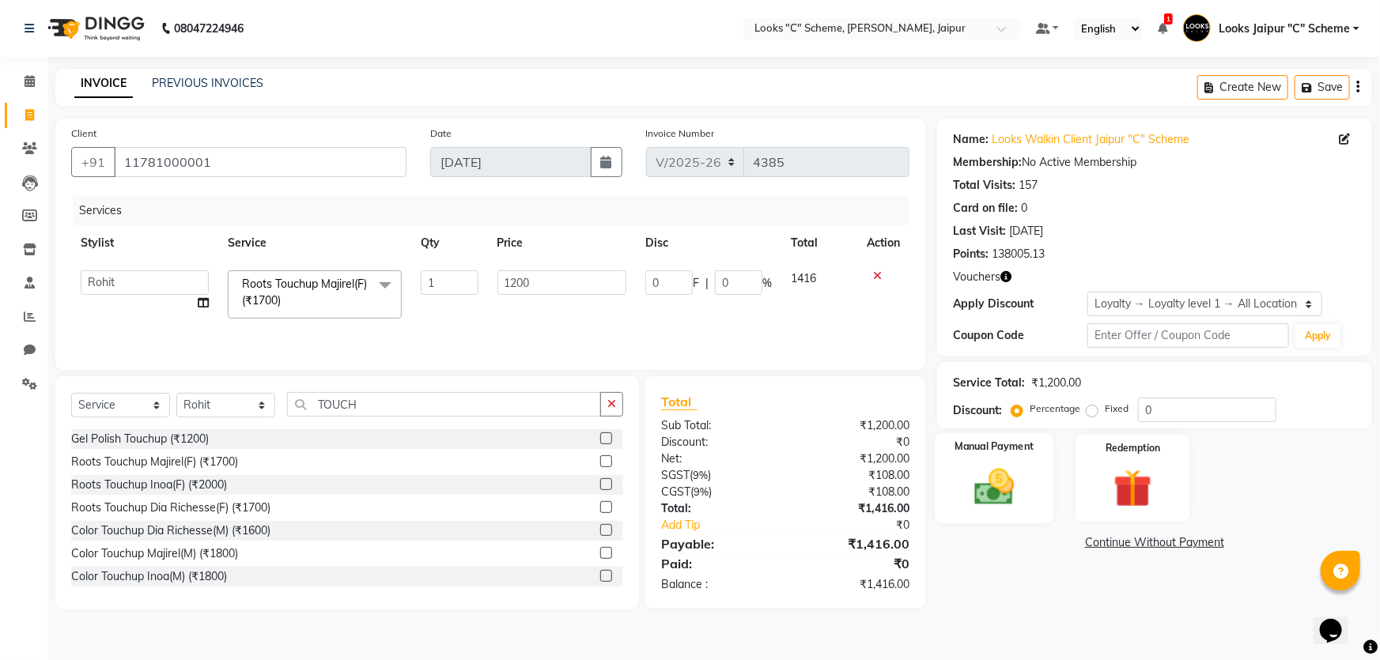
click at [971, 482] on img at bounding box center [995, 487] width 65 height 46
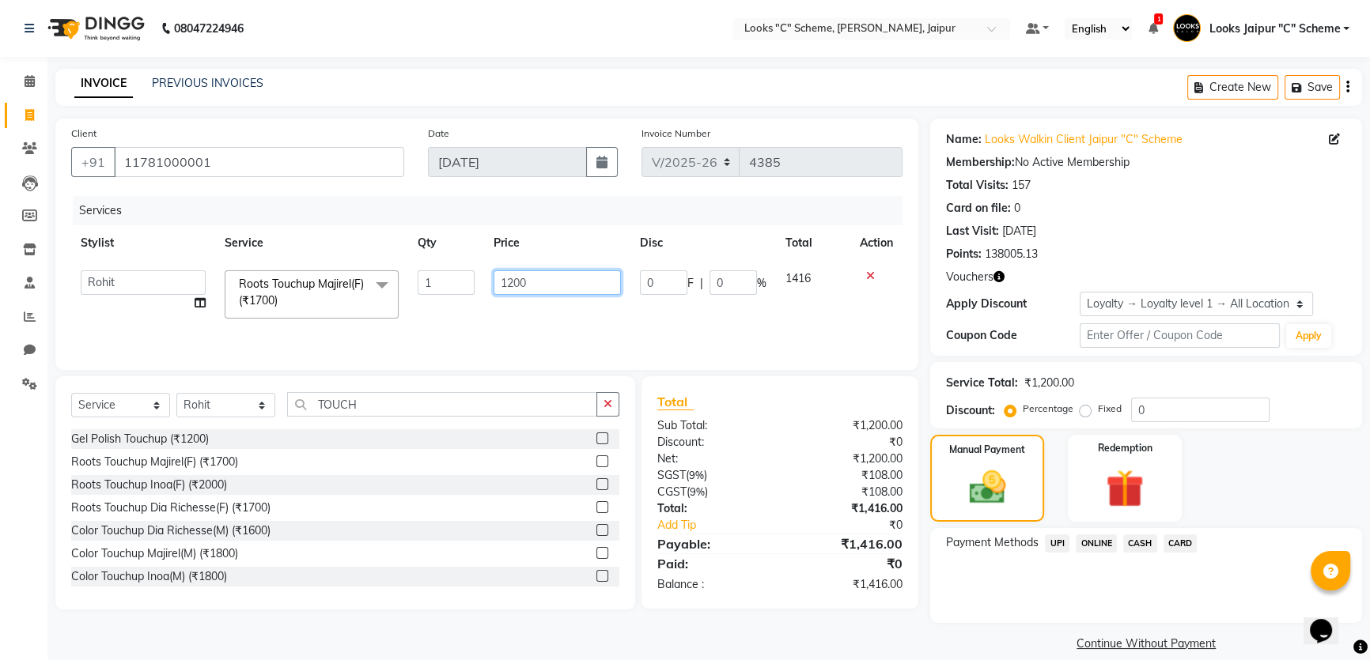
click at [517, 278] on input "1200" at bounding box center [557, 283] width 127 height 25
click at [512, 278] on input "1200" at bounding box center [557, 283] width 127 height 25
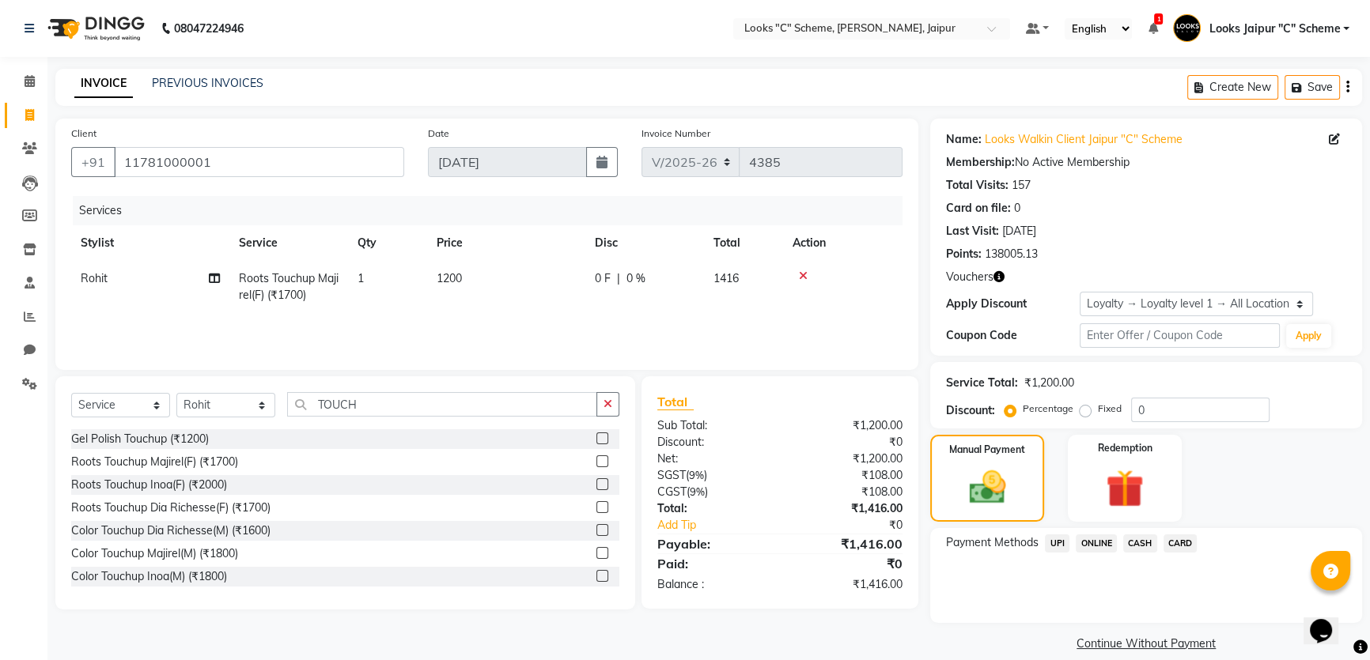
click at [642, 326] on div "Services Stylist Service Qty Price Disc Total Action Rohit Roots Touchup Majire…" at bounding box center [486, 275] width 831 height 158
click at [507, 285] on td "1200" at bounding box center [506, 287] width 158 height 52
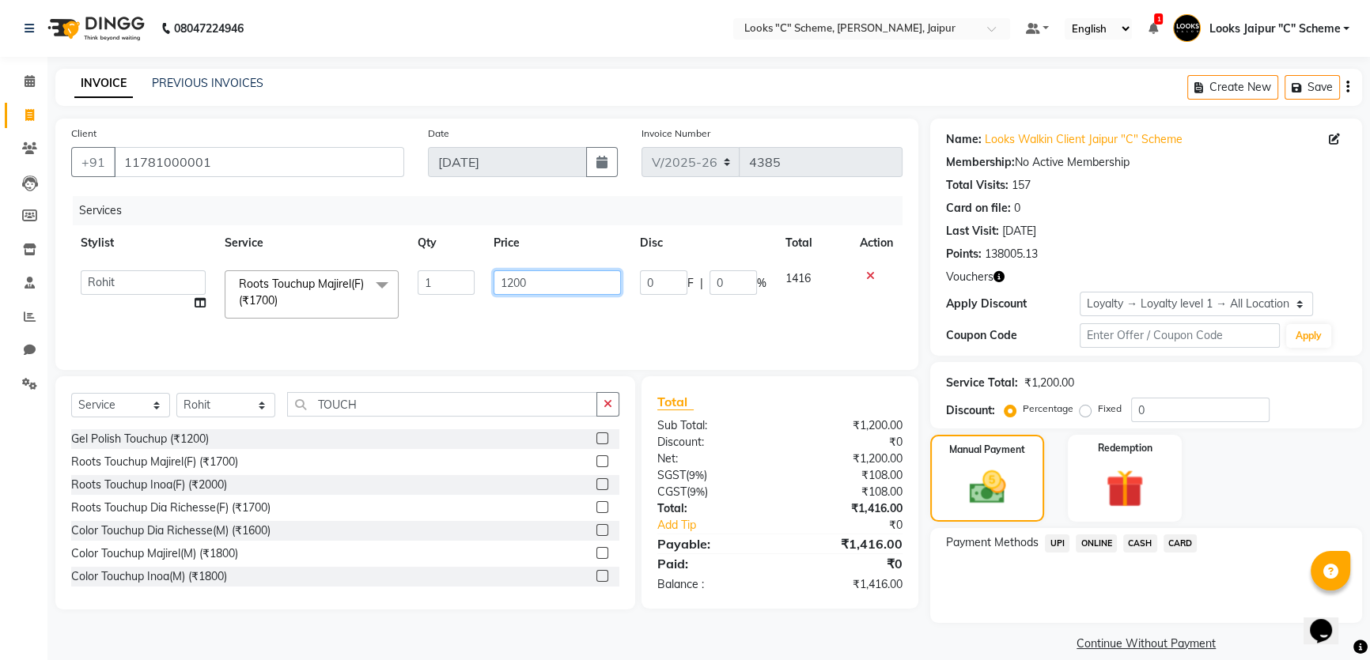
click at [562, 285] on input "1200" at bounding box center [557, 283] width 127 height 25
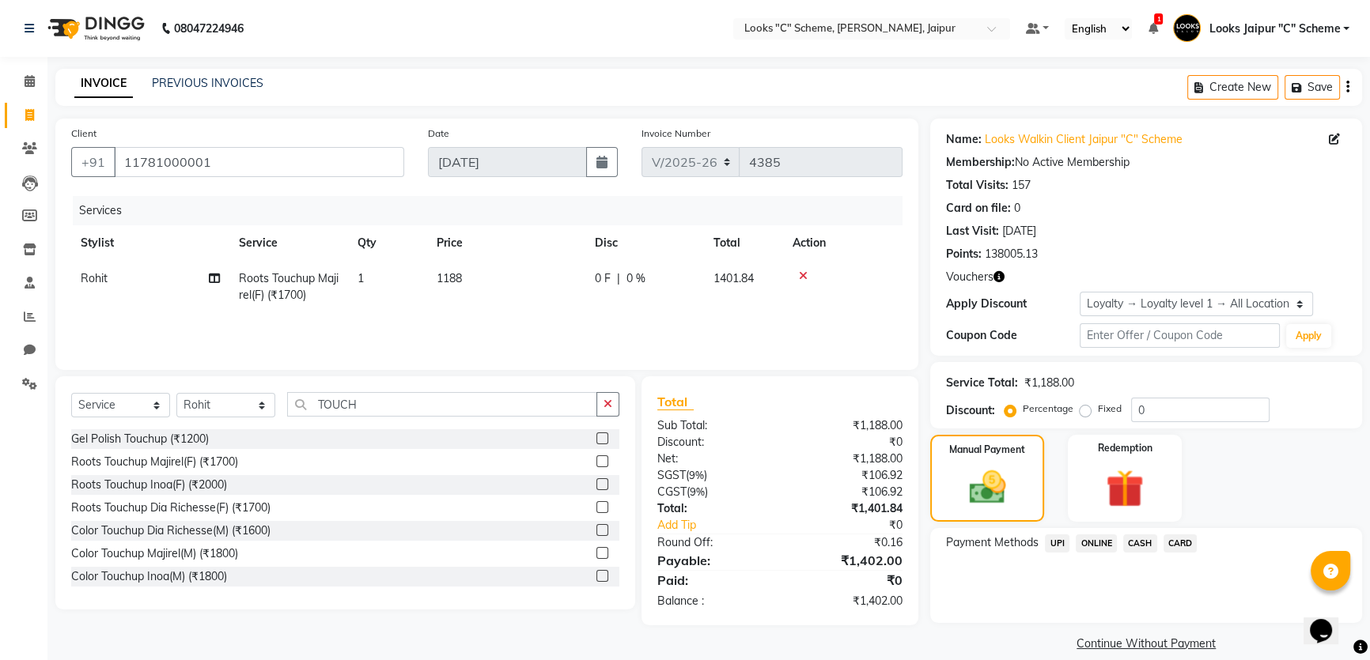
click at [575, 330] on div "Services Stylist Service Qty Price Disc Total Action Rohit Roots Touchup Majire…" at bounding box center [486, 275] width 831 height 158
click at [506, 265] on td "1188" at bounding box center [506, 287] width 158 height 52
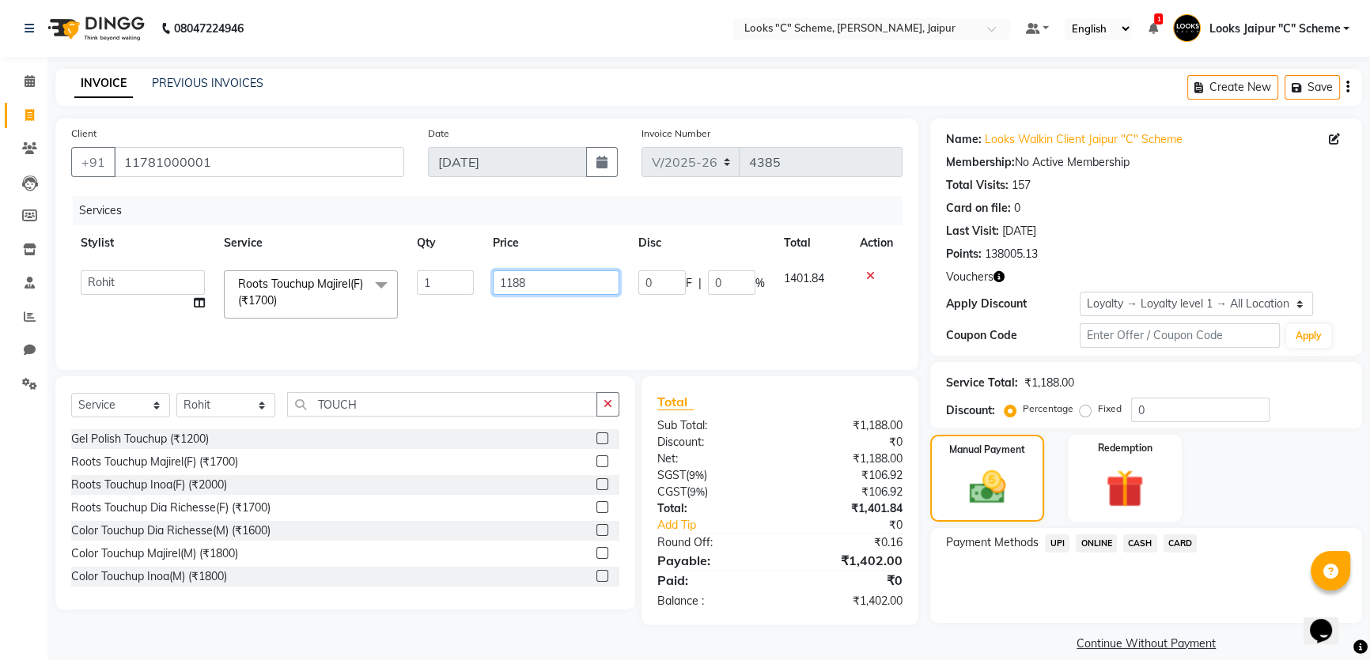
click at [554, 283] on input "1188" at bounding box center [556, 283] width 127 height 25
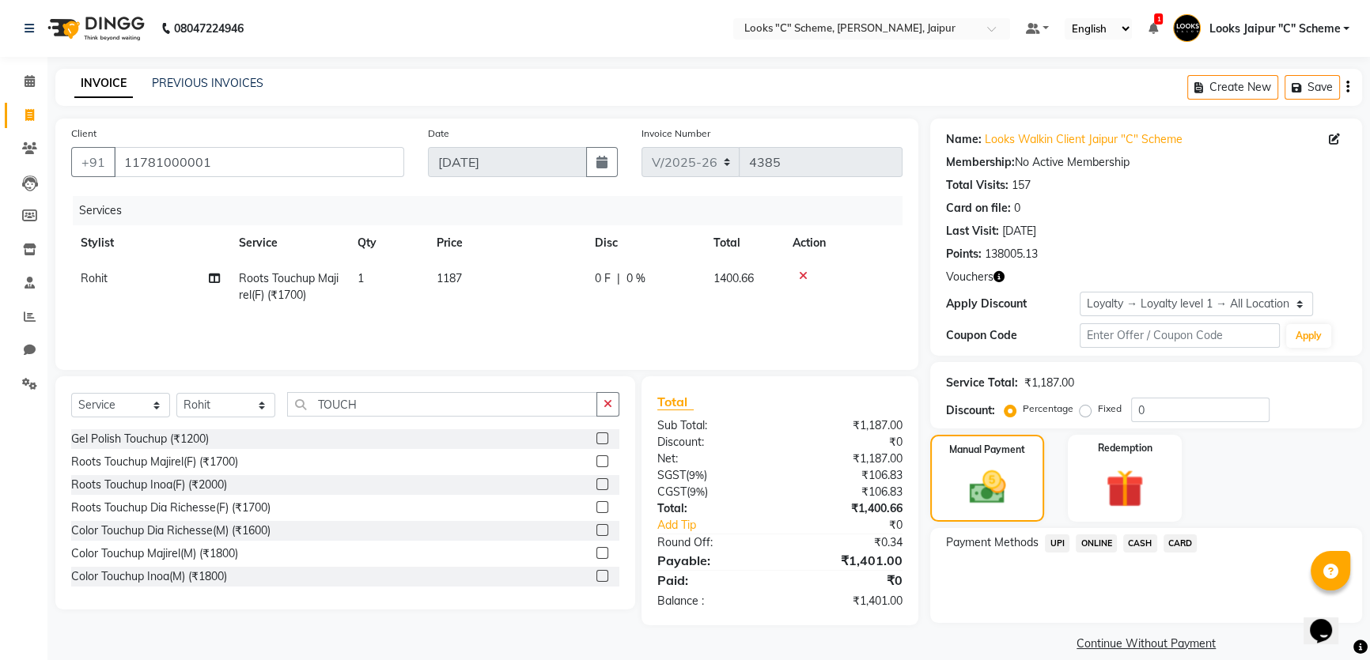
click at [569, 332] on div "Services Stylist Service Qty Price Disc Total Action Rohit Roots Touchup Majire…" at bounding box center [486, 275] width 831 height 158
click at [521, 287] on td "1187" at bounding box center [506, 287] width 158 height 52
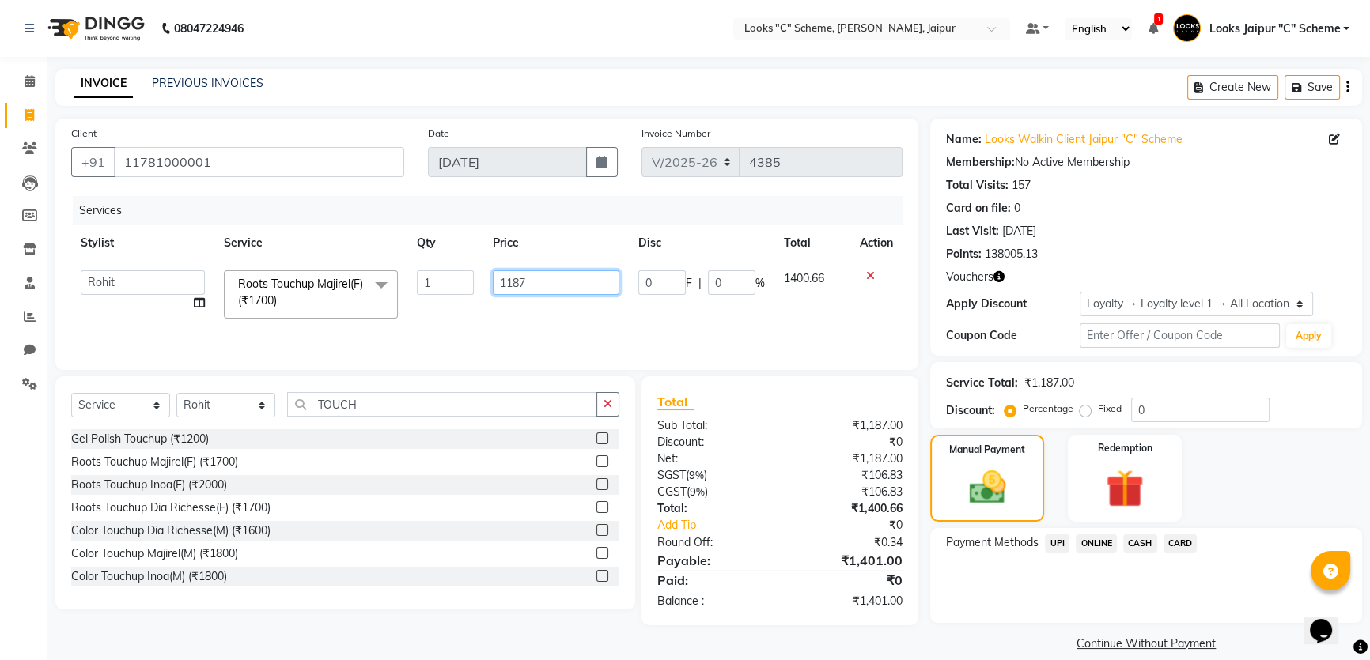
click at [562, 285] on input "1187" at bounding box center [556, 283] width 127 height 25
click at [589, 331] on div "Services Stylist Service Qty Price Disc Total Action Aarohi [PERSON_NAME] Abhis…" at bounding box center [486, 275] width 831 height 158
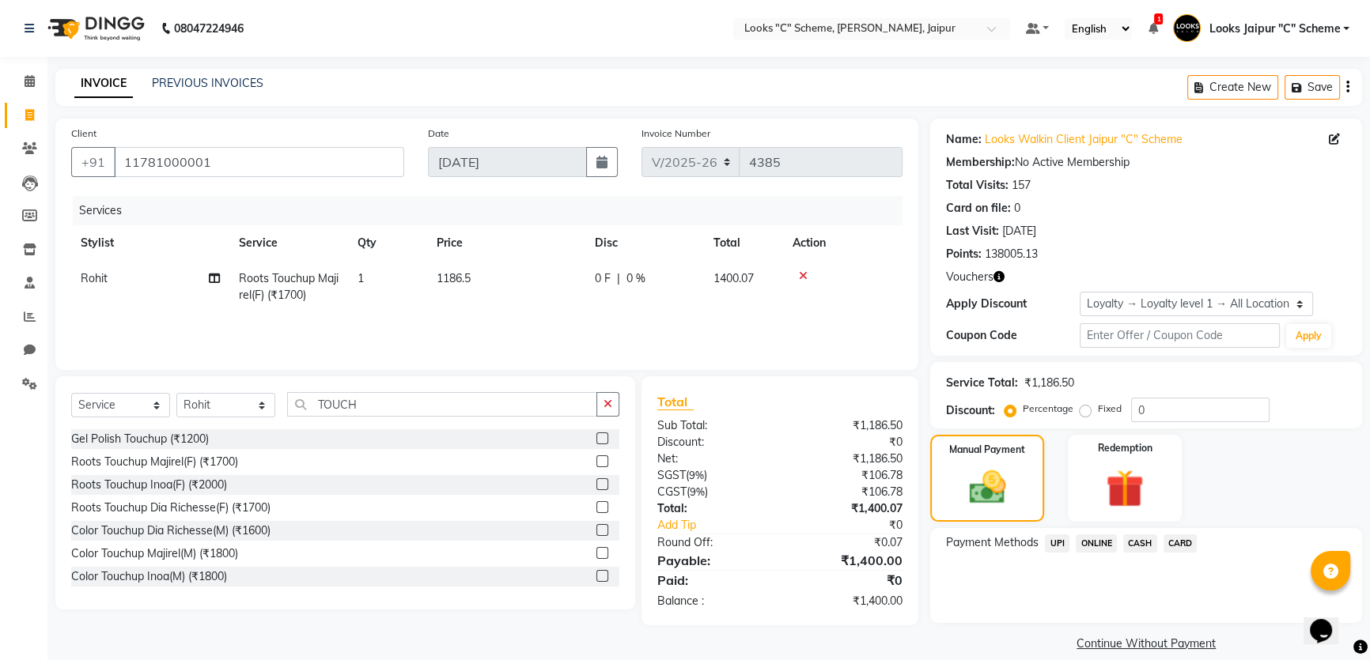
click at [1062, 544] on span "UPI" at bounding box center [1057, 544] width 25 height 18
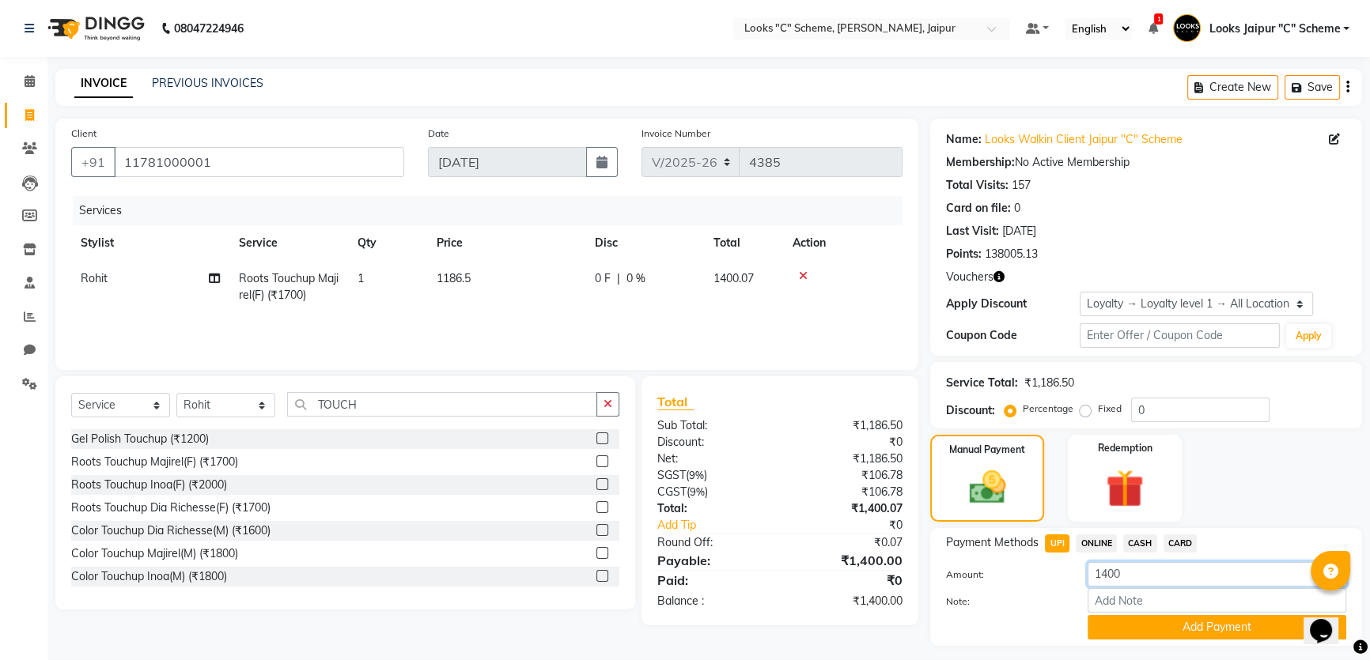
click at [1137, 576] on input "1400" at bounding box center [1217, 574] width 259 height 25
click at [1171, 638] on button "Add Payment" at bounding box center [1217, 627] width 259 height 25
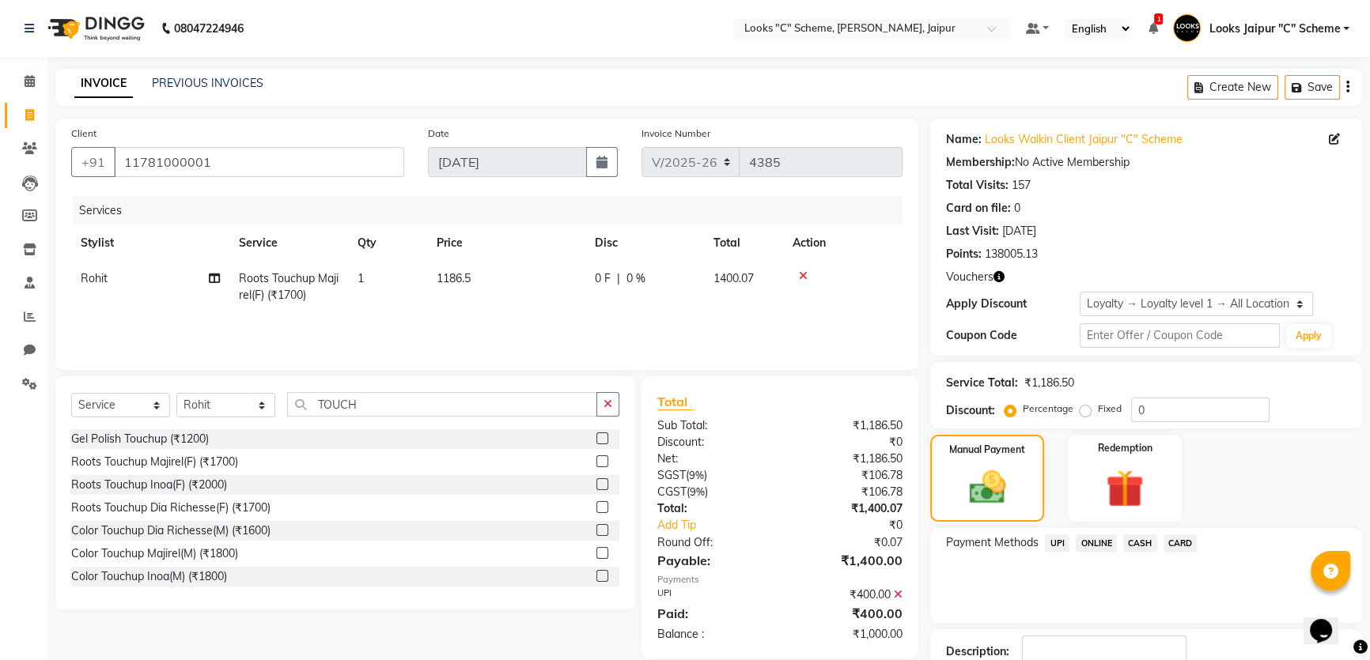
click at [1141, 539] on span "CASH" at bounding box center [1140, 544] width 34 height 18
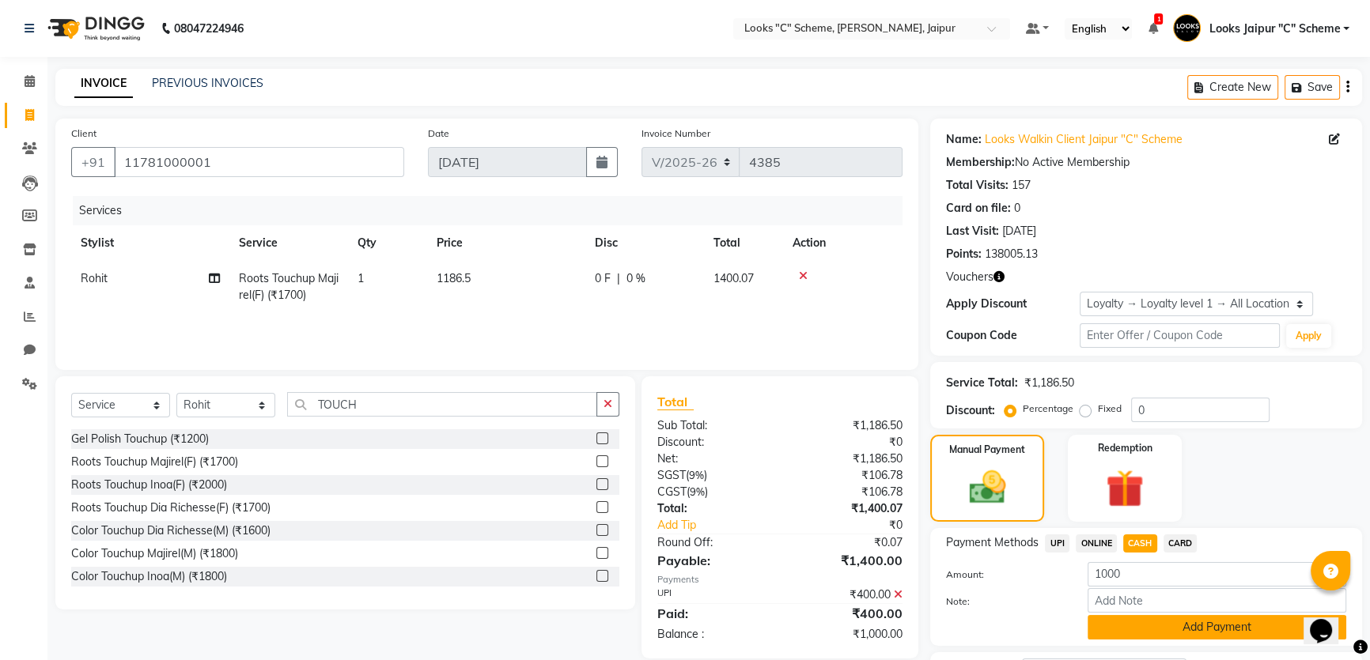
click at [1187, 633] on button "Add Payment" at bounding box center [1217, 627] width 259 height 25
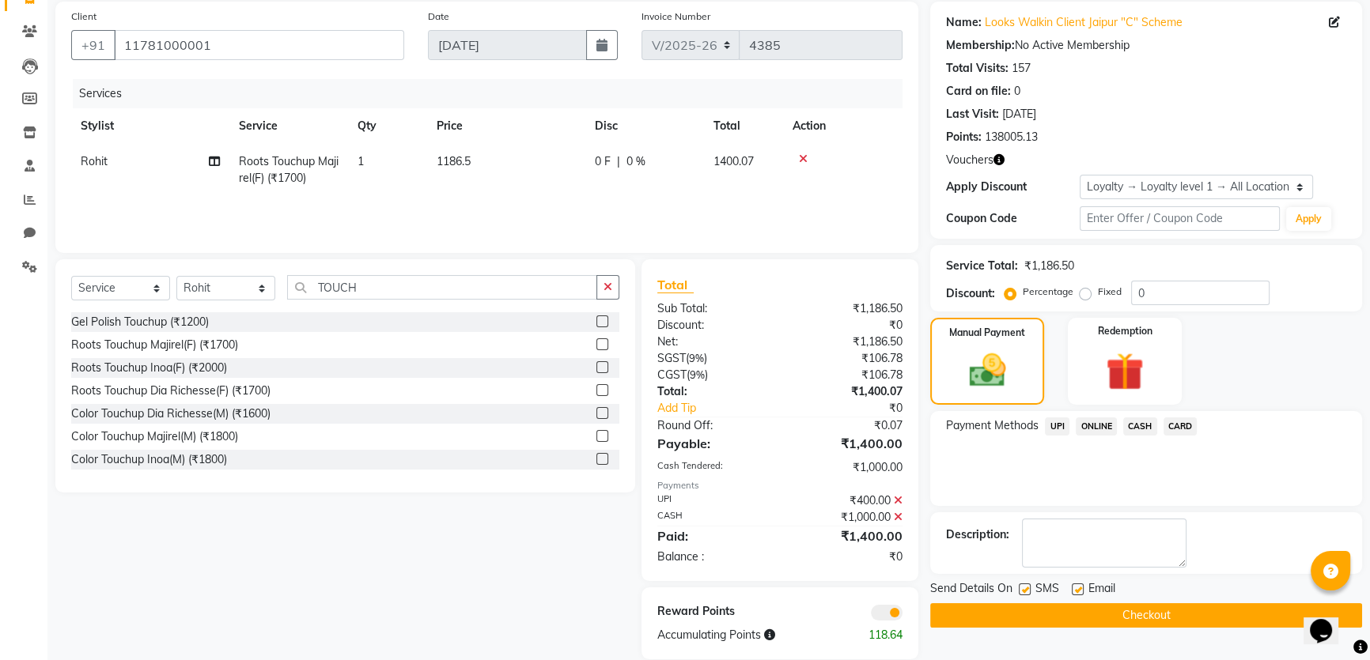
scroll to position [141, 0]
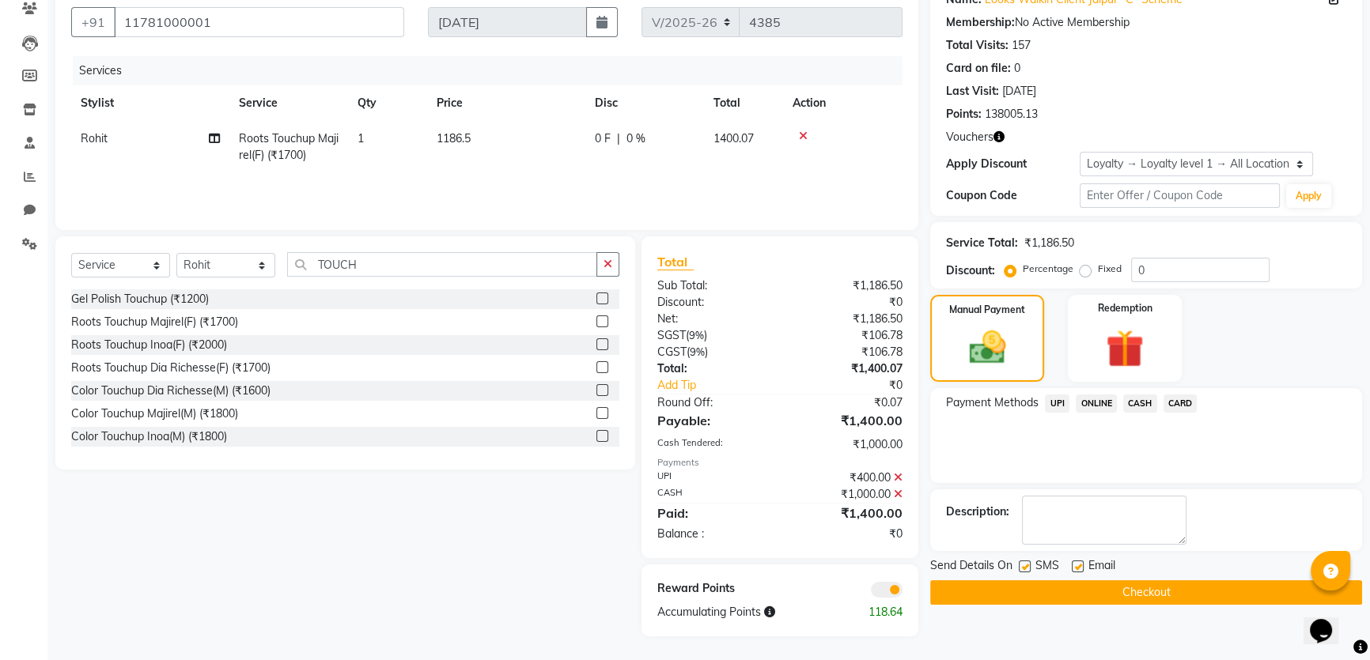
click at [1095, 593] on button "Checkout" at bounding box center [1146, 593] width 432 height 25
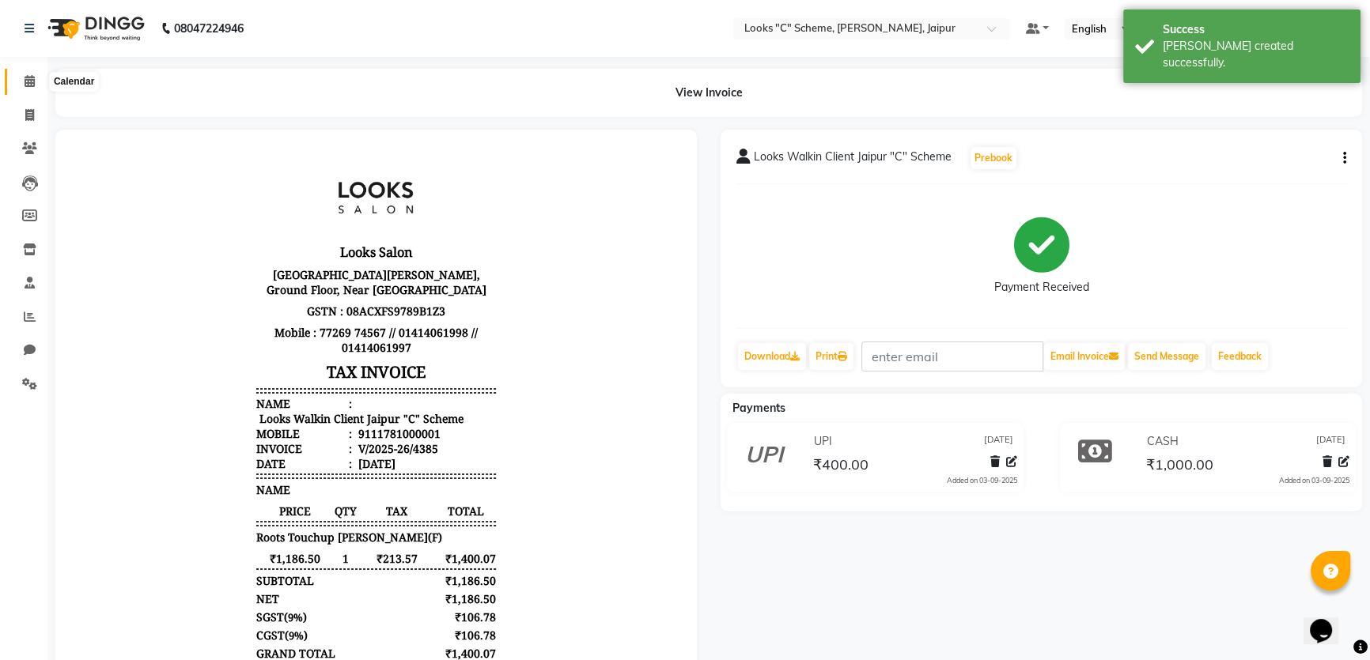
click at [28, 81] on icon at bounding box center [30, 81] width 10 height 12
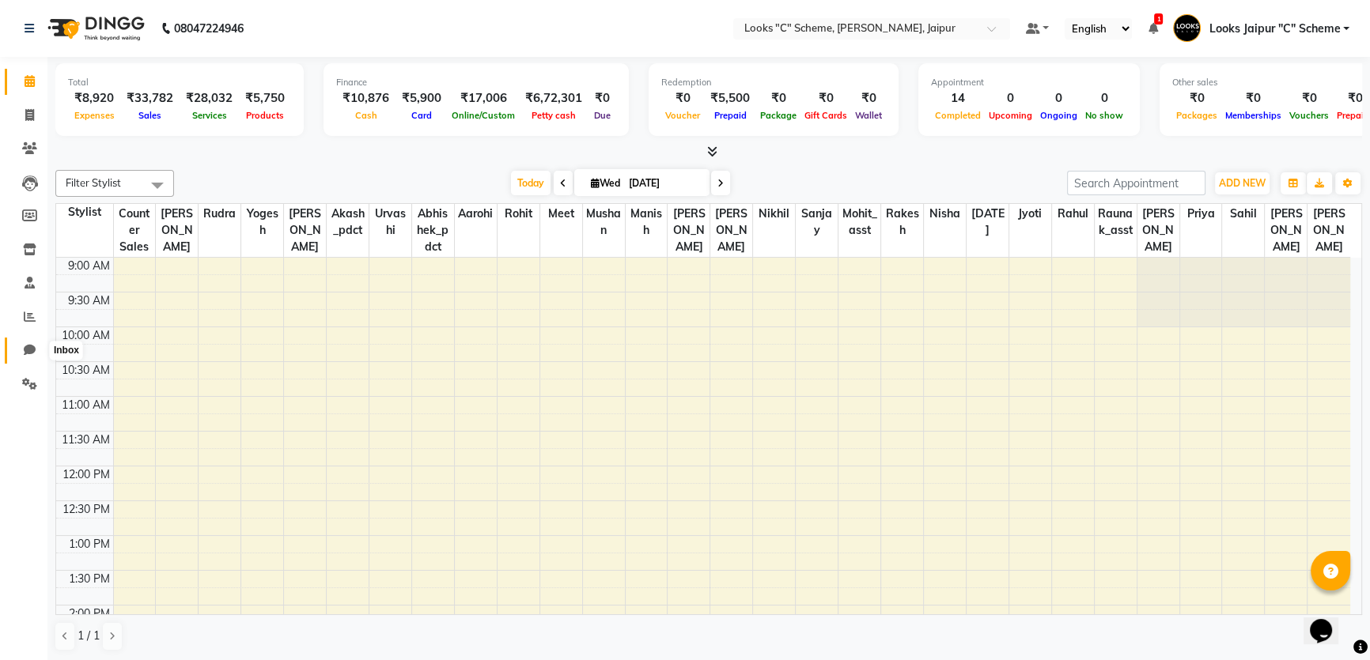
click at [33, 355] on icon at bounding box center [30, 350] width 12 height 12
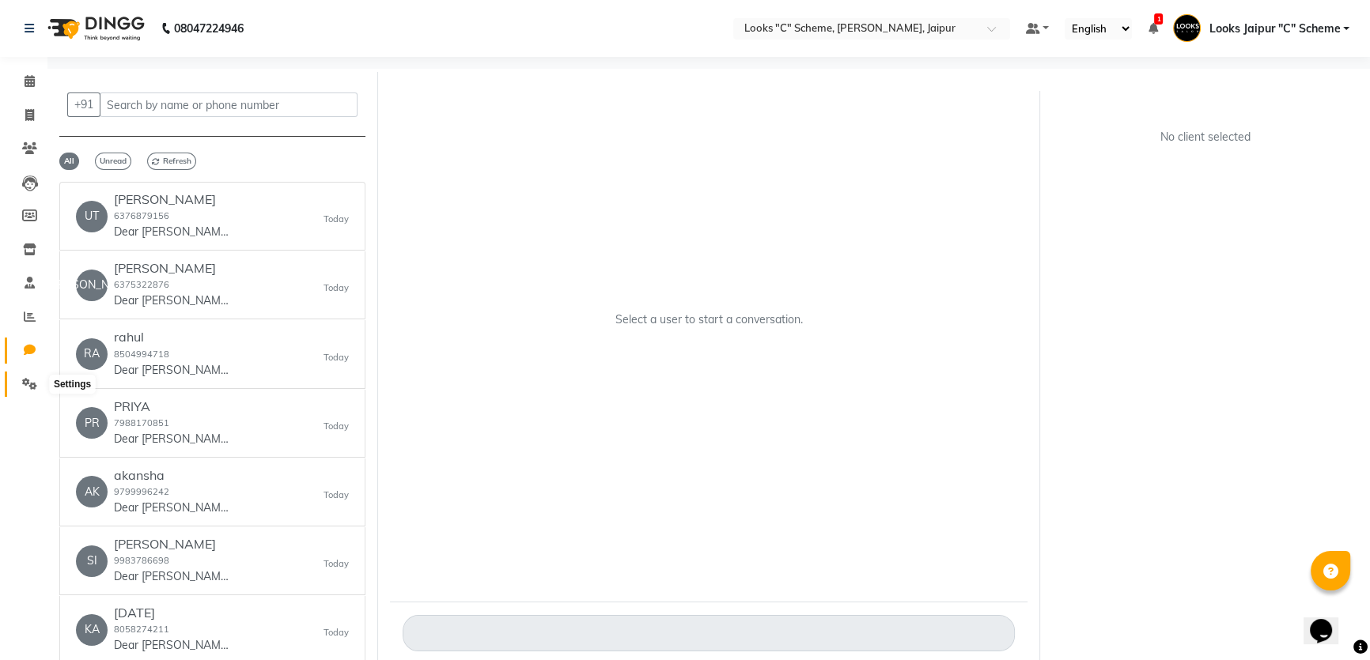
click at [32, 376] on span at bounding box center [30, 385] width 28 height 18
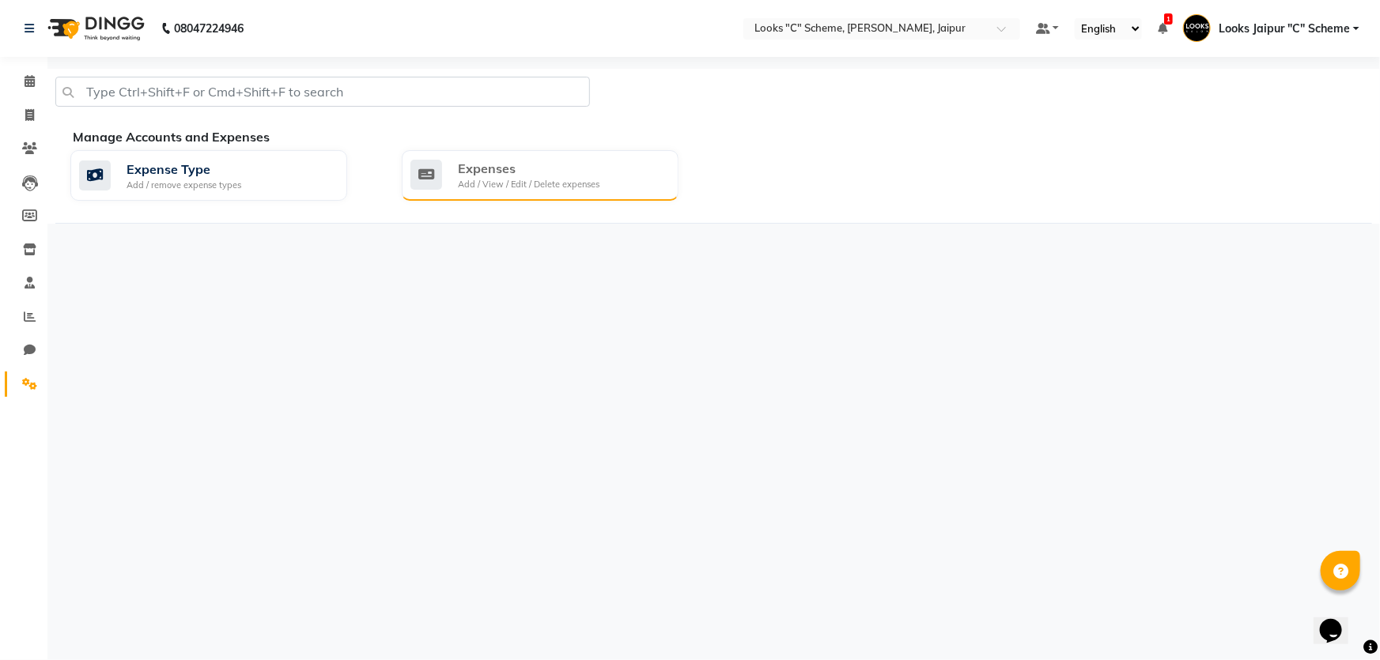
click at [517, 170] on div "Expenses" at bounding box center [529, 168] width 142 height 19
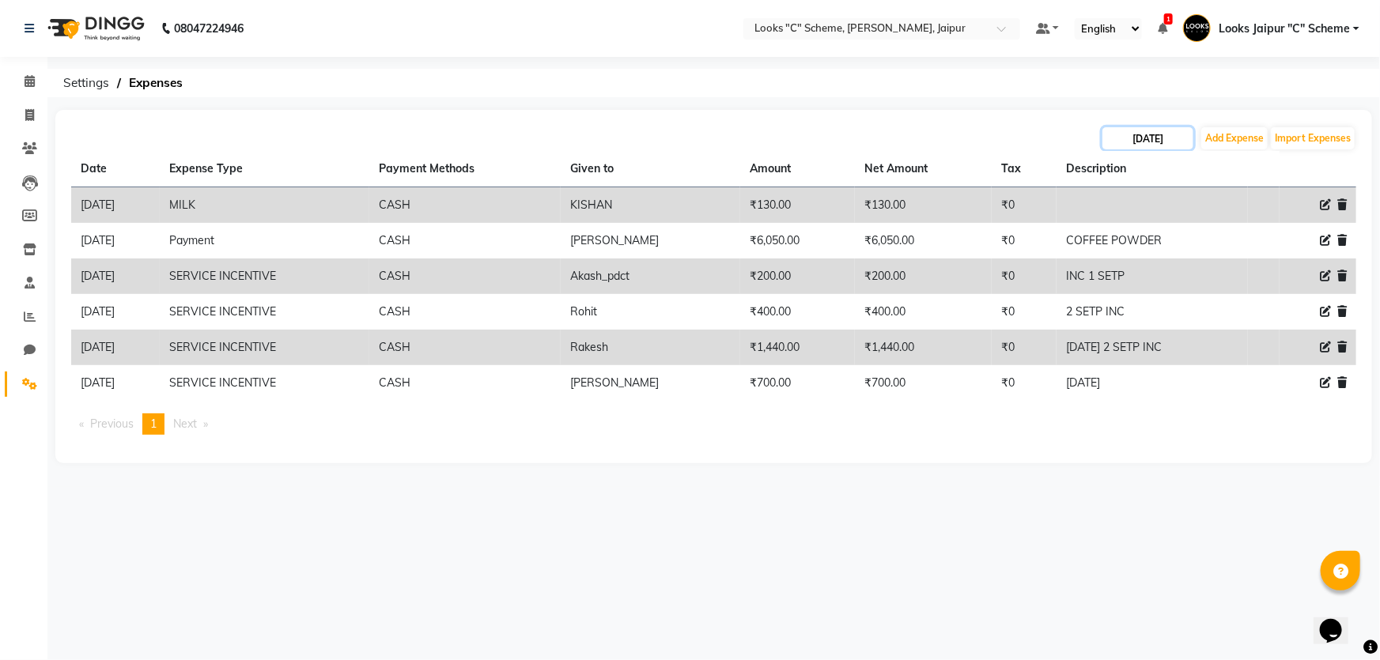
click at [1146, 134] on input "[DATE]" at bounding box center [1148, 138] width 91 height 22
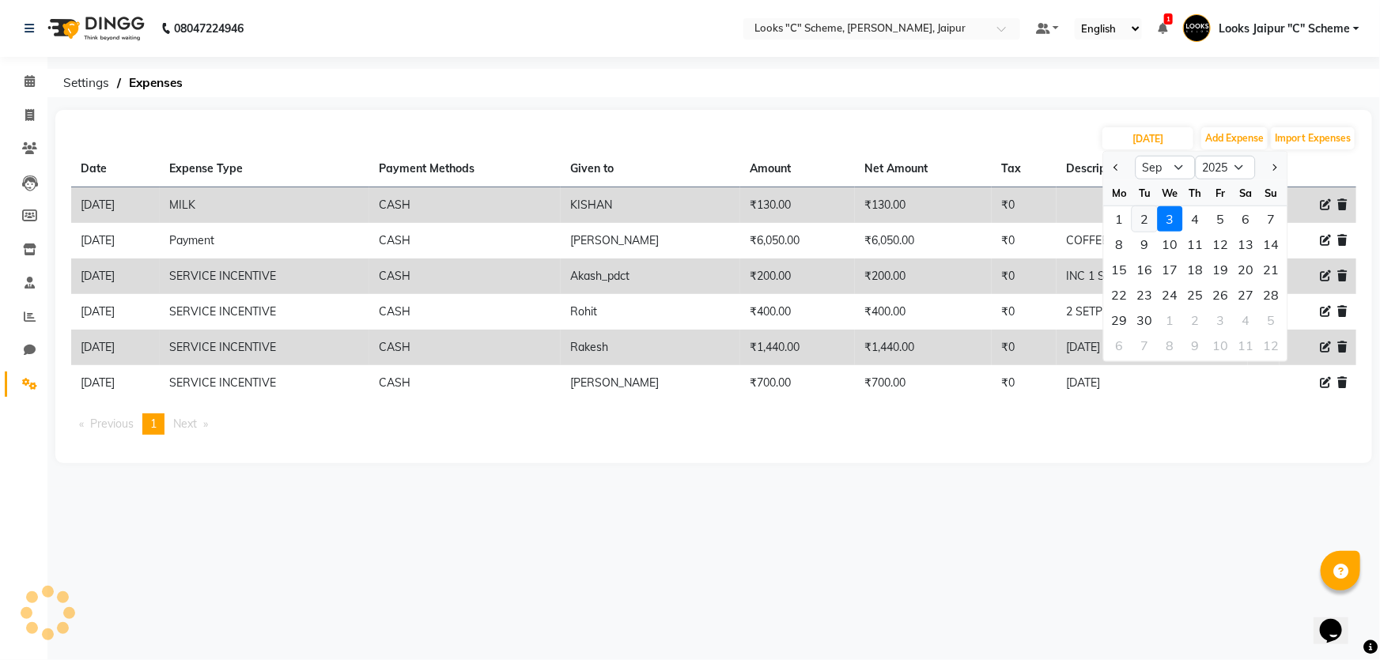
click at [1147, 220] on div "2" at bounding box center [1145, 218] width 25 height 25
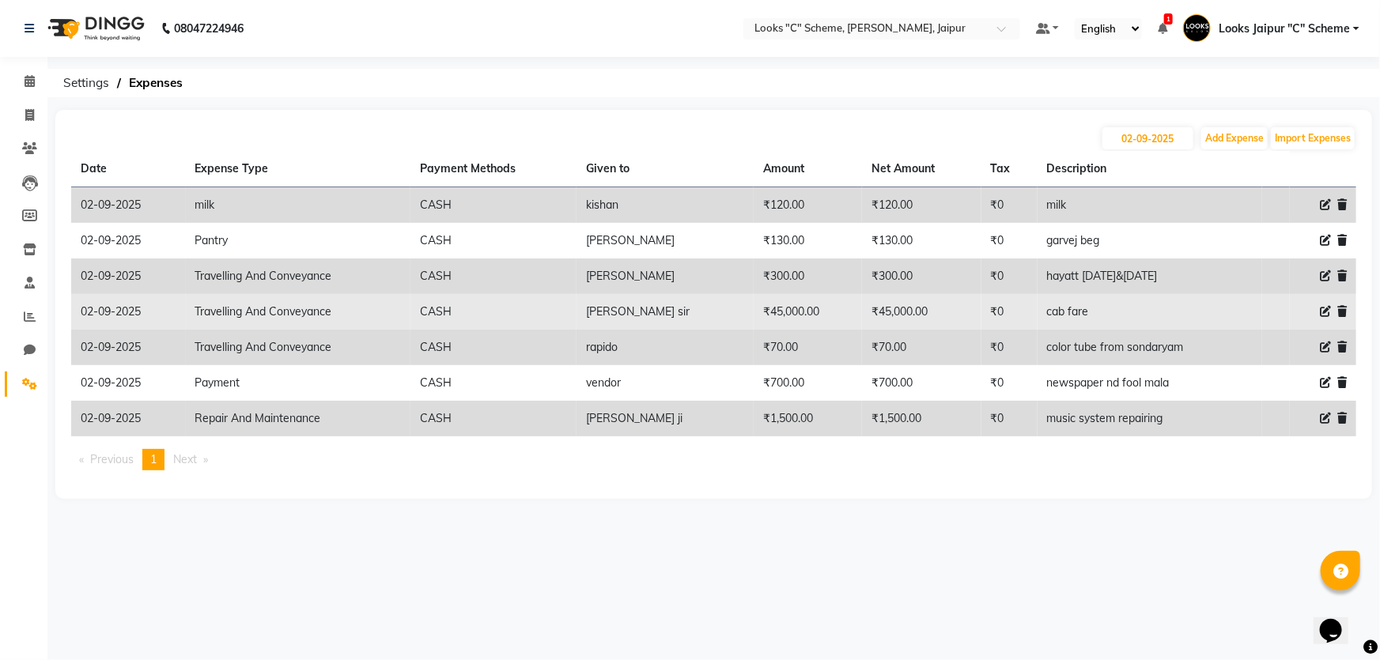
click at [1343, 310] on icon at bounding box center [1342, 311] width 9 height 11
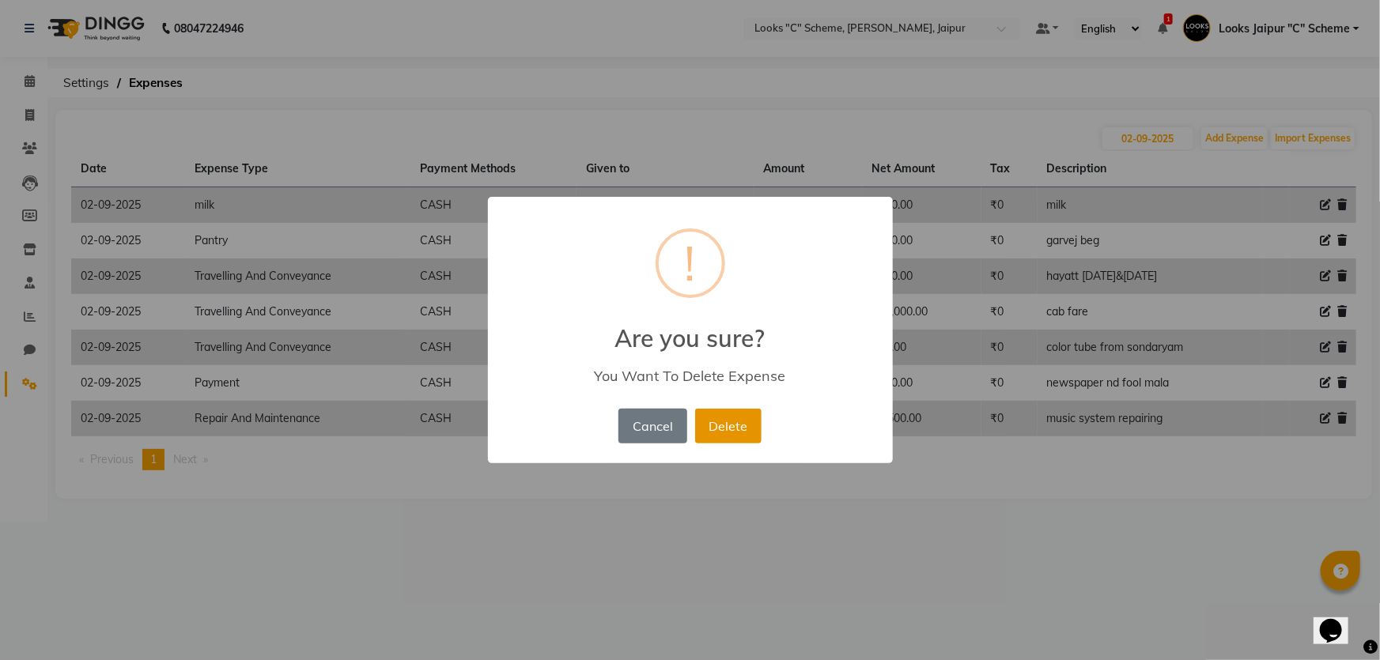
click at [742, 420] on button "Delete" at bounding box center [728, 426] width 66 height 35
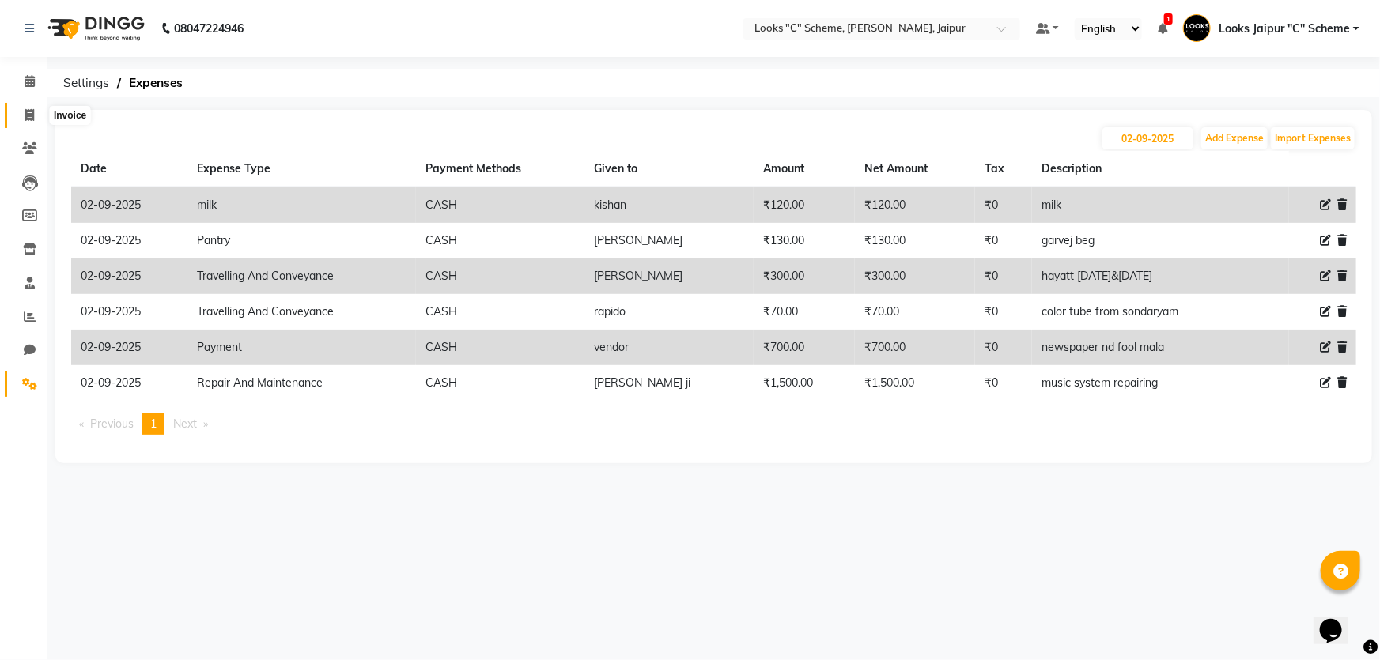
click at [38, 109] on span at bounding box center [30, 116] width 28 height 18
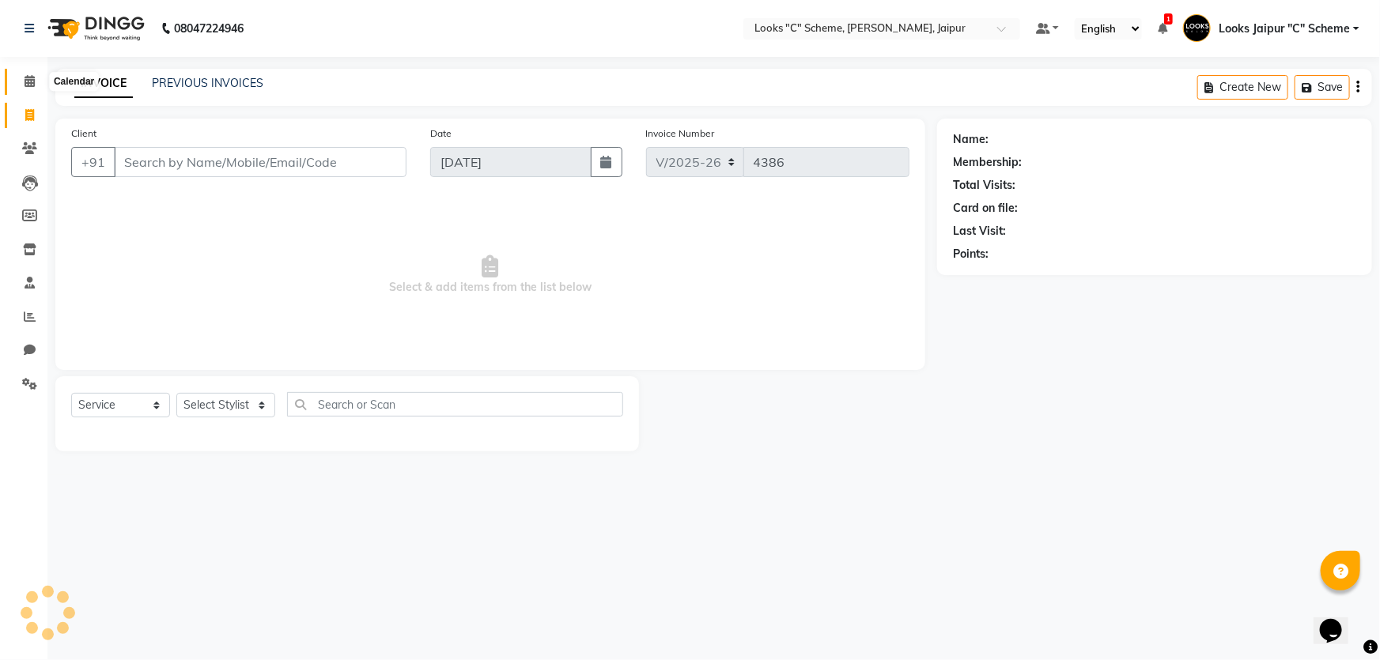
click at [35, 85] on span at bounding box center [30, 82] width 28 height 18
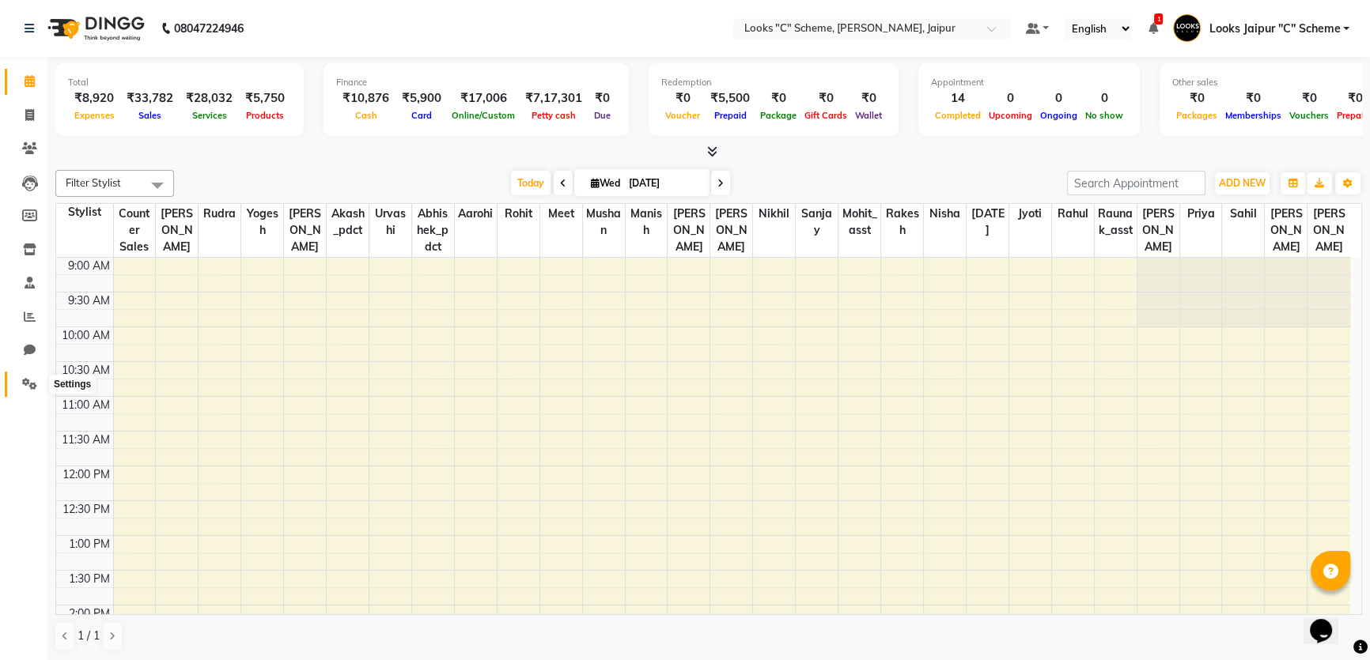
click at [38, 387] on span at bounding box center [30, 385] width 28 height 18
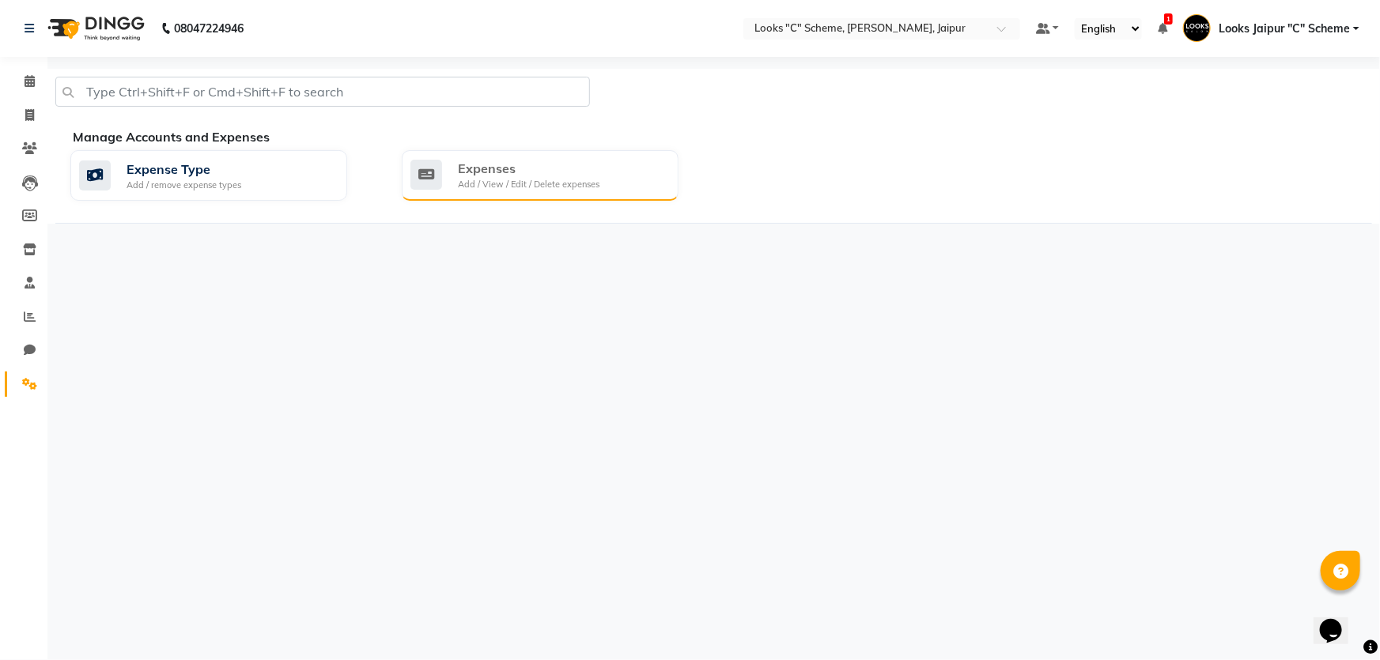
click at [601, 183] on div "Expenses Add / View / Edit / Delete expenses" at bounding box center [538, 175] width 255 height 32
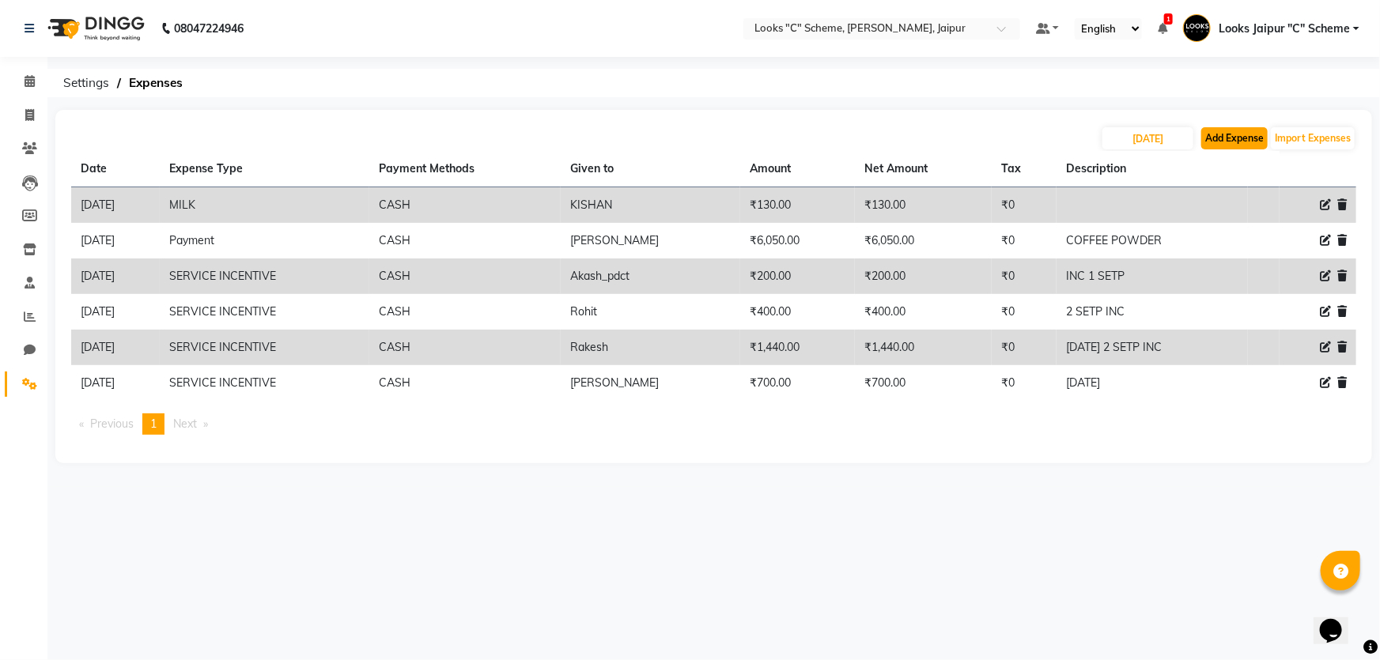
click at [1242, 142] on button "Add Expense" at bounding box center [1235, 138] width 66 height 22
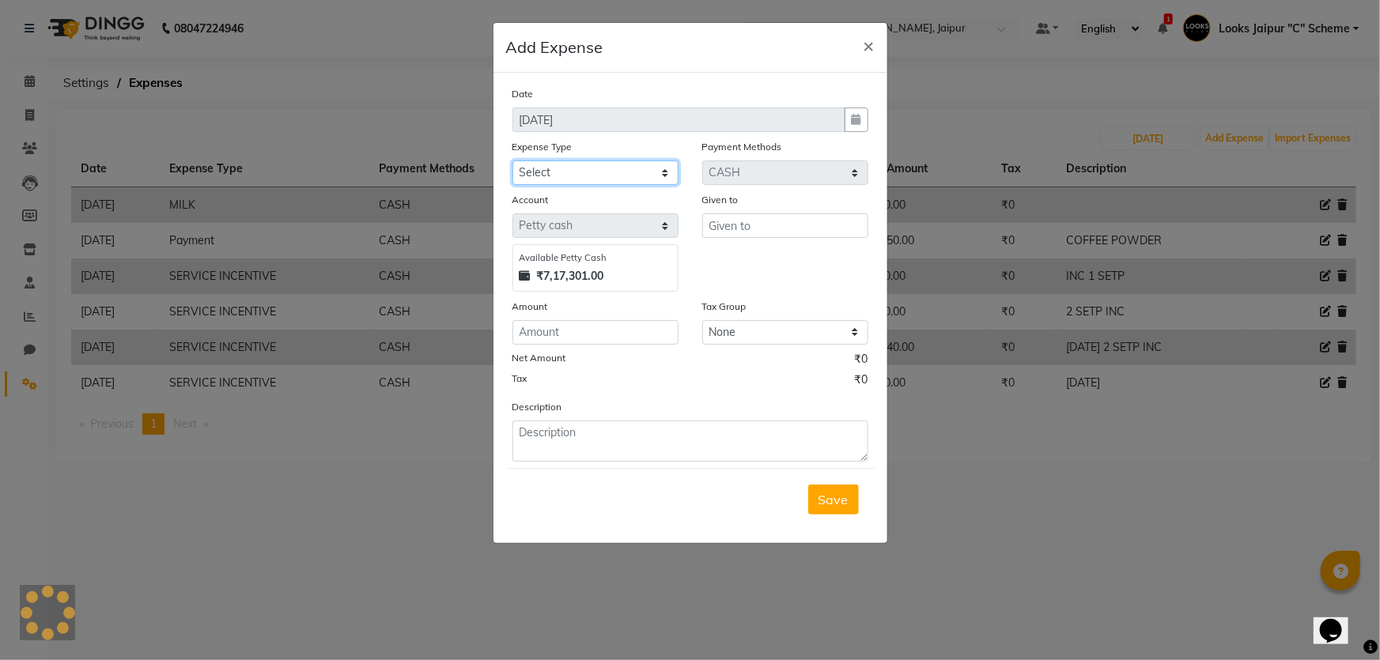
click at [564, 180] on select "Select Bank Deposit Blinkit Cash Handover CLIENT Client ordered food Client Ref…" at bounding box center [596, 173] width 166 height 25
click at [513, 161] on select "Select Bank Deposit Blinkit Cash Handover CLIENT Client ordered food Client Ref…" at bounding box center [596, 173] width 166 height 25
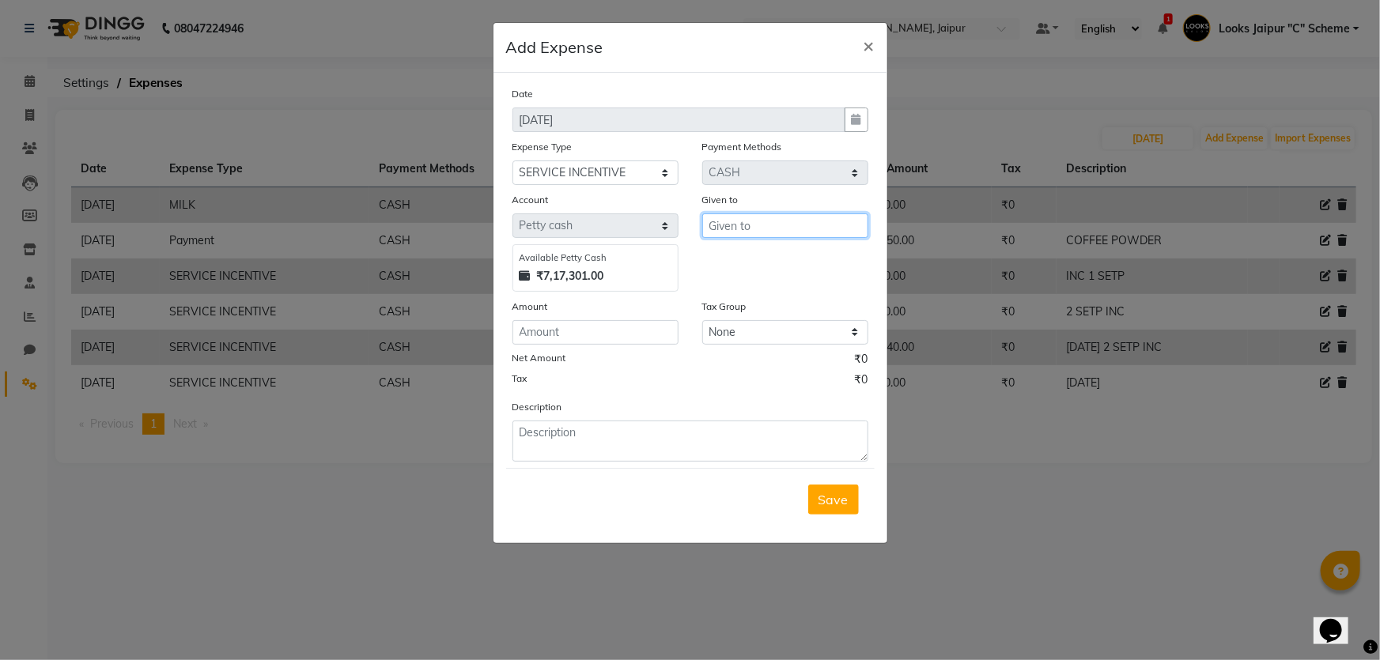
click at [729, 225] on input "text" at bounding box center [785, 226] width 166 height 25
click at [724, 269] on button "[DATE]" at bounding box center [765, 260] width 125 height 25
click at [578, 338] on input "number" at bounding box center [596, 332] width 166 height 25
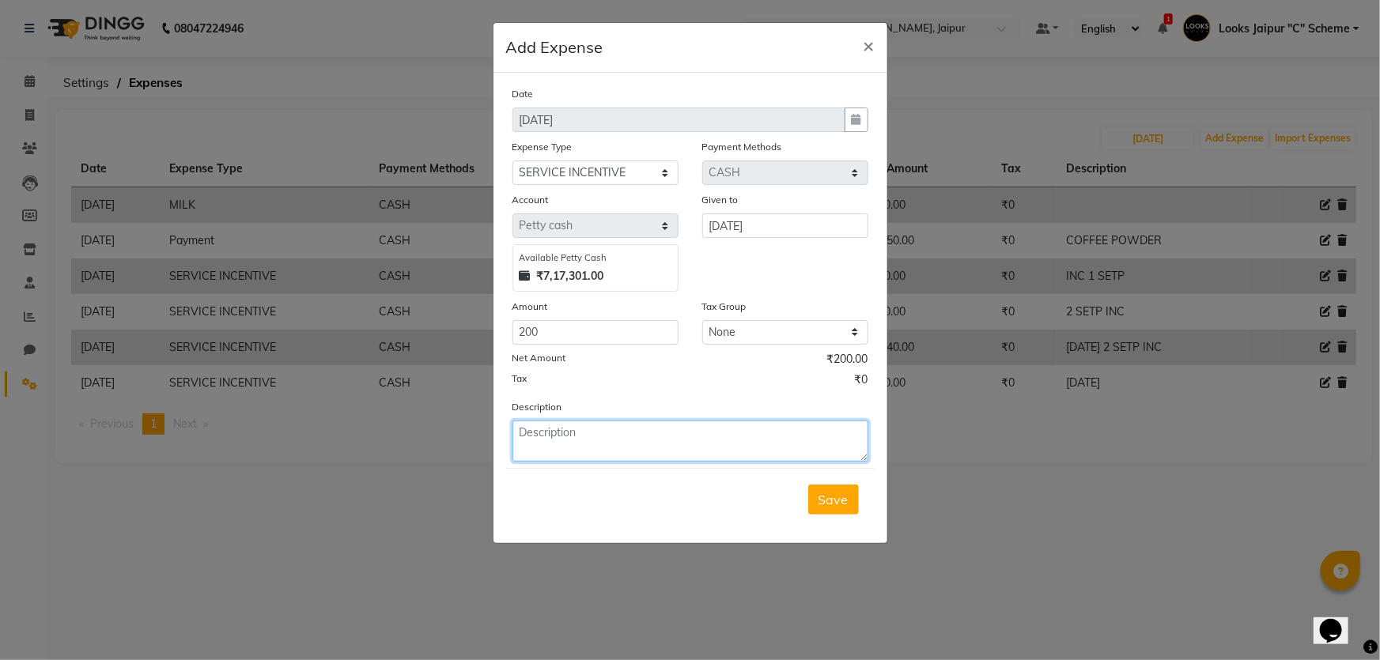
click at [596, 442] on textarea at bounding box center [691, 441] width 356 height 41
click at [837, 509] on button "Save" at bounding box center [833, 500] width 51 height 30
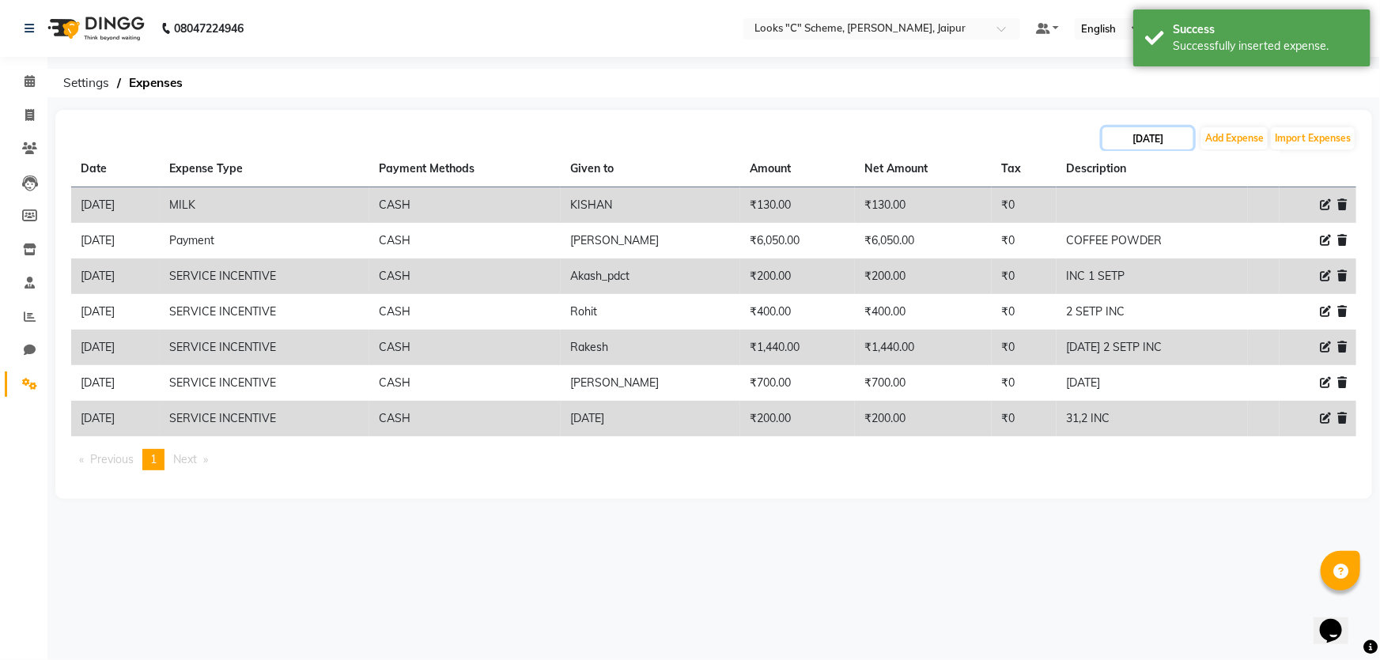
click at [1131, 138] on input "[DATE]" at bounding box center [1148, 138] width 91 height 22
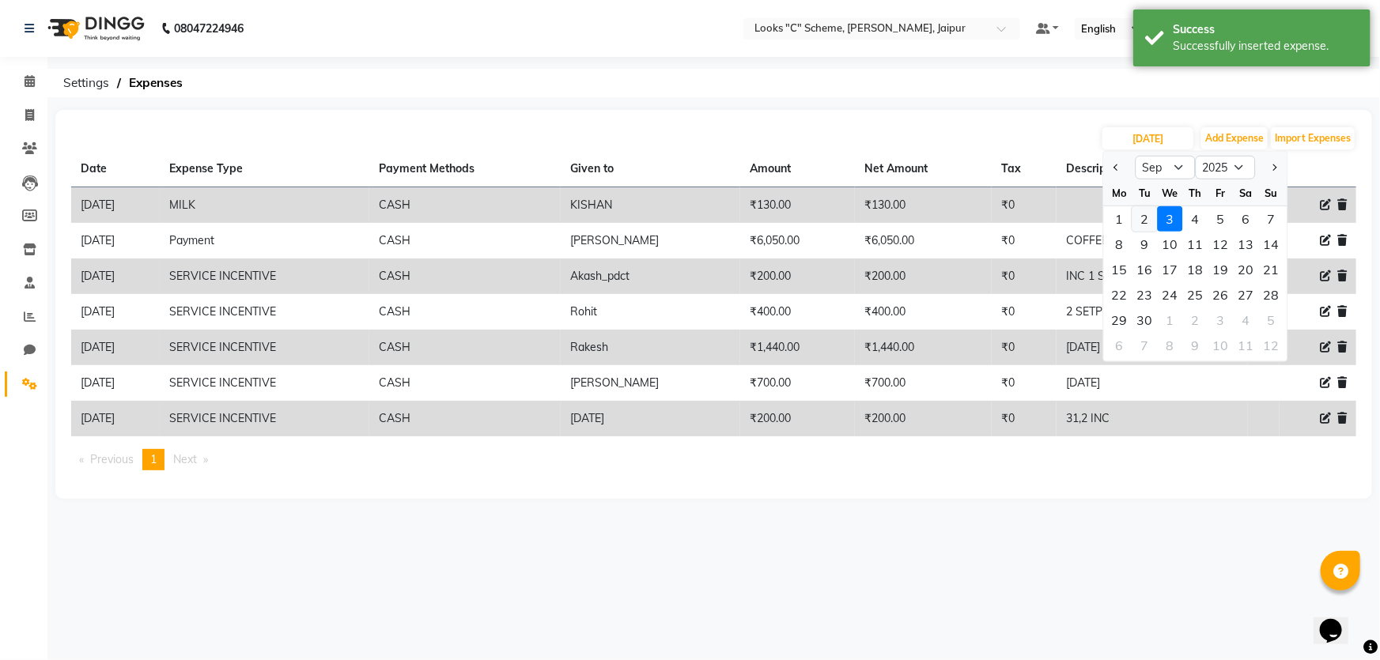
click at [1147, 221] on div "2" at bounding box center [1145, 218] width 25 height 25
